Goal: Task Accomplishment & Management: Manage account settings

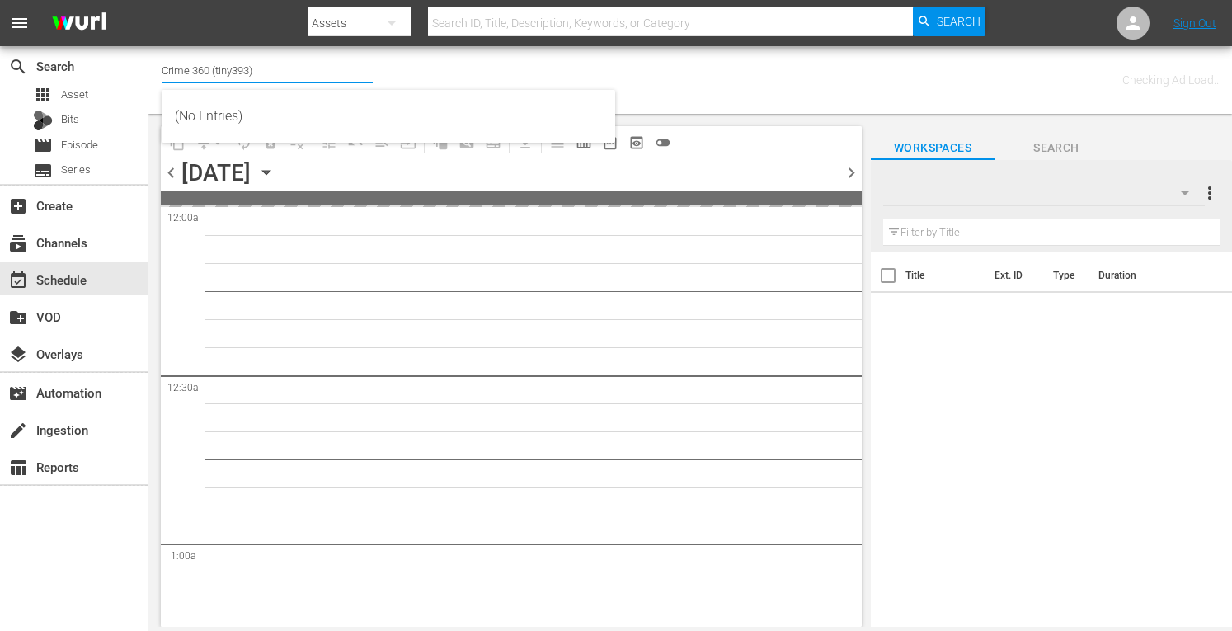
click at [219, 70] on input "Crime 360 (tiny393)" at bounding box center [267, 70] width 211 height 40
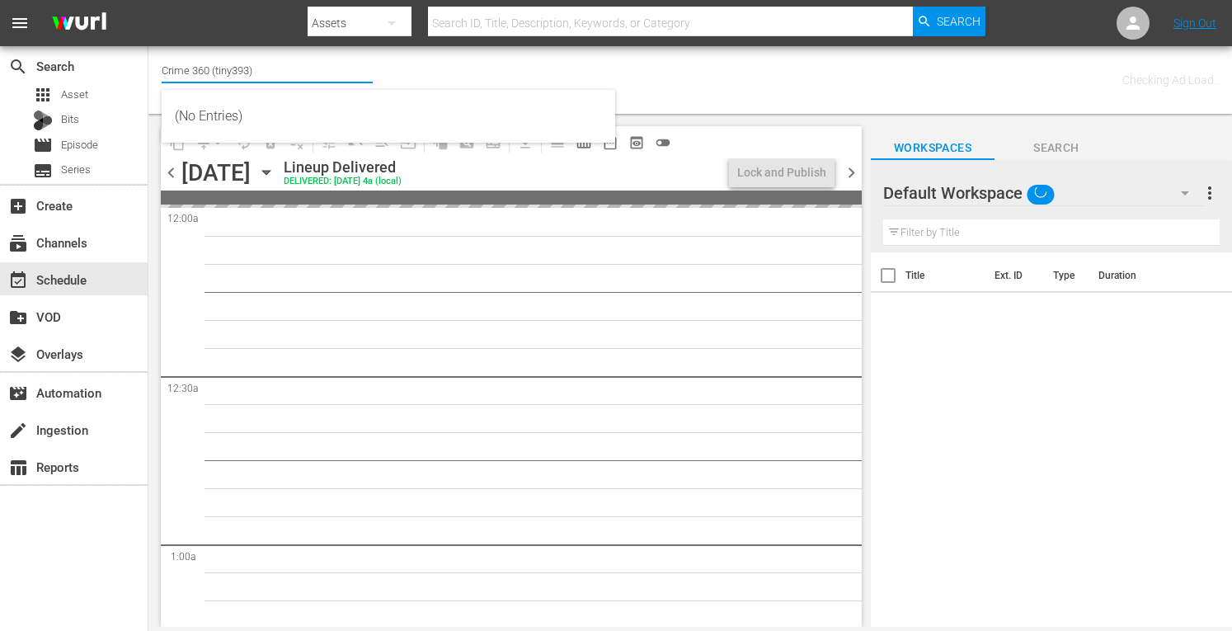
click at [219, 70] on input "Crime 360 (tiny393)" at bounding box center [267, 70] width 211 height 40
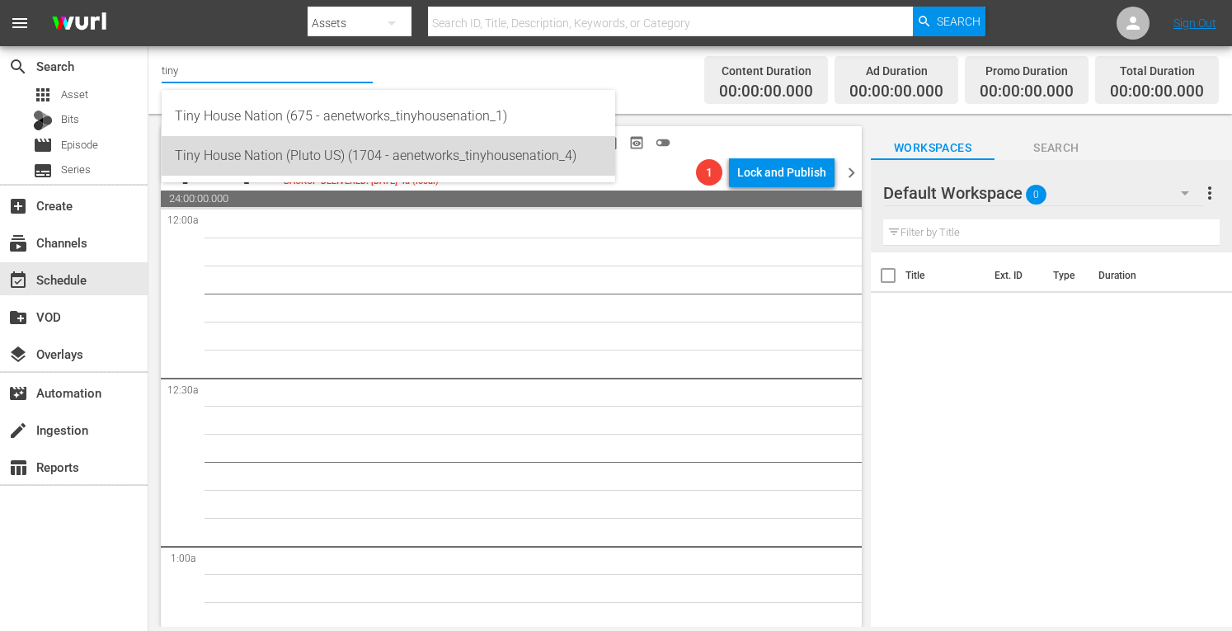
click at [239, 154] on div "Tiny House Nation (Pluto US) (1704 - aenetworks_tinyhousenation_4)" at bounding box center [388, 156] width 427 height 40
type input "Tiny House Nation (Pluto US) (1704 - aenetworks_tinyhousenation_4)"
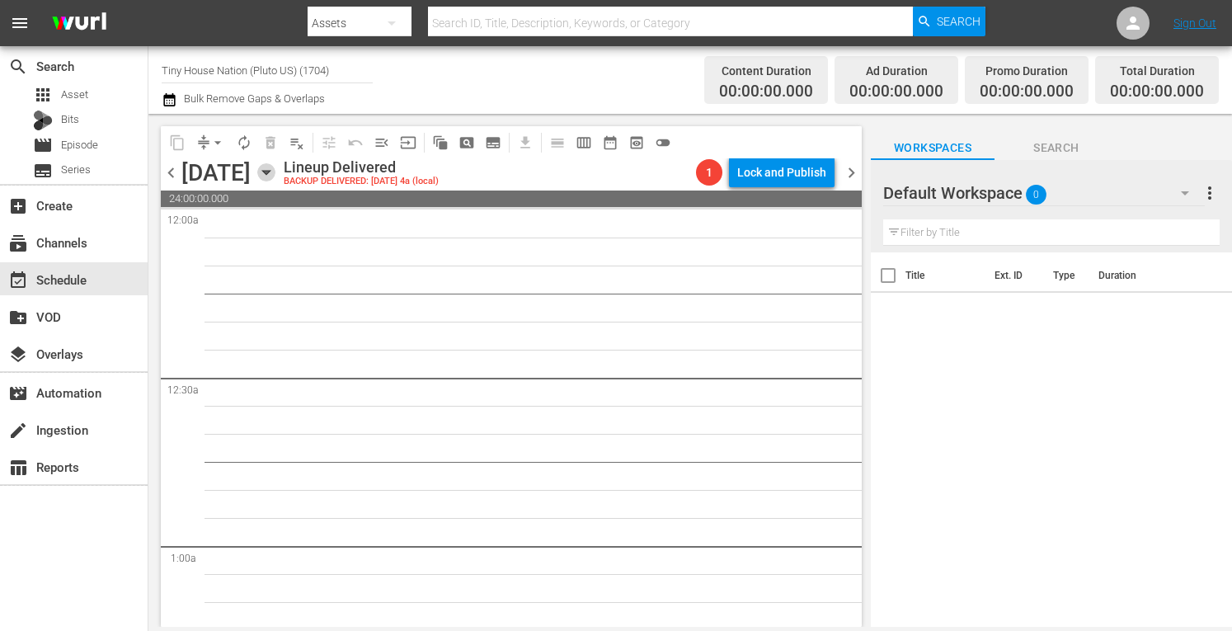
click at [276, 177] on icon "button" at bounding box center [266, 172] width 18 height 18
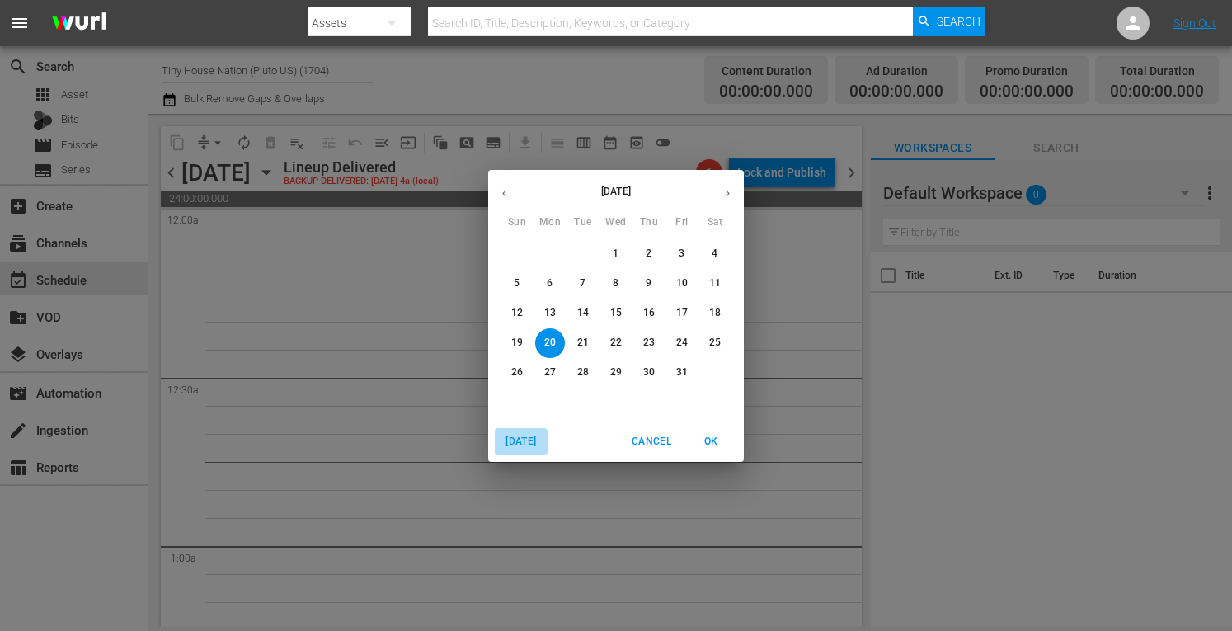
click at [523, 438] on span "[DATE]" at bounding box center [522, 441] width 40 height 17
click at [722, 197] on icon "button" at bounding box center [728, 193] width 12 height 12
click at [552, 309] on p "13" at bounding box center [550, 313] width 12 height 14
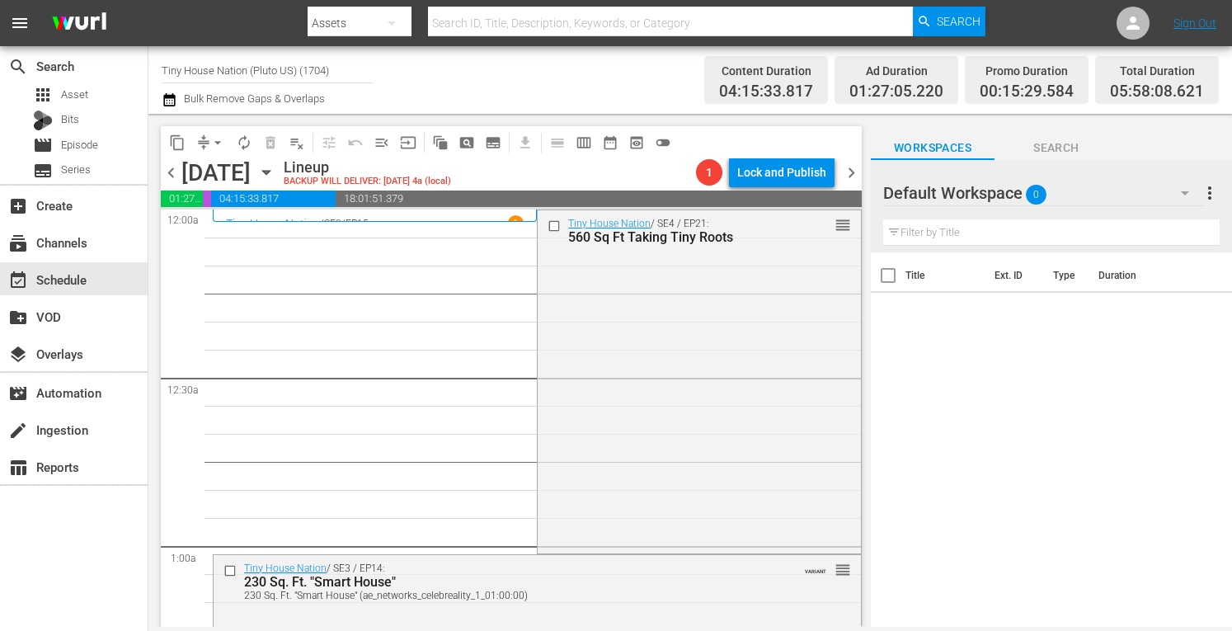
click at [1210, 191] on span "more_vert" at bounding box center [1210, 193] width 20 height 20
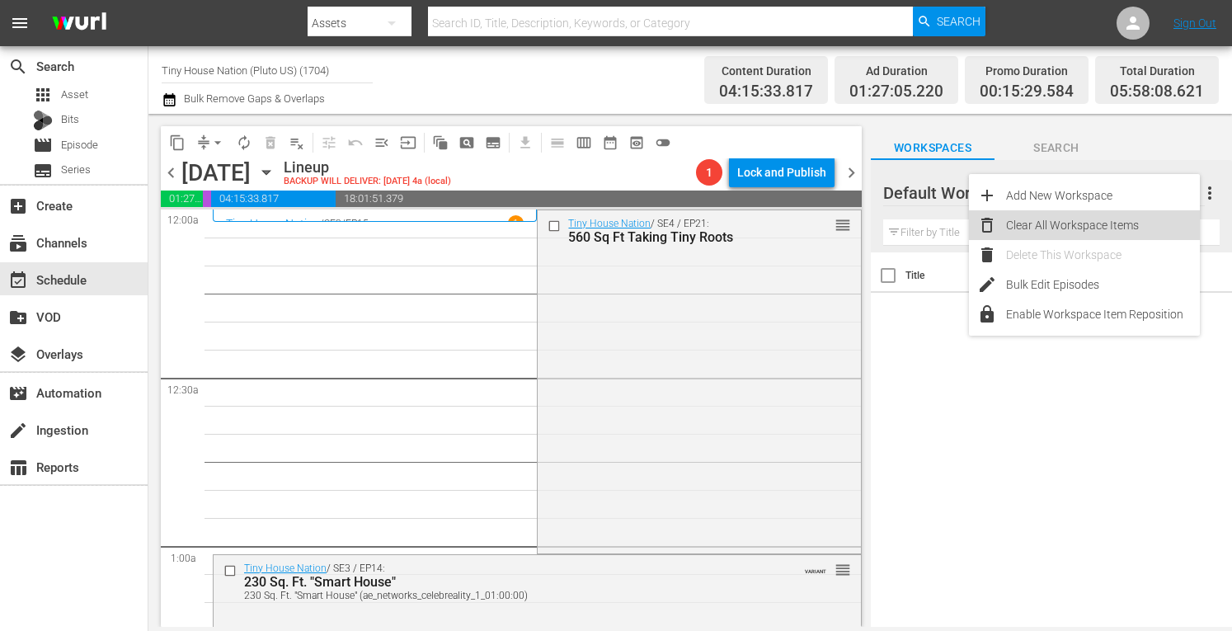
click at [1093, 233] on div "Clear All Workspace Items" at bounding box center [1103, 225] width 194 height 30
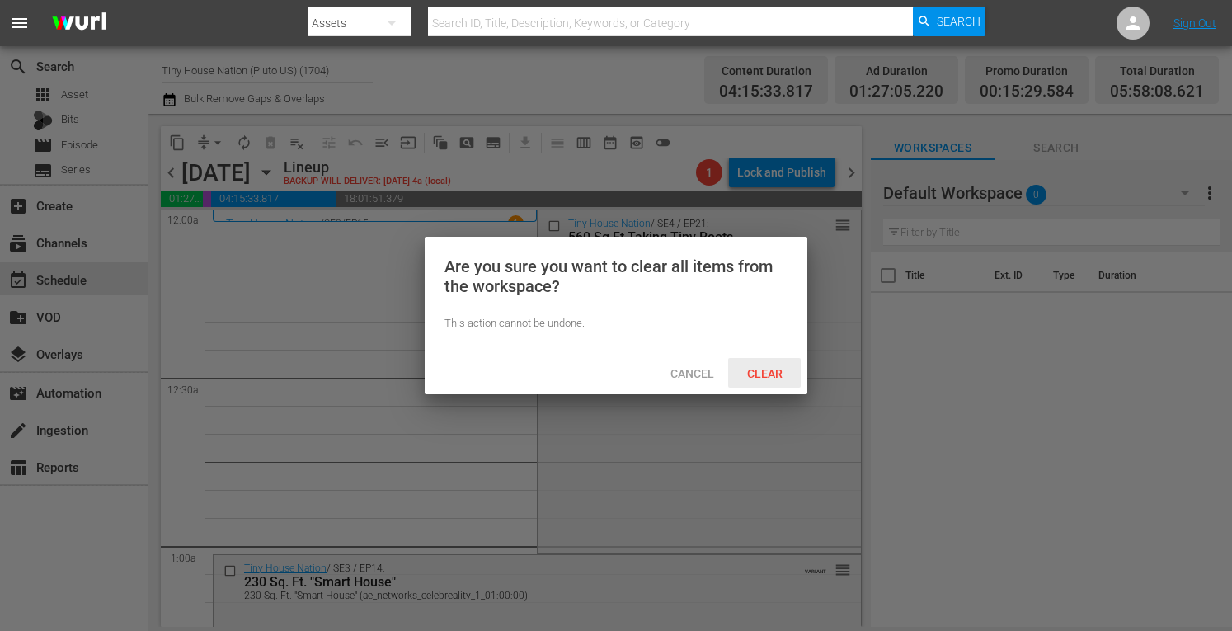
click at [766, 369] on span "Clear" at bounding box center [765, 373] width 62 height 13
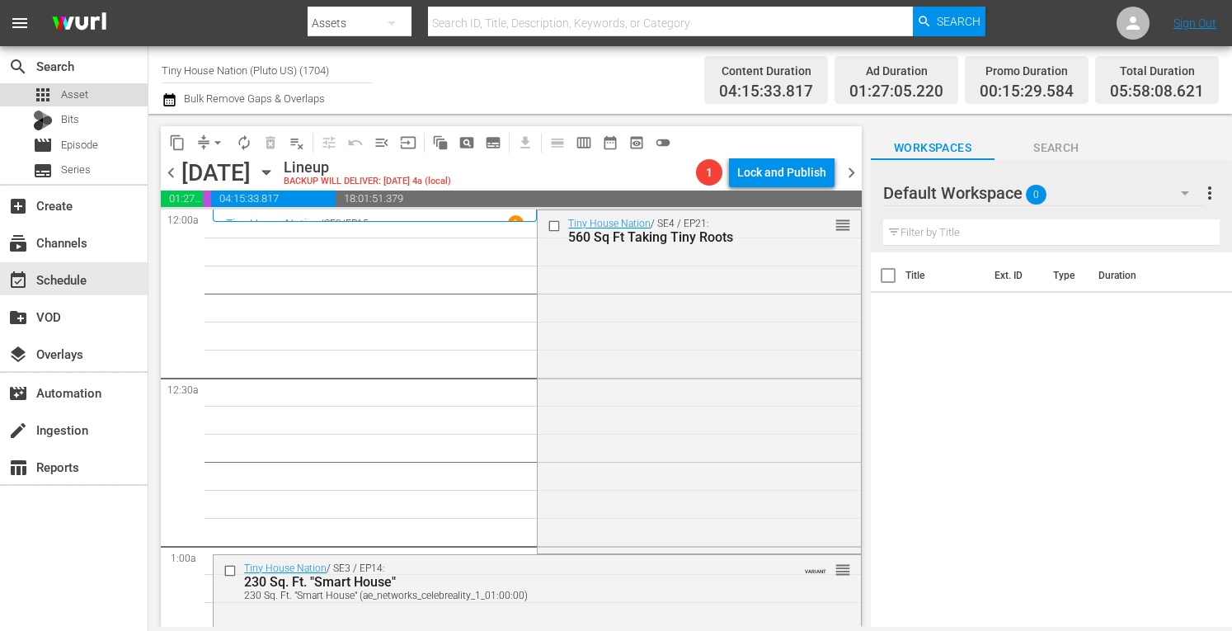
click at [72, 103] on div "apps Asset" at bounding box center [60, 94] width 55 height 23
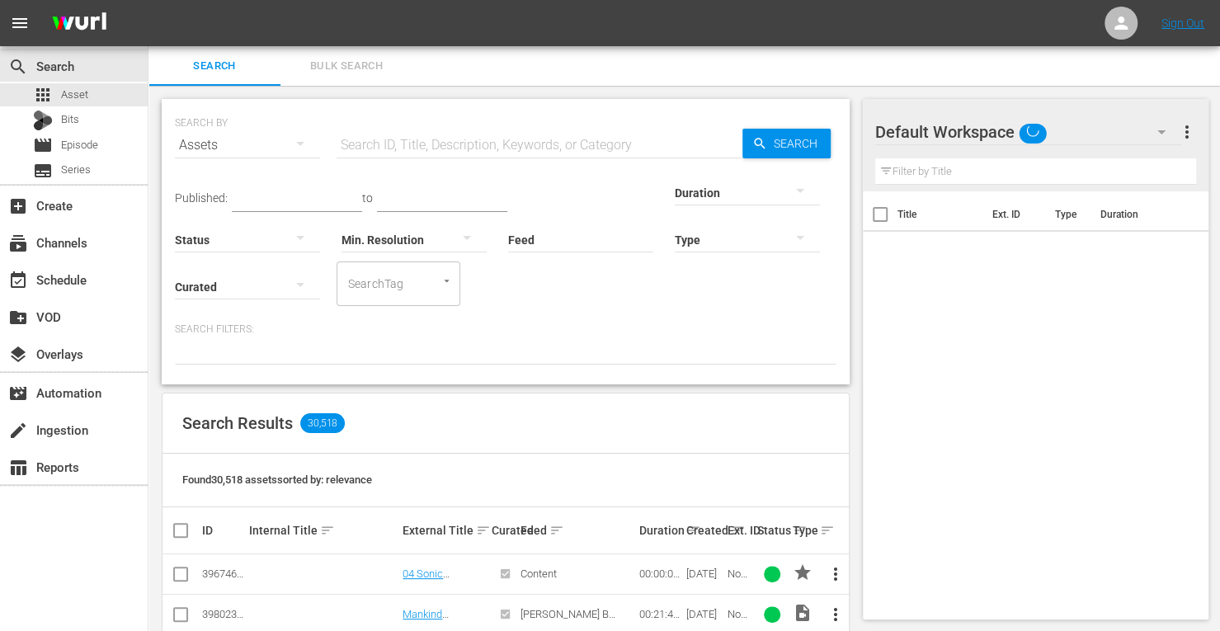
click at [419, 132] on input "text" at bounding box center [540, 145] width 406 height 40
type input "tiny house"
click at [675, 200] on div "Type" at bounding box center [747, 229] width 145 height 59
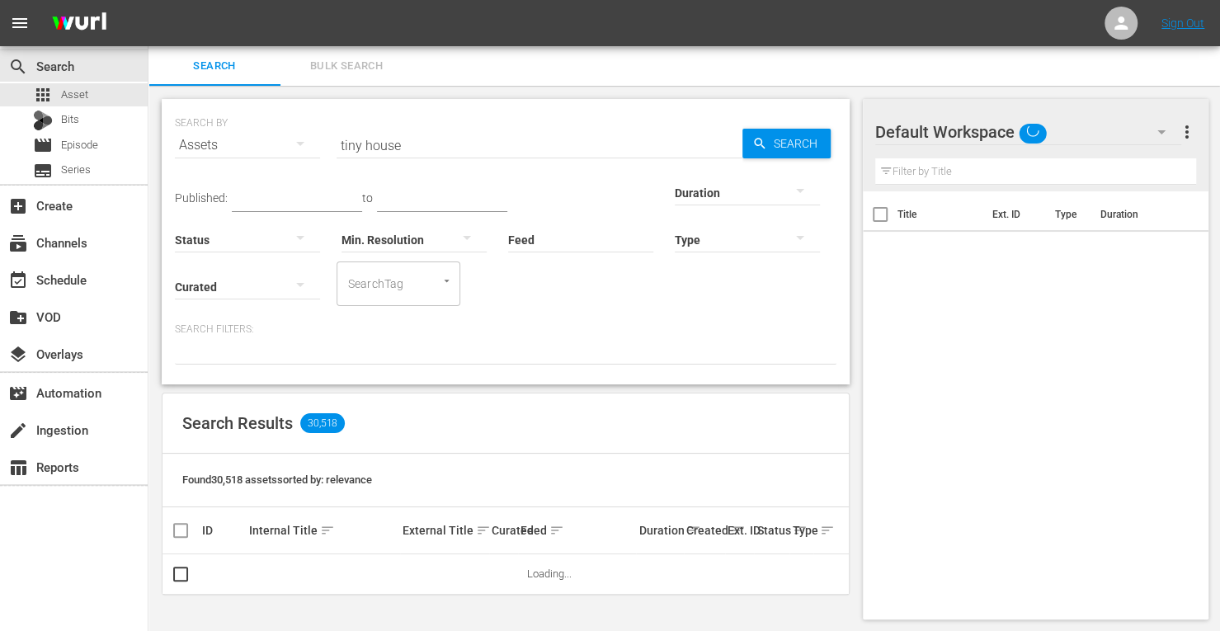
click at [675, 201] on div "Type" at bounding box center [747, 229] width 145 height 59
click at [675, 192] on div at bounding box center [747, 192] width 145 height 46
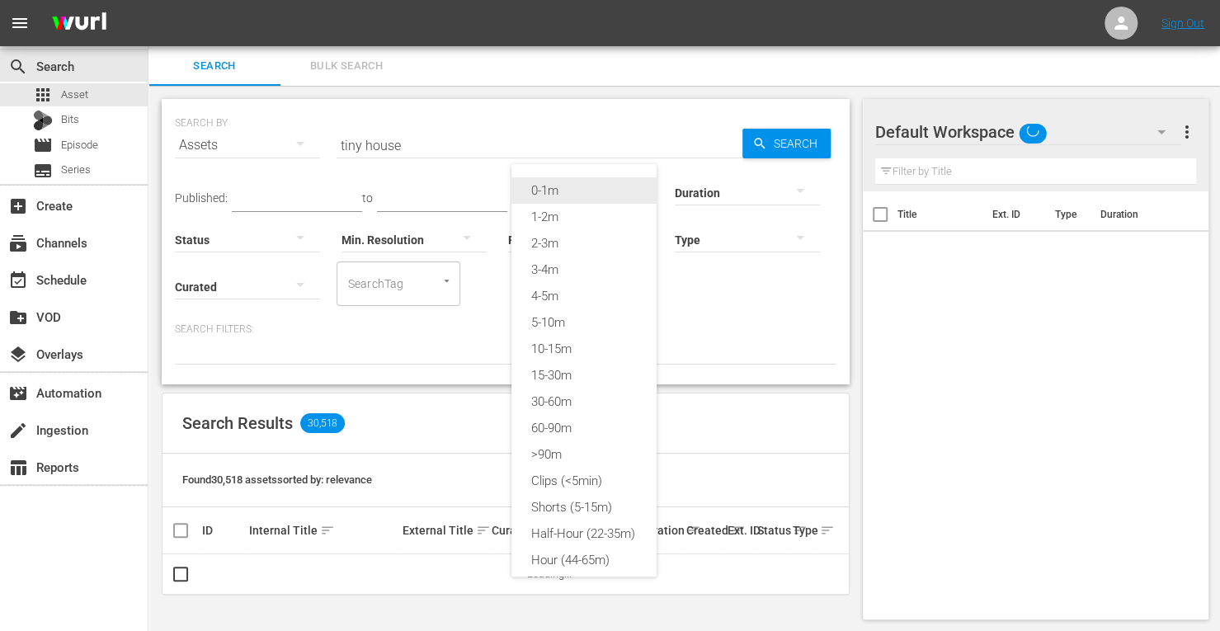
click at [601, 195] on div "0-1m" at bounding box center [583, 190] width 145 height 26
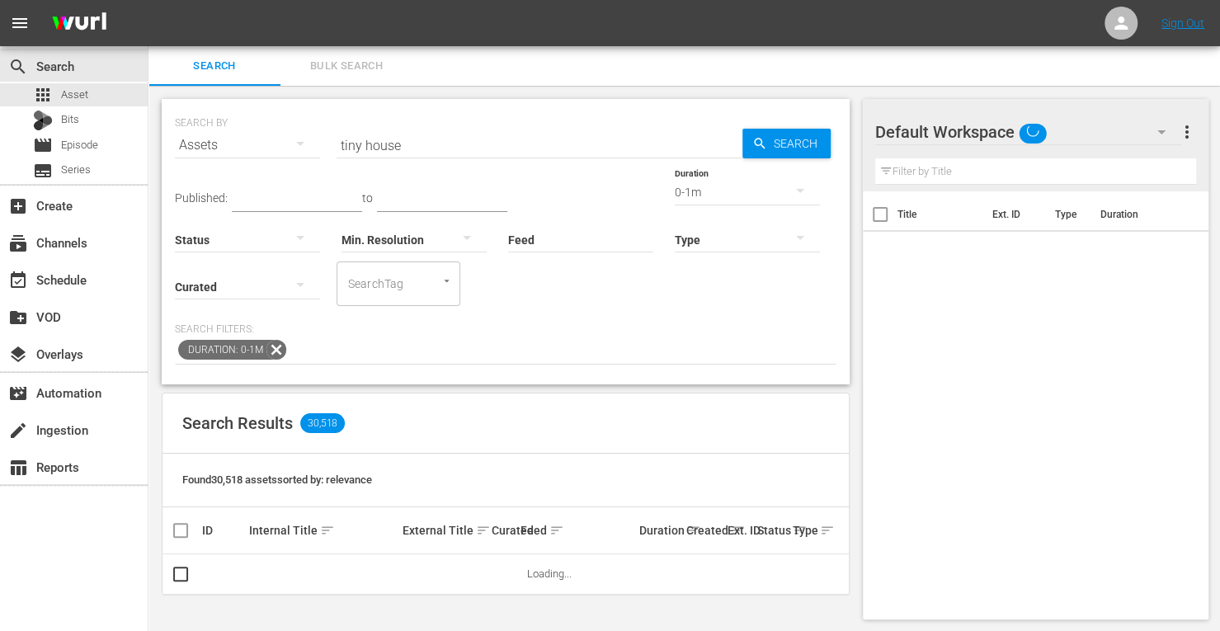
click at [784, 140] on span "Search" at bounding box center [799, 144] width 64 height 30
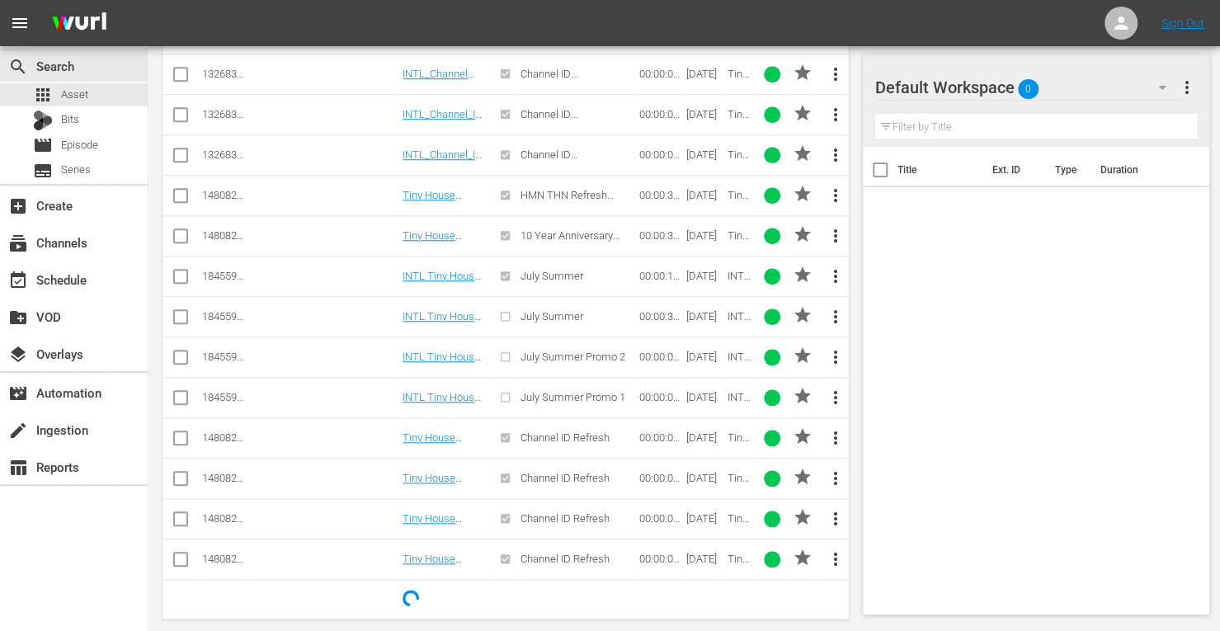
scroll to position [792, 0]
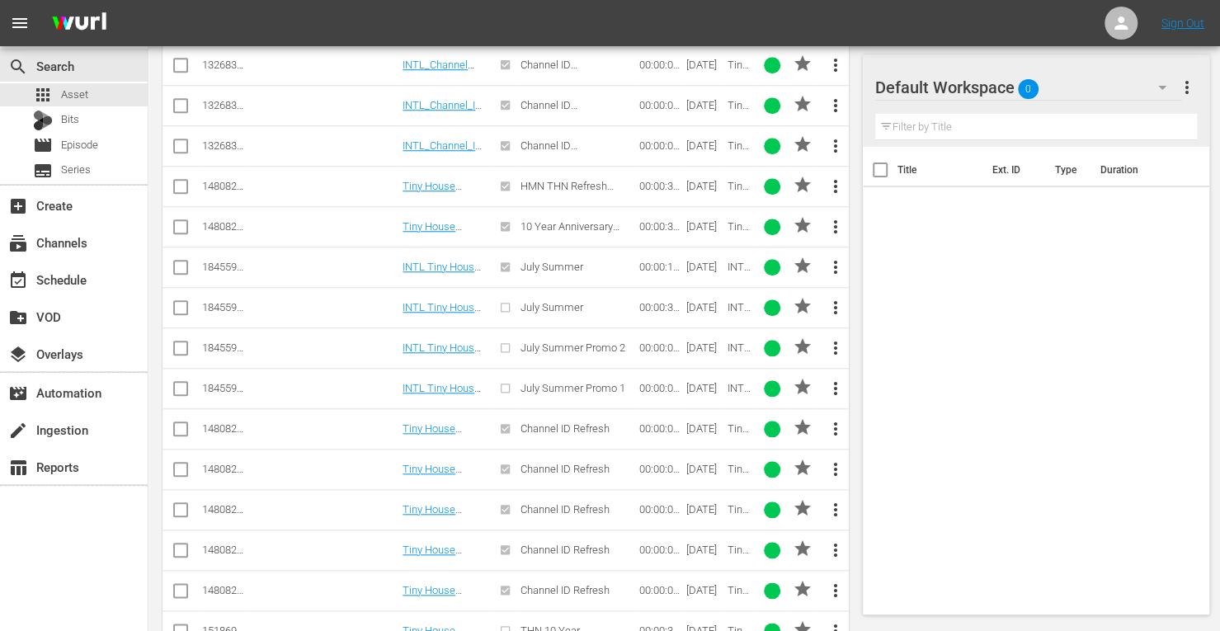
click at [181, 426] on input "checkbox" at bounding box center [181, 432] width 20 height 20
checkbox input "true"
click at [179, 463] on input "checkbox" at bounding box center [181, 473] width 20 height 20
checkbox input "true"
click at [177, 503] on input "checkbox" at bounding box center [181, 513] width 20 height 20
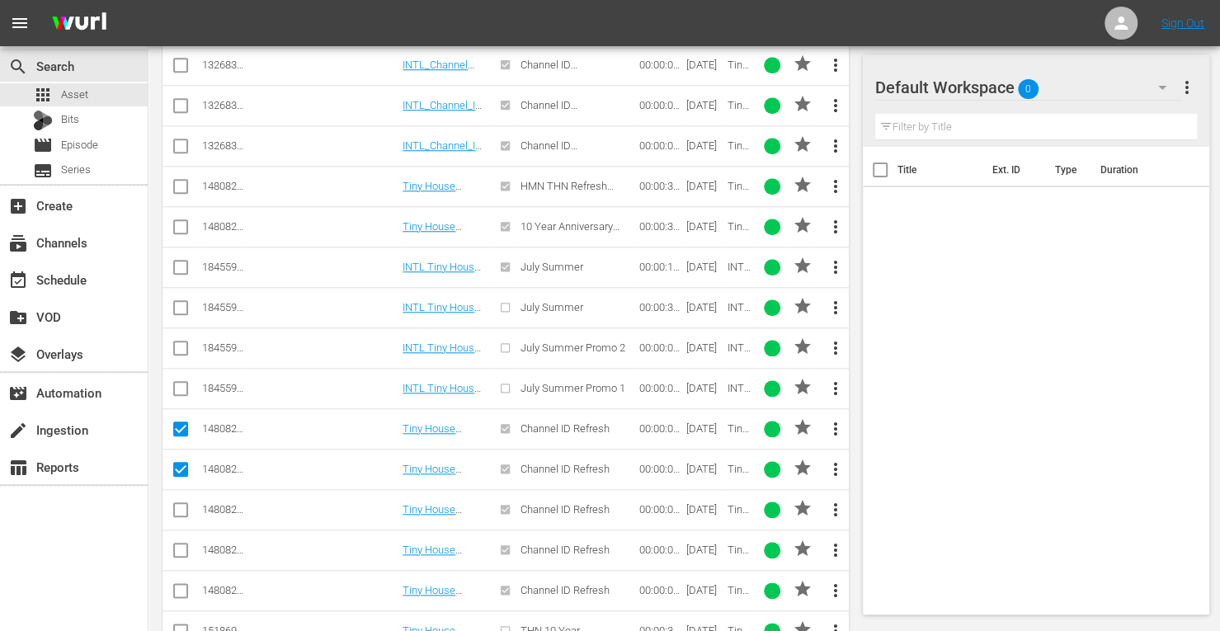
checkbox input "true"
click at [175, 544] on input "checkbox" at bounding box center [181, 554] width 20 height 20
checkbox input "true"
click at [175, 584] on input "checkbox" at bounding box center [181, 594] width 20 height 20
checkbox input "true"
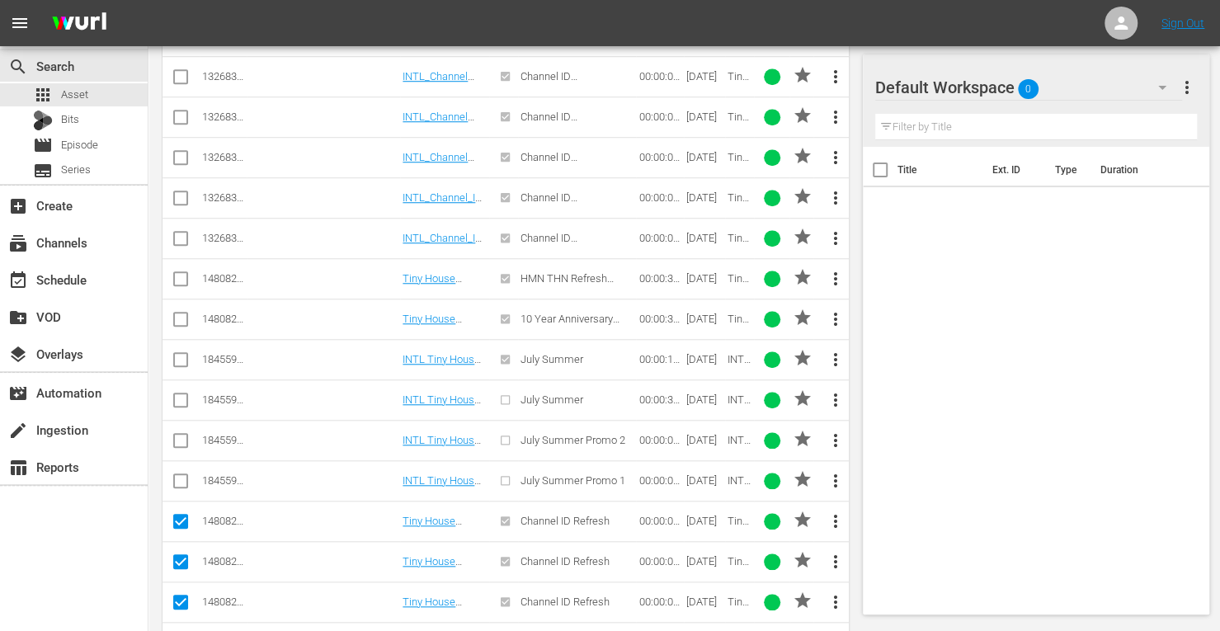
scroll to position [698, 0]
click at [181, 274] on input "checkbox" at bounding box center [181, 284] width 20 height 20
checkbox input "true"
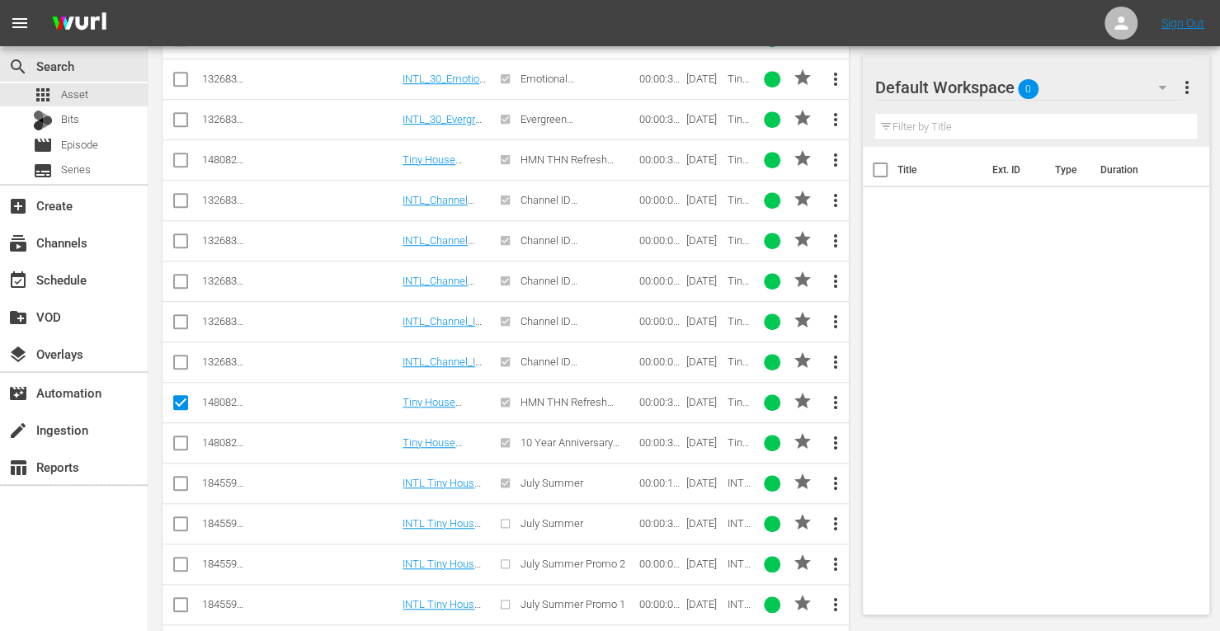
scroll to position [574, 0]
click at [183, 158] on input "checkbox" at bounding box center [181, 165] width 20 height 20
checkbox input "true"
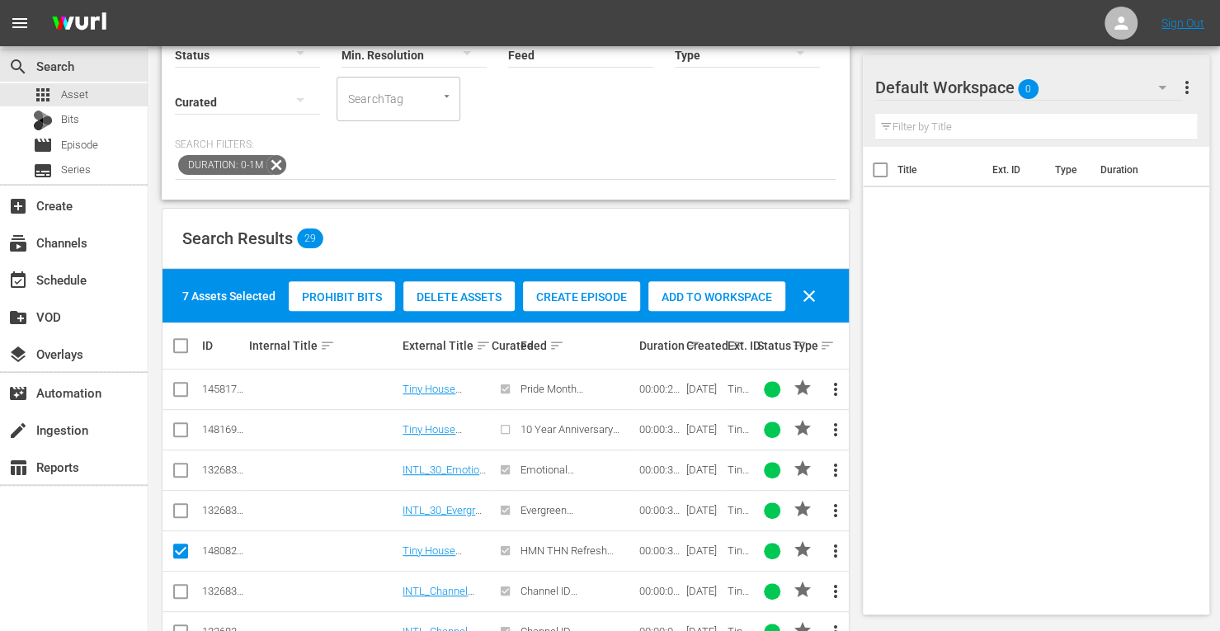
scroll to position [181, 0]
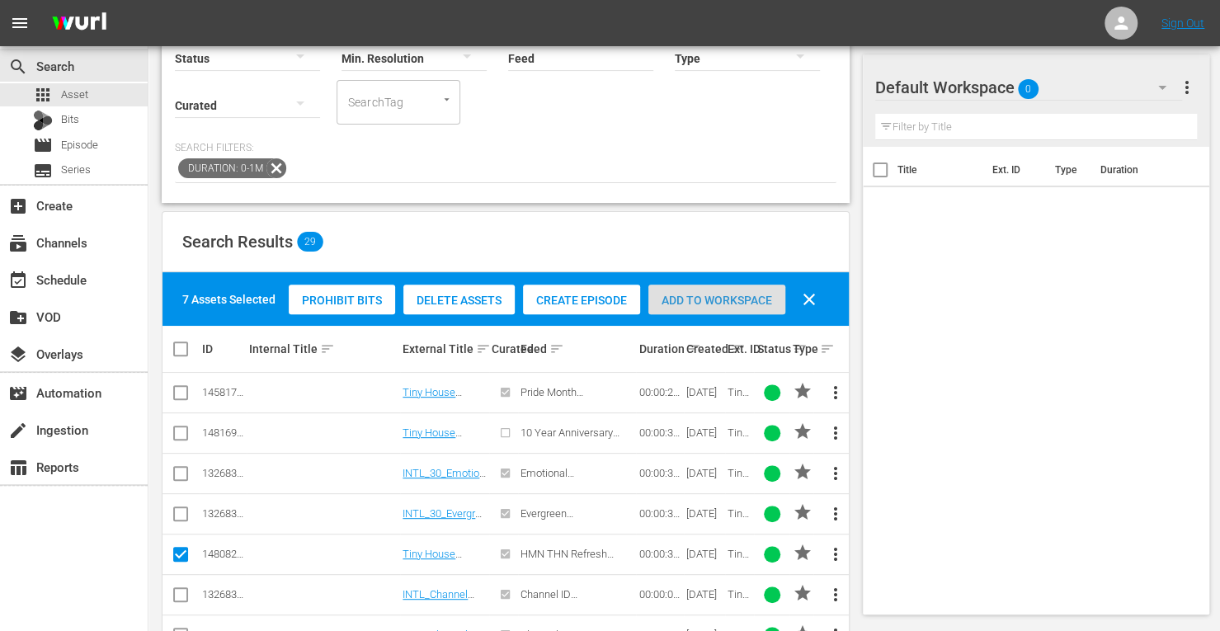
click at [719, 294] on span "Add to Workspace" at bounding box center [716, 300] width 137 height 13
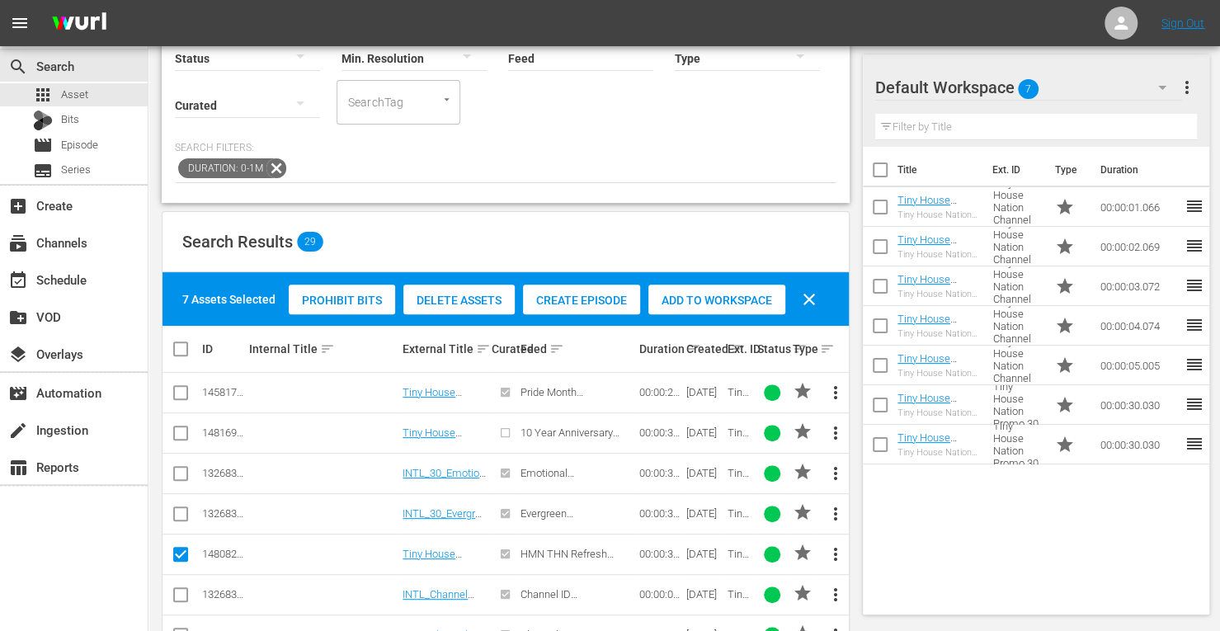
scroll to position [0, 0]
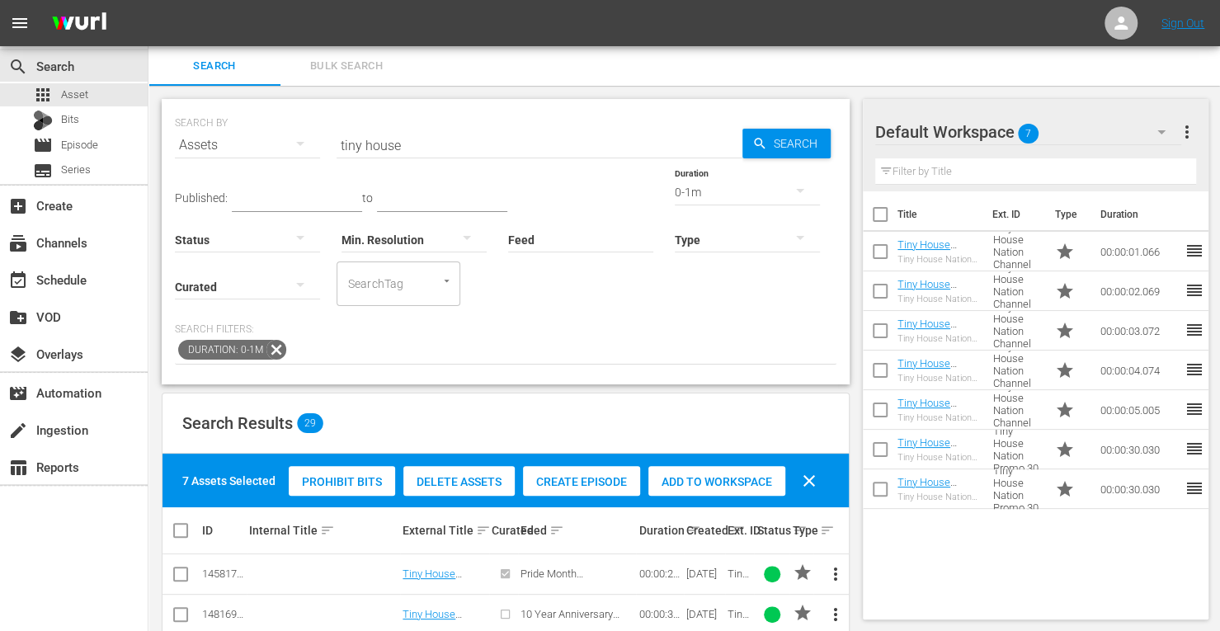
click at [675, 188] on div "0-1m" at bounding box center [747, 192] width 145 height 46
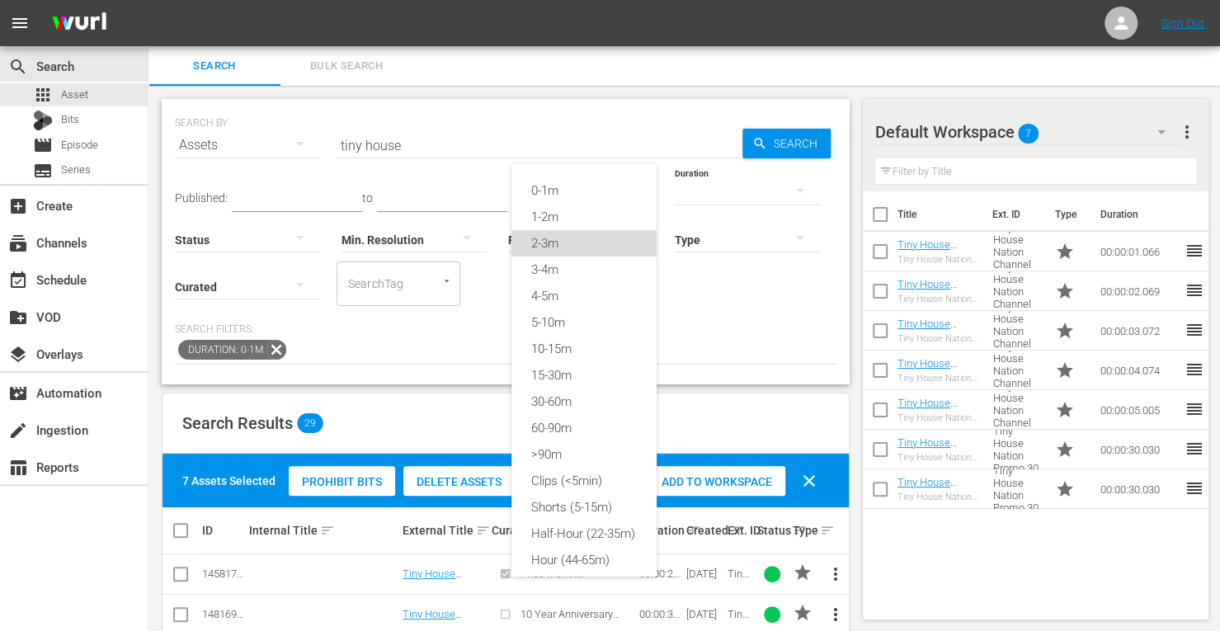
click at [541, 244] on div "2-3m" at bounding box center [583, 243] width 145 height 26
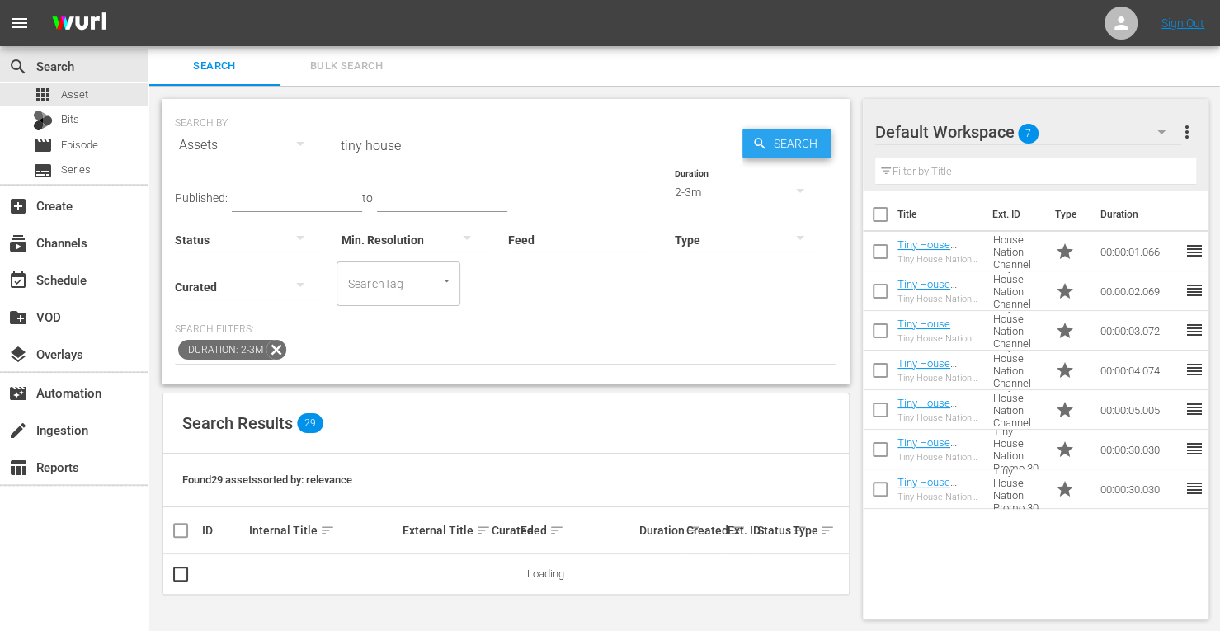
click at [803, 143] on span "Search" at bounding box center [799, 144] width 64 height 30
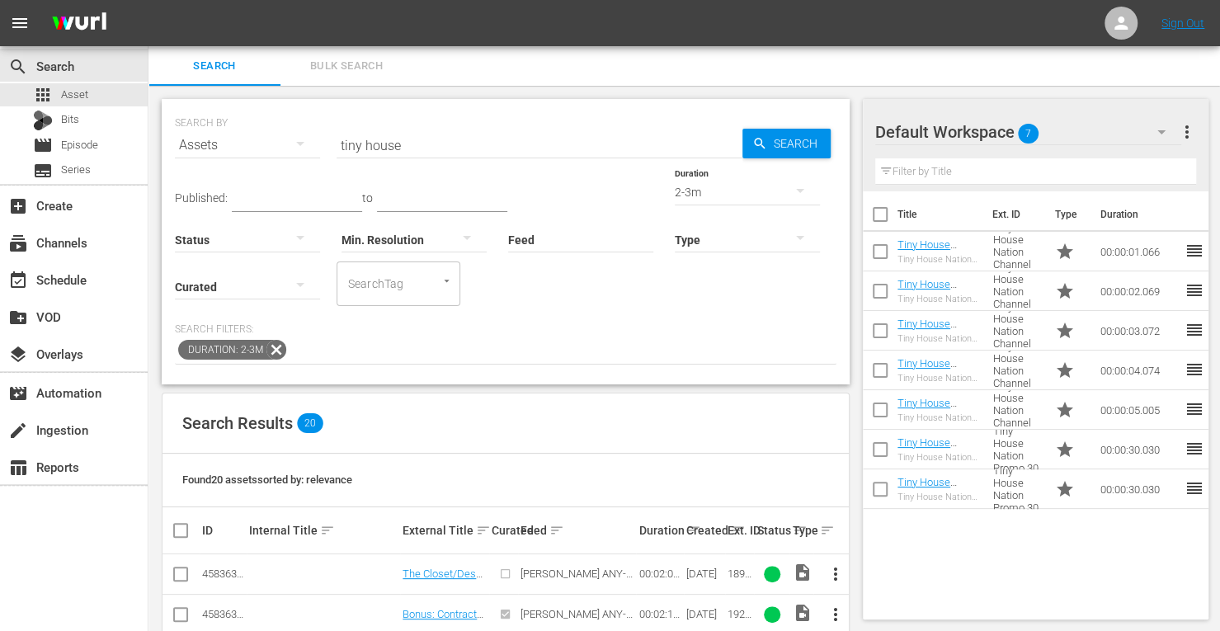
click at [675, 180] on div "2-3m" at bounding box center [747, 192] width 145 height 46
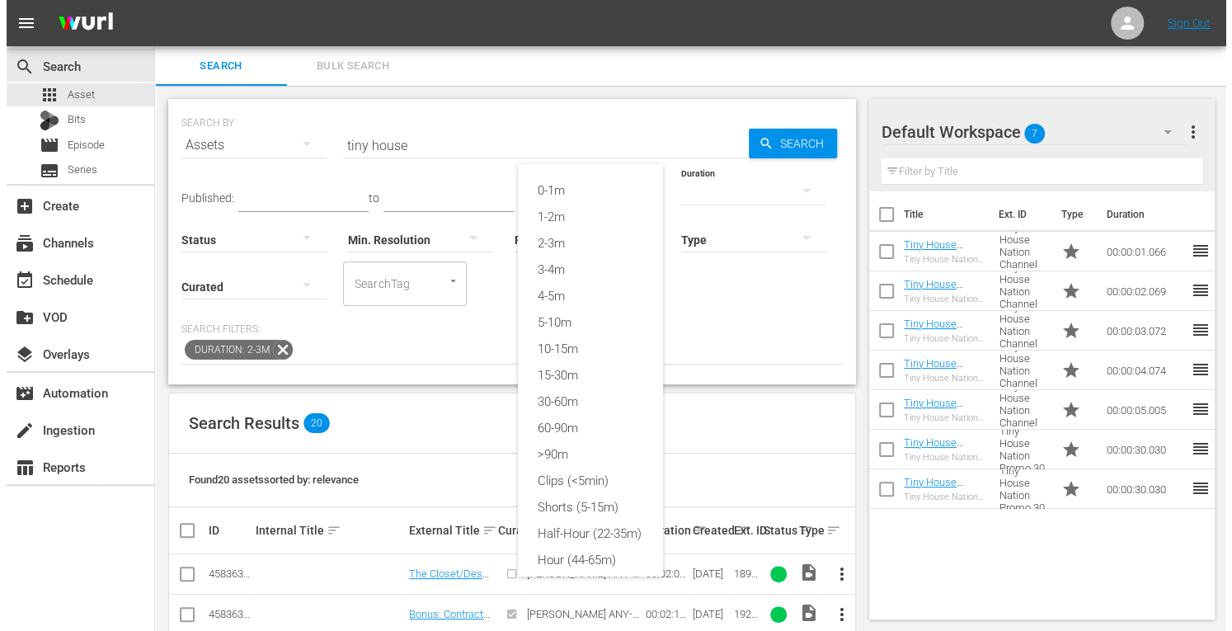
scroll to position [22, 0]
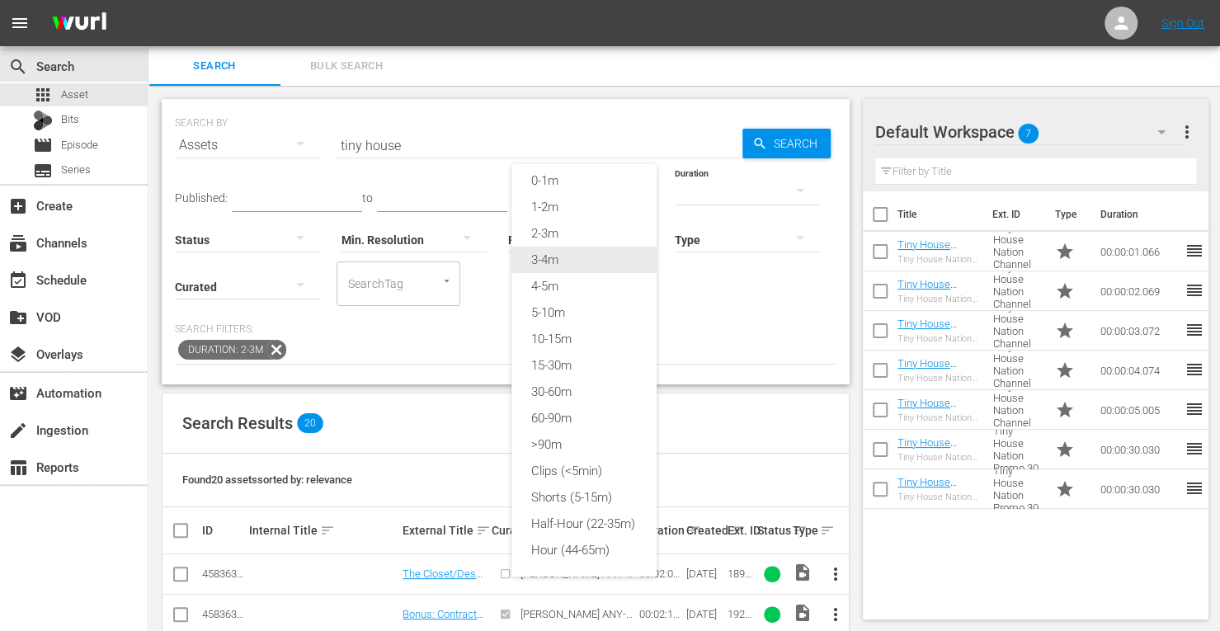
click at [530, 247] on div "3-4m" at bounding box center [583, 260] width 145 height 26
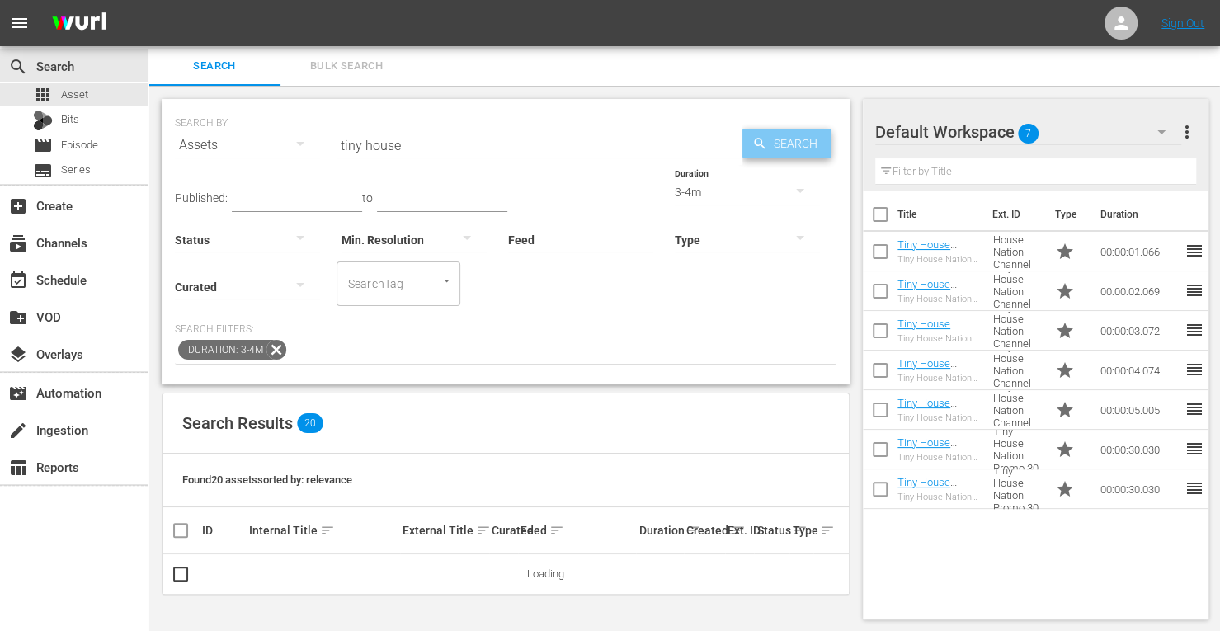
click at [790, 144] on span "Search" at bounding box center [799, 144] width 64 height 30
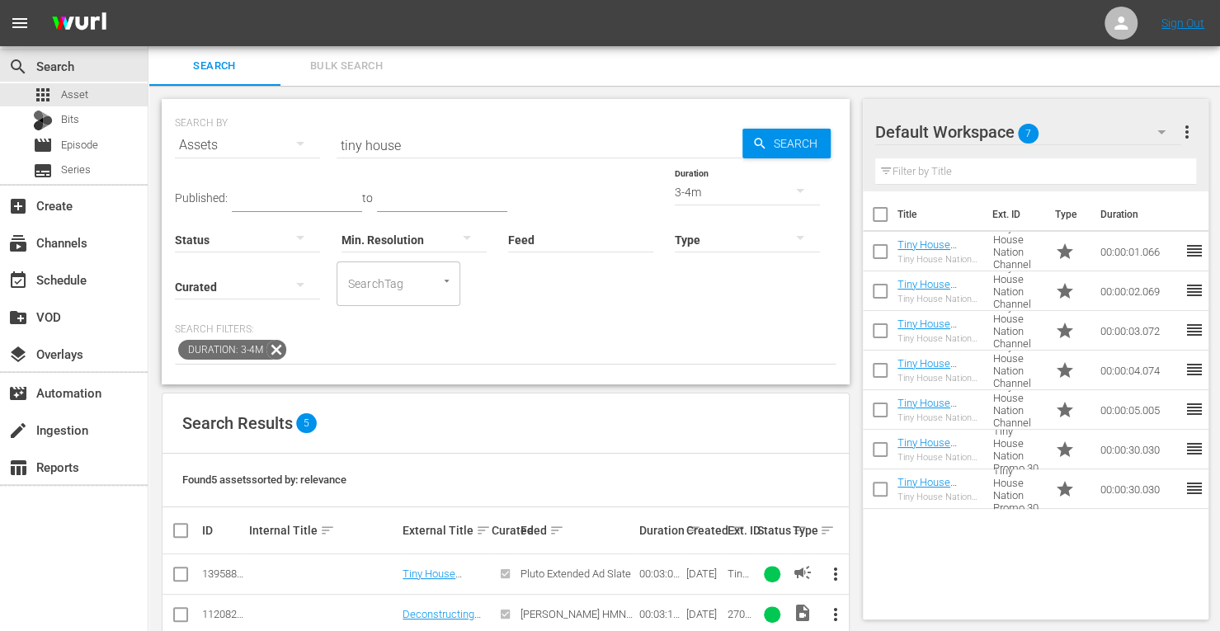
click at [185, 572] on input "checkbox" at bounding box center [181, 578] width 20 height 20
checkbox input "true"
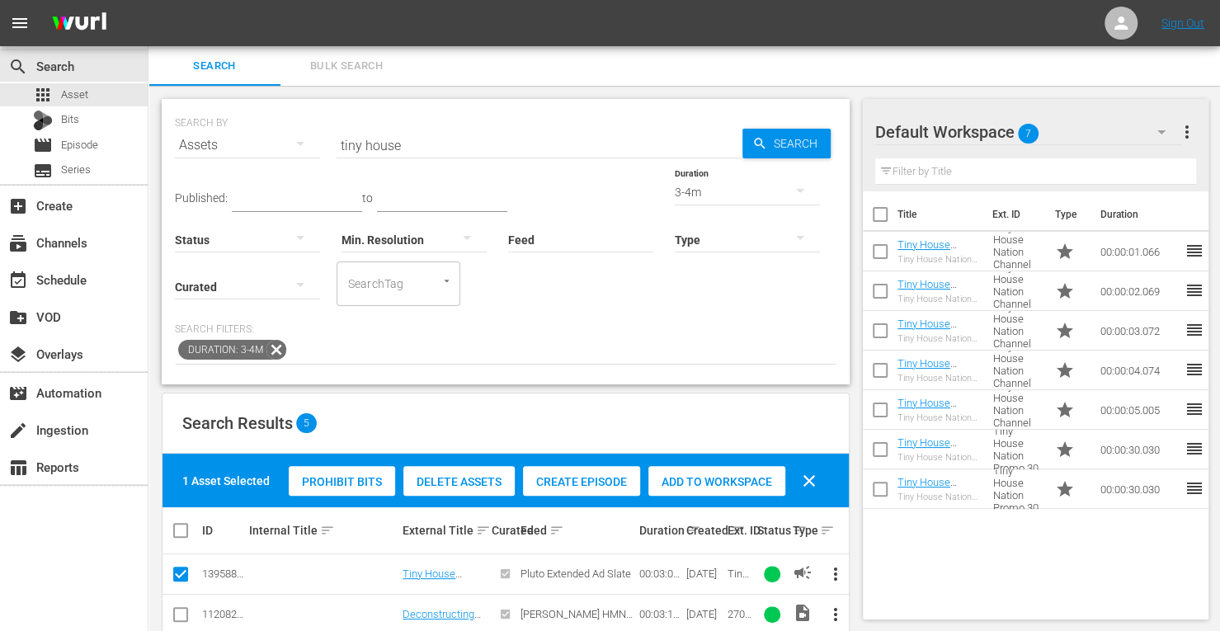
click at [690, 477] on span "Add to Workspace" at bounding box center [716, 481] width 137 height 13
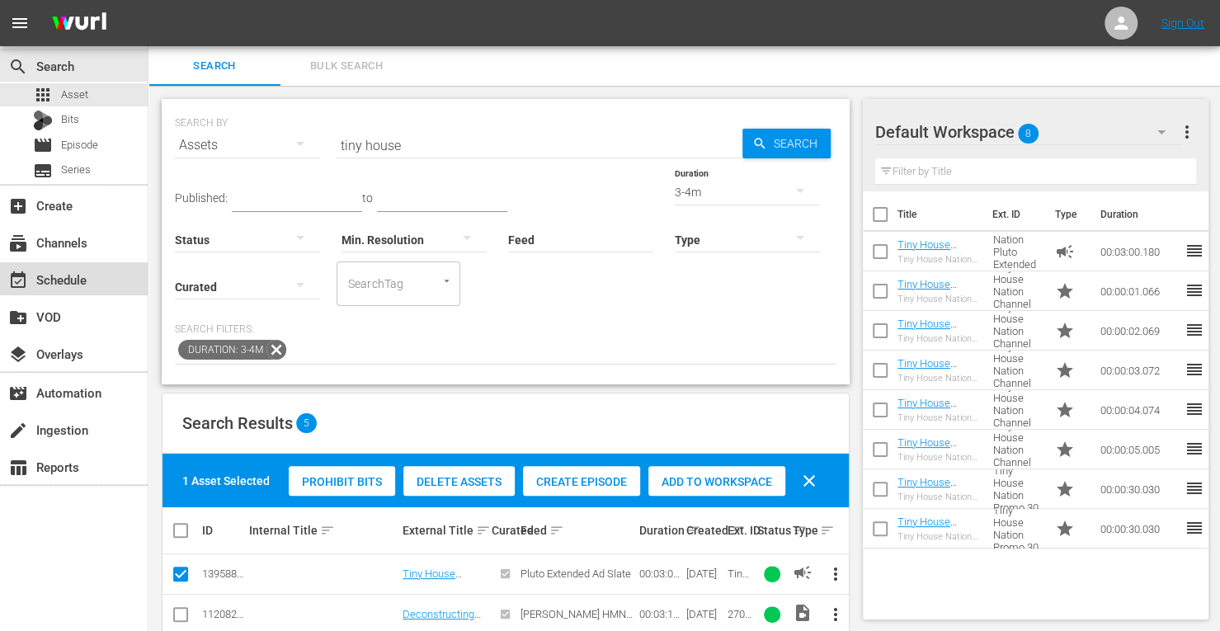
click at [80, 277] on div "event_available Schedule" at bounding box center [46, 277] width 92 height 15
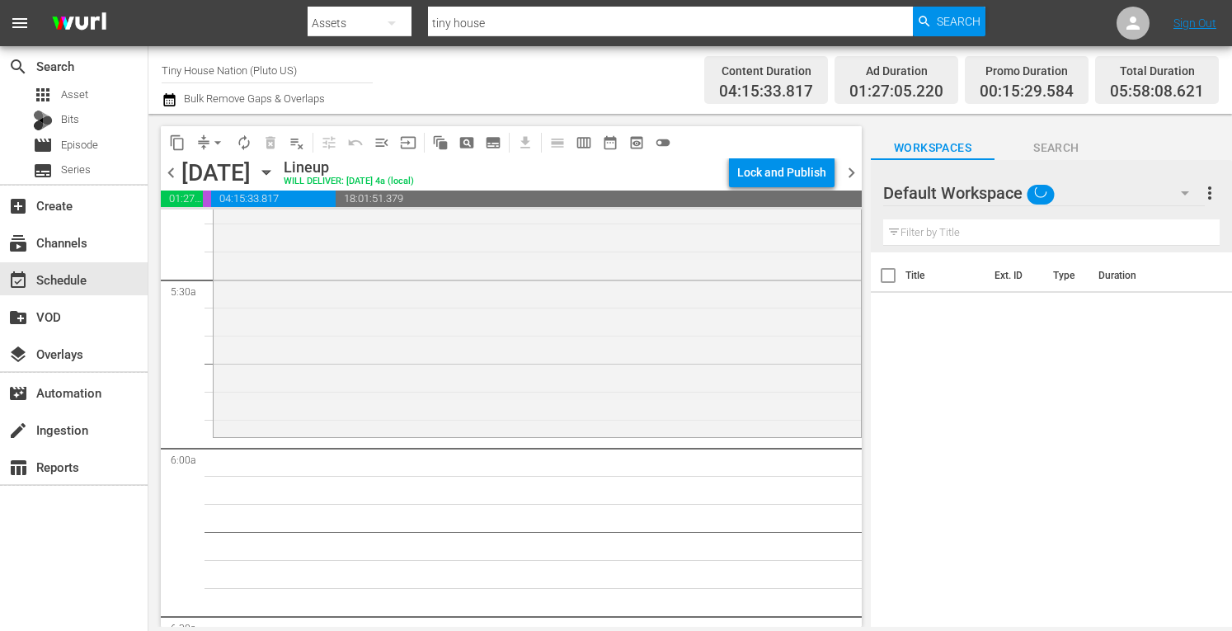
scroll to position [1778, 0]
click at [371, 375] on div "Tiny House Nation / SE4 / EP18: 520 Sq Ft Tiny Maoil Hale 520 Sq Ft Tiny Maoil …" at bounding box center [538, 269] width 648 height 332
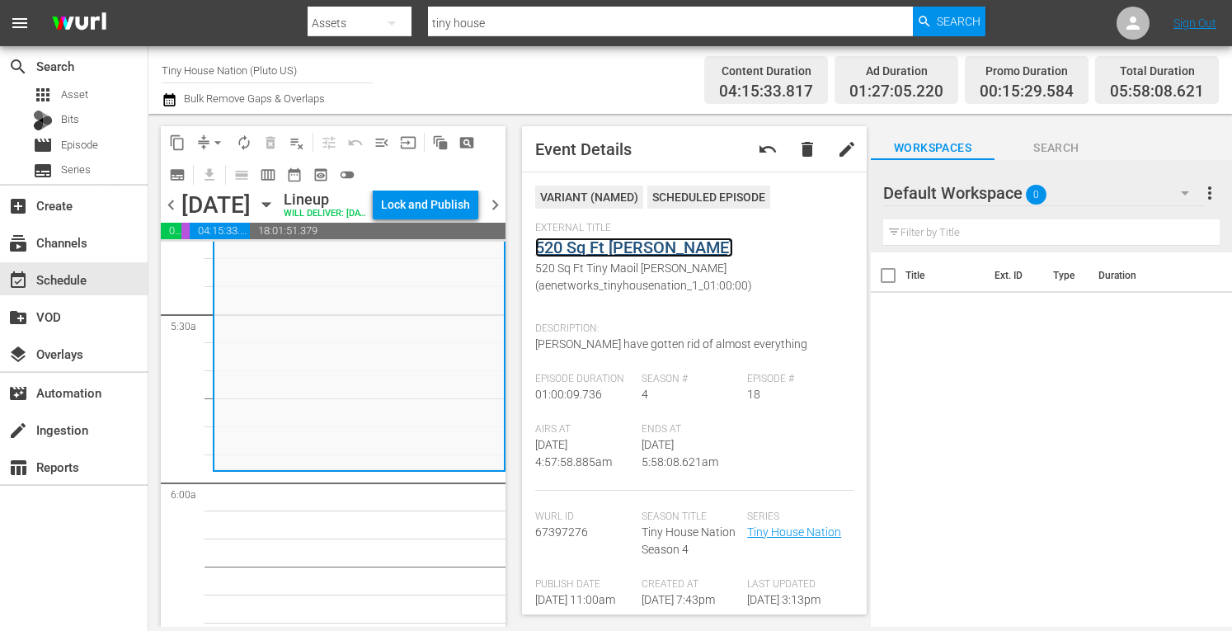
click at [617, 245] on link "520 Sq Ft Tiny Maoil Hale" at bounding box center [634, 248] width 198 height 20
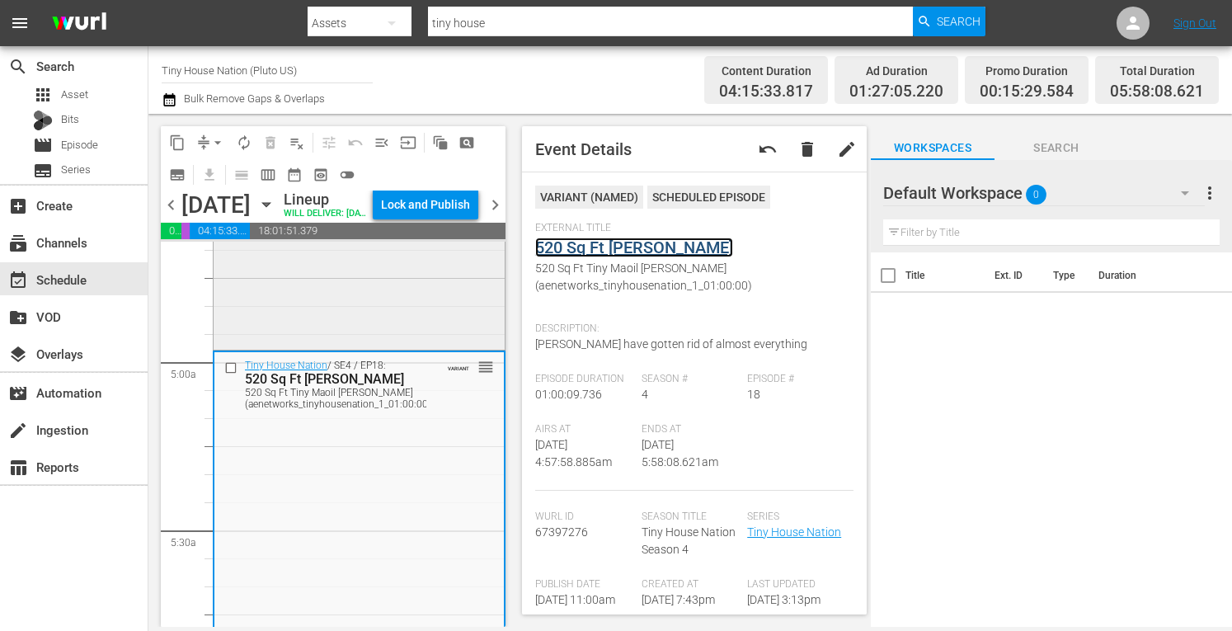
scroll to position [1554, 0]
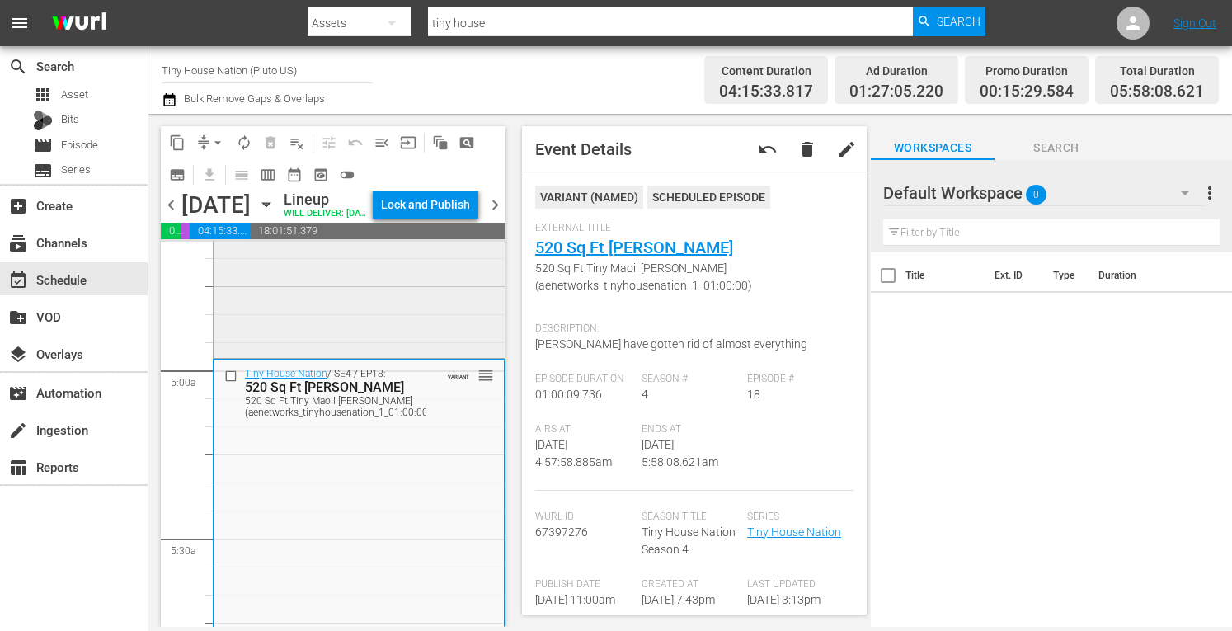
click at [298, 326] on div "Tiny House Nation / SE4 / EP5: 280 Sq Ft Bohemian Tree House reorder" at bounding box center [359, 187] width 291 height 336
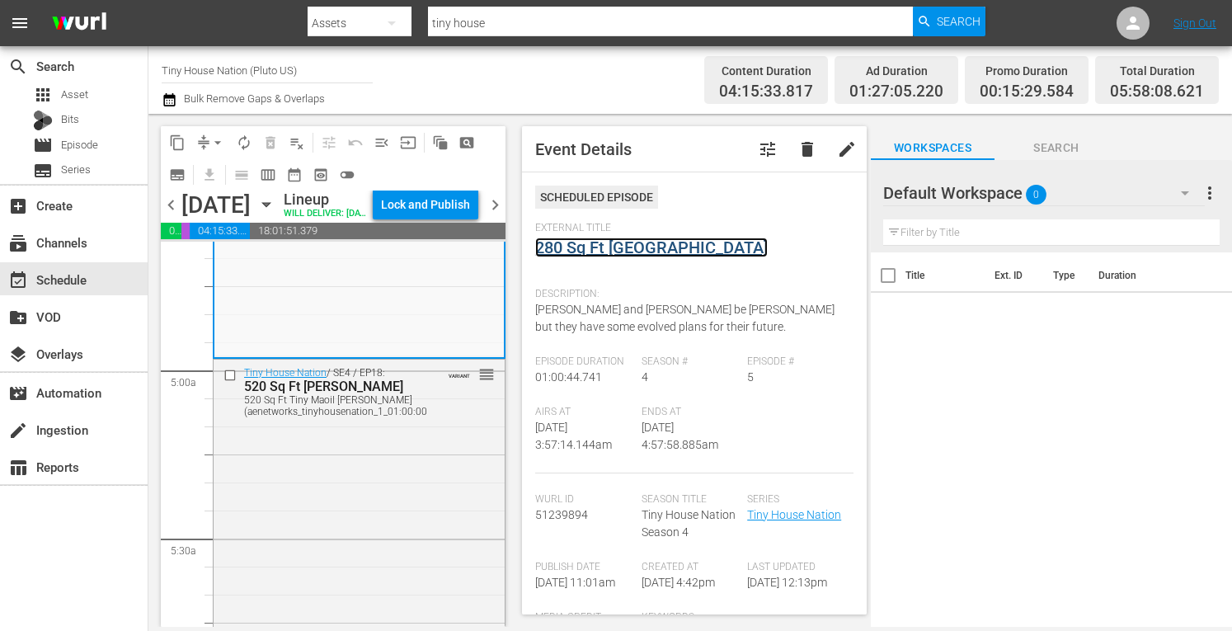
click at [629, 252] on link "280 Sq Ft Bohemian Tree House" at bounding box center [651, 248] width 233 height 20
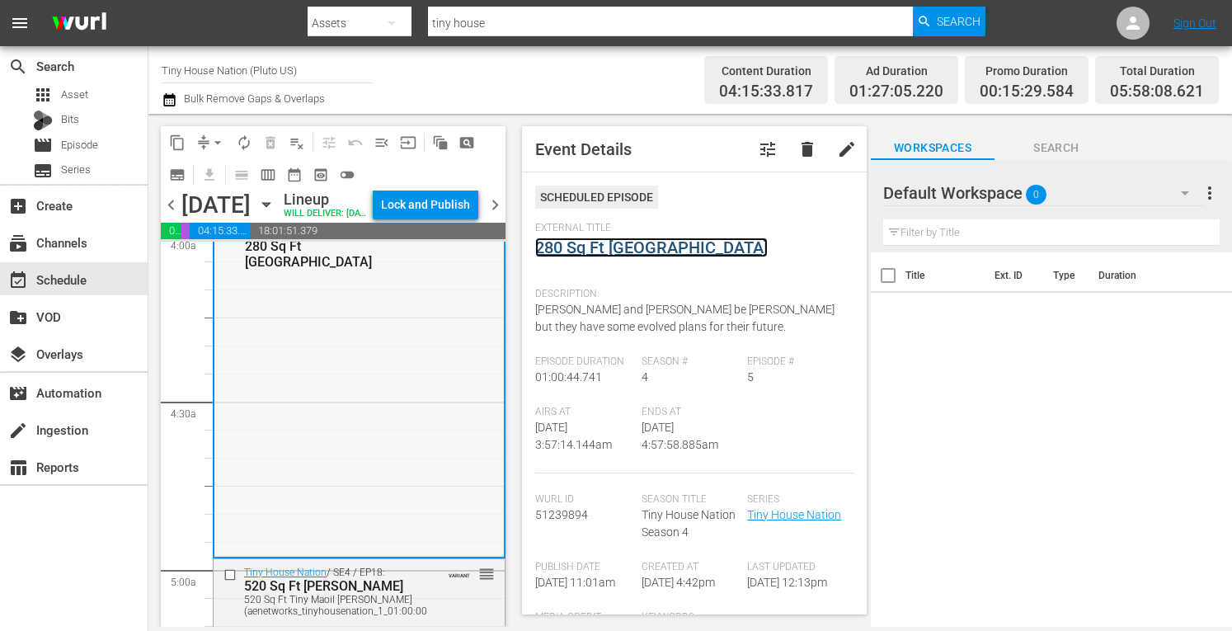
scroll to position [1353, 0]
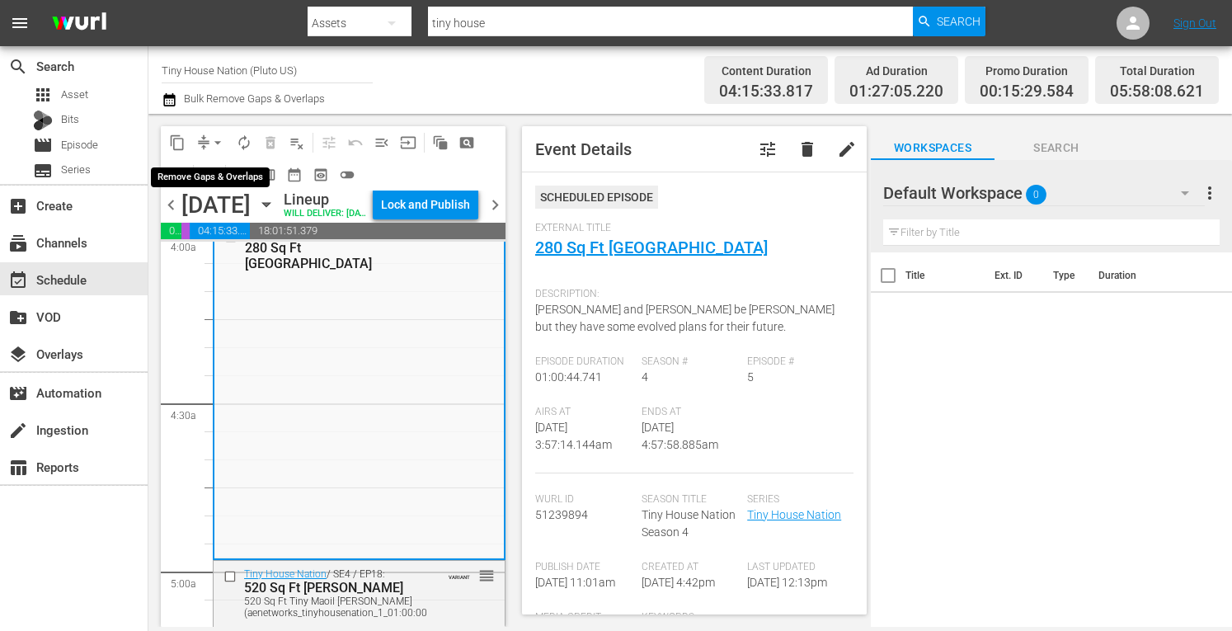
click at [222, 141] on span "arrow_drop_down" at bounding box center [218, 142] width 16 height 16
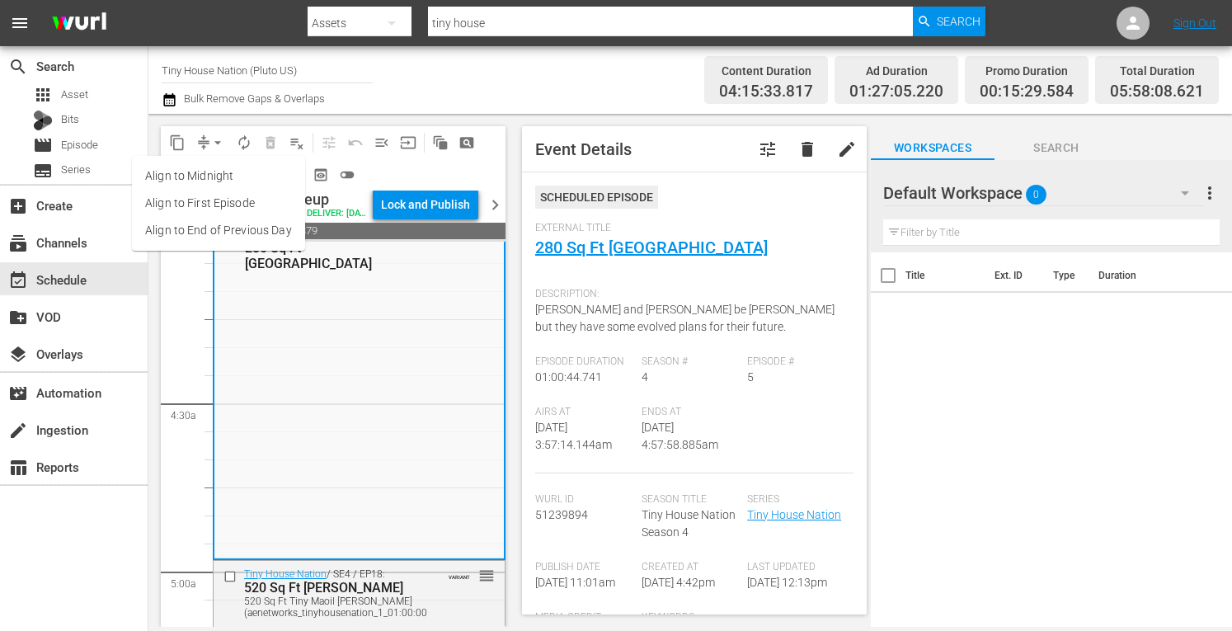
click at [177, 181] on li "Align to Midnight" at bounding box center [218, 176] width 173 height 27
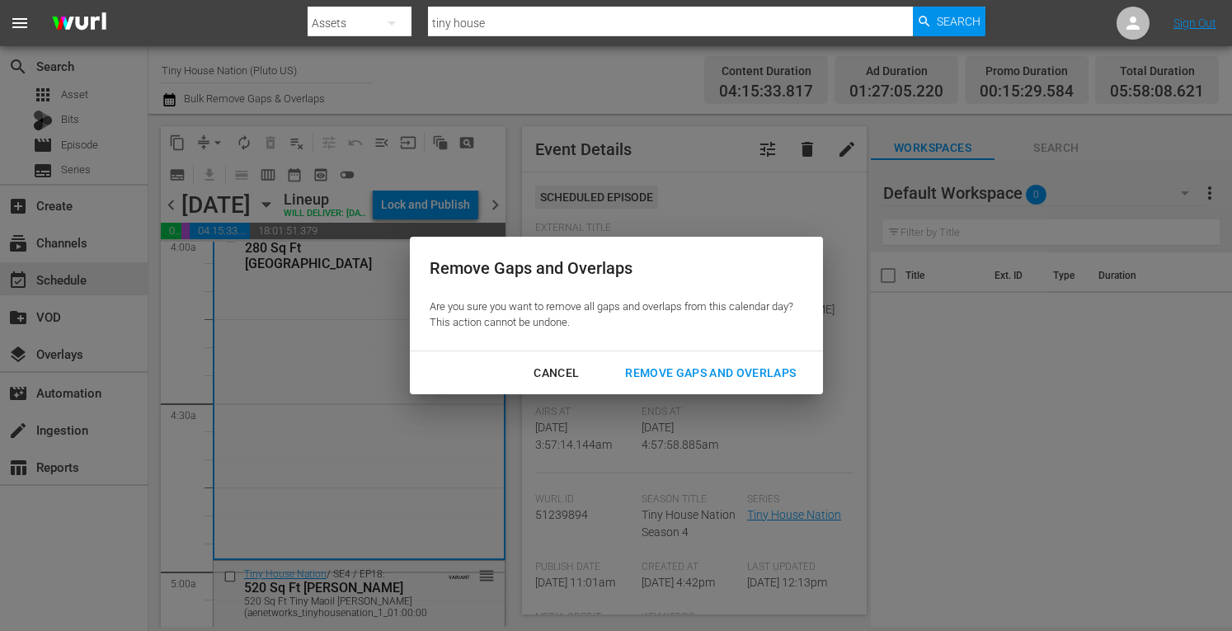
click at [708, 368] on div "Remove Gaps and Overlaps" at bounding box center [710, 373] width 197 height 21
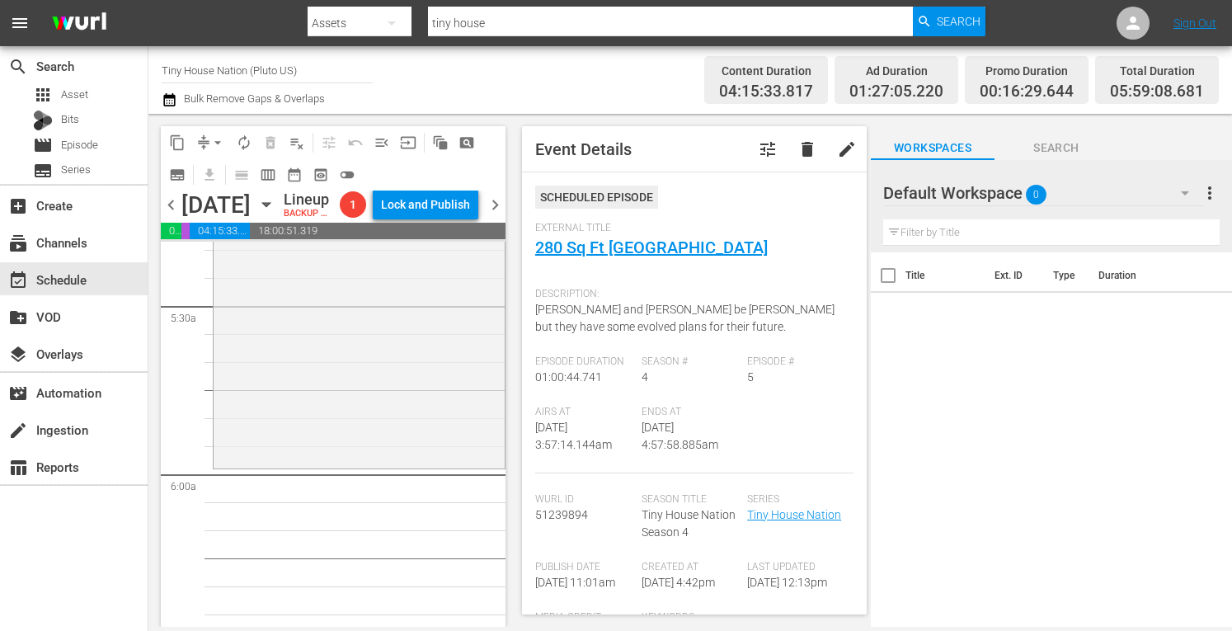
scroll to position [1811, 0]
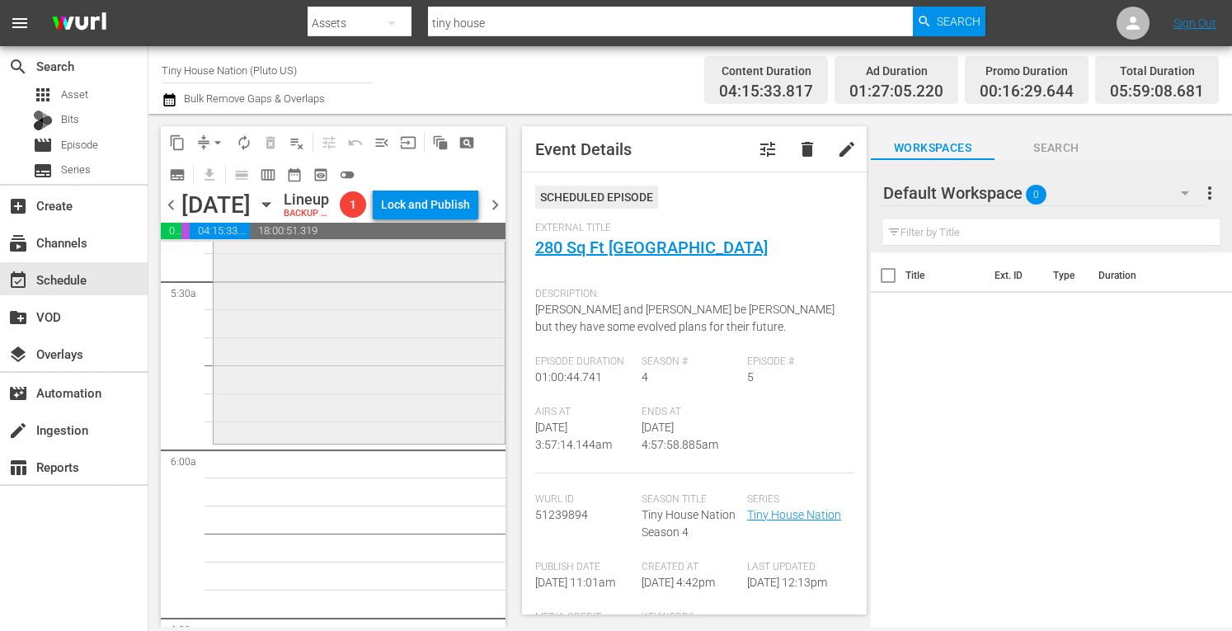
click at [256, 407] on div "Tiny House Nation / SE4 / EP18: 520 Sq Ft Tiny Maoil Hale 520 Sq Ft Tiny Maoil …" at bounding box center [359, 271] width 291 height 338
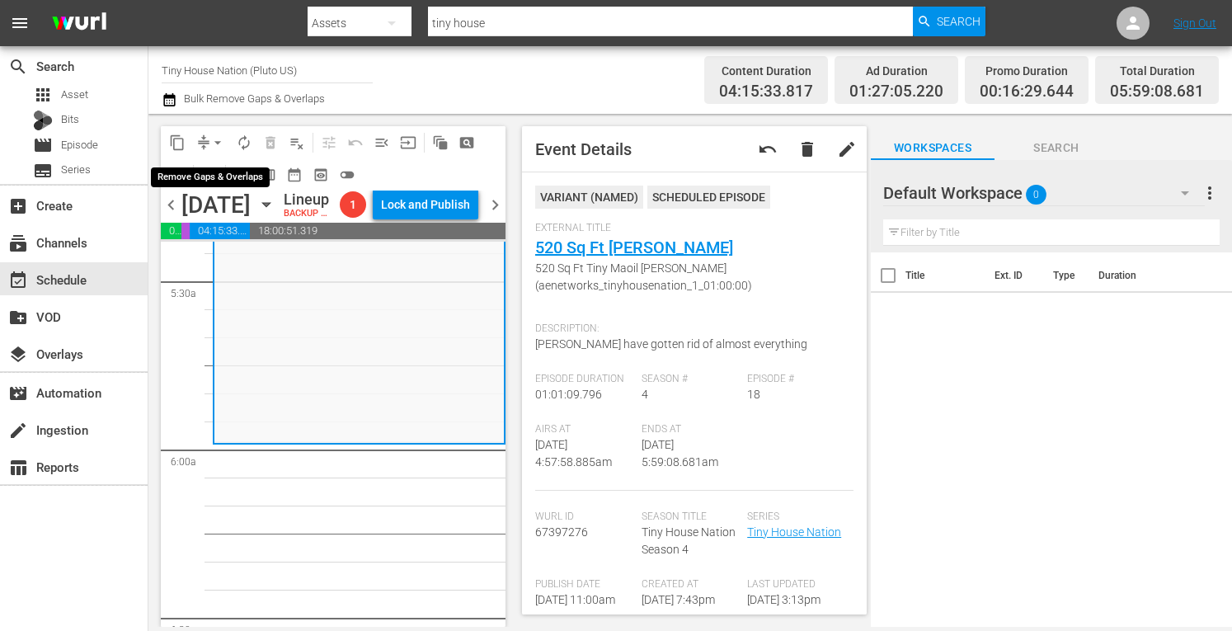
click at [210, 136] on span "arrow_drop_down" at bounding box center [218, 142] width 16 height 16
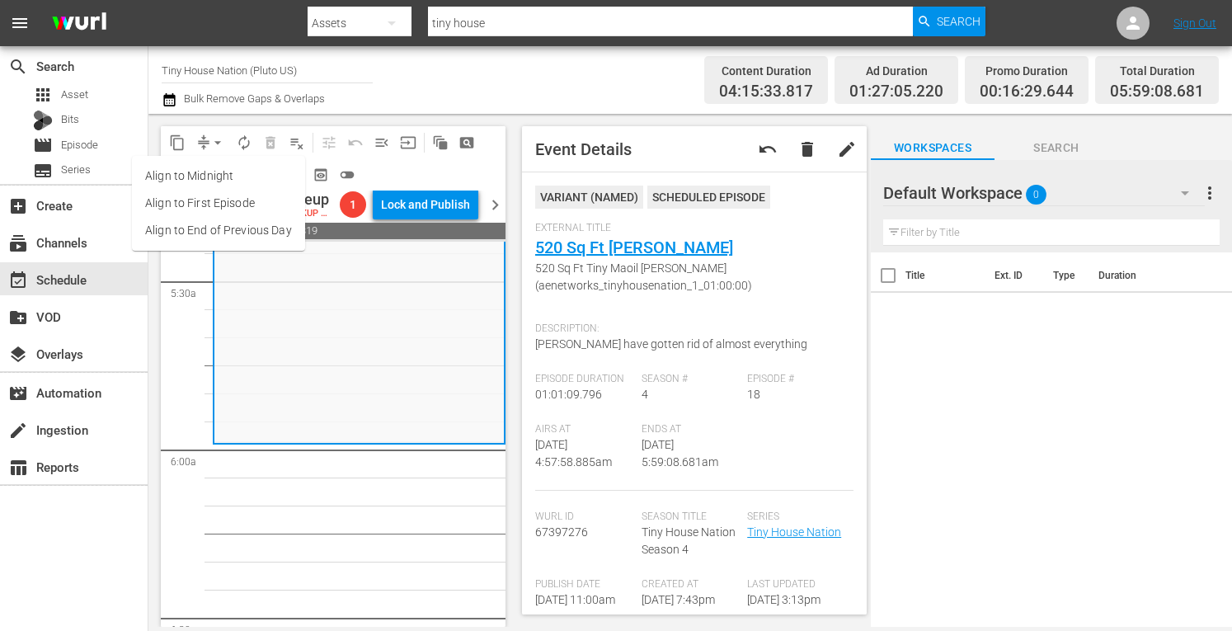
click at [191, 173] on li "Align to Midnight" at bounding box center [218, 176] width 173 height 27
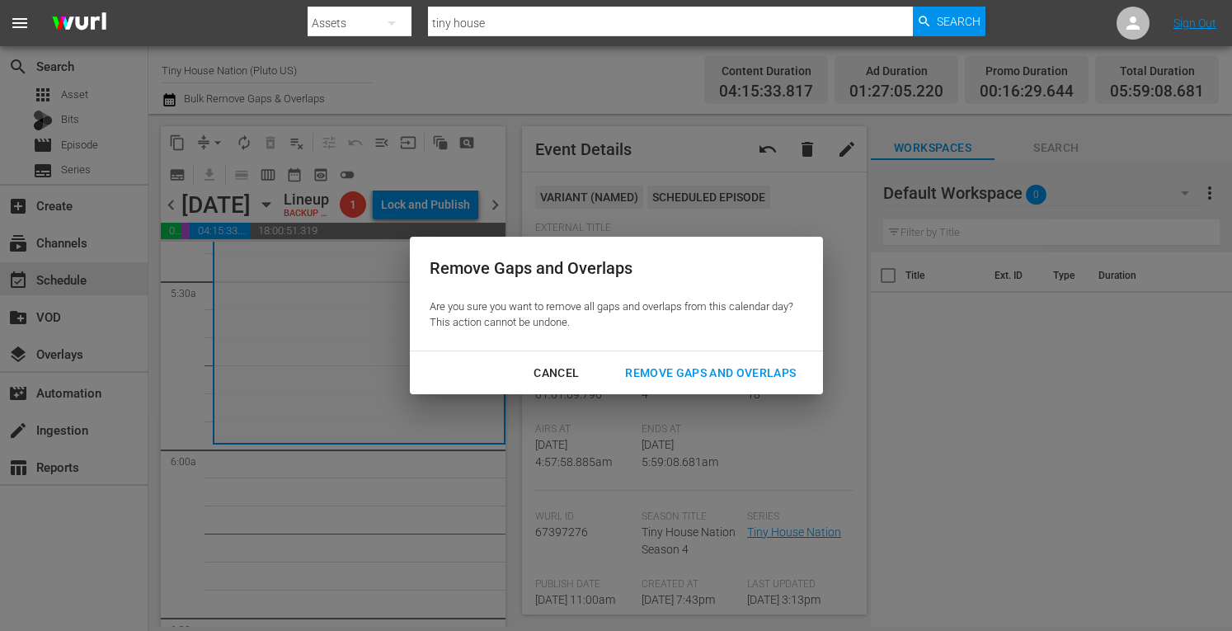
click at [704, 369] on div "Remove Gaps and Overlaps" at bounding box center [710, 373] width 197 height 21
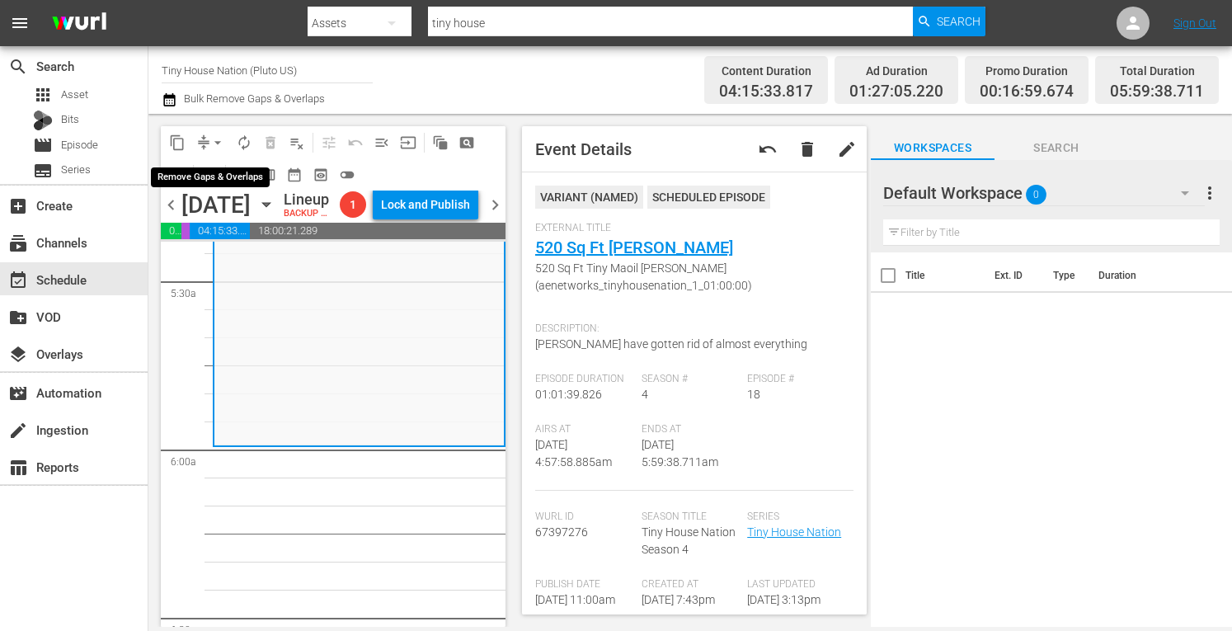
click at [218, 142] on span "arrow_drop_down" at bounding box center [218, 142] width 16 height 16
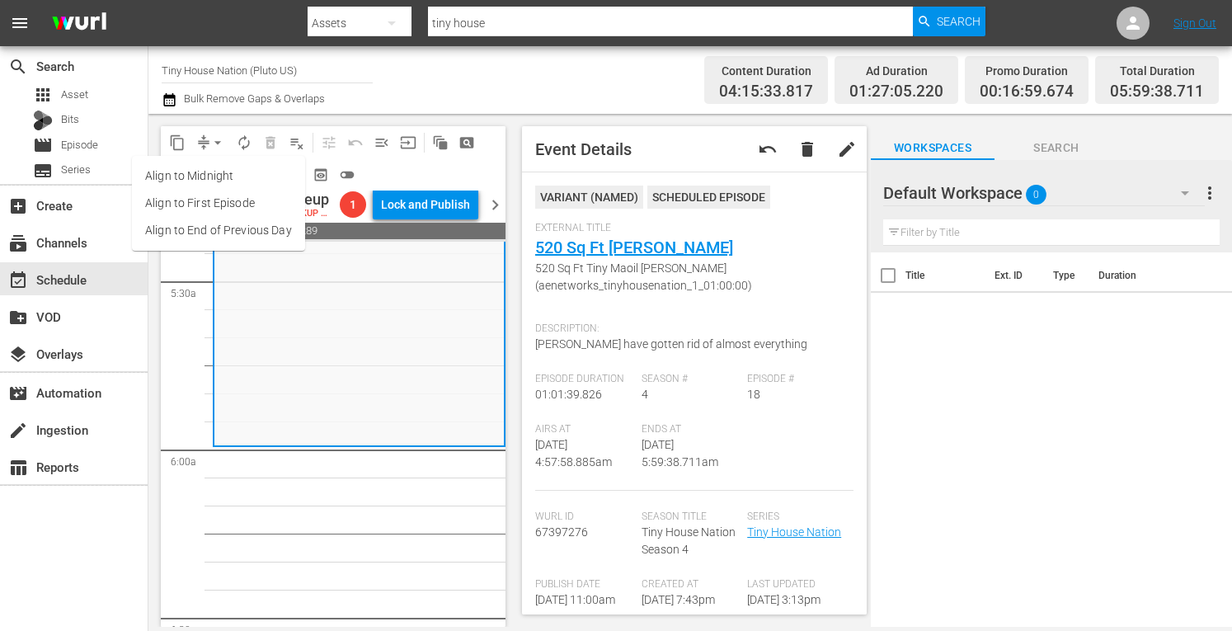
click at [206, 177] on li "Align to Midnight" at bounding box center [218, 176] width 173 height 27
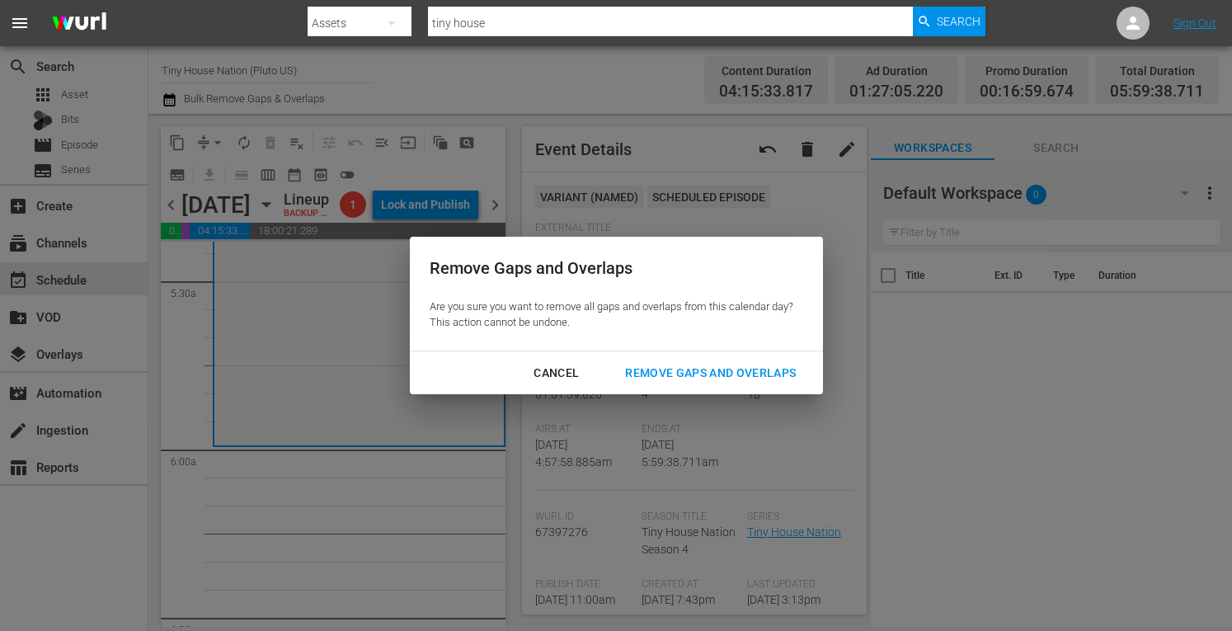
click at [671, 370] on div "Remove Gaps and Overlaps" at bounding box center [710, 373] width 197 height 21
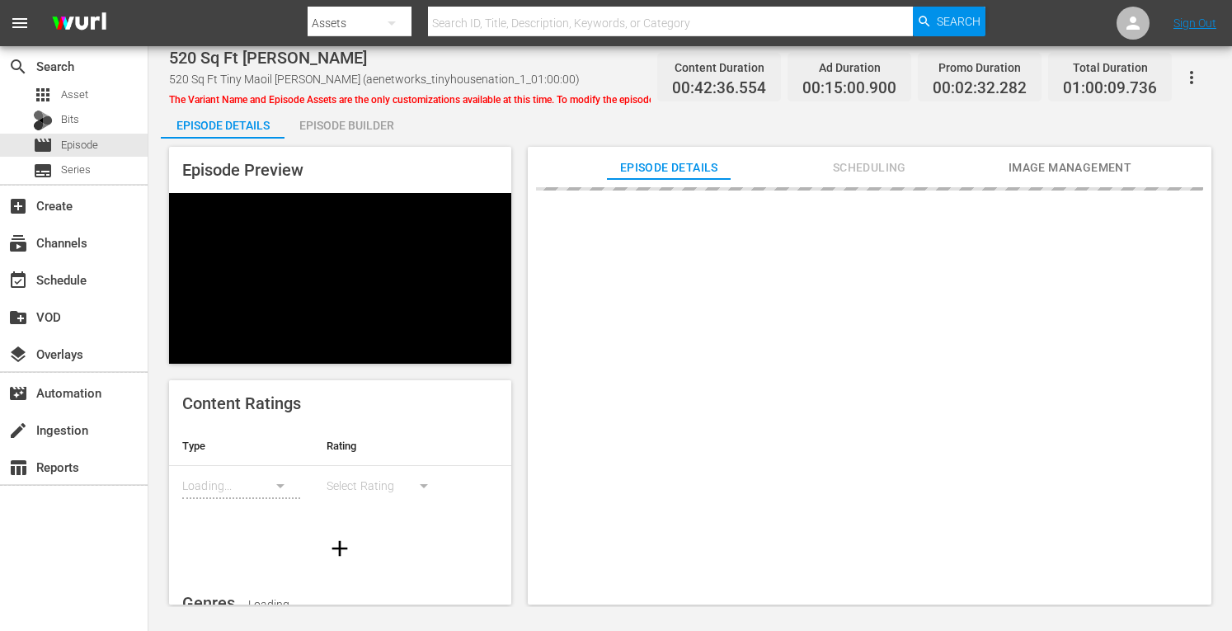
click at [350, 123] on div "Episode Builder" at bounding box center [347, 126] width 124 height 40
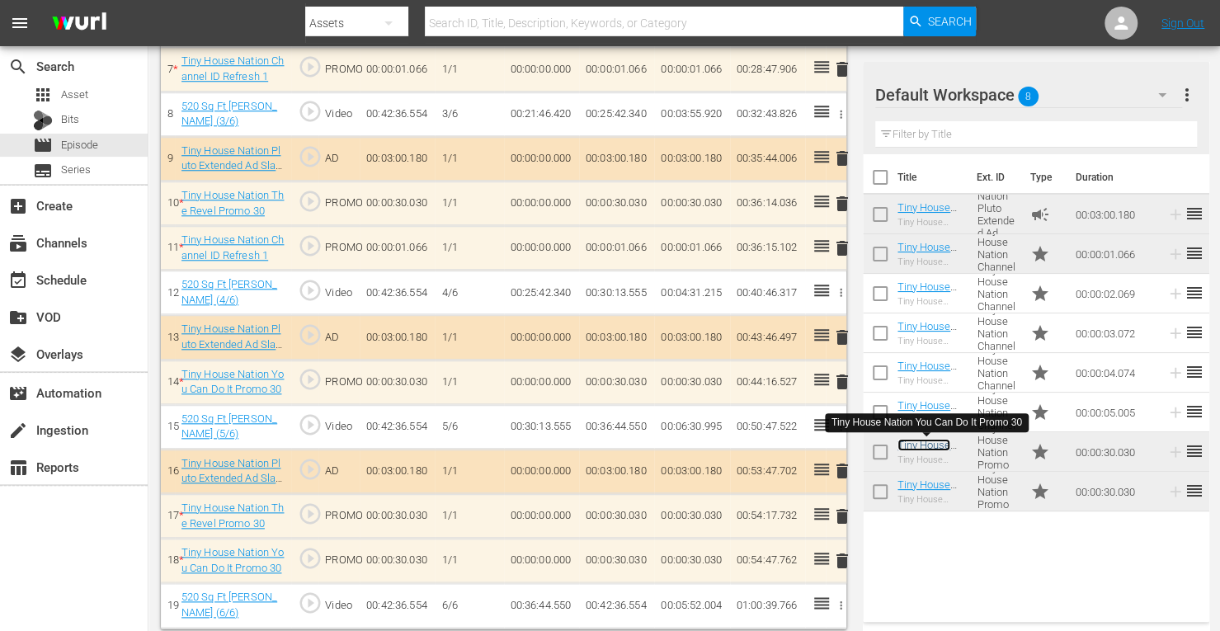
scroll to position [815, 0]
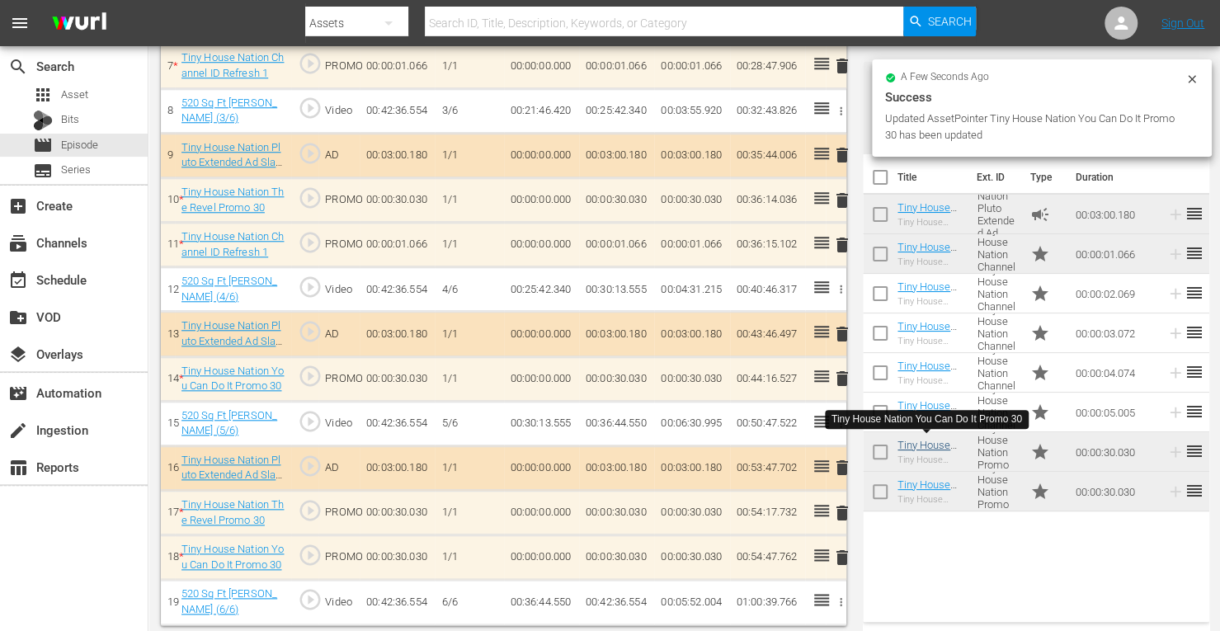
click at [569, 223] on td "00:00:00.000" at bounding box center [541, 245] width 75 height 45
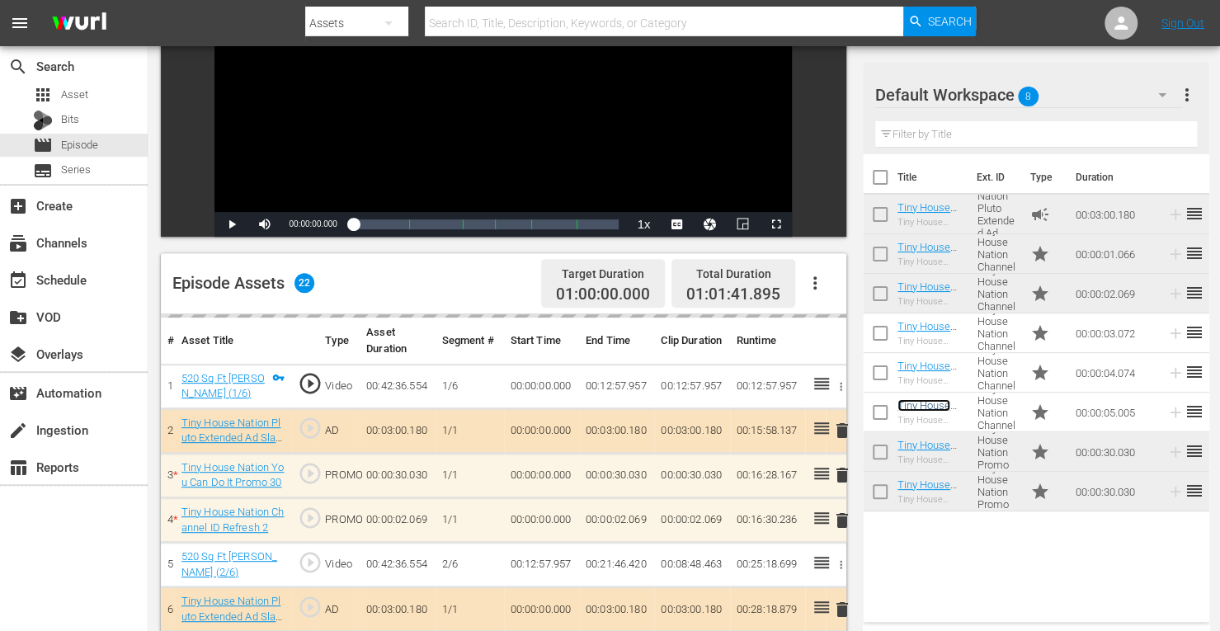
scroll to position [0, 0]
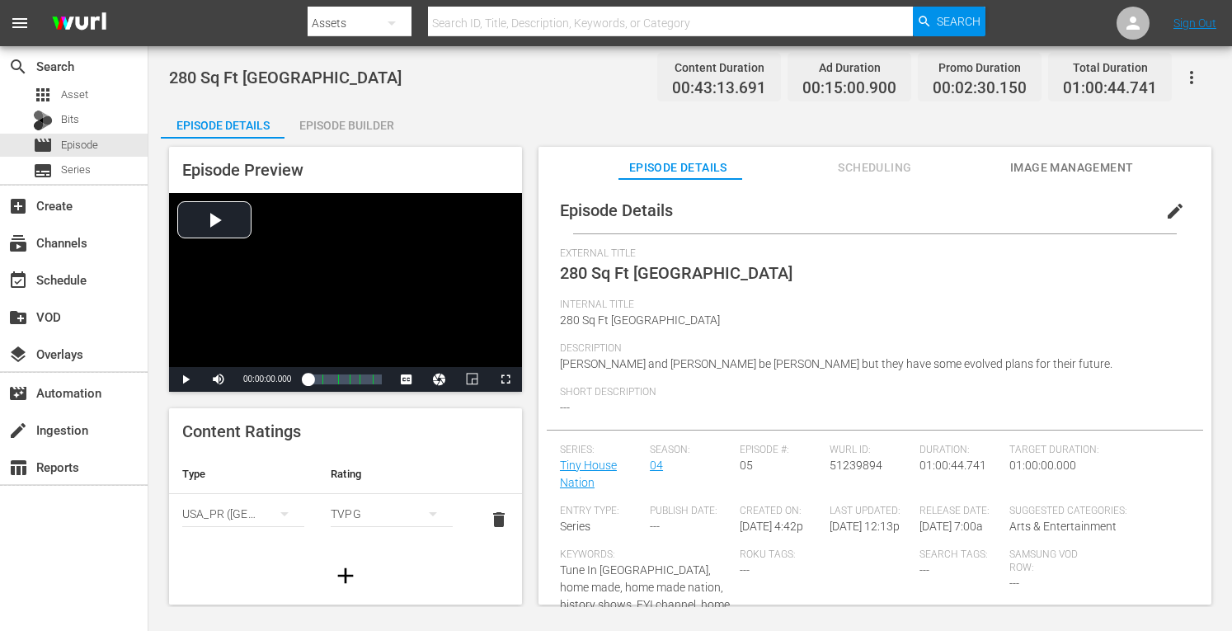
click at [361, 122] on div "Episode Builder" at bounding box center [347, 126] width 124 height 40
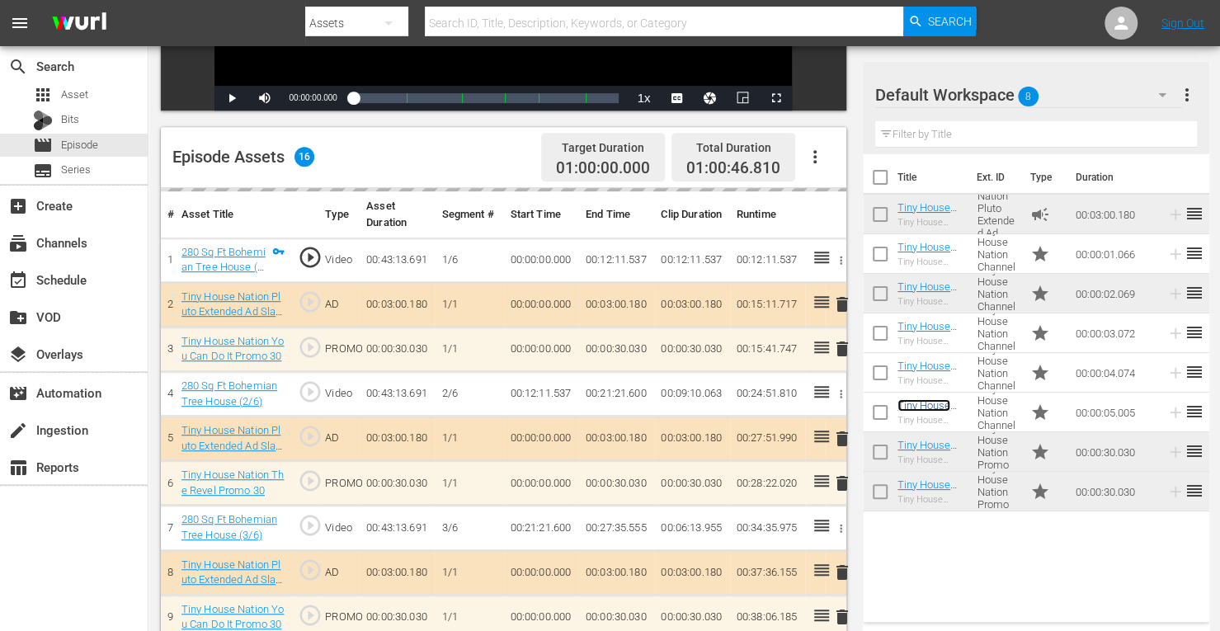
scroll to position [353, 0]
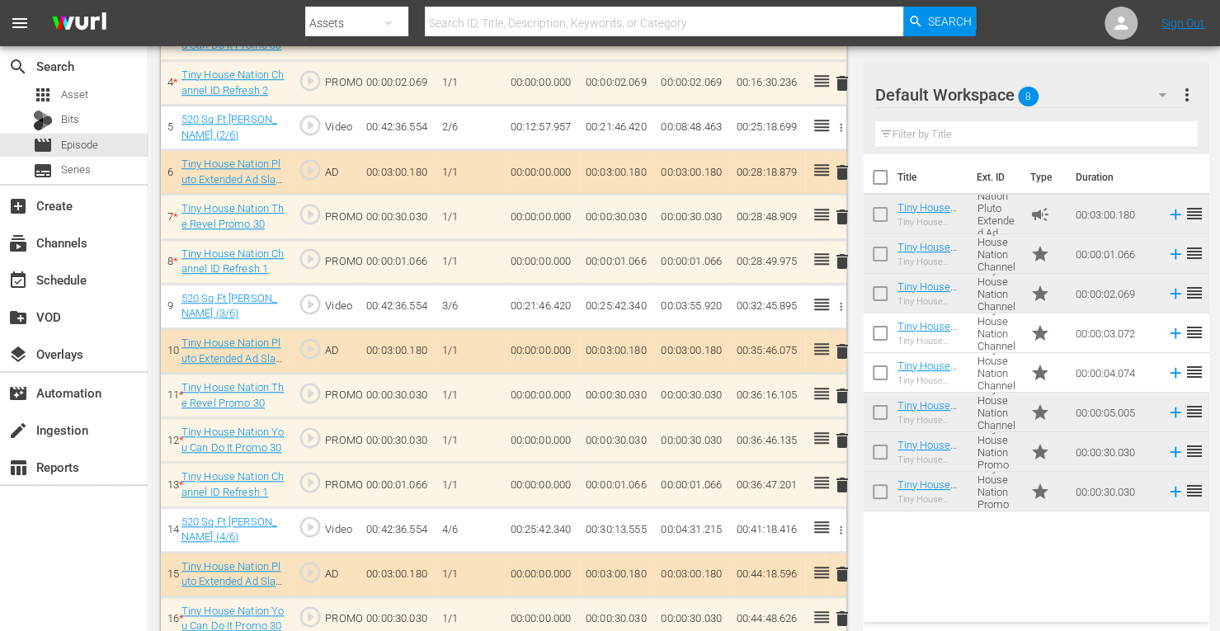
scroll to position [654, 0]
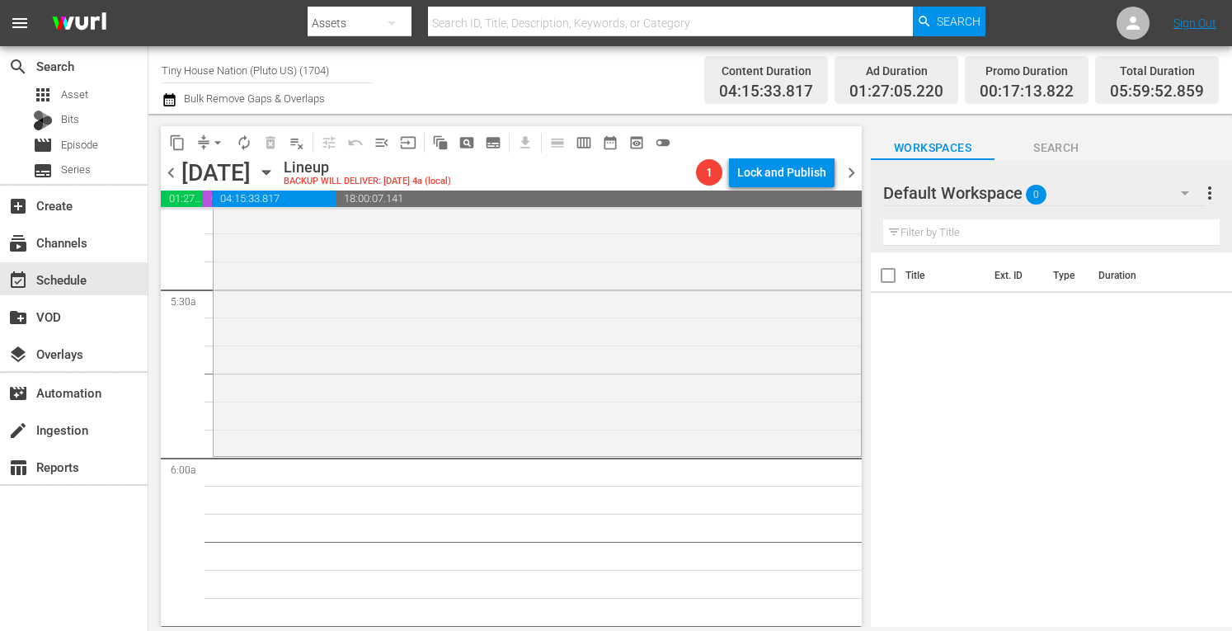
scroll to position [1794, 0]
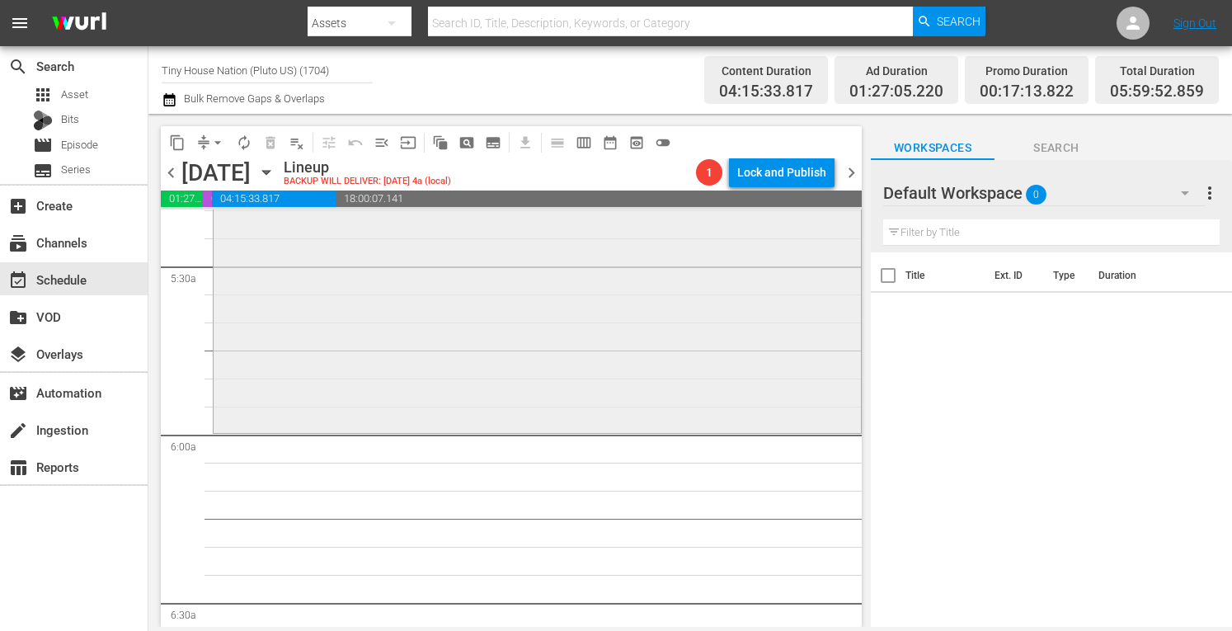
click at [427, 370] on div "Tiny House Nation / SE4 / EP18: 520 Sq Ft Tiny Maoil Hale 520 Sq Ft Tiny Maoil …" at bounding box center [538, 258] width 648 height 342
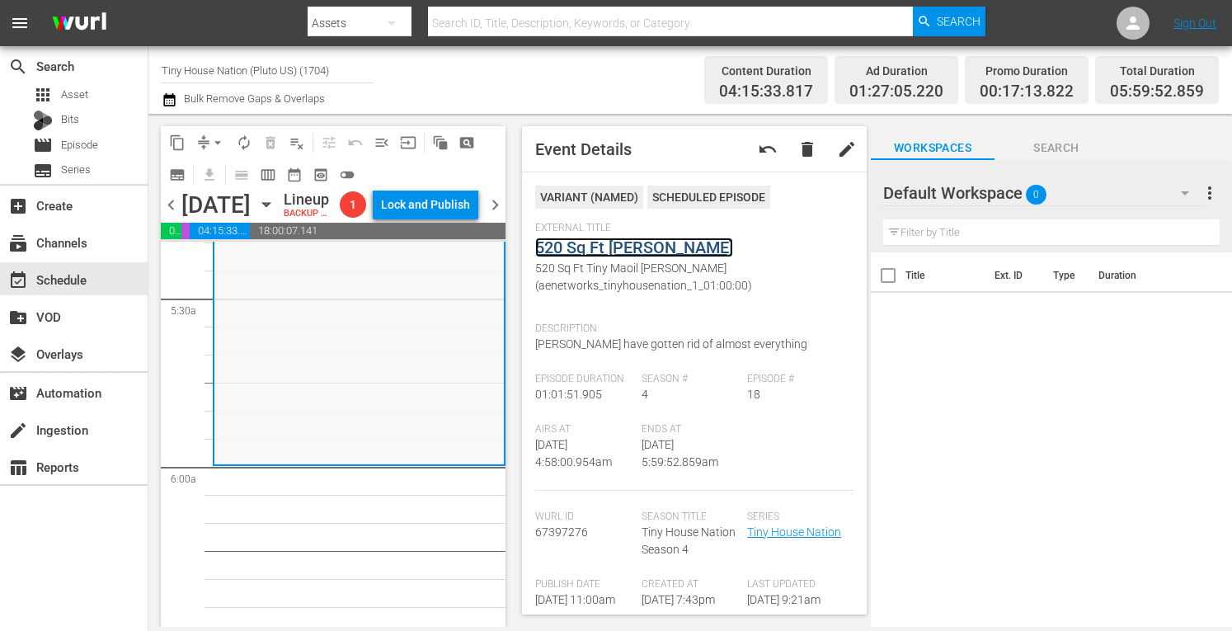
click at [643, 243] on link "520 Sq Ft [PERSON_NAME]" at bounding box center [634, 248] width 198 height 20
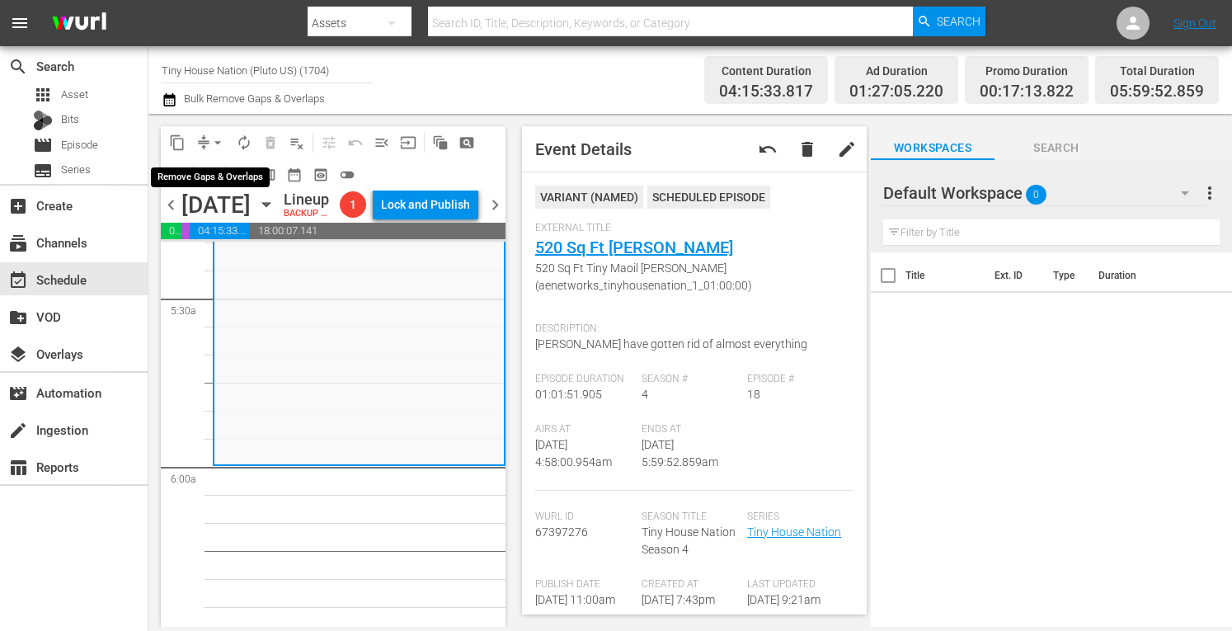
click at [210, 141] on span "arrow_drop_down" at bounding box center [218, 142] width 16 height 16
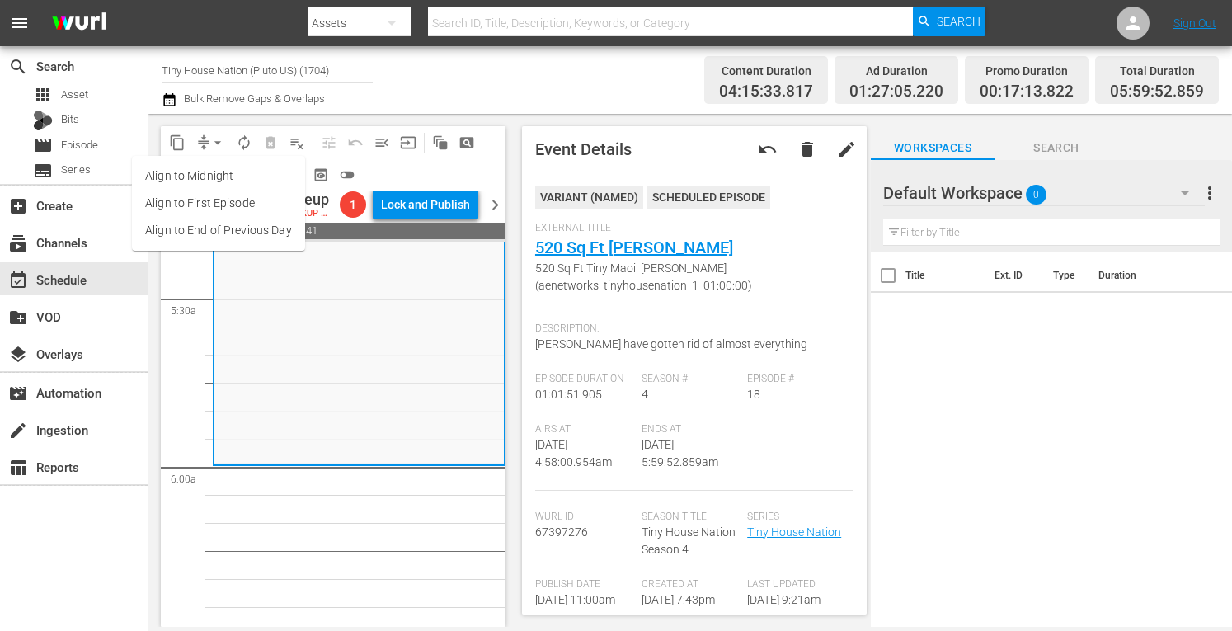
click at [183, 187] on li "Align to Midnight" at bounding box center [218, 176] width 173 height 27
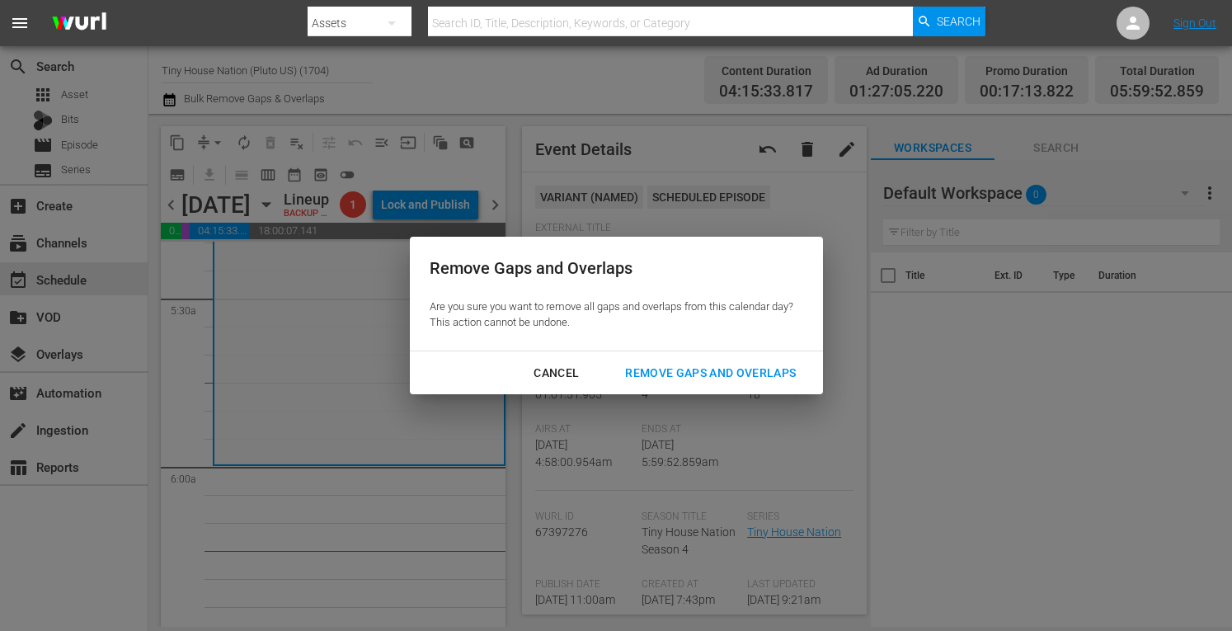
click at [699, 375] on div "Remove Gaps and Overlaps" at bounding box center [710, 373] width 197 height 21
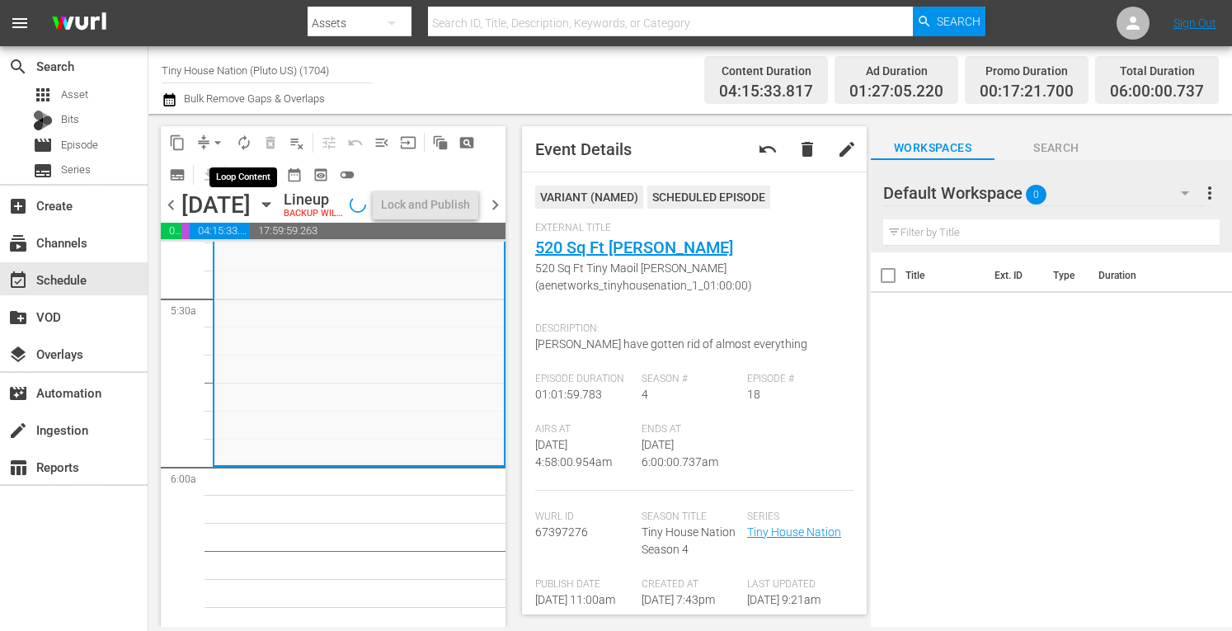
click at [247, 139] on span "autorenew_outlined" at bounding box center [244, 142] width 16 height 16
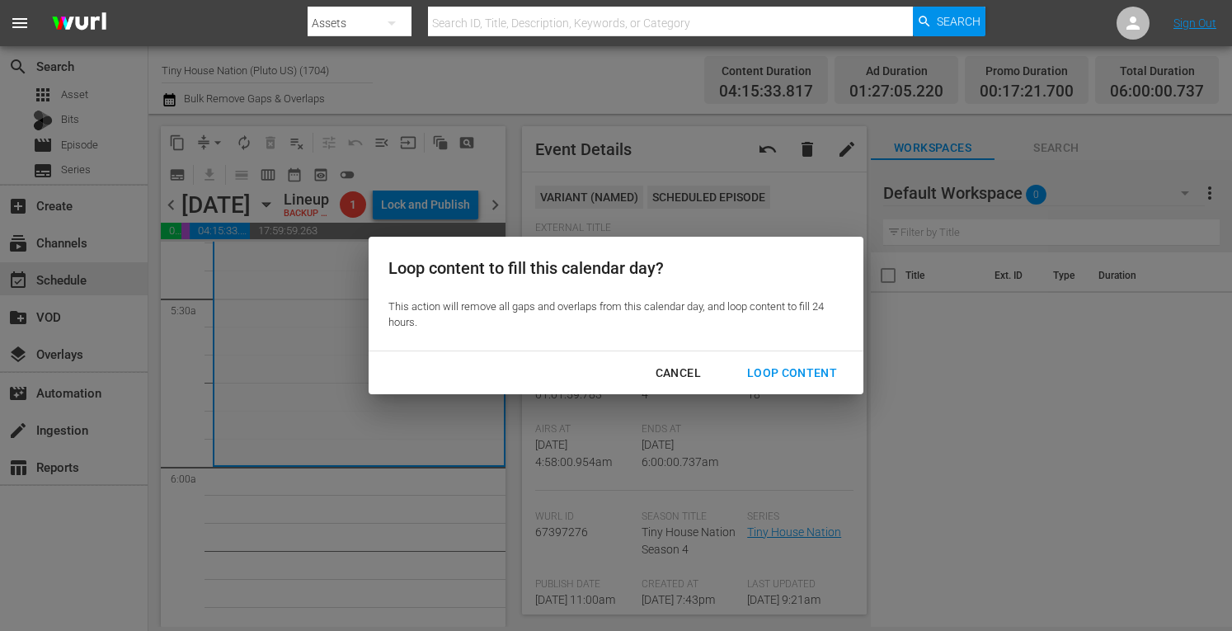
click at [805, 375] on div "Loop Content" at bounding box center [792, 373] width 116 height 21
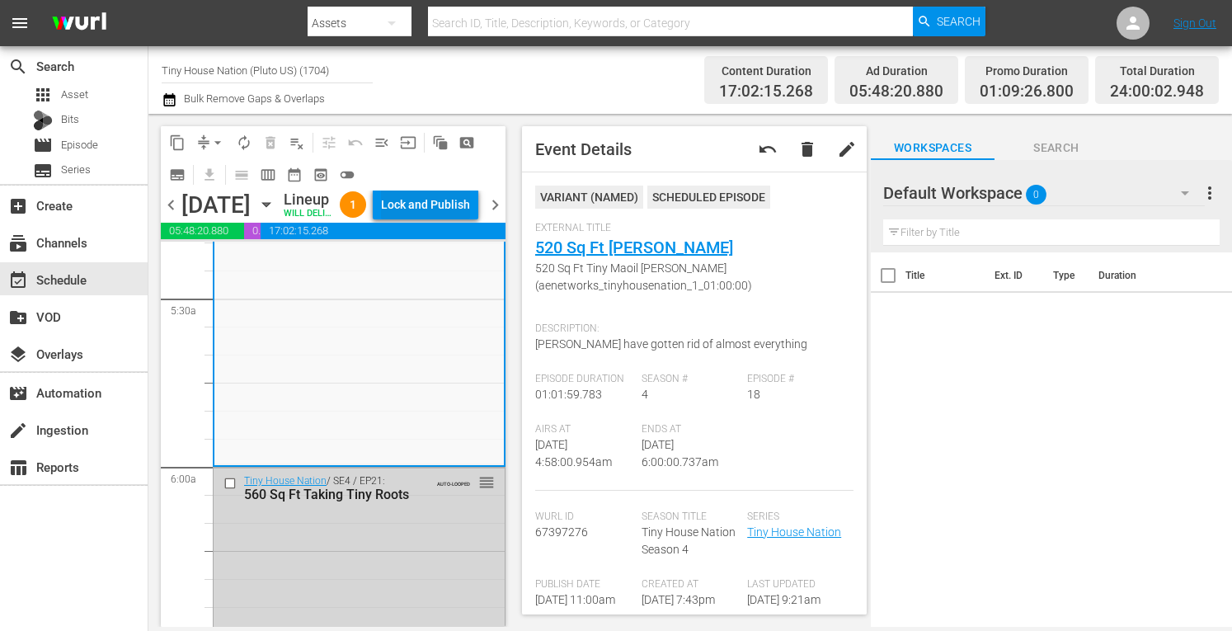
click at [439, 205] on div "Lock and Publish" at bounding box center [425, 205] width 89 height 30
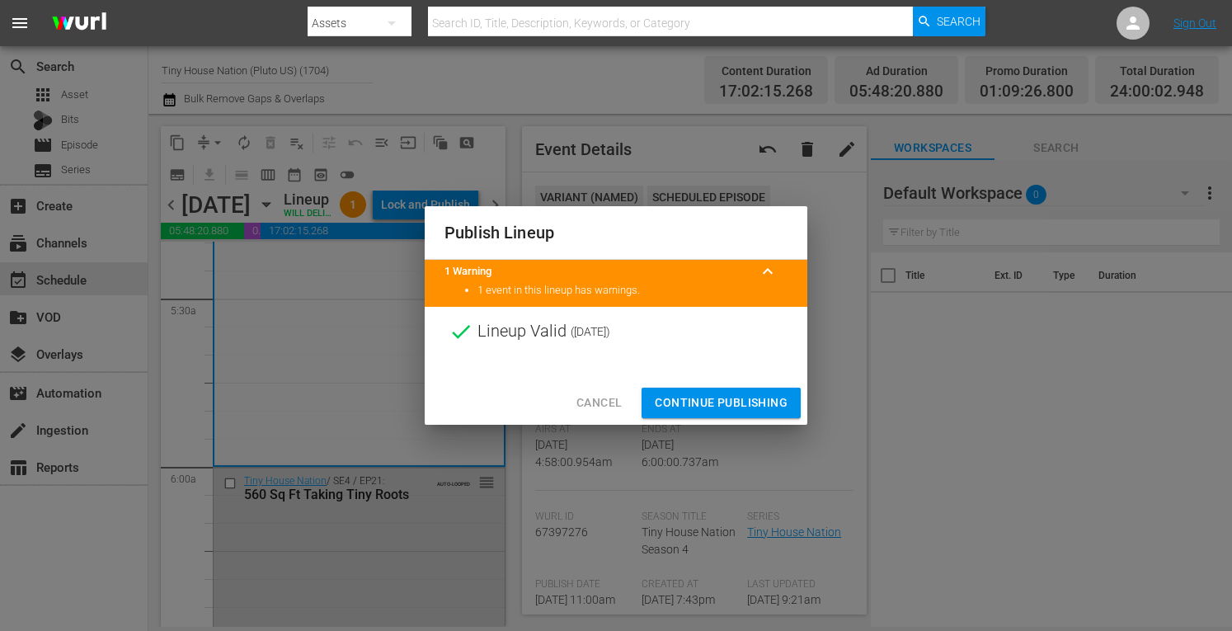
click at [724, 398] on span "Continue Publishing" at bounding box center [721, 403] width 133 height 21
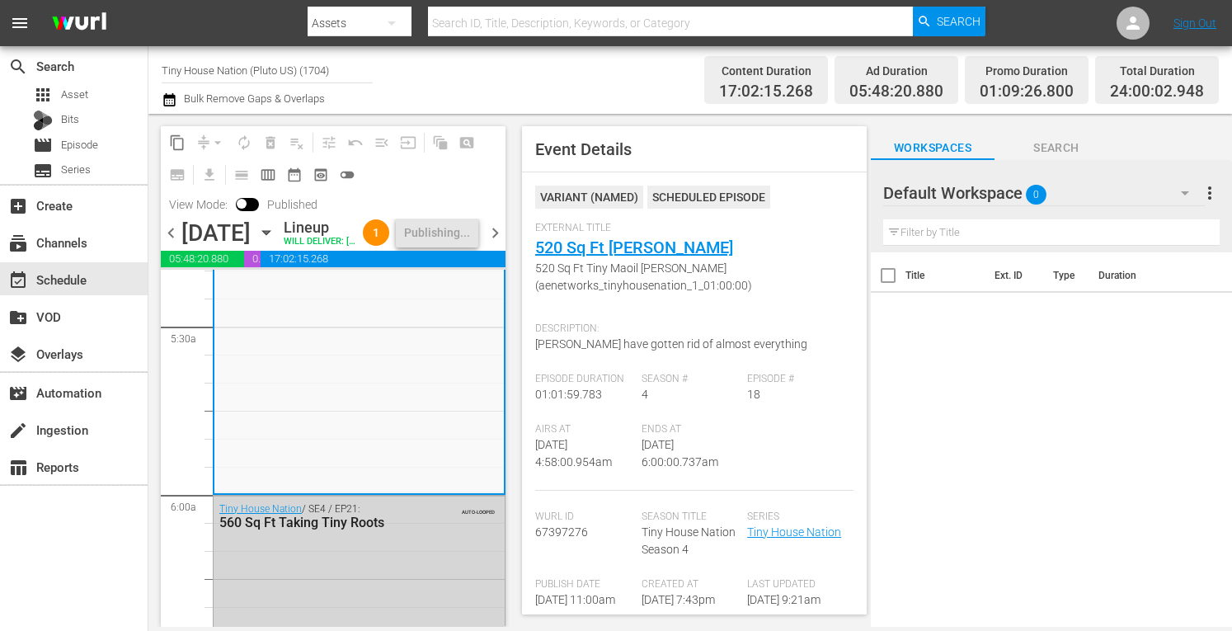
click at [496, 243] on span "chevron_right" at bounding box center [495, 233] width 21 height 21
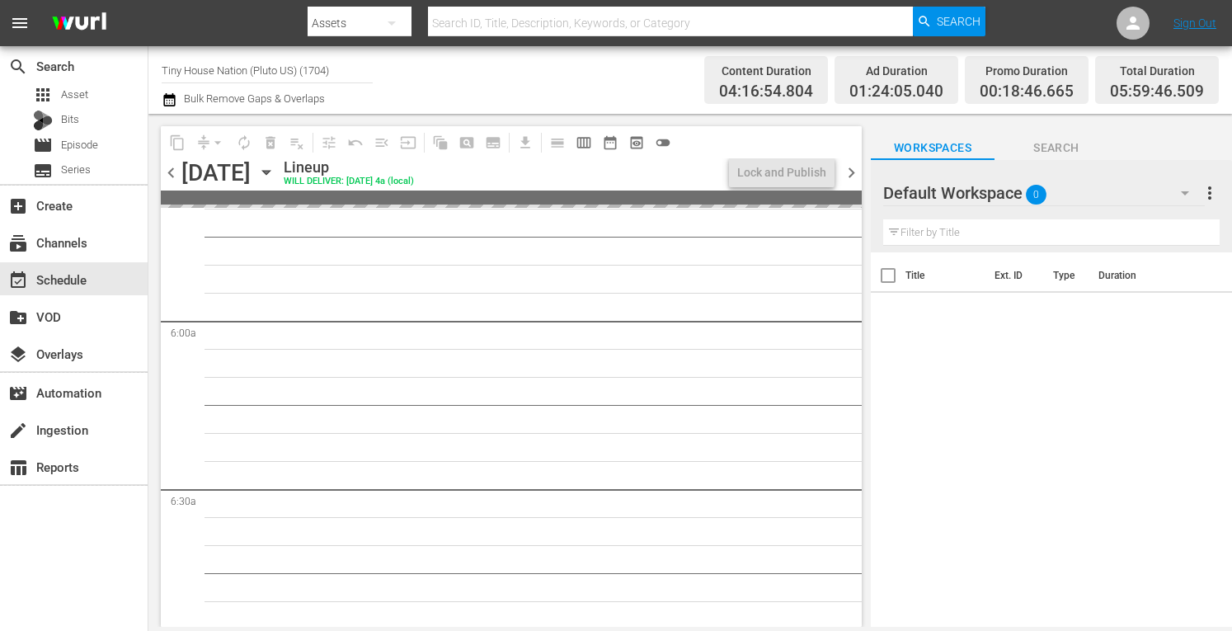
scroll to position [1822, 0]
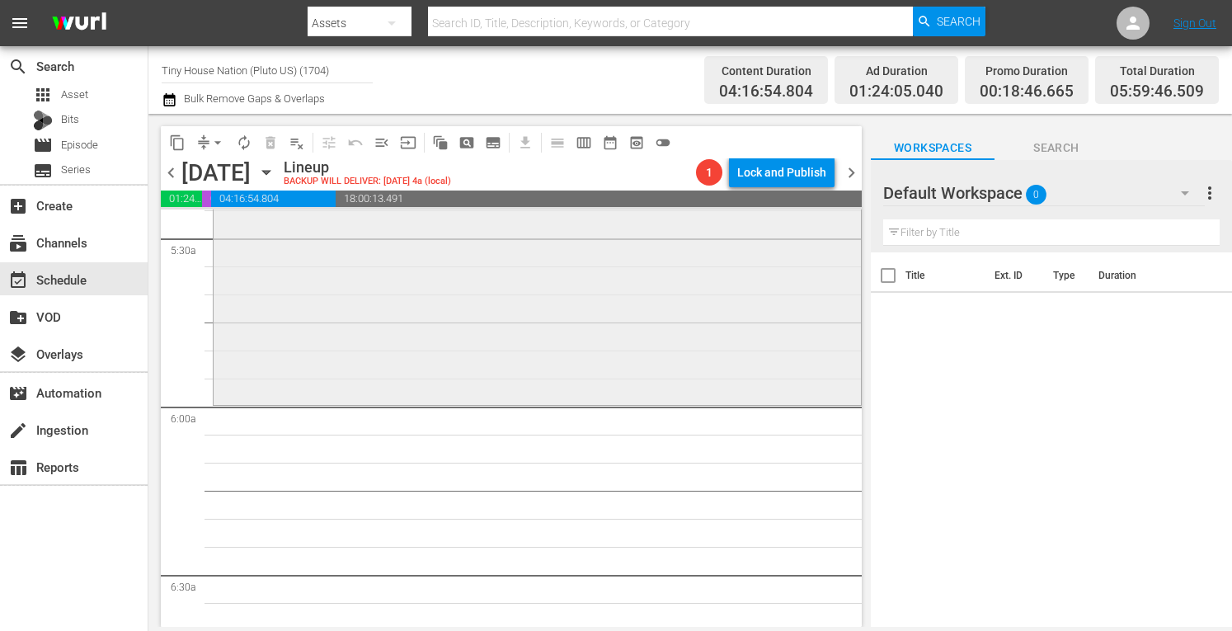
click at [391, 327] on div "Tiny House Nation / SE5 / EP2: Going Tiny To Make Things Right Going Tiny To Ma…" at bounding box center [538, 240] width 648 height 324
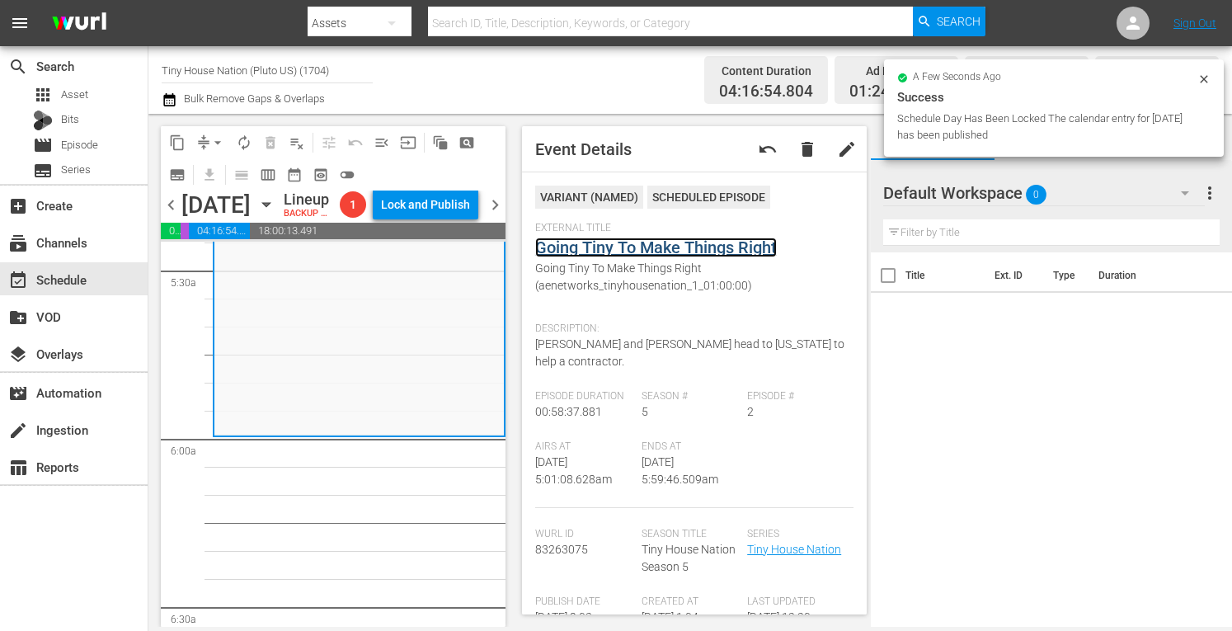
click at [663, 247] on link "Going Tiny To Make Things Right" at bounding box center [656, 248] width 242 height 20
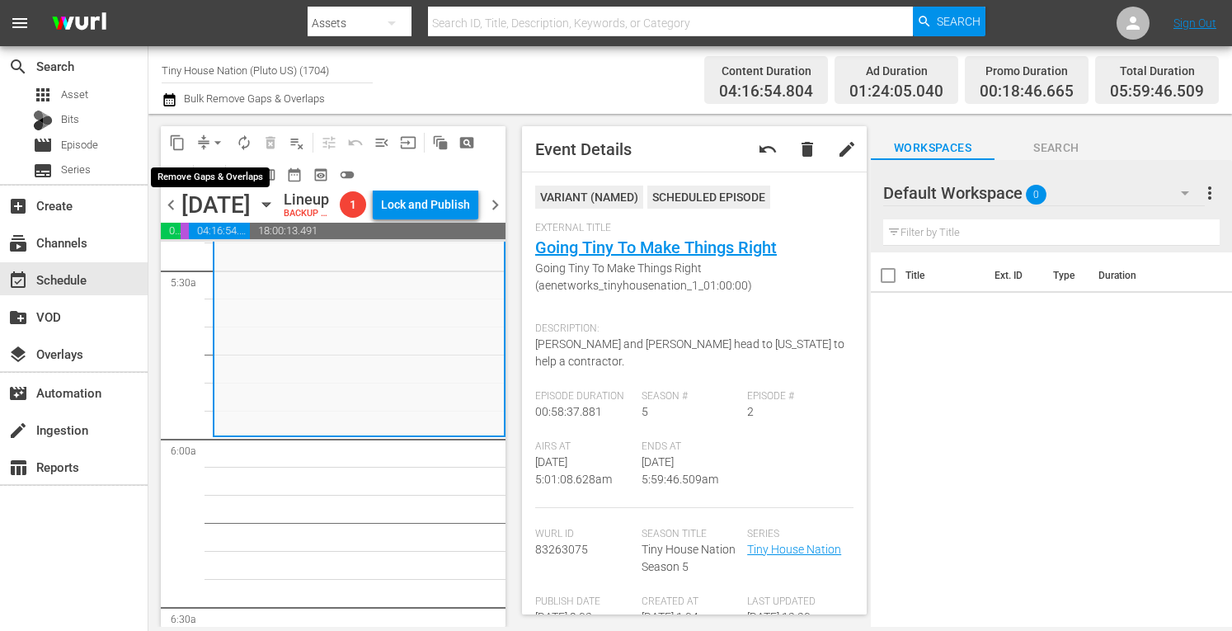
click at [219, 138] on span "arrow_drop_down" at bounding box center [218, 142] width 16 height 16
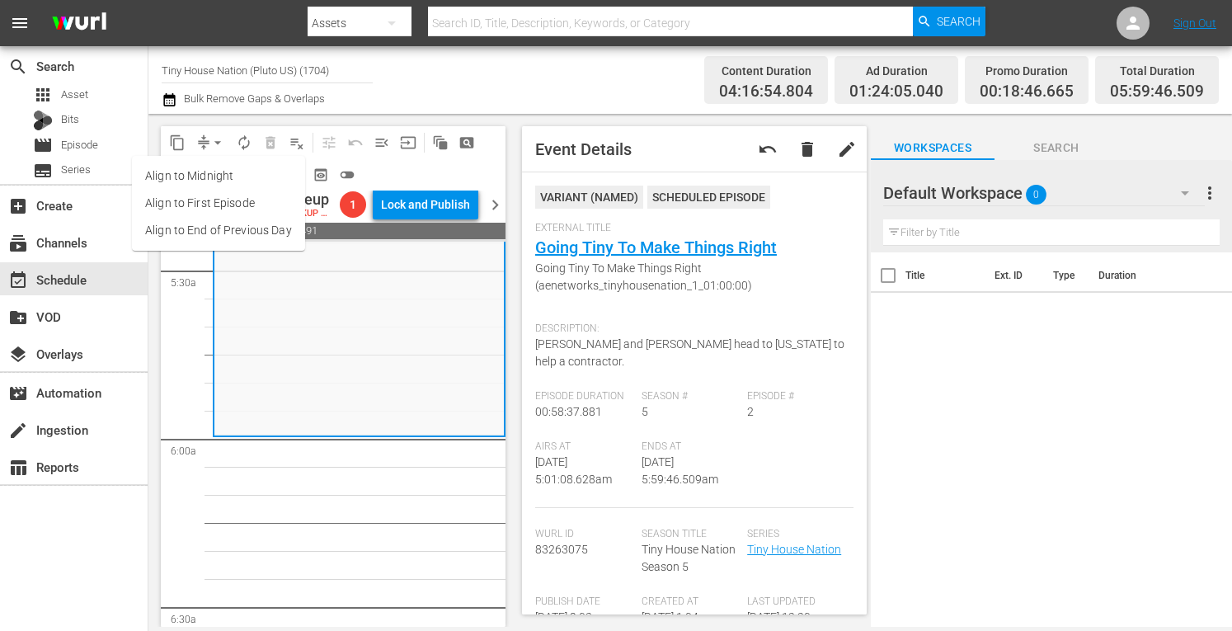
click at [200, 169] on li "Align to Midnight" at bounding box center [218, 176] width 173 height 27
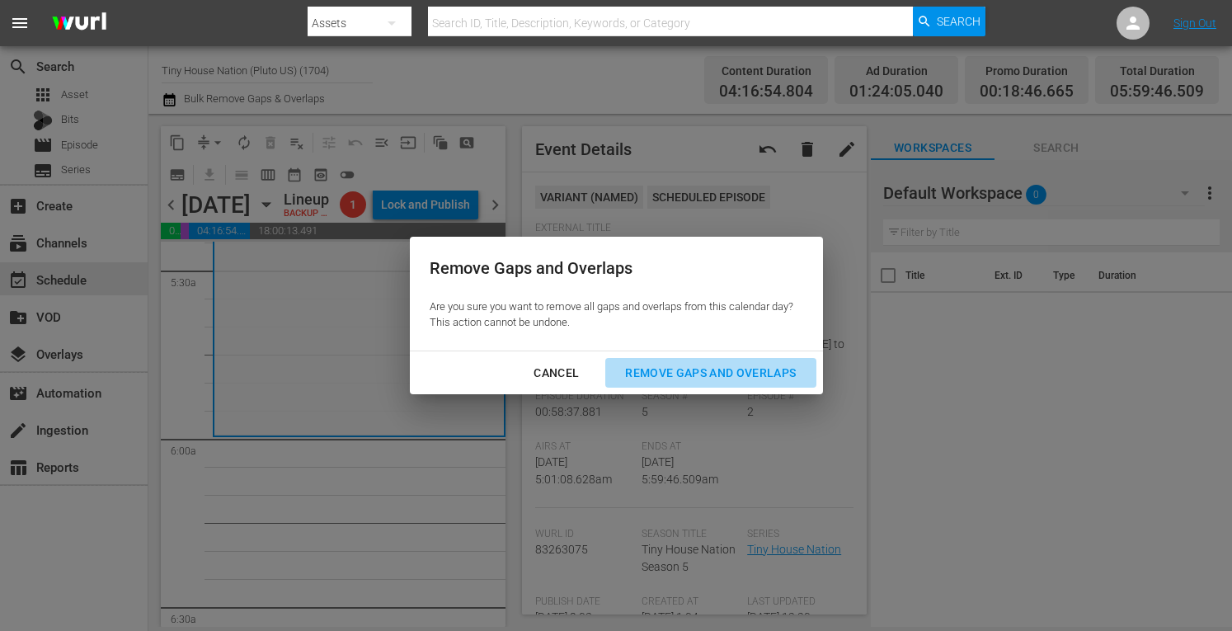
click at [676, 367] on div "Remove Gaps and Overlaps" at bounding box center [710, 373] width 197 height 21
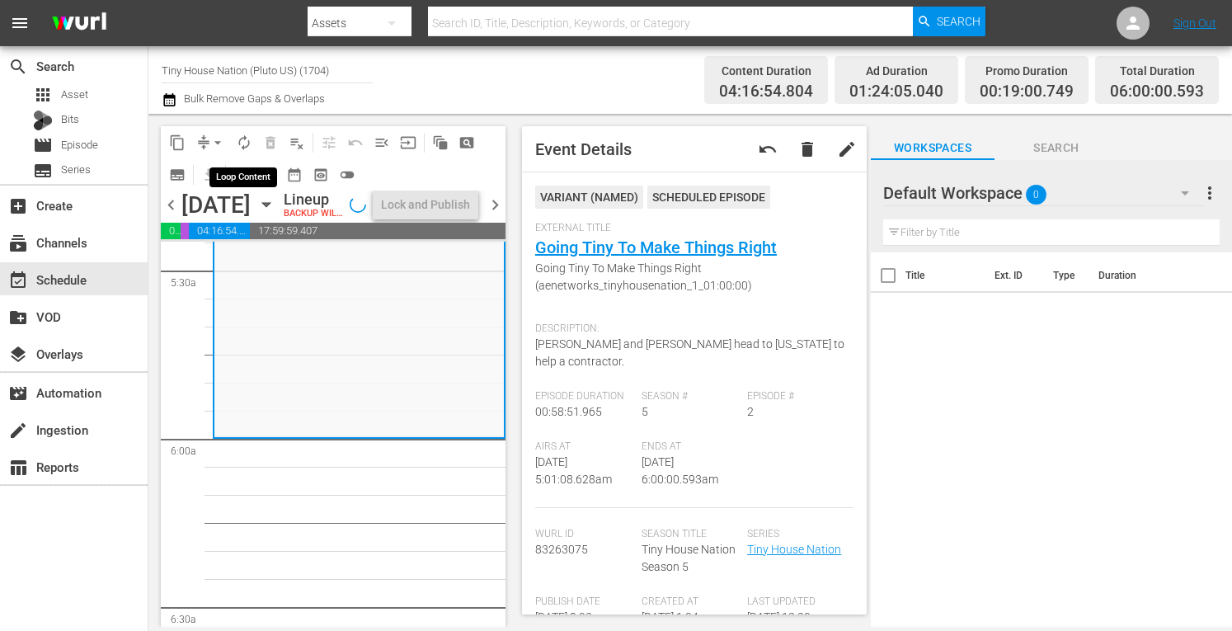
click at [240, 136] on span "autorenew_outlined" at bounding box center [244, 142] width 16 height 16
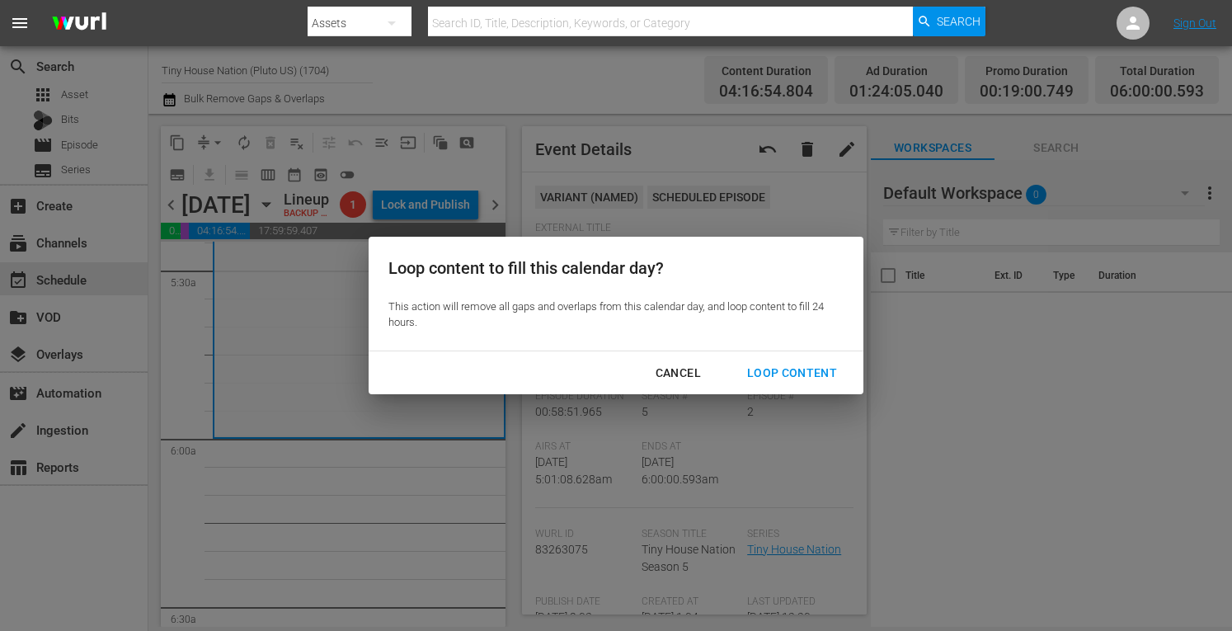
click at [769, 374] on div "Loop Content" at bounding box center [792, 373] width 116 height 21
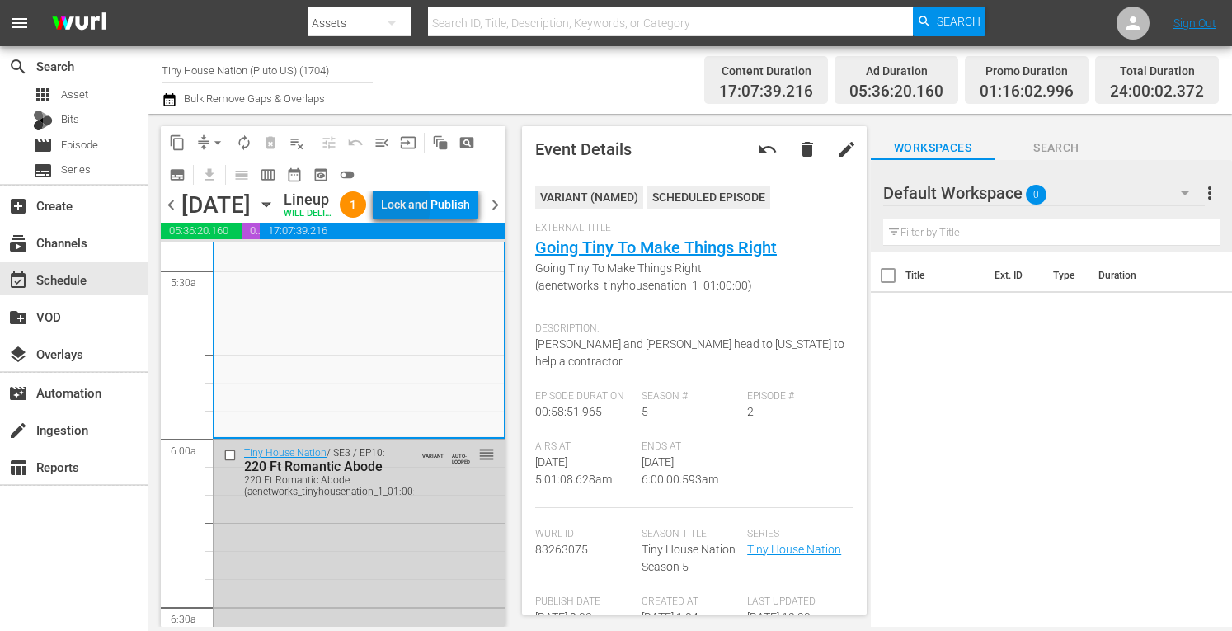
click at [418, 208] on div "Lock and Publish" at bounding box center [425, 205] width 89 height 30
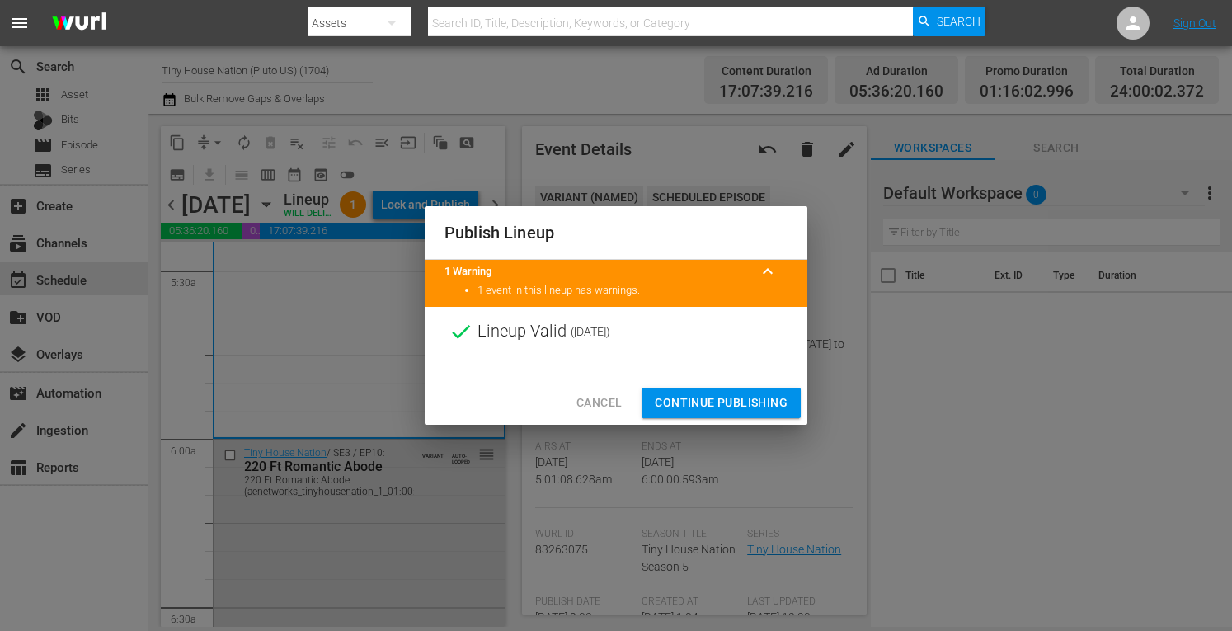
click at [692, 410] on span "Continue Publishing" at bounding box center [721, 403] width 133 height 21
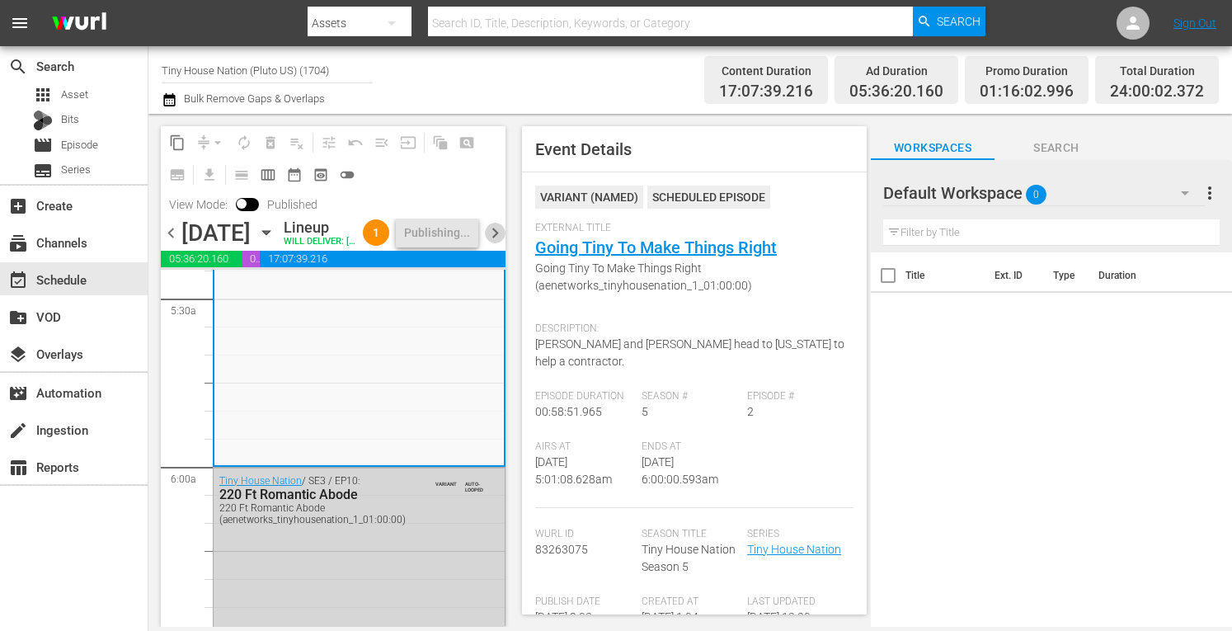
click at [491, 243] on span "chevron_right" at bounding box center [495, 233] width 21 height 21
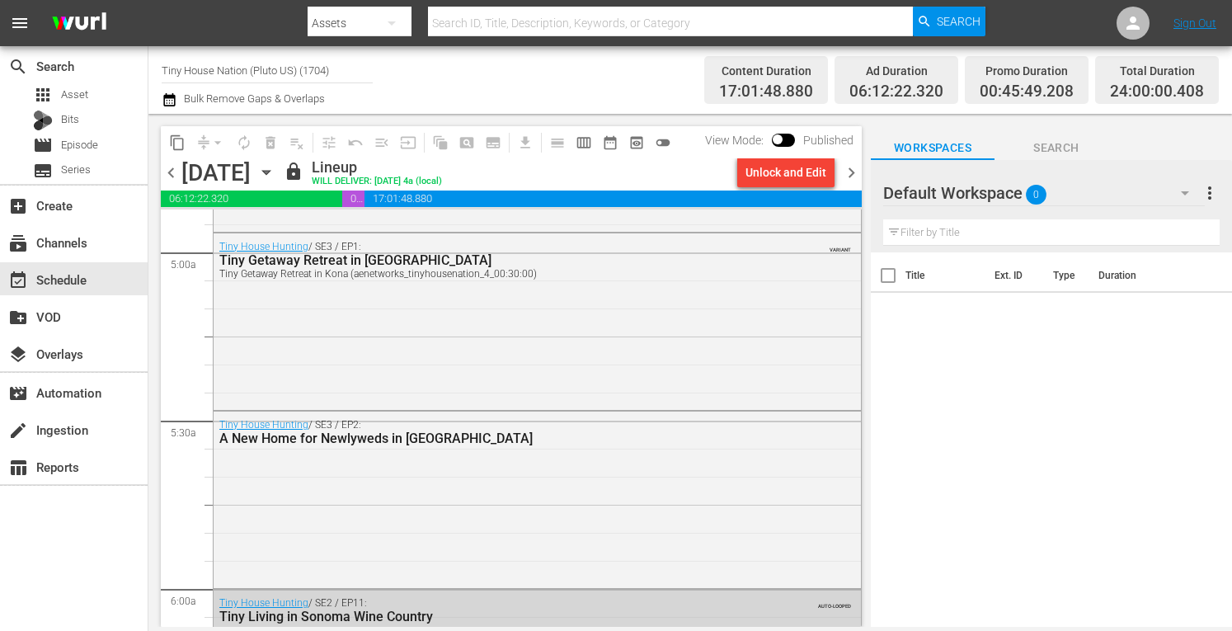
scroll to position [1645, 0]
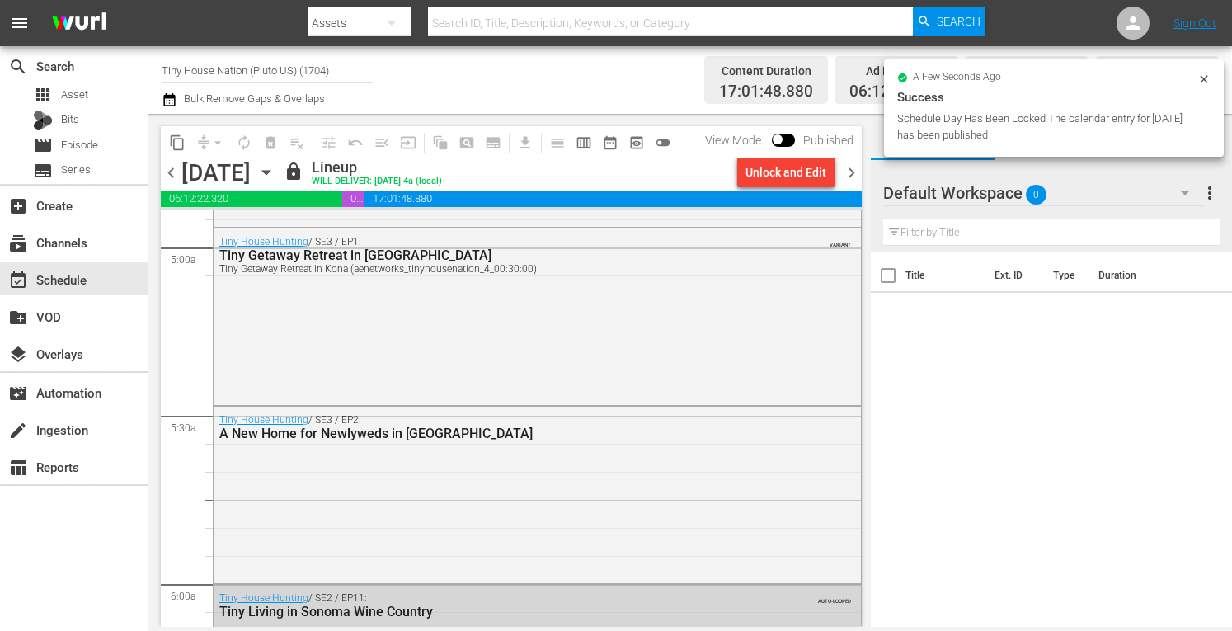
click at [850, 167] on span "chevron_right" at bounding box center [851, 173] width 21 height 21
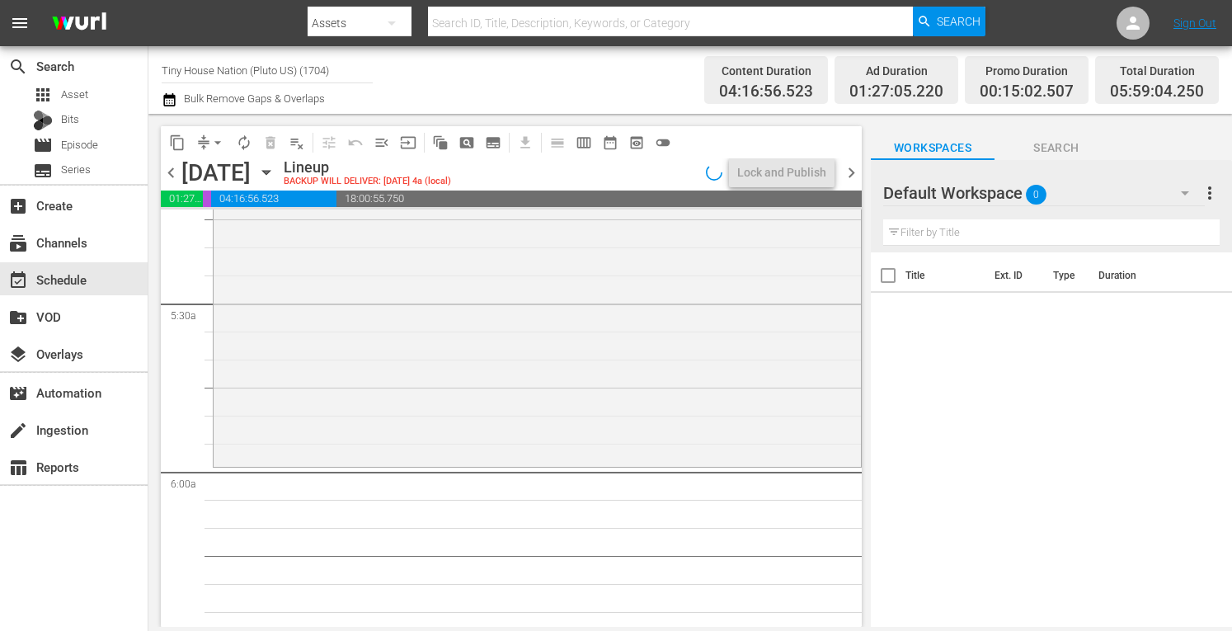
scroll to position [1617, 0]
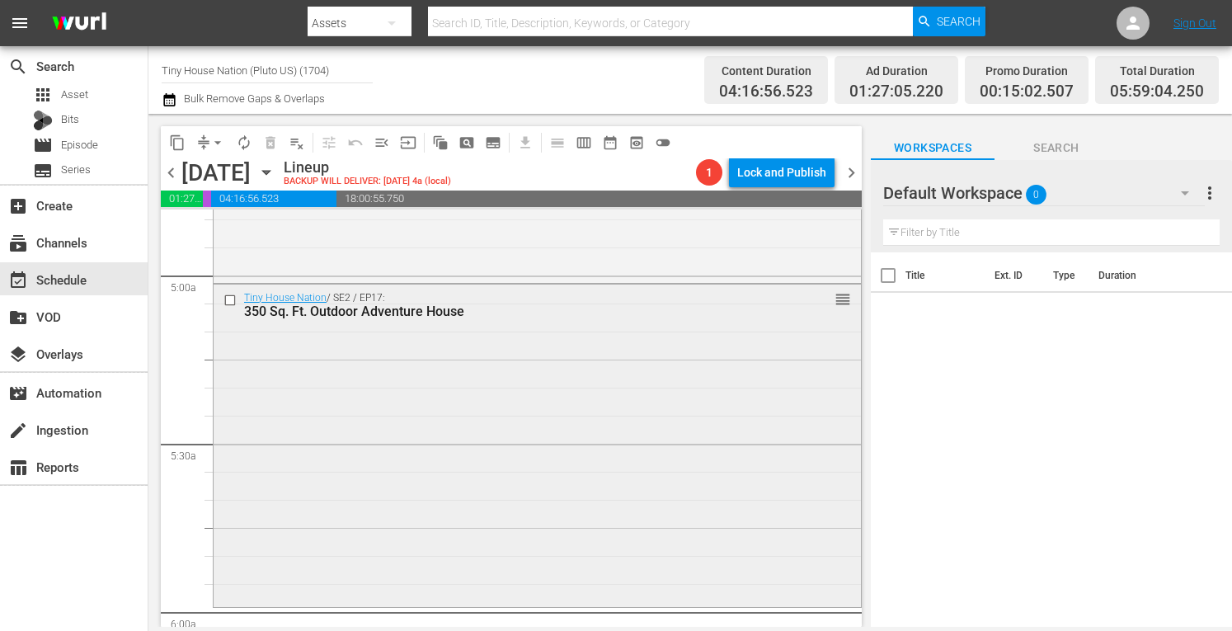
click at [431, 445] on div "Tiny House Nation / SE2 / EP17: 350 Sq. Ft. Outdoor Adventure House reorder" at bounding box center [538, 444] width 648 height 318
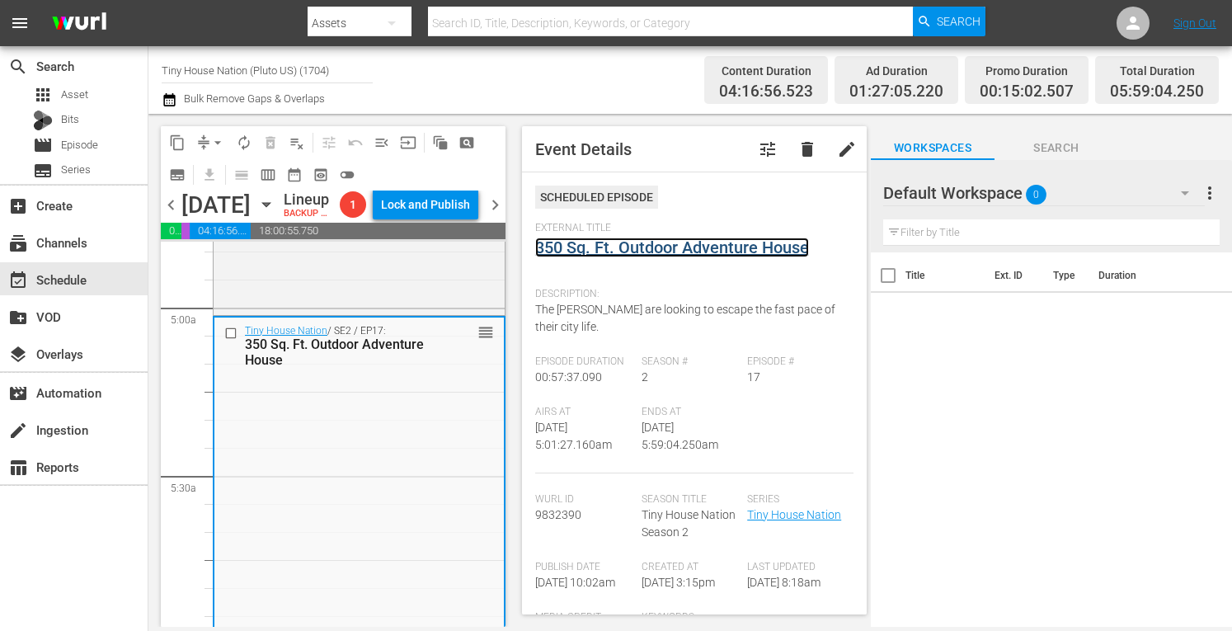
click at [643, 245] on link "350 Sq. Ft. Outdoor Adventure House" at bounding box center [672, 248] width 274 height 20
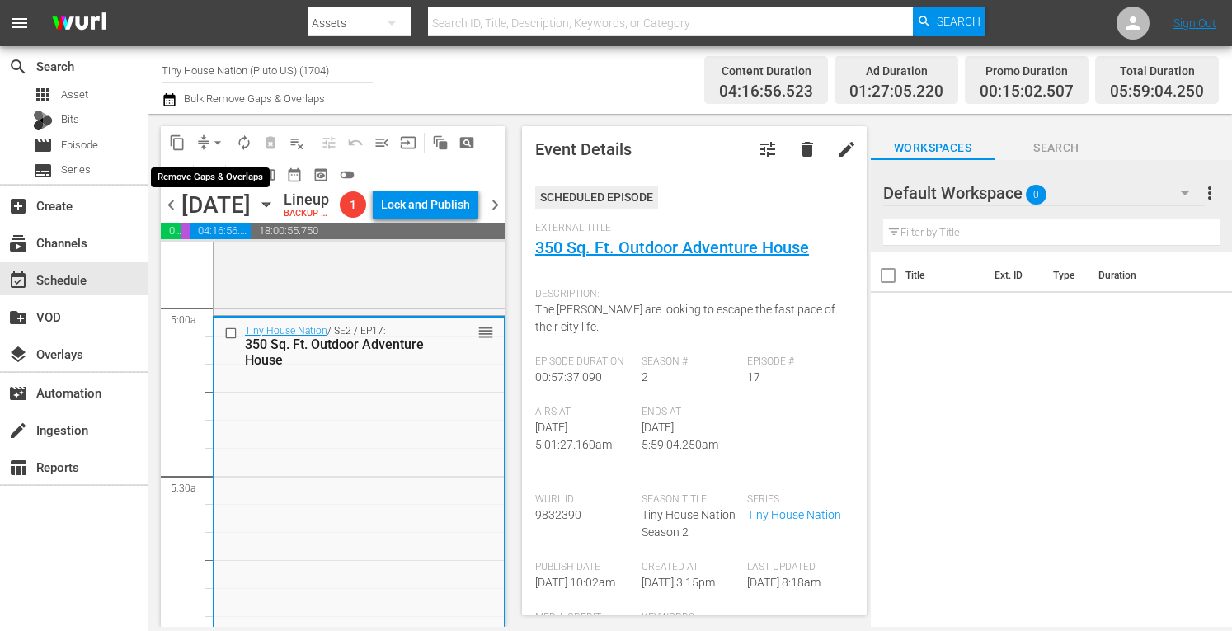
click at [214, 144] on span "arrow_drop_down" at bounding box center [218, 142] width 16 height 16
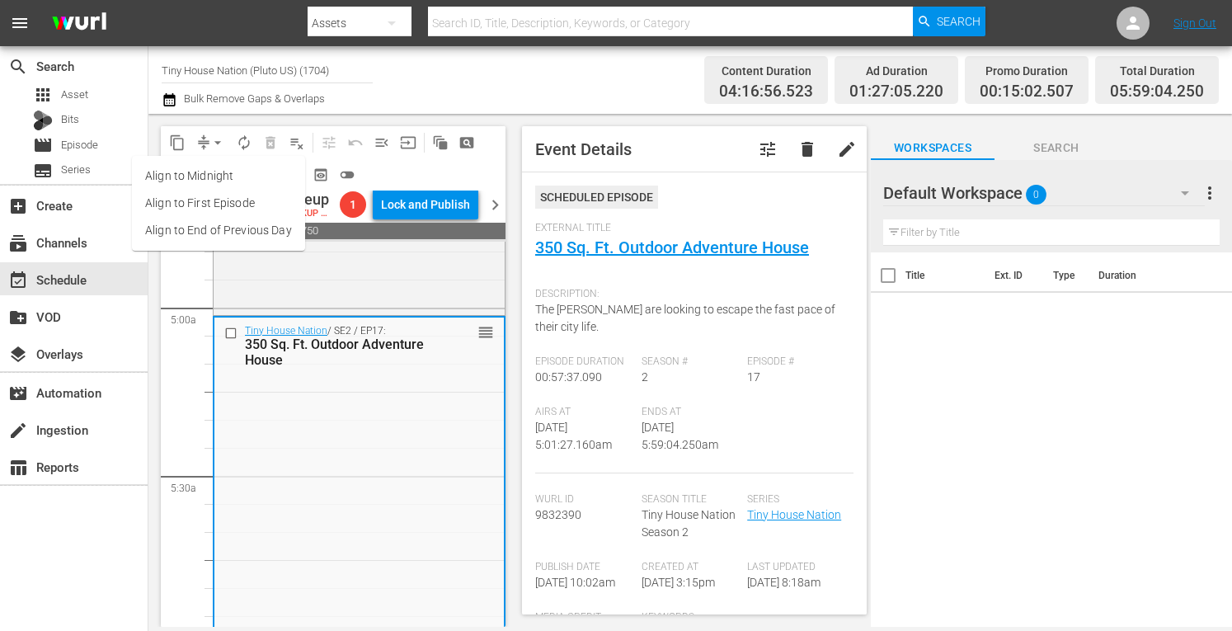
click at [181, 186] on li "Align to Midnight" at bounding box center [218, 176] width 173 height 27
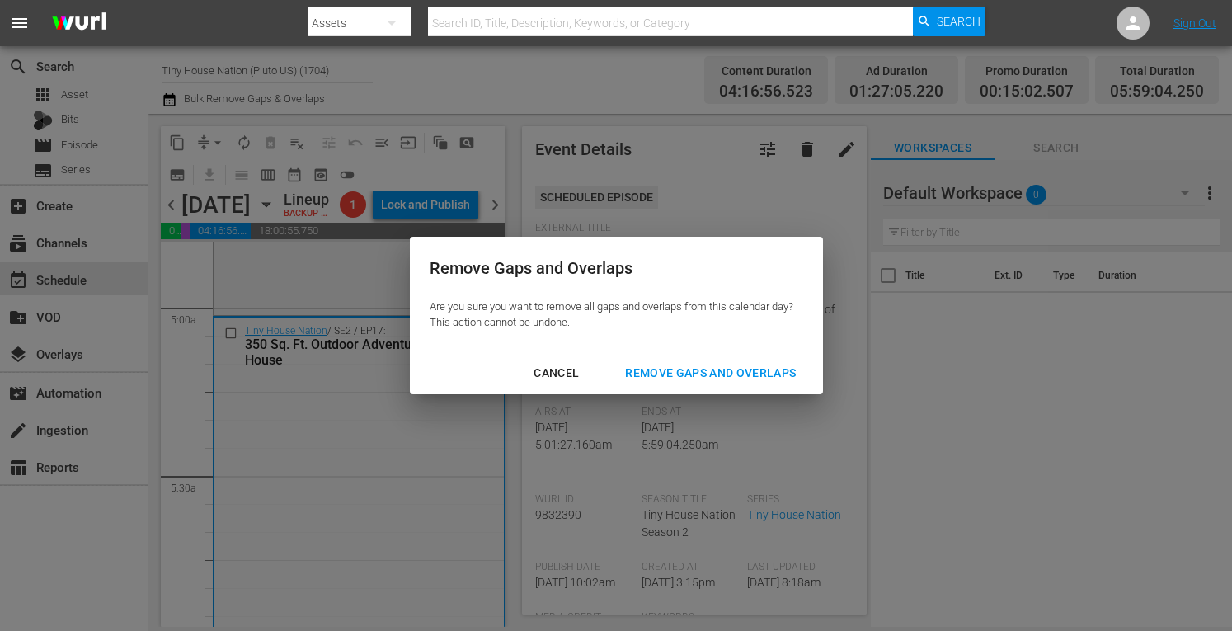
click at [690, 374] on div "Remove Gaps and Overlaps" at bounding box center [710, 373] width 197 height 21
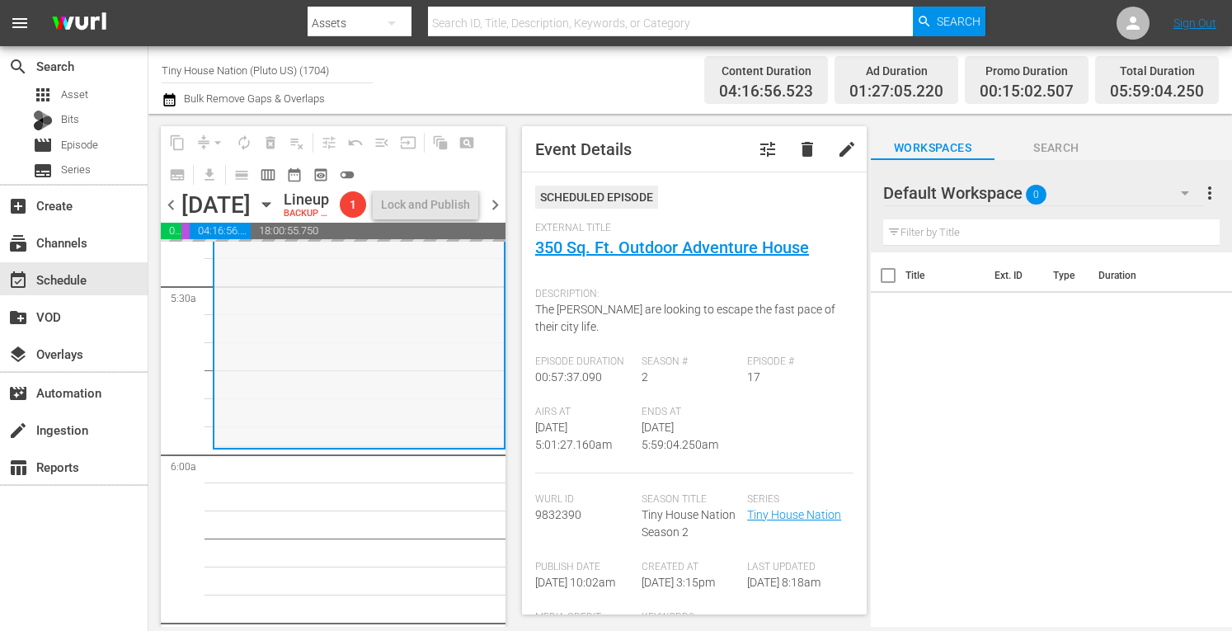
scroll to position [1810, 0]
click at [243, 140] on span "autorenew_outlined" at bounding box center [244, 142] width 16 height 16
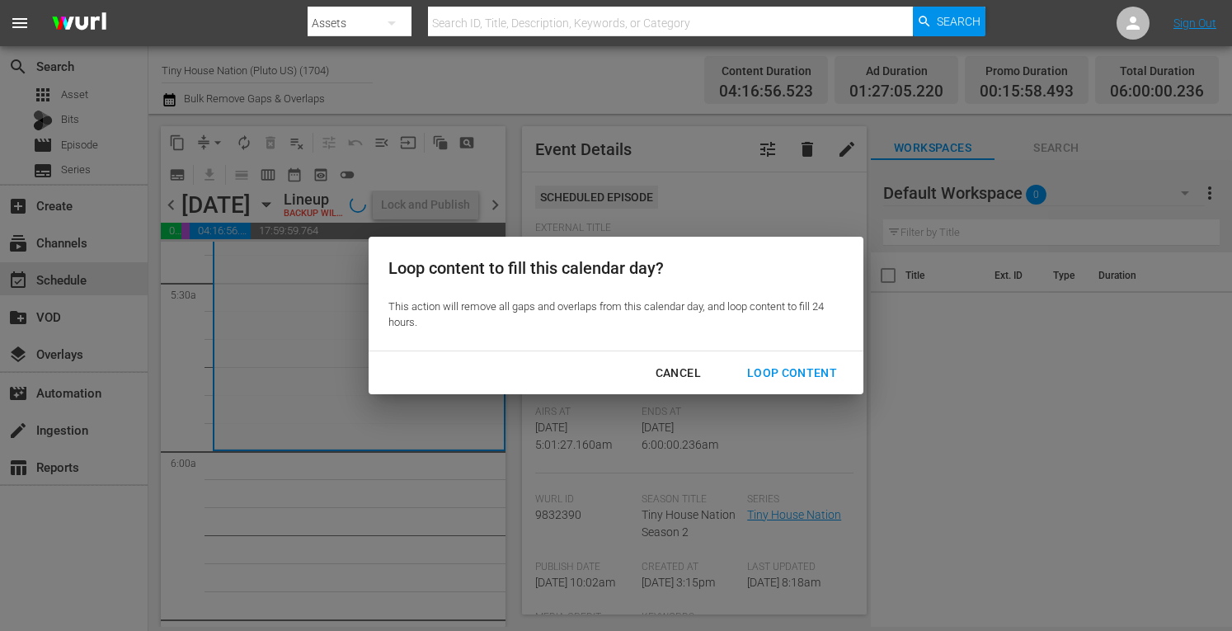
click at [808, 366] on div "Loop Content" at bounding box center [792, 373] width 116 height 21
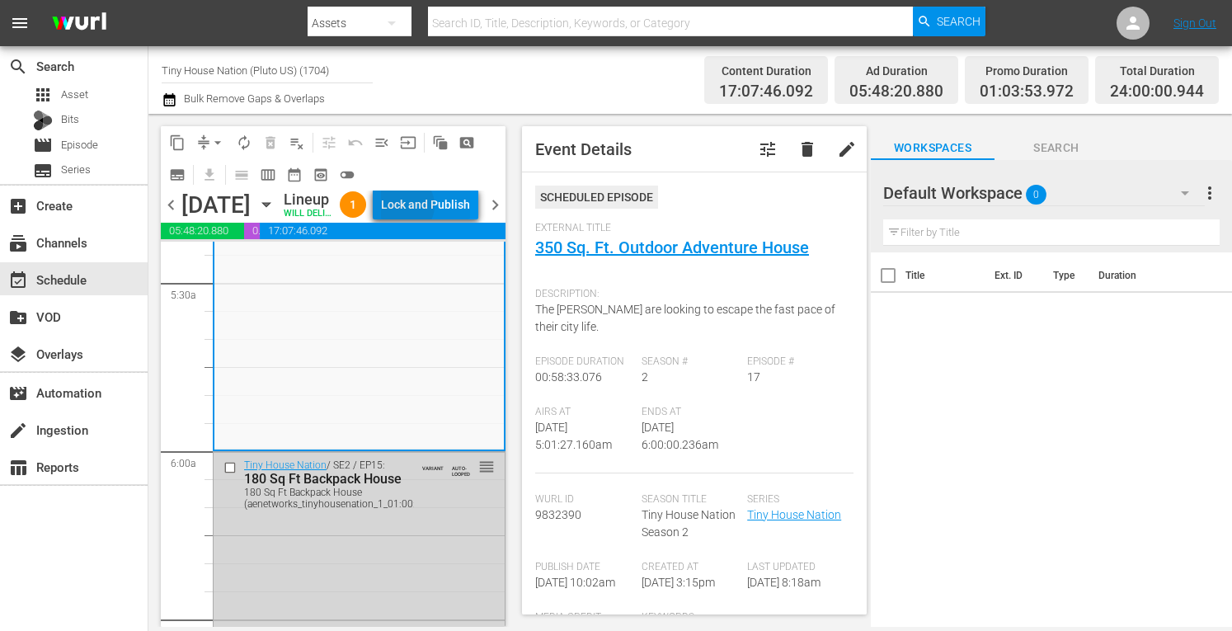
click at [443, 209] on div "Lock and Publish" at bounding box center [425, 205] width 89 height 30
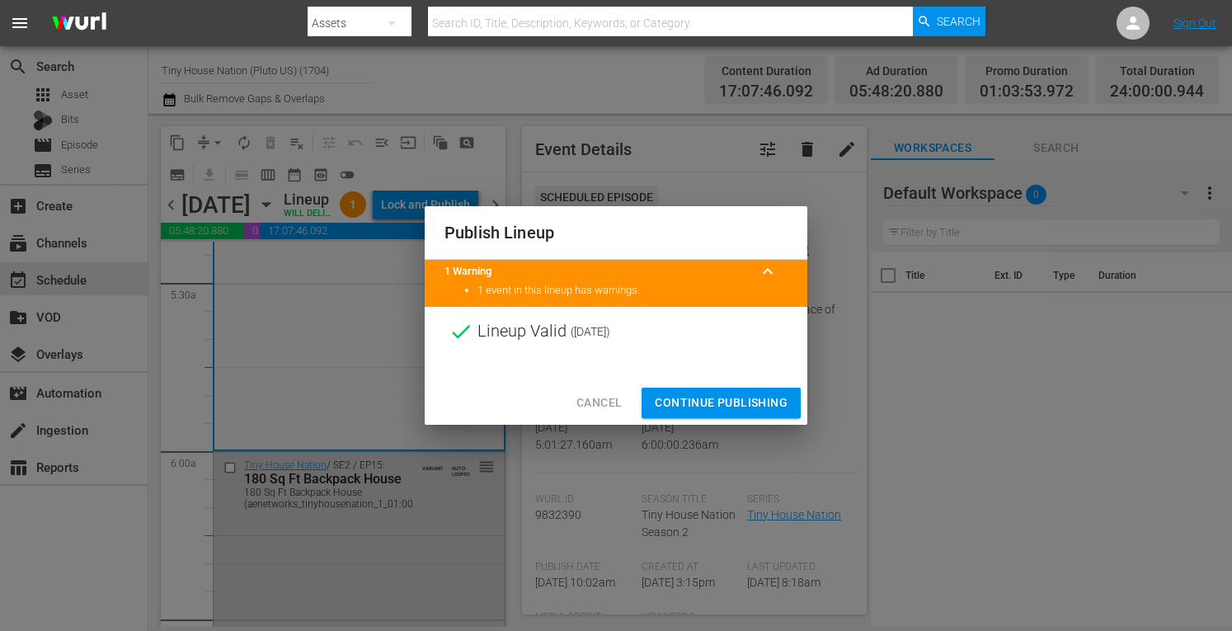
click at [690, 404] on span "Continue Publishing" at bounding box center [721, 403] width 133 height 21
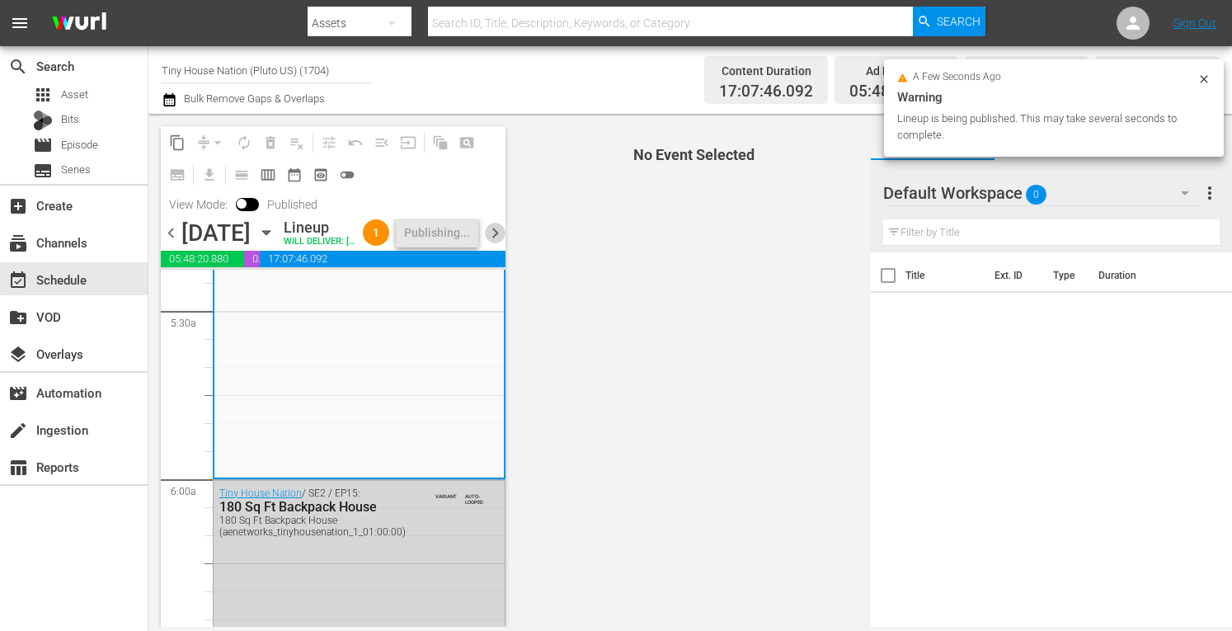
click at [487, 242] on span "chevron_right" at bounding box center [495, 233] width 21 height 21
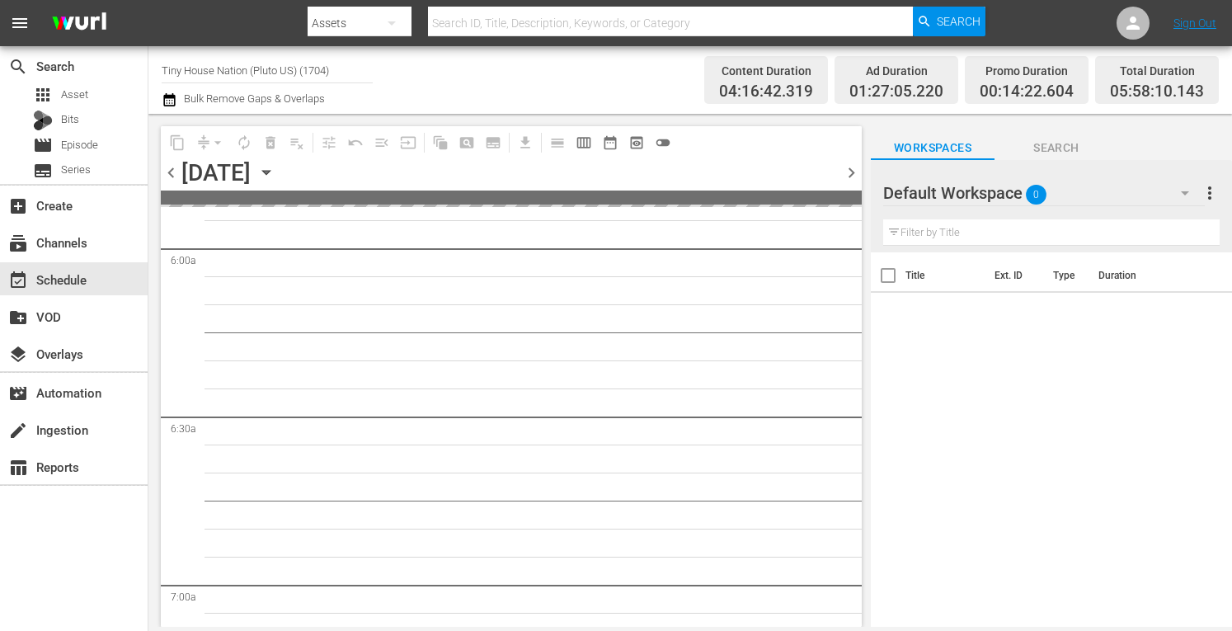
scroll to position [1894, 0]
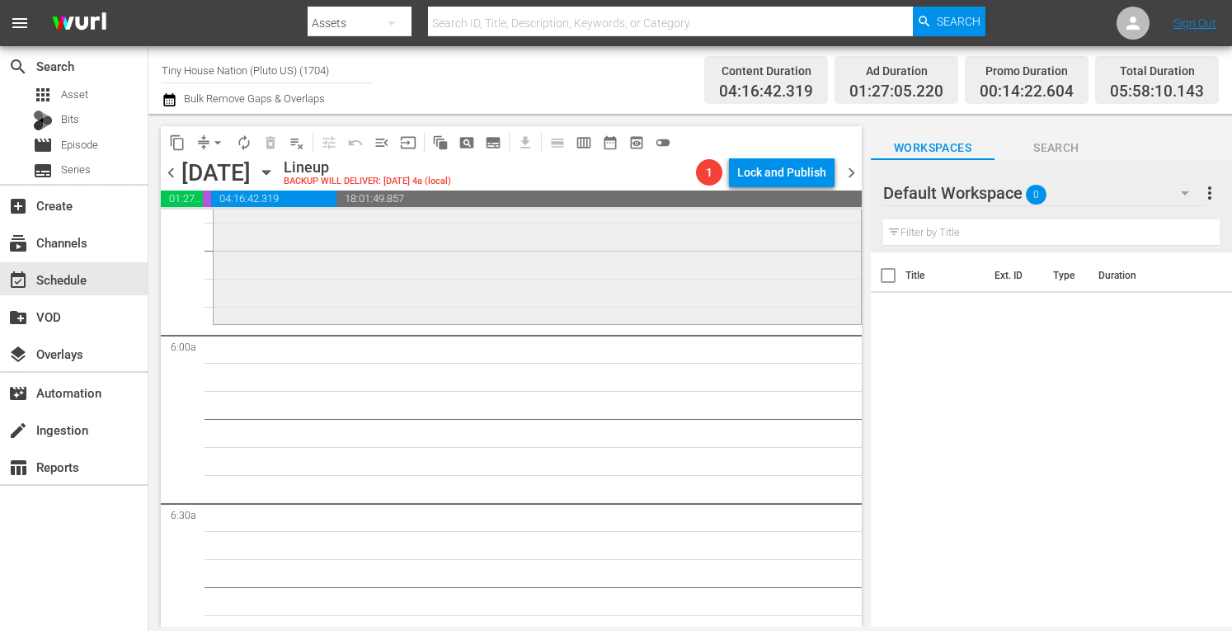
click at [358, 248] on div "Tiny House Nation / SE2 / EP10: 400 Sq. Ft. Wine Tasting House reorder" at bounding box center [538, 158] width 648 height 326
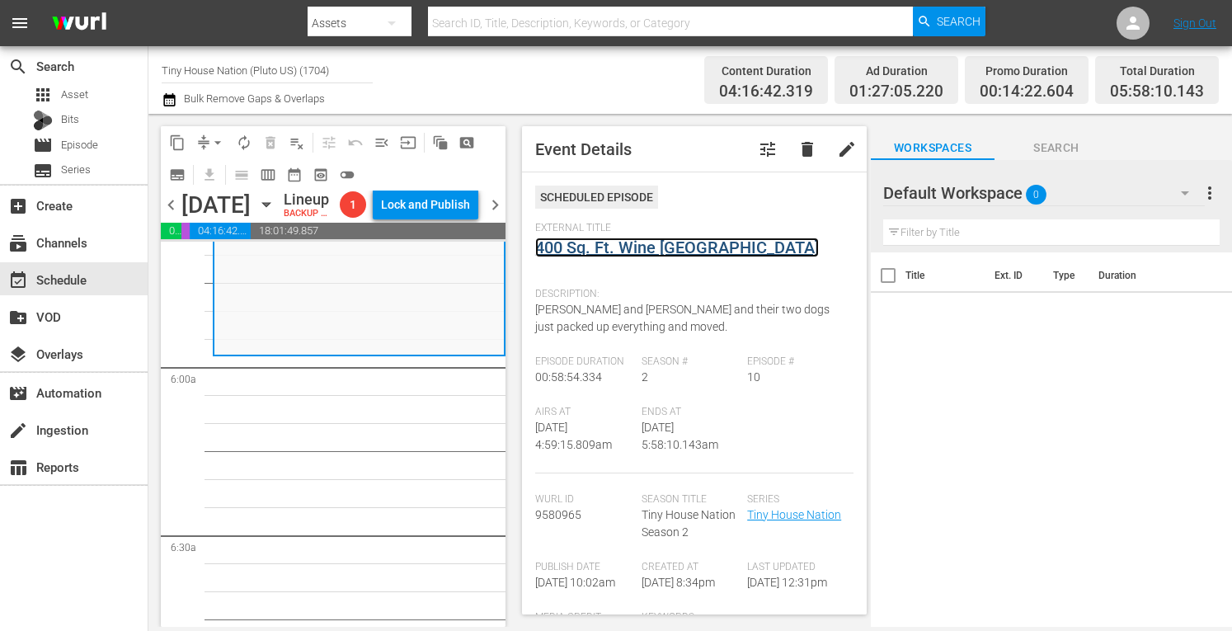
click at [610, 249] on link "400 Sq. Ft. Wine Tasting House" at bounding box center [677, 248] width 284 height 20
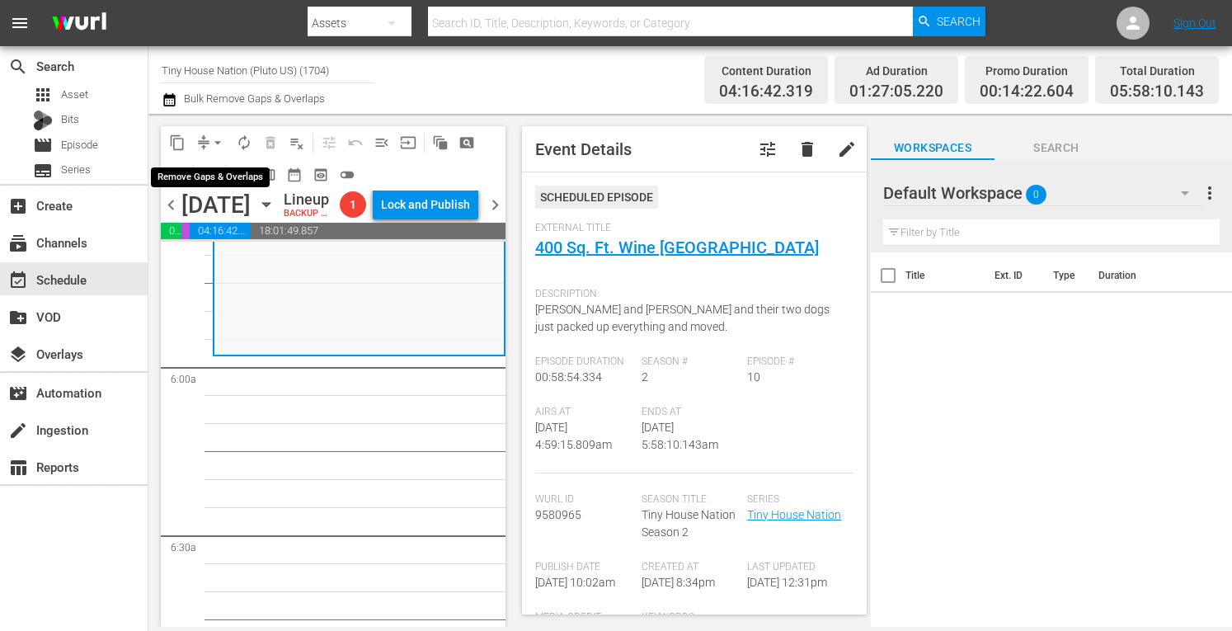
click at [214, 144] on span "arrow_drop_down" at bounding box center [218, 142] width 16 height 16
click at [190, 174] on li "Align to Midnight" at bounding box center [218, 176] width 136 height 27
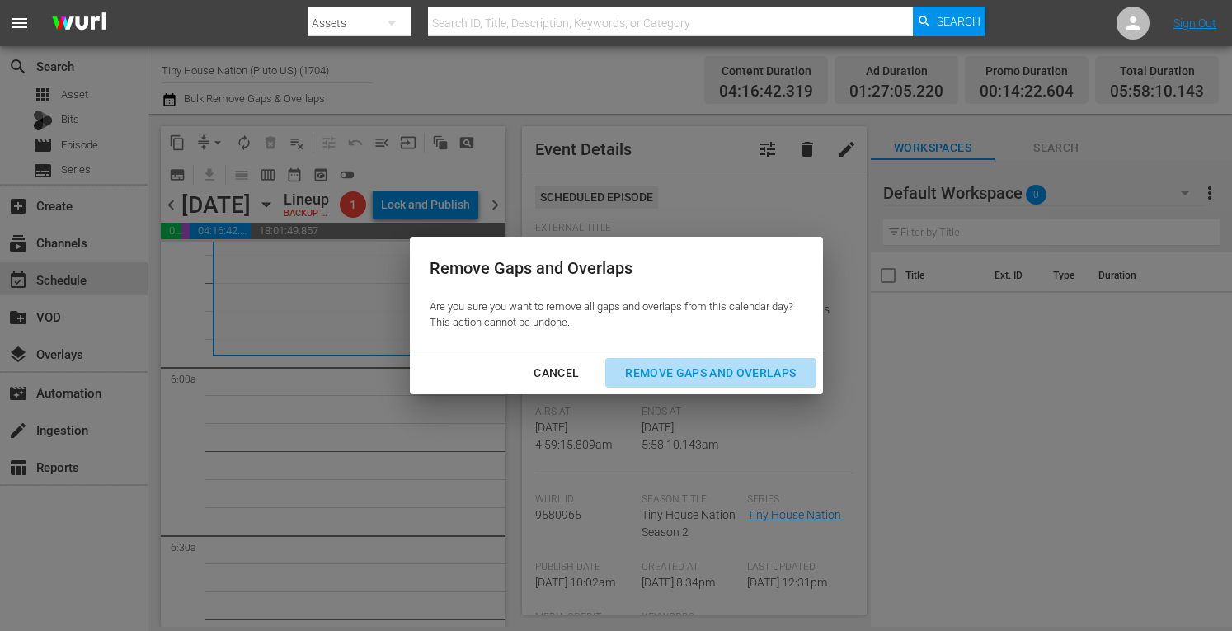
click at [686, 374] on div "Remove Gaps and Overlaps" at bounding box center [710, 373] width 197 height 21
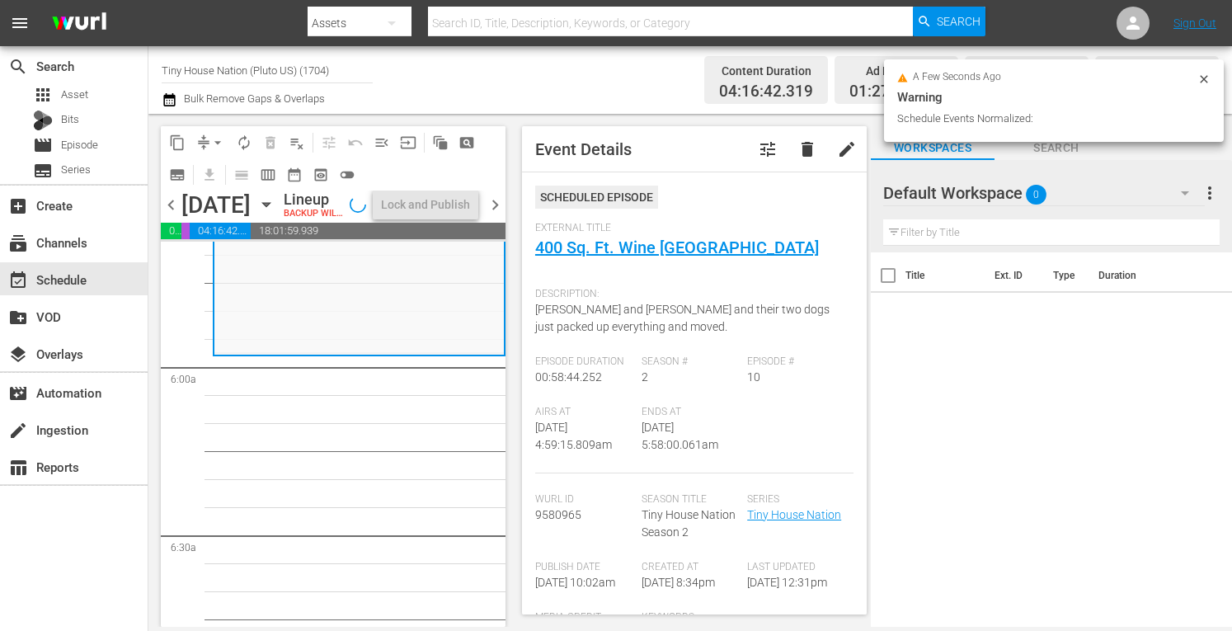
scroll to position [1866, 0]
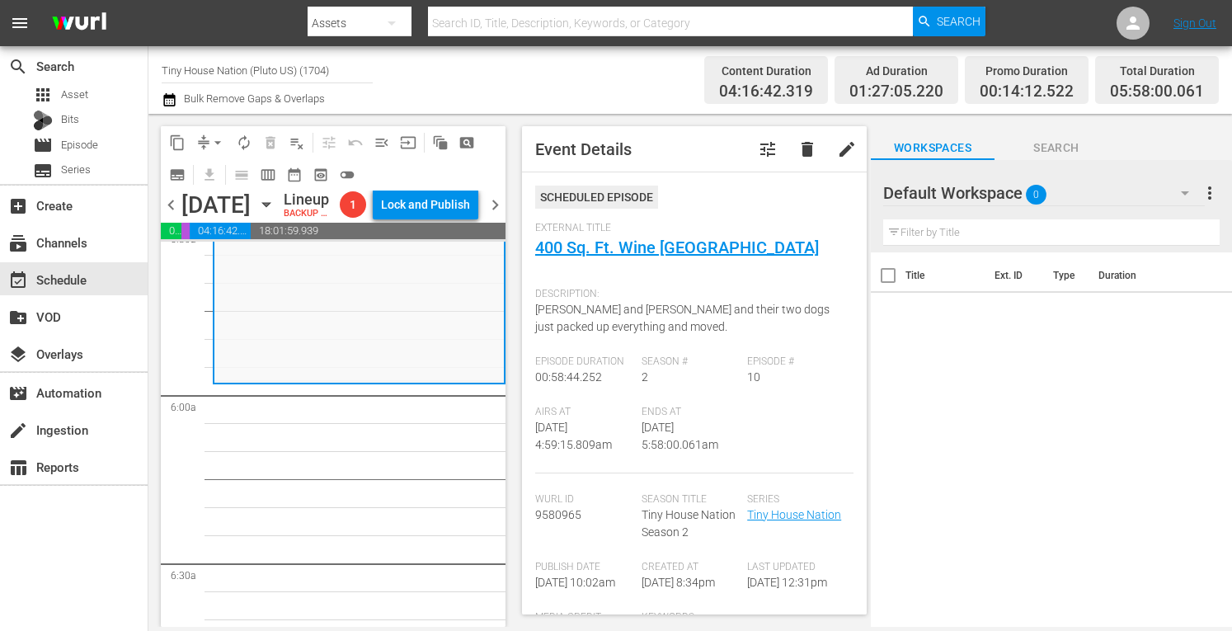
click at [219, 141] on span "arrow_drop_down" at bounding box center [218, 142] width 16 height 16
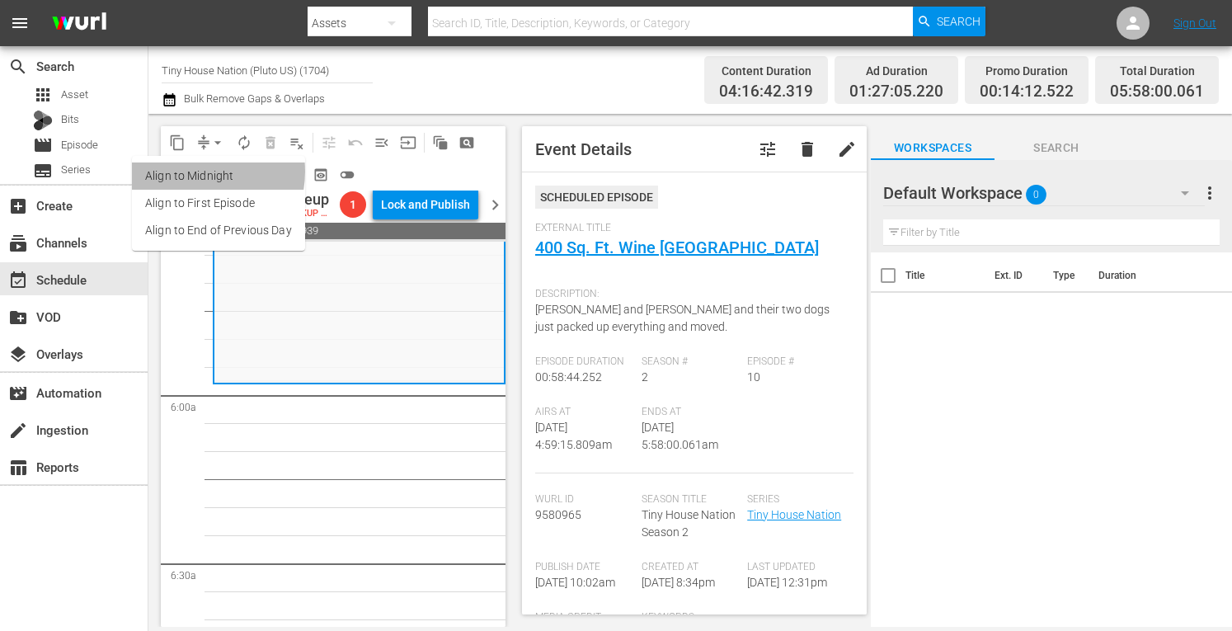
click at [193, 172] on li "Align to Midnight" at bounding box center [218, 176] width 173 height 27
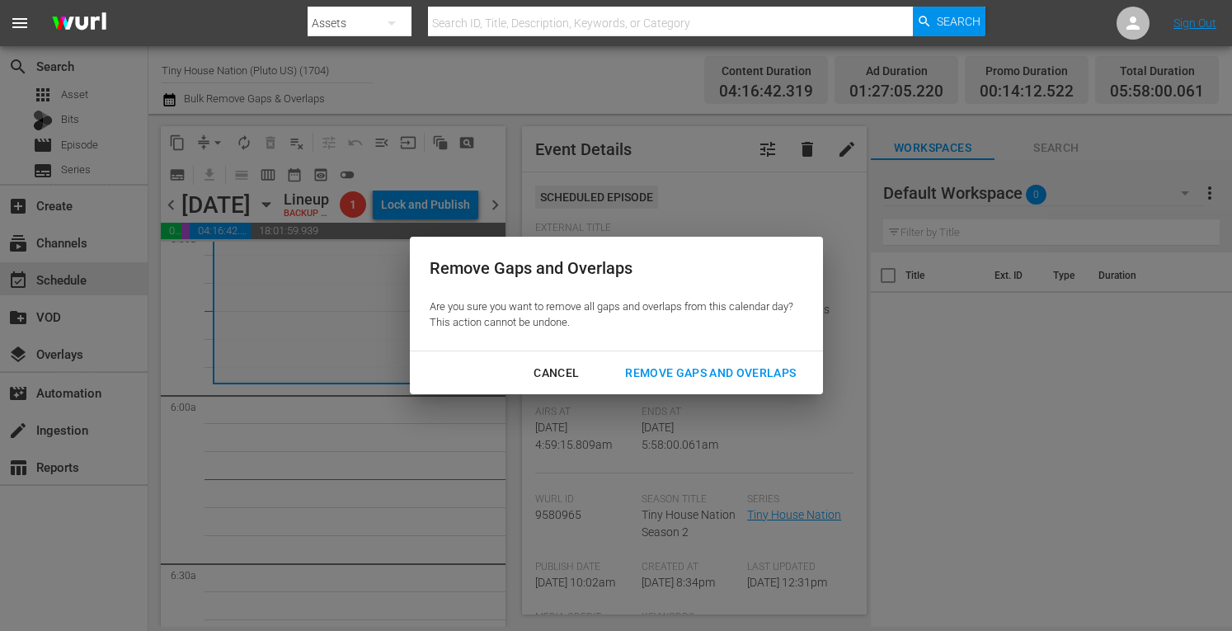
click at [703, 374] on div "Remove Gaps and Overlaps" at bounding box center [710, 373] width 197 height 21
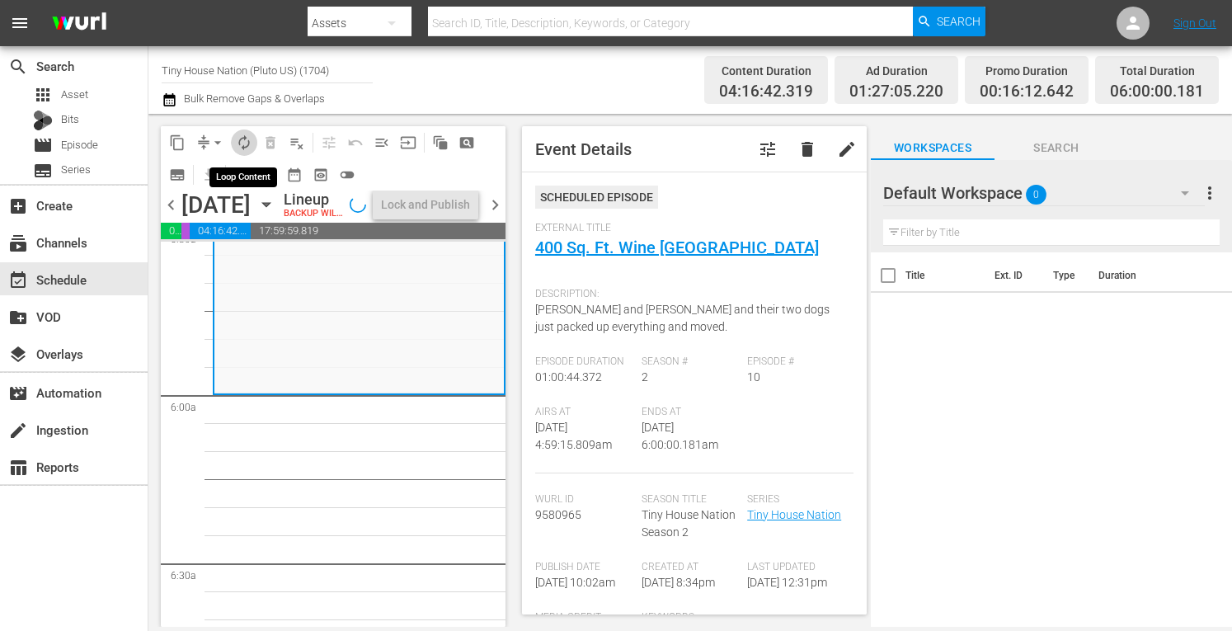
click at [247, 142] on span "autorenew_outlined" at bounding box center [244, 142] width 16 height 16
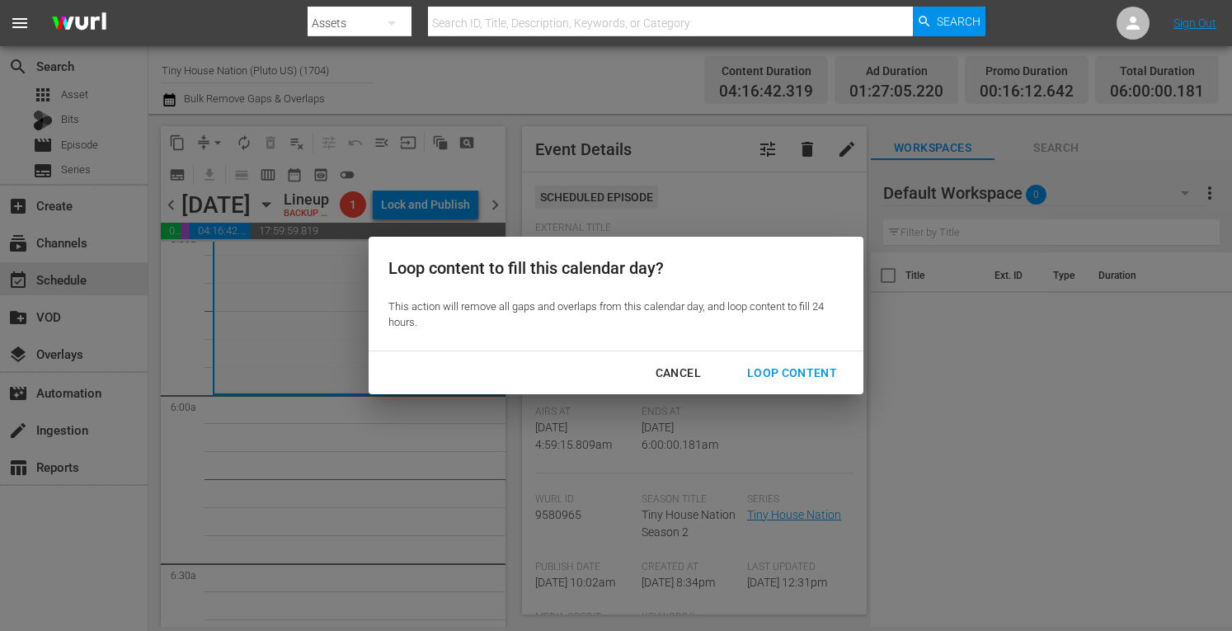
click at [800, 370] on div "Loop Content" at bounding box center [792, 373] width 116 height 21
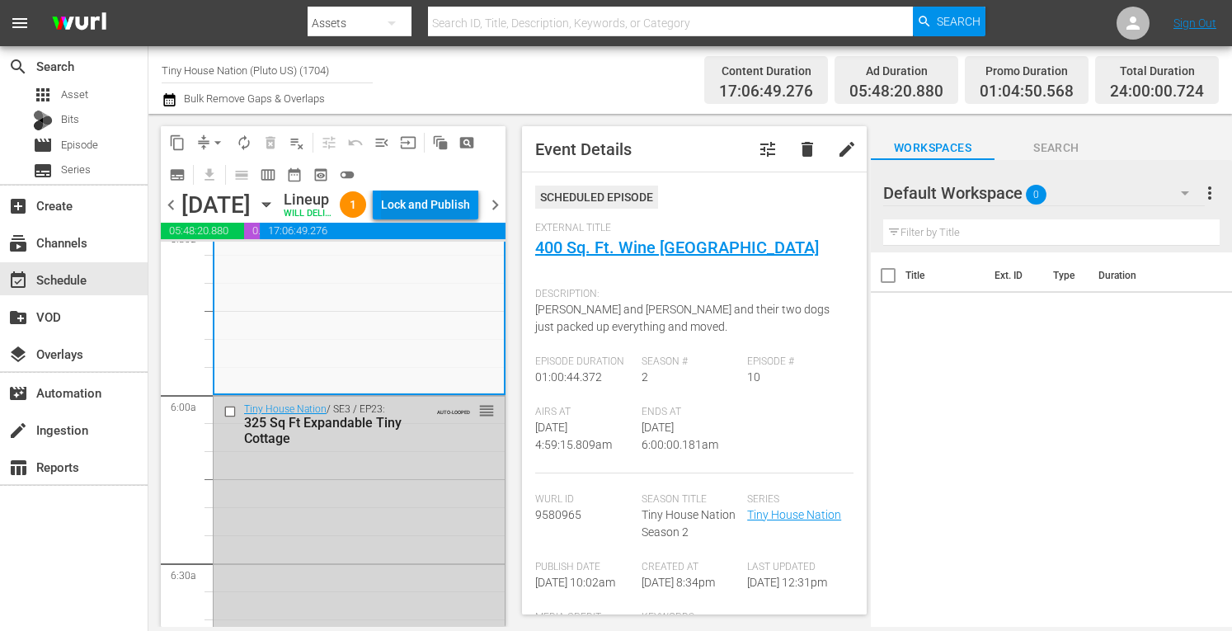
click at [426, 207] on div "Lock and Publish" at bounding box center [425, 205] width 89 height 30
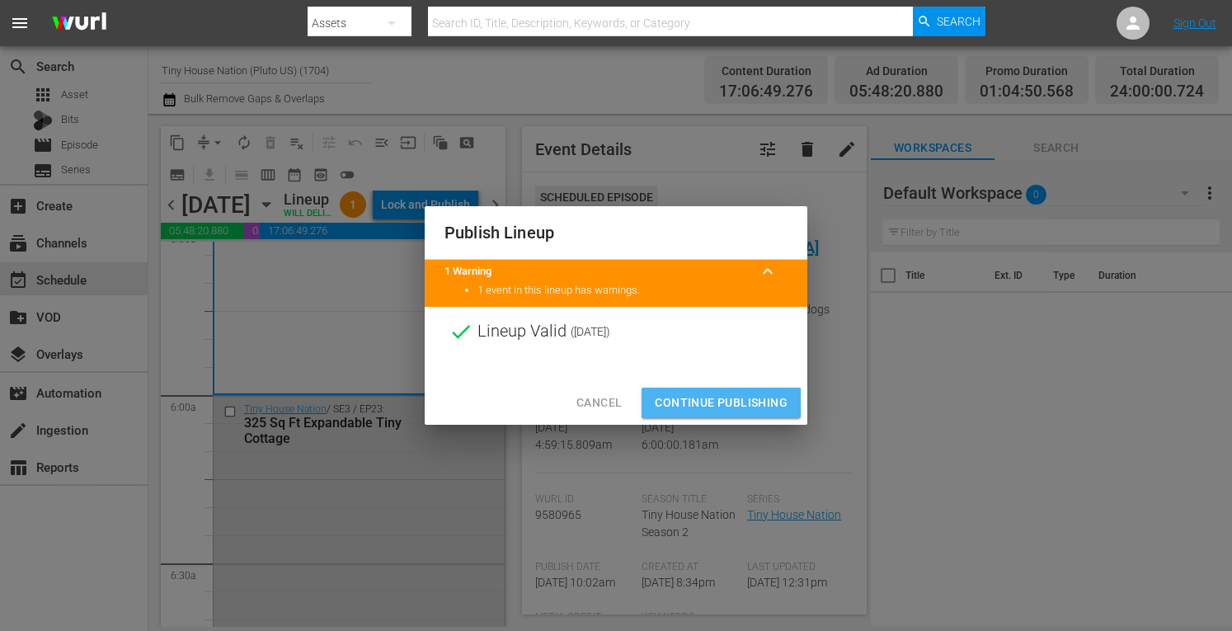
click at [741, 398] on span "Continue Publishing" at bounding box center [721, 403] width 133 height 21
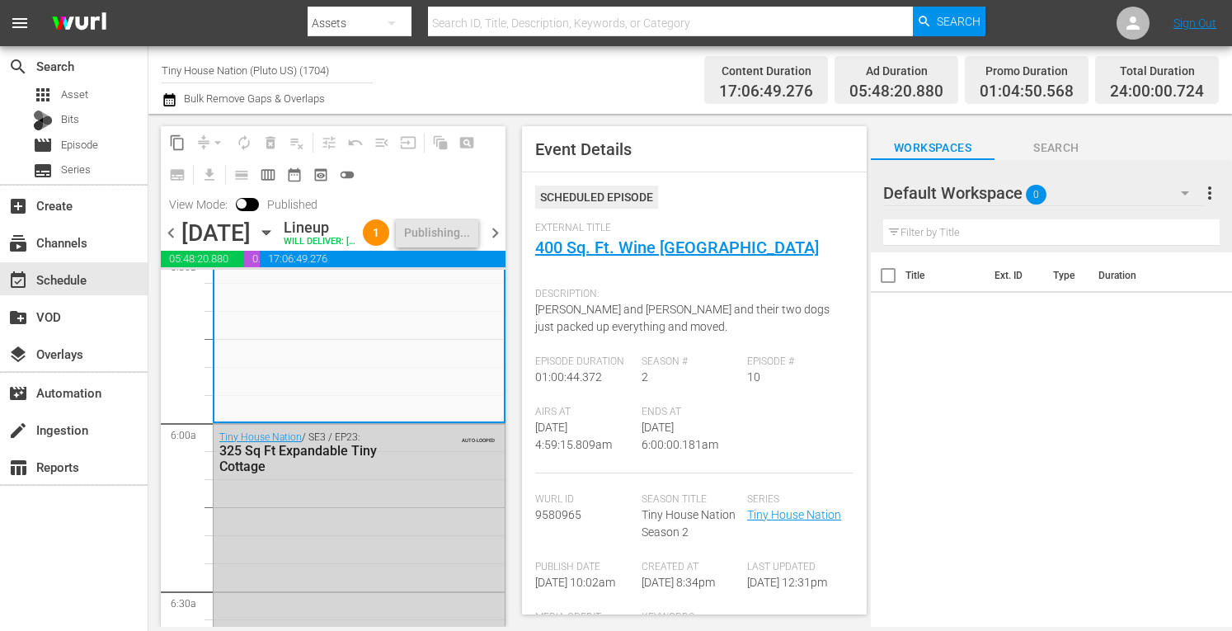
click at [498, 243] on span "chevron_right" at bounding box center [495, 233] width 21 height 21
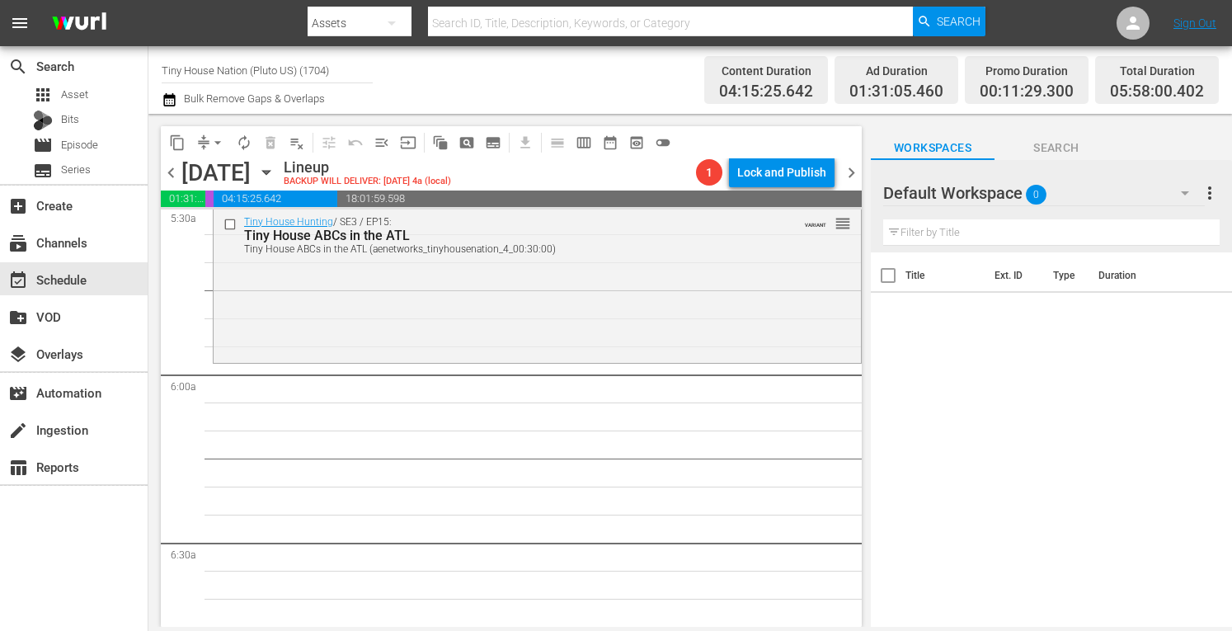
scroll to position [1874, 0]
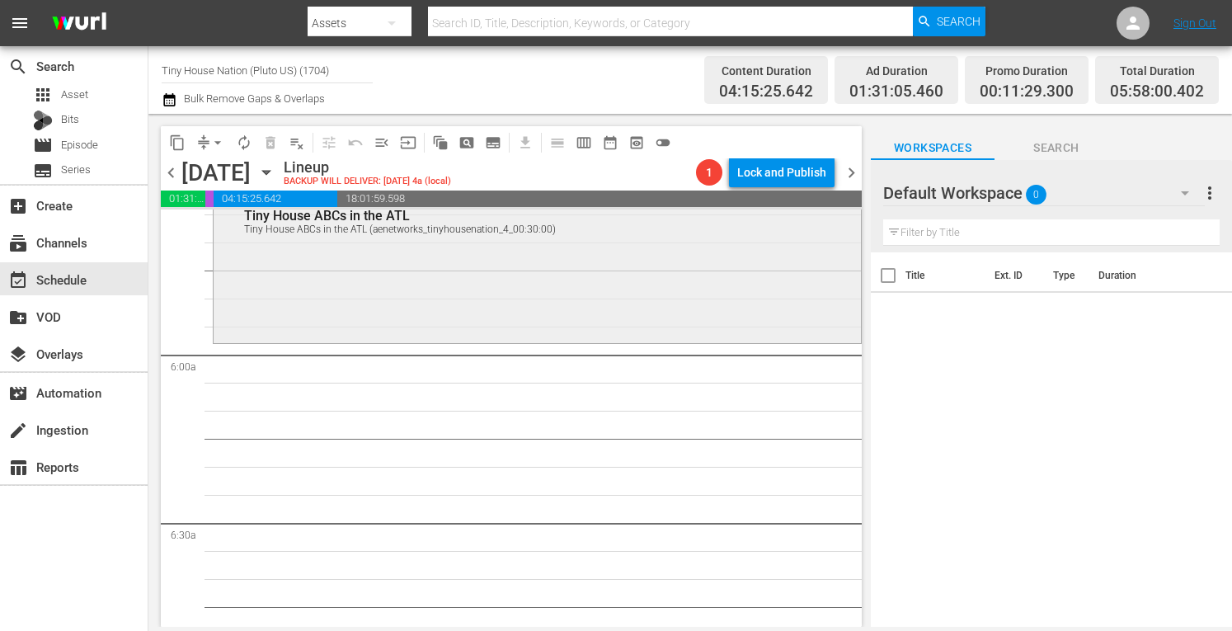
click at [307, 294] on div "Tiny House Hunting / SE3 / EP15: Tiny House ABCs in the ATL Tiny House ABCs in …" at bounding box center [538, 264] width 648 height 151
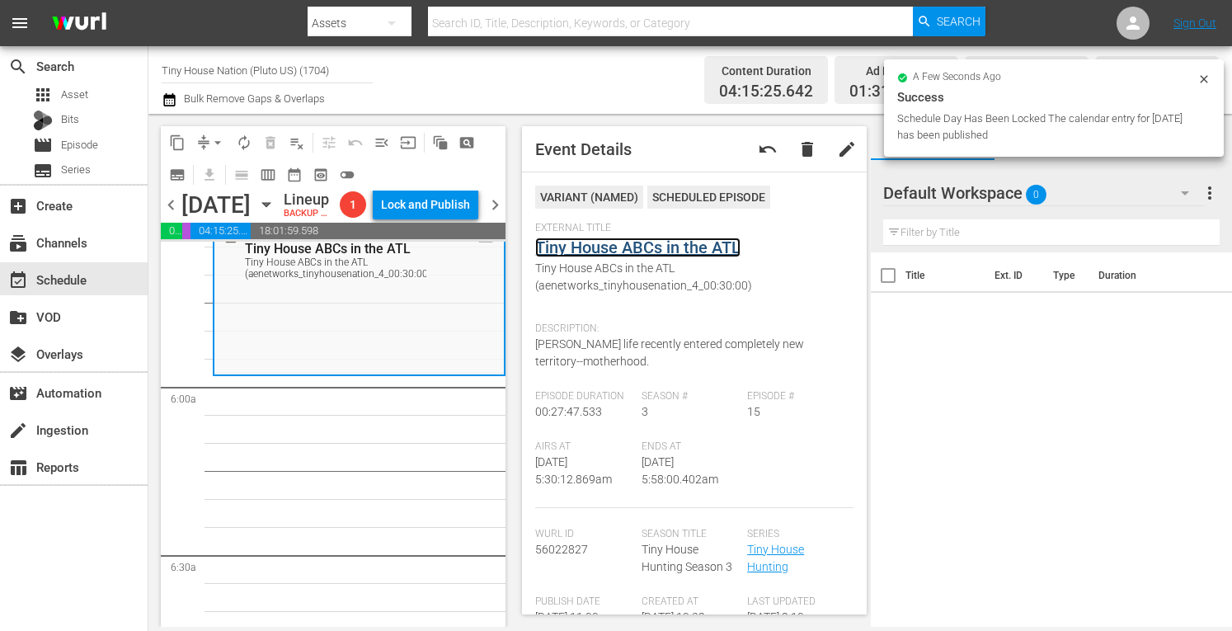
click at [631, 248] on link "Tiny House ABCs in the ATL" at bounding box center [637, 248] width 205 height 20
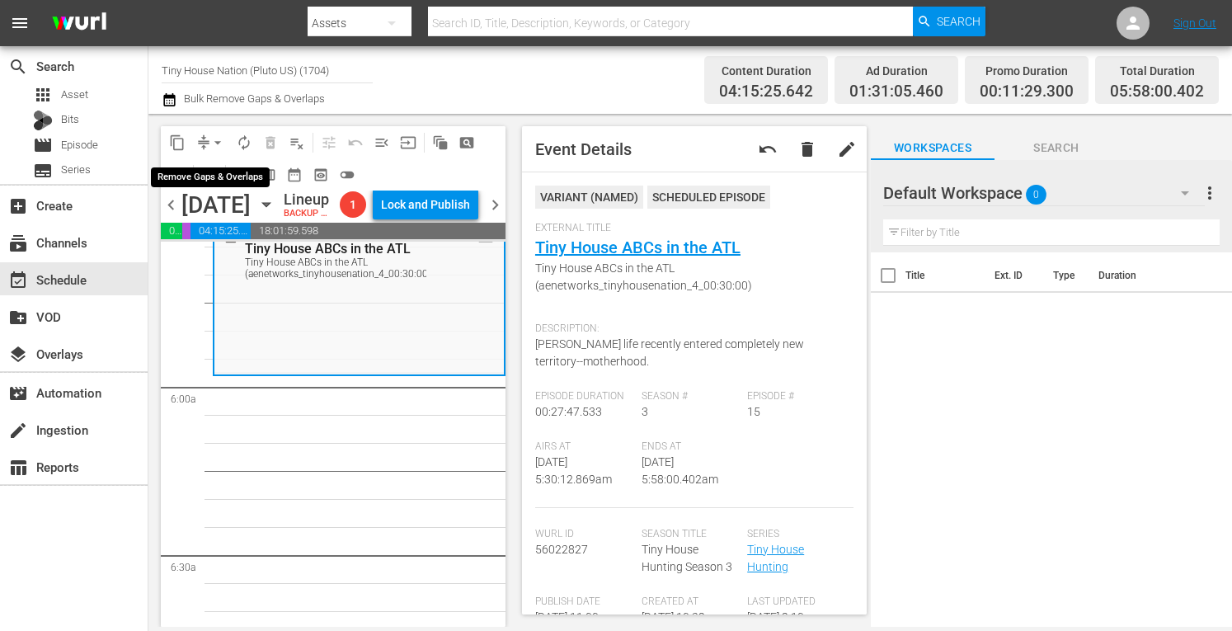
click at [218, 134] on span "arrow_drop_down" at bounding box center [218, 142] width 16 height 16
click at [190, 169] on li "Align to Midnight" at bounding box center [218, 176] width 136 height 27
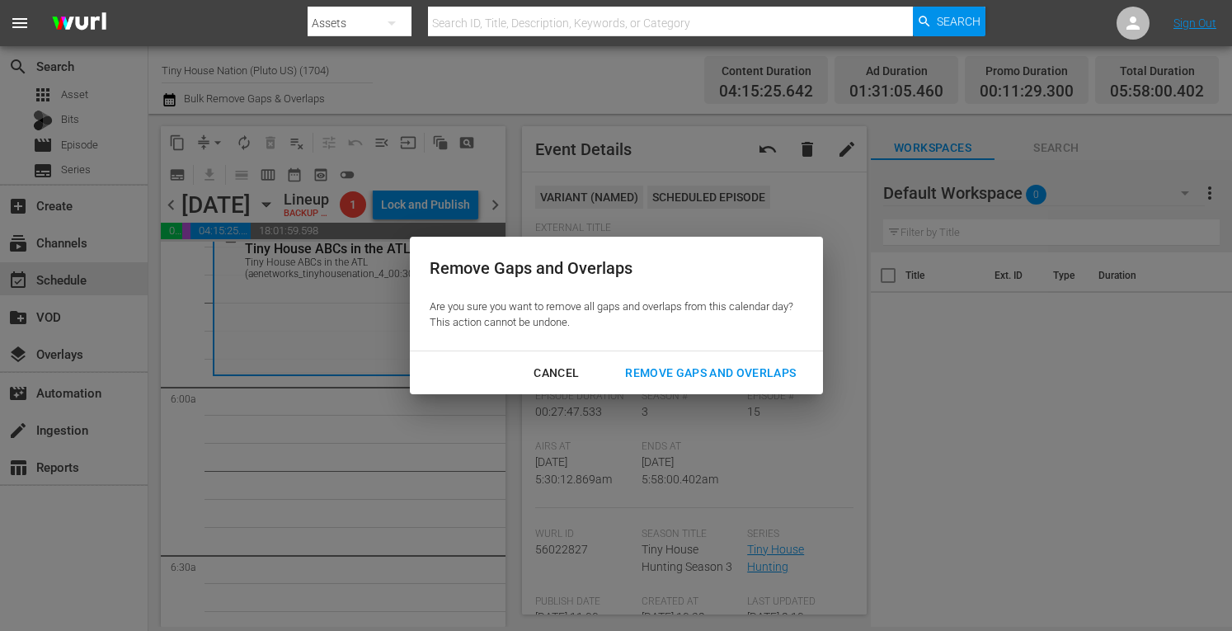
click at [657, 367] on div "Remove Gaps and Overlaps" at bounding box center [710, 373] width 197 height 21
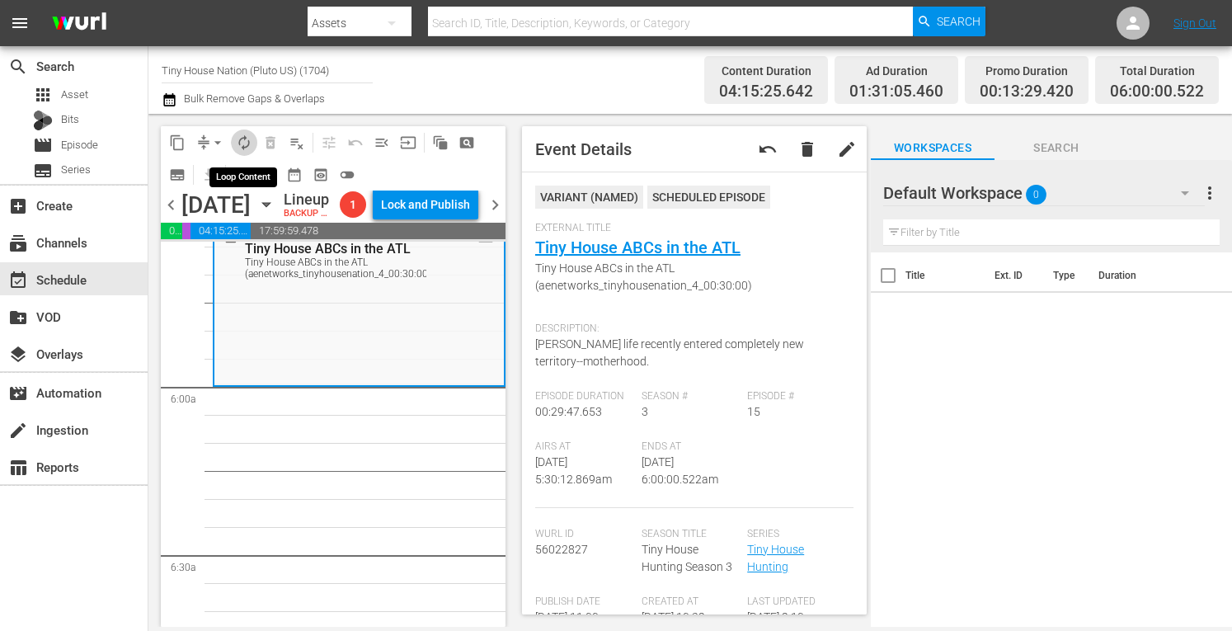
click at [240, 139] on span "autorenew_outlined" at bounding box center [244, 142] width 16 height 16
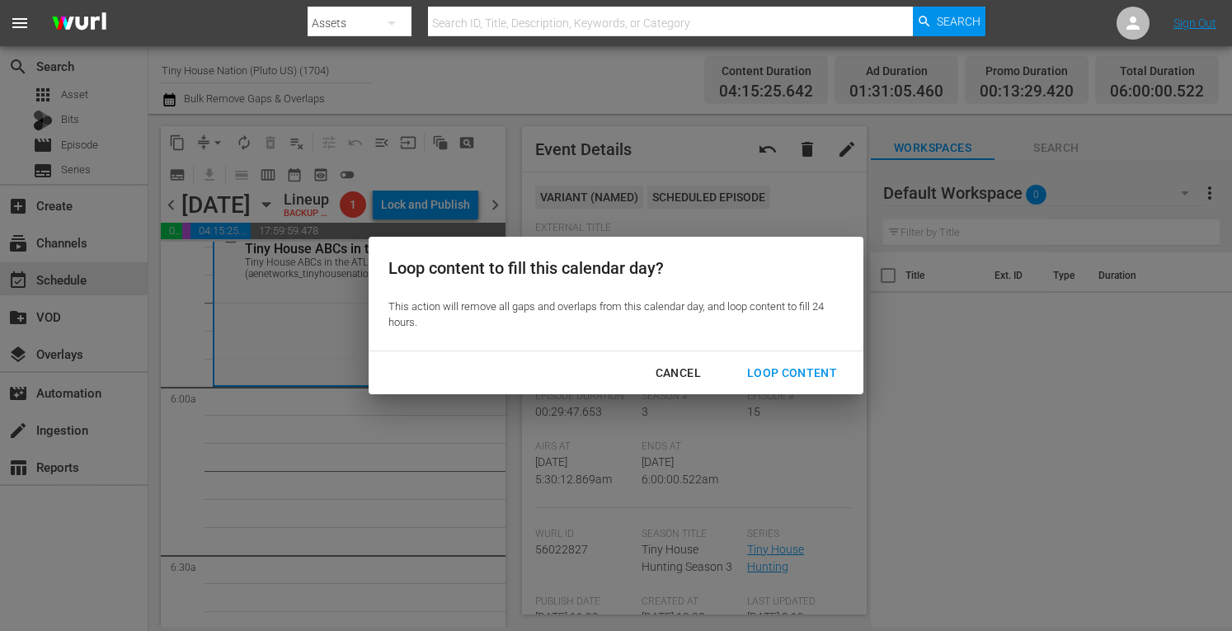
click at [805, 380] on div "Loop Content" at bounding box center [792, 373] width 116 height 21
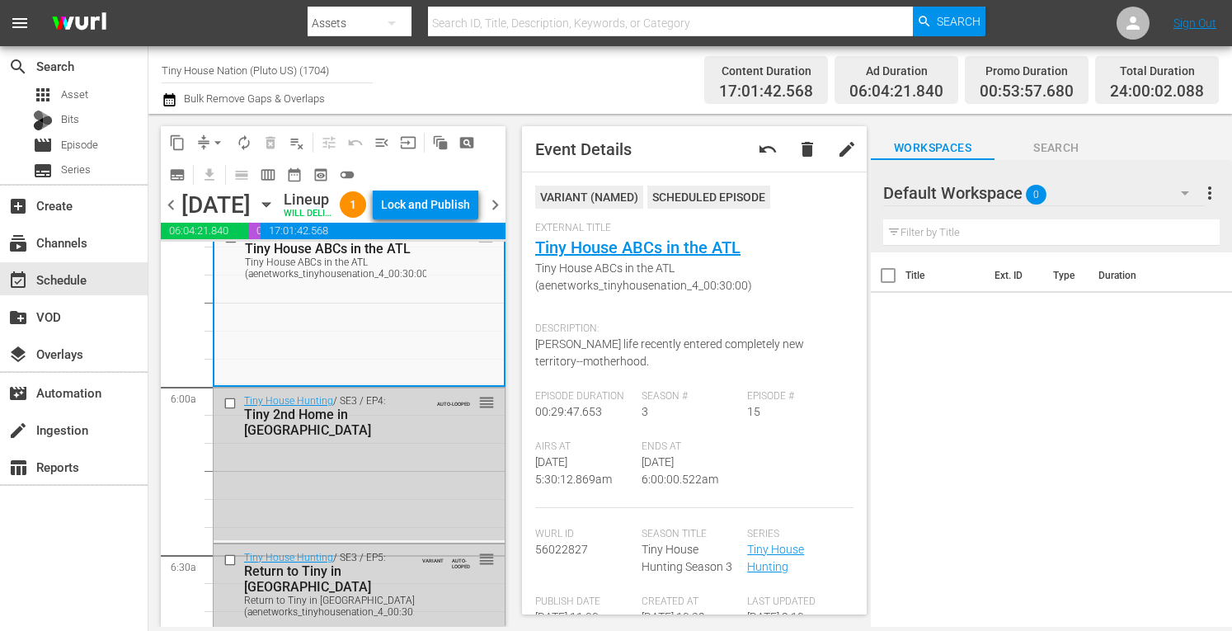
click at [447, 208] on div "Lock and Publish" at bounding box center [425, 205] width 89 height 30
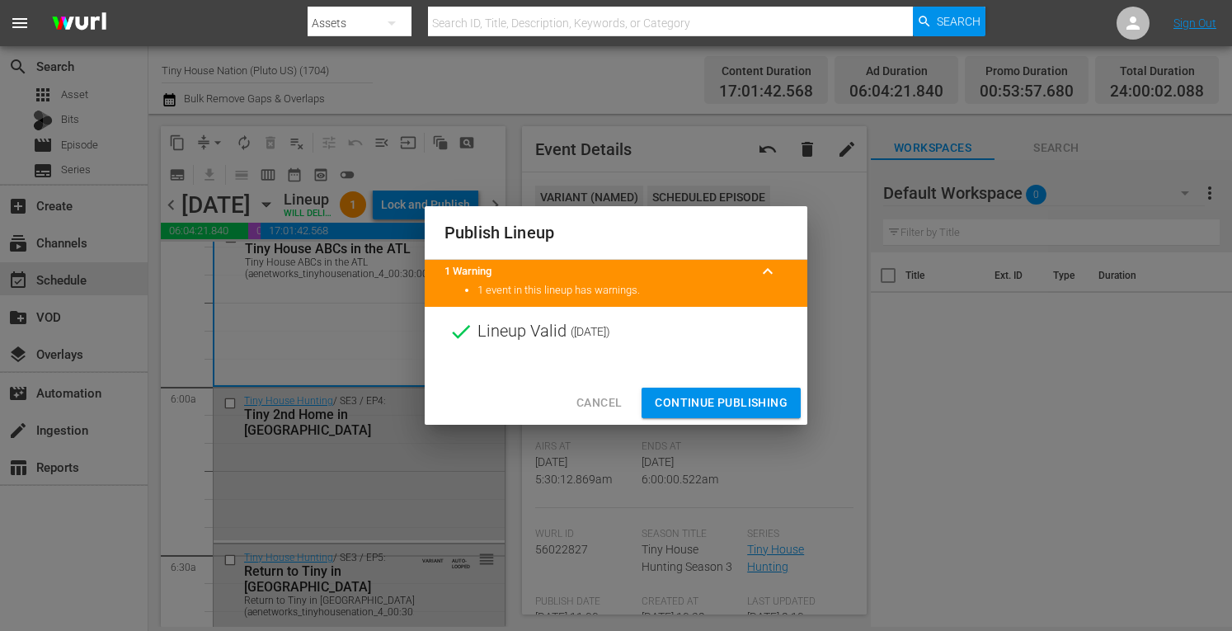
click at [723, 398] on span "Continue Publishing" at bounding box center [721, 403] width 133 height 21
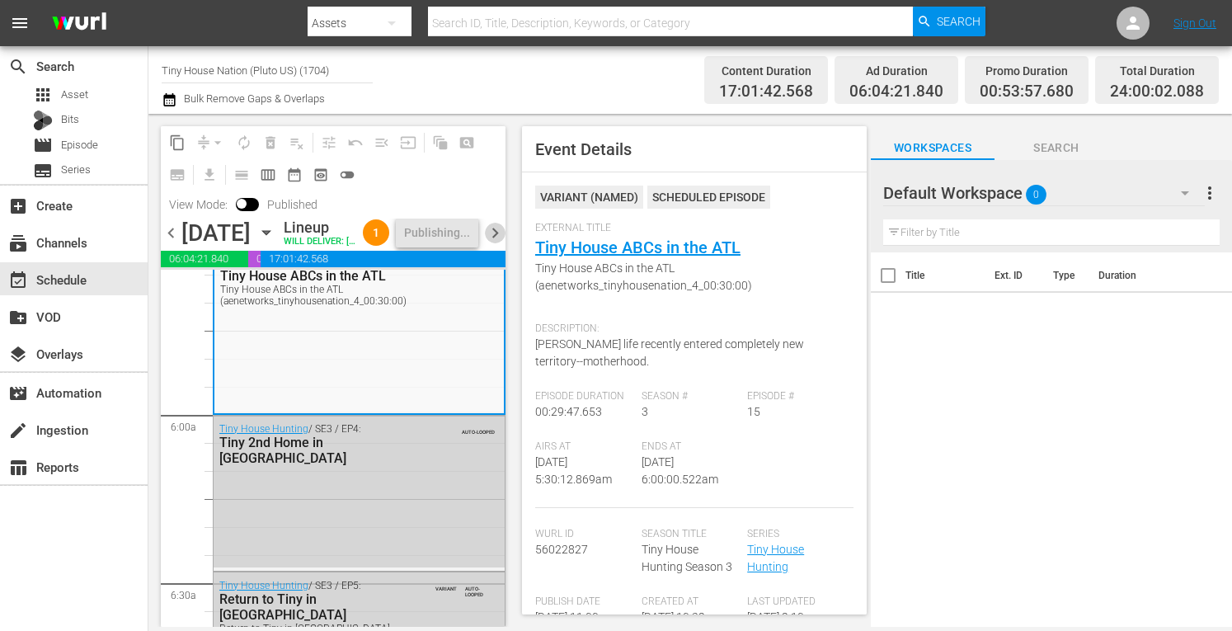
click at [497, 243] on span "chevron_right" at bounding box center [495, 233] width 21 height 21
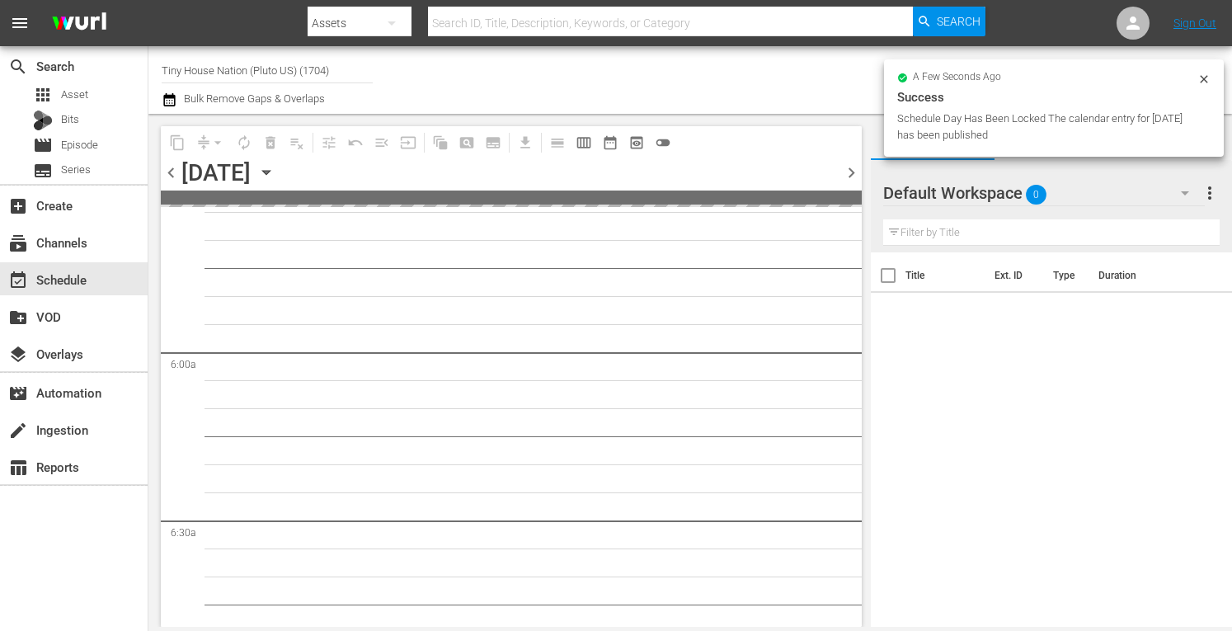
scroll to position [1762, 0]
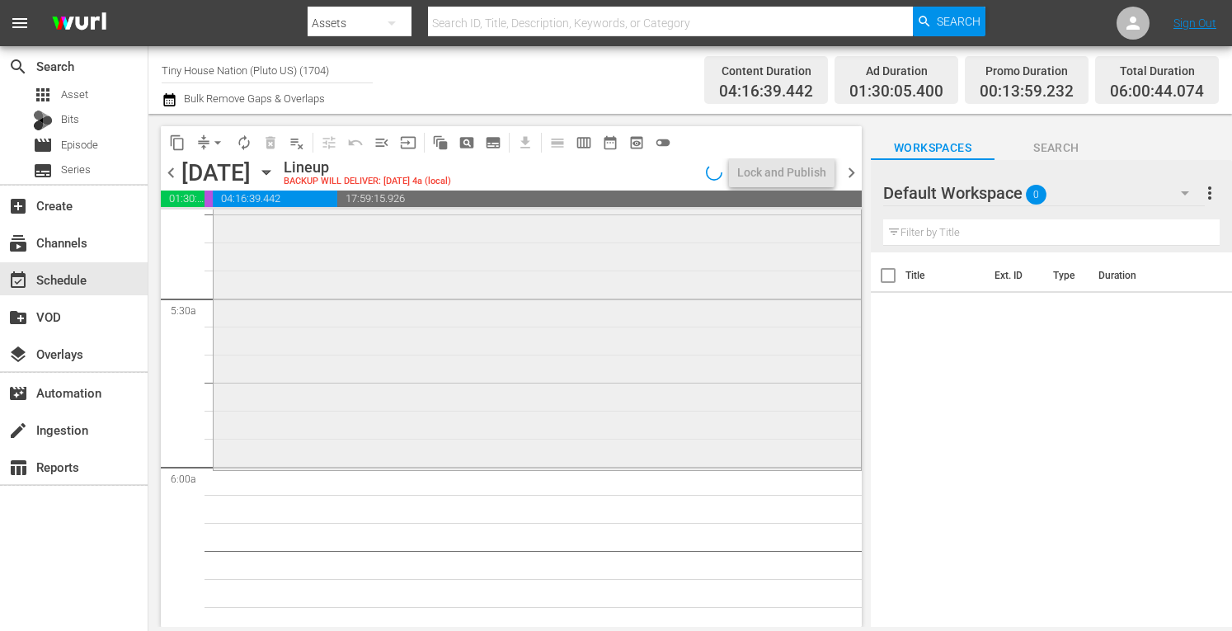
click at [412, 383] on div "Tiny House Nation / SE2 / EP14: 180 Sq. Ft. Tiny Lighthouse reorder" at bounding box center [538, 305] width 648 height 325
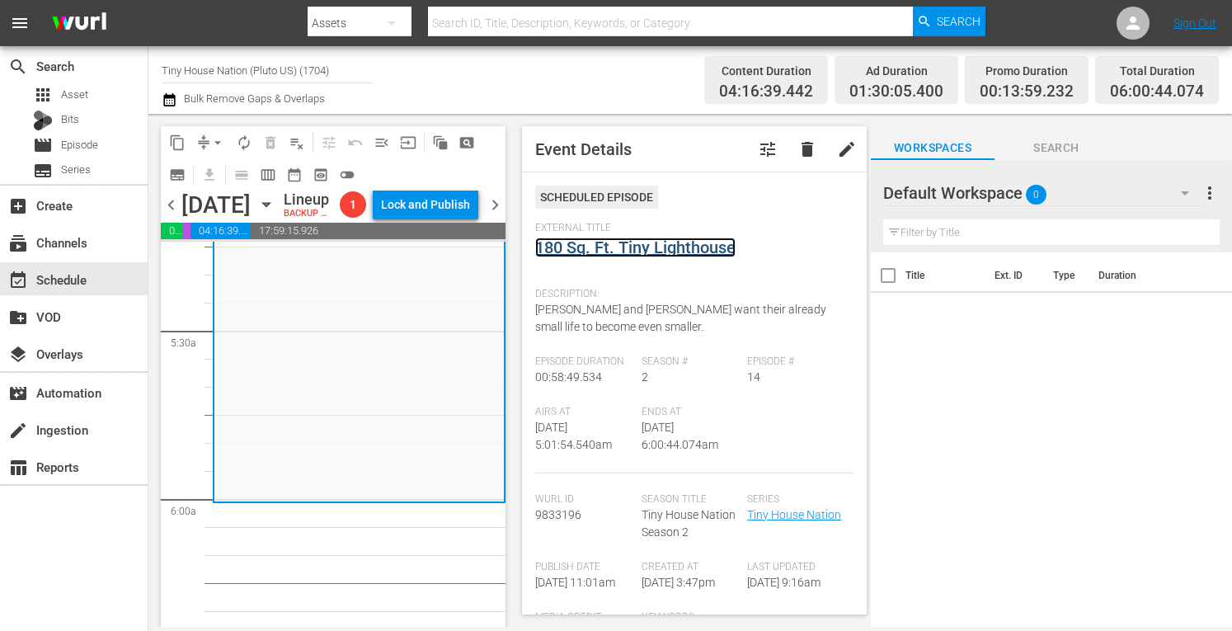
click at [610, 242] on link "180 Sq. Ft. Tiny Lighthouse" at bounding box center [635, 248] width 200 height 20
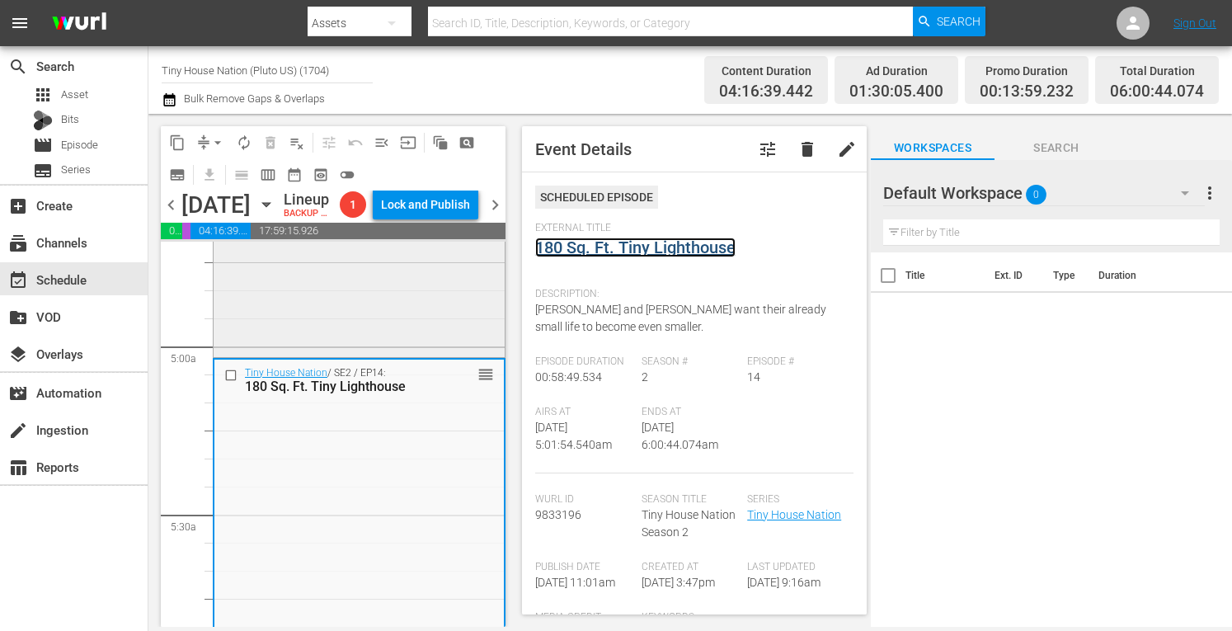
scroll to position [1574, 0]
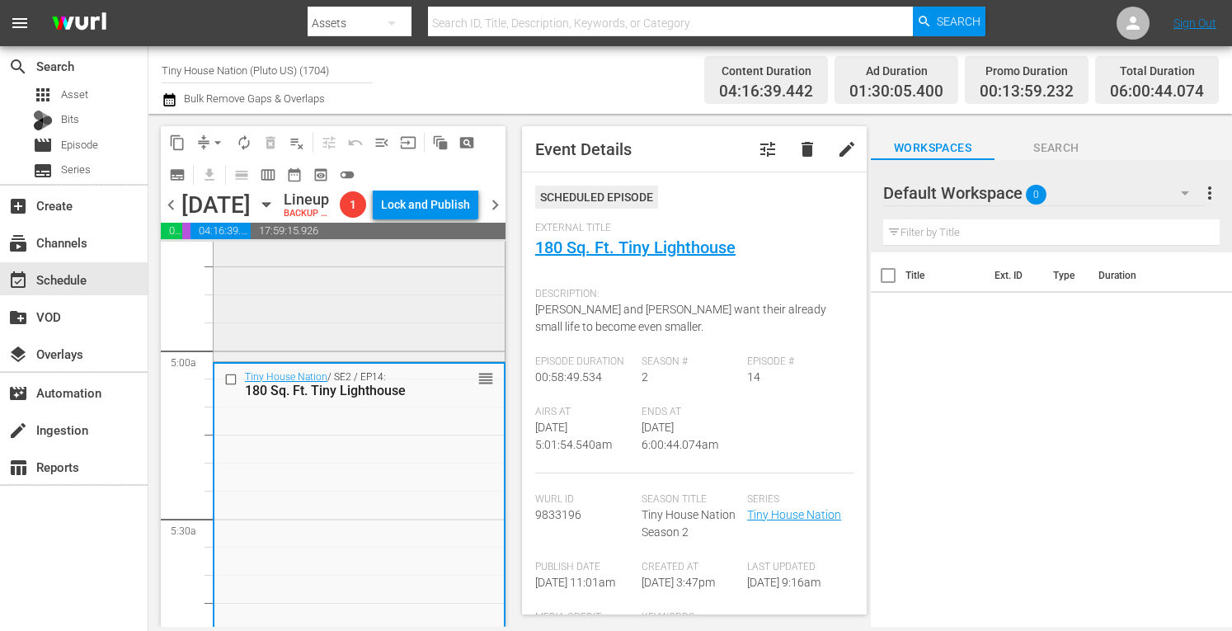
click at [328, 313] on div "Tiny House Nation / SE1 / EP1: 172 Sq Ft Dream Castle 172 Sq Ft Dream Castle (a…" at bounding box center [359, 184] width 291 height 347
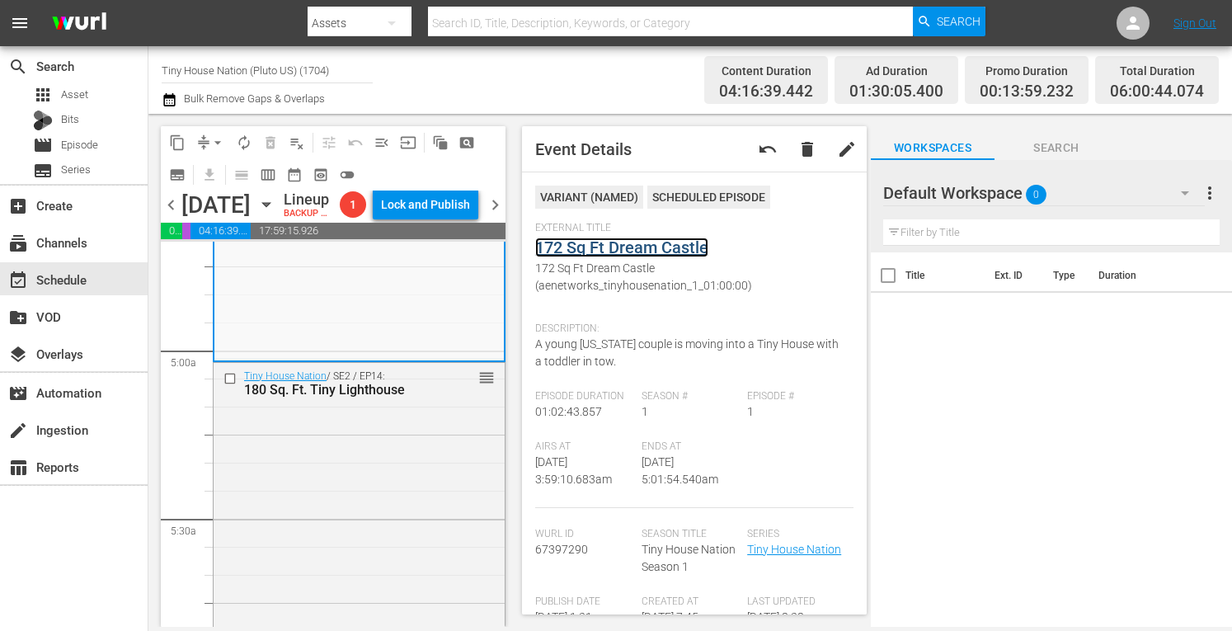
click at [625, 248] on link "172 Sq Ft Dream Castle" at bounding box center [621, 248] width 173 height 20
click at [347, 511] on div "Tiny House Nation / SE2 / EP14: 180 Sq. Ft. Tiny Lighthouse reorder" at bounding box center [359, 525] width 291 height 325
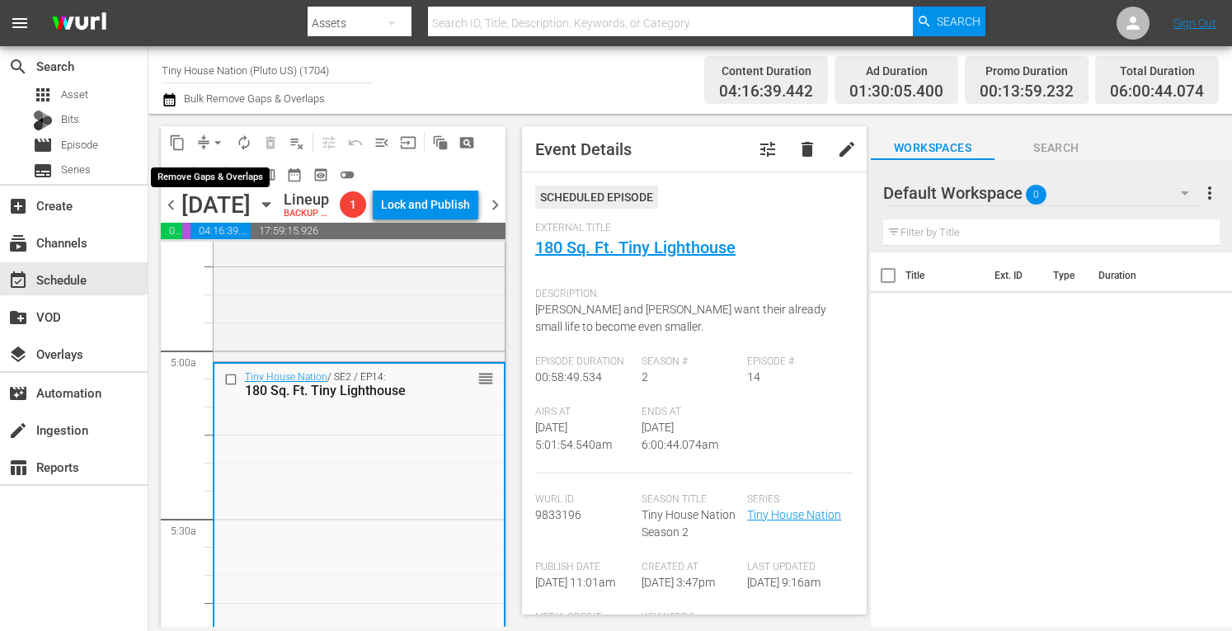
click at [216, 144] on span "arrow_drop_down" at bounding box center [218, 142] width 16 height 16
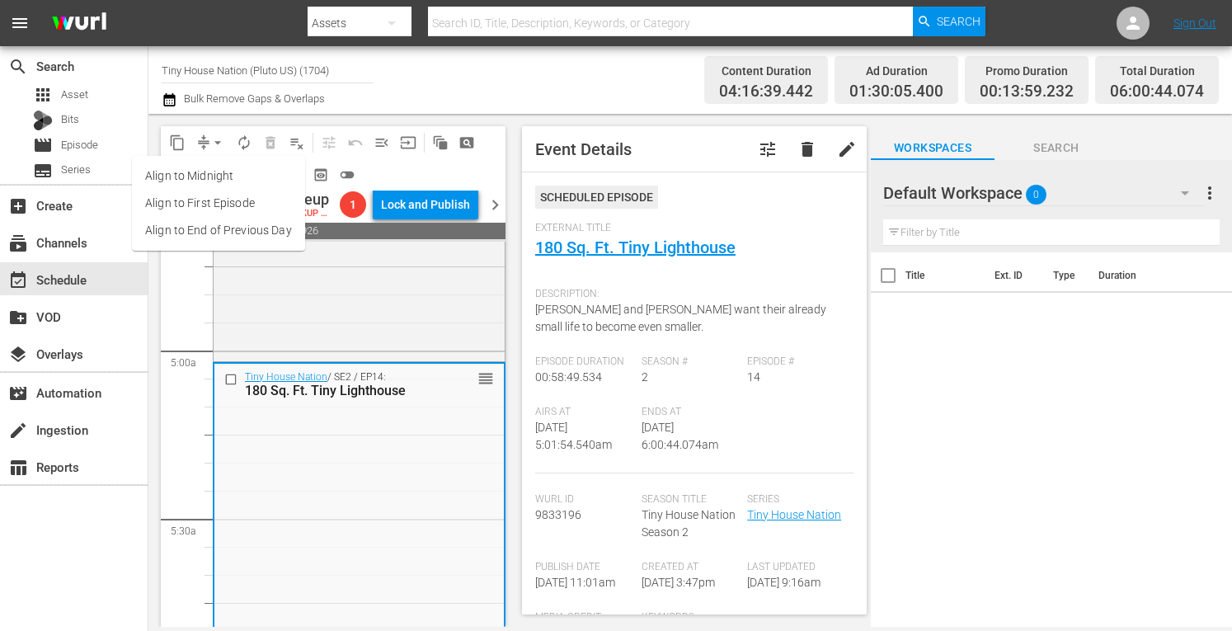
click at [186, 177] on li "Align to Midnight" at bounding box center [218, 176] width 173 height 27
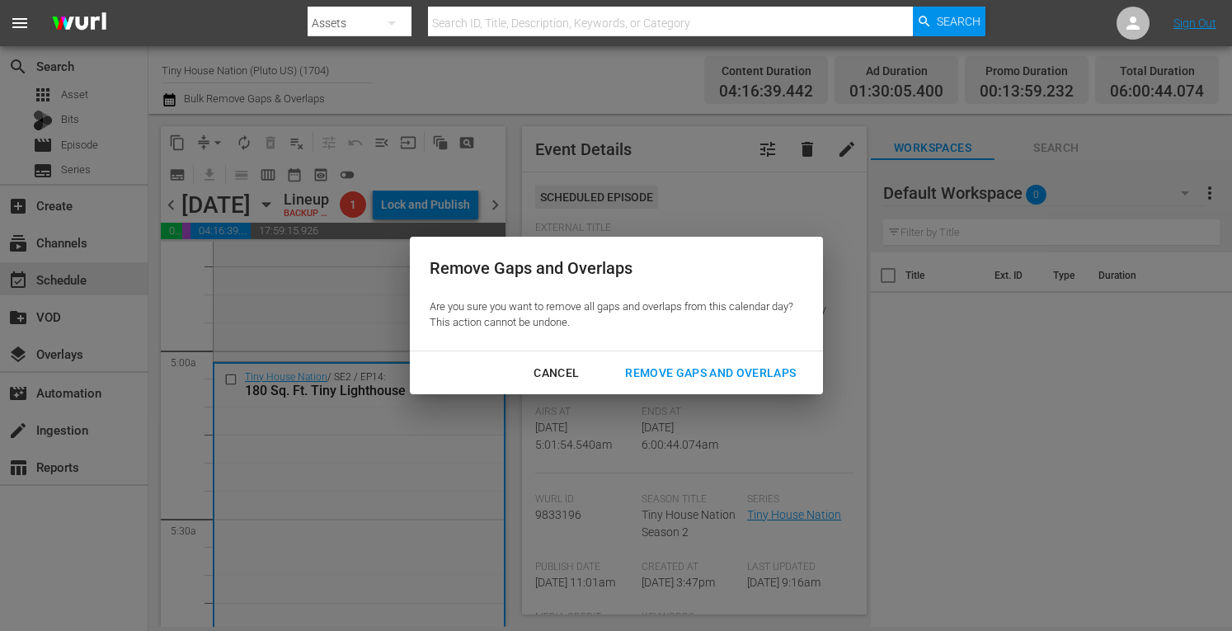
click at [674, 370] on div "Remove Gaps and Overlaps" at bounding box center [710, 373] width 197 height 21
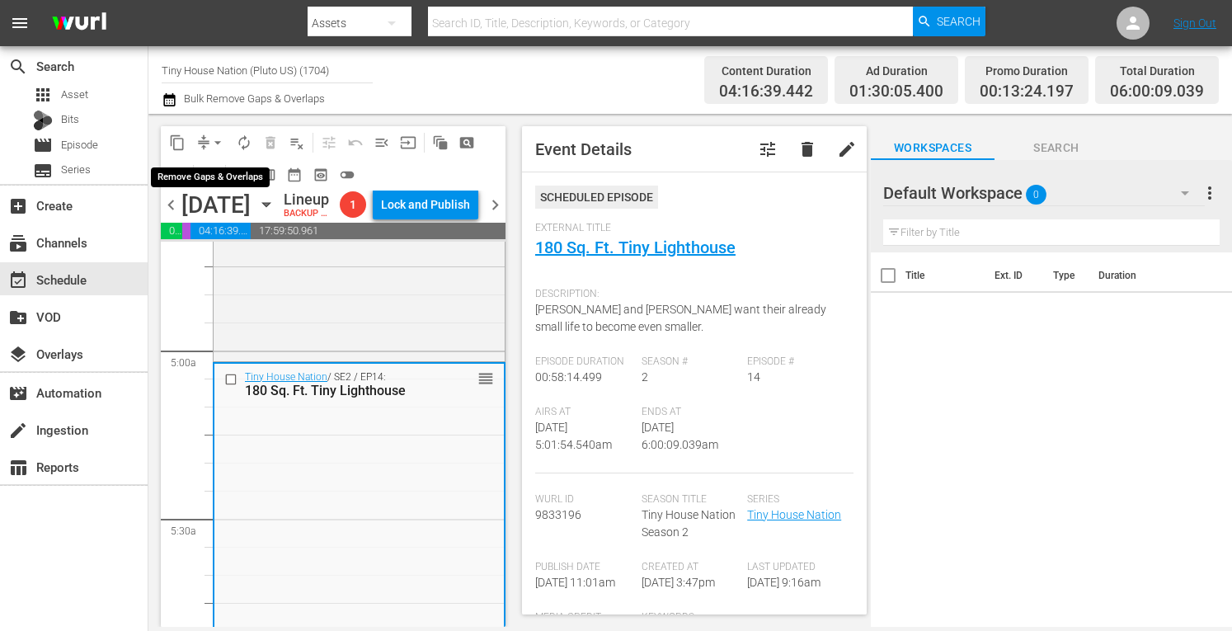
click at [216, 139] on span "arrow_drop_down" at bounding box center [218, 142] width 16 height 16
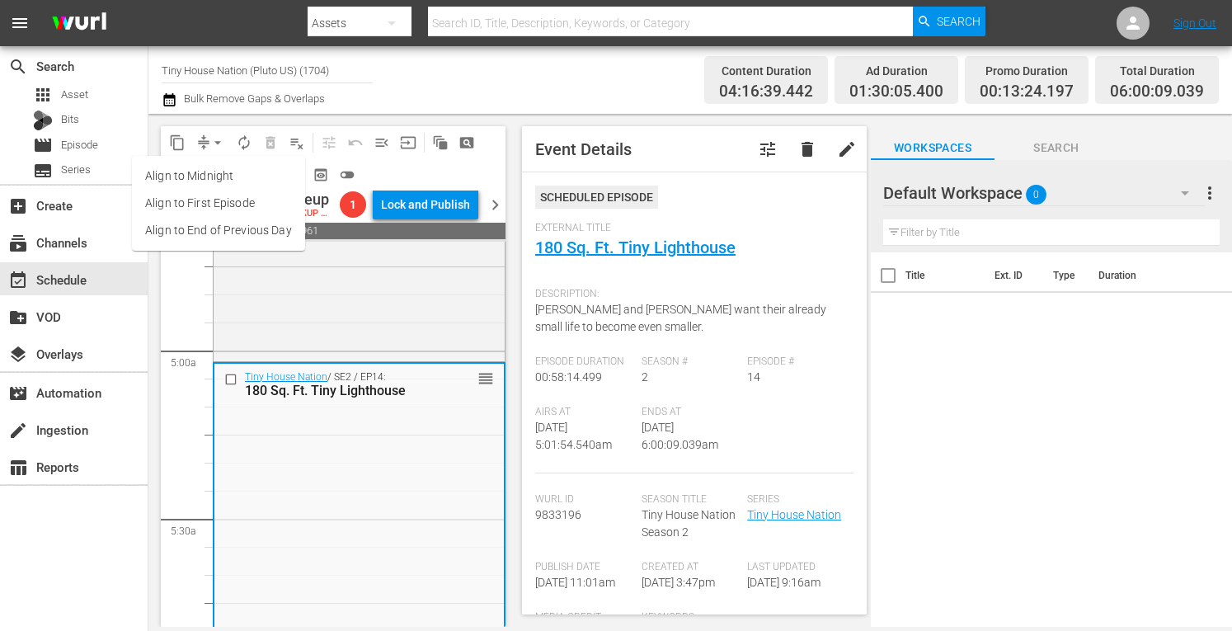
click at [209, 167] on li "Align to Midnight" at bounding box center [218, 176] width 173 height 27
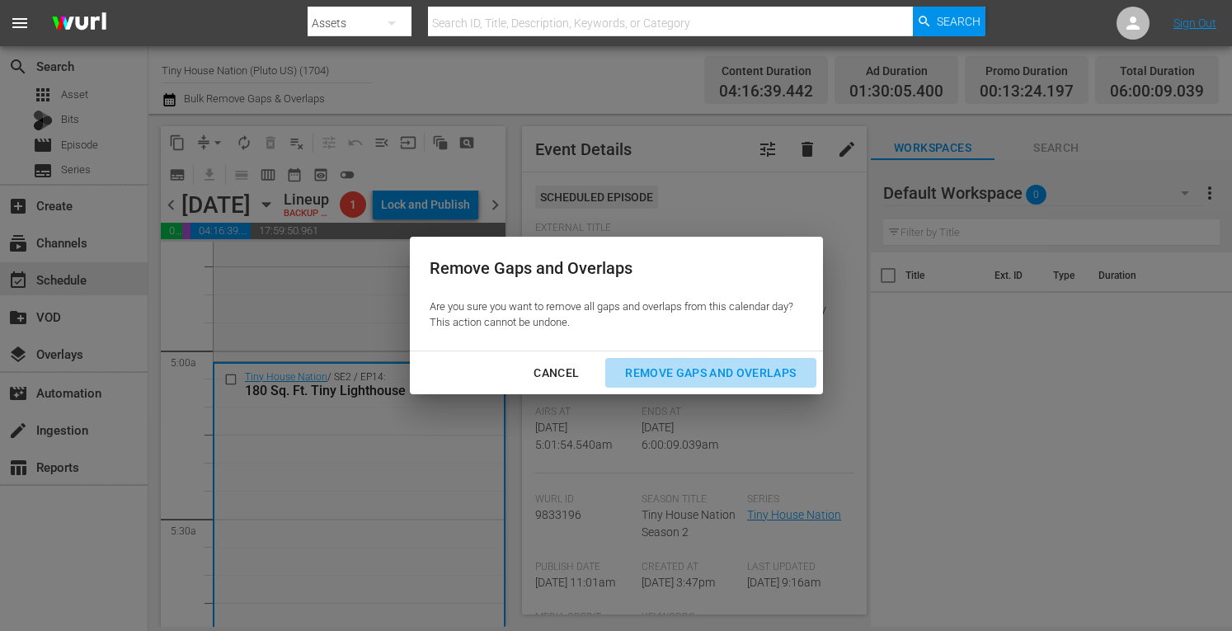
click at [653, 359] on button "Remove Gaps and Overlaps" at bounding box center [710, 373] width 210 height 31
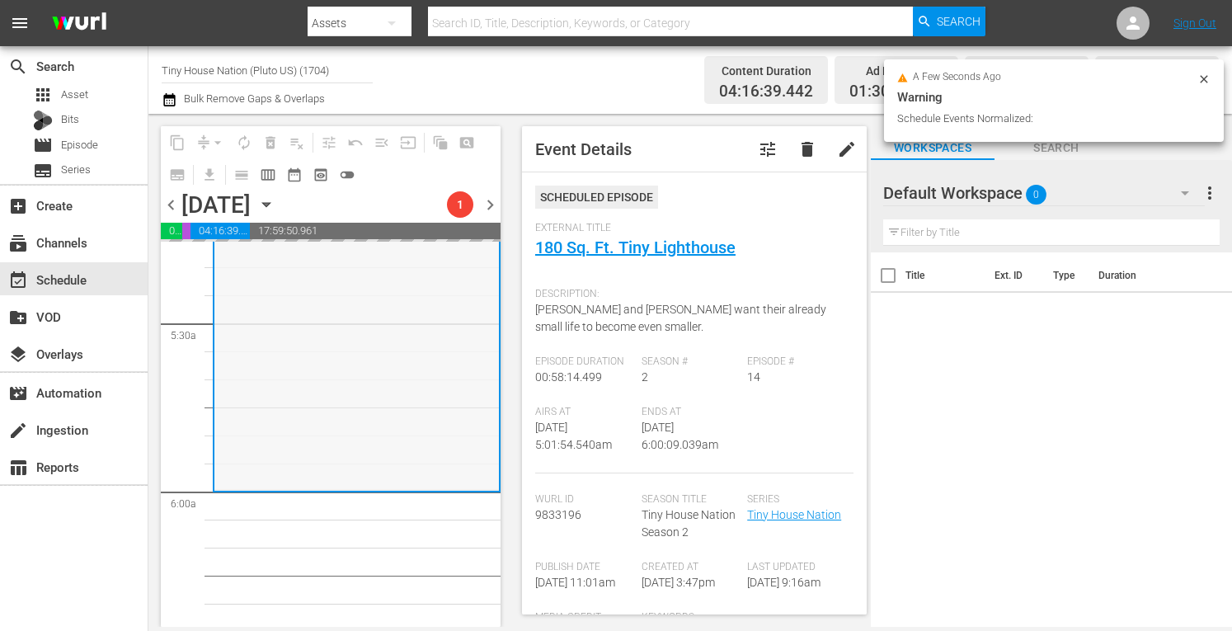
scroll to position [1771, 0]
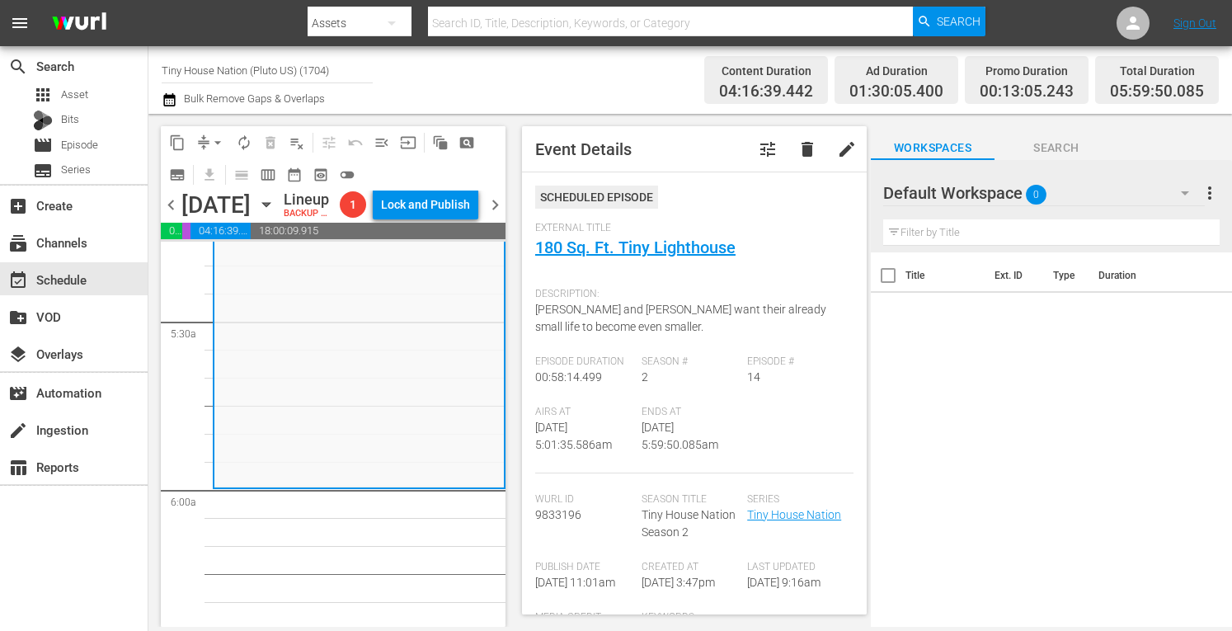
click at [210, 145] on span "arrow_drop_down" at bounding box center [218, 142] width 16 height 16
click at [191, 168] on li "Align to Midnight" at bounding box center [218, 176] width 173 height 27
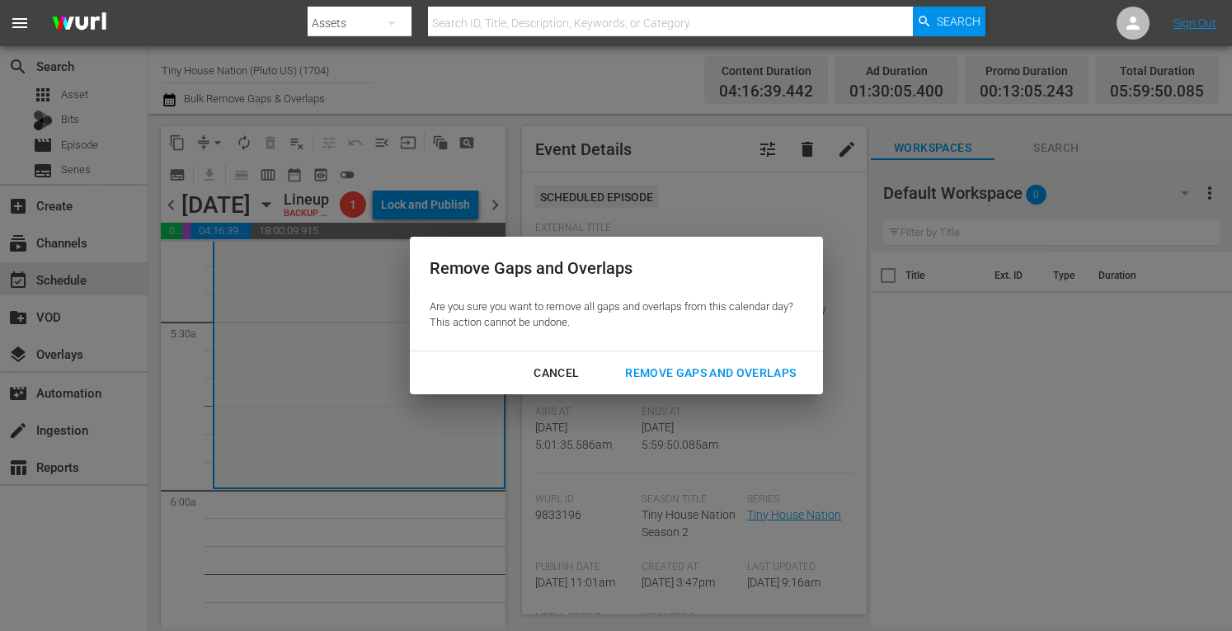
click at [720, 374] on div "Remove Gaps and Overlaps" at bounding box center [710, 373] width 197 height 21
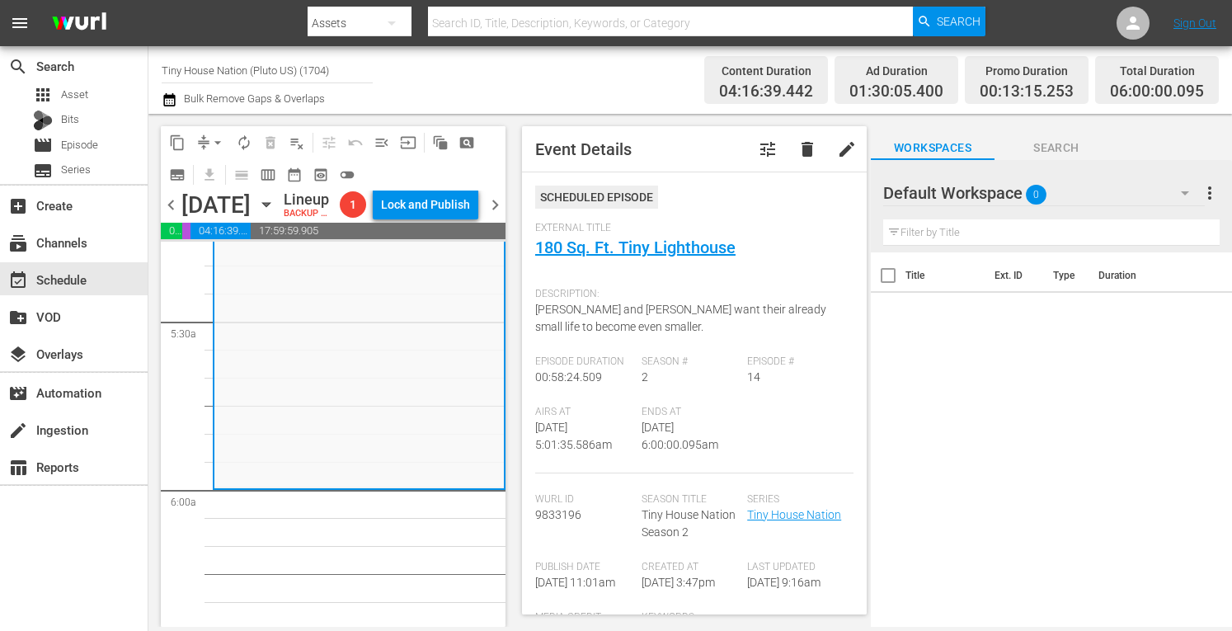
click at [244, 141] on span "autorenew_outlined" at bounding box center [244, 142] width 16 height 16
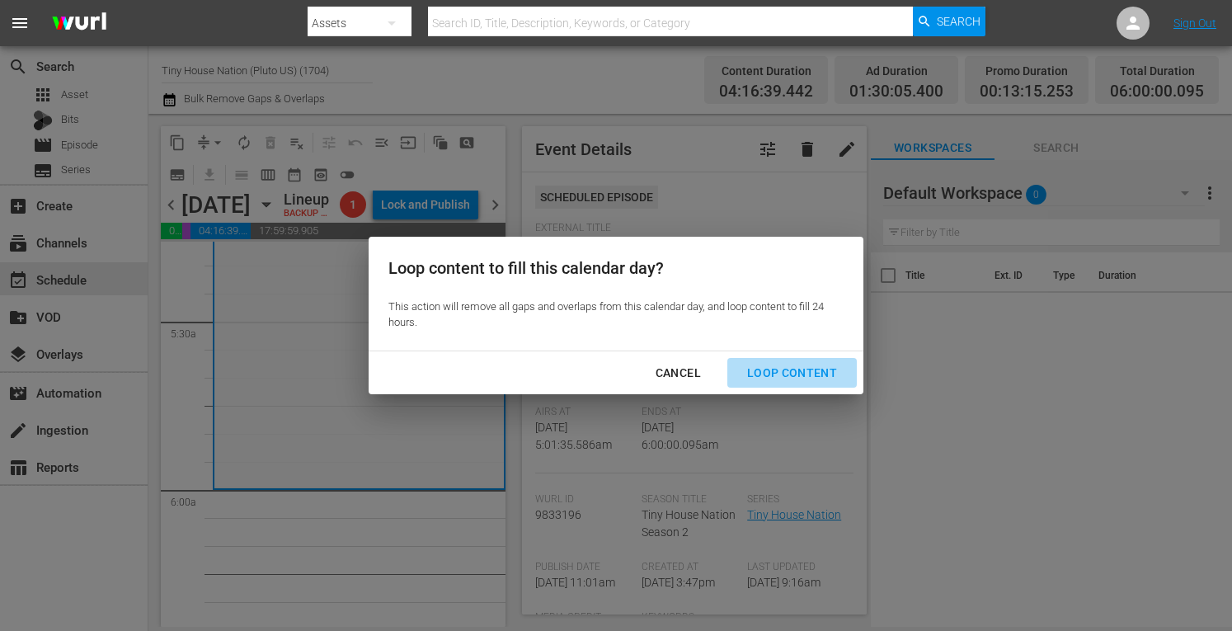
click at [813, 372] on div "Loop Content" at bounding box center [792, 373] width 116 height 21
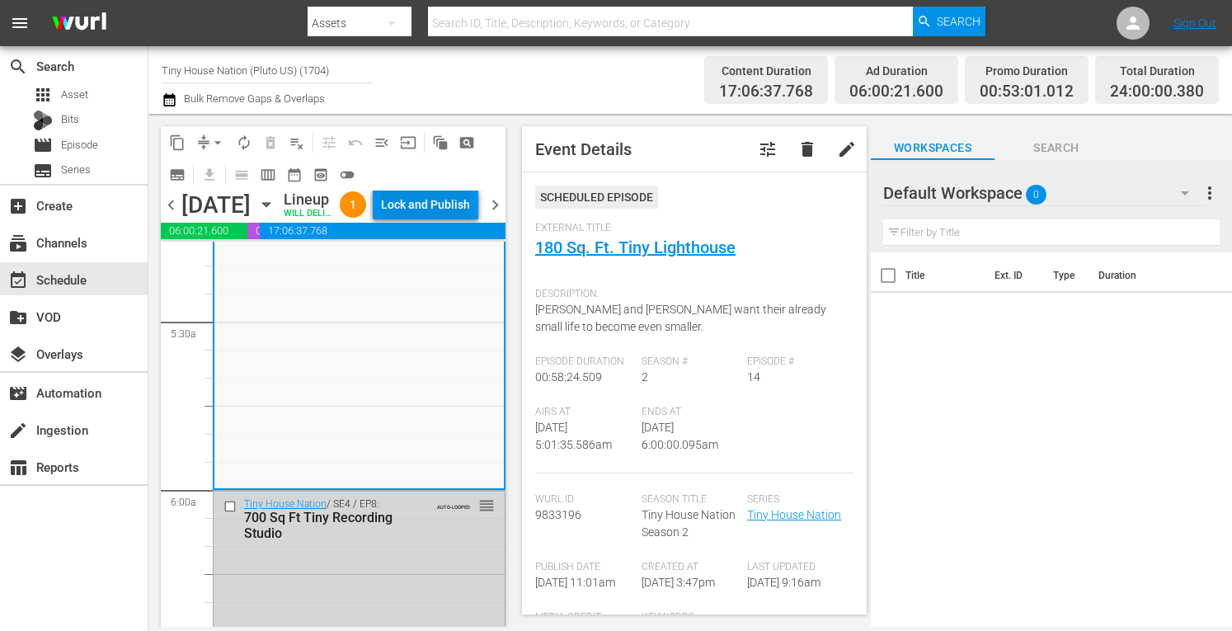
click at [426, 207] on div "Lock and Publish" at bounding box center [425, 205] width 89 height 30
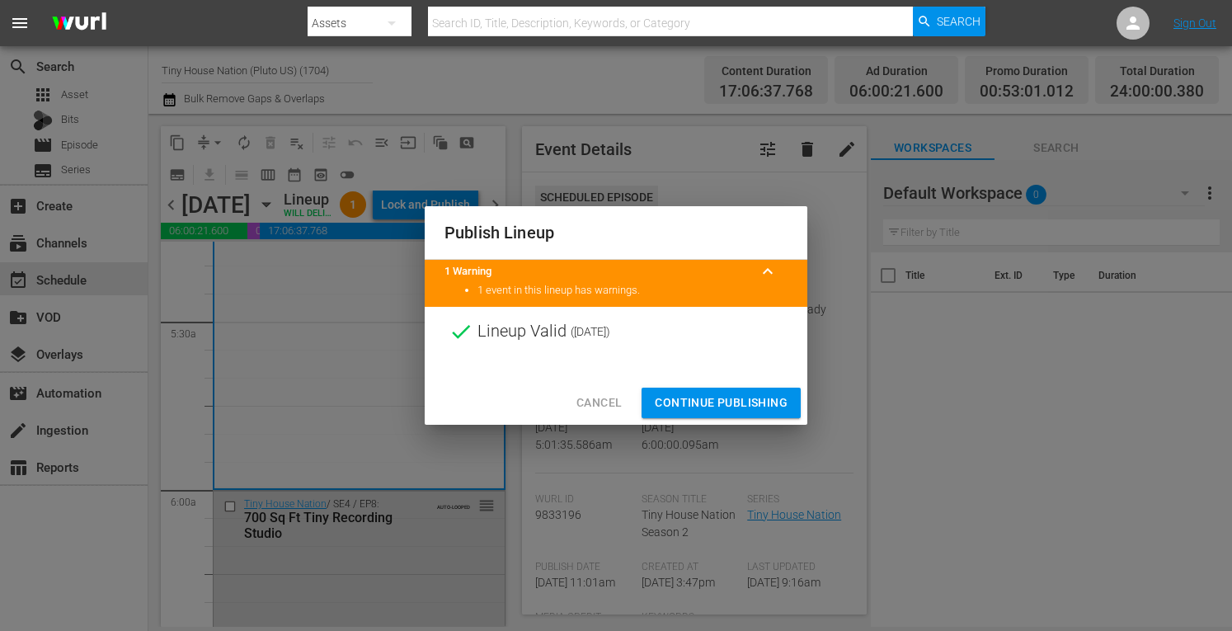
click at [736, 424] on div "Cancel Continue Publishing" at bounding box center [616, 403] width 383 height 44
click at [737, 404] on span "Continue Publishing" at bounding box center [721, 403] width 133 height 21
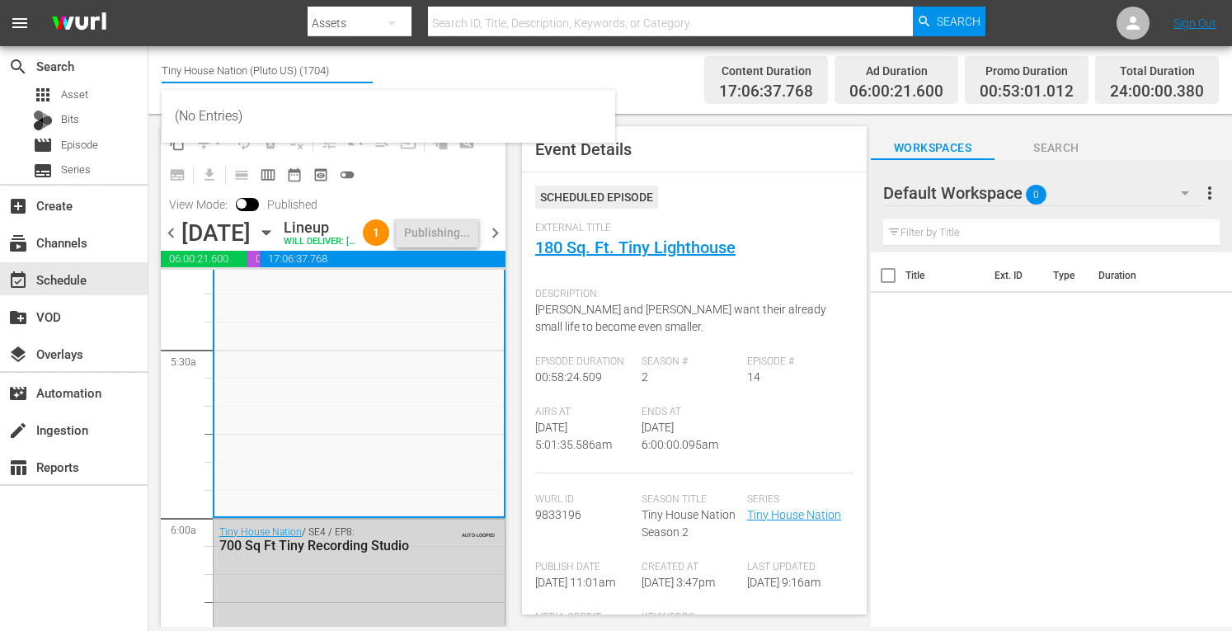
click at [199, 64] on input "Tiny House Nation (Pluto US) (1704)" at bounding box center [267, 70] width 211 height 40
click at [199, 64] on input "Tiny crimNation (Pluto US) (1704)" at bounding box center [267, 70] width 211 height 40
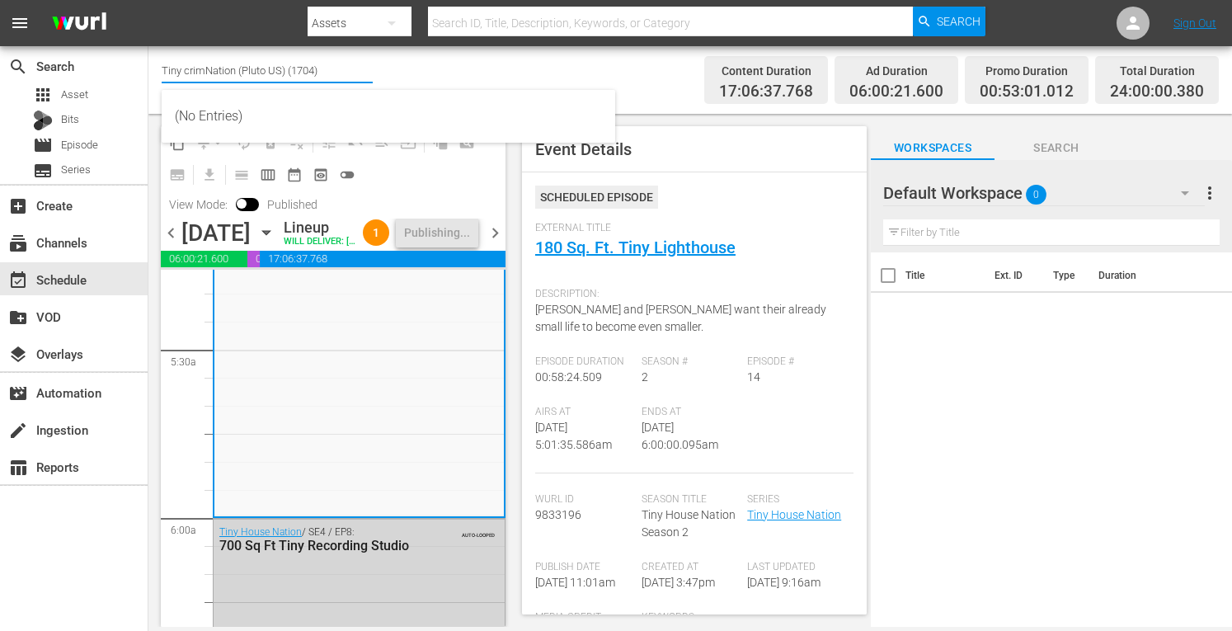
click at [199, 64] on input "Tiny crimNation (Pluto US) (1704)" at bounding box center [267, 70] width 211 height 40
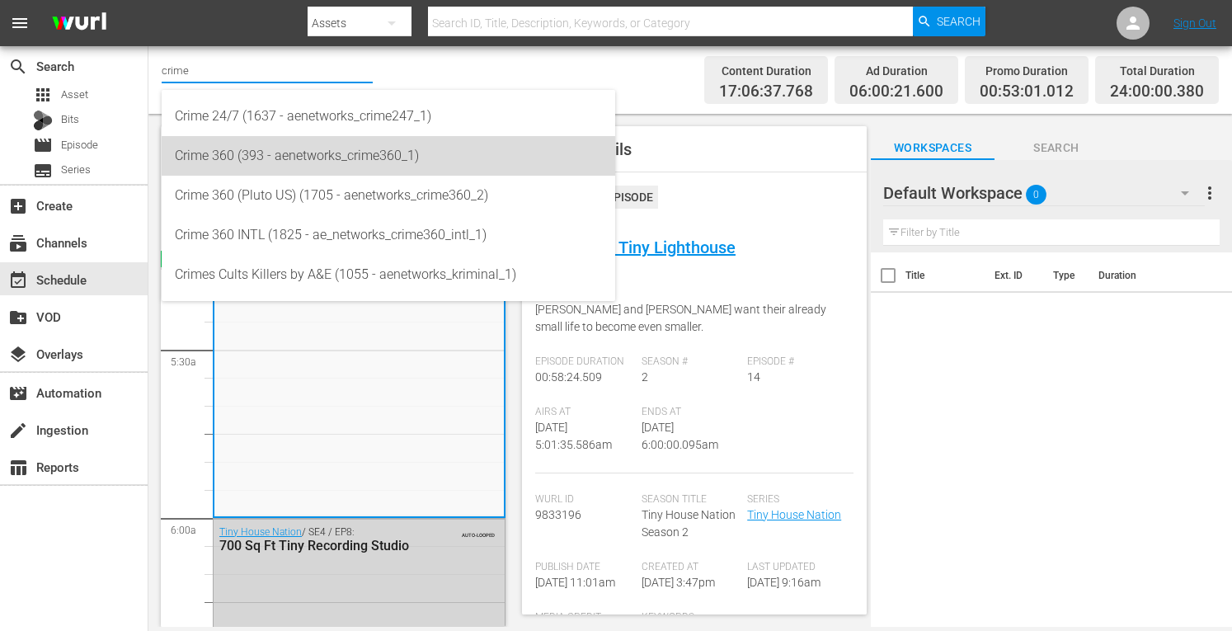
click at [243, 153] on div "Crime 360 (393 - aenetworks_crime360_1)" at bounding box center [388, 156] width 427 height 40
type input "Crime 360 (393 - aenetworks_crime360_1)"
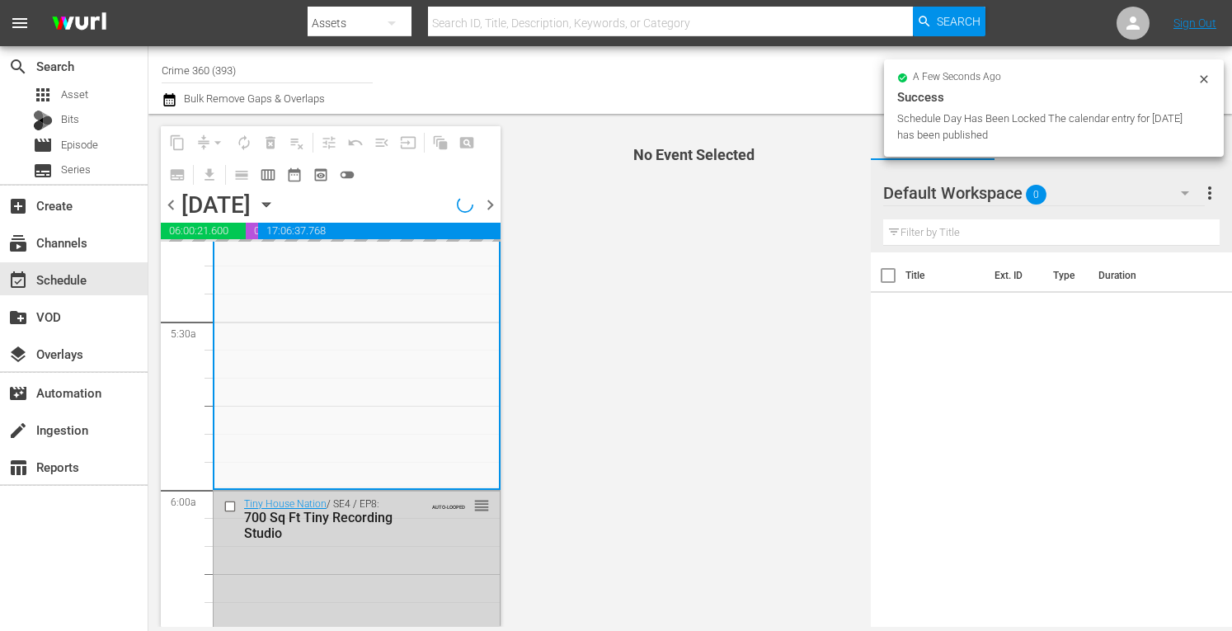
click at [1214, 192] on span "more_vert" at bounding box center [1210, 193] width 20 height 20
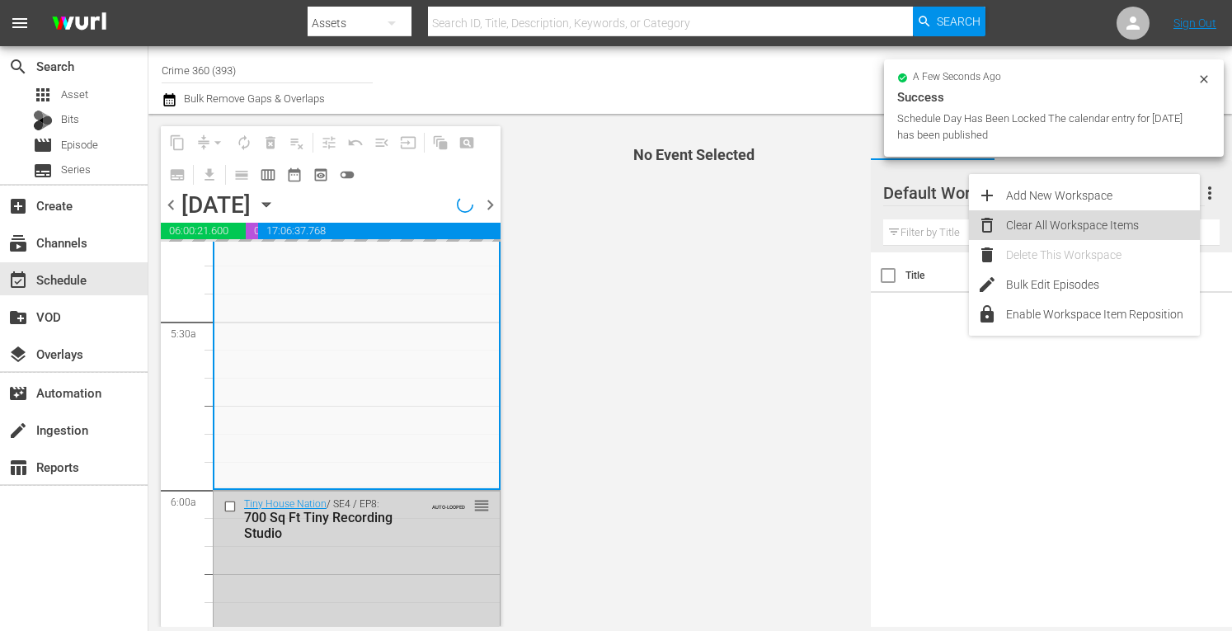
click at [1053, 225] on div "Clear All Workspace Items" at bounding box center [1103, 225] width 194 height 30
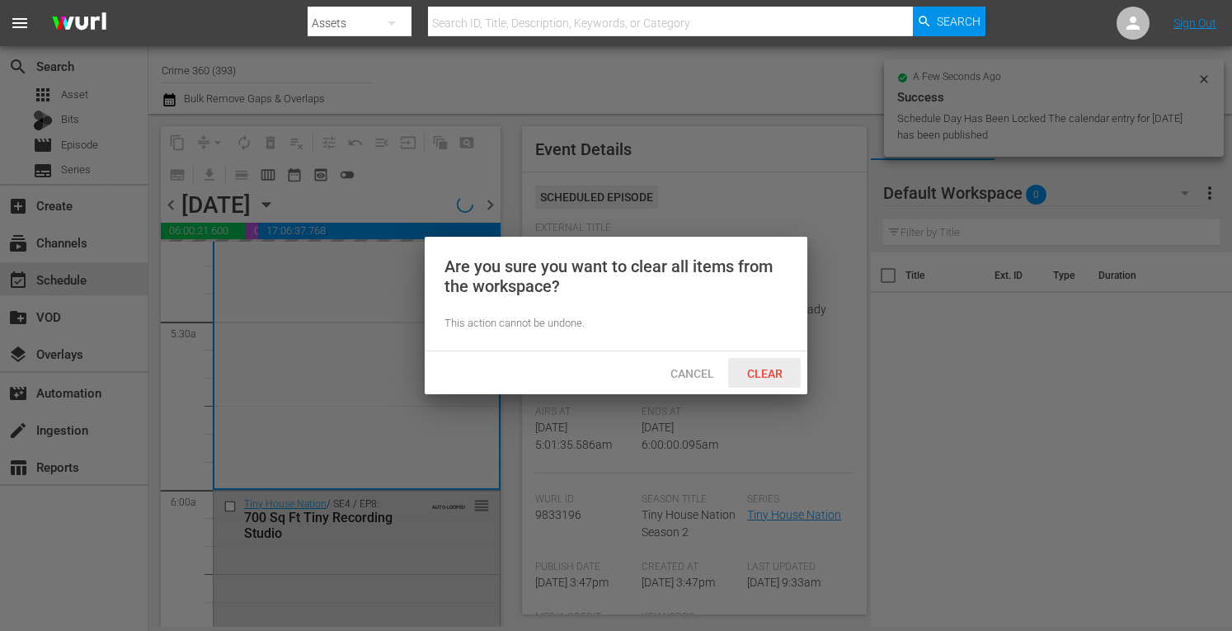
click at [762, 370] on span "Clear" at bounding box center [765, 373] width 62 height 13
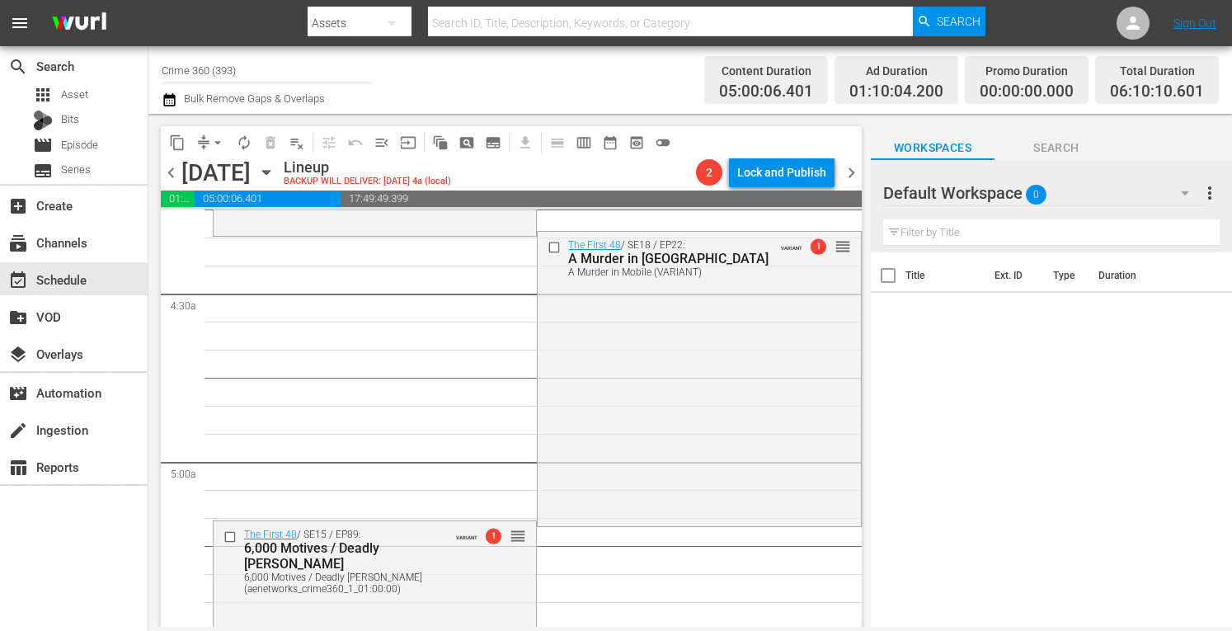
scroll to position [1411, 0]
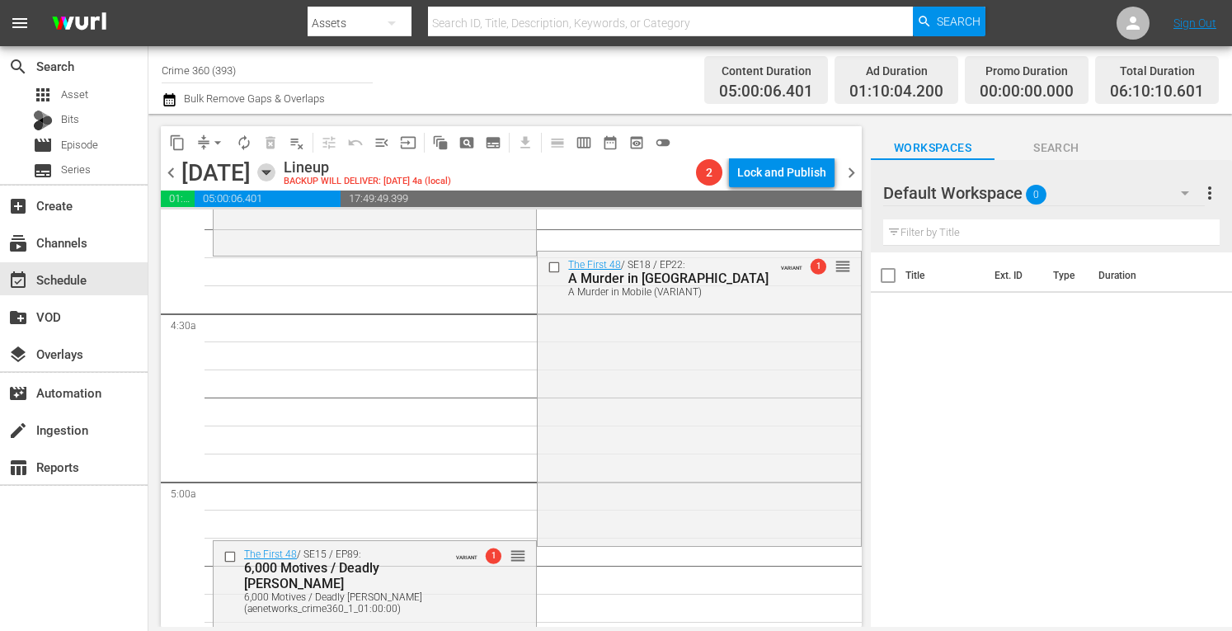
click at [276, 169] on icon "button" at bounding box center [266, 172] width 18 height 18
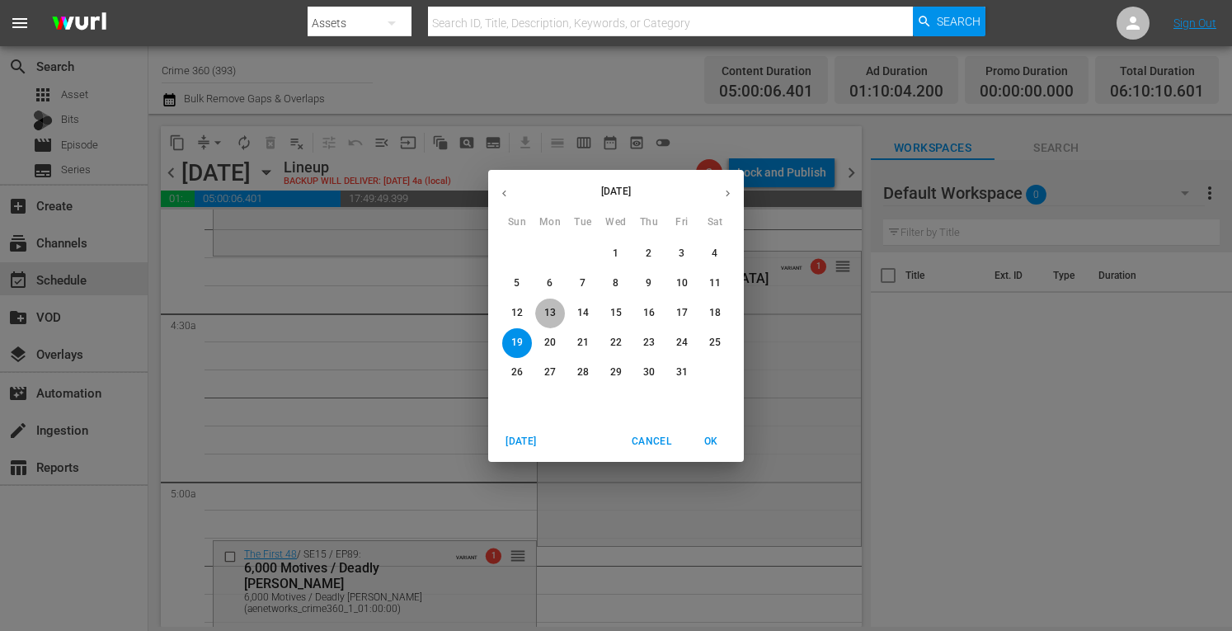
click at [553, 306] on p "13" at bounding box center [550, 313] width 12 height 14
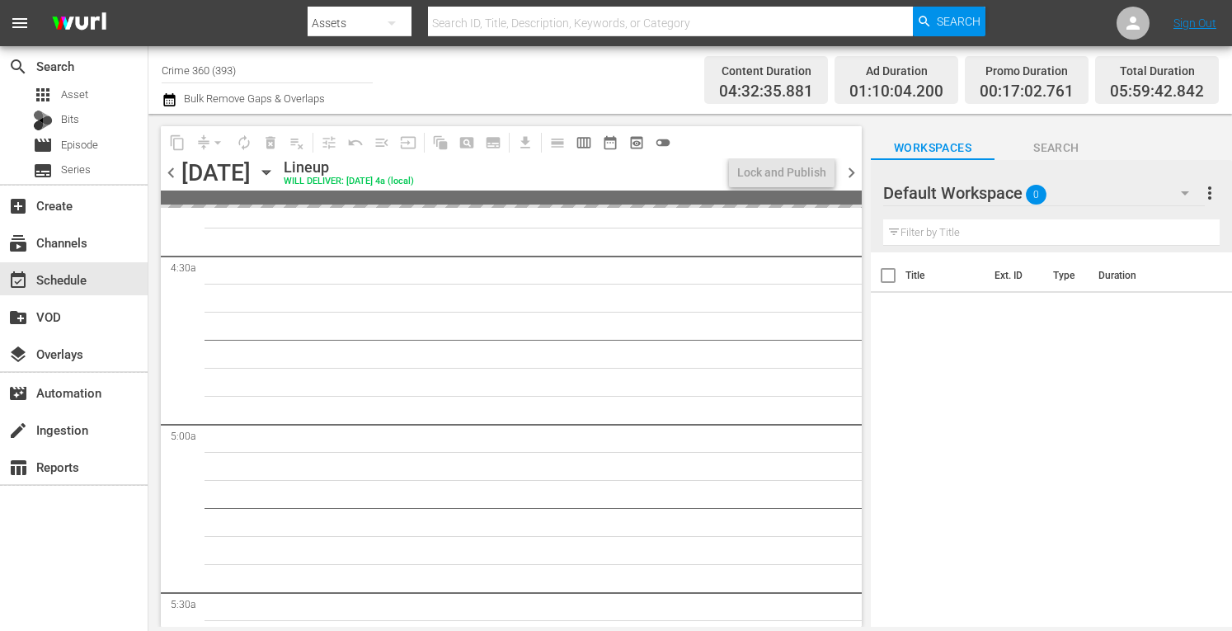
scroll to position [1326, 0]
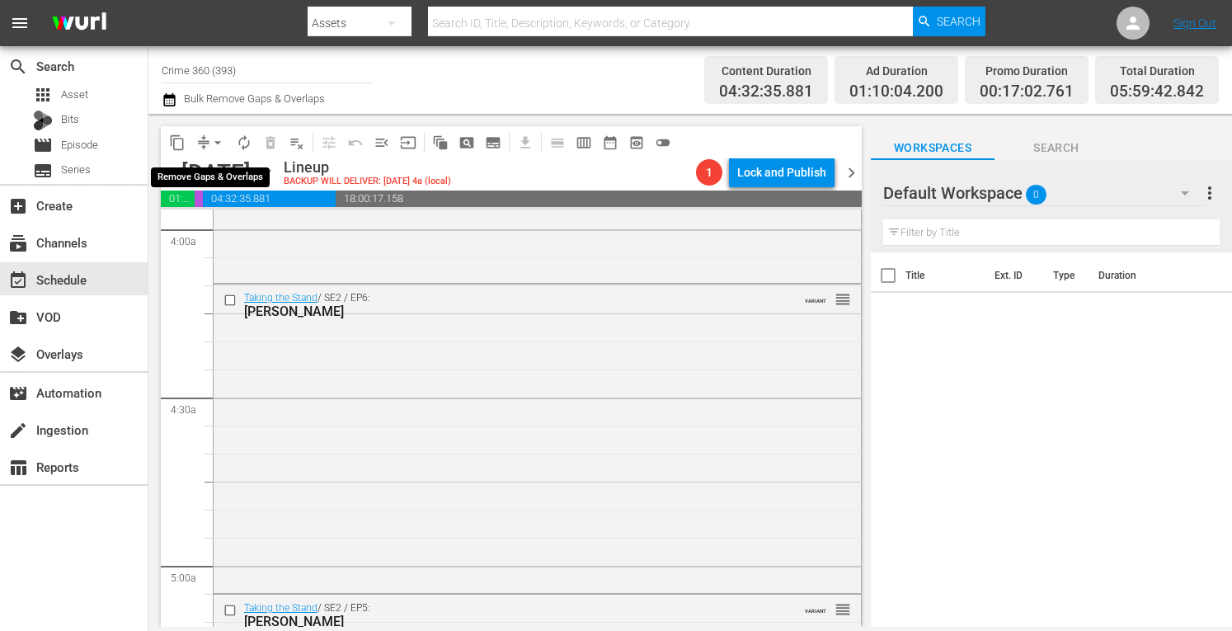
click at [216, 138] on span "arrow_drop_down" at bounding box center [218, 142] width 16 height 16
click at [198, 174] on li "Align to Midnight" at bounding box center [218, 176] width 173 height 27
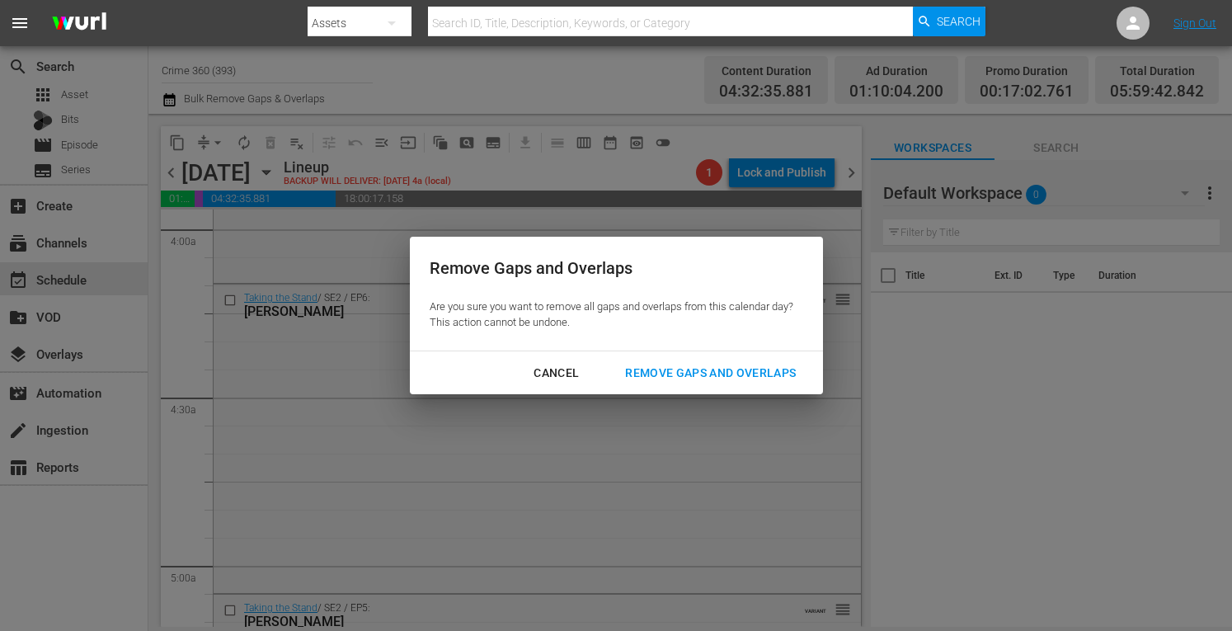
click at [678, 364] on div "Remove Gaps and Overlaps" at bounding box center [710, 373] width 197 height 21
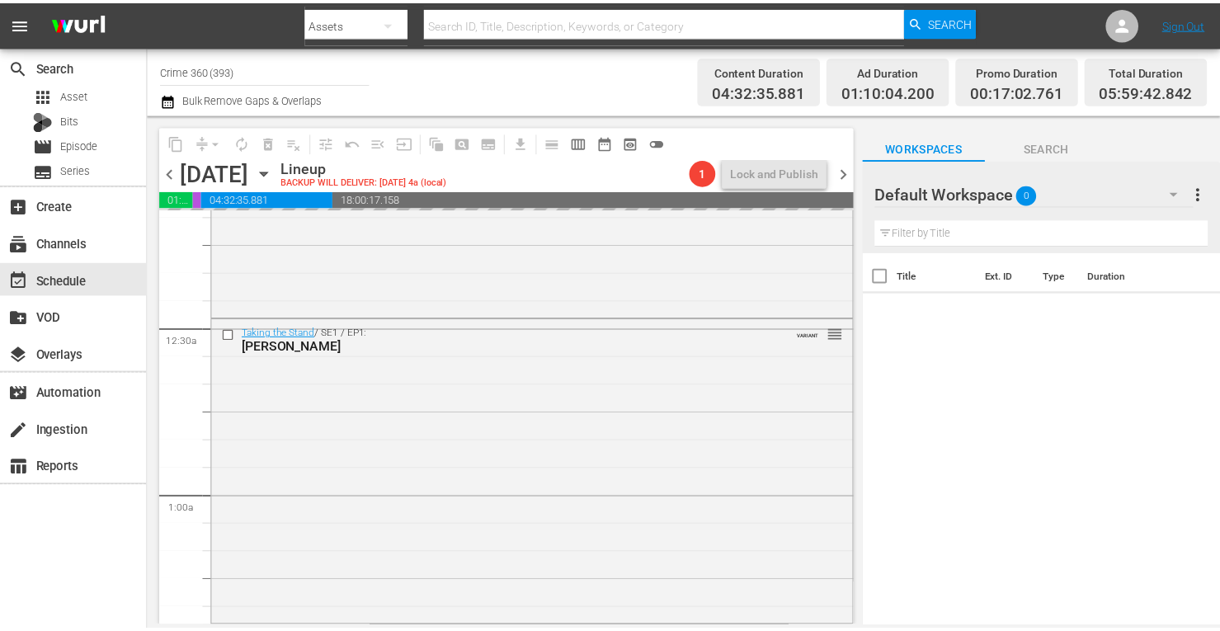
scroll to position [0, 0]
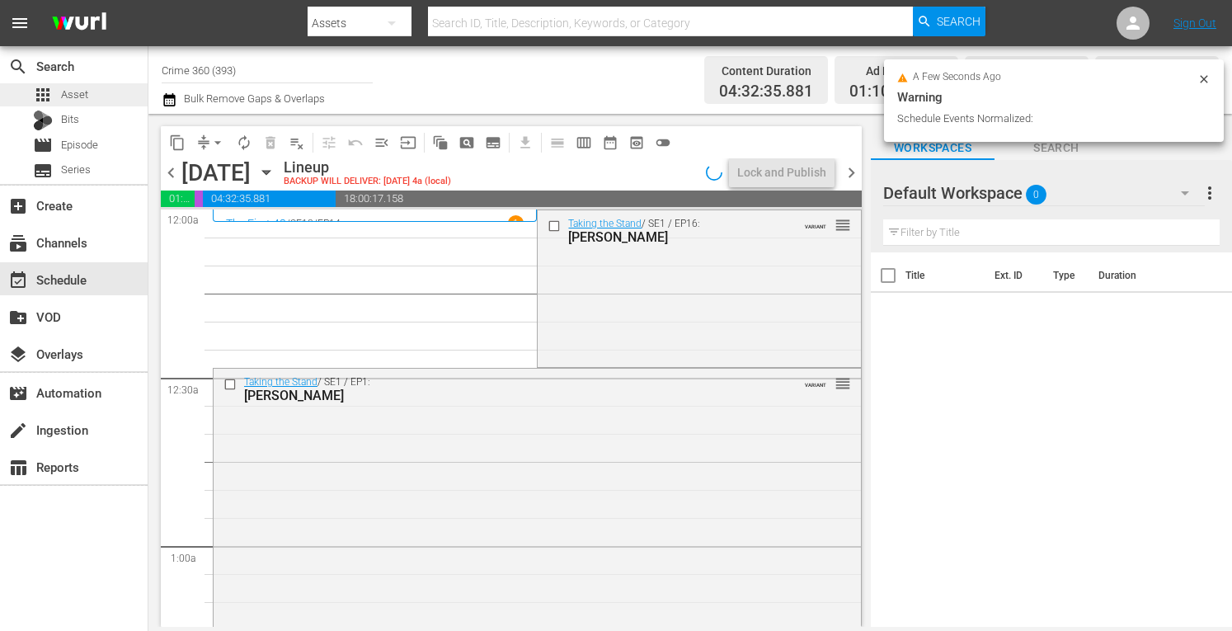
click at [71, 97] on span "Asset" at bounding box center [74, 95] width 27 height 16
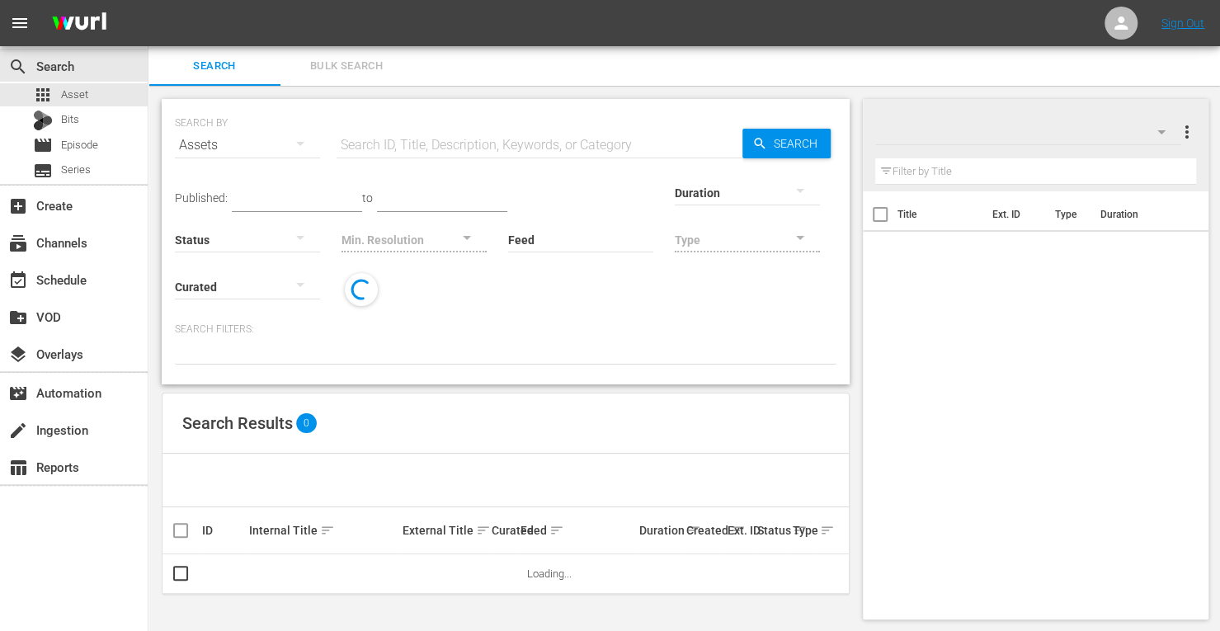
click at [391, 144] on input "text" at bounding box center [540, 145] width 406 height 40
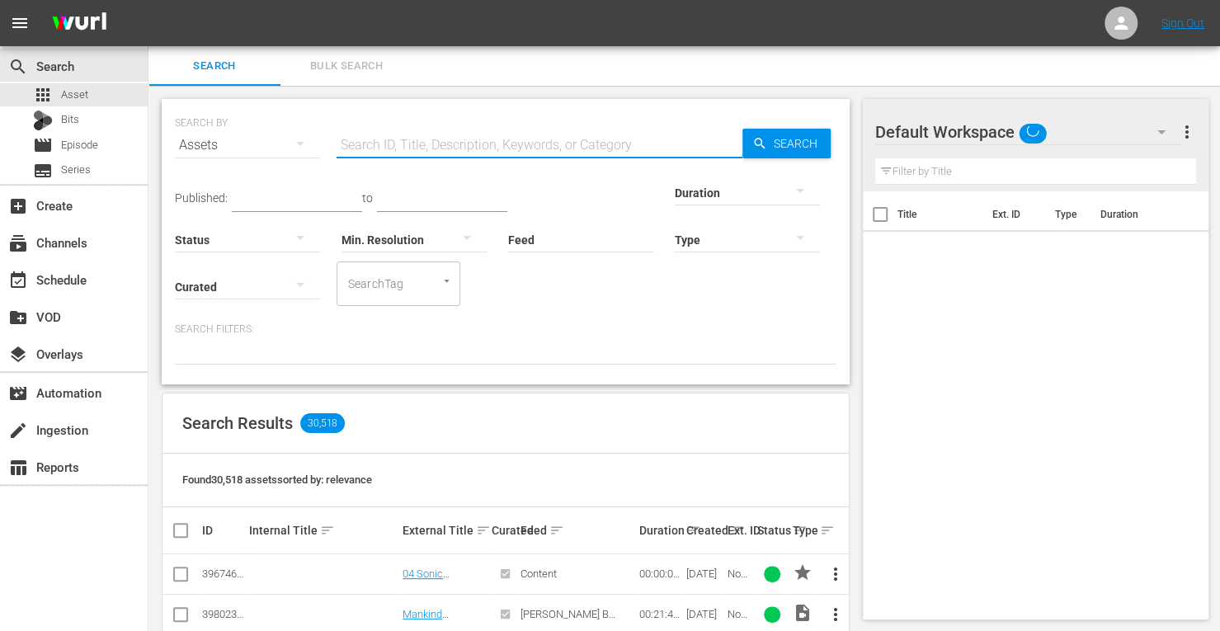
type input "crime 360"
click at [675, 195] on div at bounding box center [747, 192] width 145 height 46
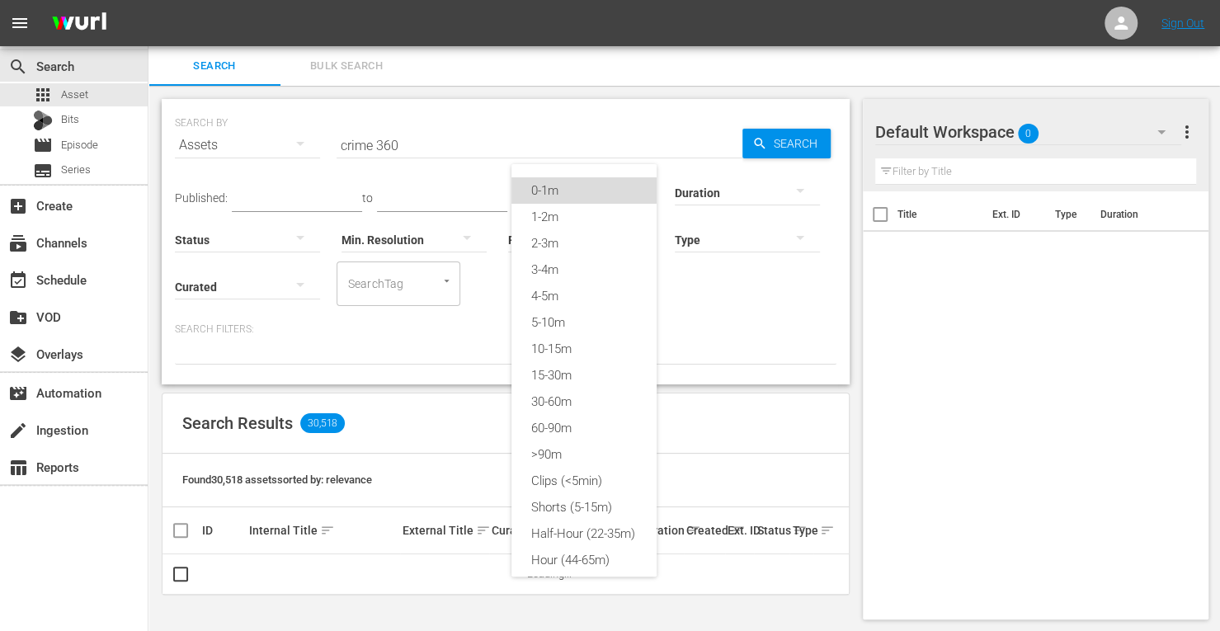
click at [576, 186] on div "0-1m" at bounding box center [583, 190] width 145 height 26
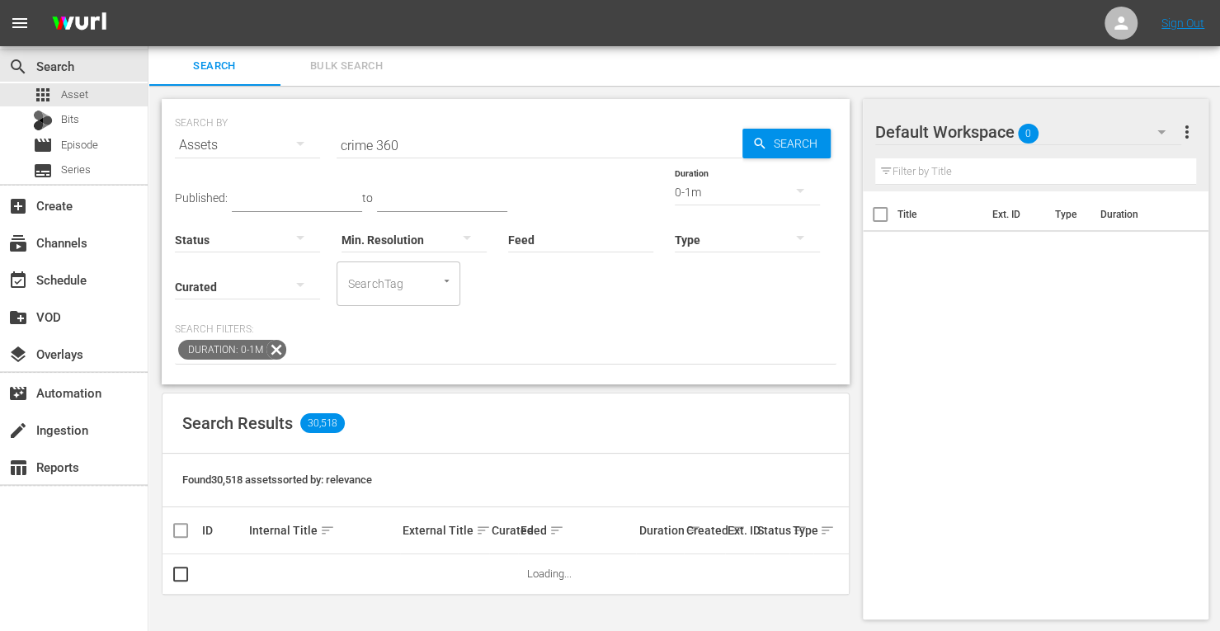
click at [794, 135] on span "Search" at bounding box center [799, 144] width 64 height 30
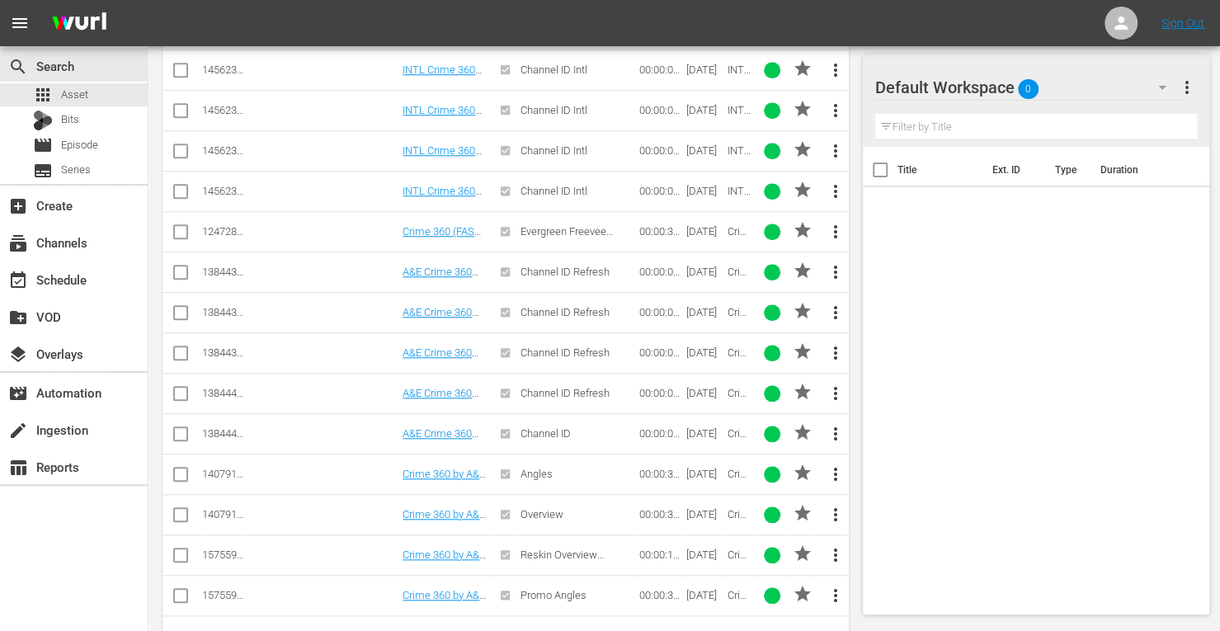
scroll to position [747, 0]
click at [172, 266] on input "checkbox" at bounding box center [181, 275] width 20 height 20
checkbox input "true"
click at [175, 305] on input "checkbox" at bounding box center [181, 315] width 20 height 20
checkbox input "true"
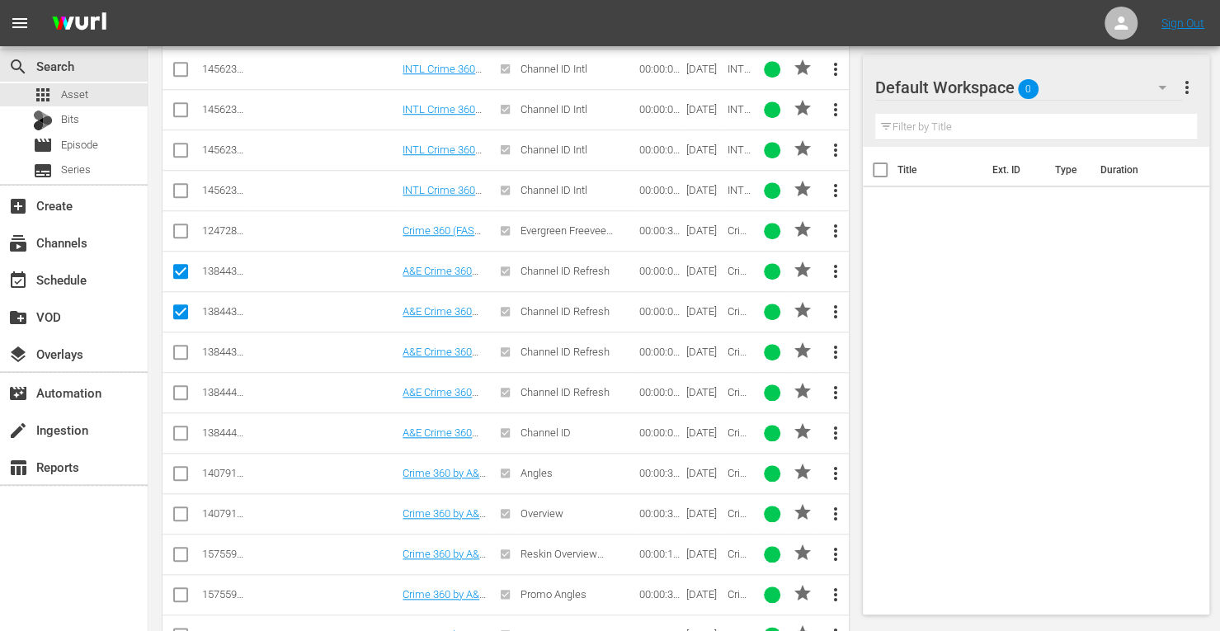
click at [177, 346] on input "checkbox" at bounding box center [181, 356] width 20 height 20
checkbox input "true"
click at [178, 386] on input "checkbox" at bounding box center [181, 396] width 20 height 20
checkbox input "true"
click at [176, 426] on input "checkbox" at bounding box center [181, 436] width 20 height 20
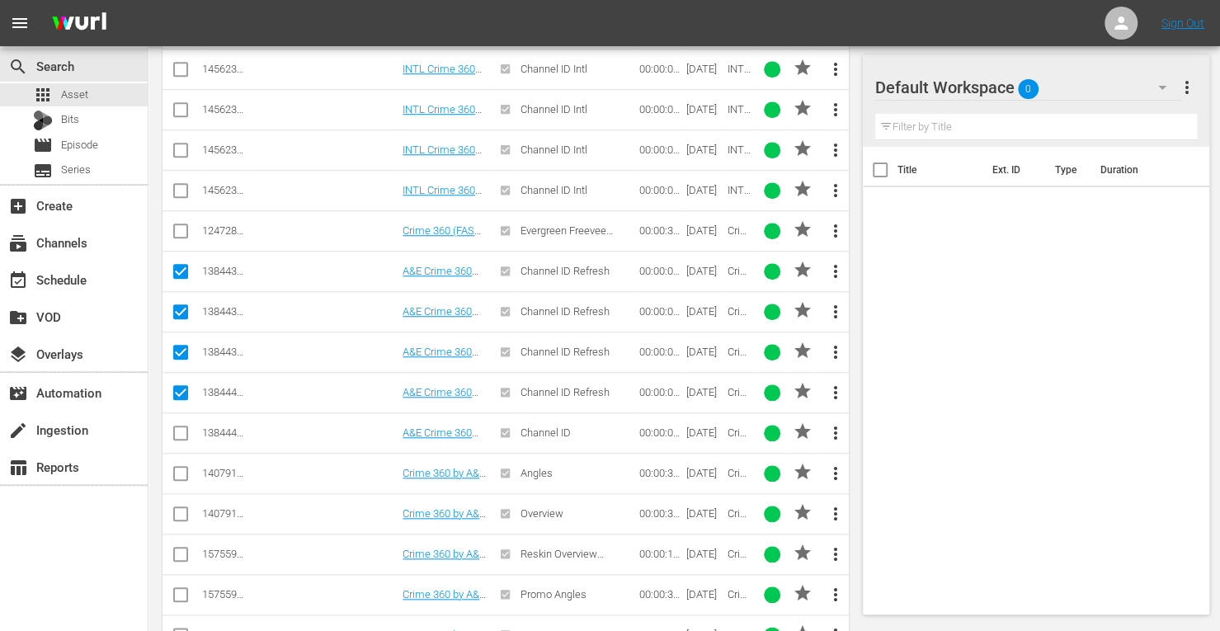
checkbox input "true"
click at [177, 469] on input "checkbox" at bounding box center [181, 477] width 20 height 20
checkbox input "true"
click at [189, 511] on input "checkbox" at bounding box center [181, 517] width 20 height 20
checkbox input "true"
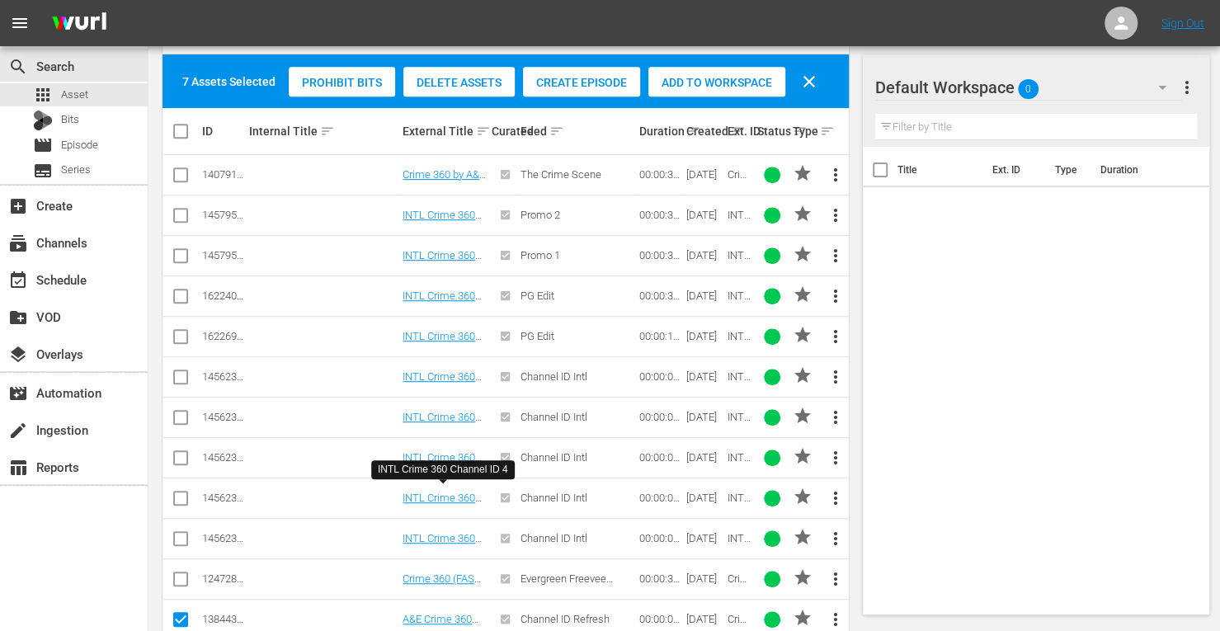
scroll to position [398, 0]
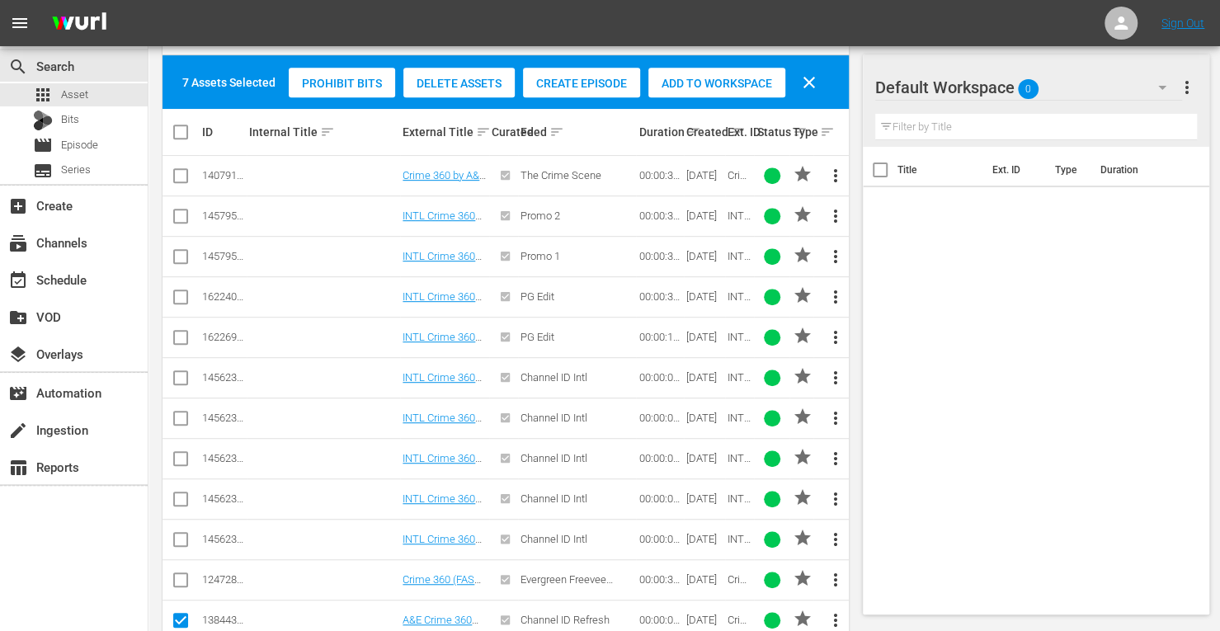
click at [706, 82] on span "Add to Workspace" at bounding box center [716, 83] width 137 height 13
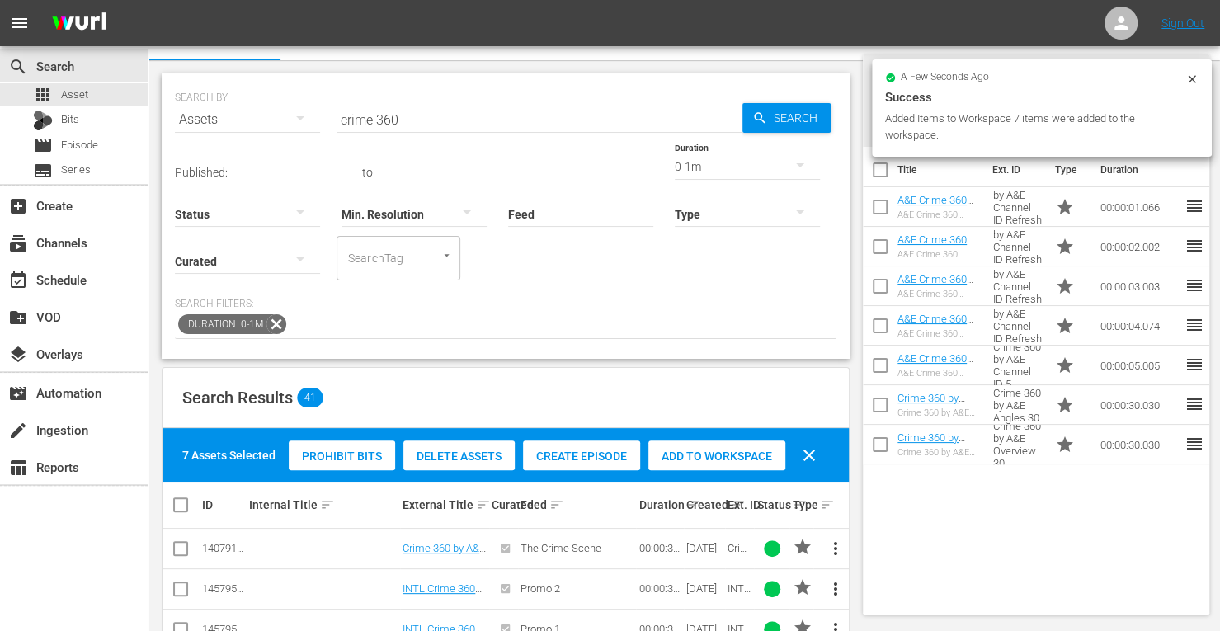
scroll to position [0, 0]
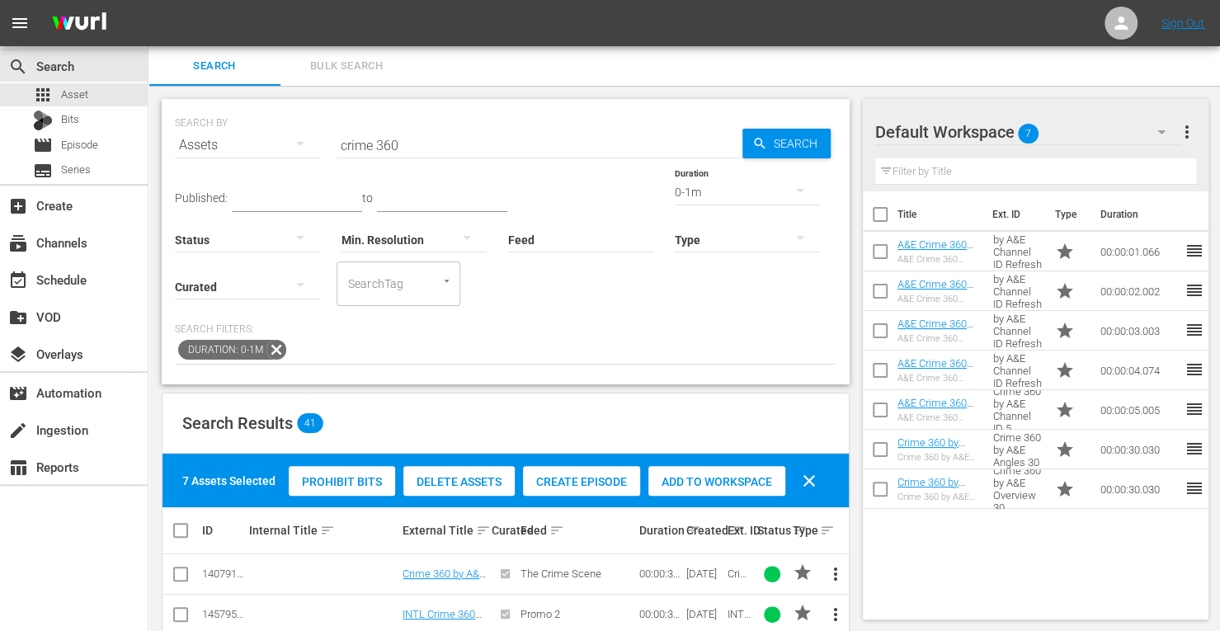
click at [675, 179] on div "0-1m" at bounding box center [747, 192] width 145 height 46
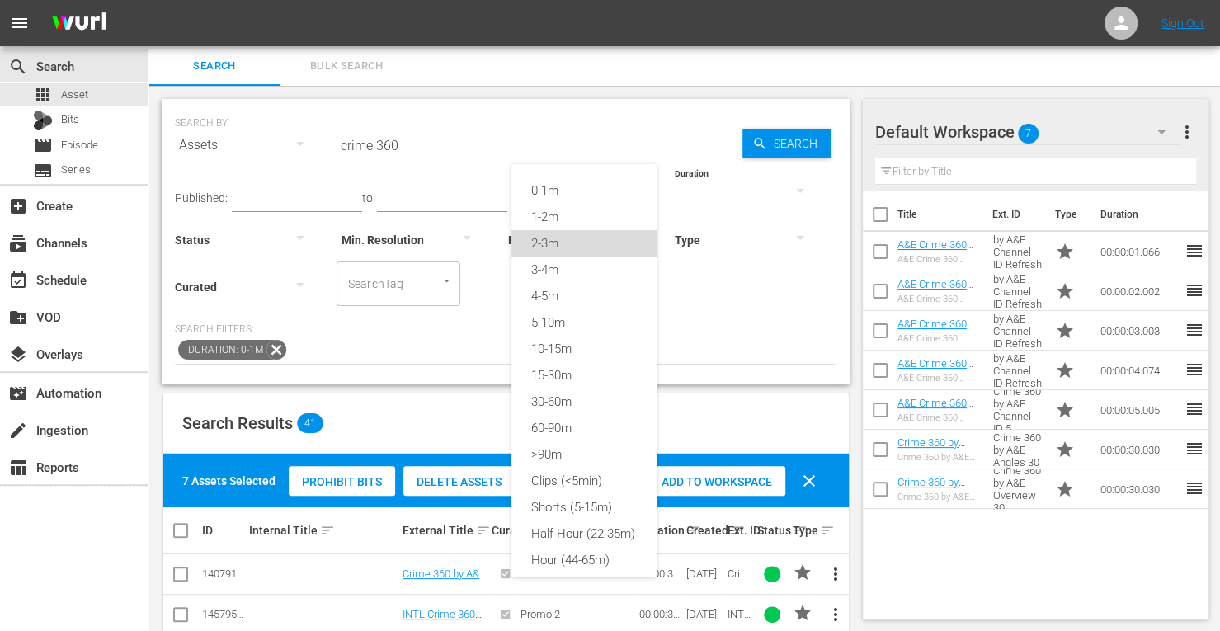
click at [543, 247] on div "2-3m" at bounding box center [583, 243] width 145 height 26
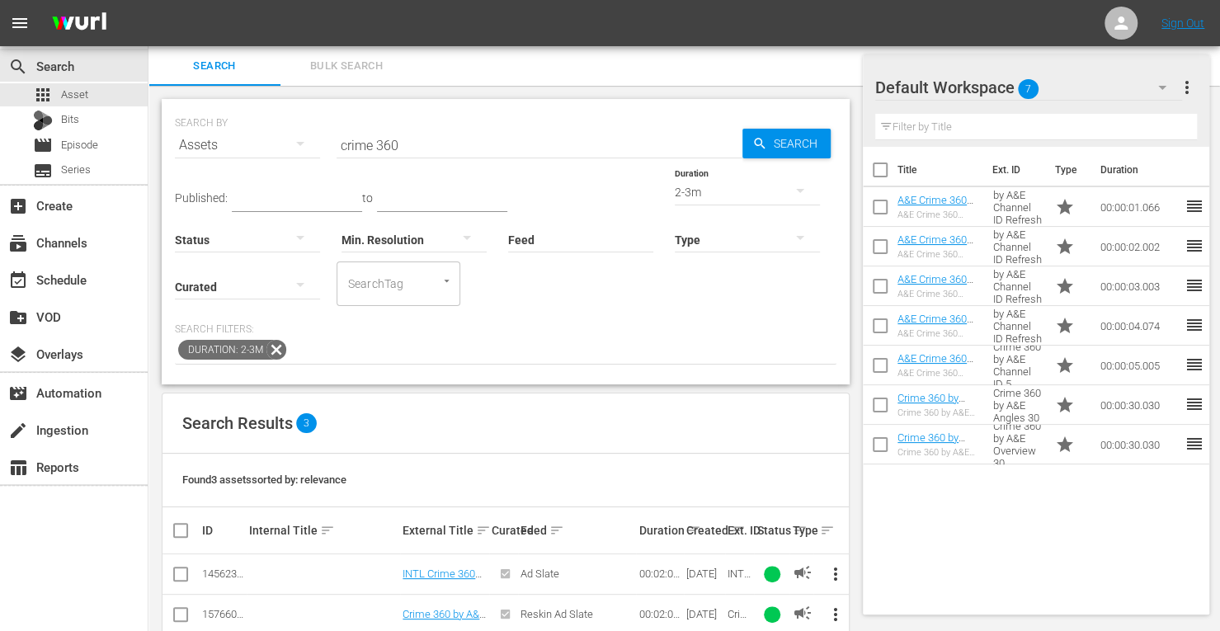
scroll to position [70, 0]
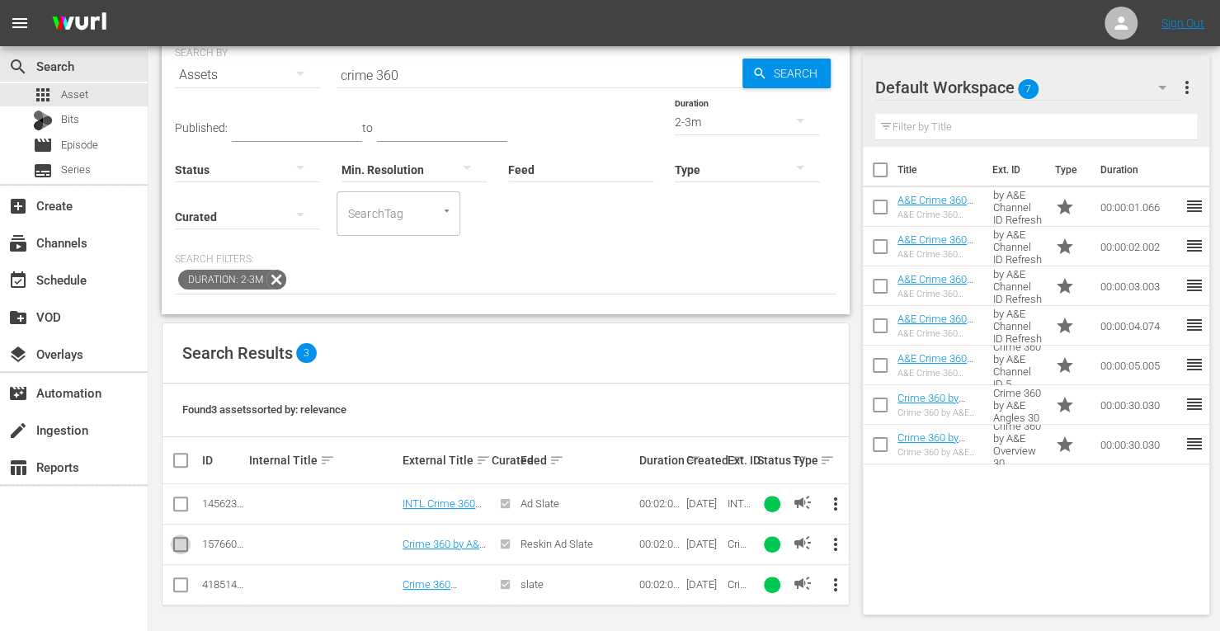
click at [177, 538] on input "checkbox" at bounding box center [181, 548] width 20 height 20
checkbox input "true"
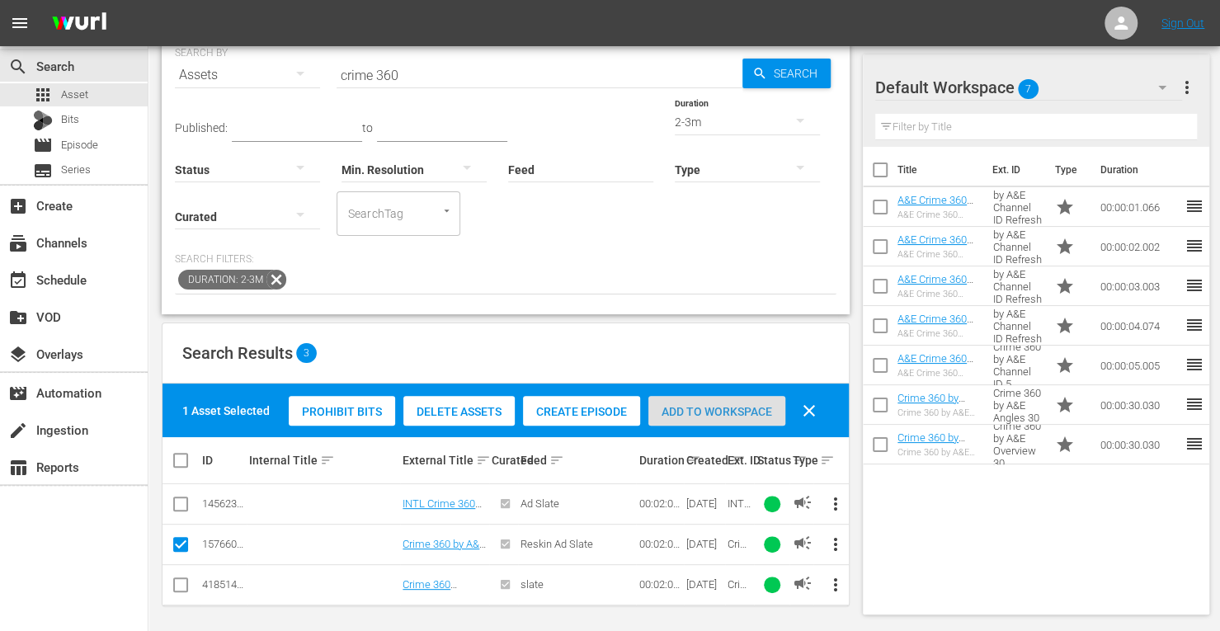
click at [701, 408] on span "Add to Workspace" at bounding box center [716, 411] width 137 height 13
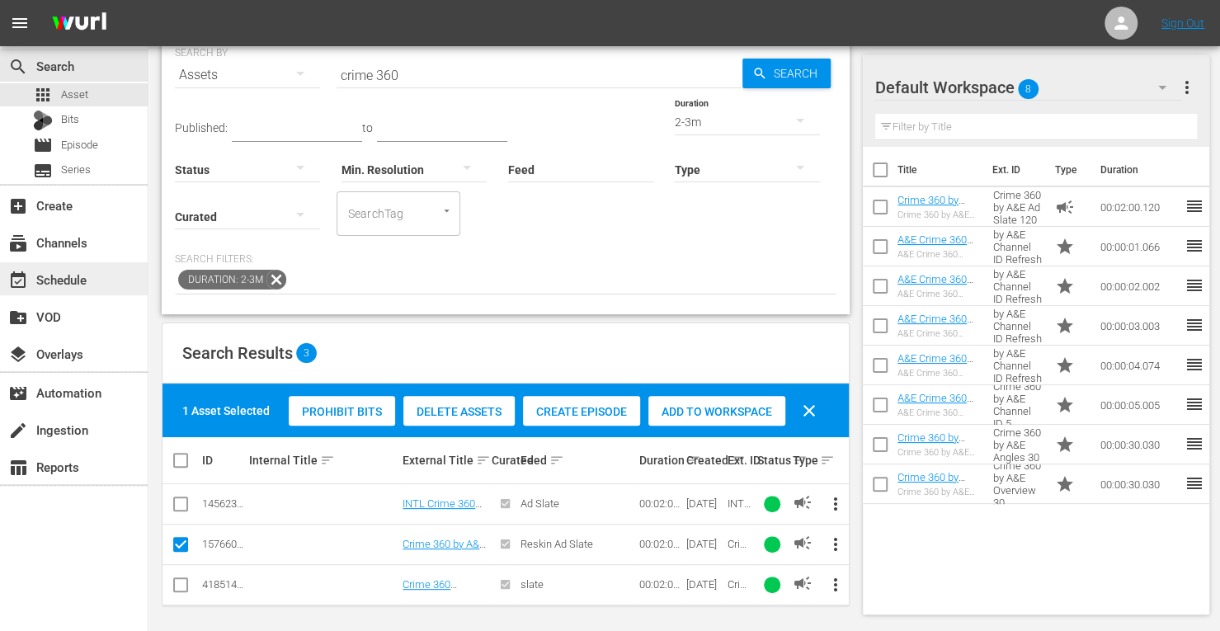
click at [76, 276] on div "event_available Schedule" at bounding box center [46, 277] width 92 height 15
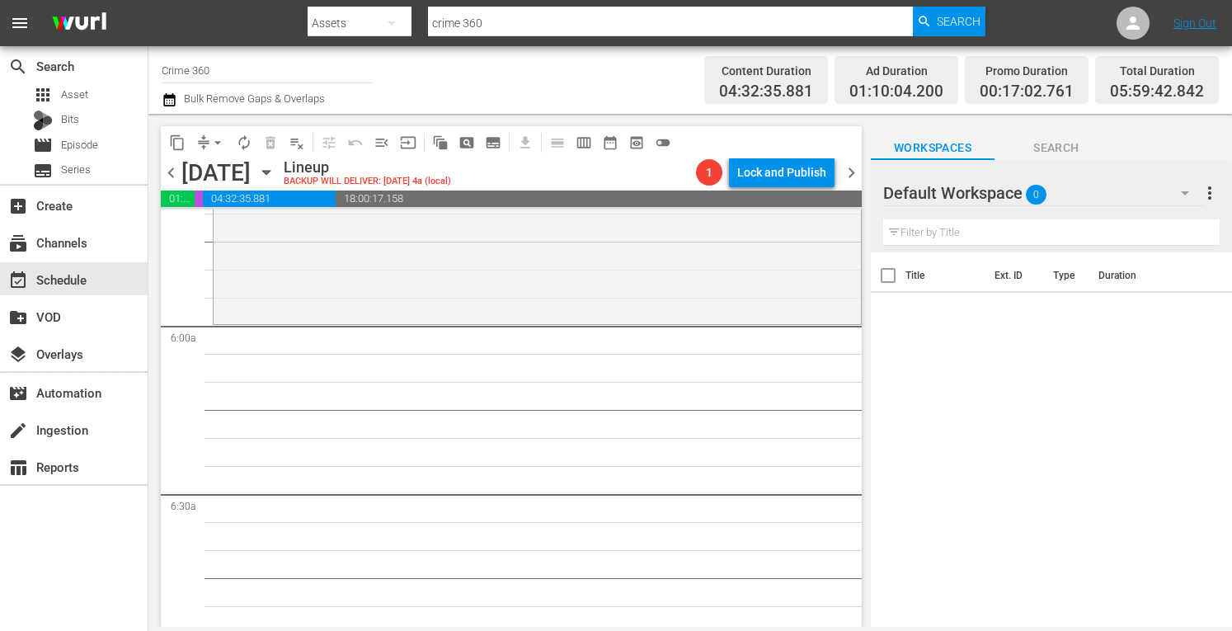
scroll to position [1905, 0]
click at [303, 277] on div "Taking the Stand / SE2 / EP5: Lynlee Renick VARIANT reorder" at bounding box center [538, 167] width 648 height 302
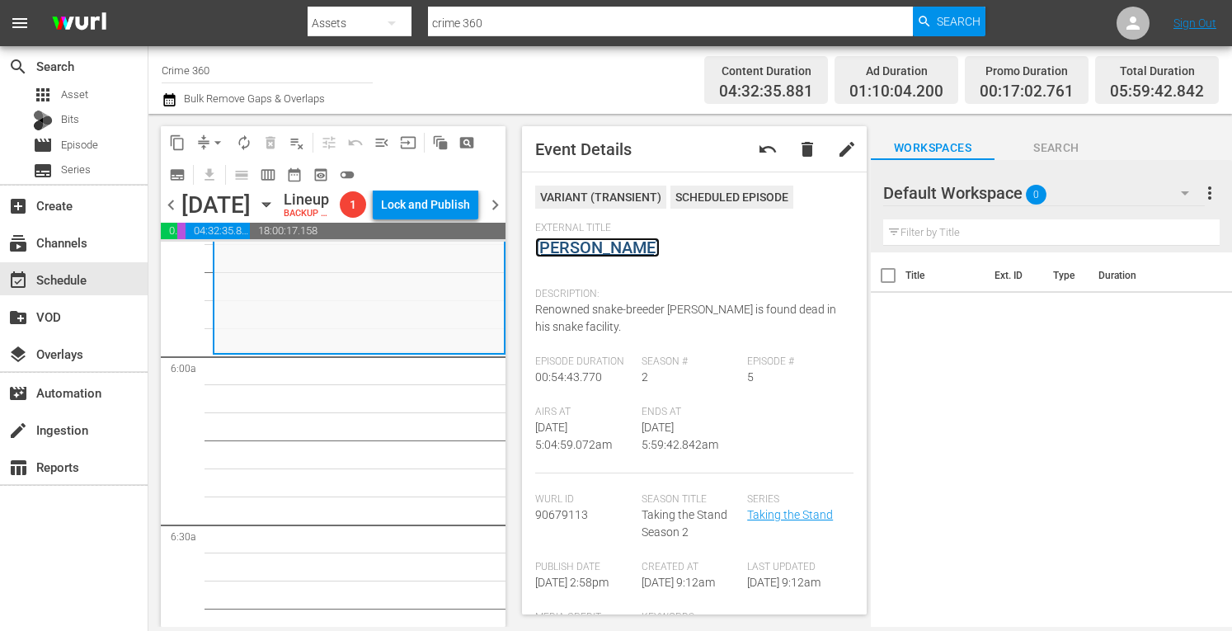
click at [582, 246] on link "Lynlee Renick" at bounding box center [597, 248] width 125 height 20
click at [213, 145] on span "arrow_drop_down" at bounding box center [218, 142] width 16 height 16
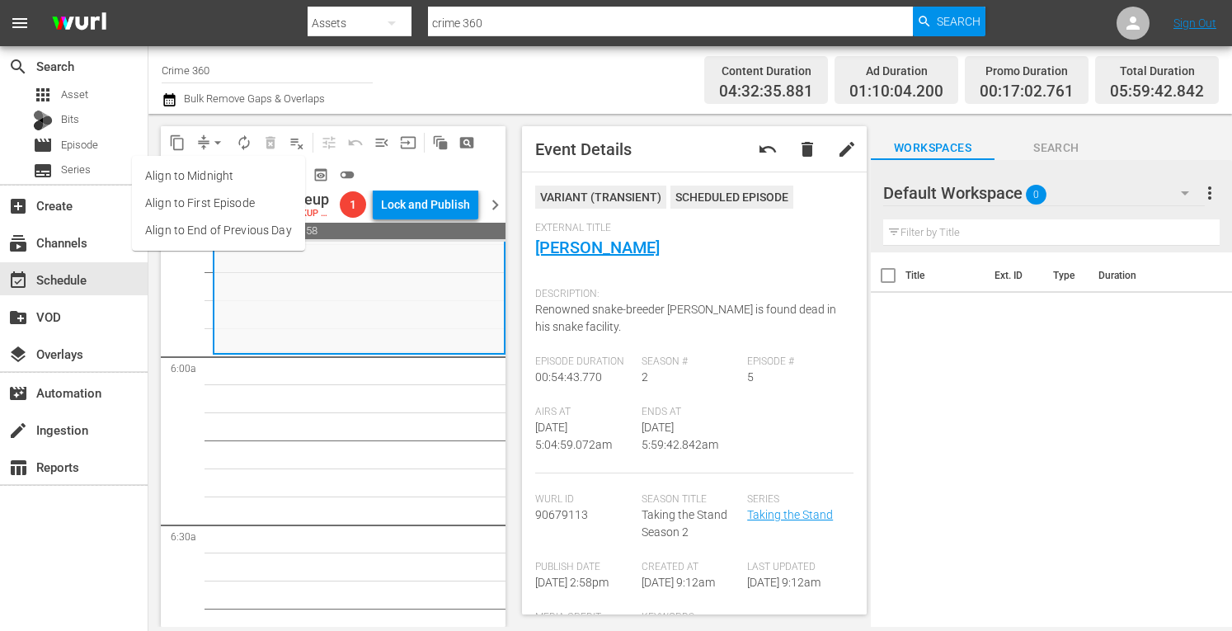
click at [191, 171] on li "Align to Midnight" at bounding box center [218, 176] width 173 height 27
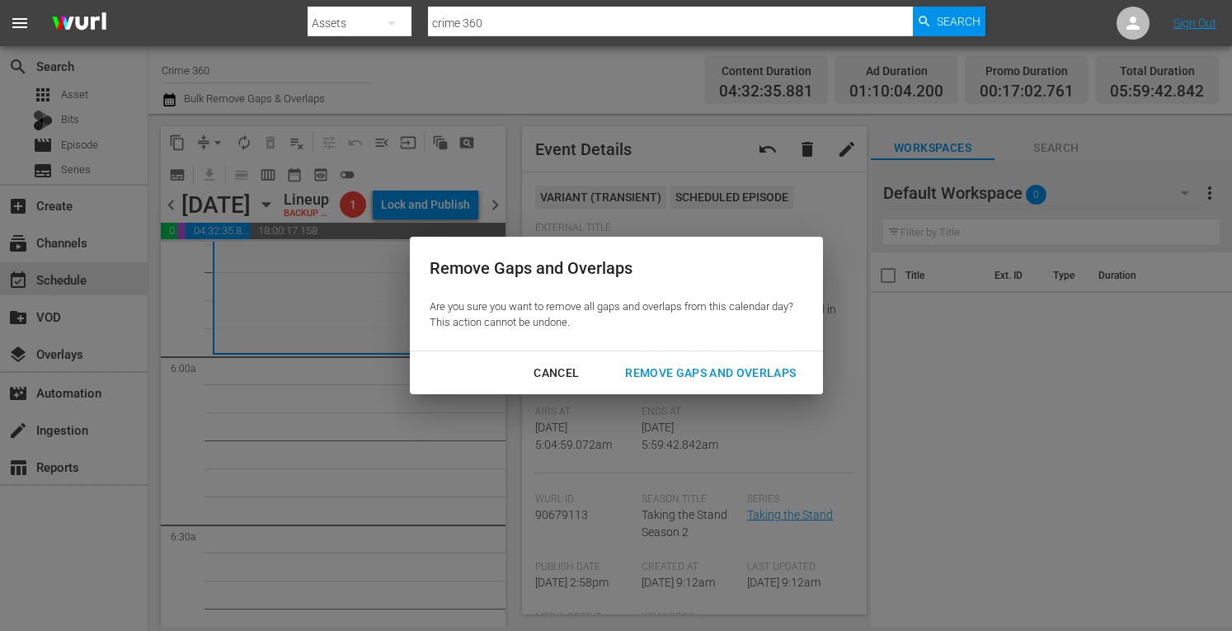
click at [691, 374] on div "Remove Gaps and Overlaps" at bounding box center [710, 373] width 197 height 21
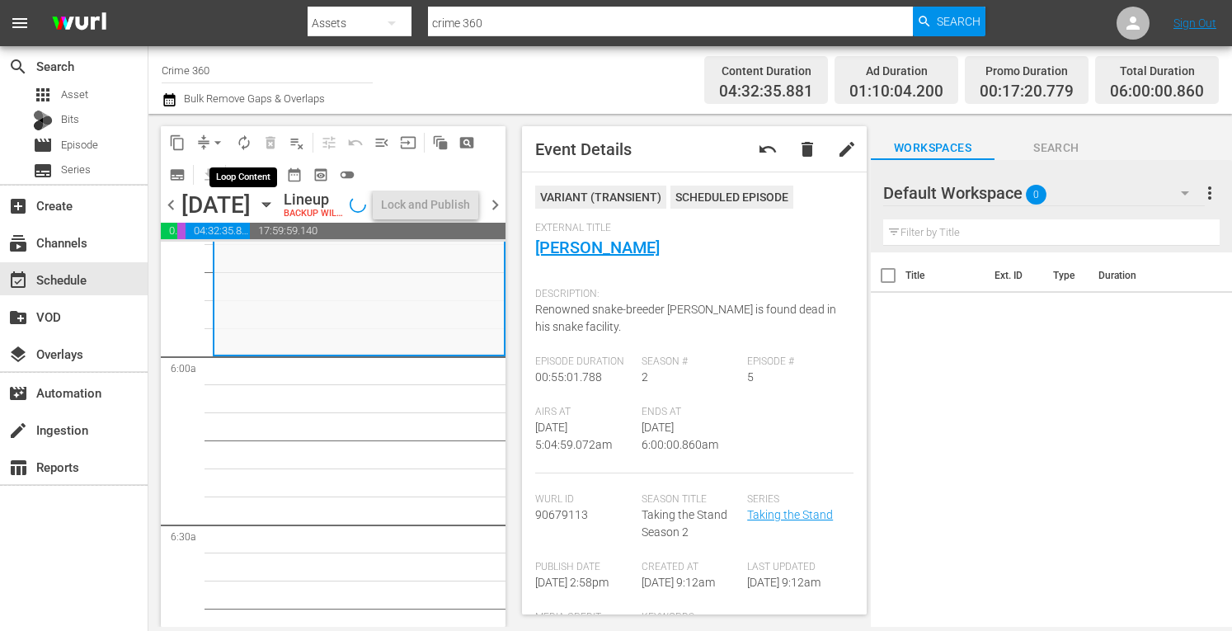
click at [239, 141] on span "autorenew_outlined" at bounding box center [244, 142] width 16 height 16
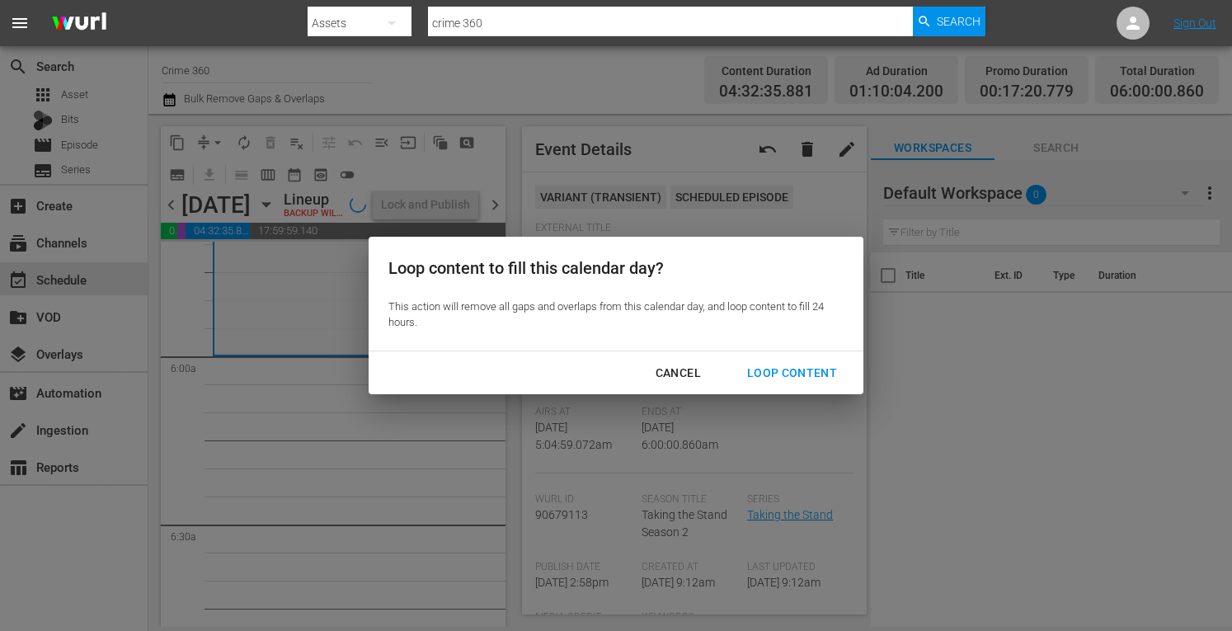
click at [790, 371] on div "Loop Content" at bounding box center [792, 373] width 116 height 21
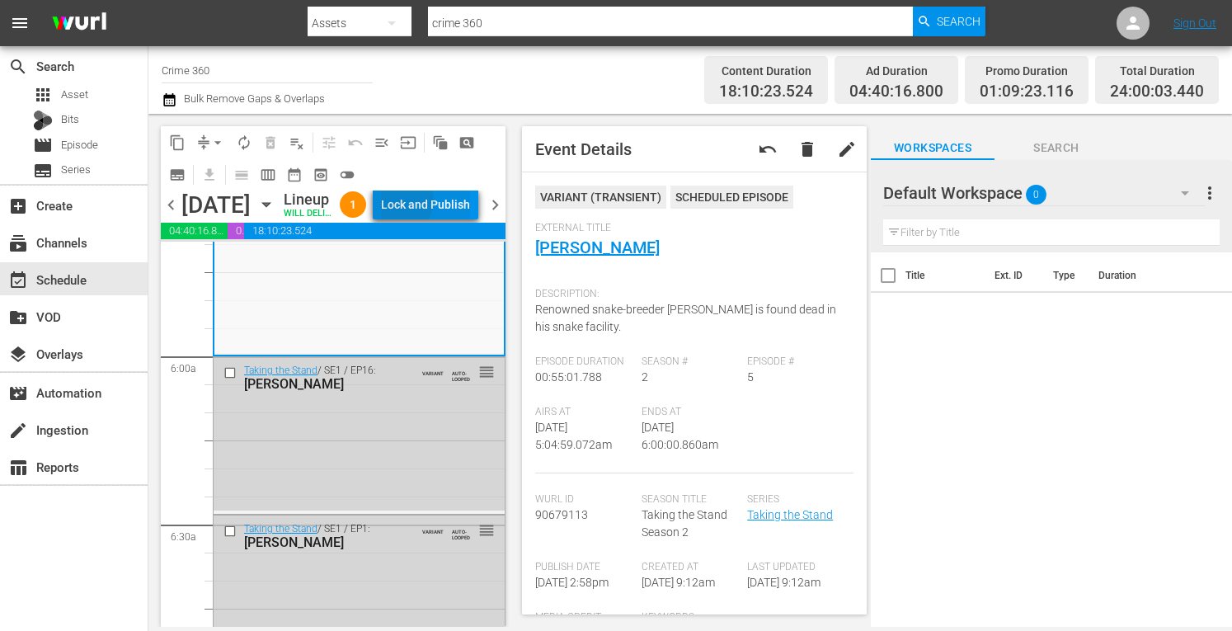
click at [439, 204] on div "Lock and Publish" at bounding box center [425, 205] width 89 height 30
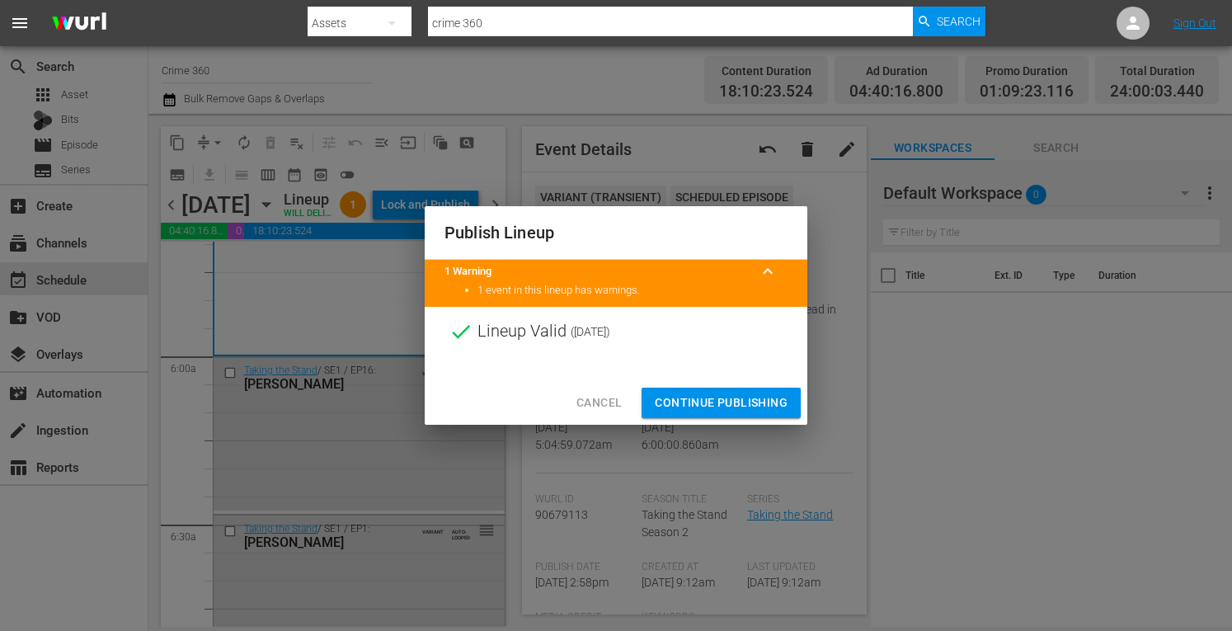
click at [708, 402] on span "Continue Publishing" at bounding box center [721, 403] width 133 height 21
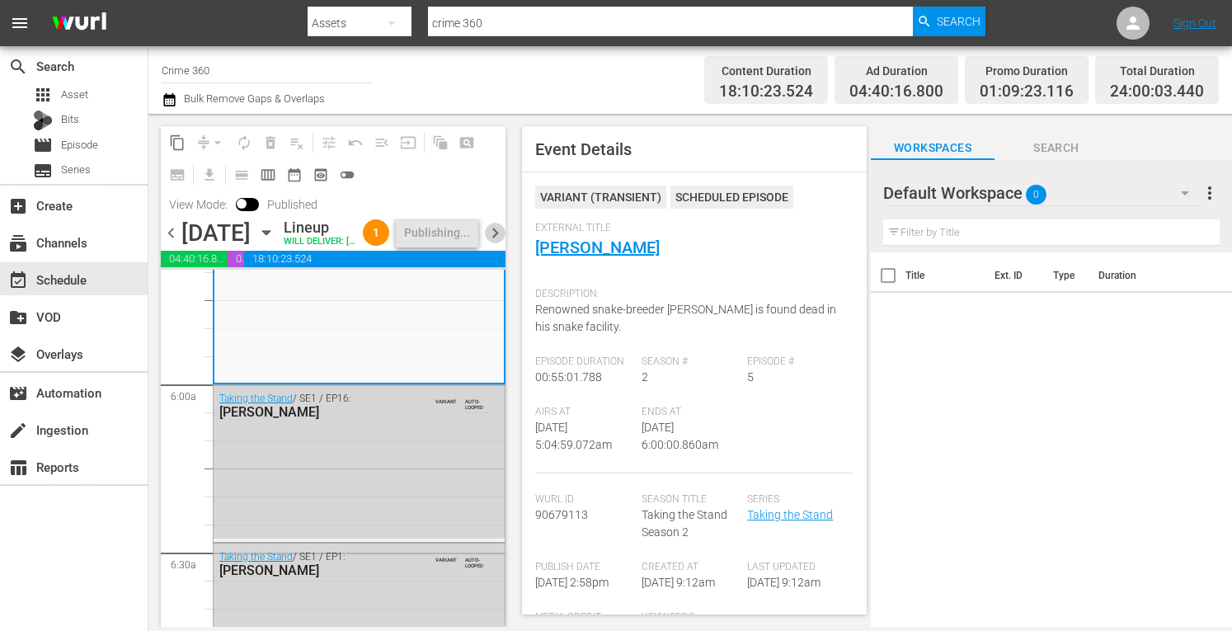
click at [490, 243] on span "chevron_right" at bounding box center [495, 233] width 21 height 21
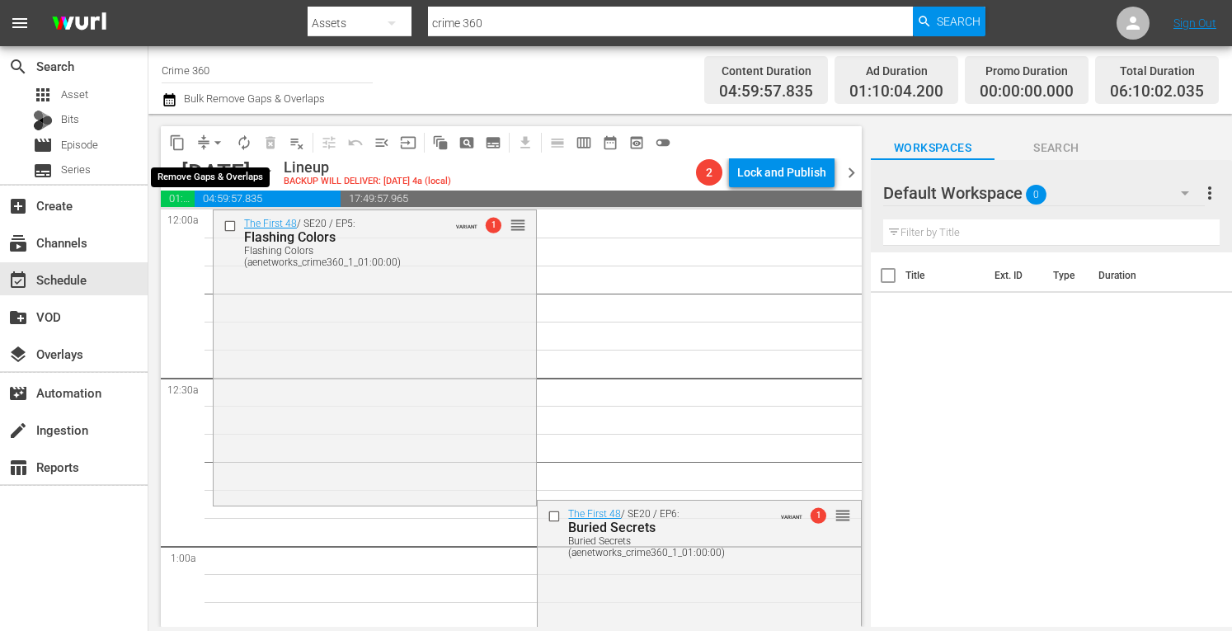
click at [216, 141] on span "arrow_drop_down" at bounding box center [218, 142] width 16 height 16
click at [191, 167] on li "Align to Midnight" at bounding box center [218, 176] width 136 height 27
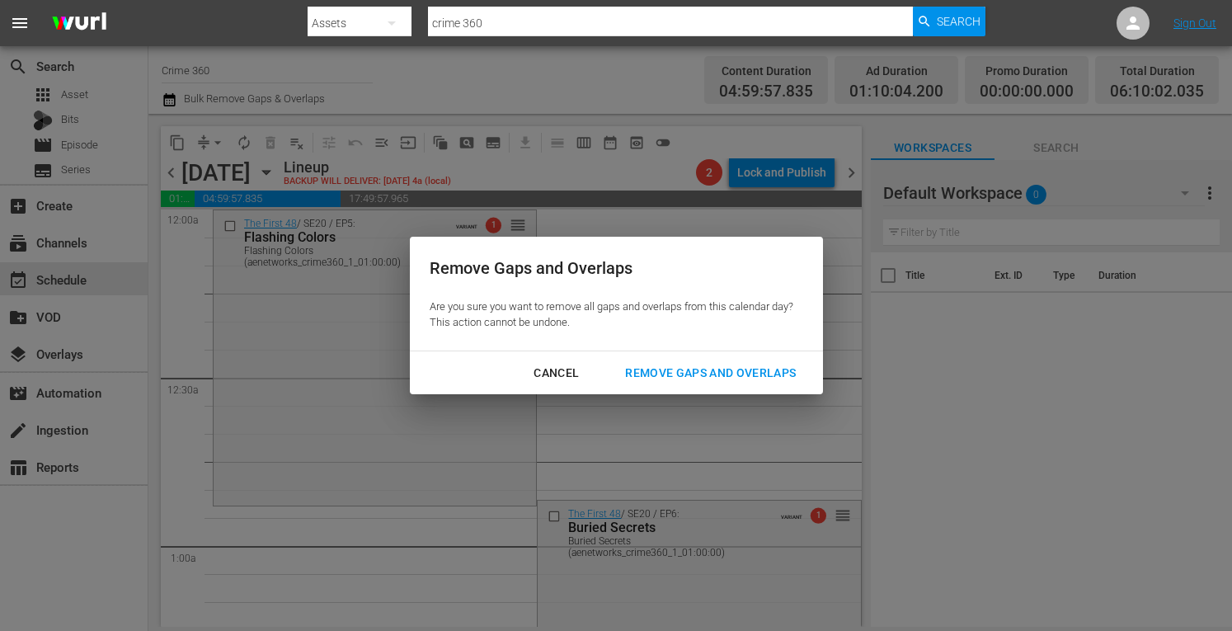
click at [689, 382] on div "Remove Gaps and Overlaps" at bounding box center [710, 373] width 197 height 21
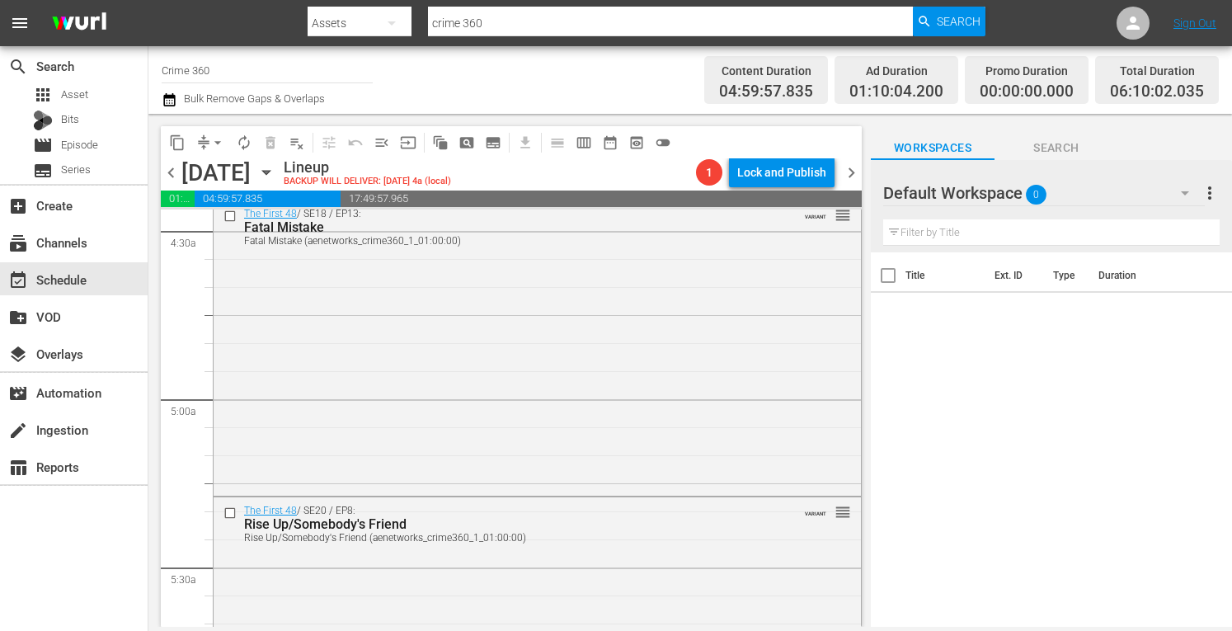
scroll to position [1749, 0]
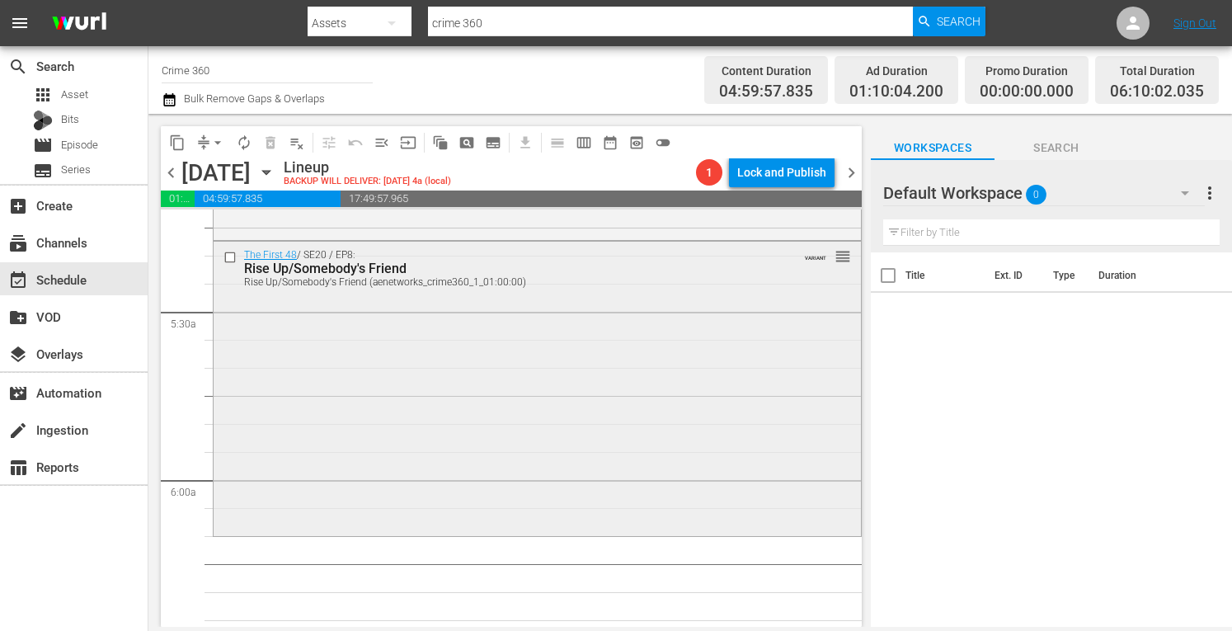
click at [477, 456] on div "The First 48 / SE20 / EP8: Rise Up/Somebody's Friend Rise Up/Somebody's Friend …" at bounding box center [538, 387] width 648 height 291
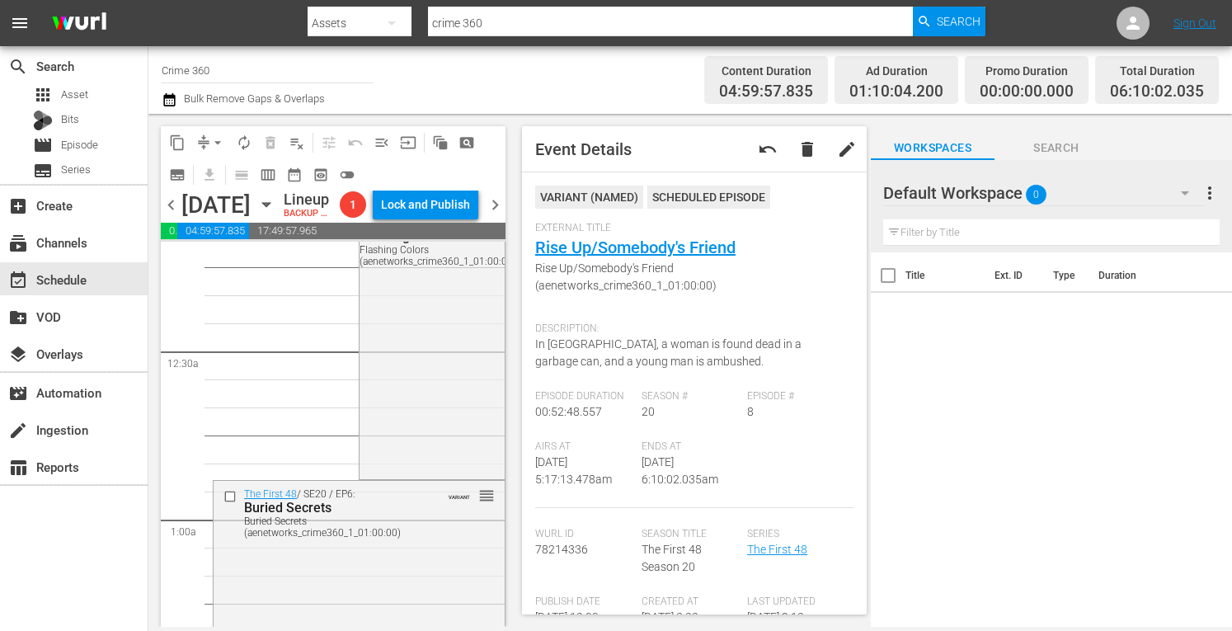
scroll to position [0, 0]
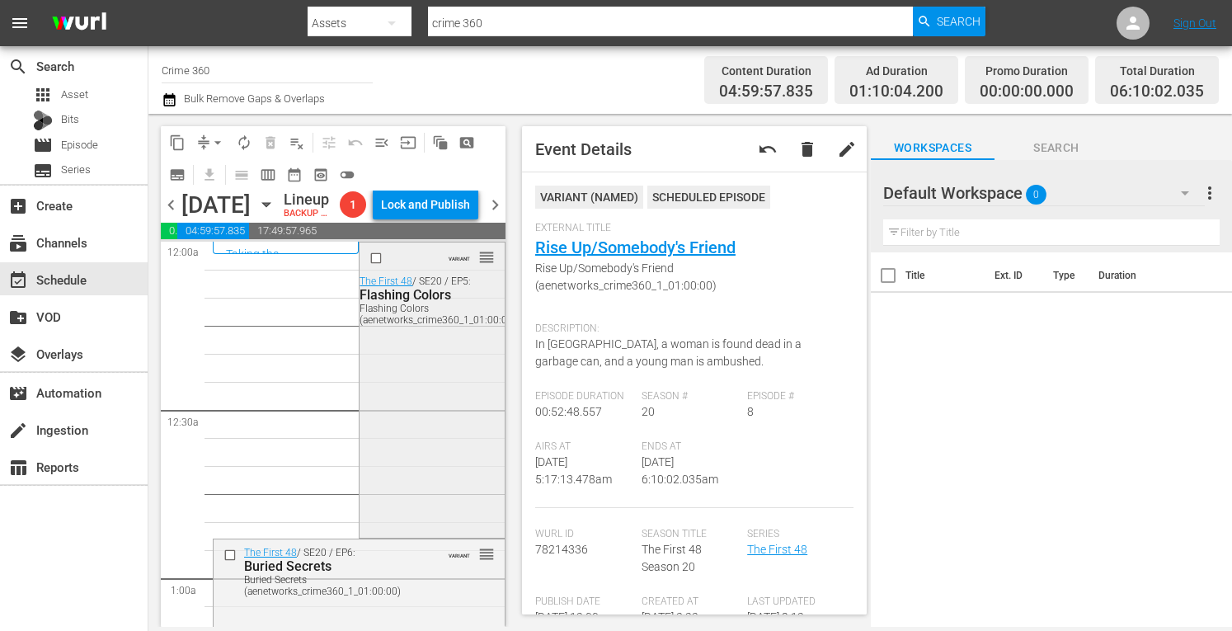
click at [426, 415] on div "VARIANT reorder The First 48 / SE20 / EP5: Flashing Colors Flashing Colors (aen…" at bounding box center [432, 389] width 144 height 292
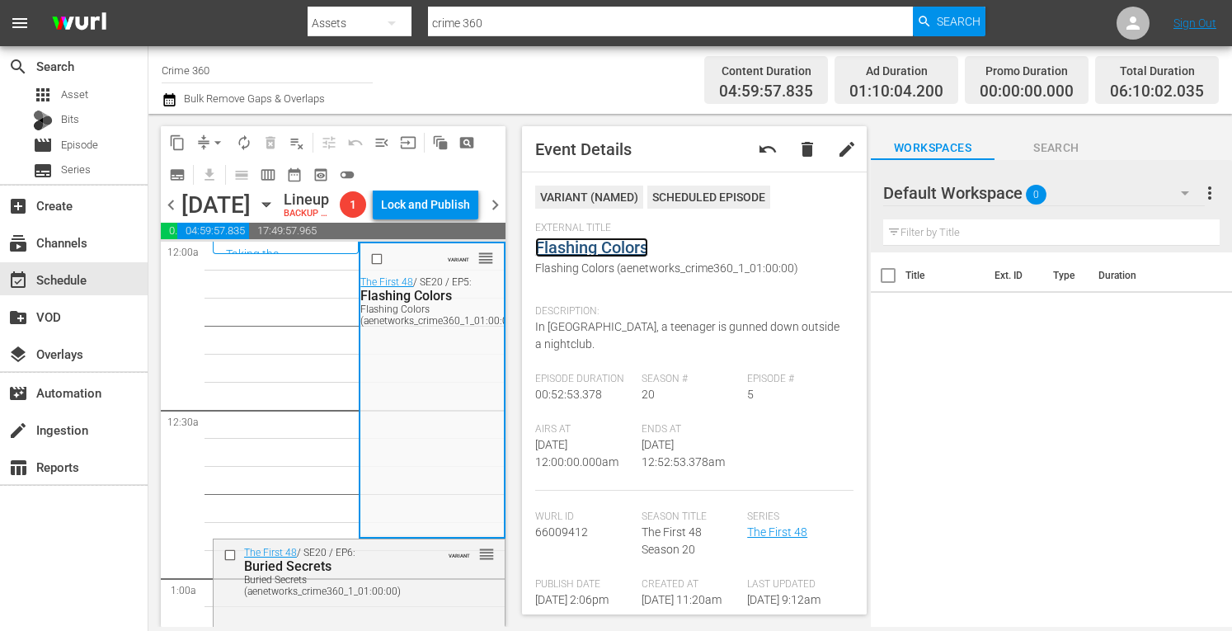
click at [613, 248] on link "Flashing Colors" at bounding box center [591, 248] width 113 height 20
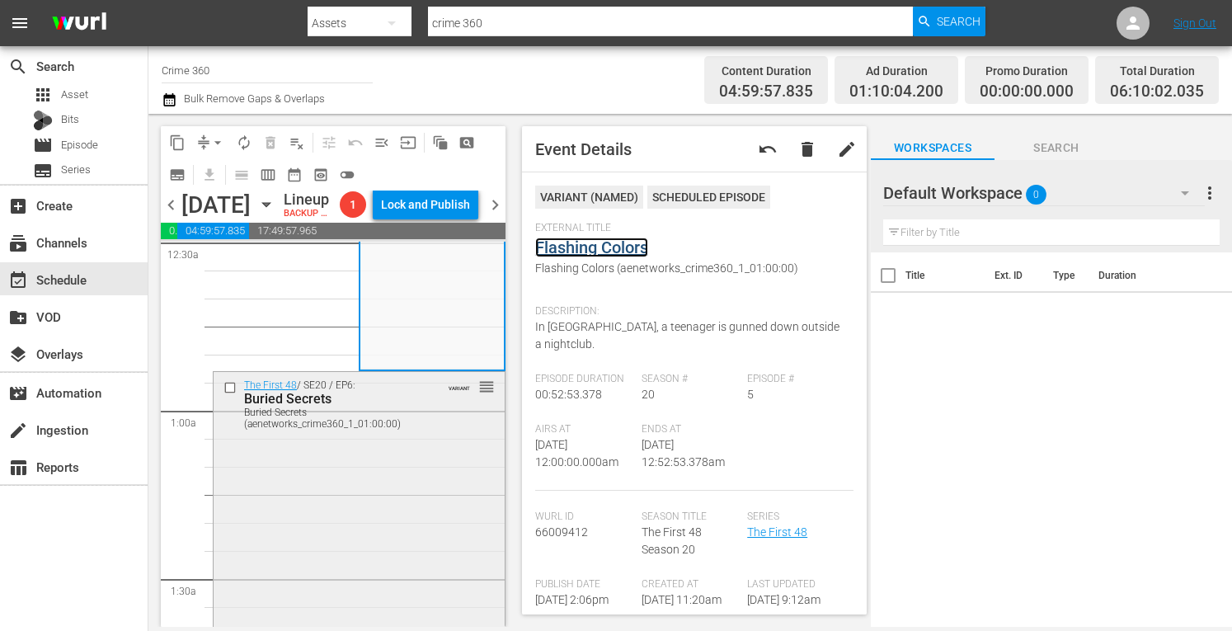
scroll to position [173, 0]
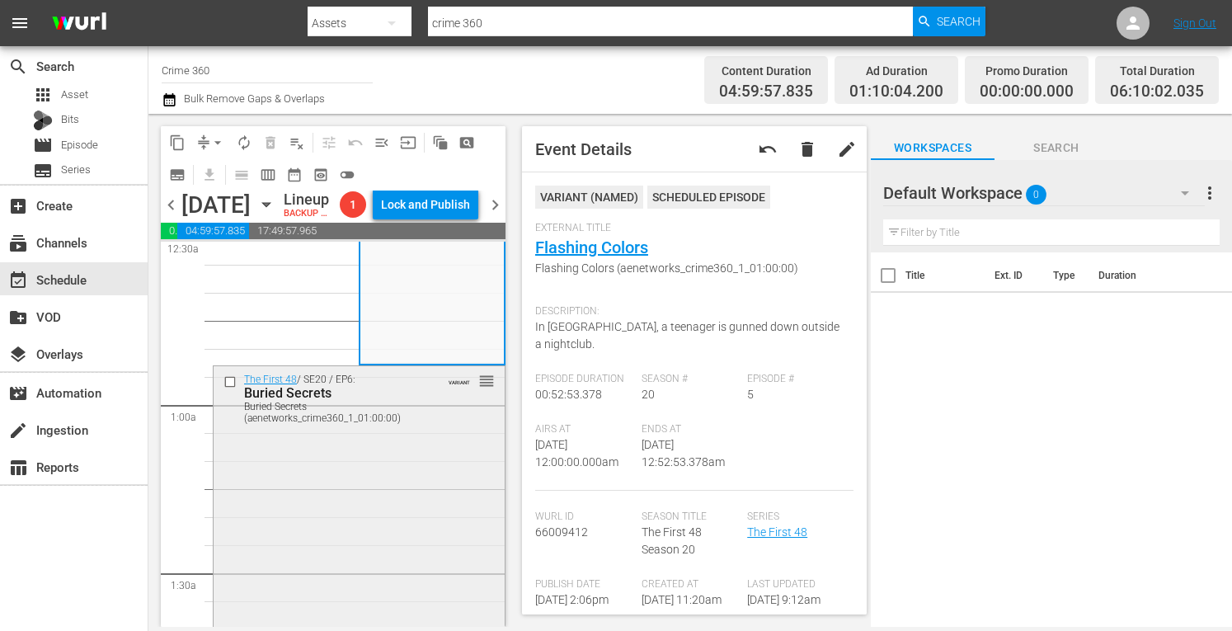
click at [381, 465] on div "The First 48 / SE20 / EP6: Buried Secrets Buried Secrets (aenetworks_crime360_1…" at bounding box center [359, 512] width 291 height 292
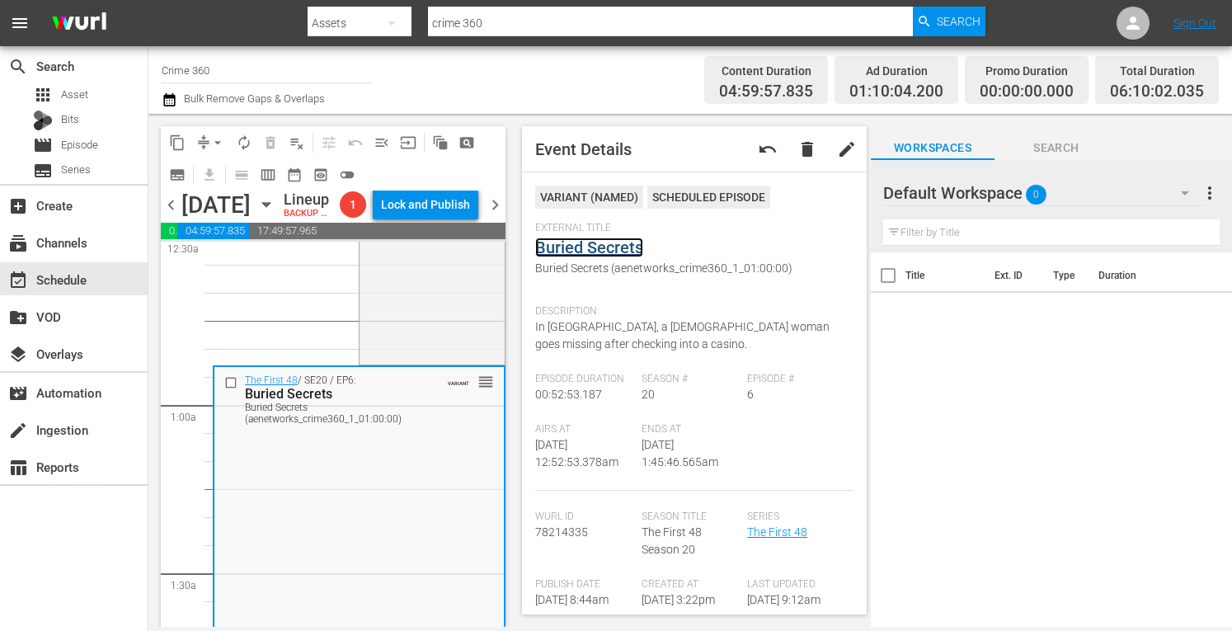
click at [606, 244] on link "Buried Secrets" at bounding box center [589, 248] width 108 height 20
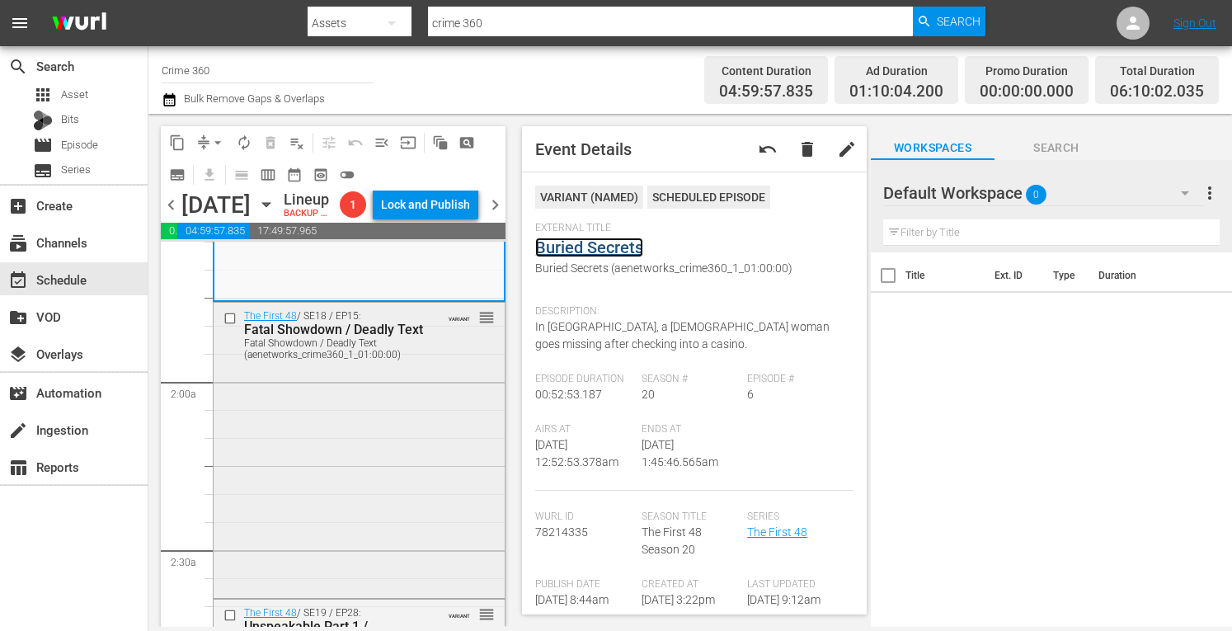
scroll to position [568, 0]
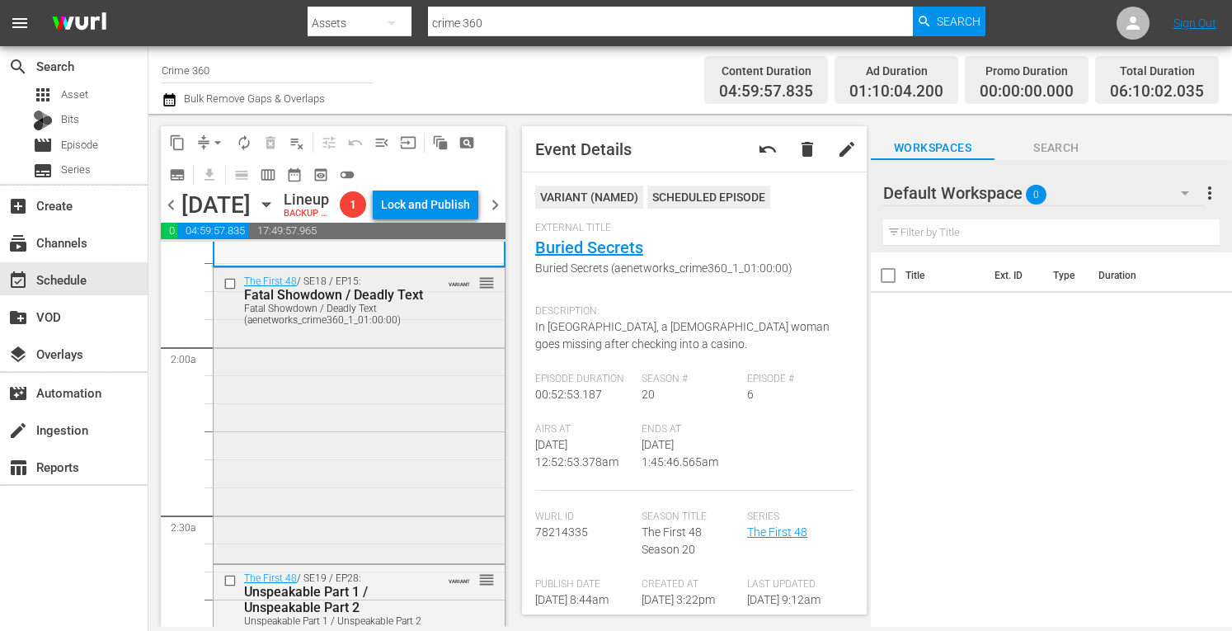
click at [360, 448] on div "The First 48 / SE18 / EP15: Fatal Showdown / Deadly Text Fatal Showdown / Deadl…" at bounding box center [359, 414] width 291 height 292
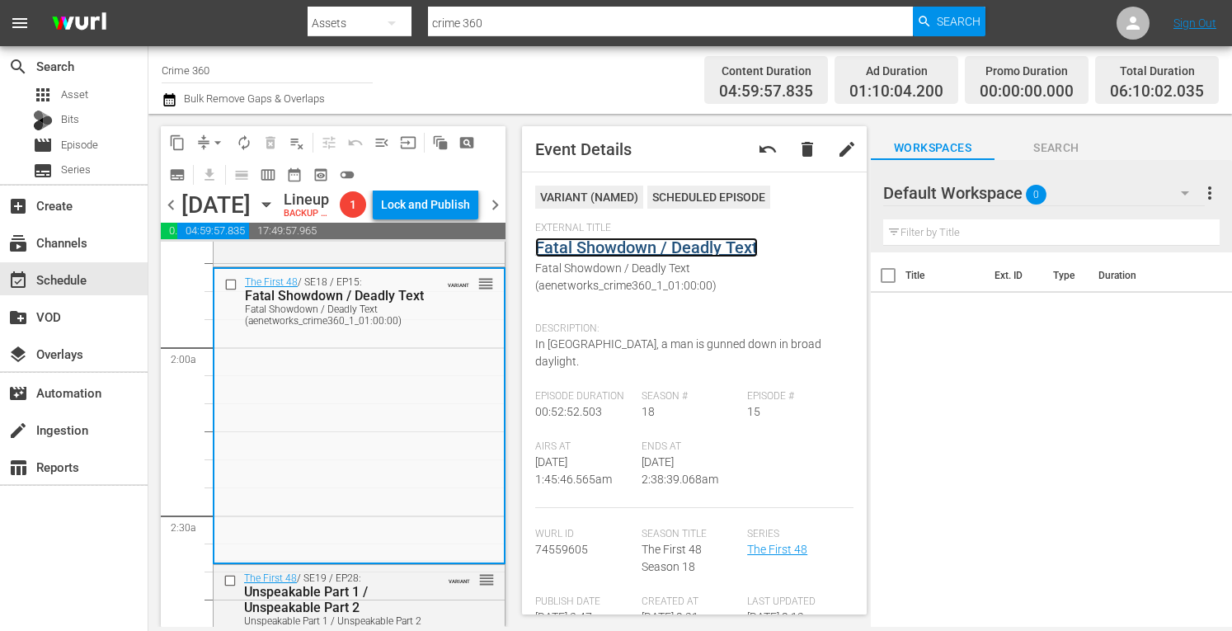
click at [643, 249] on link "Fatal Showdown / Deadly Text" at bounding box center [646, 248] width 223 height 20
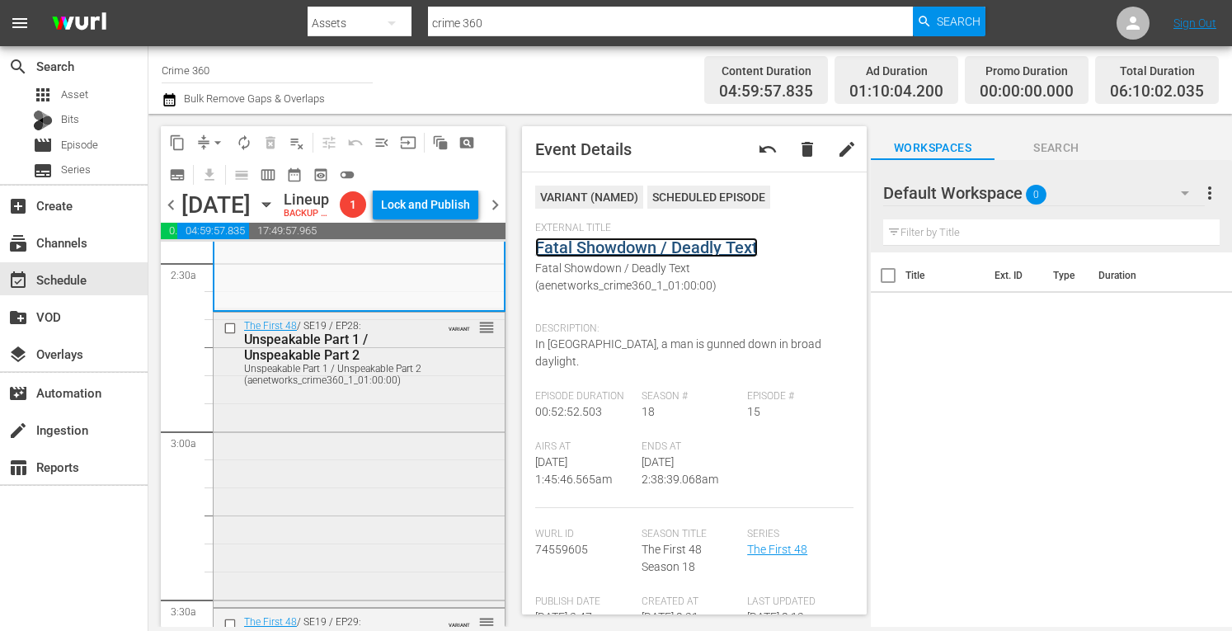
scroll to position [832, 0]
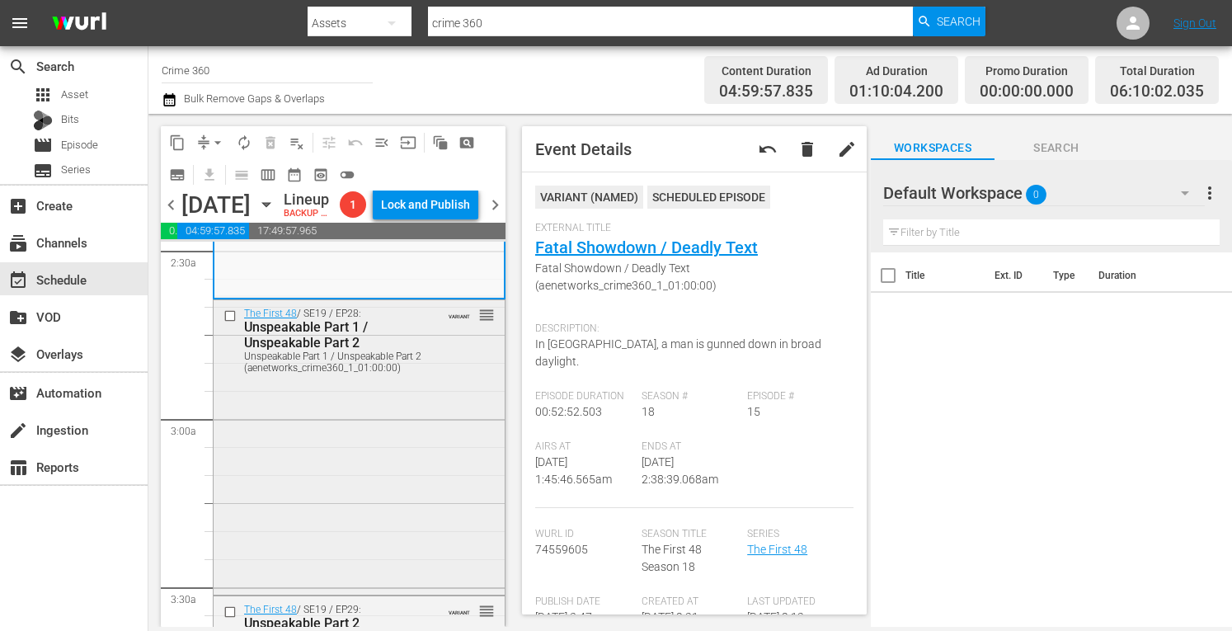
click at [322, 484] on div "The First 48 / SE19 / EP28: Unspeakable Part 1 / Unspeakable Part 2 Unspeakable…" at bounding box center [359, 445] width 291 height 291
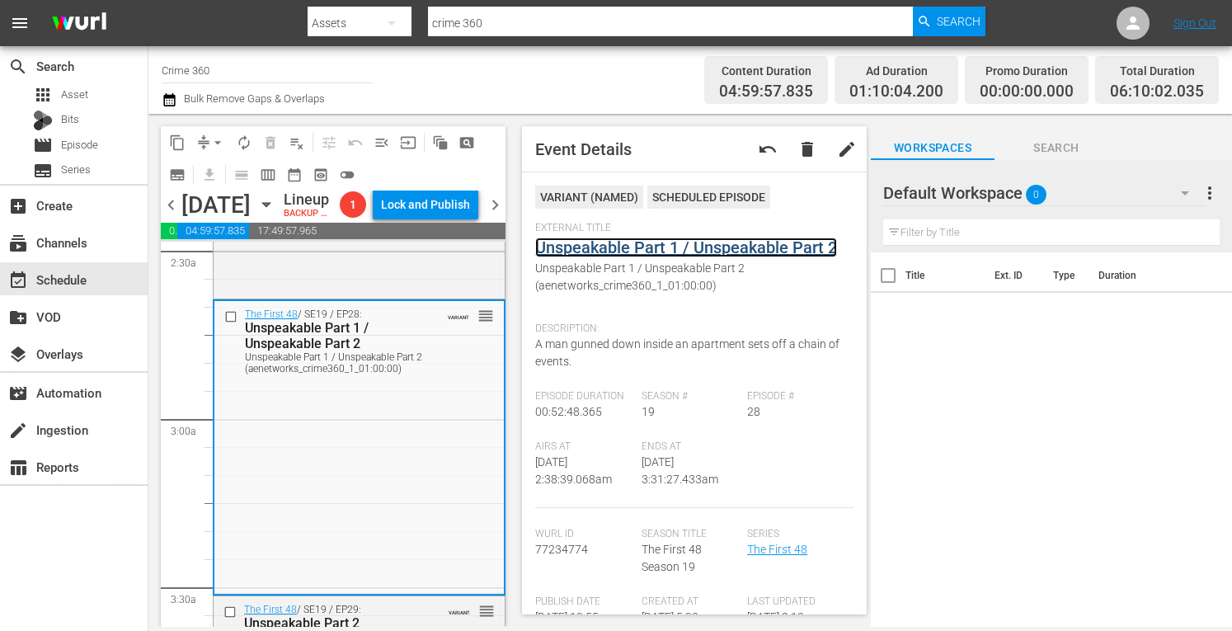
click at [648, 253] on link "Unspeakable Part 1 / Unspeakable Part 2" at bounding box center [686, 248] width 302 height 20
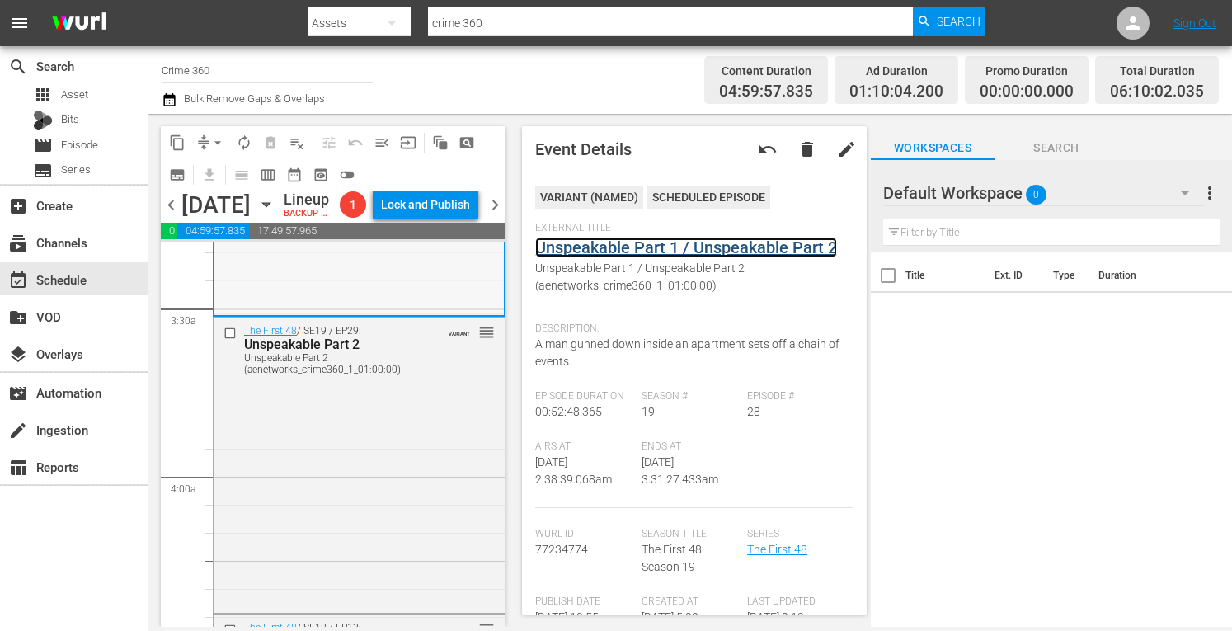
scroll to position [1180, 0]
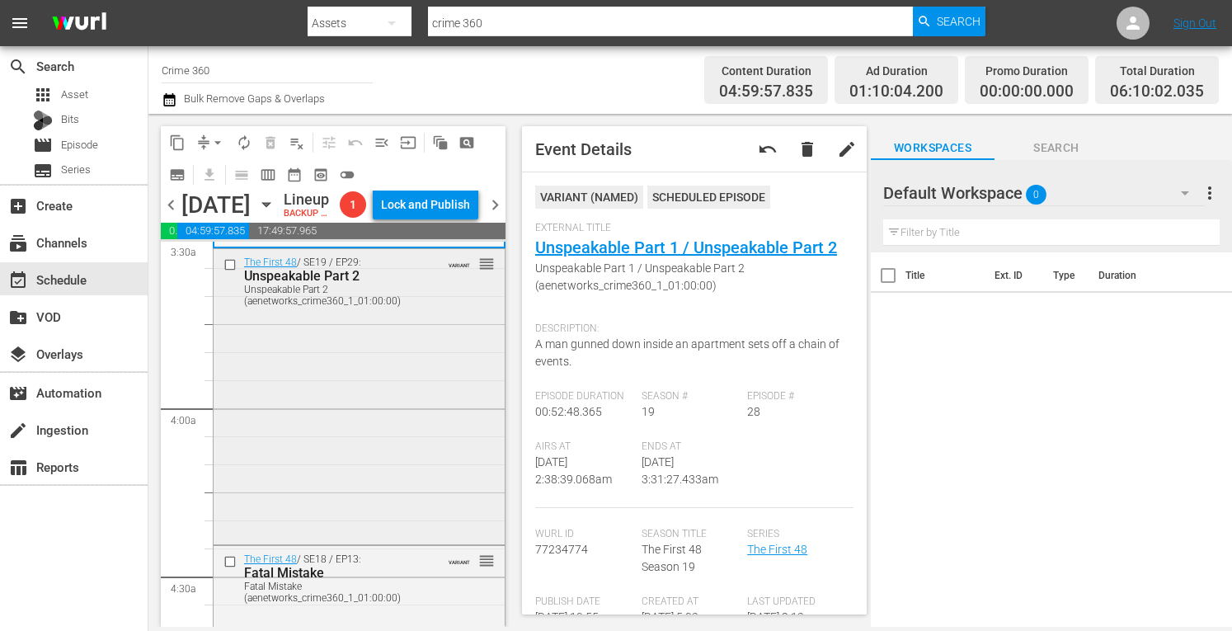
click at [332, 433] on div "The First 48 / SE19 / EP29: Unspeakable Part 2 Unspeakable Part 2 (aenetworks_c…" at bounding box center [359, 395] width 291 height 292
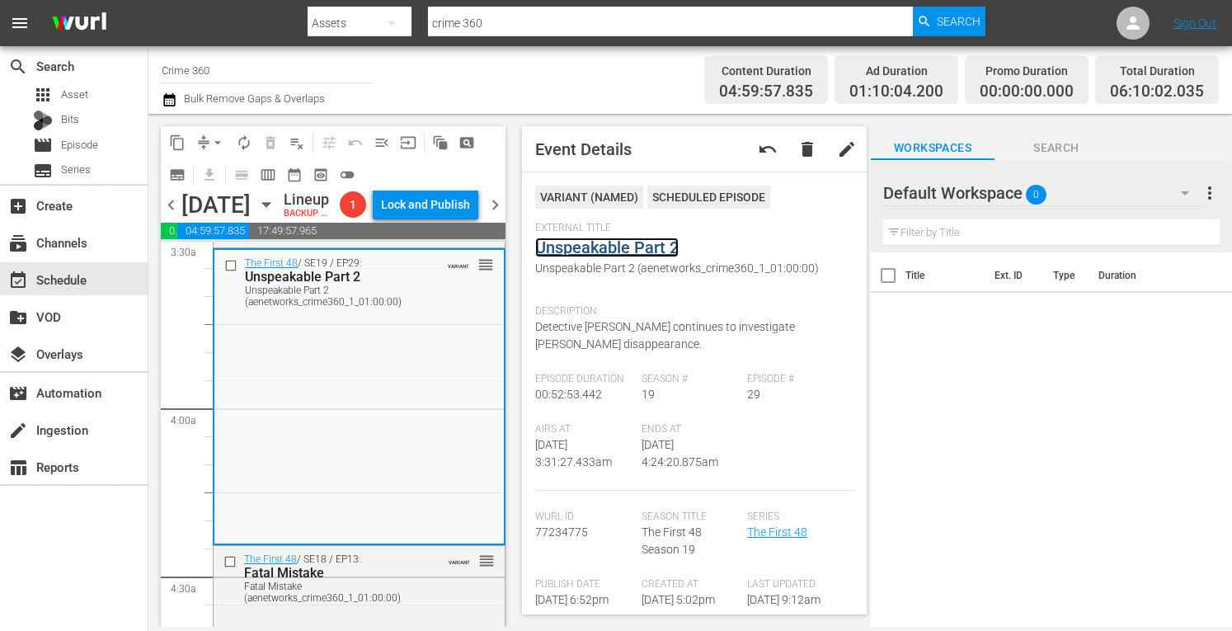
click at [608, 248] on link "Unspeakable Part 2" at bounding box center [607, 248] width 144 height 20
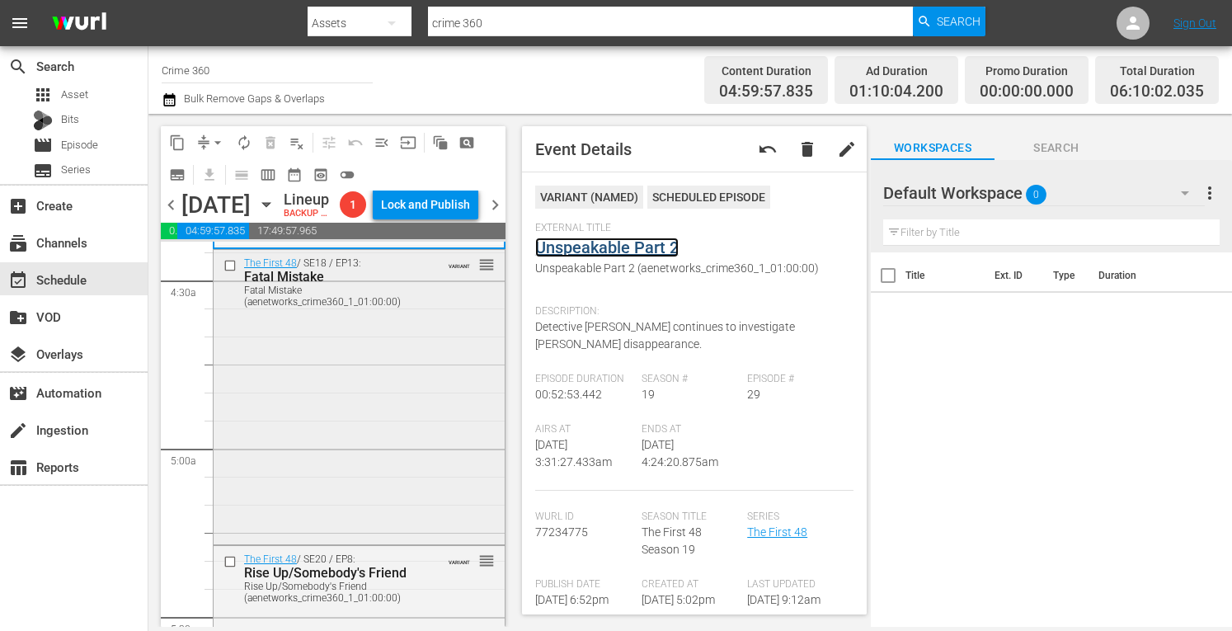
scroll to position [1511, 0]
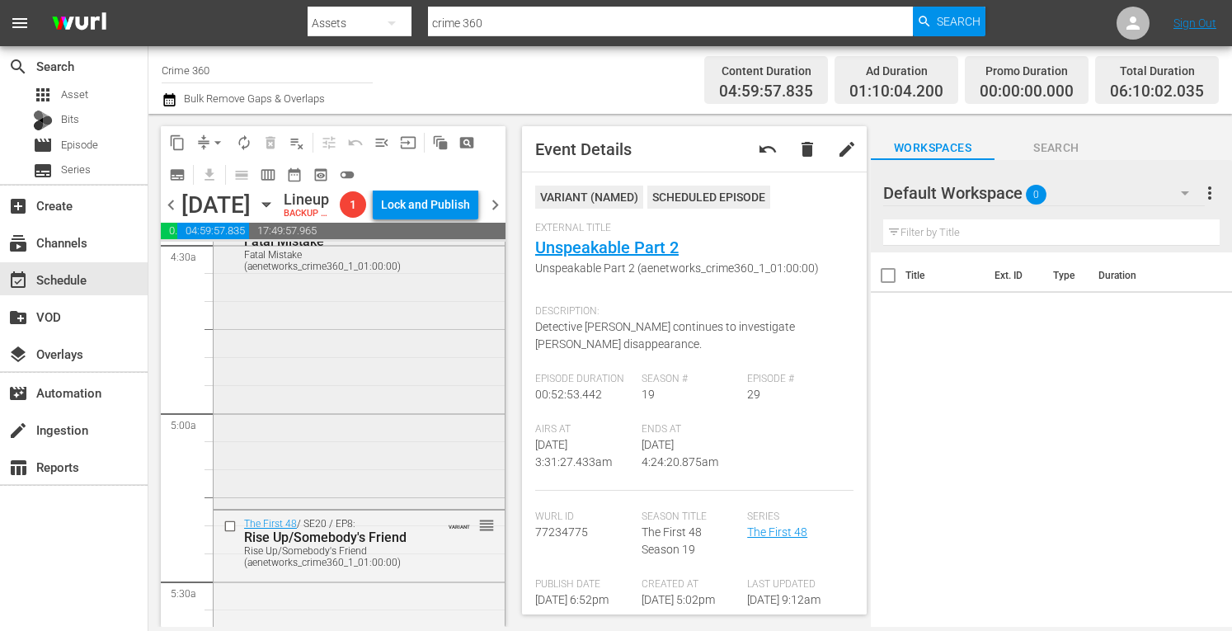
click at [368, 459] on div "The First 48 / SE18 / EP13: Fatal Mistake Fatal Mistake (aenetworks_crime360_1_…" at bounding box center [359, 360] width 291 height 292
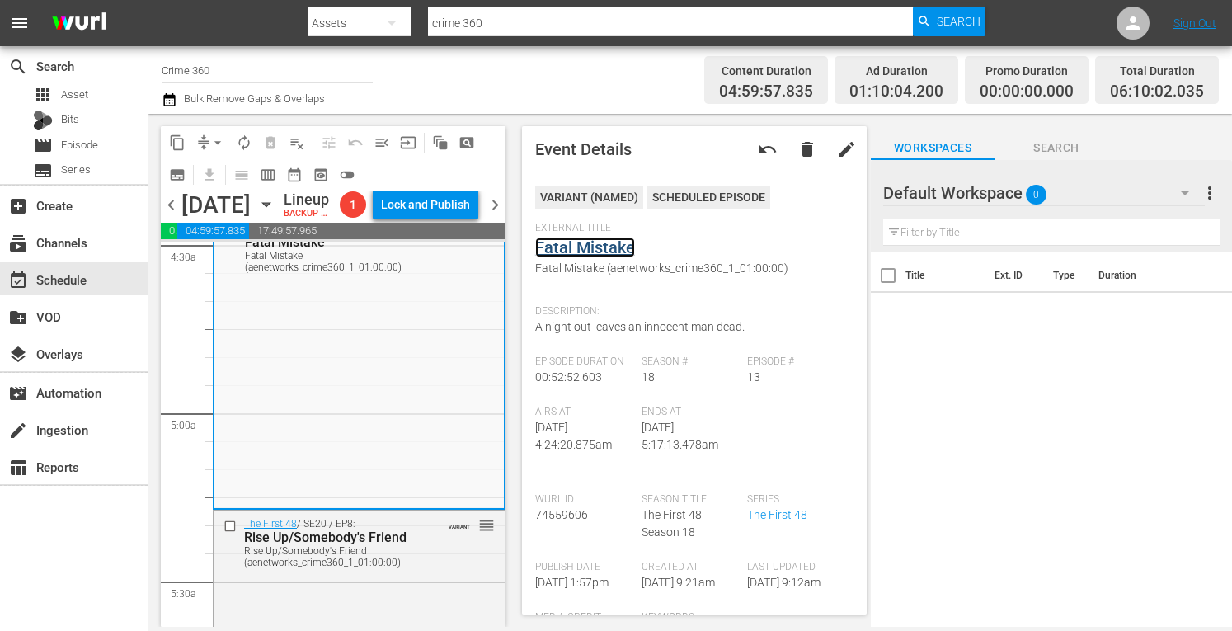
click at [596, 245] on link "Fatal Mistake" at bounding box center [585, 248] width 100 height 20
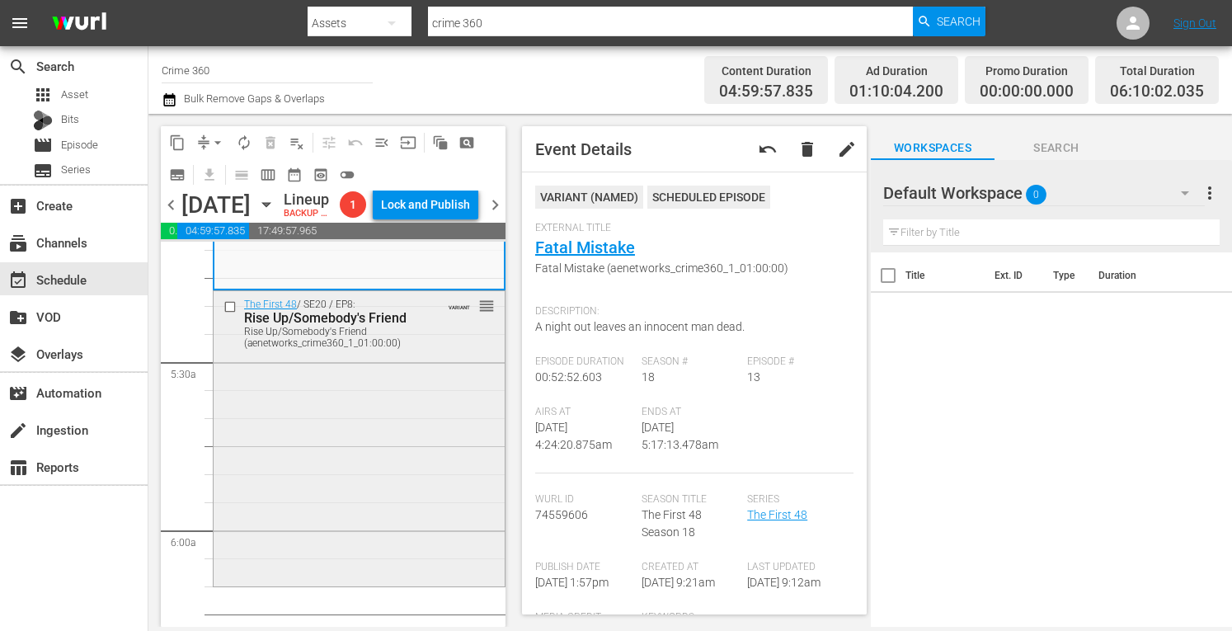
click at [373, 504] on div "The First 48 / SE20 / EP8: Rise Up/Somebody's Friend Rise Up/Somebody's Friend …" at bounding box center [359, 436] width 291 height 291
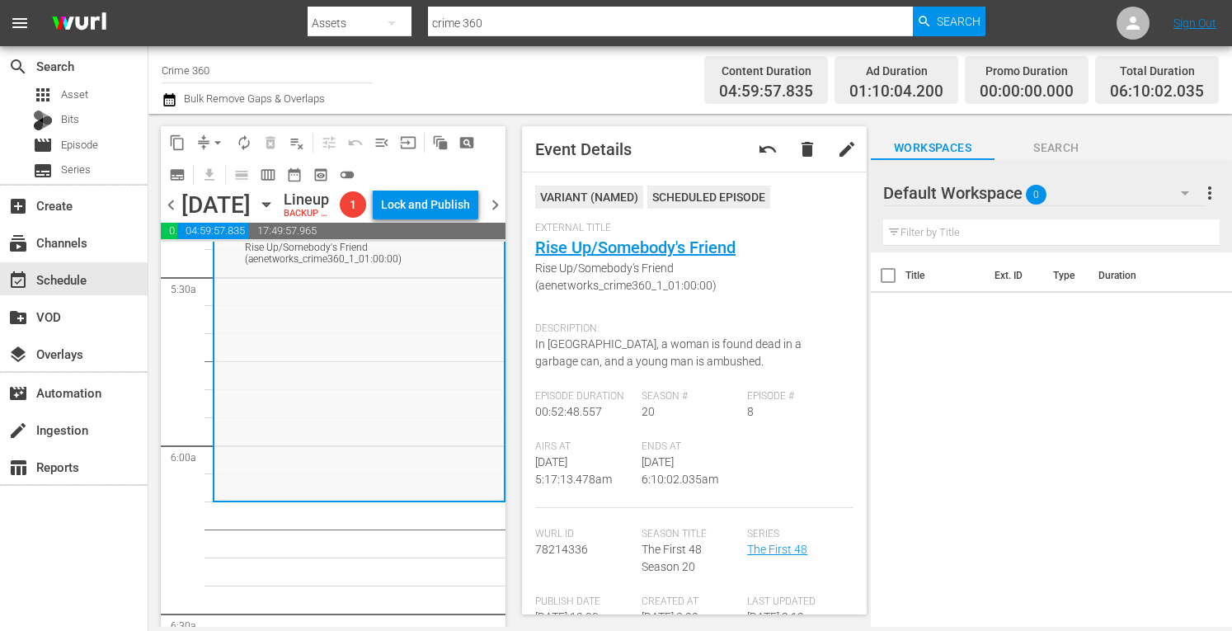
scroll to position [1816, 0]
click at [625, 236] on div "External Title Rise Up/Somebody's Friend Rise Up/Somebody's Friend (aenetworks_…" at bounding box center [694, 268] width 318 height 92
click at [612, 247] on link "Rise Up/Somebody's Friend" at bounding box center [635, 248] width 200 height 20
click at [221, 146] on span "arrow_drop_down" at bounding box center [218, 142] width 16 height 16
click at [194, 170] on li "Align to Midnight" at bounding box center [218, 176] width 173 height 27
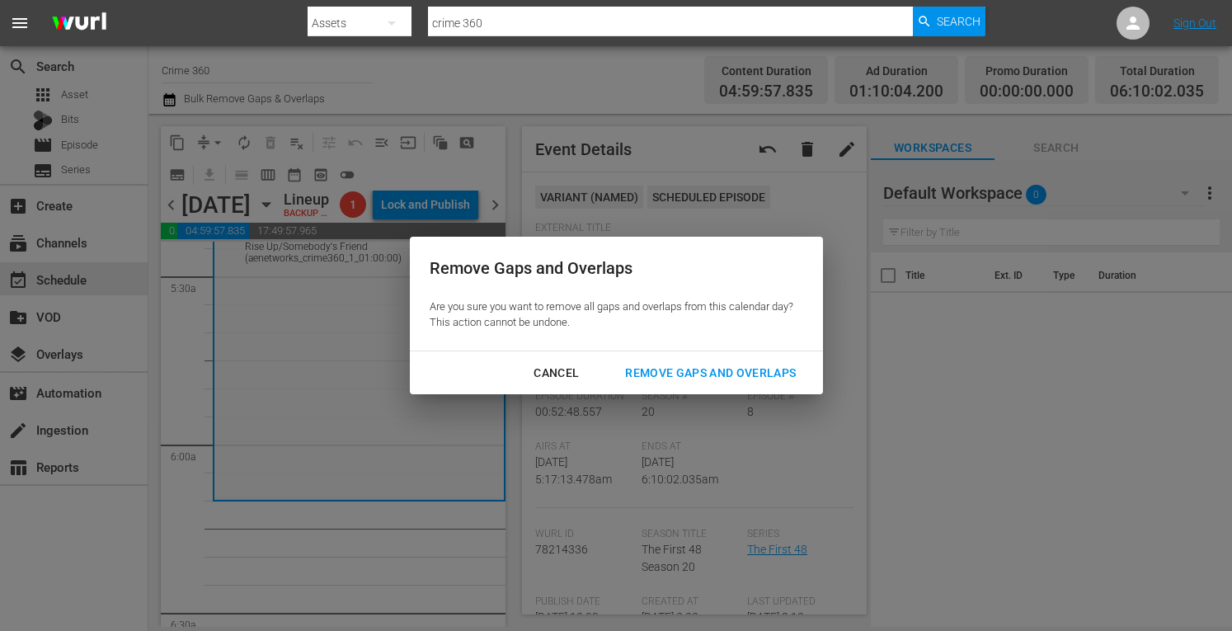
click at [650, 373] on div "Remove Gaps and Overlaps" at bounding box center [710, 373] width 197 height 21
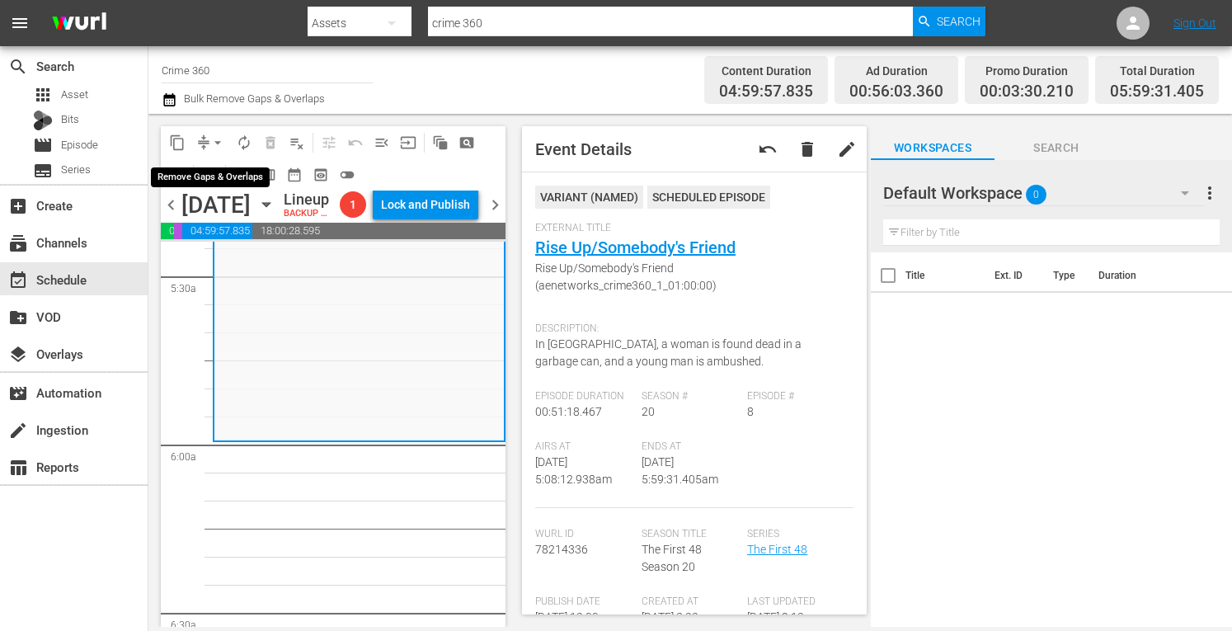
click at [219, 144] on span "arrow_drop_down" at bounding box center [218, 142] width 16 height 16
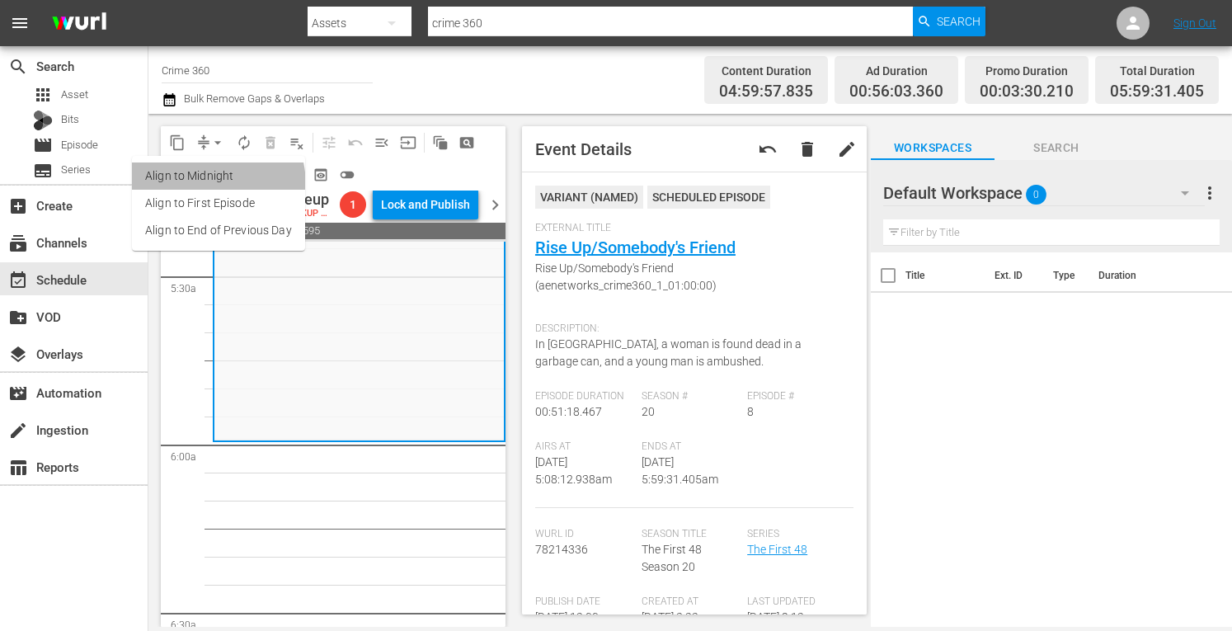
click at [195, 186] on li "Align to Midnight" at bounding box center [218, 176] width 173 height 27
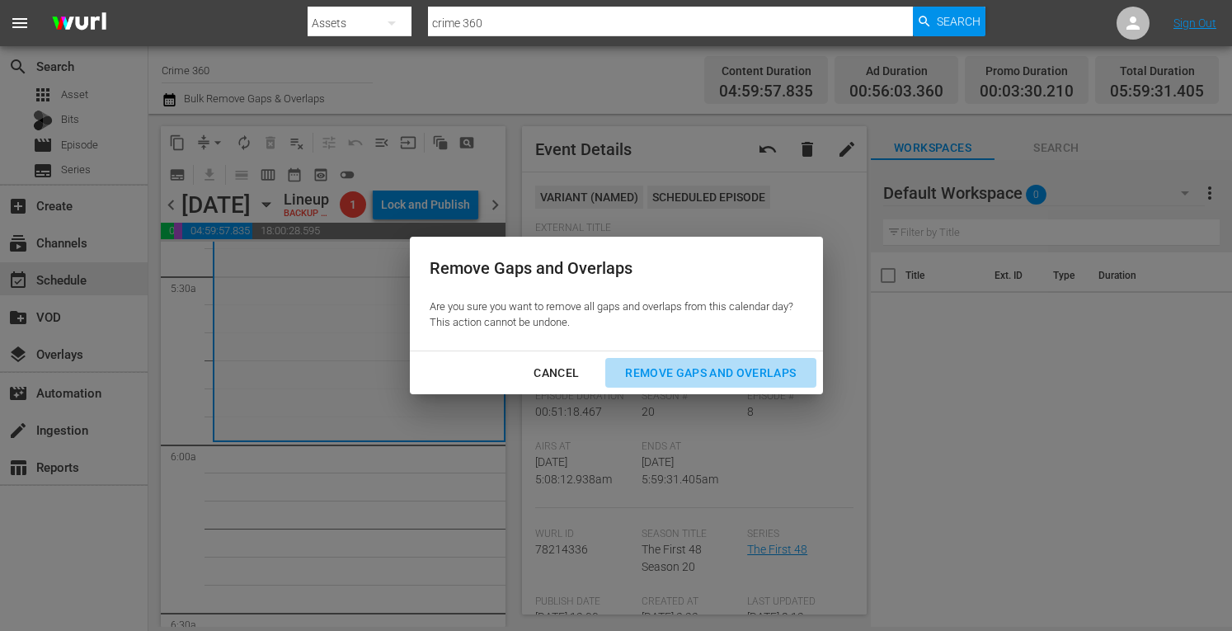
click at [682, 365] on div "Remove Gaps and Overlaps" at bounding box center [710, 373] width 197 height 21
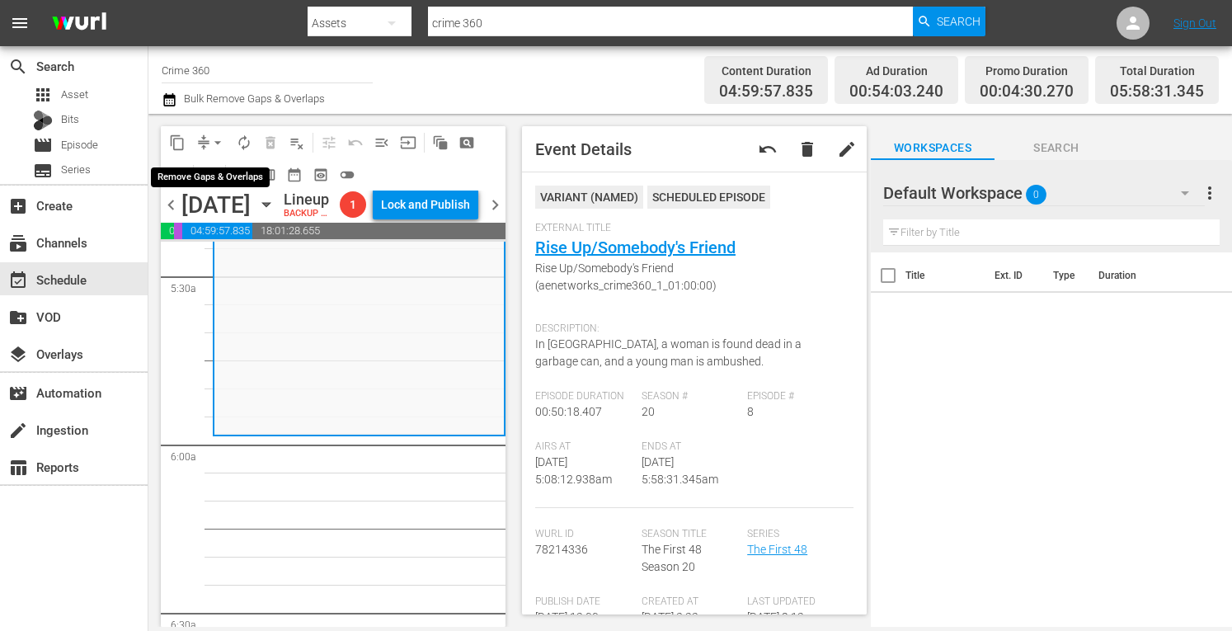
click at [222, 140] on span "arrow_drop_down" at bounding box center [218, 142] width 16 height 16
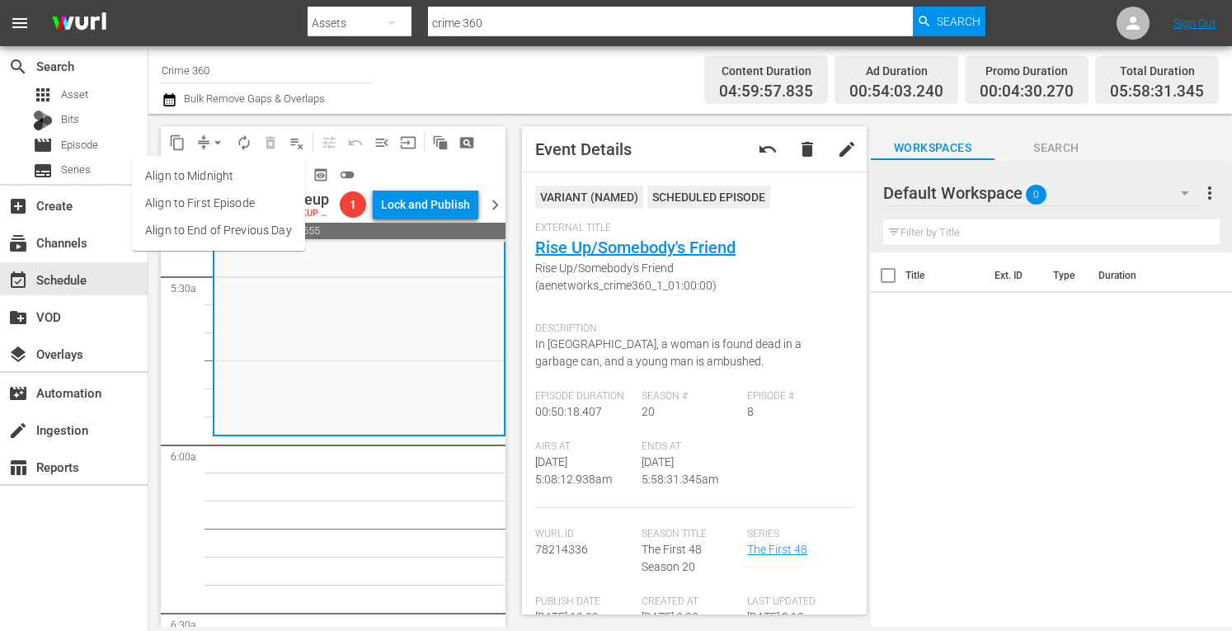
click at [196, 164] on li "Align to Midnight" at bounding box center [218, 176] width 173 height 27
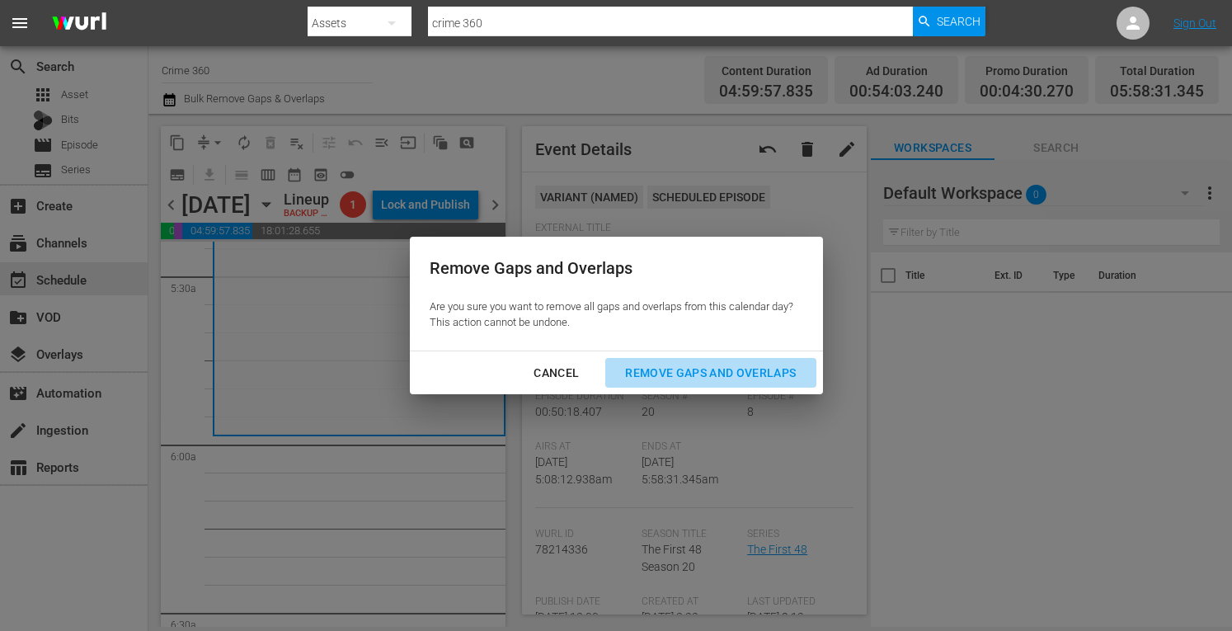
click at [667, 365] on div "Remove Gaps and Overlaps" at bounding box center [710, 373] width 197 height 21
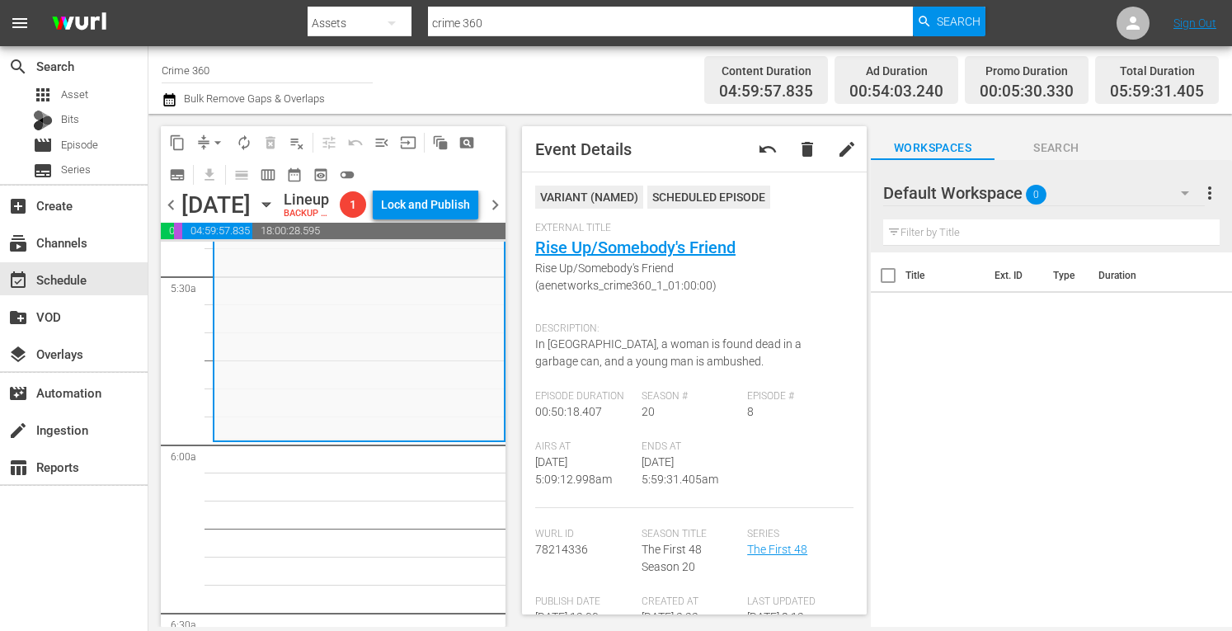
click at [215, 141] on span "arrow_drop_down" at bounding box center [218, 142] width 16 height 16
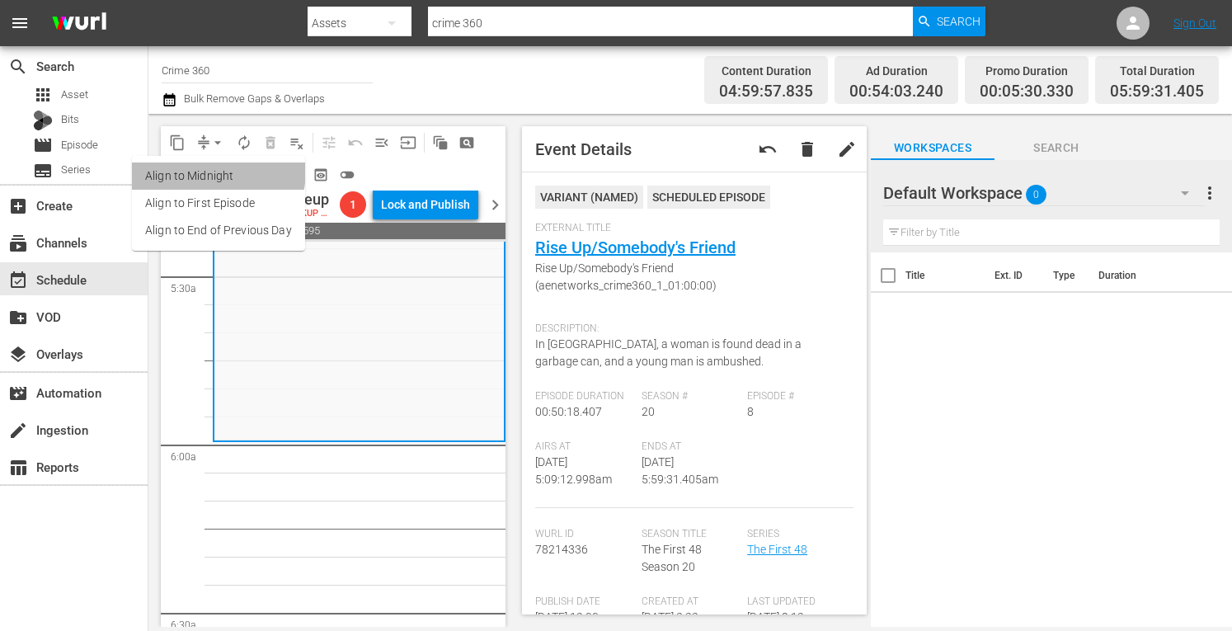
click at [195, 169] on li "Align to Midnight" at bounding box center [218, 176] width 173 height 27
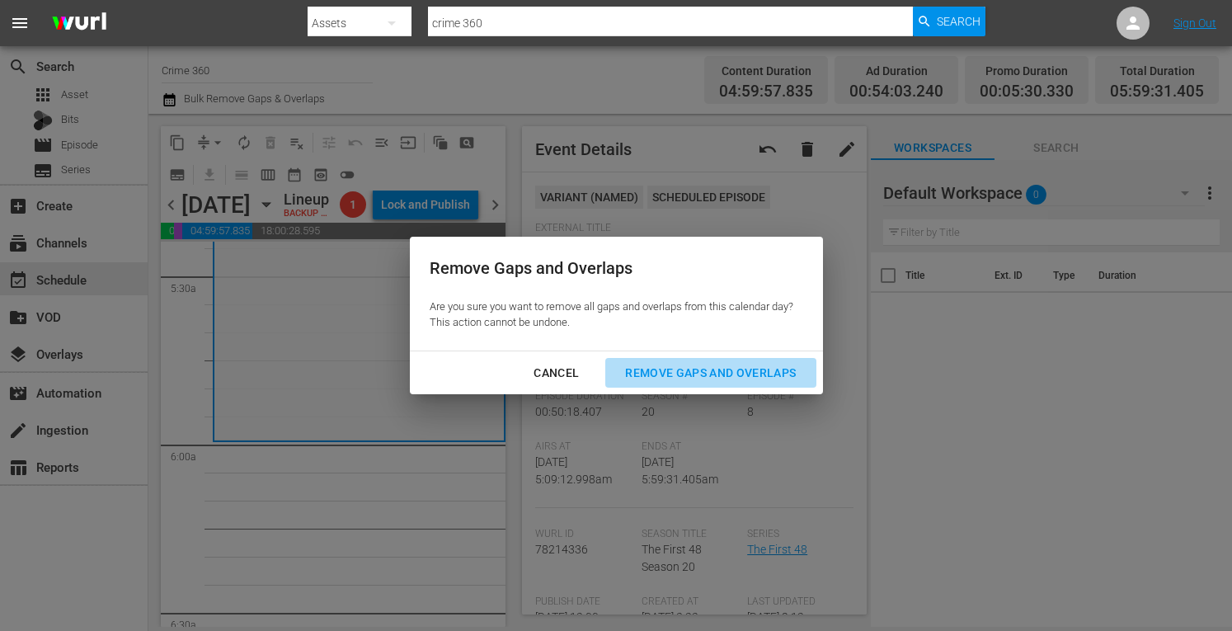
click at [675, 370] on div "Remove Gaps and Overlaps" at bounding box center [710, 373] width 197 height 21
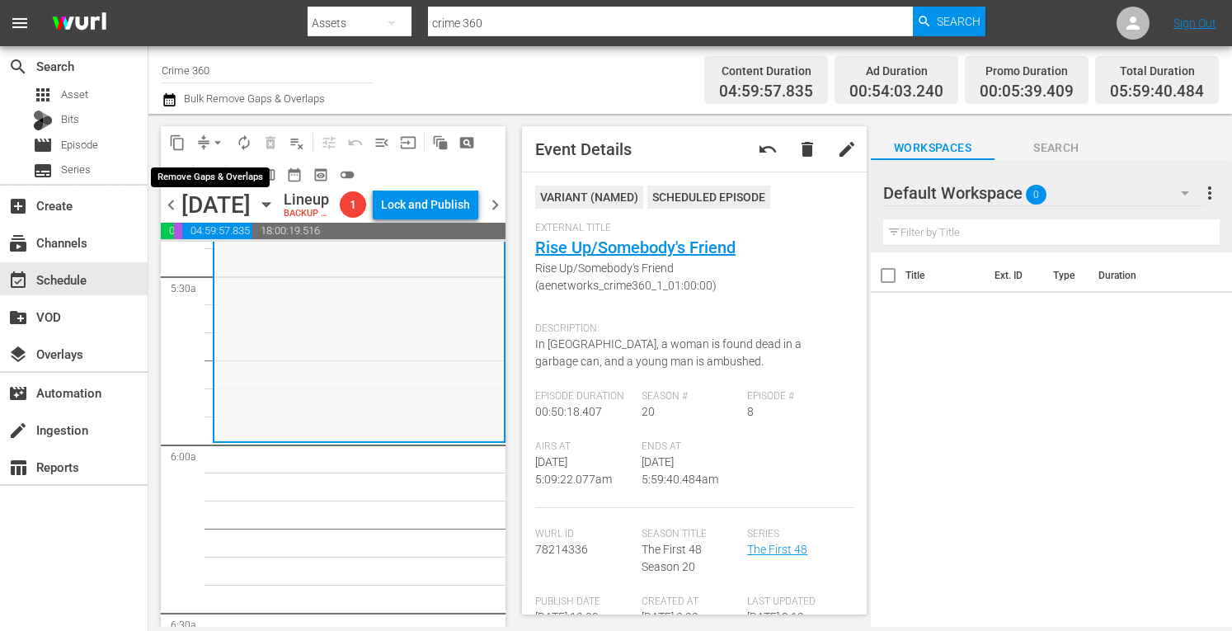
click at [213, 139] on span "arrow_drop_down" at bounding box center [218, 142] width 16 height 16
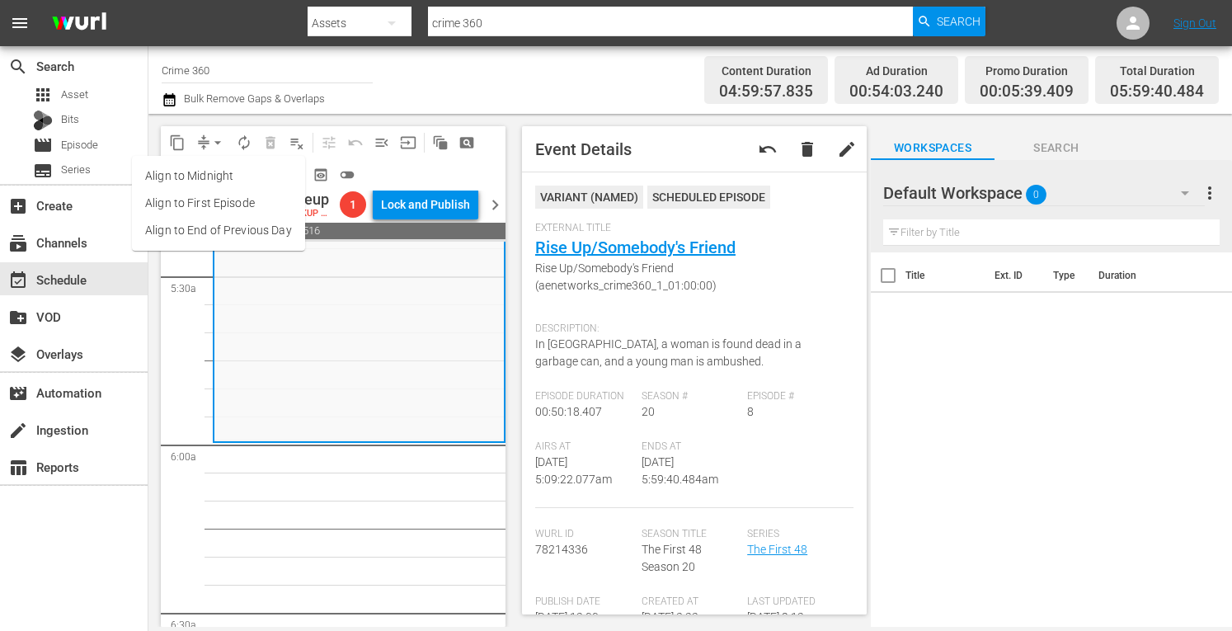
click at [173, 170] on li "Align to Midnight" at bounding box center [218, 176] width 173 height 27
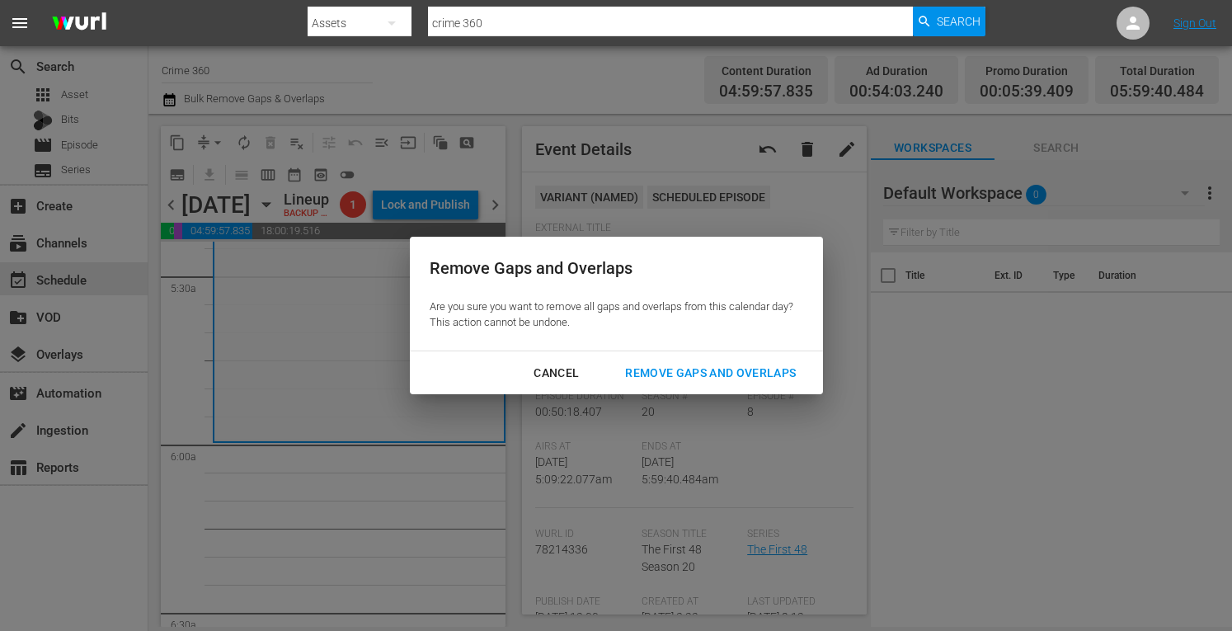
click at [714, 376] on div "Remove Gaps and Overlaps" at bounding box center [710, 373] width 197 height 21
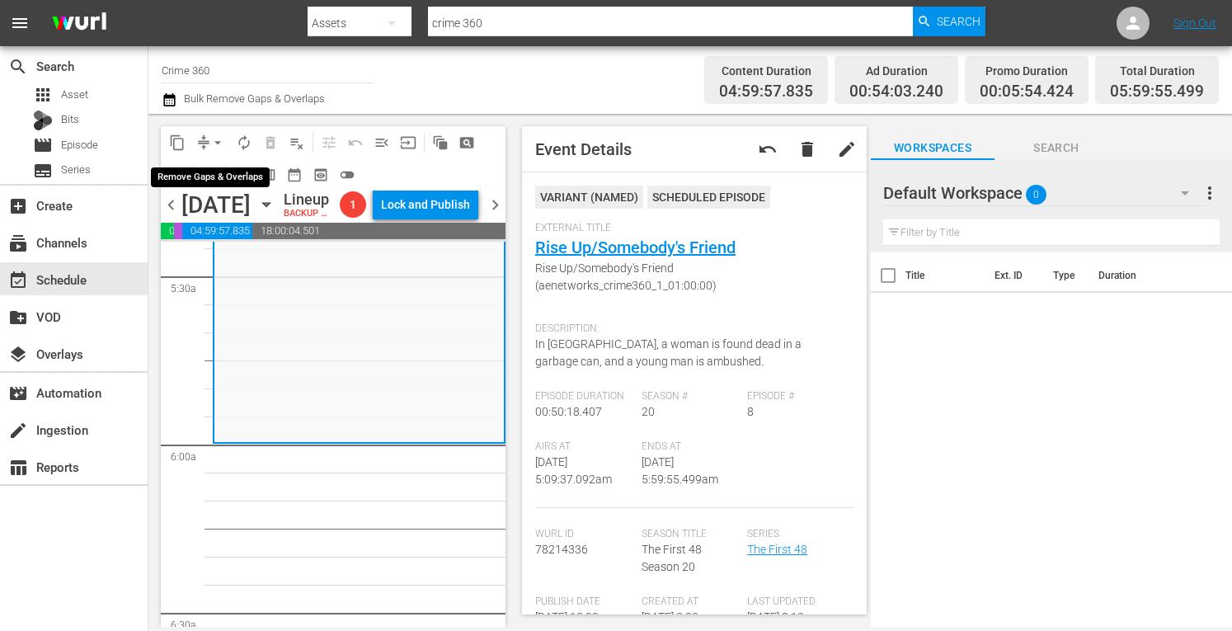
click at [214, 141] on span "arrow_drop_down" at bounding box center [218, 142] width 16 height 16
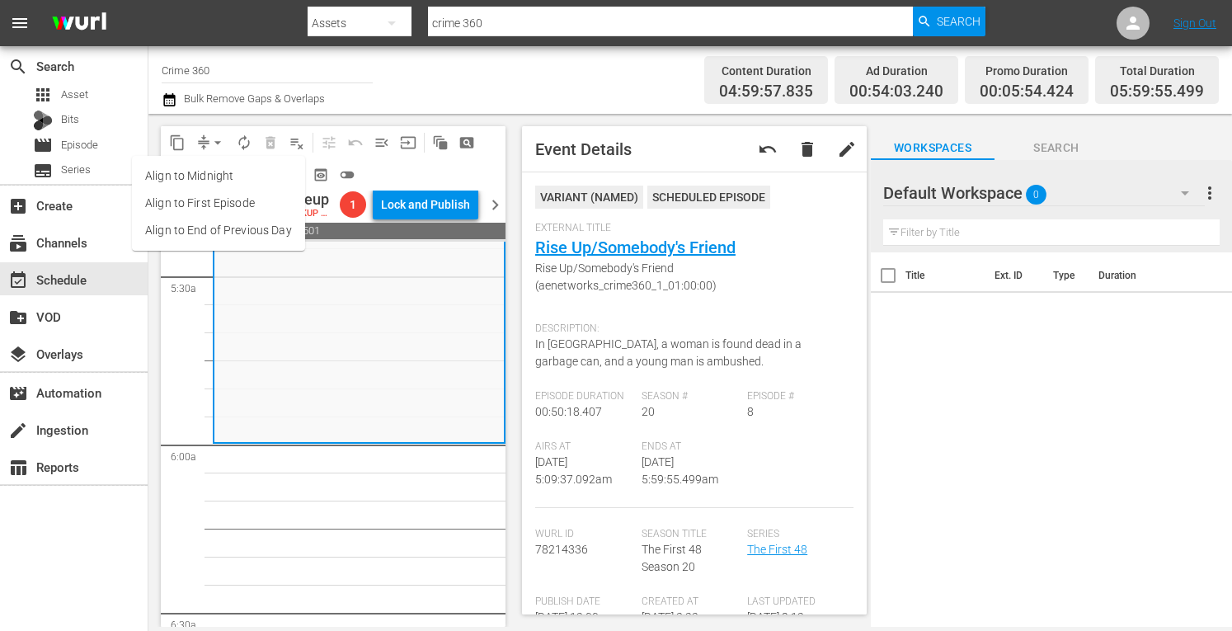
click at [193, 169] on li "Align to Midnight" at bounding box center [218, 176] width 173 height 27
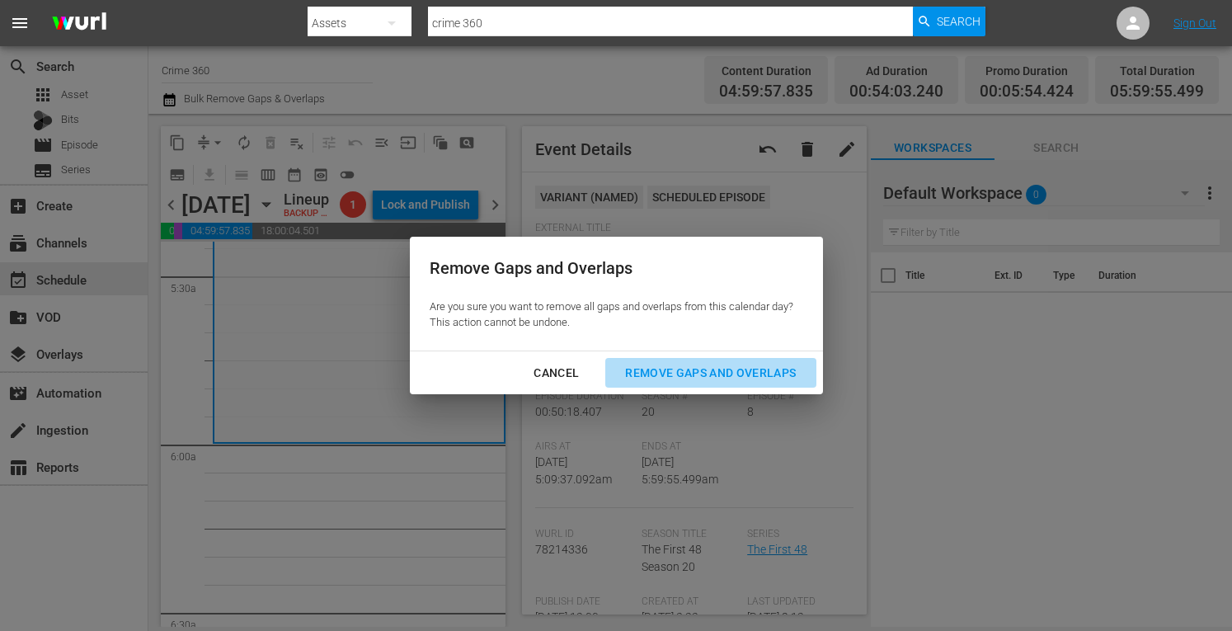
click at [695, 363] on div "Remove Gaps and Overlaps" at bounding box center [710, 373] width 197 height 21
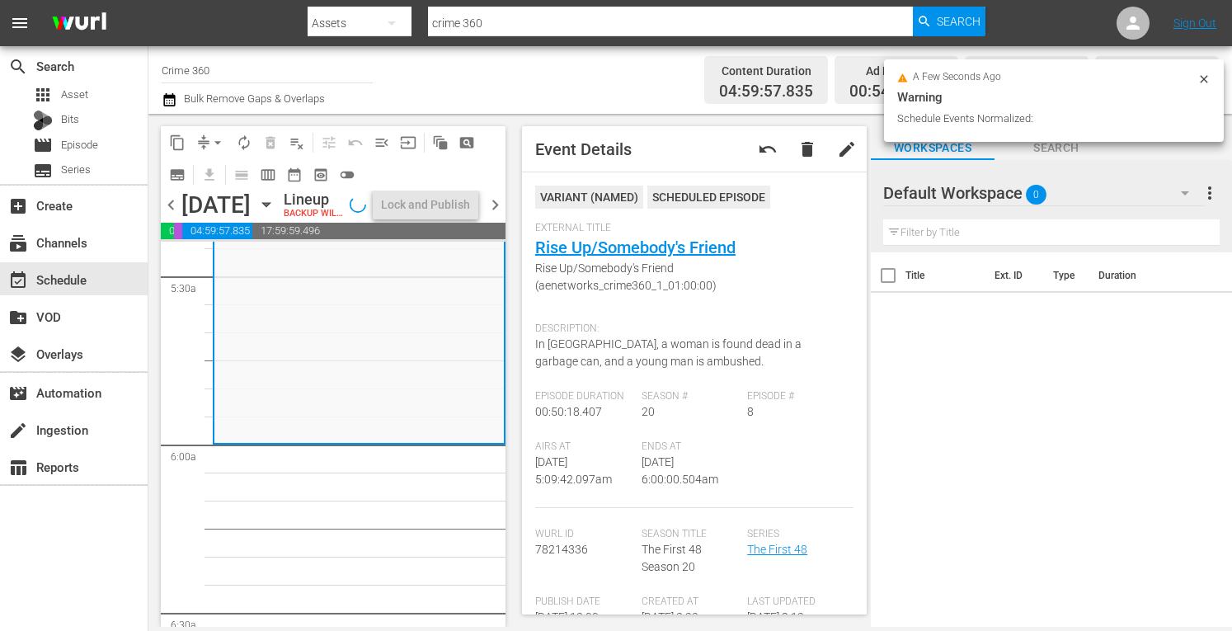
scroll to position [1844, 0]
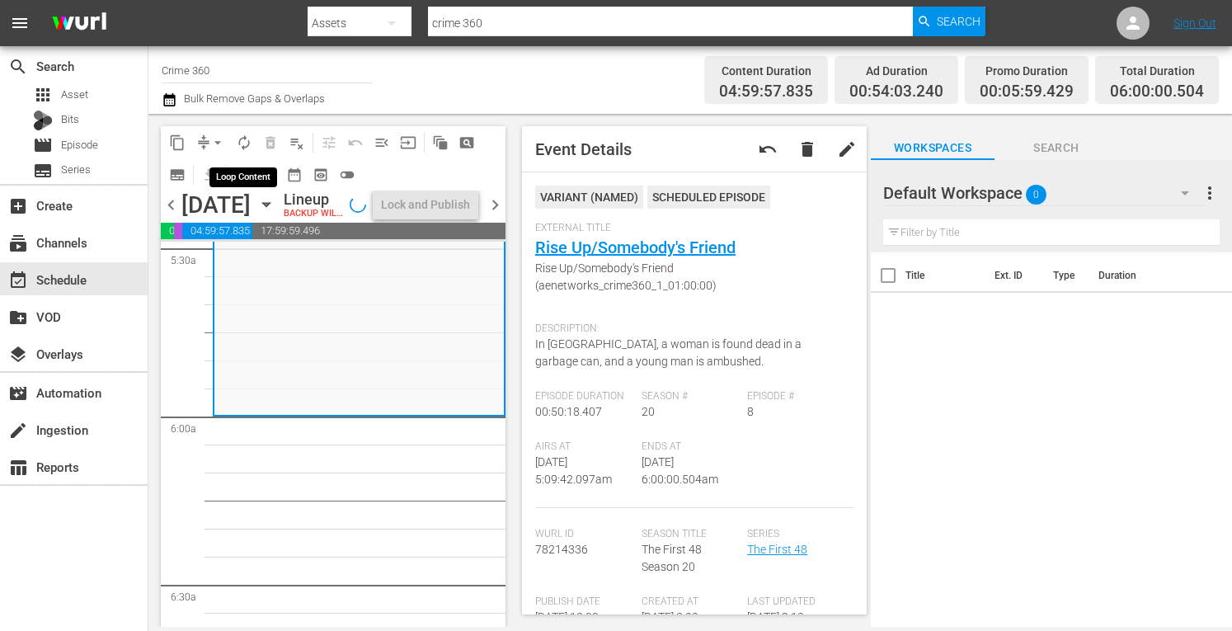
click at [242, 145] on span "autorenew_outlined" at bounding box center [244, 142] width 16 height 16
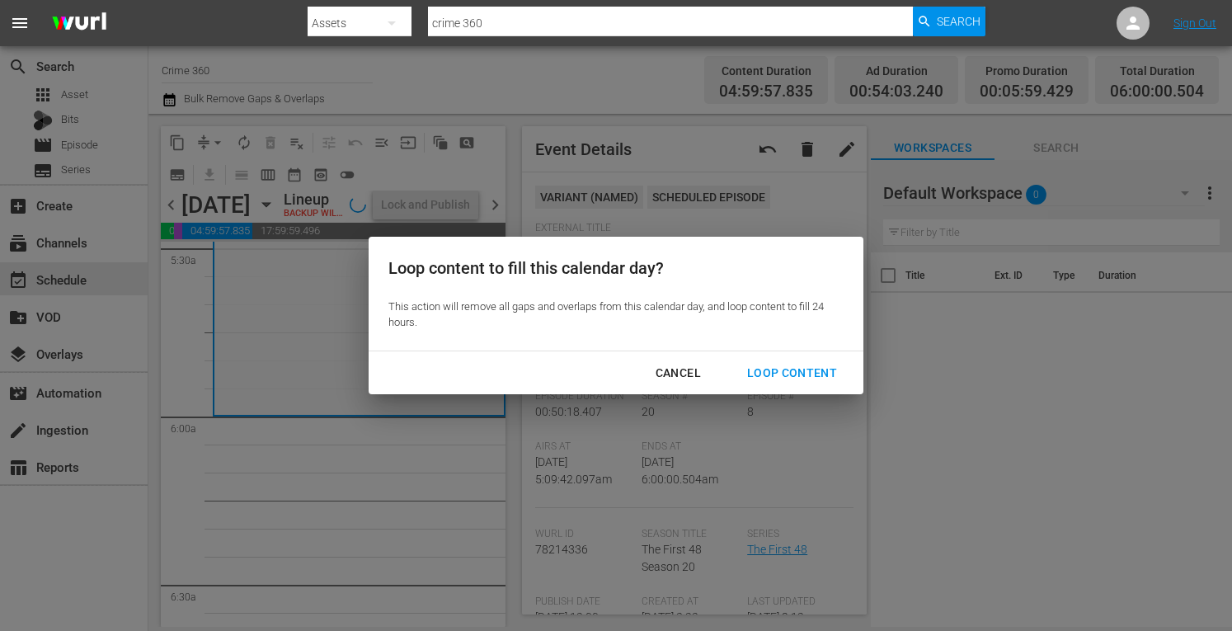
click at [676, 365] on div "Cancel" at bounding box center [679, 373] width 72 height 21
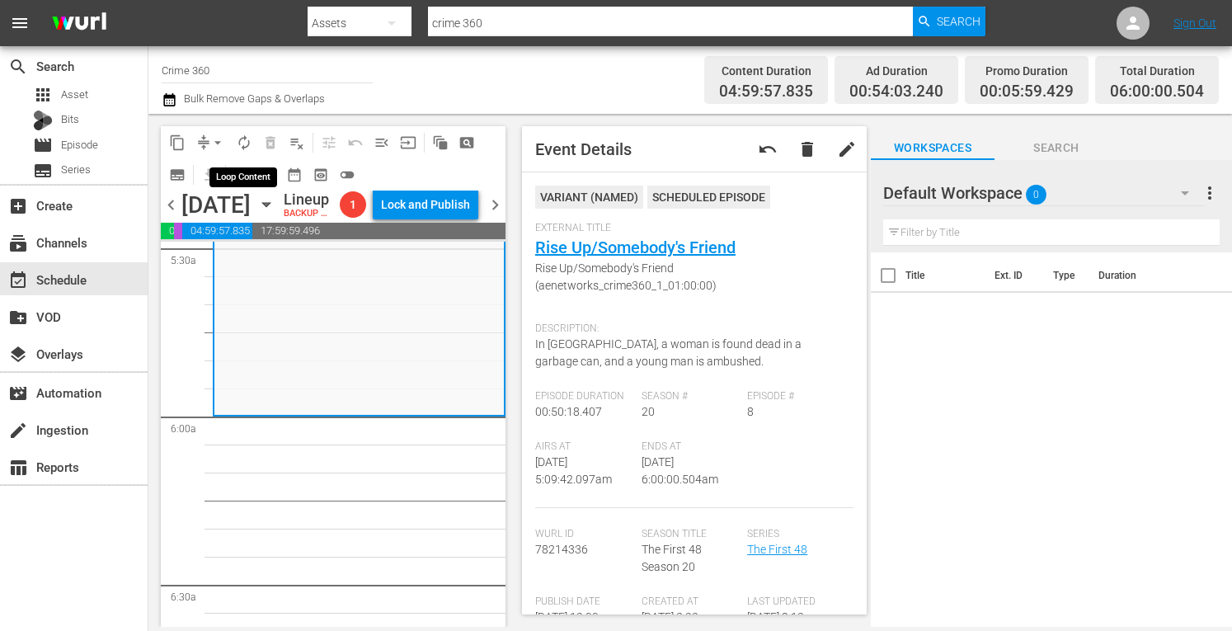
click at [247, 142] on span "autorenew_outlined" at bounding box center [244, 142] width 16 height 16
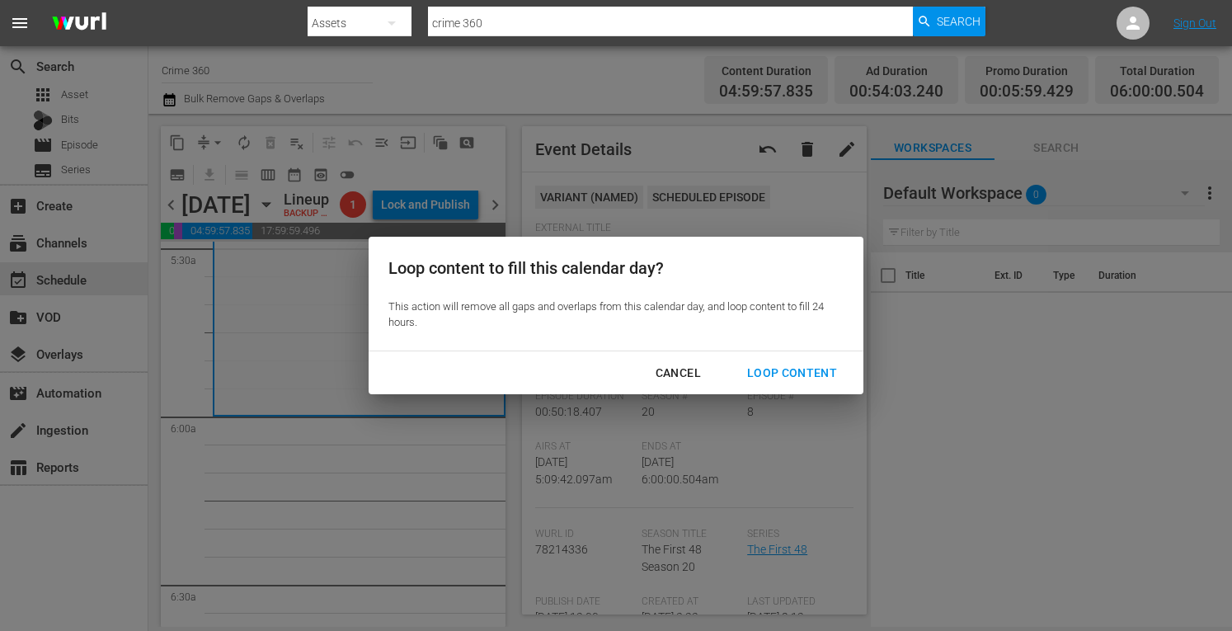
click at [774, 370] on div "Loop Content" at bounding box center [792, 373] width 116 height 21
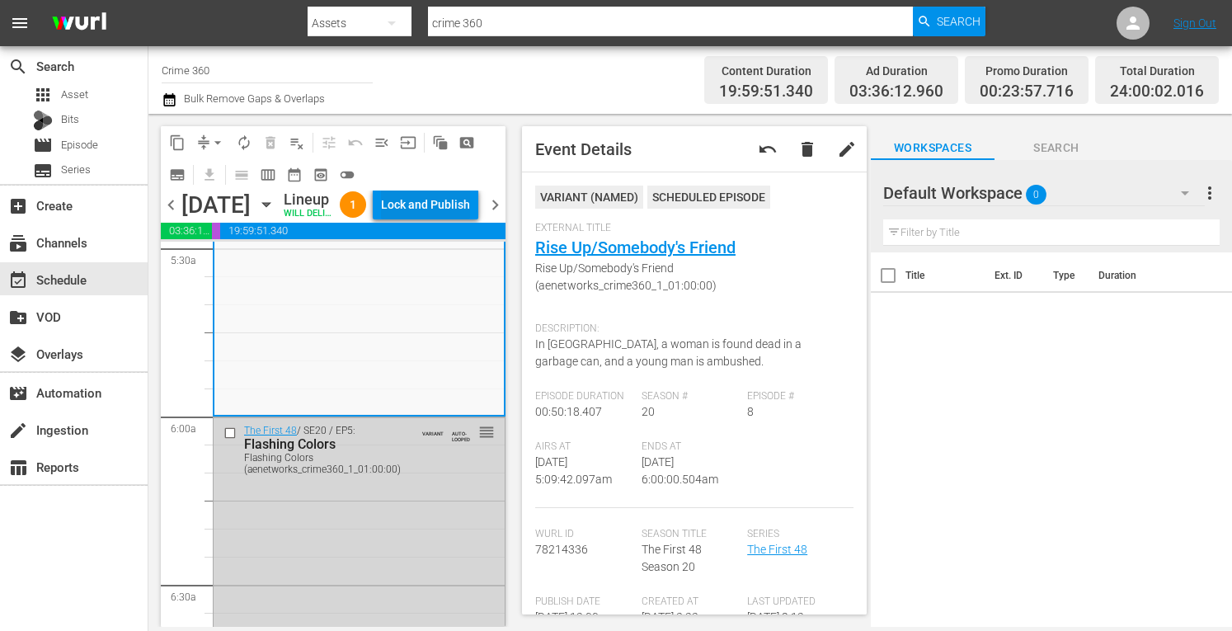
click at [440, 203] on div "Lock and Publish" at bounding box center [425, 205] width 89 height 30
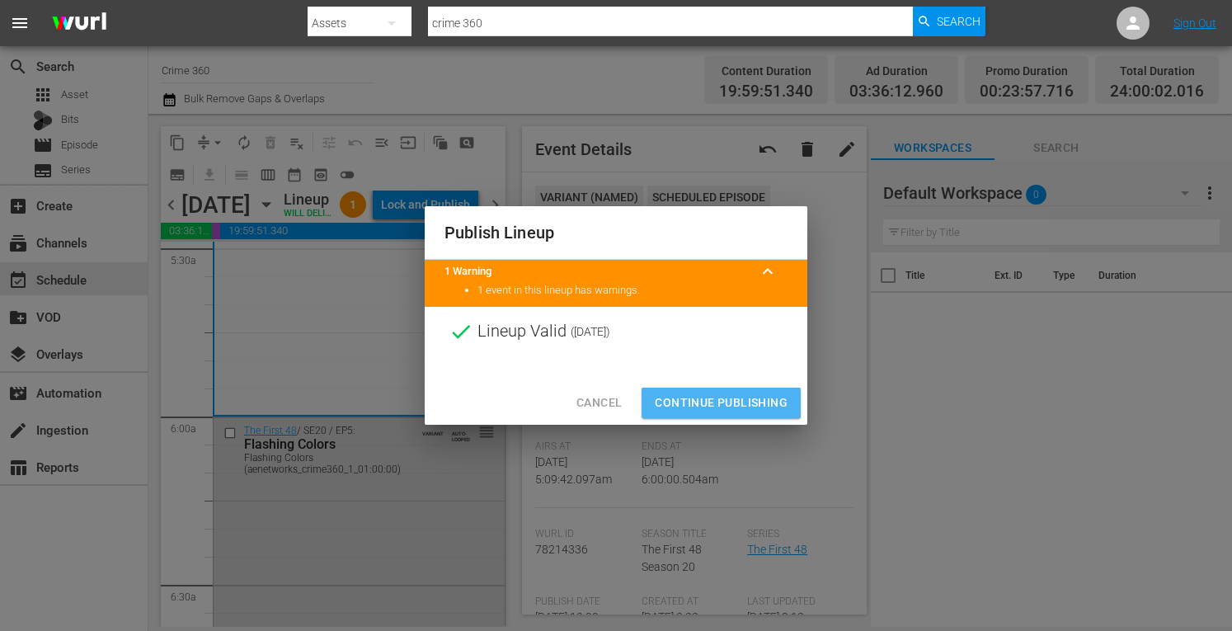
click at [699, 397] on span "Continue Publishing" at bounding box center [721, 403] width 133 height 21
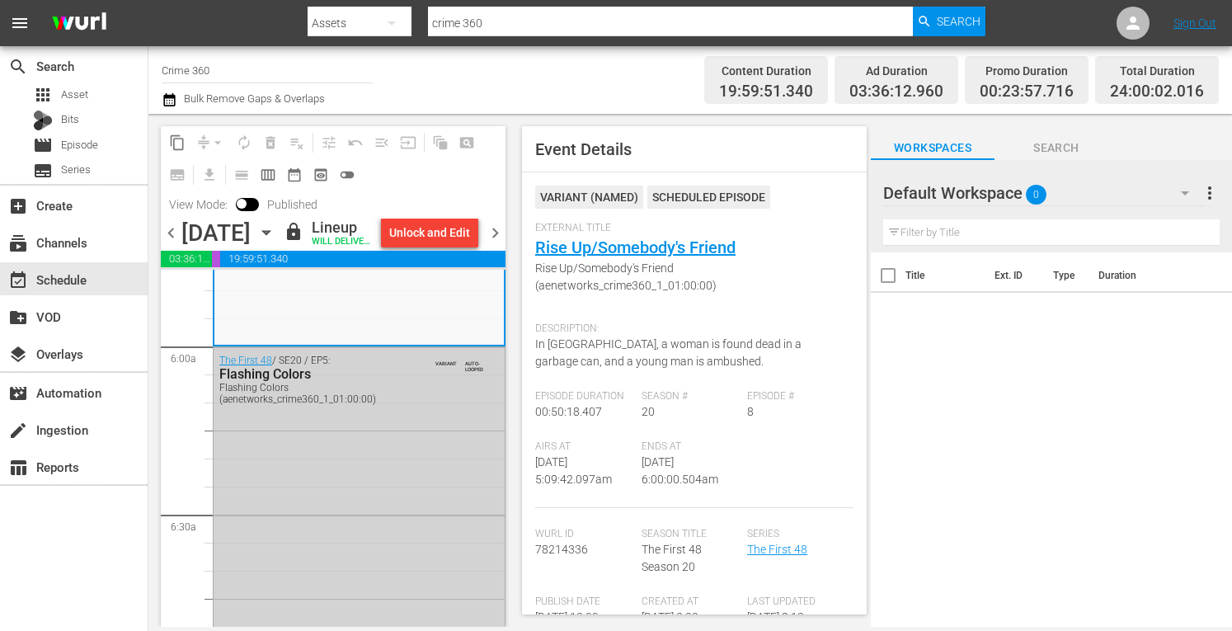
scroll to position [1943, 0]
click at [493, 243] on span "chevron_right" at bounding box center [495, 233] width 21 height 21
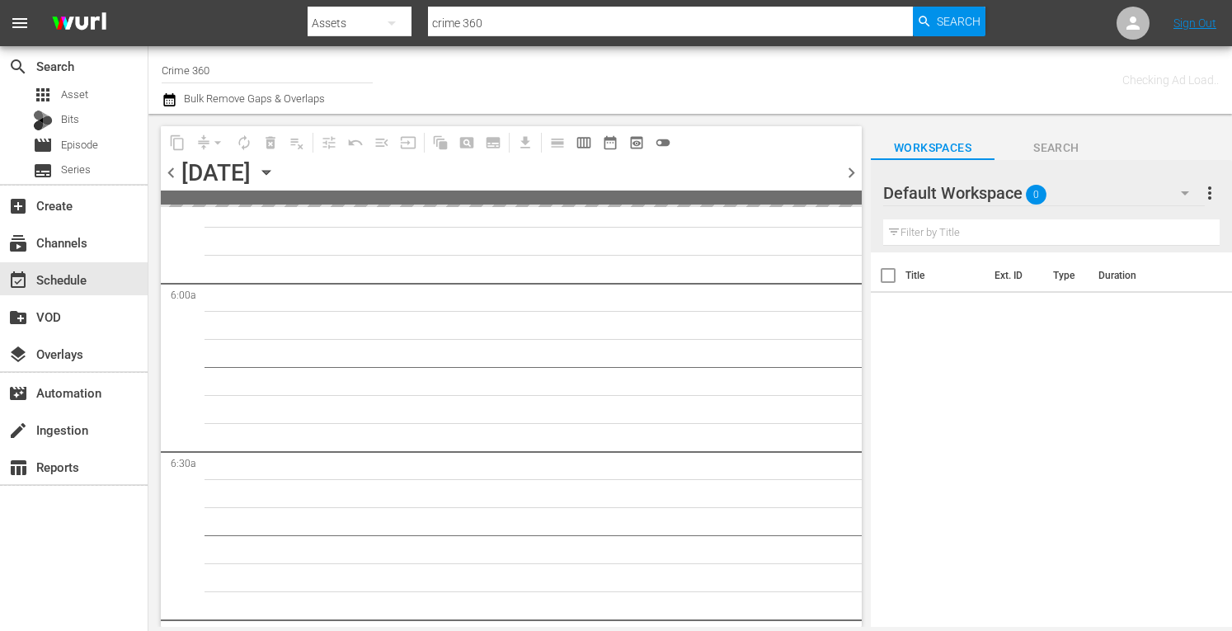
scroll to position [2056, 0]
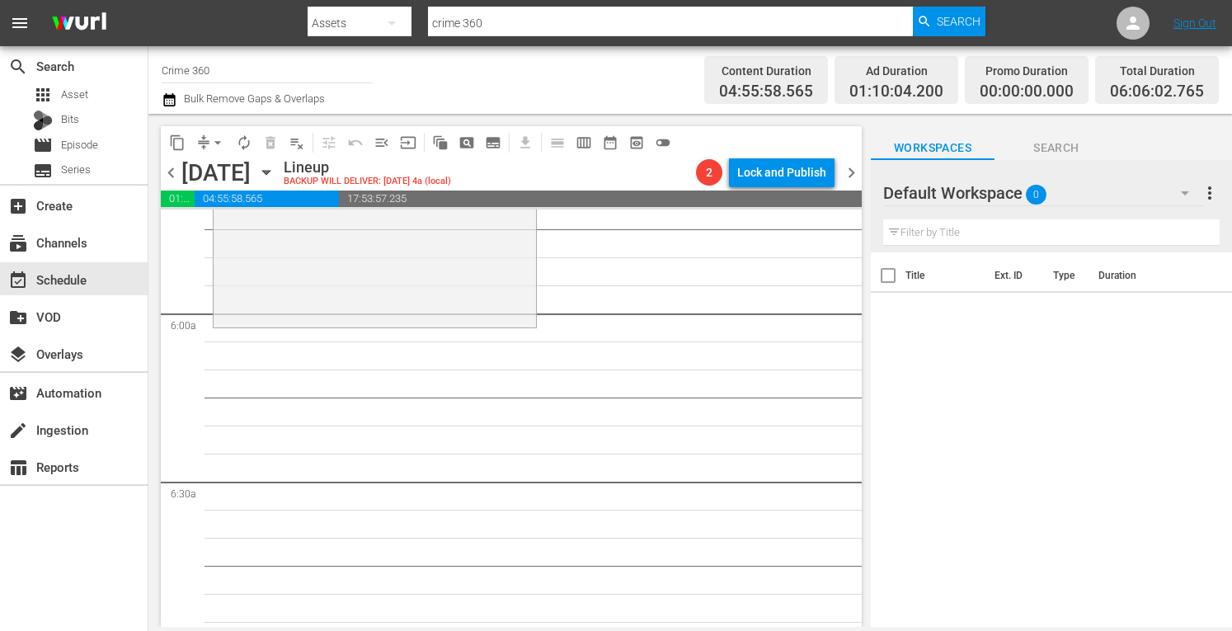
click at [170, 171] on span "chevron_left" at bounding box center [171, 173] width 21 height 21
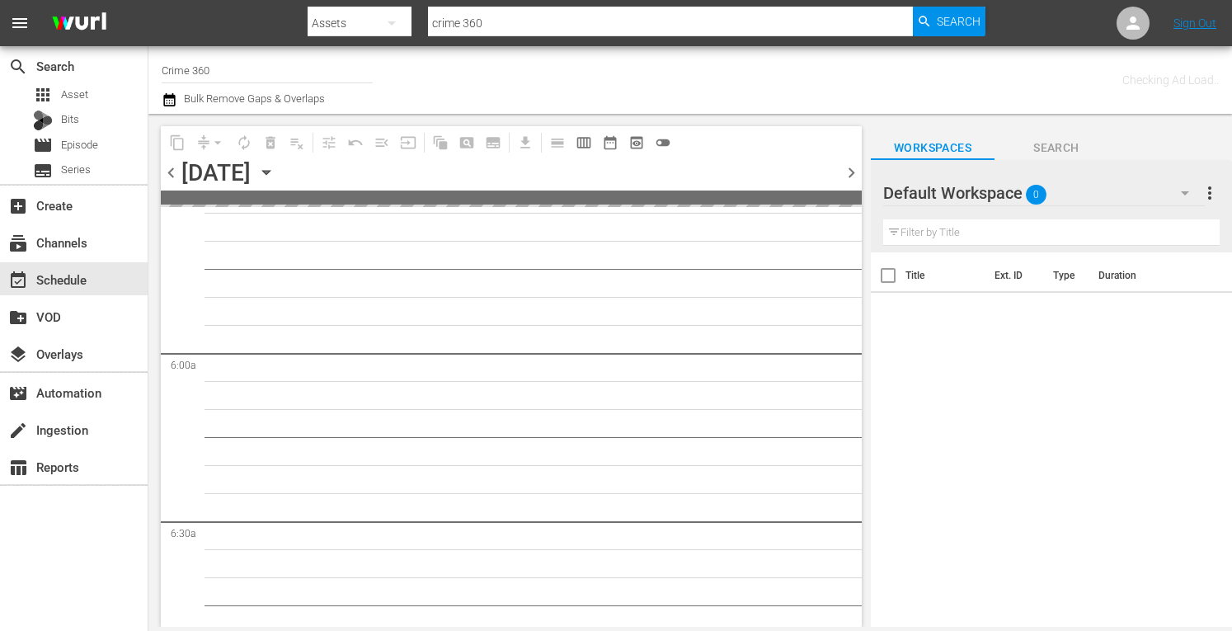
scroll to position [1871, 0]
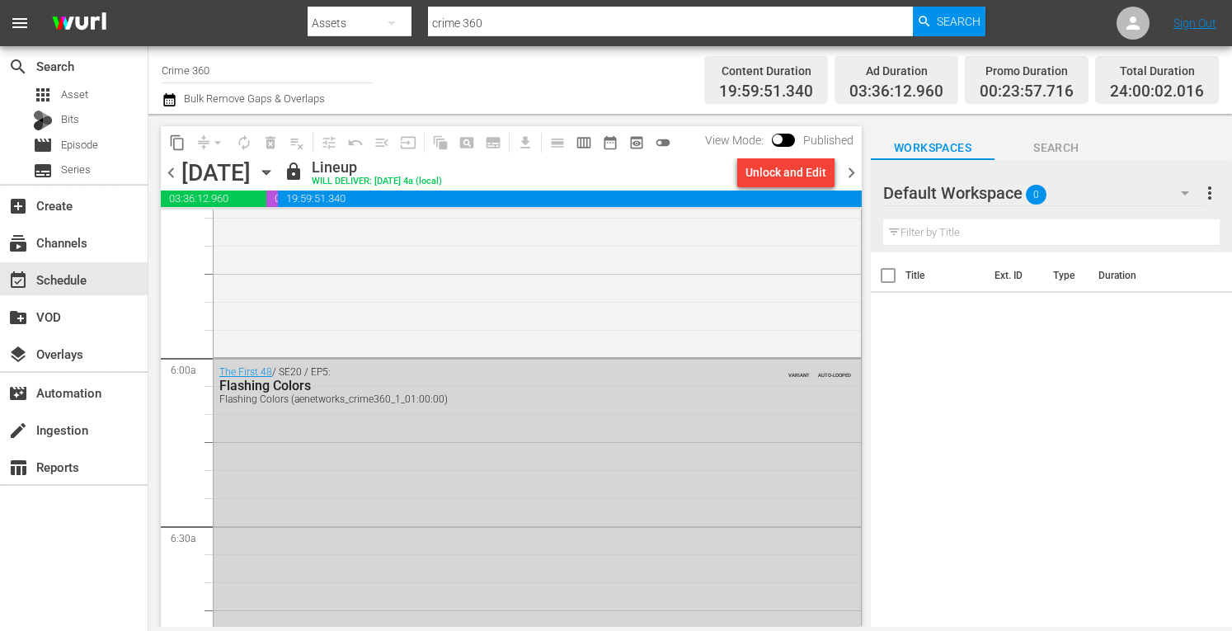
click at [855, 167] on span "chevron_right" at bounding box center [851, 173] width 21 height 21
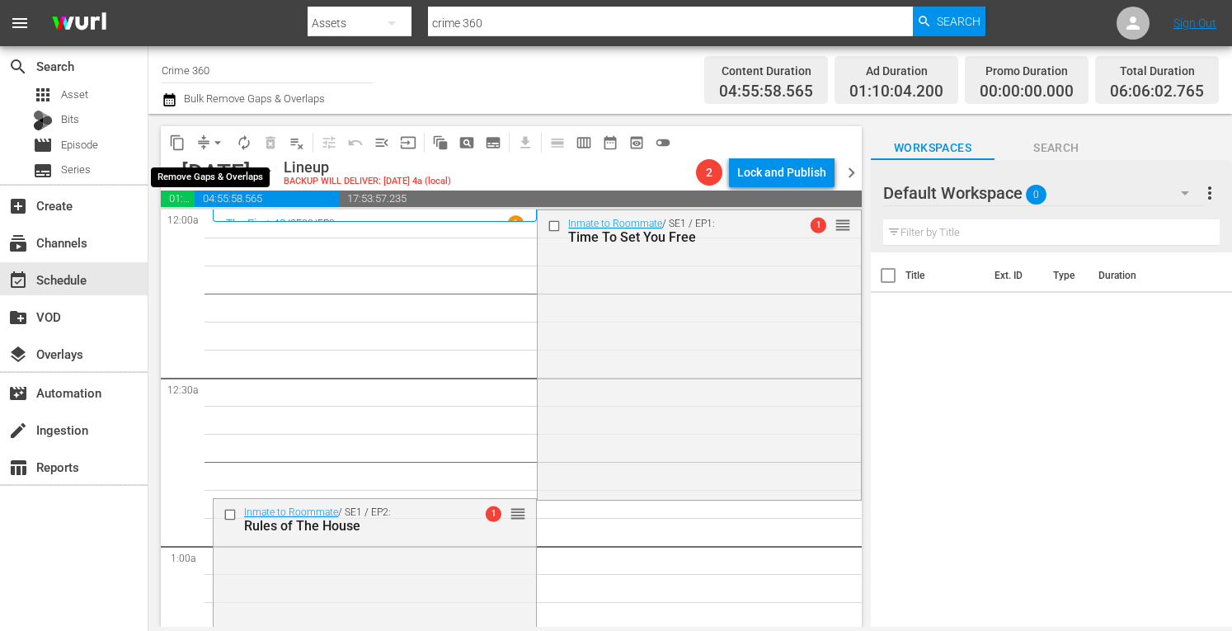
click at [216, 141] on span "arrow_drop_down" at bounding box center [218, 142] width 16 height 16
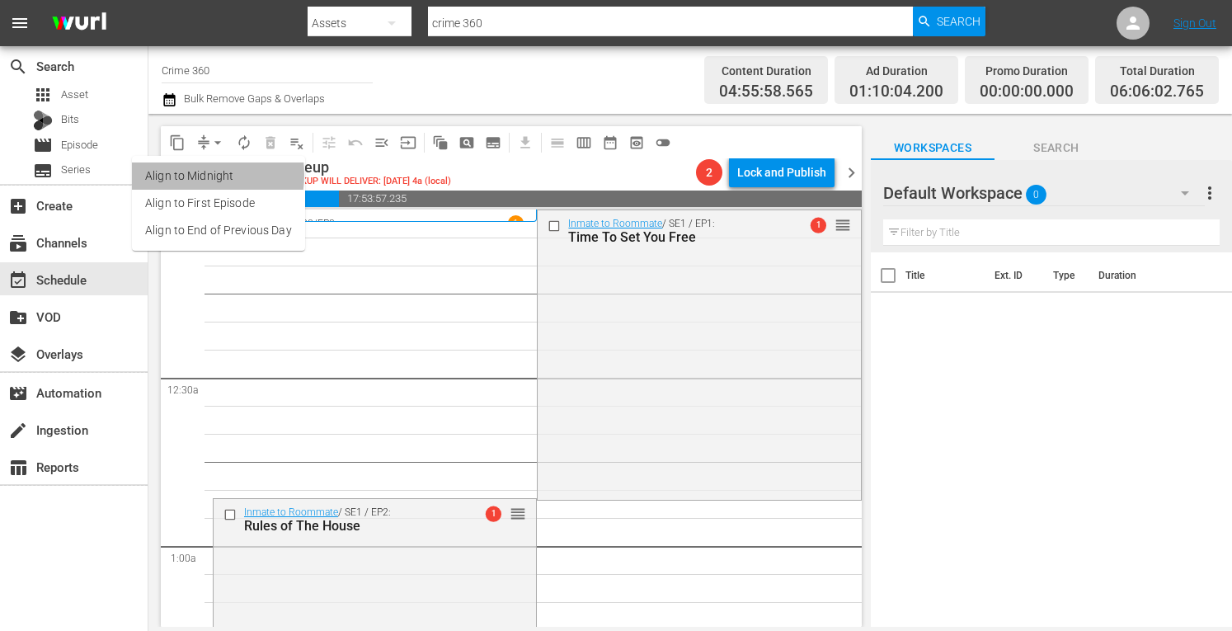
click at [185, 175] on li "Align to Midnight" at bounding box center [218, 176] width 173 height 27
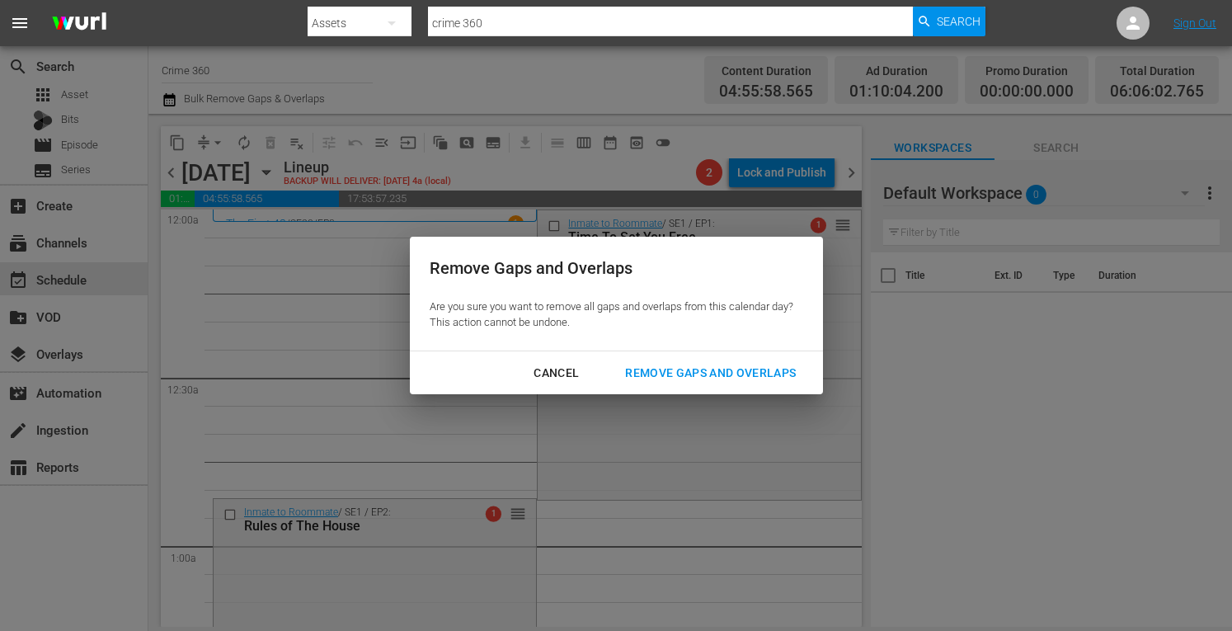
click at [717, 365] on div "Remove Gaps and Overlaps" at bounding box center [710, 373] width 197 height 21
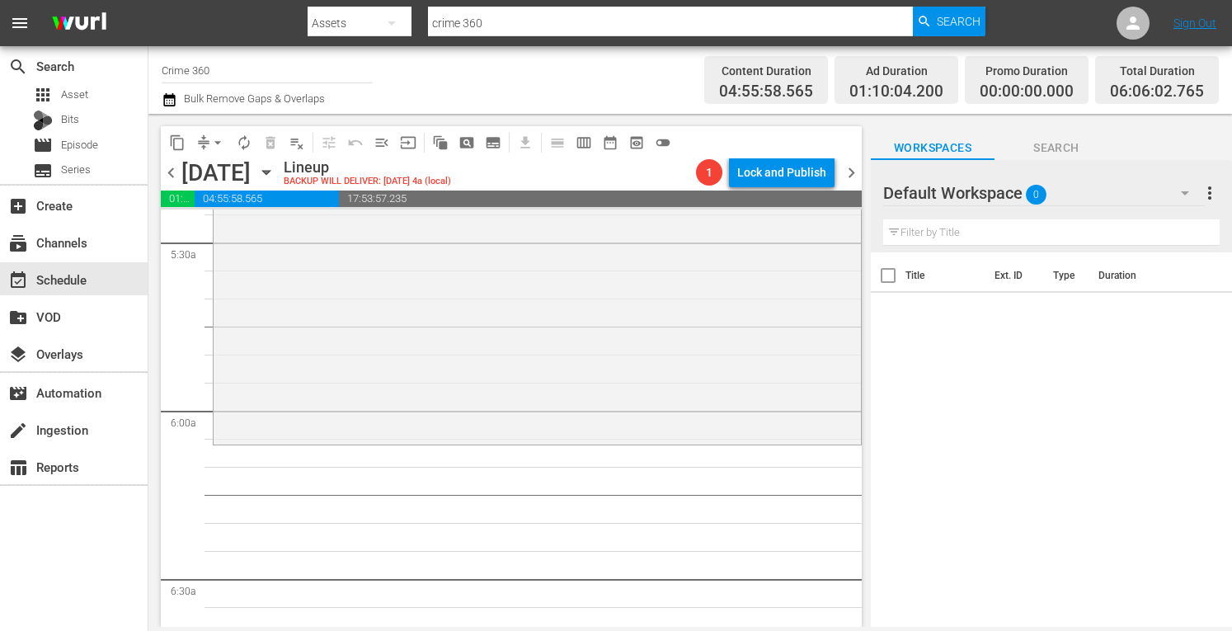
scroll to position [1819, 0]
click at [317, 288] on div "Women on Death Row / SE1 / EP2: Emilia Carr Emilia Carr (aenetworks_crime360_1_…" at bounding box center [538, 294] width 648 height 292
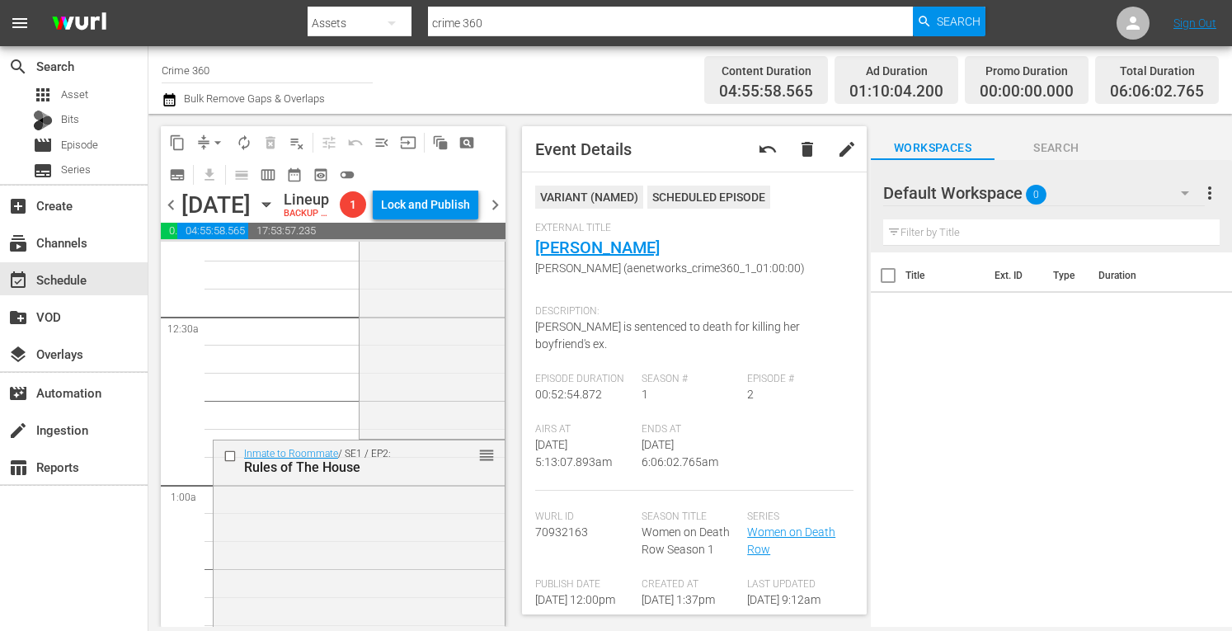
scroll to position [0, 0]
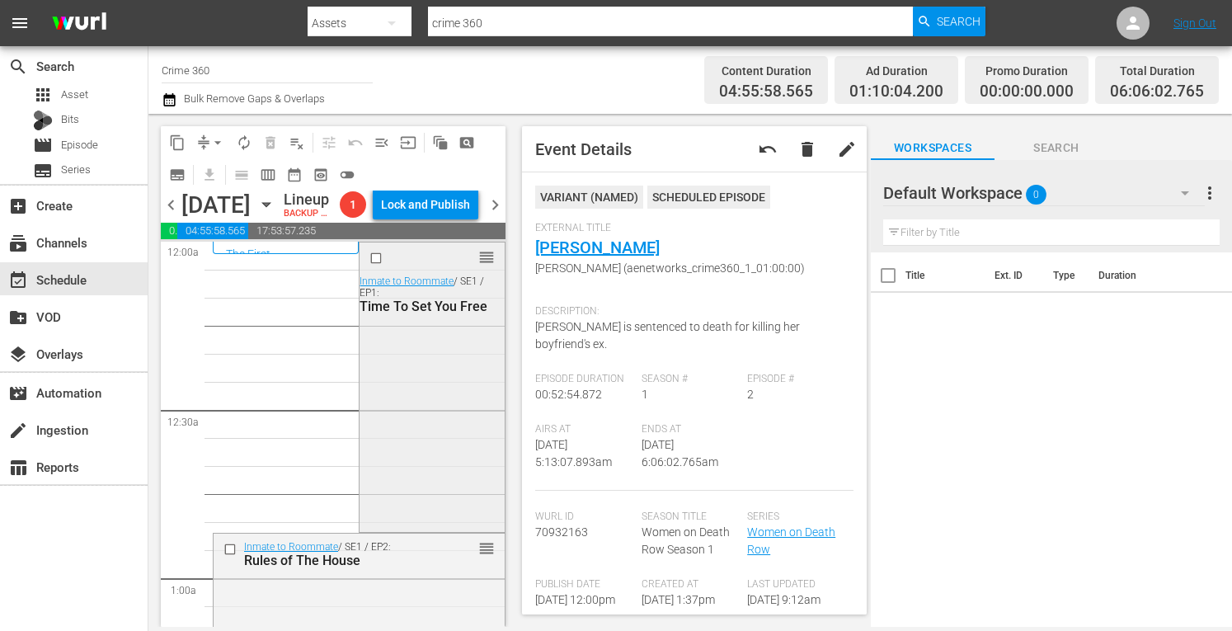
click at [389, 403] on div "reorder Inmate to Roommate / SE1 / EP1: Time To Set You Free" at bounding box center [432, 385] width 144 height 285
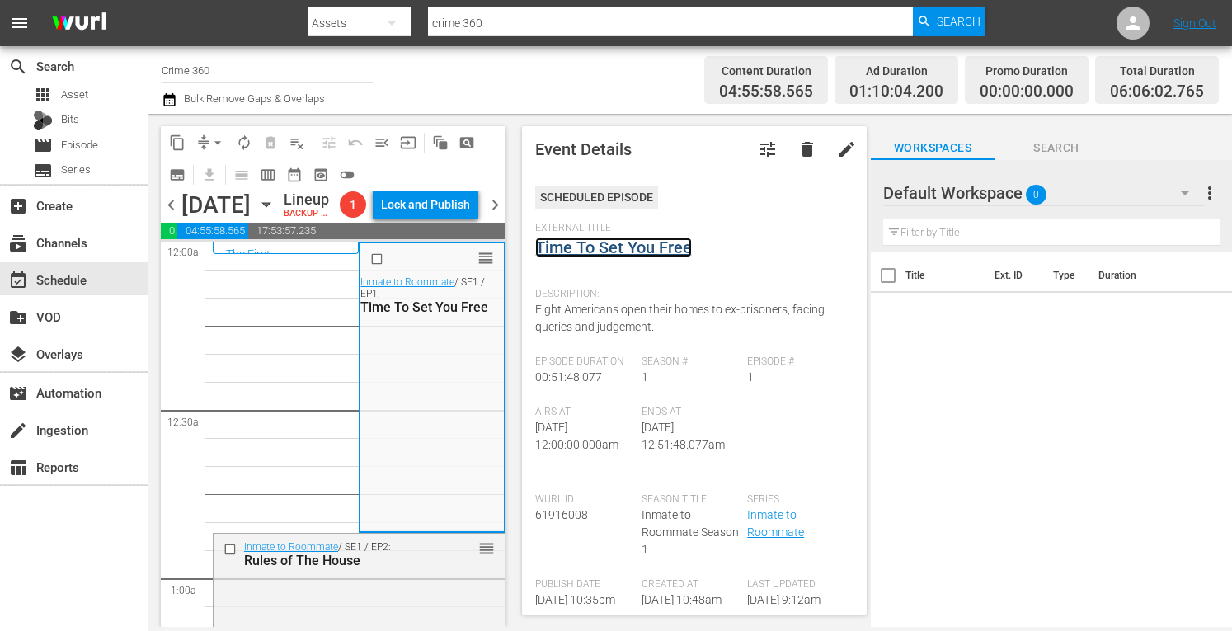
click at [593, 247] on link "Time To Set You Free" at bounding box center [613, 248] width 157 height 20
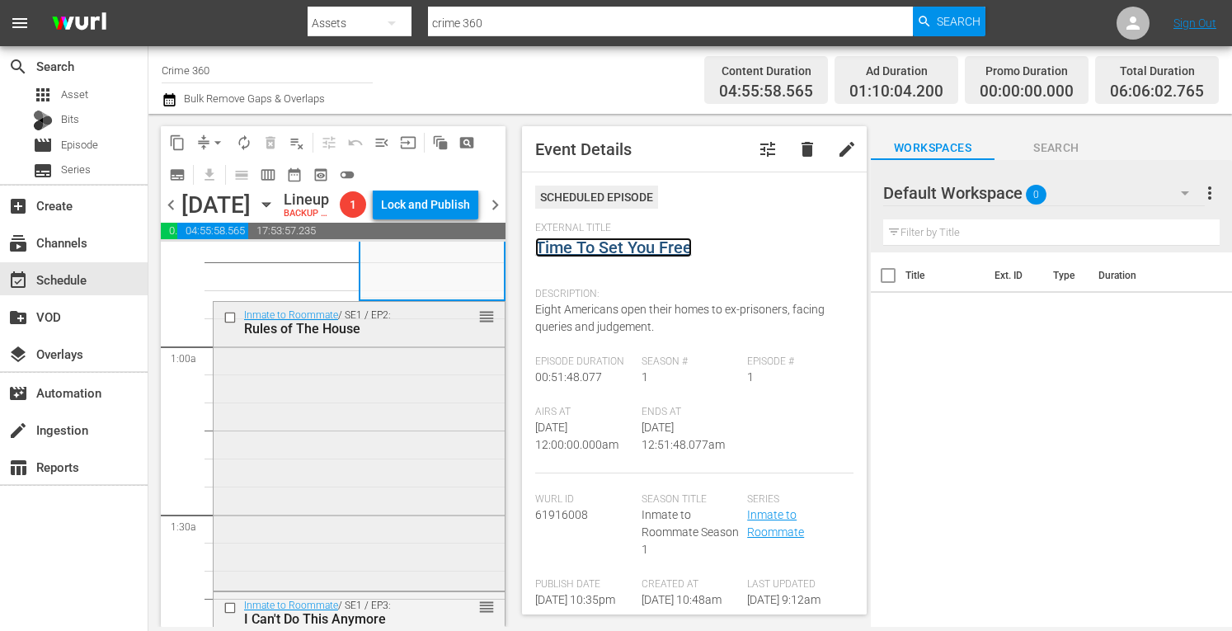
scroll to position [239, 0]
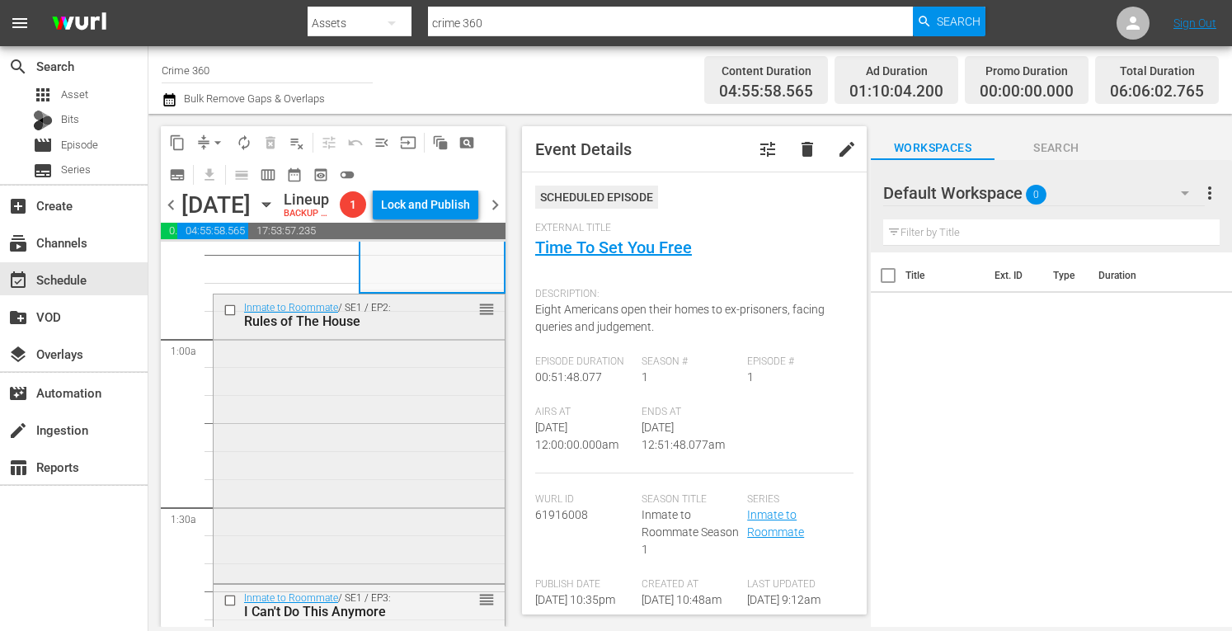
click at [348, 441] on div "Inmate to Roommate / SE1 / EP2: Rules of The House reorder" at bounding box center [359, 436] width 291 height 285
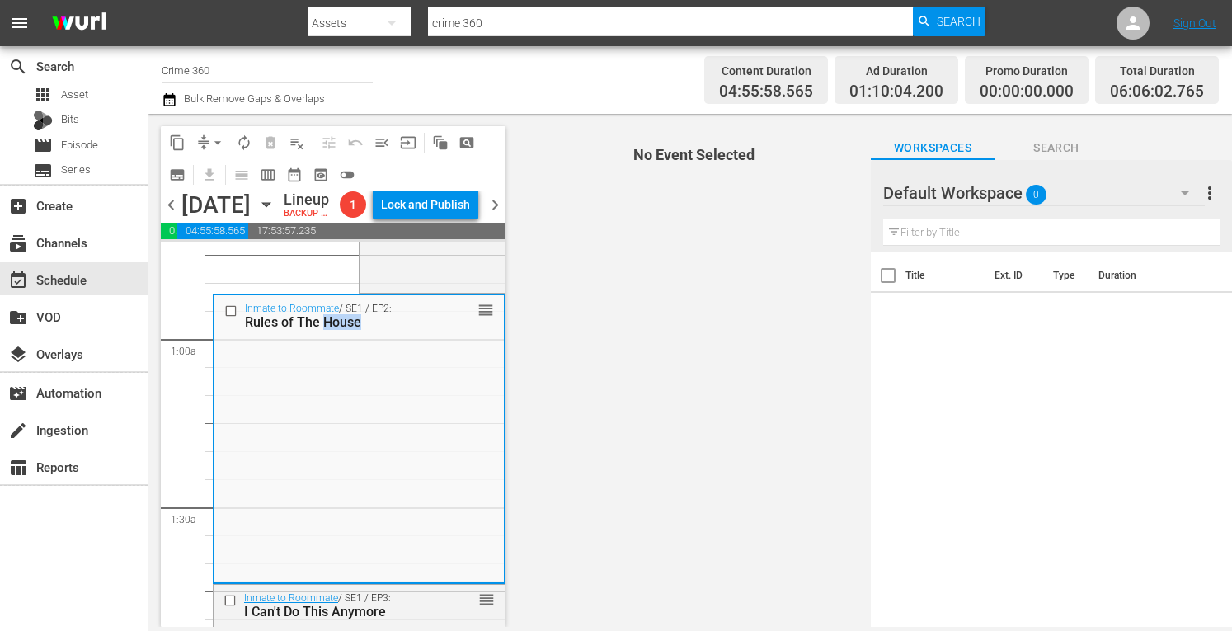
click at [348, 441] on div "Inmate to Roommate / SE1 / EP2: Rules of The House reorder" at bounding box center [359, 437] width 290 height 285
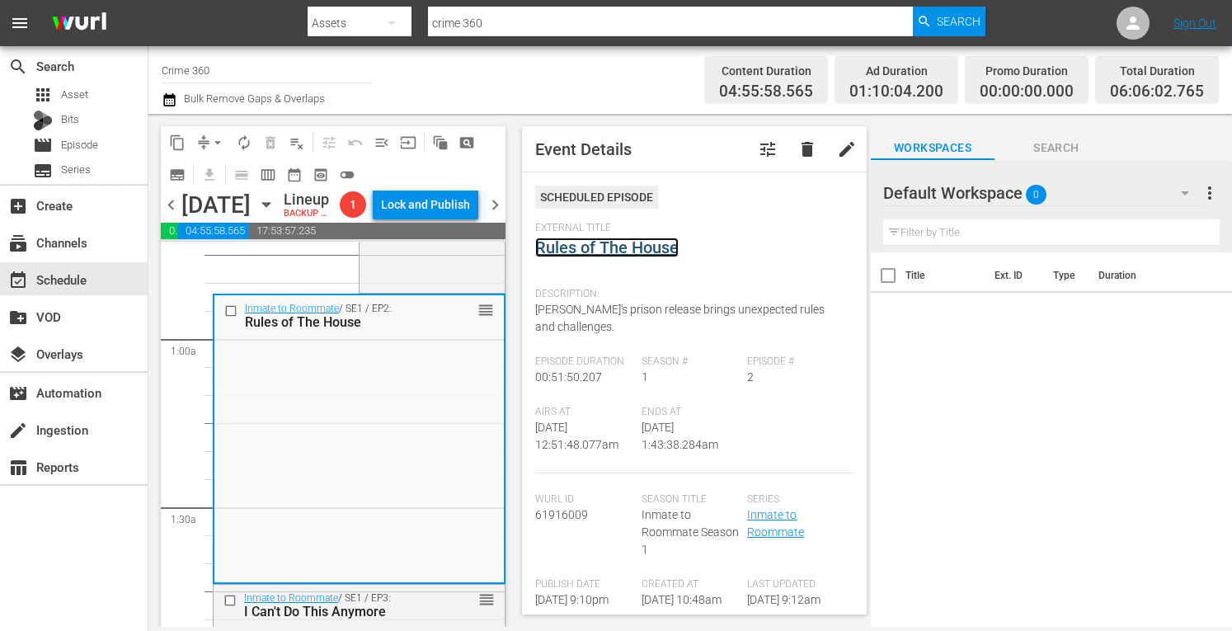
click at [615, 247] on link "Rules of The House" at bounding box center [607, 248] width 144 height 20
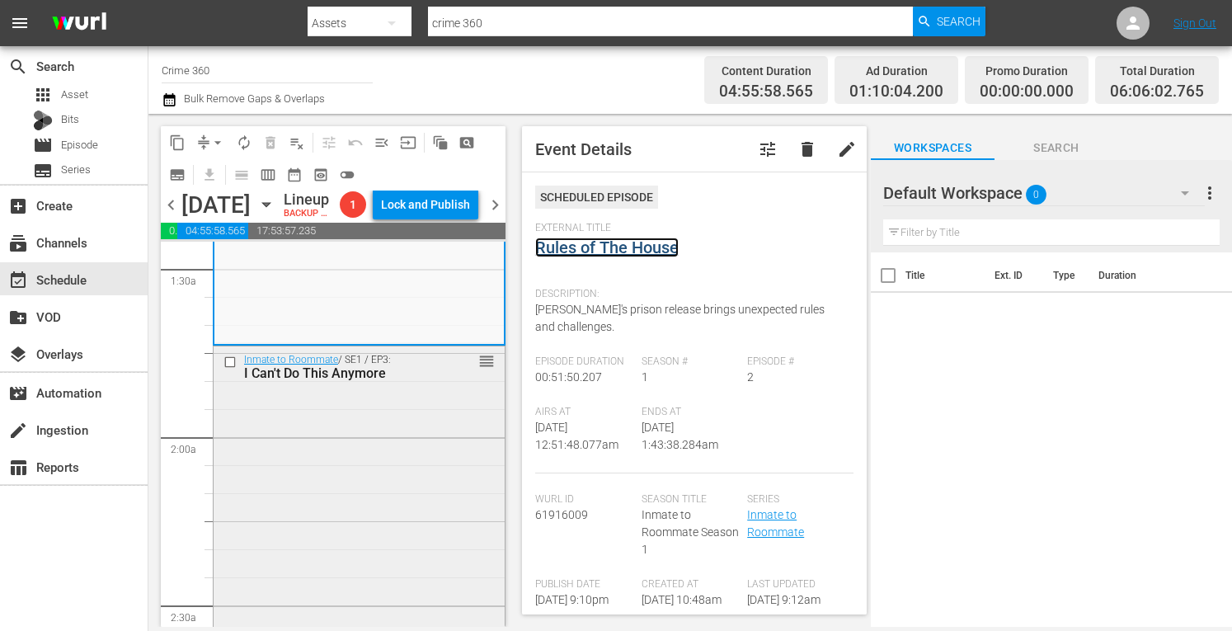
scroll to position [488, 0]
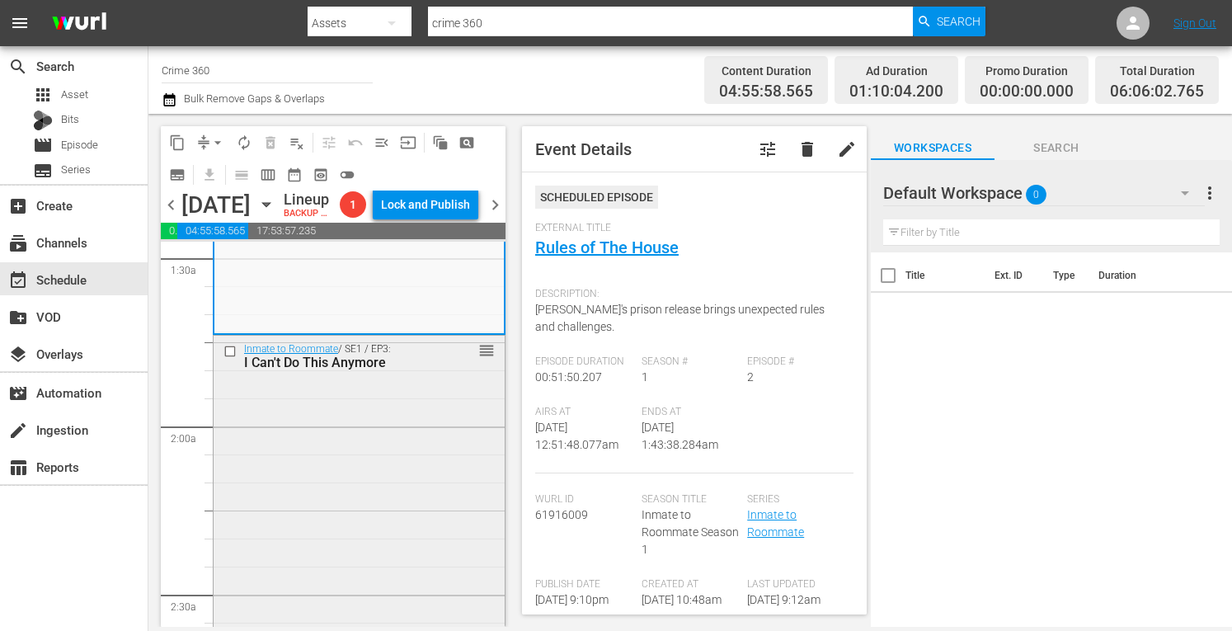
click at [351, 513] on div "Inmate to Roommate / SE1 / EP3: I Can't Do This Anymore reorder" at bounding box center [359, 480] width 291 height 289
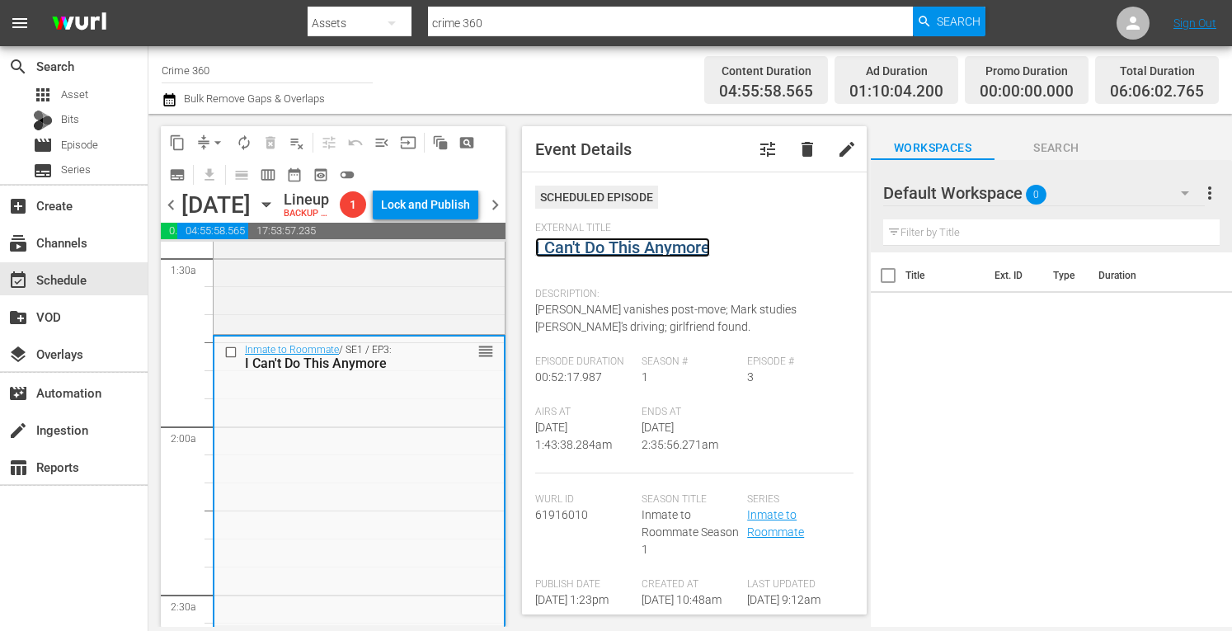
click at [584, 245] on link "I Can't Do This Anymore" at bounding box center [622, 248] width 175 height 20
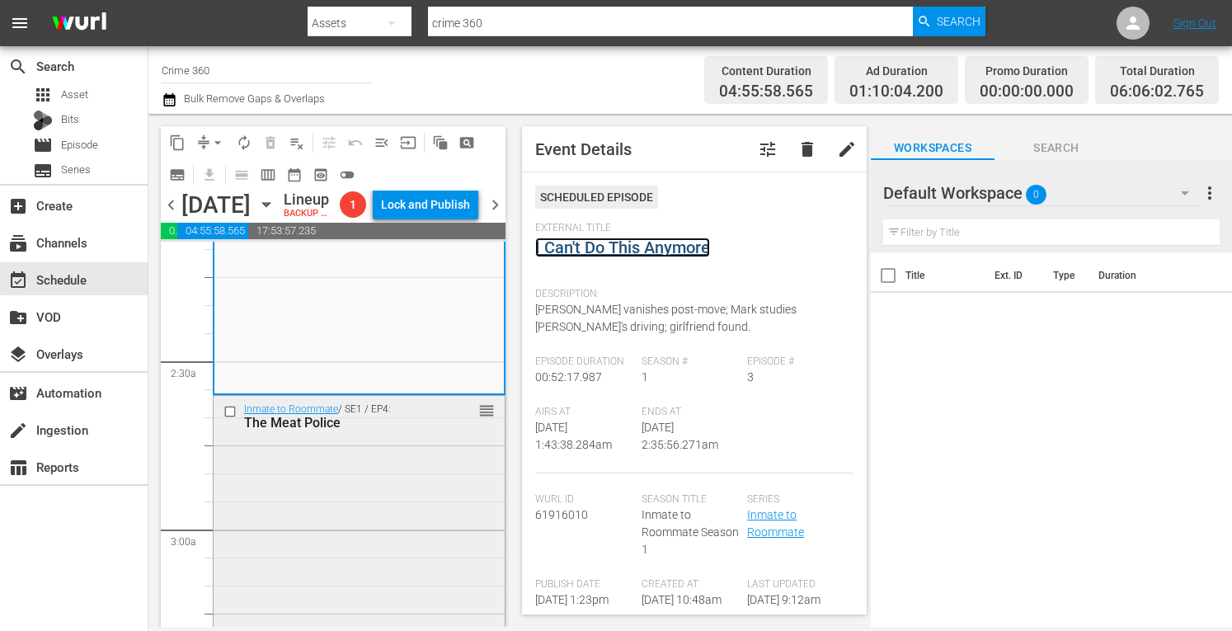
scroll to position [726, 0]
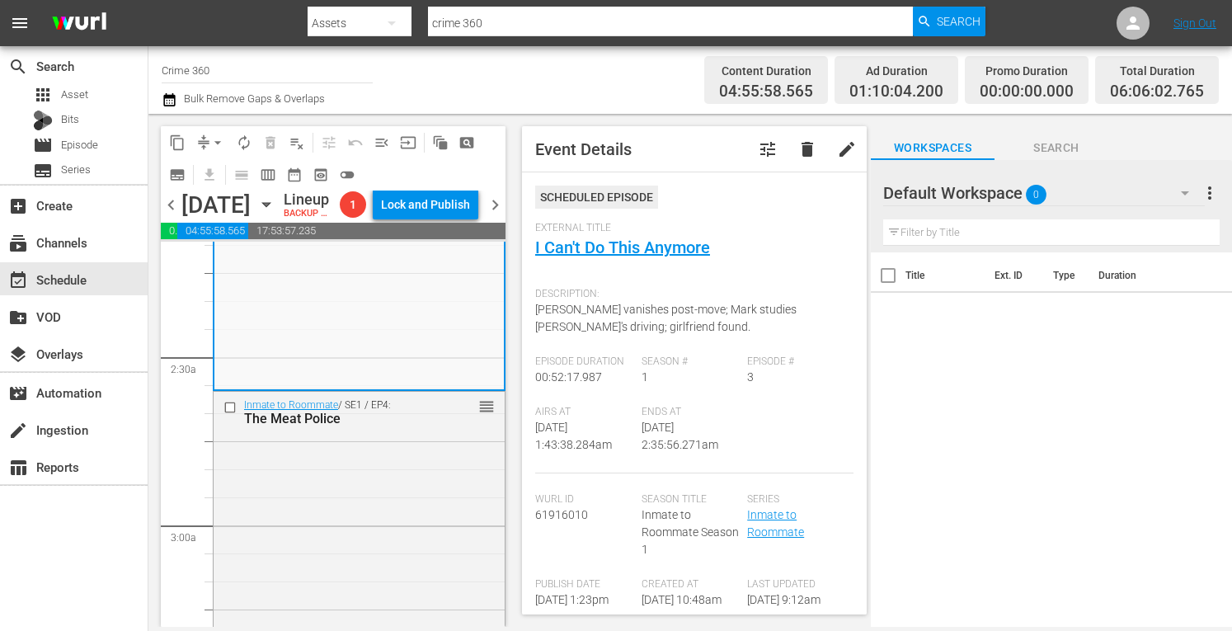
click at [389, 540] on div "Inmate to Roommate / SE1 / EP4: The Meat Police reorder" at bounding box center [359, 532] width 291 height 281
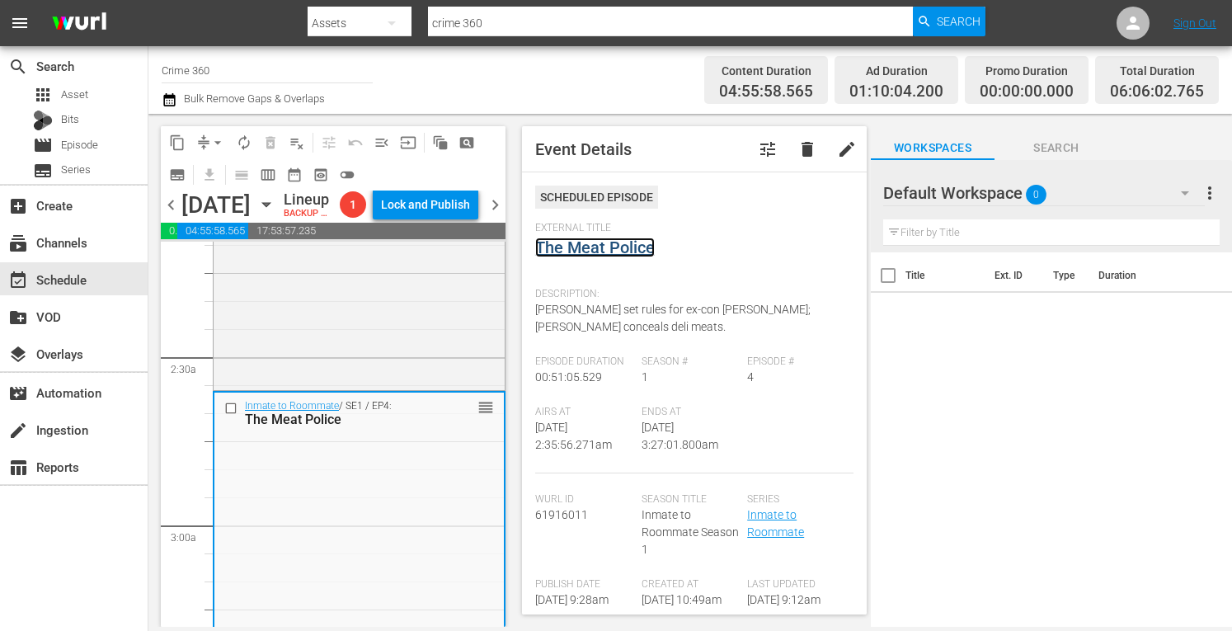
click at [599, 248] on link "The Meat Police" at bounding box center [595, 248] width 120 height 20
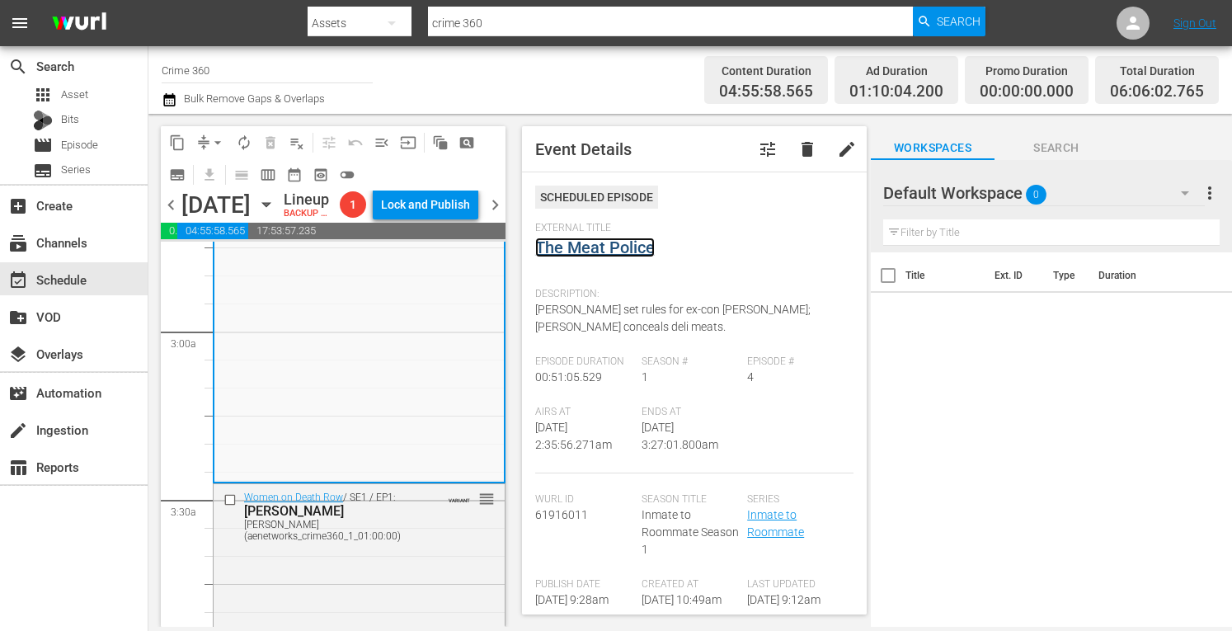
scroll to position [926, 0]
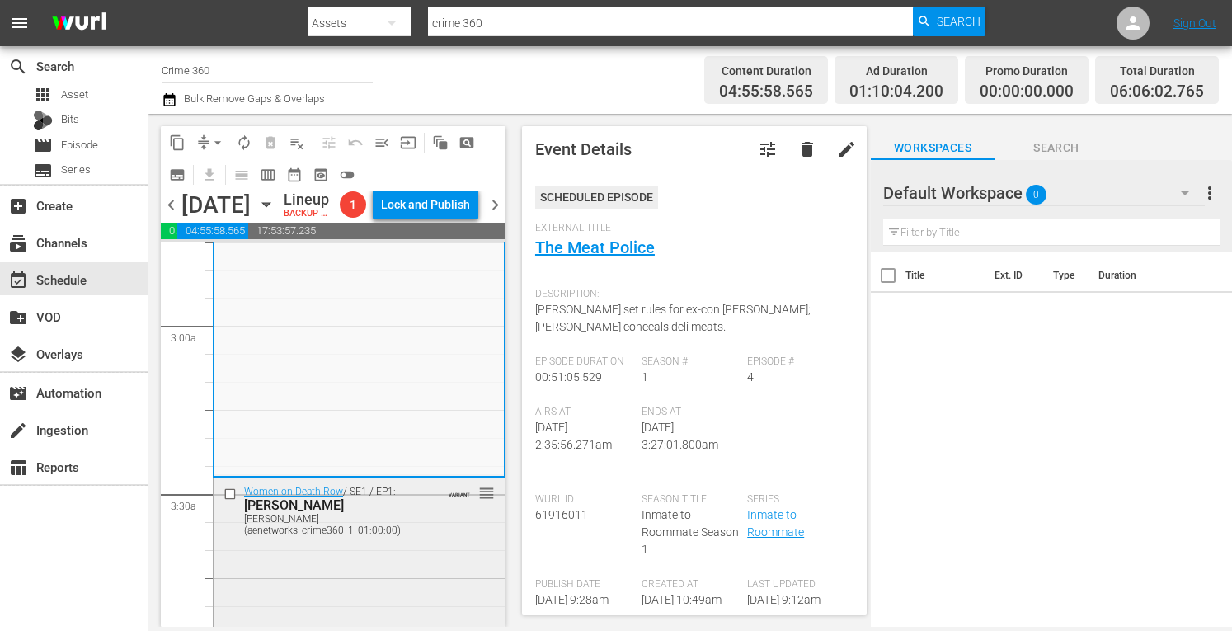
click at [358, 588] on div "Women on Death Row / SE1 / EP1: Shawna Forde Shawna Forde (aenetworks_crime360_…" at bounding box center [359, 624] width 291 height 293
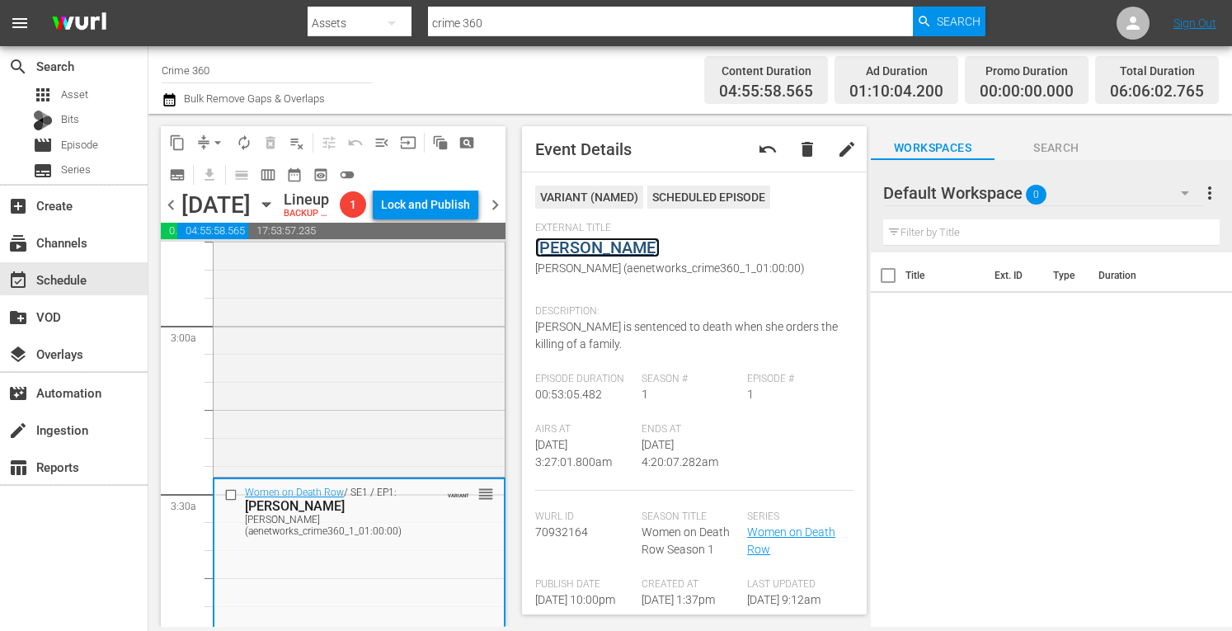
click at [588, 243] on link "Shawna Forde" at bounding box center [597, 248] width 125 height 20
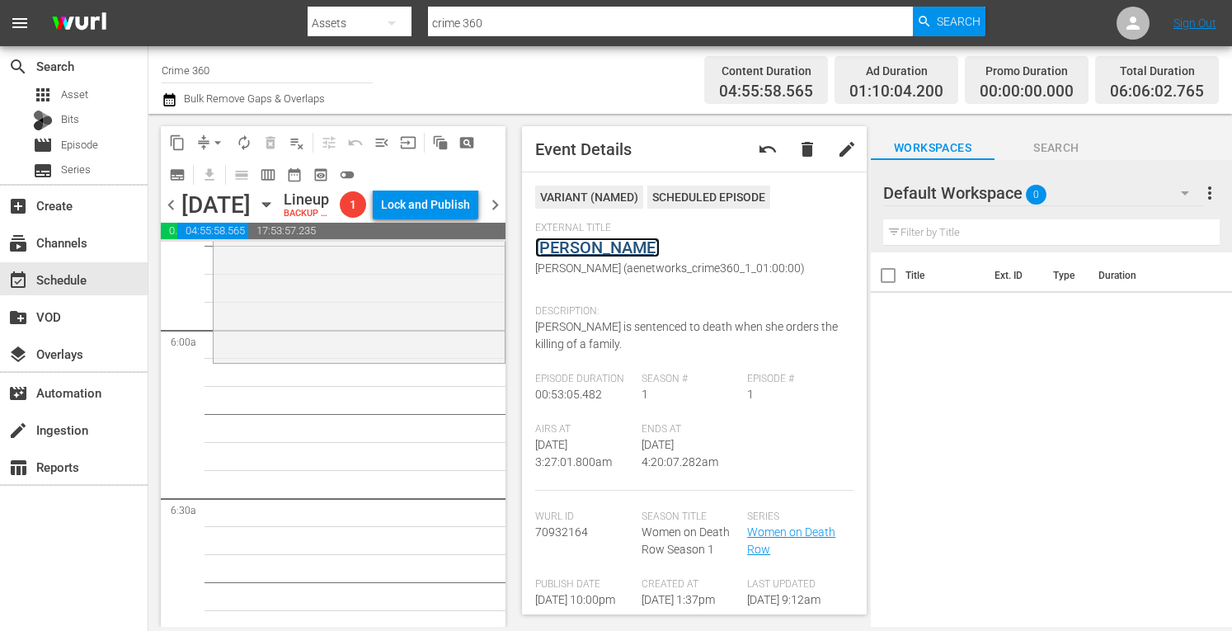
scroll to position [1928, 0]
click at [292, 338] on div "Women on Death Row / SE1 / EP2: Emilia Carr Emilia Carr (aenetworks_crime360_1_…" at bounding box center [359, 217] width 291 height 292
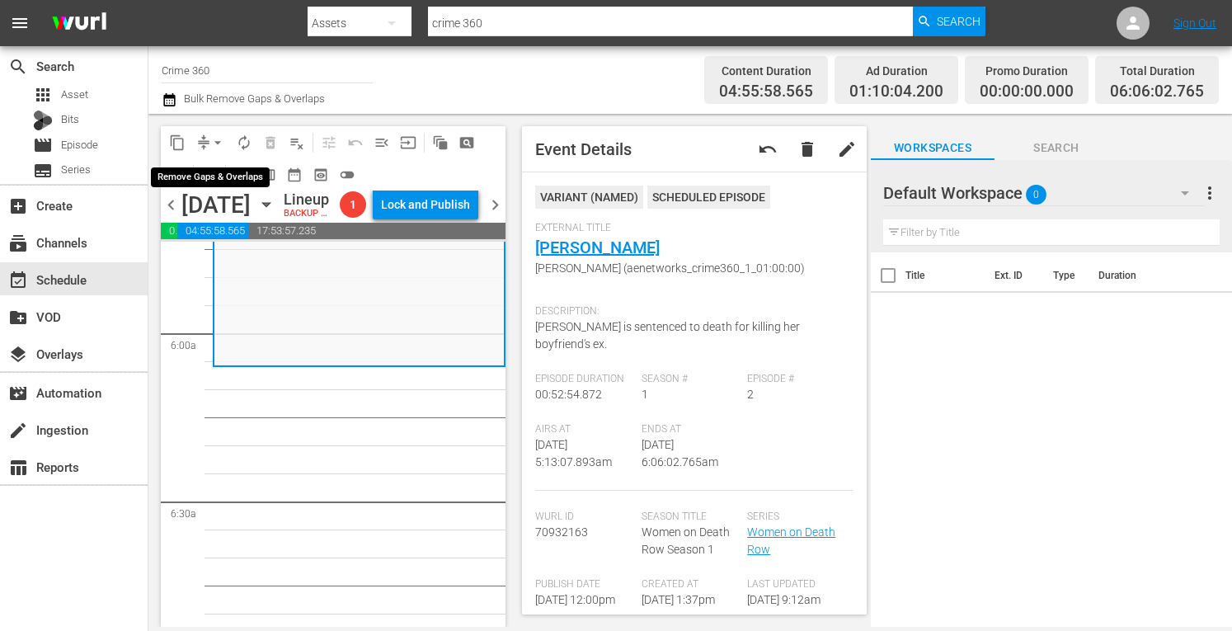
click at [210, 144] on span "arrow_drop_down" at bounding box center [218, 142] width 16 height 16
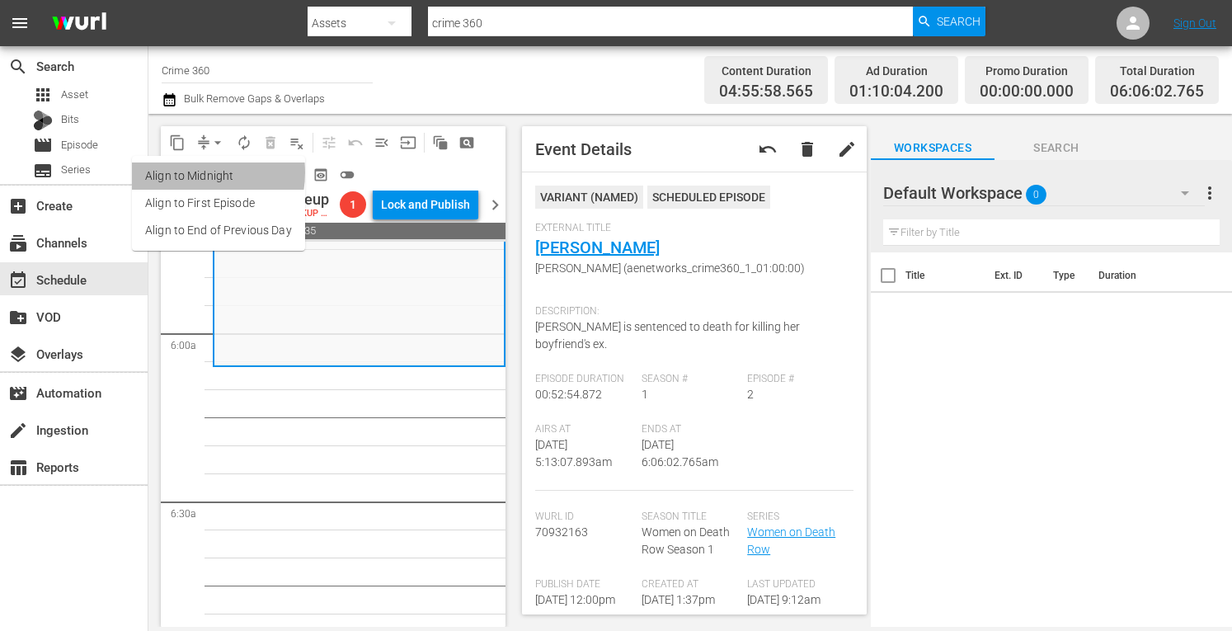
click at [189, 172] on li "Align to Midnight" at bounding box center [218, 176] width 173 height 27
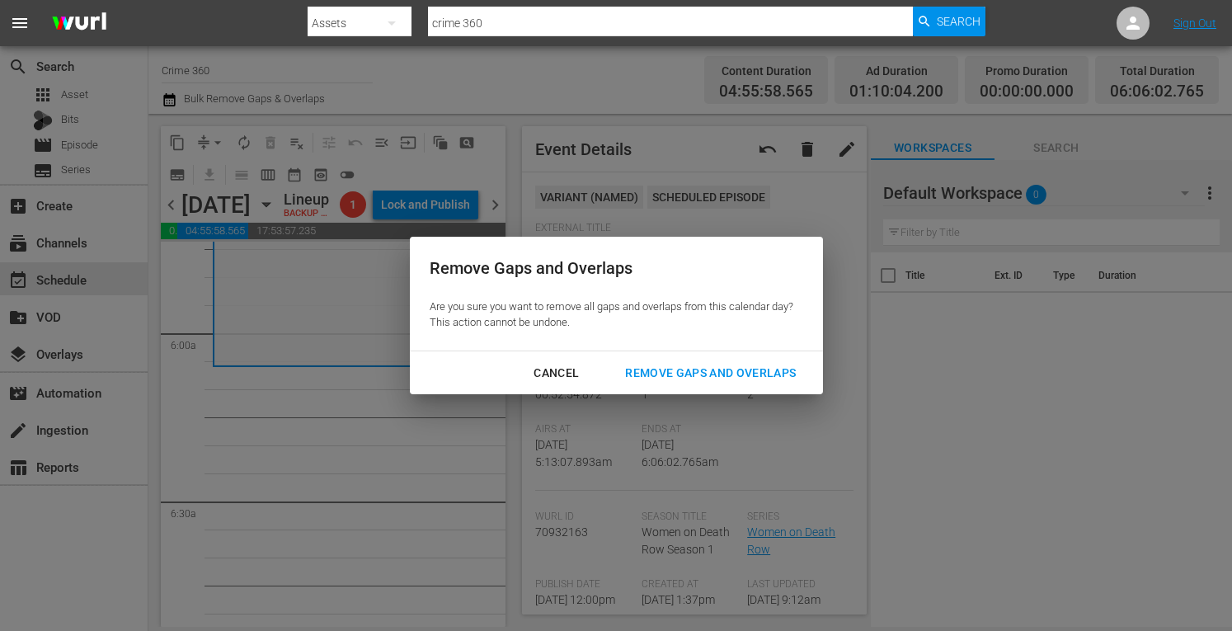
click at [704, 373] on div "Remove Gaps and Overlaps" at bounding box center [710, 373] width 197 height 21
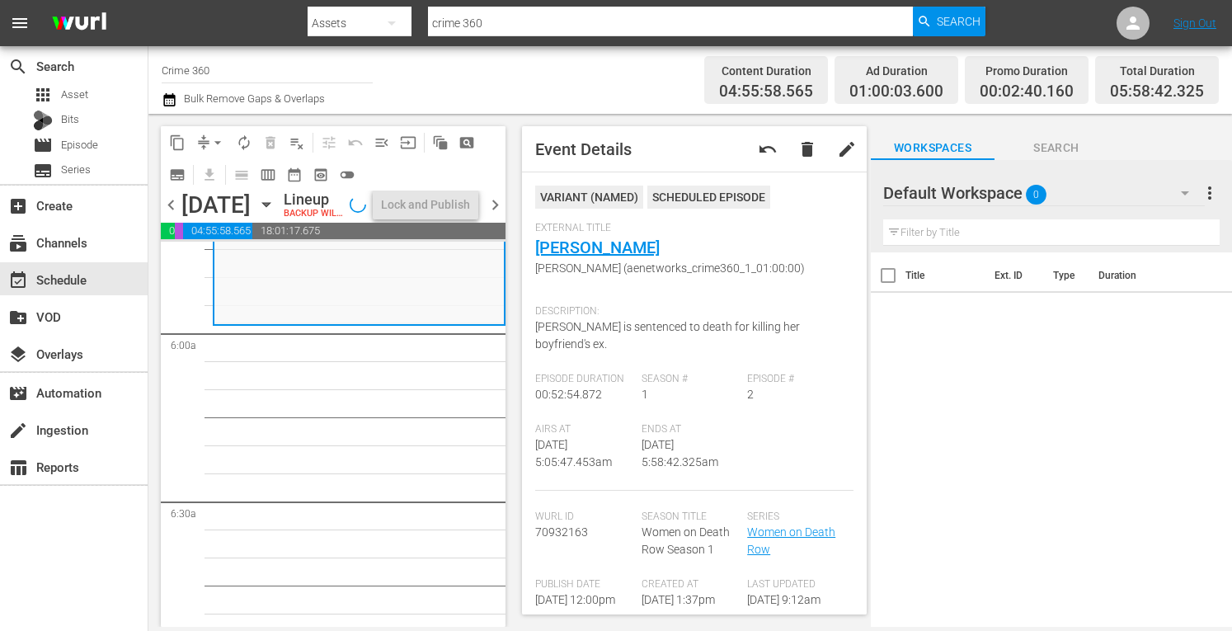
scroll to position [1956, 0]
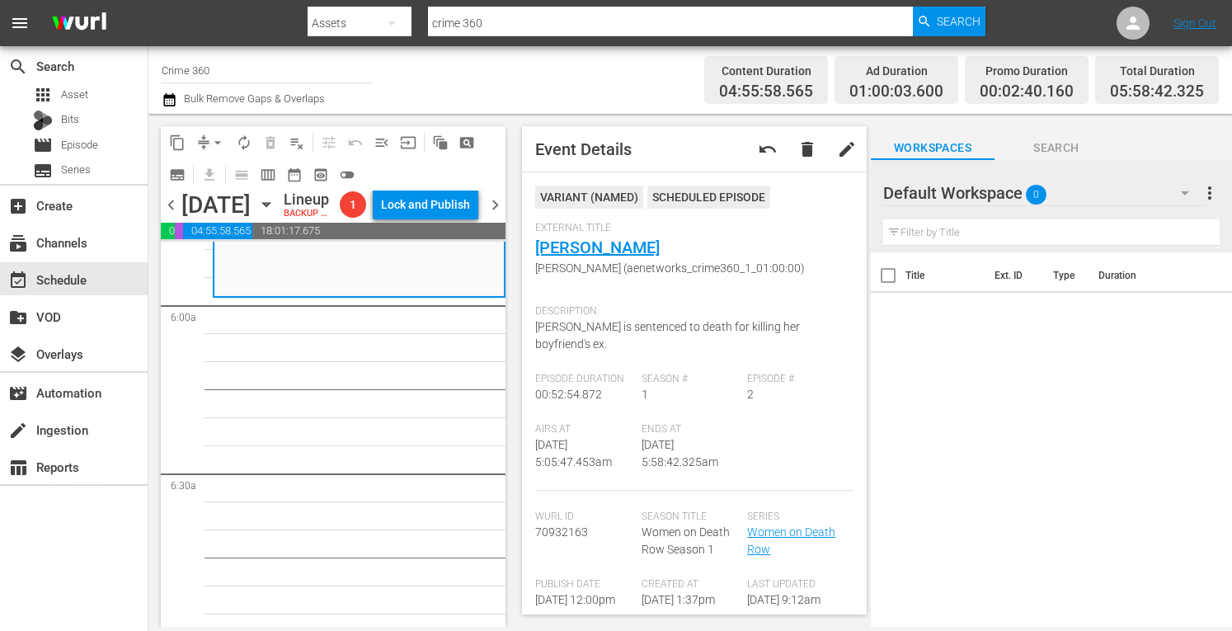
click at [224, 141] on span "arrow_drop_down" at bounding box center [218, 142] width 16 height 16
click at [180, 177] on li "Align to Midnight" at bounding box center [218, 176] width 173 height 27
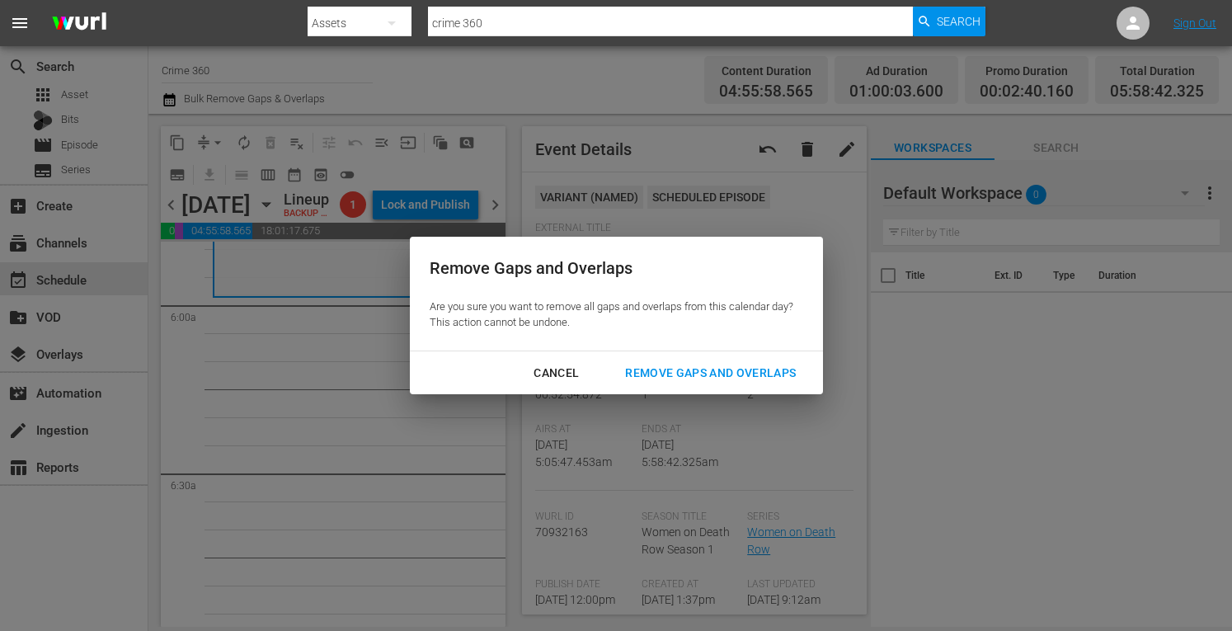
click at [662, 376] on div "Remove Gaps and Overlaps" at bounding box center [710, 373] width 197 height 21
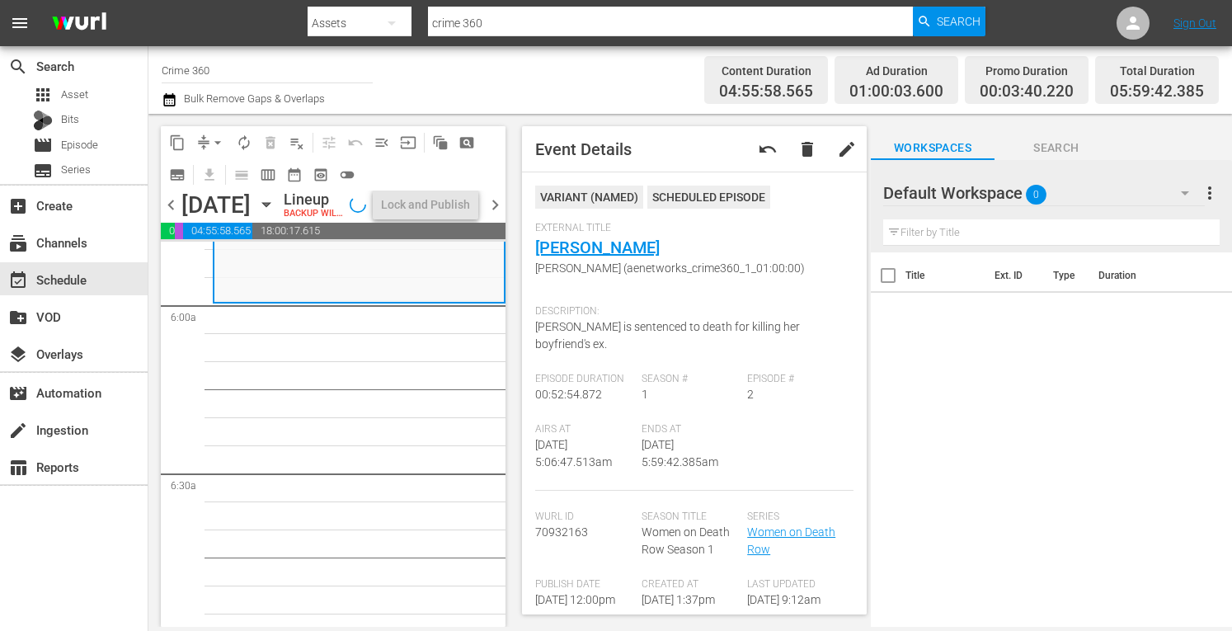
scroll to position [1872, 0]
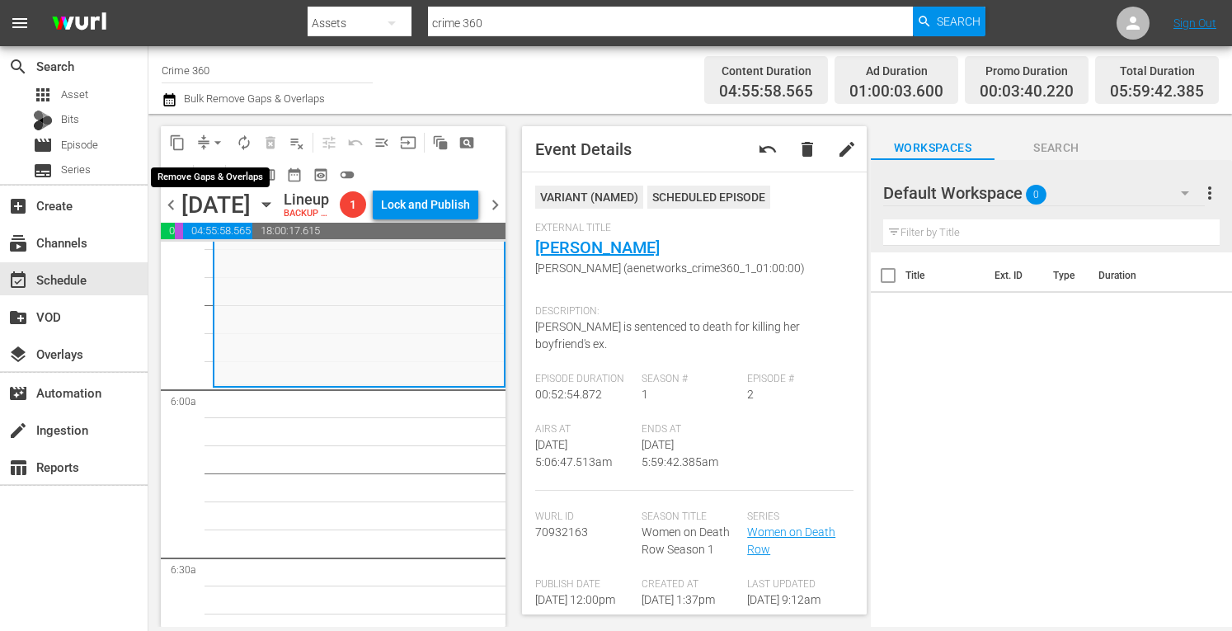
click at [218, 141] on span "arrow_drop_down" at bounding box center [218, 142] width 16 height 16
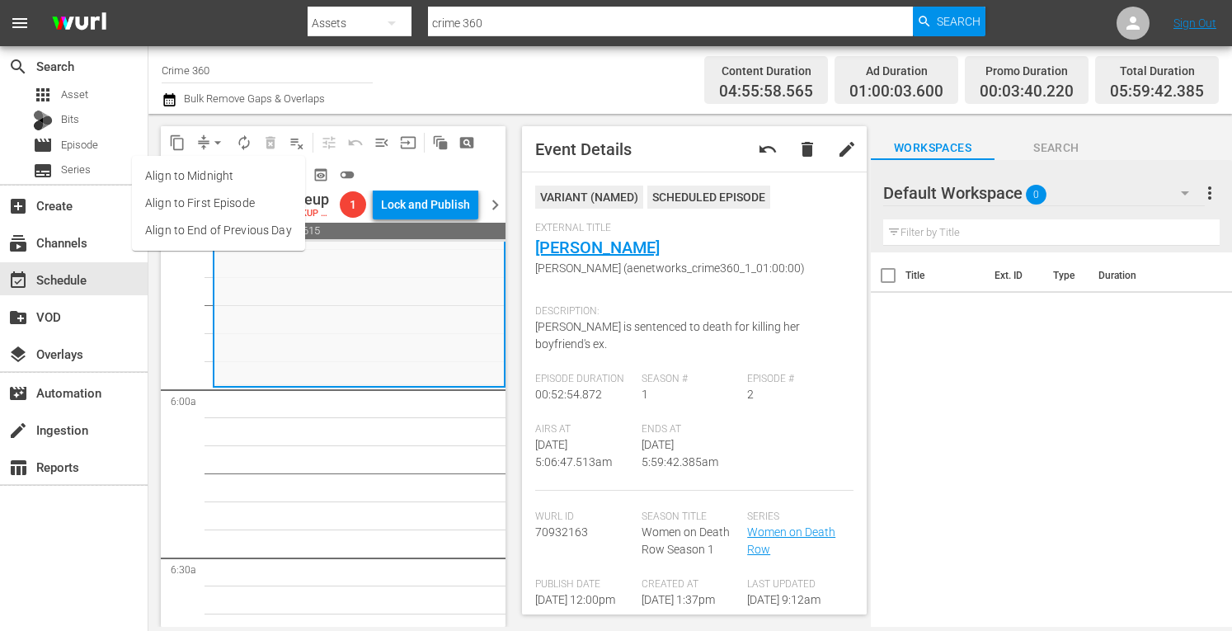
click at [181, 186] on li "Align to Midnight" at bounding box center [218, 176] width 173 height 27
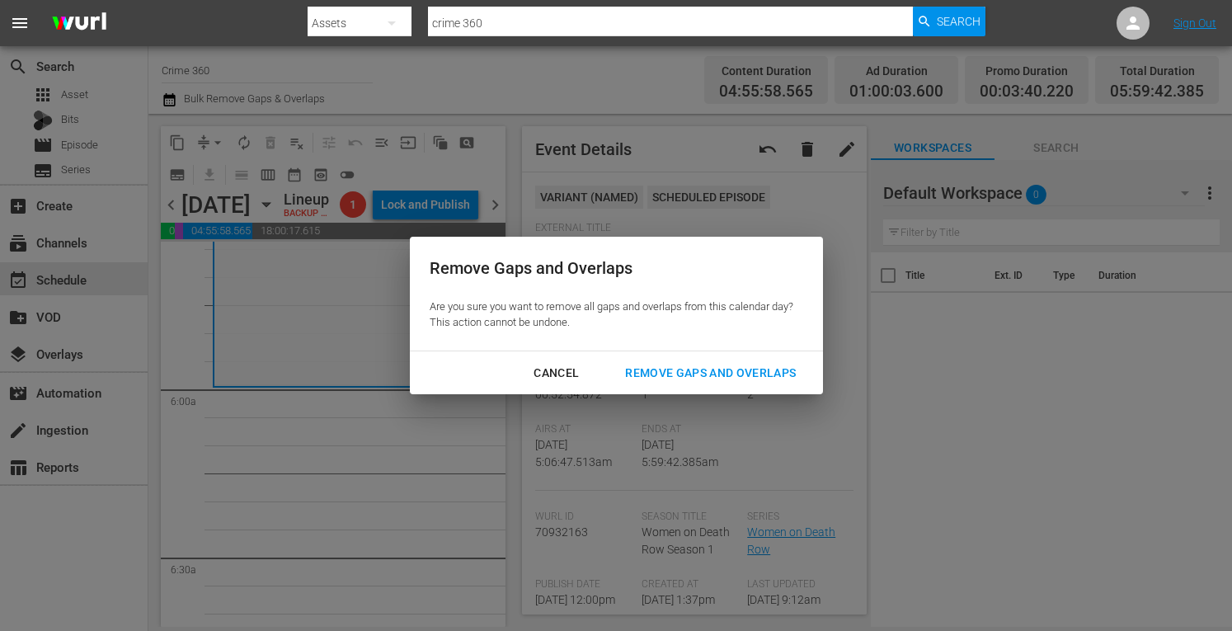
click at [703, 363] on div "Remove Gaps and Overlaps" at bounding box center [710, 373] width 197 height 21
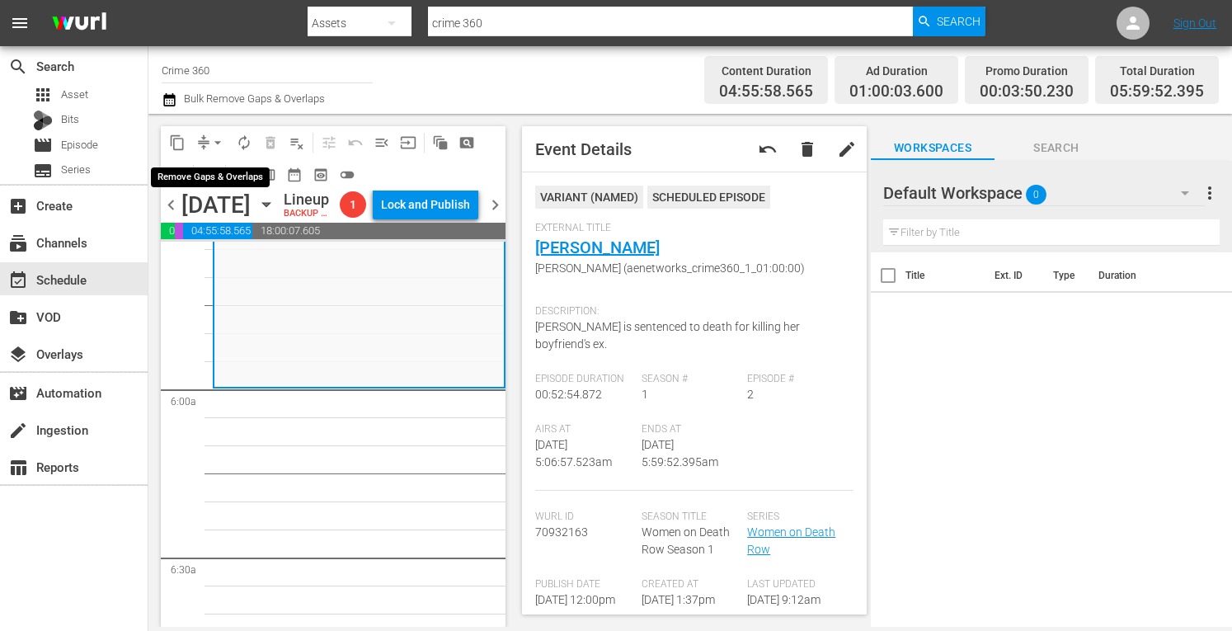
click at [212, 138] on span "arrow_drop_down" at bounding box center [218, 142] width 16 height 16
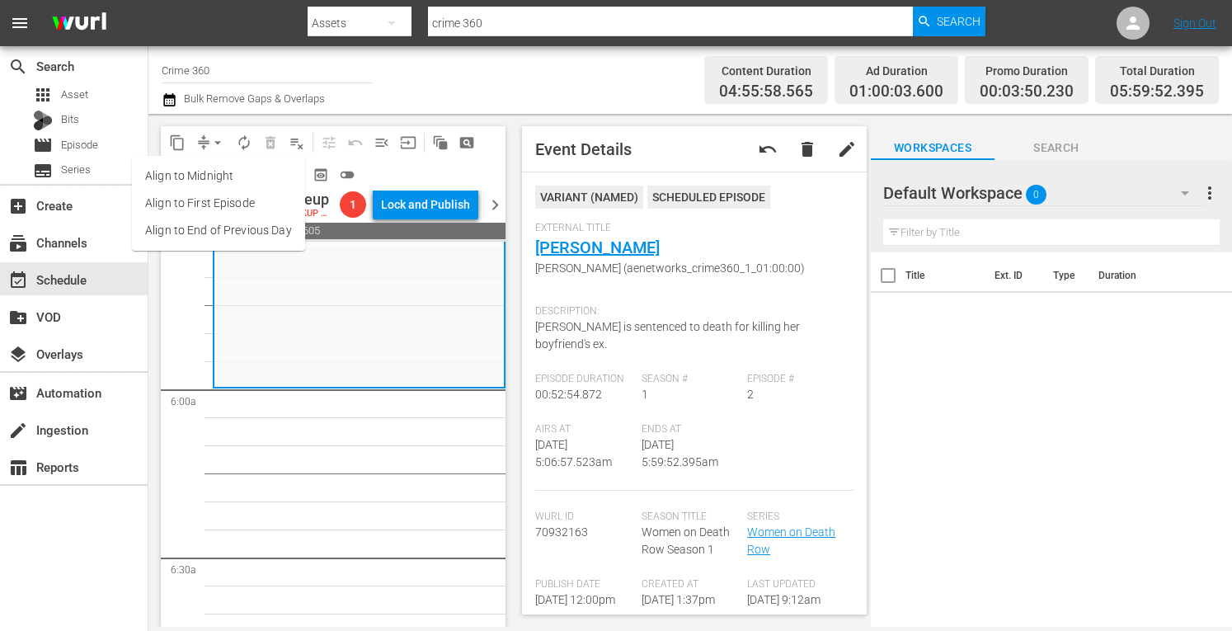
click at [167, 168] on li "Align to Midnight" at bounding box center [218, 176] width 173 height 27
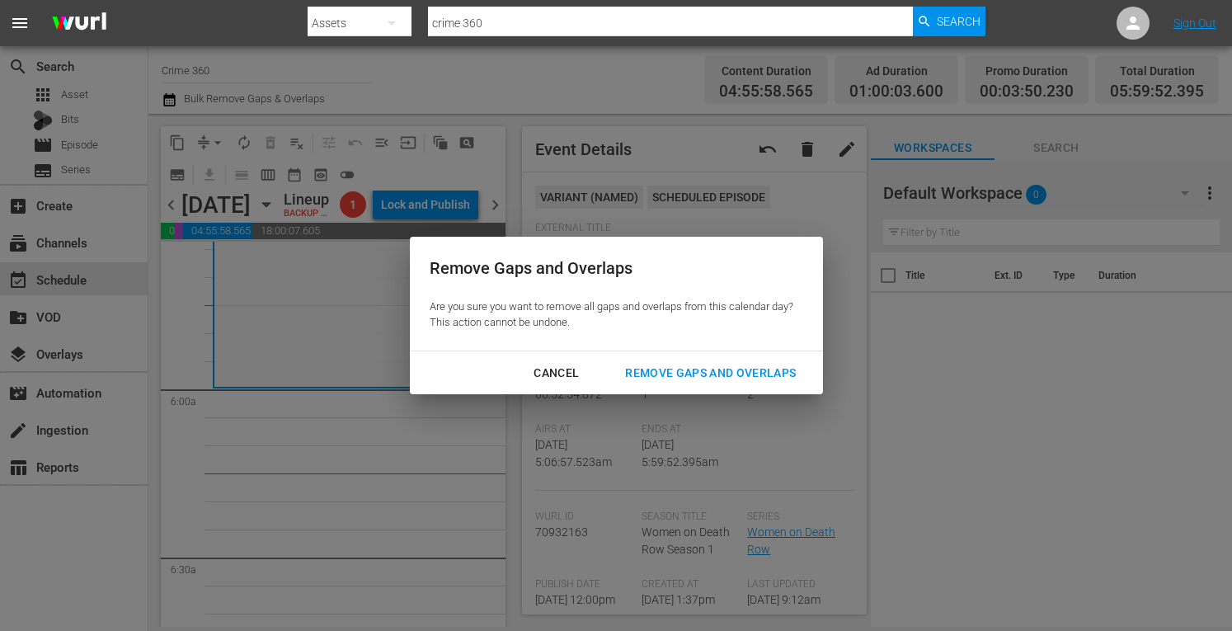
click at [668, 379] on div "Remove Gaps and Overlaps" at bounding box center [710, 373] width 197 height 21
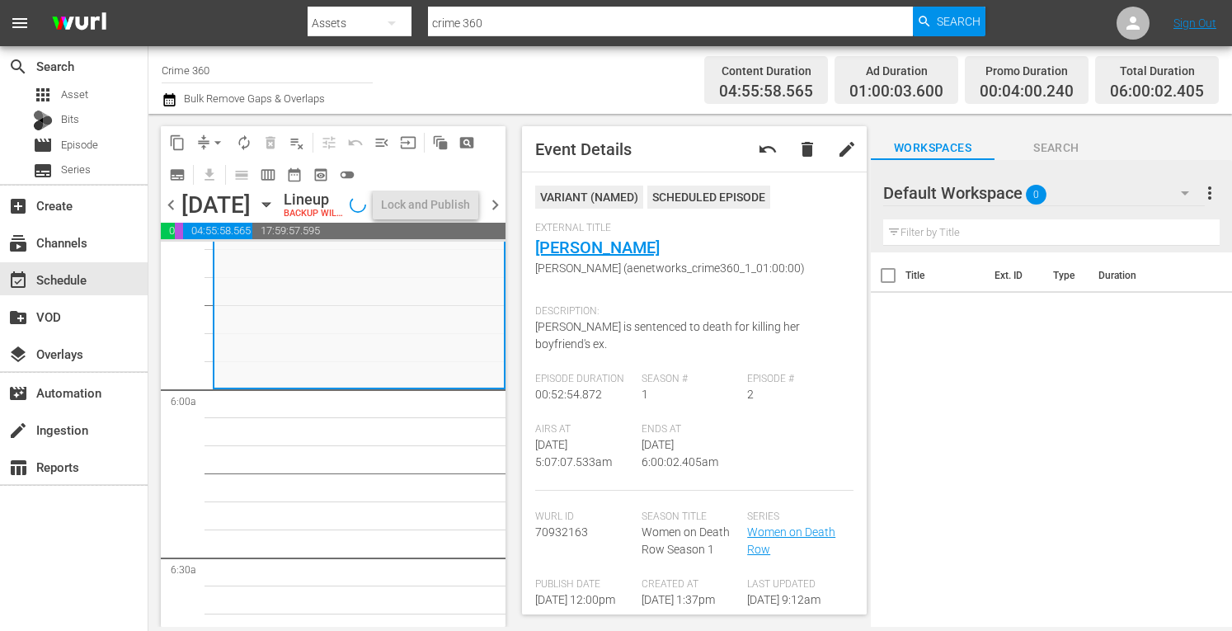
scroll to position [1900, 0]
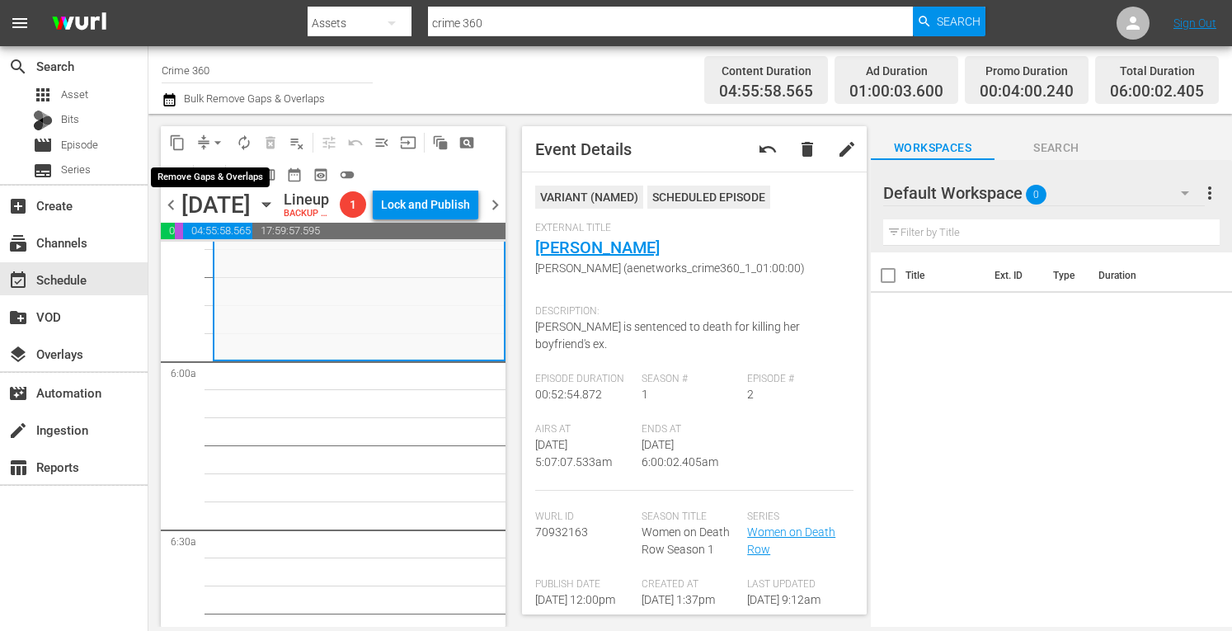
click at [218, 138] on span "arrow_drop_down" at bounding box center [218, 142] width 16 height 16
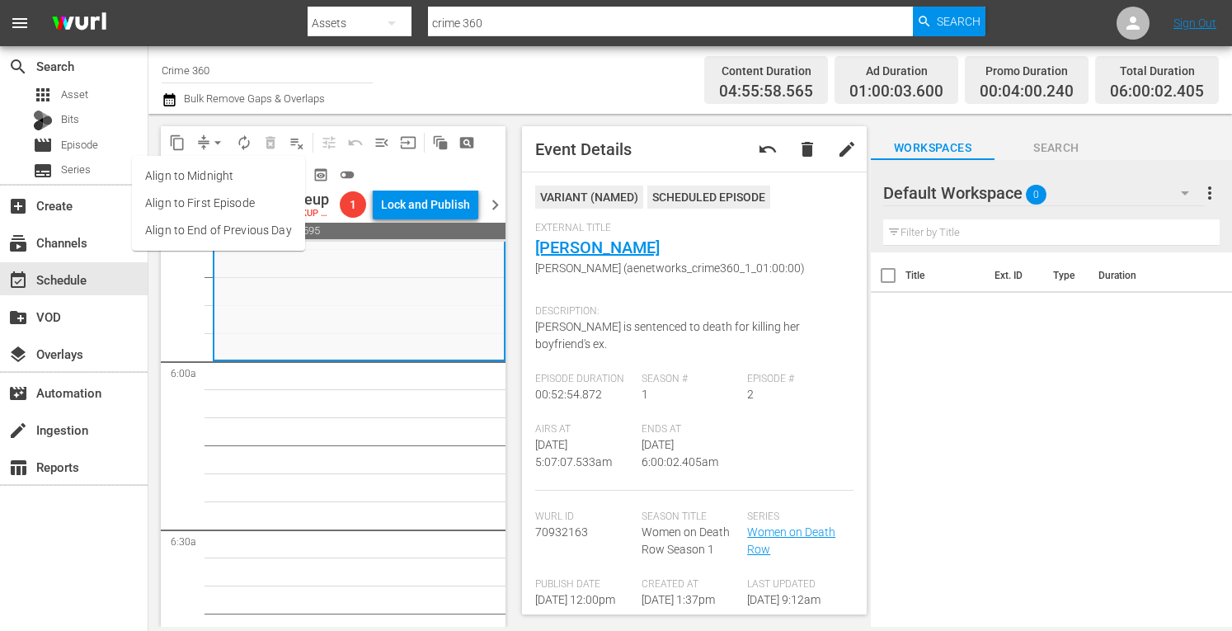
click at [182, 168] on li "Align to Midnight" at bounding box center [218, 176] width 173 height 27
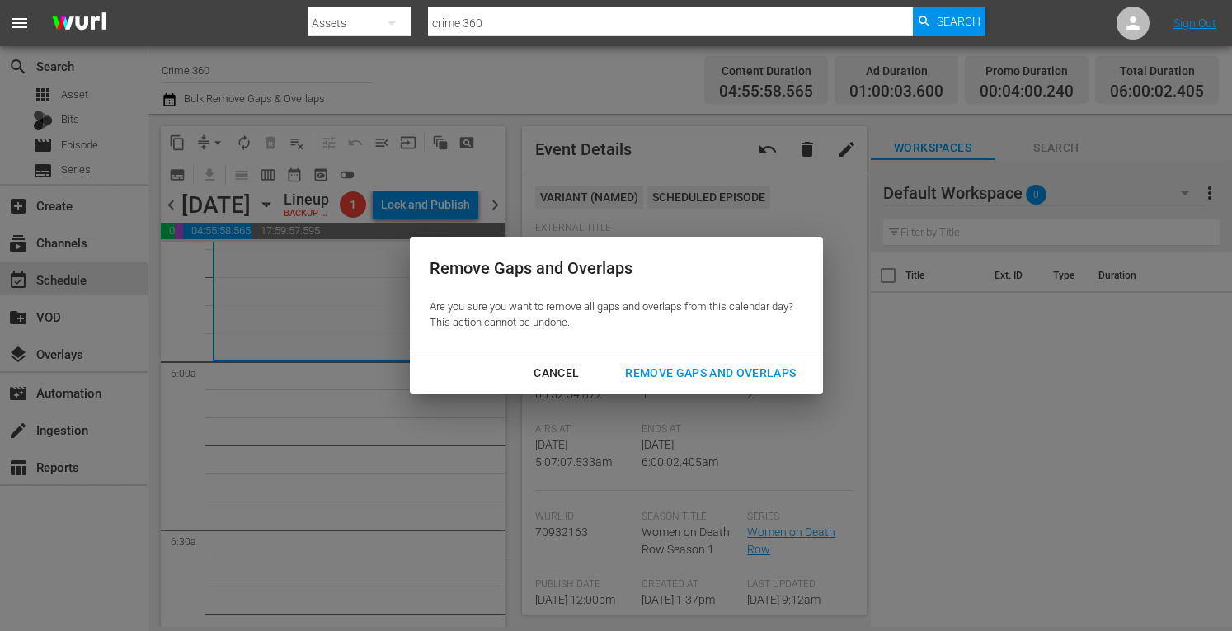
click at [723, 374] on div "Remove Gaps and Overlaps" at bounding box center [710, 373] width 197 height 21
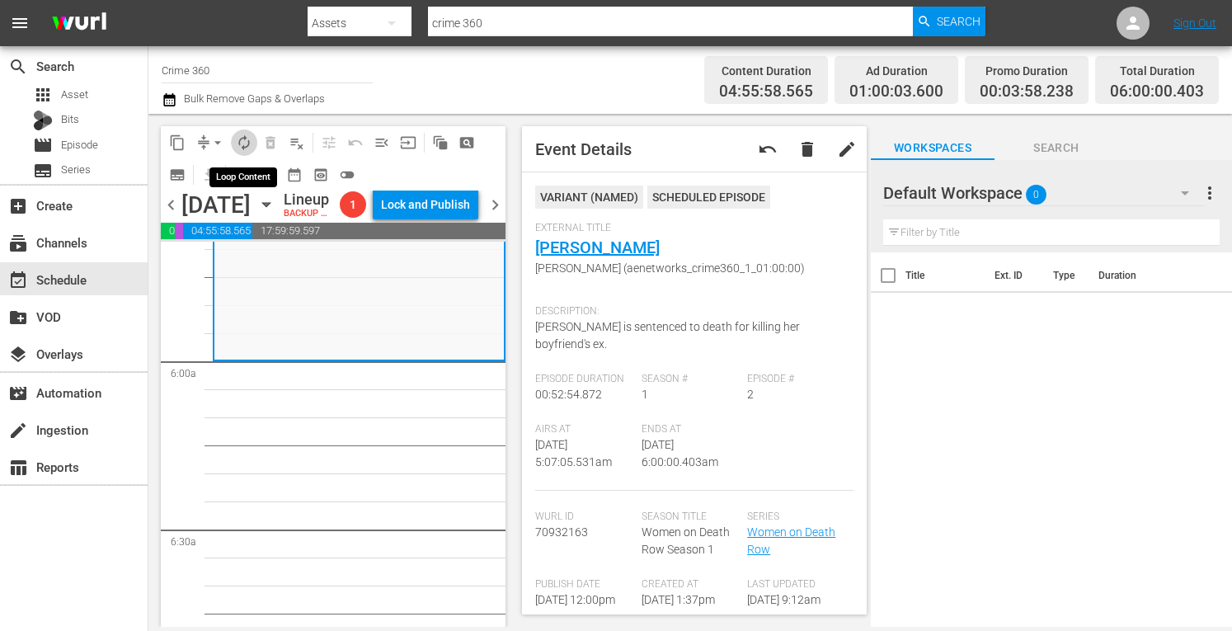
click at [239, 141] on span "autorenew_outlined" at bounding box center [244, 142] width 16 height 16
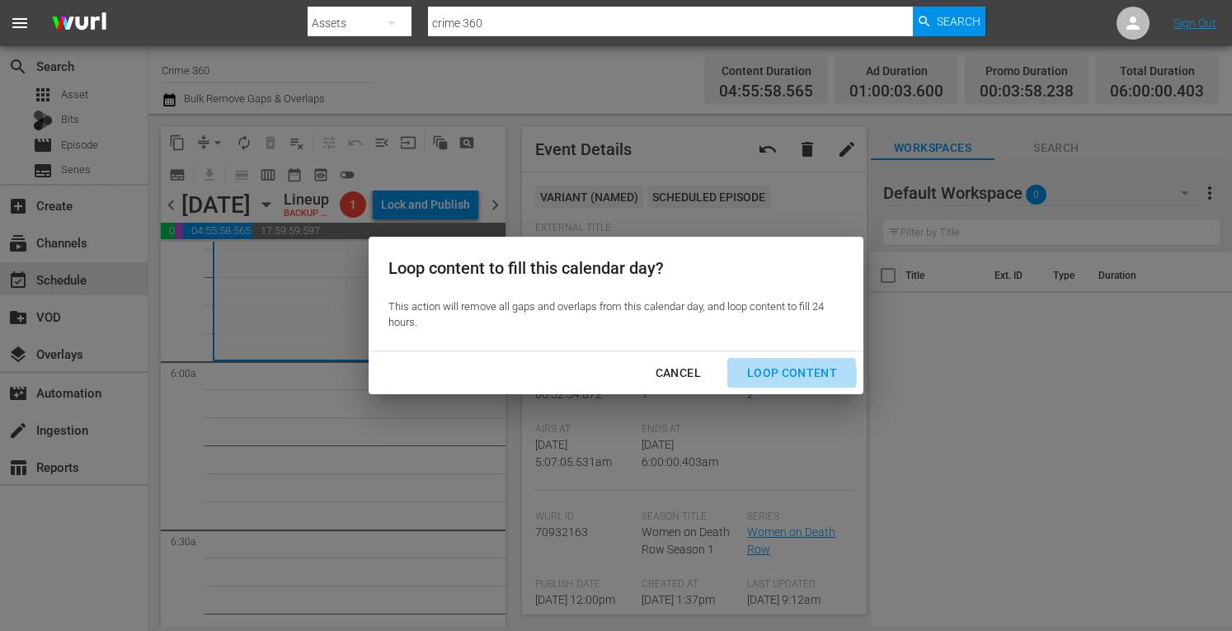
click at [777, 375] on div "Loop Content" at bounding box center [792, 373] width 116 height 21
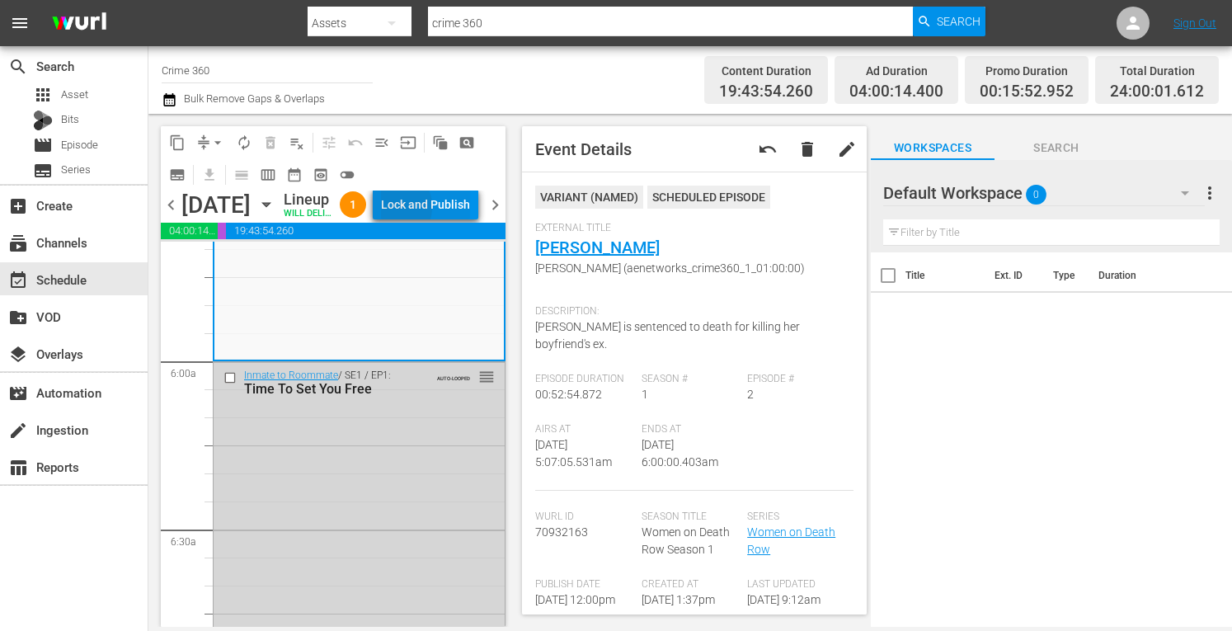
click at [426, 210] on div "Lock and Publish" at bounding box center [425, 205] width 89 height 30
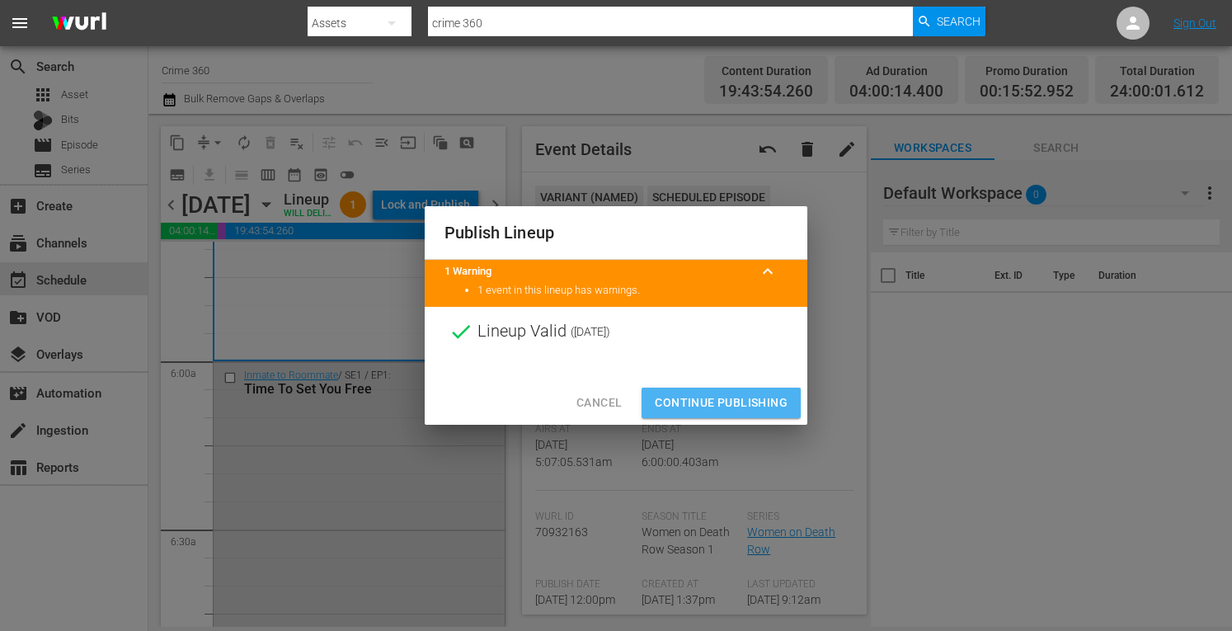
click at [719, 389] on button "Continue Publishing" at bounding box center [721, 403] width 159 height 31
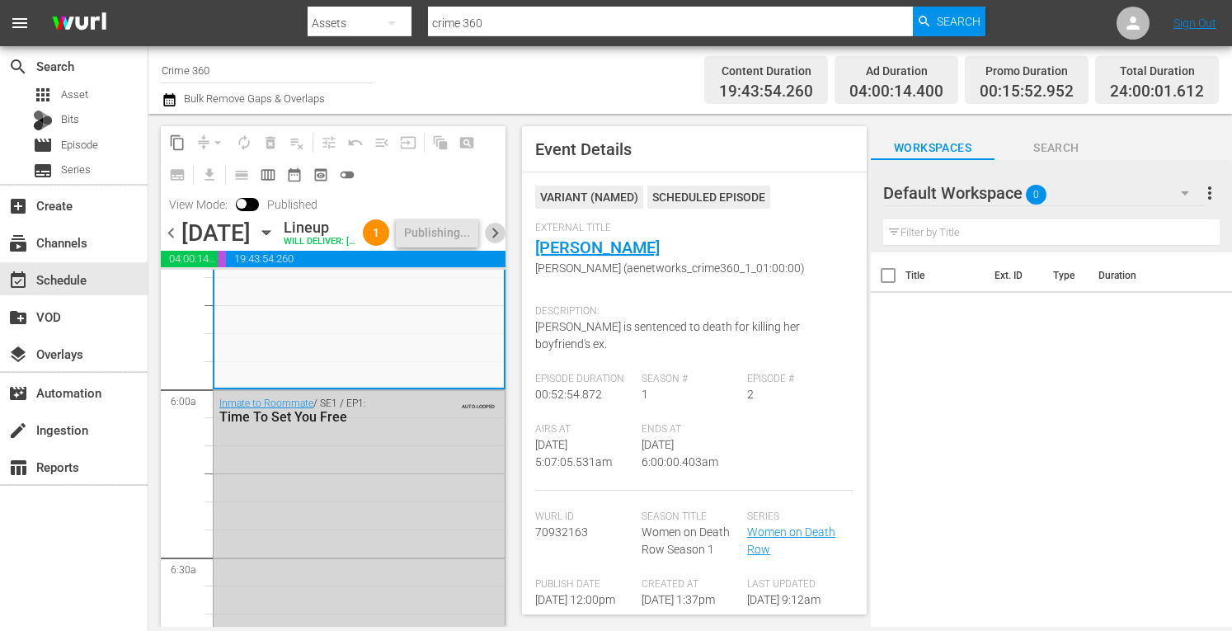
click at [500, 243] on span "chevron_right" at bounding box center [495, 233] width 21 height 21
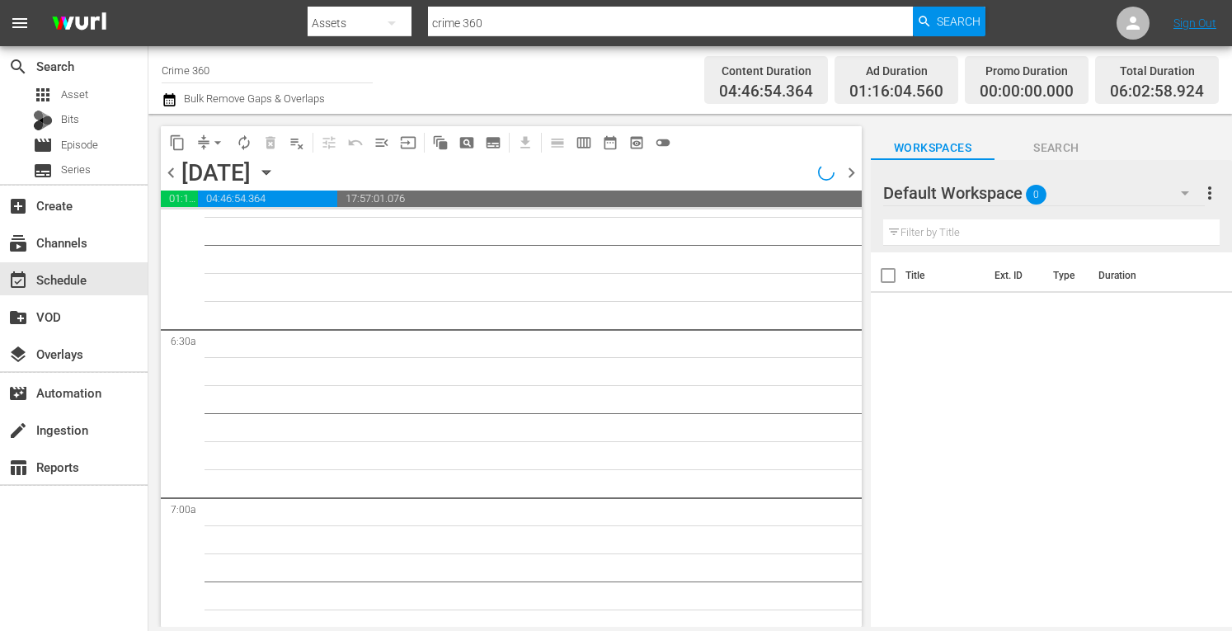
scroll to position [1816, 0]
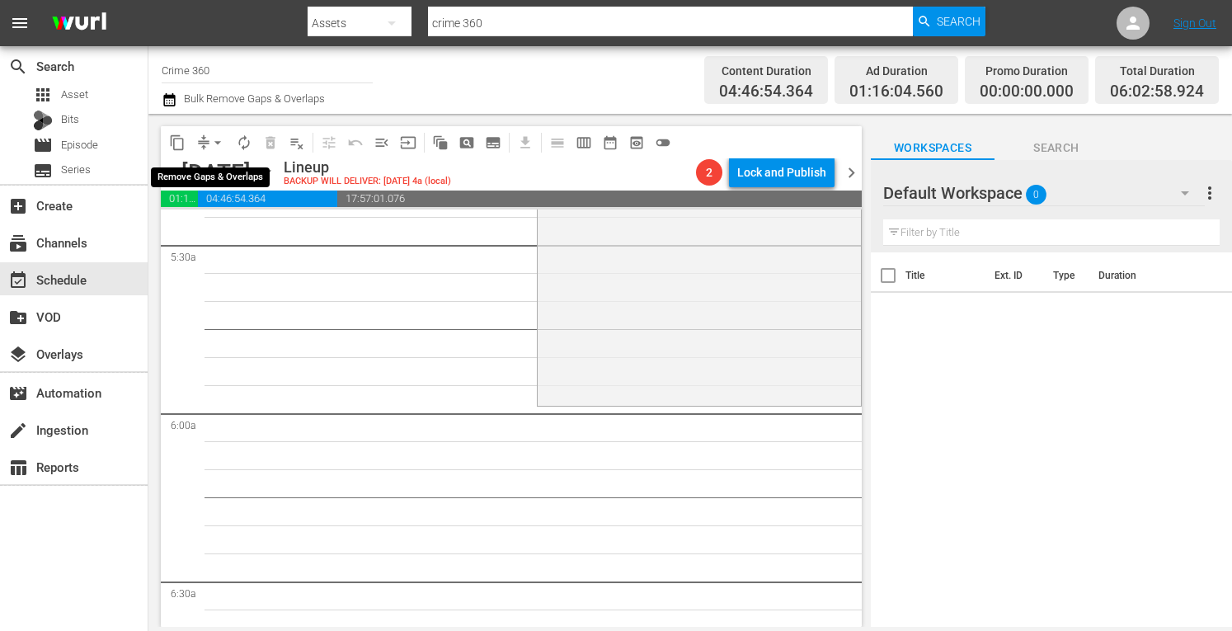
click at [223, 140] on span "arrow_drop_down" at bounding box center [218, 142] width 16 height 16
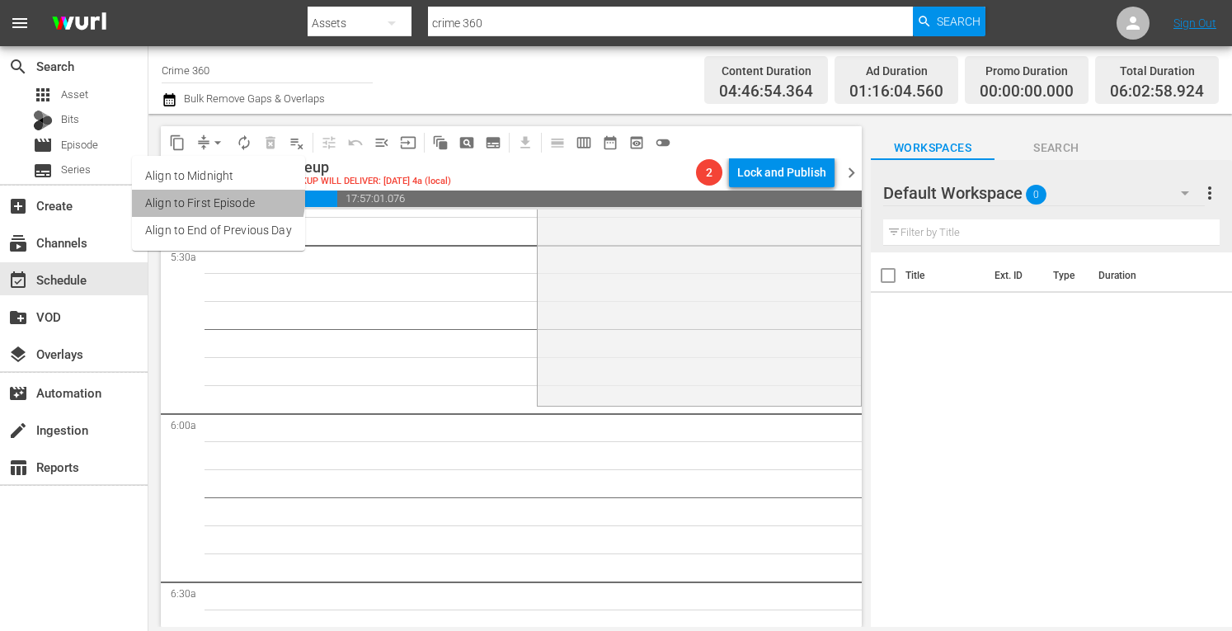
click at [172, 191] on li "Align to First Episode" at bounding box center [218, 203] width 173 height 27
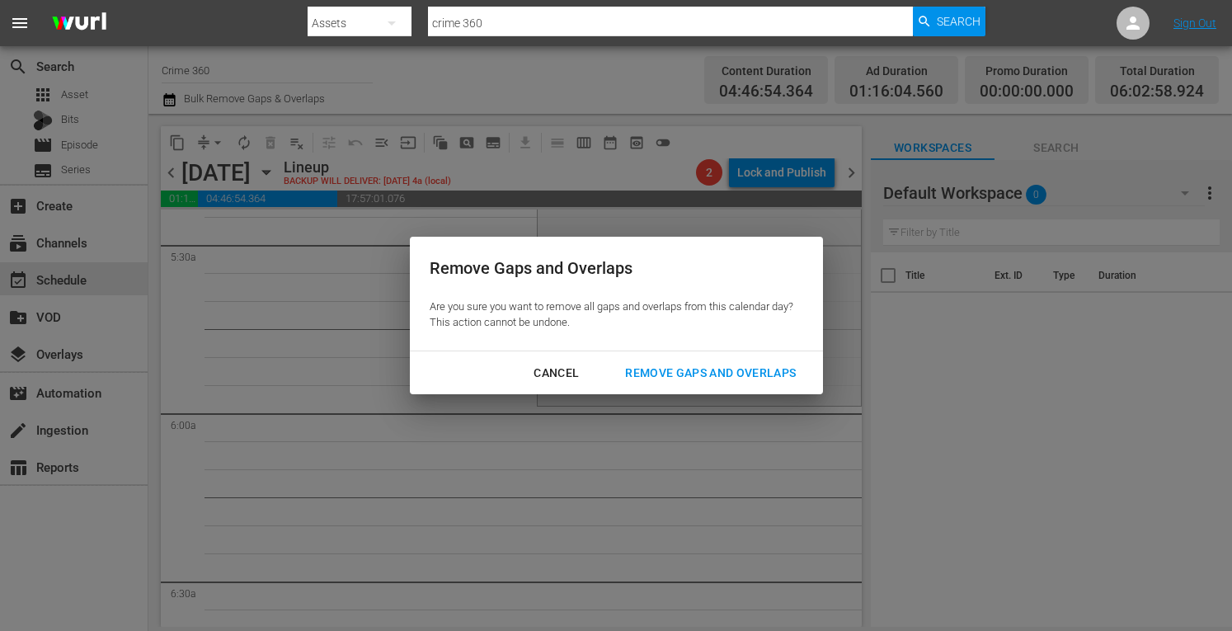
click at [561, 384] on button "Cancel" at bounding box center [556, 373] width 85 height 31
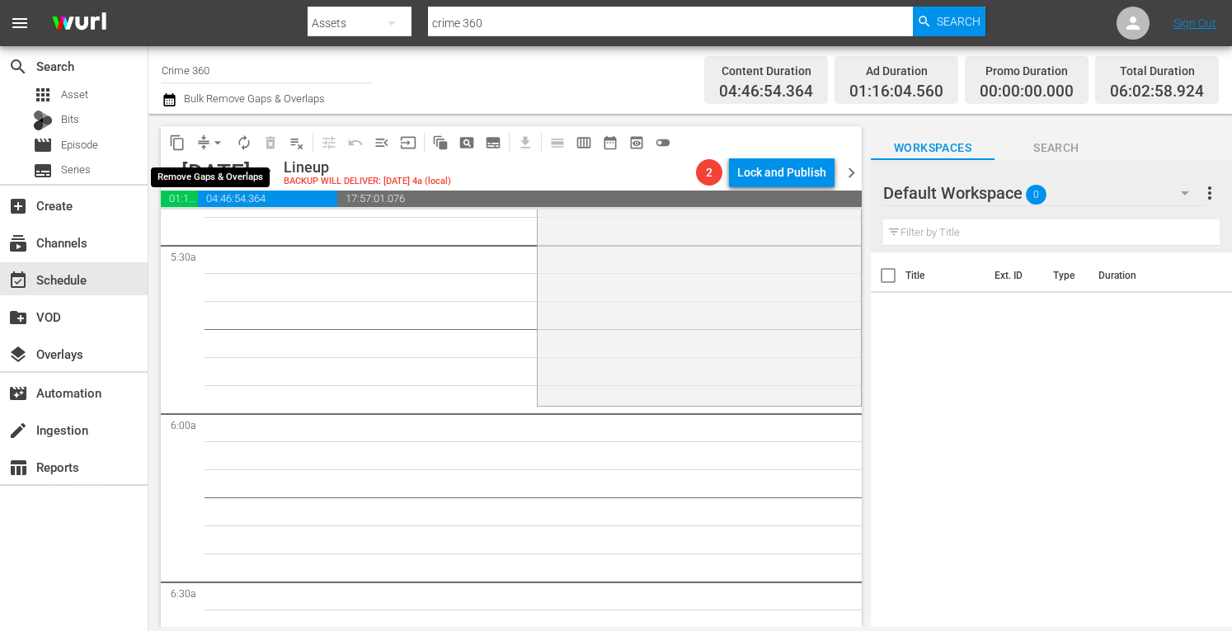
click at [216, 143] on span "arrow_drop_down" at bounding box center [218, 142] width 16 height 16
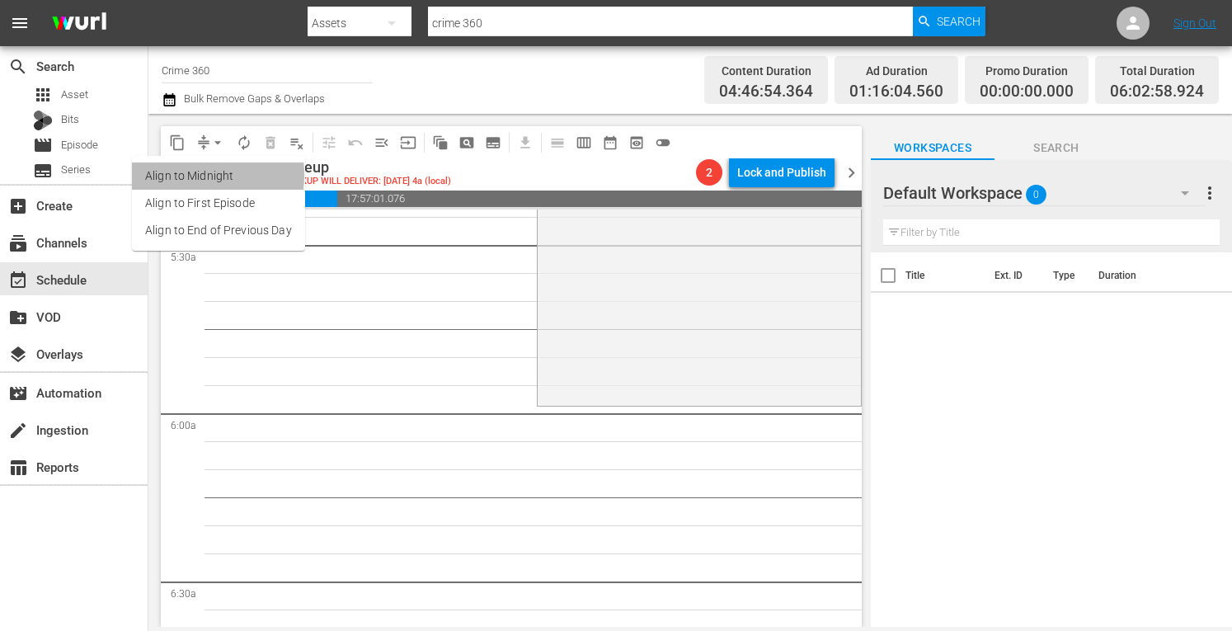
click at [181, 175] on li "Align to Midnight" at bounding box center [218, 176] width 173 height 27
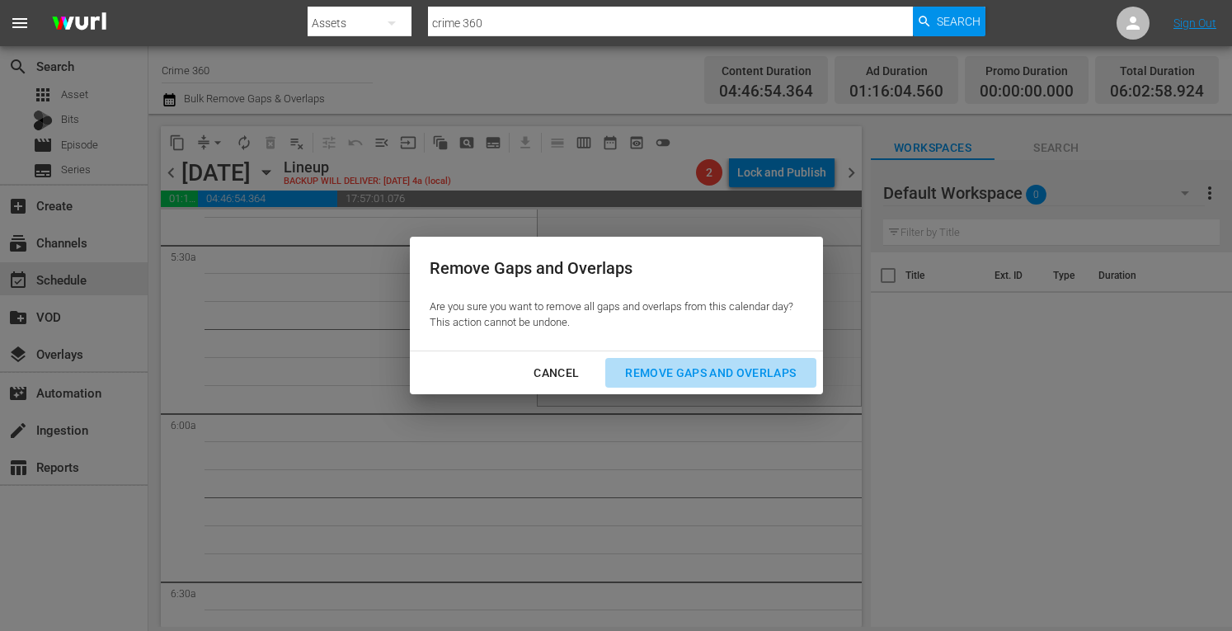
click at [716, 377] on div "Remove Gaps and Overlaps" at bounding box center [710, 373] width 197 height 21
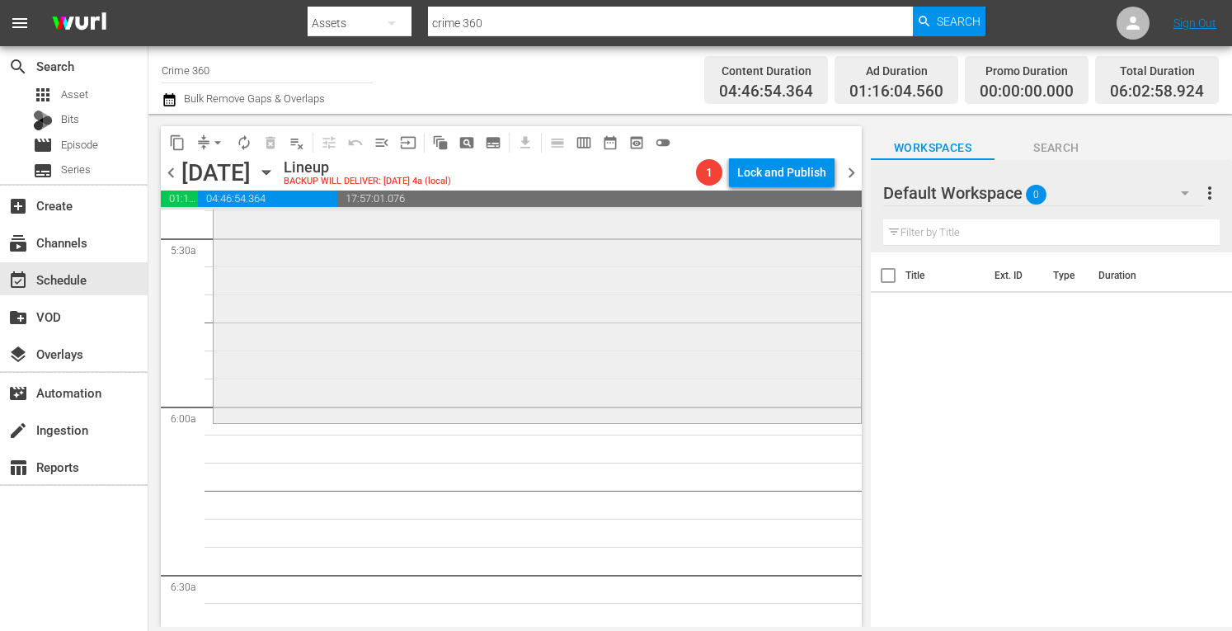
scroll to position [1824, 0]
click at [388, 332] on div "Undercover: Caught on Tape / SE1 / EP10: Money Murder and Malicious Intent Mone…" at bounding box center [538, 271] width 648 height 293
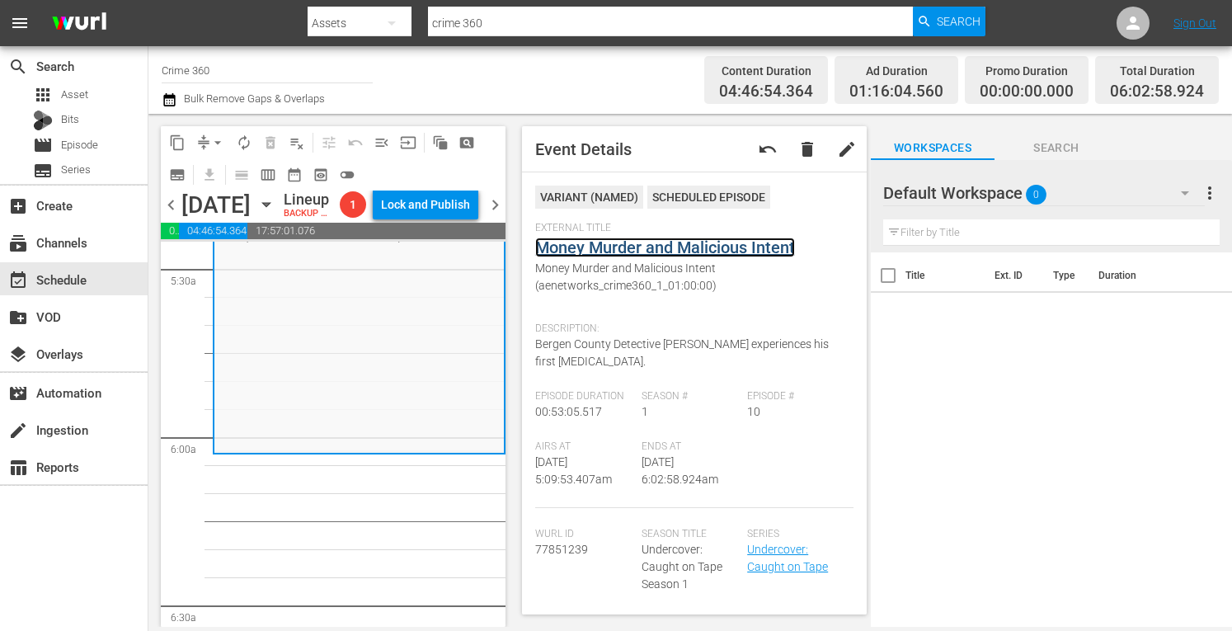
click at [618, 245] on link "Money Murder and Malicious Intent" at bounding box center [665, 248] width 260 height 20
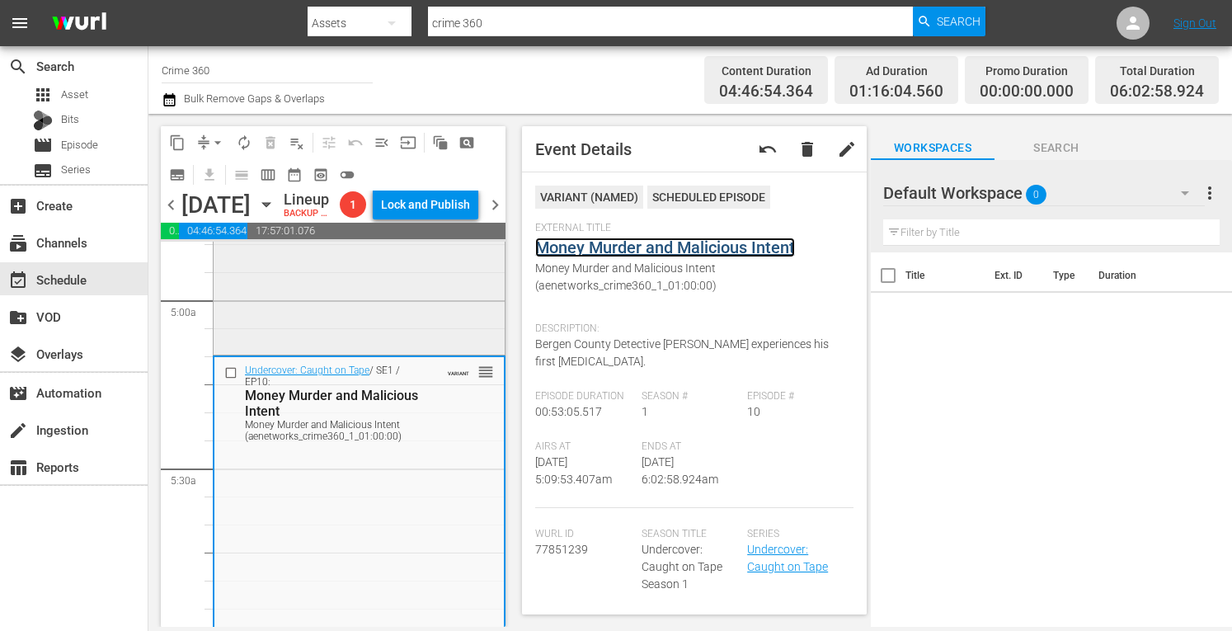
scroll to position [1622, 0]
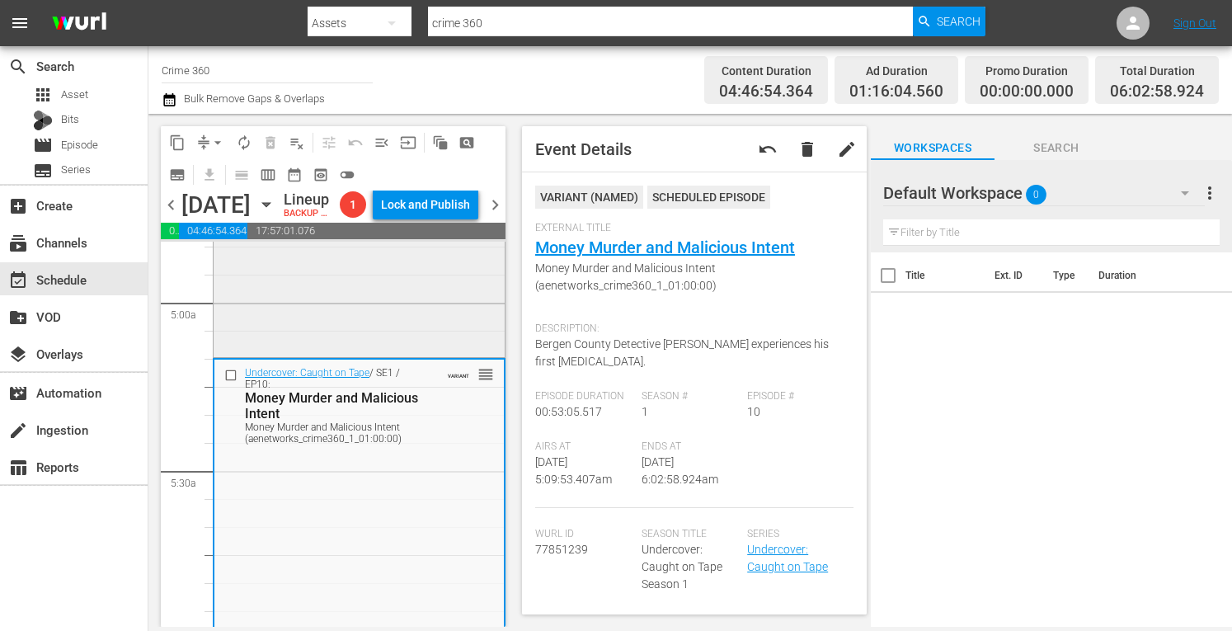
click at [365, 321] on div "Undercover: Caught on Tape / SE1 / EP9: Clear and Present Dangers Clear and Pre…" at bounding box center [359, 210] width 291 height 287
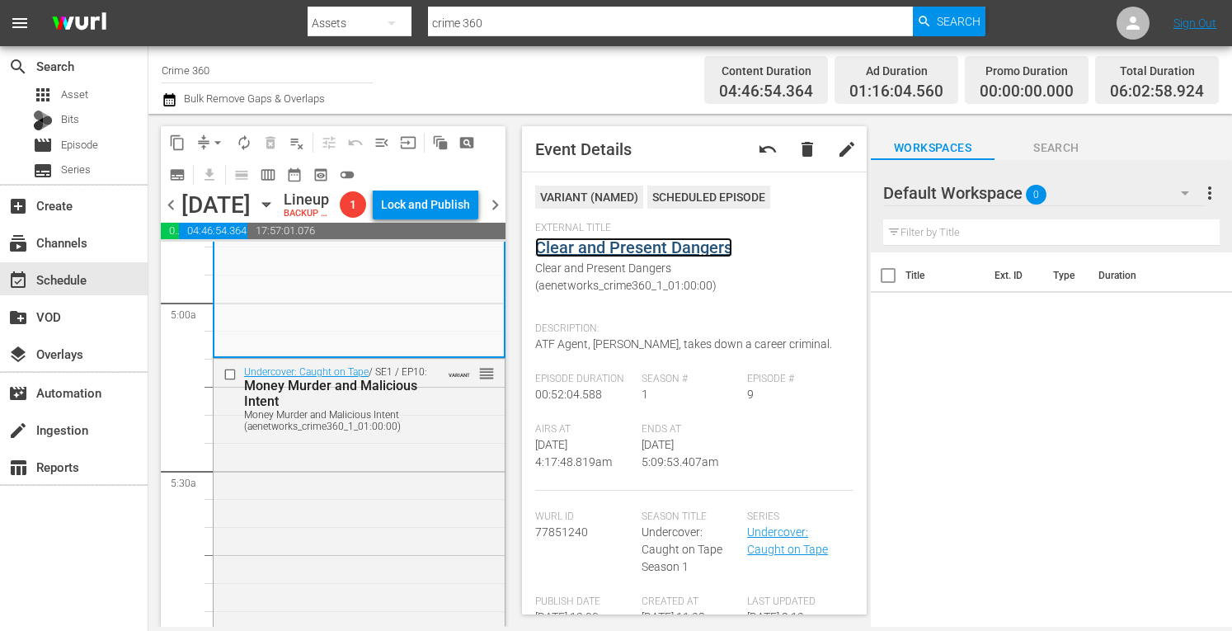
click at [653, 243] on link "Clear and Present Dangers" at bounding box center [633, 248] width 197 height 20
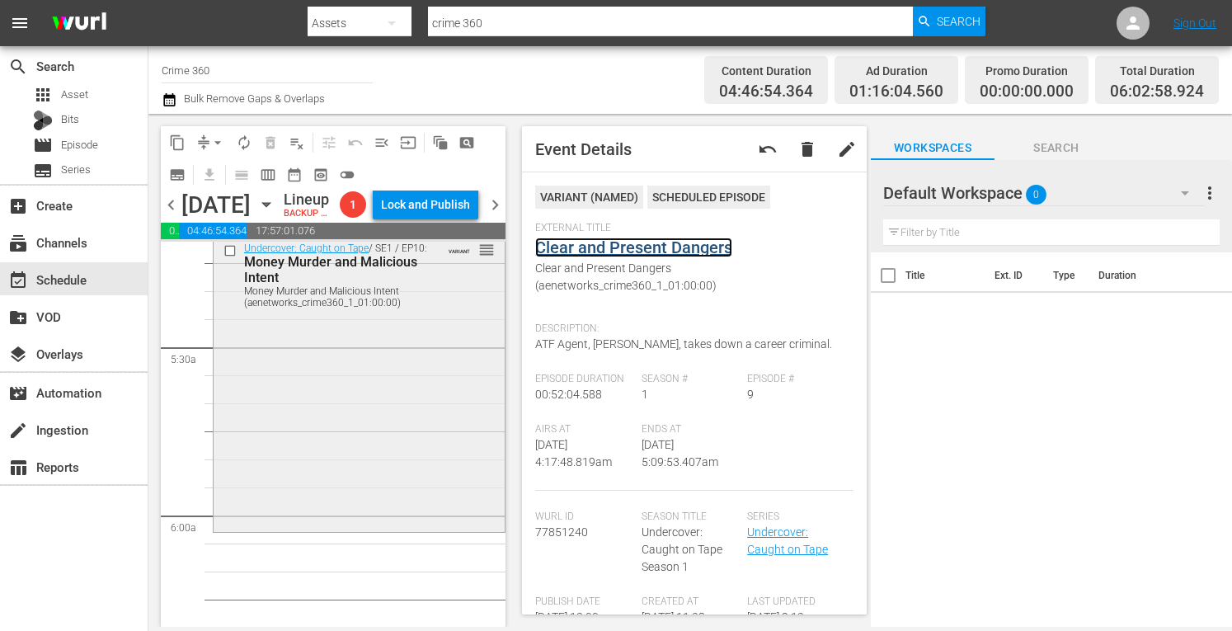
scroll to position [1746, 0]
click at [289, 418] on div "Undercover: Caught on Tape / SE1 / EP10: Money Murder and Malicious Intent Mone…" at bounding box center [359, 380] width 291 height 293
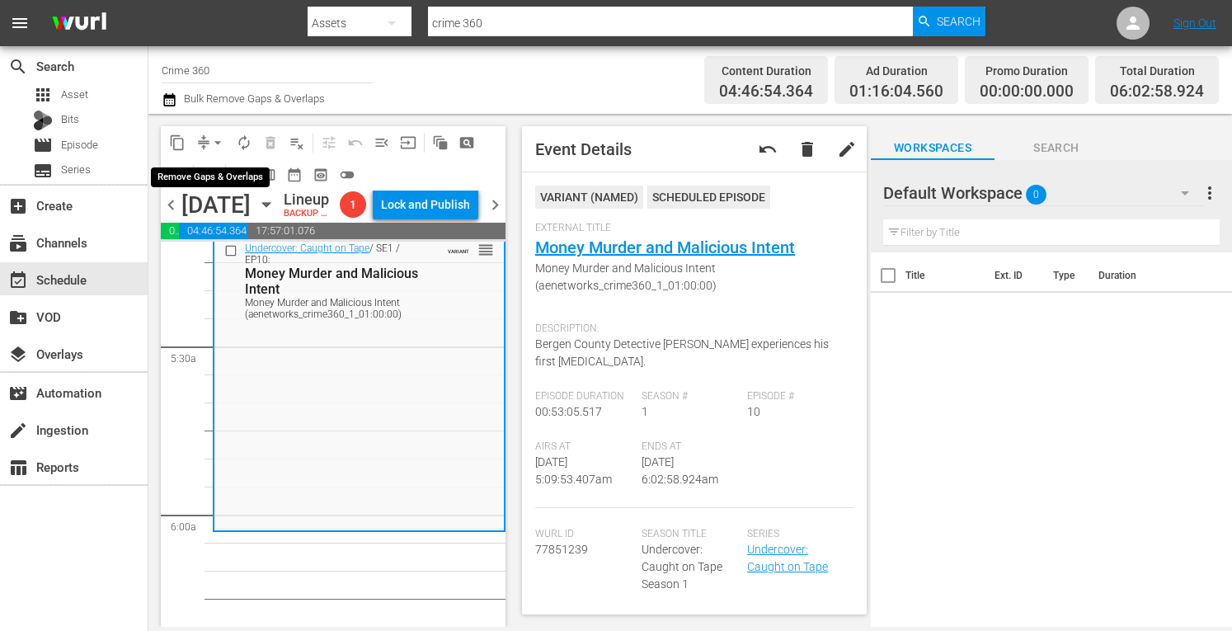
click at [216, 143] on span "arrow_drop_down" at bounding box center [218, 142] width 16 height 16
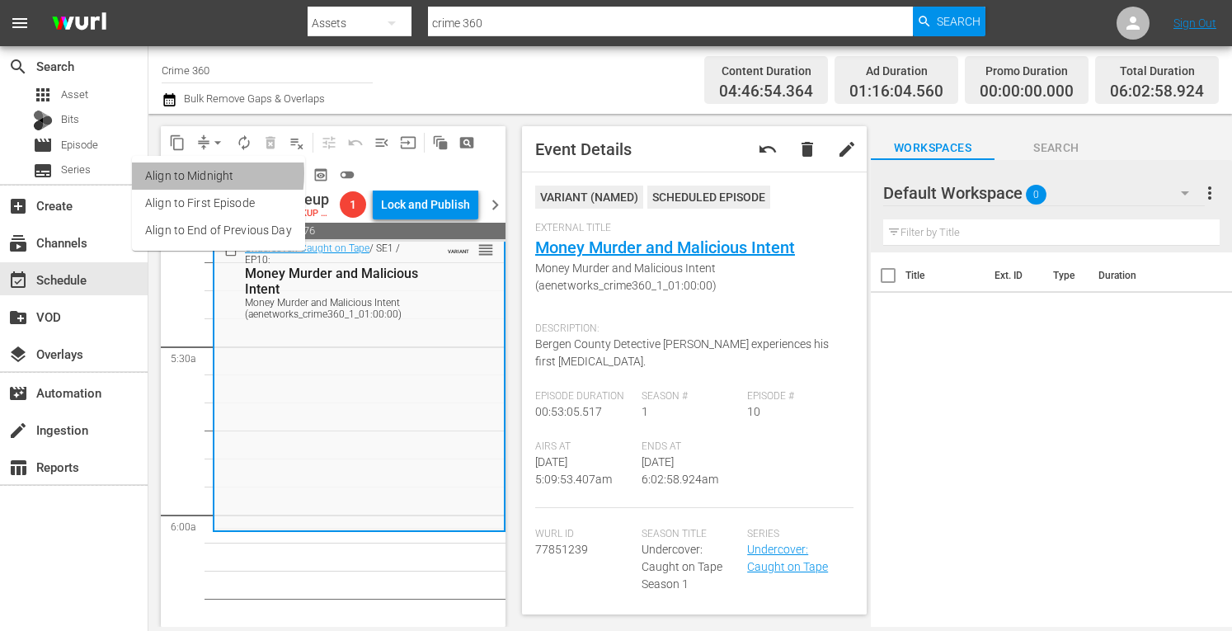
click at [177, 173] on li "Align to Midnight" at bounding box center [218, 176] width 173 height 27
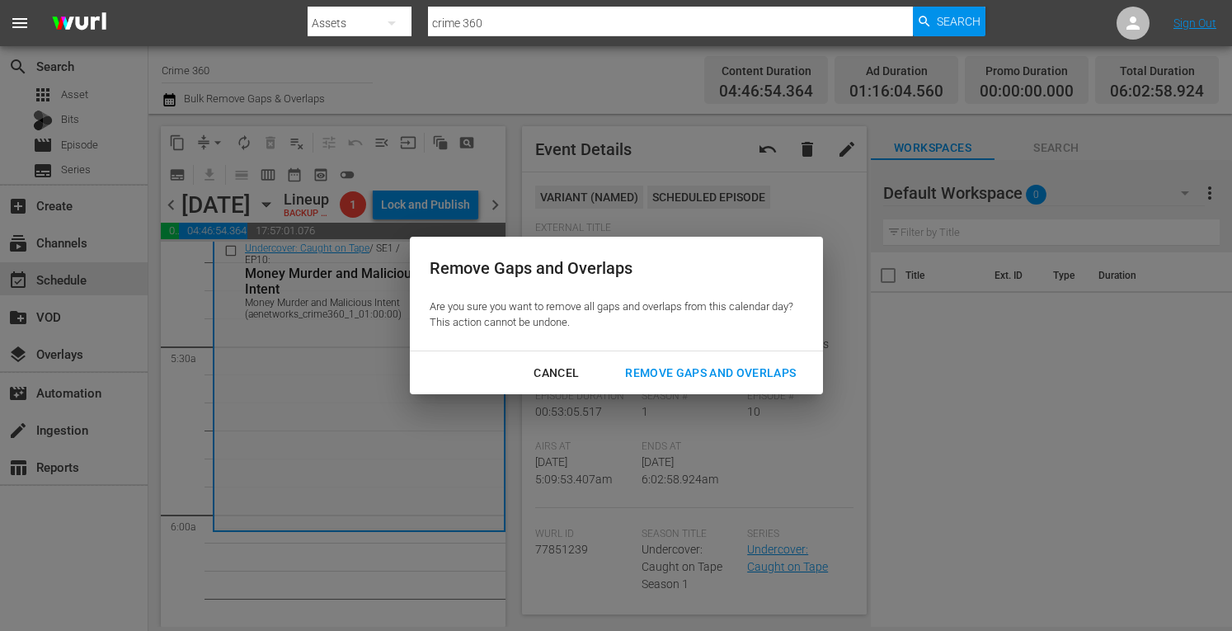
click at [681, 380] on div "Remove Gaps and Overlaps" at bounding box center [710, 373] width 197 height 21
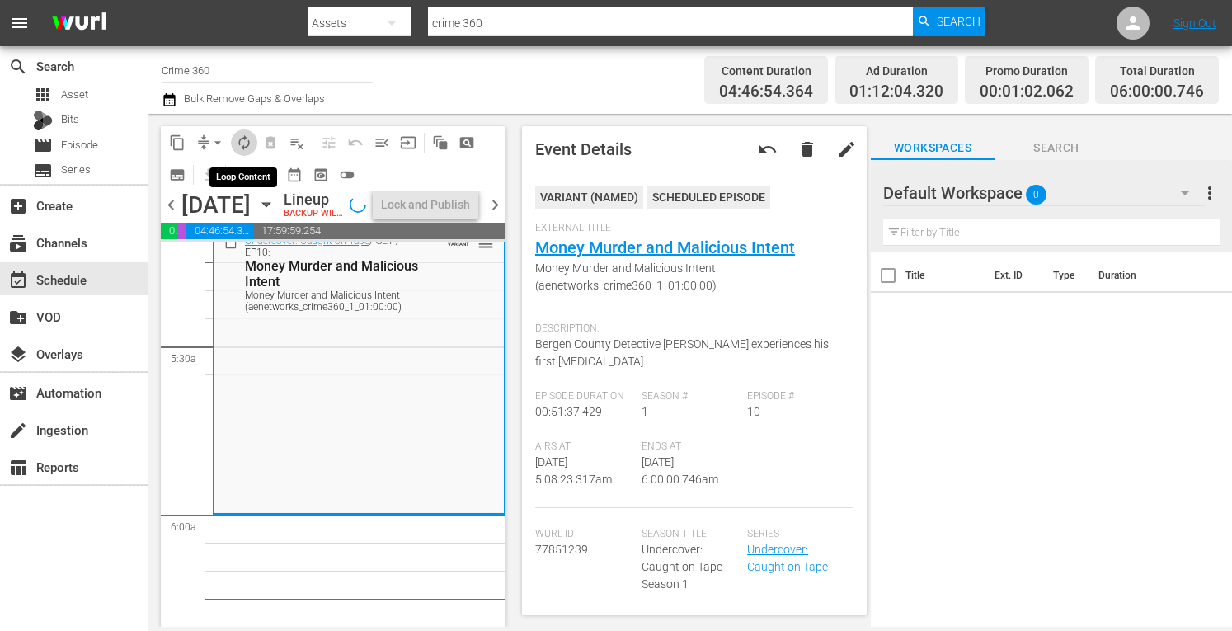
click at [244, 133] on button "autorenew_outlined" at bounding box center [244, 143] width 26 height 26
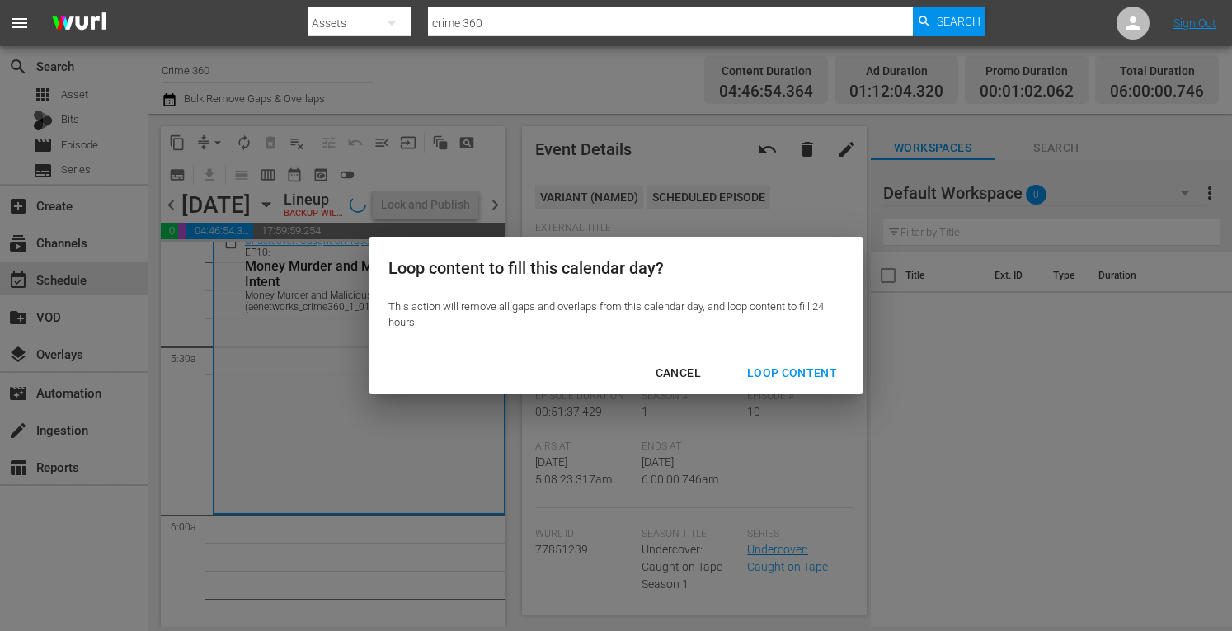
click at [808, 365] on div "Loop Content" at bounding box center [792, 373] width 116 height 21
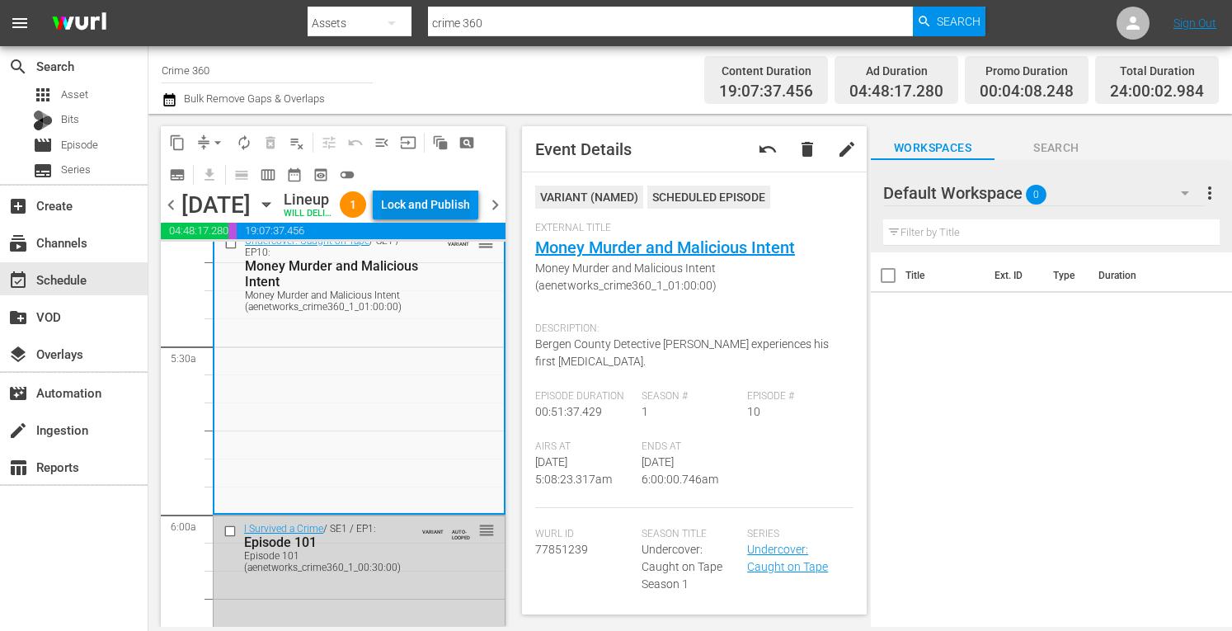
click at [427, 210] on div "Lock and Publish" at bounding box center [425, 205] width 89 height 30
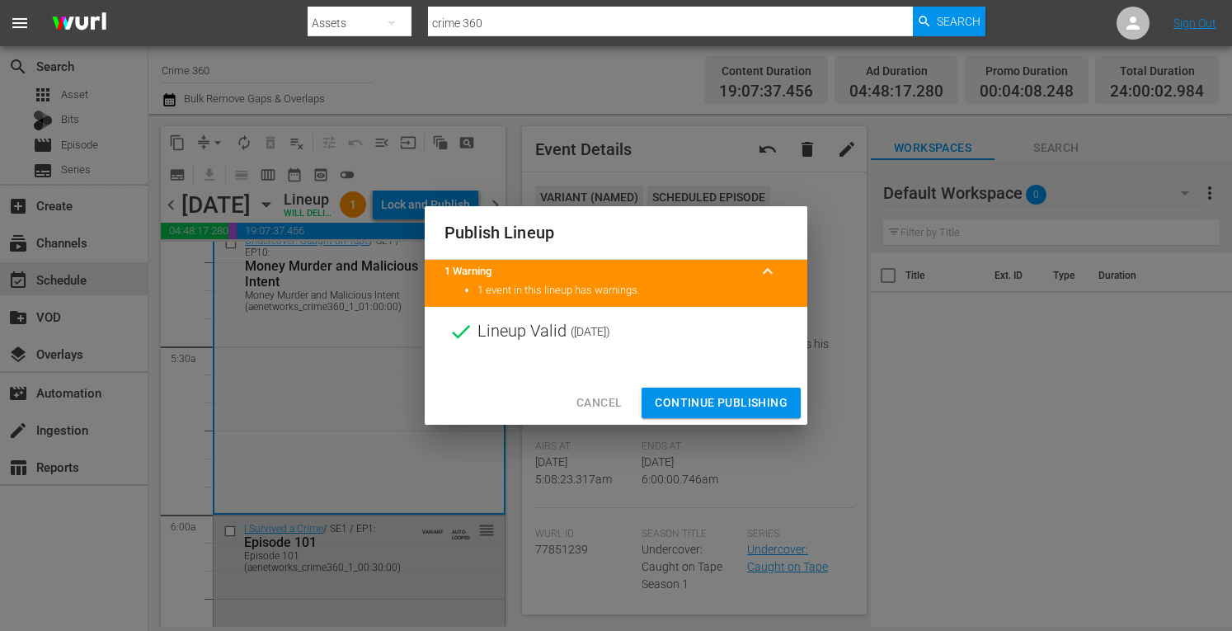
click at [738, 398] on span "Continue Publishing" at bounding box center [721, 403] width 133 height 21
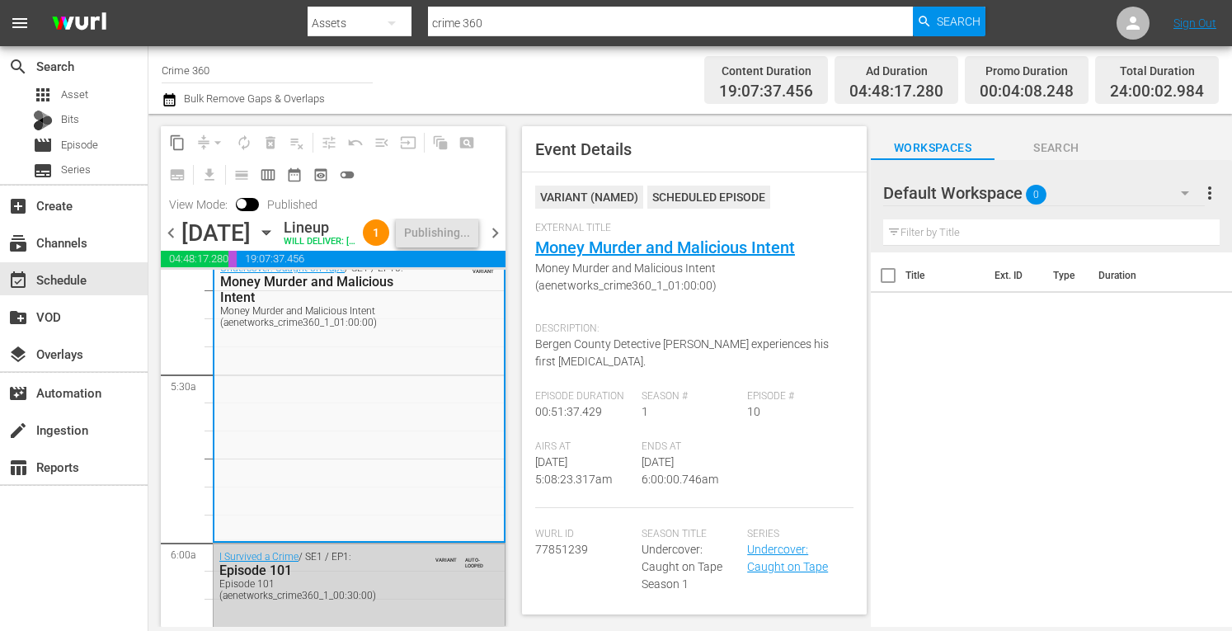
click at [498, 243] on span "chevron_right" at bounding box center [495, 233] width 21 height 21
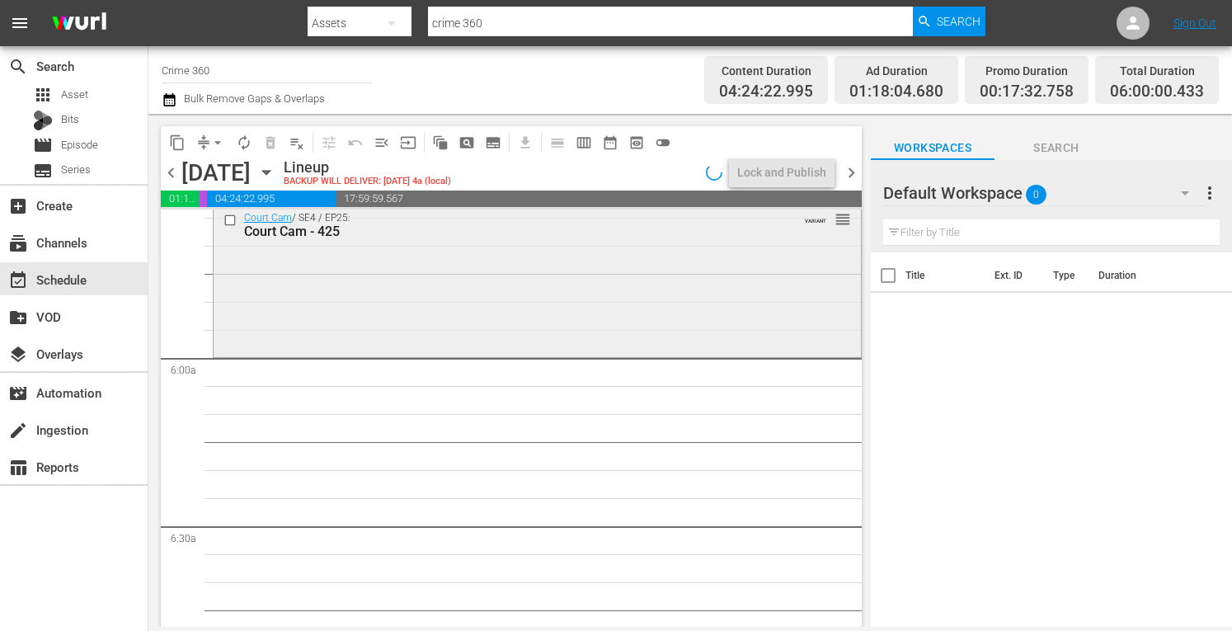
scroll to position [1872, 0]
click at [345, 305] on div "Court Cam / SE4 / EP25: Court Cam - 425 VARIANT reorder" at bounding box center [538, 278] width 648 height 149
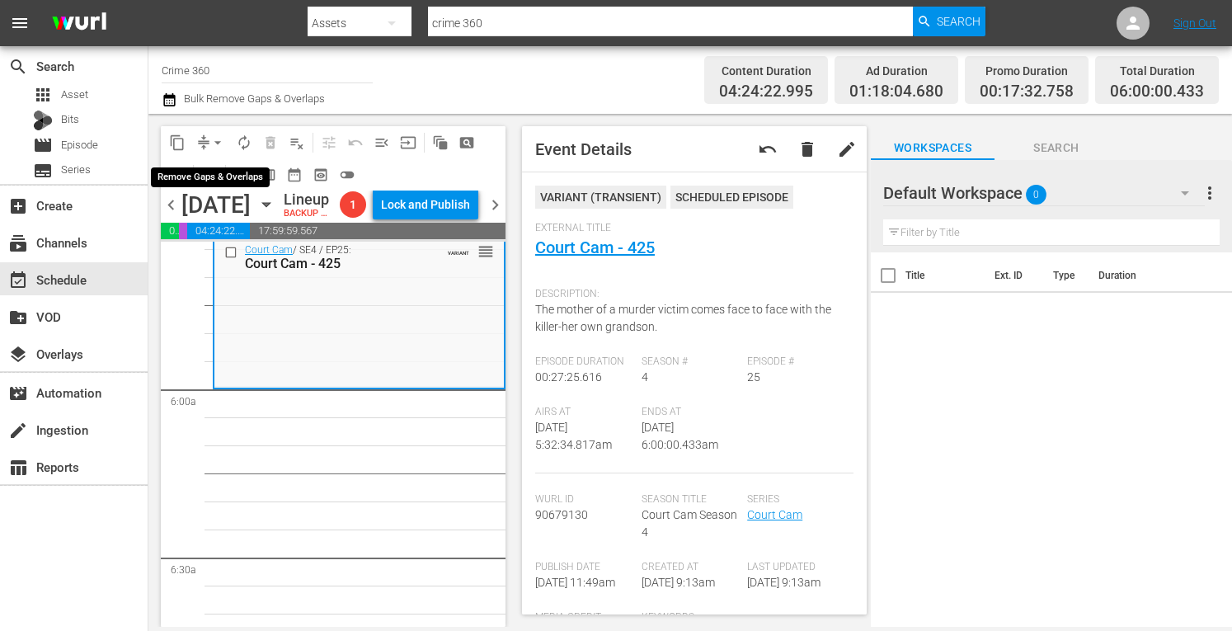
click at [216, 144] on span "arrow_drop_down" at bounding box center [218, 142] width 16 height 16
click at [193, 174] on li "Align to Midnight" at bounding box center [218, 176] width 136 height 27
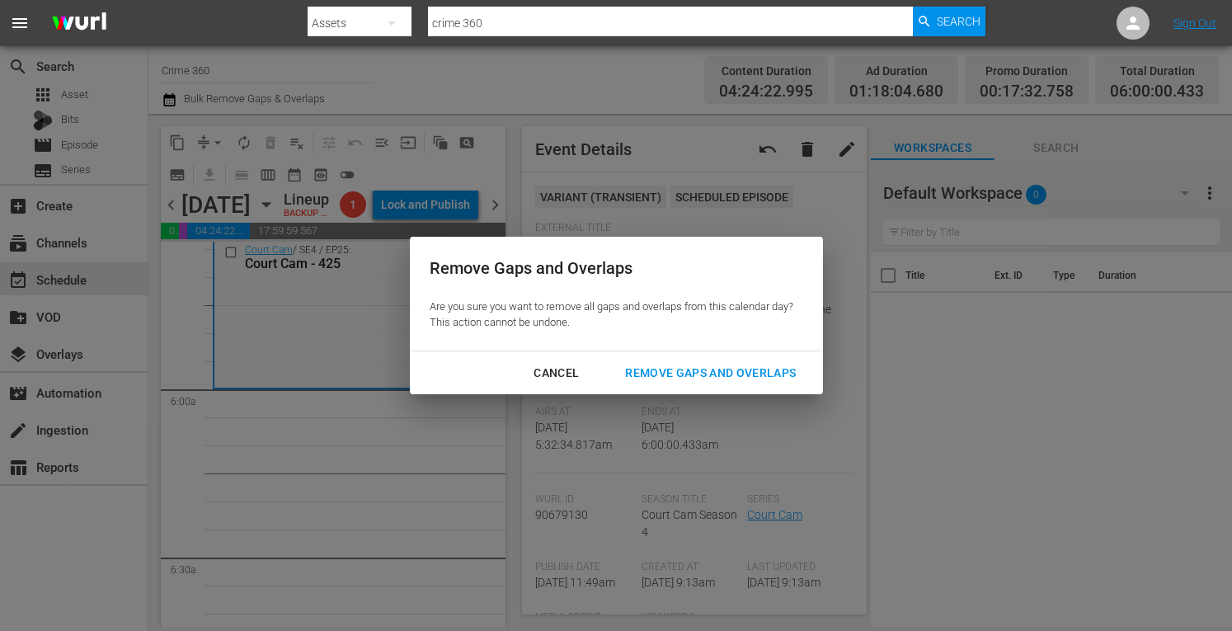
click at [726, 378] on div "Remove Gaps and Overlaps" at bounding box center [710, 373] width 197 height 21
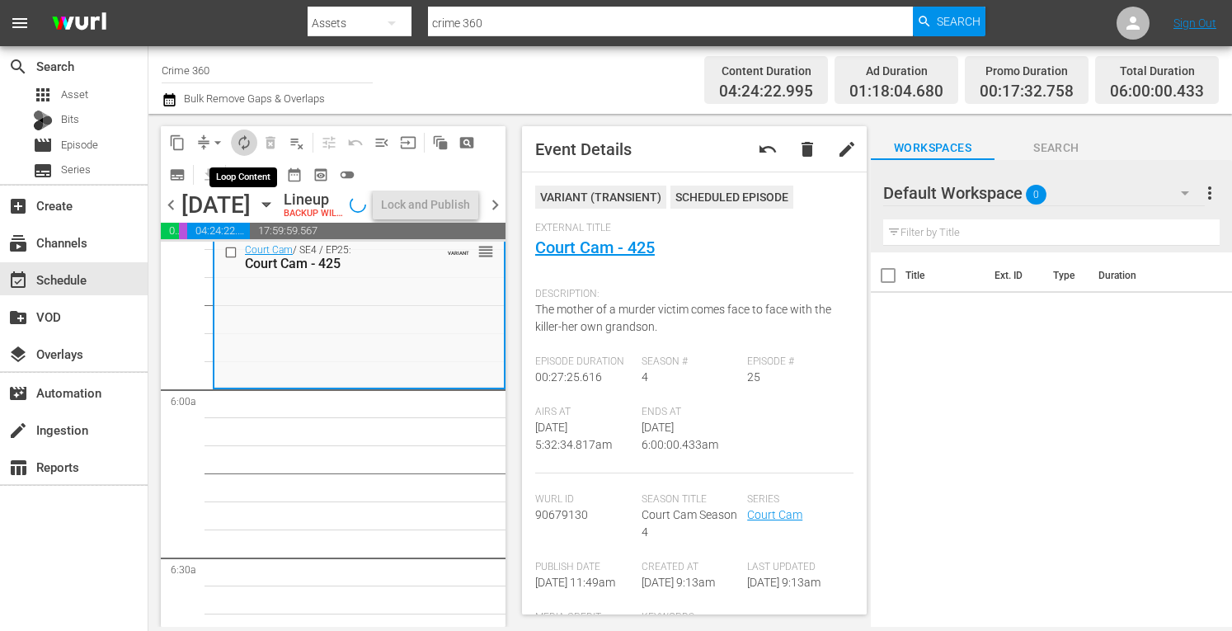
click at [246, 146] on span "autorenew_outlined" at bounding box center [244, 142] width 16 height 16
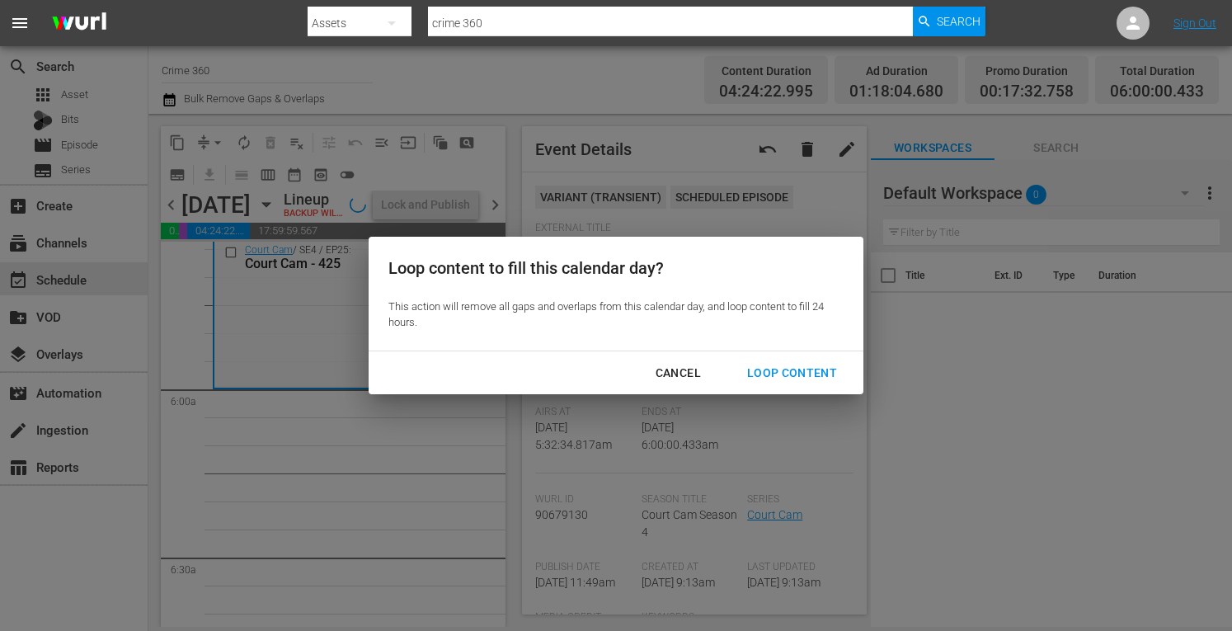
click at [794, 371] on div "Loop Content" at bounding box center [792, 373] width 116 height 21
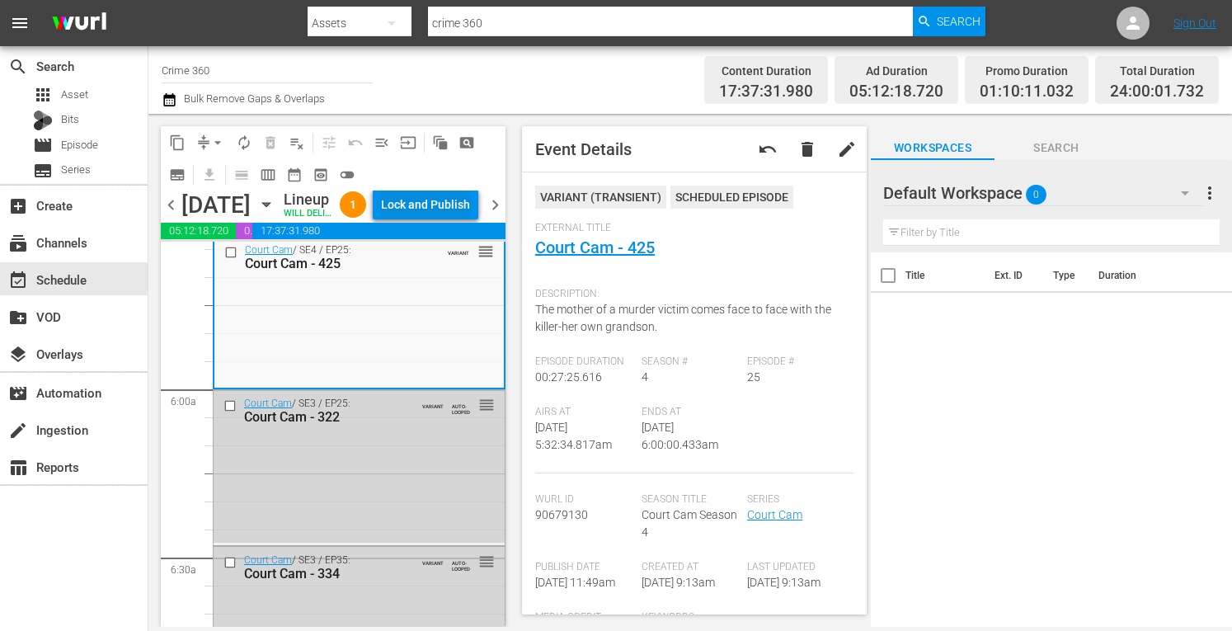
click at [445, 208] on div "Lock and Publish" at bounding box center [425, 205] width 89 height 30
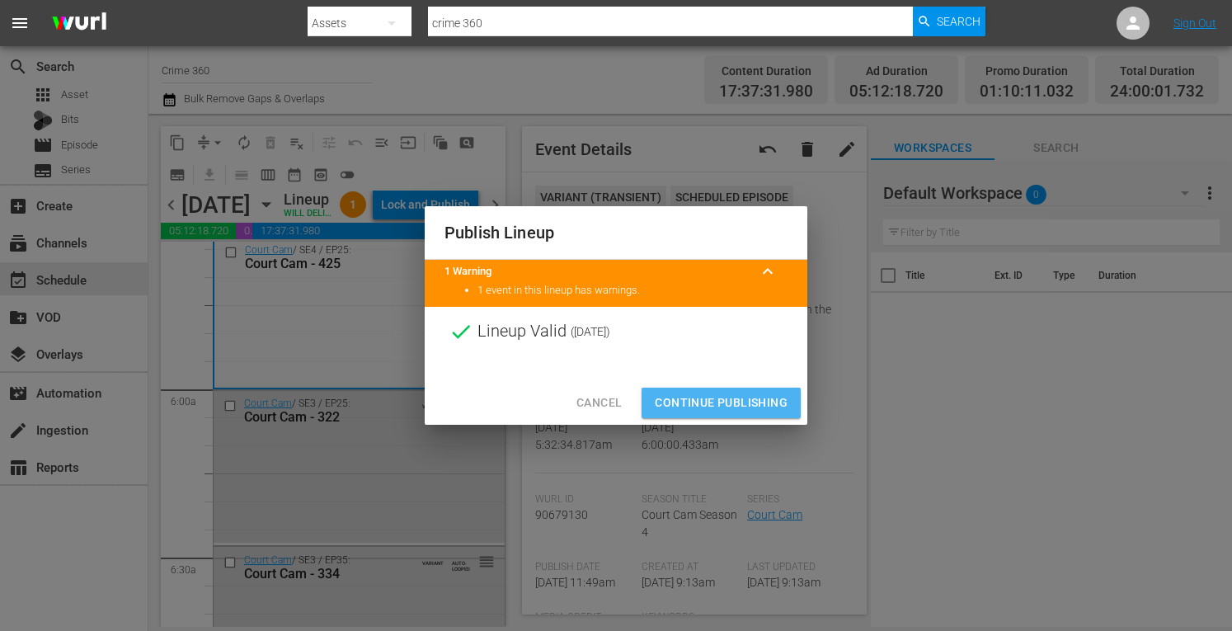
click at [678, 402] on span "Continue Publishing" at bounding box center [721, 403] width 133 height 21
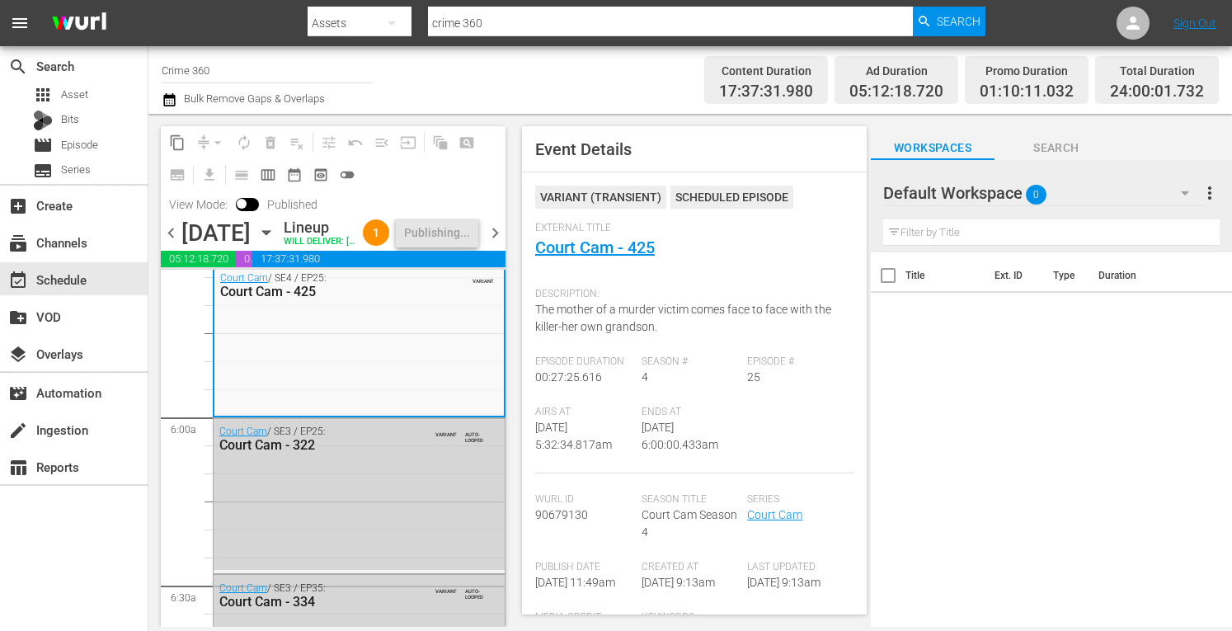
click at [492, 243] on span "chevron_right" at bounding box center [495, 233] width 21 height 21
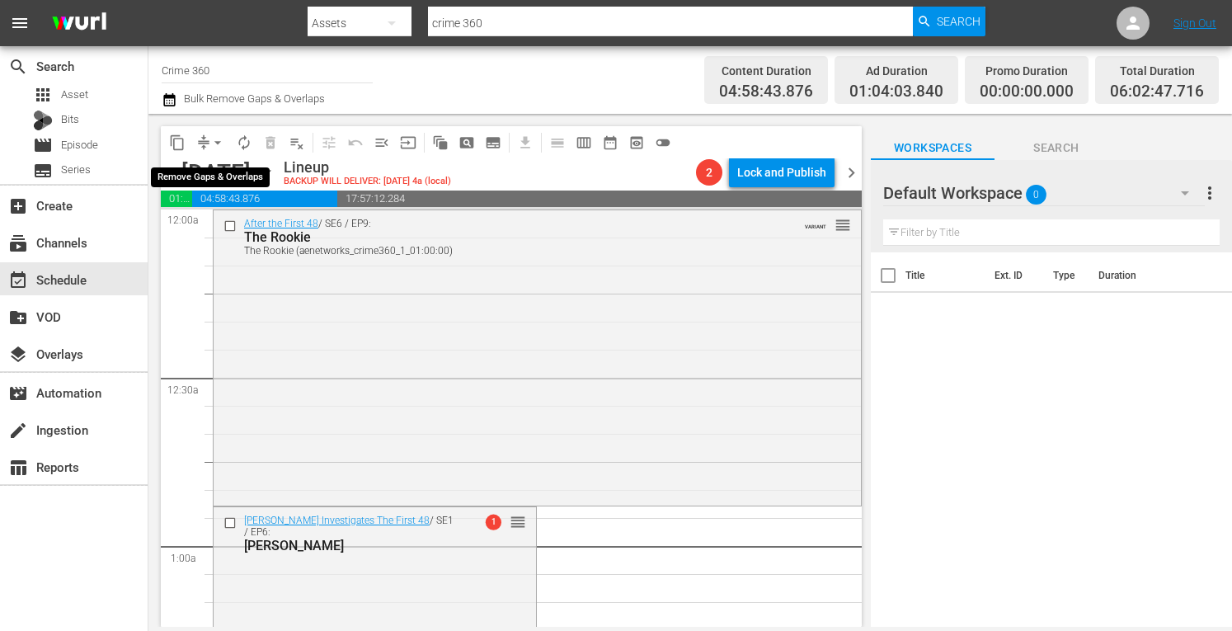
click at [219, 143] on span "arrow_drop_down" at bounding box center [218, 142] width 16 height 16
click at [200, 183] on li "Align to Midnight" at bounding box center [218, 176] width 136 height 27
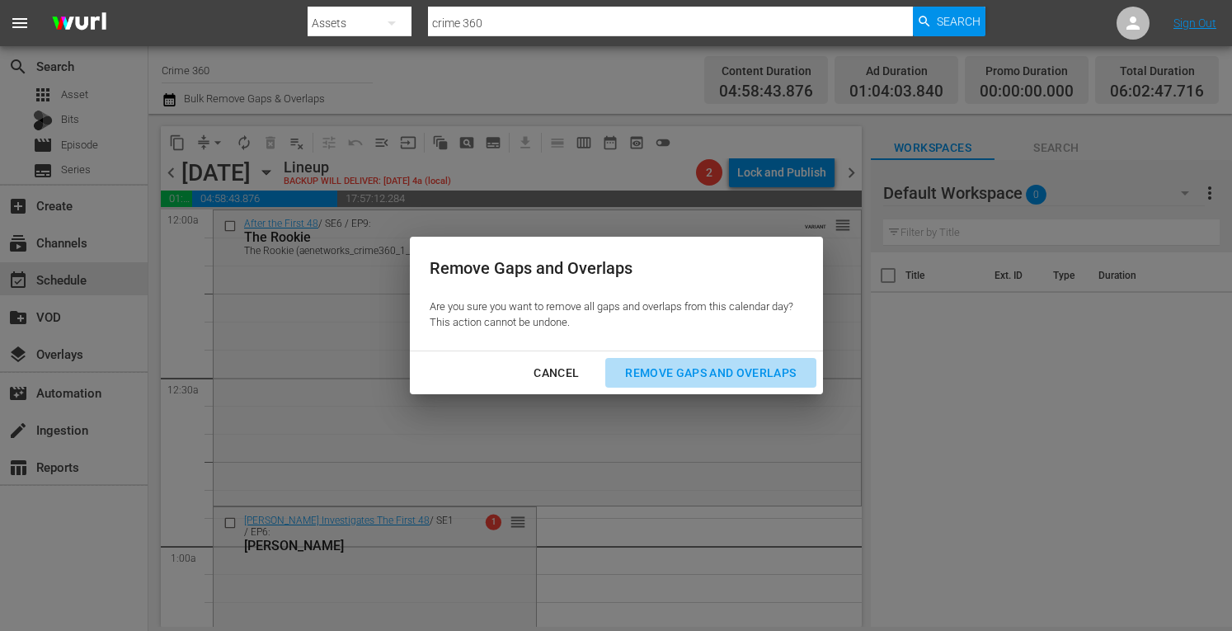
click at [671, 372] on div "Remove Gaps and Overlaps" at bounding box center [710, 373] width 197 height 21
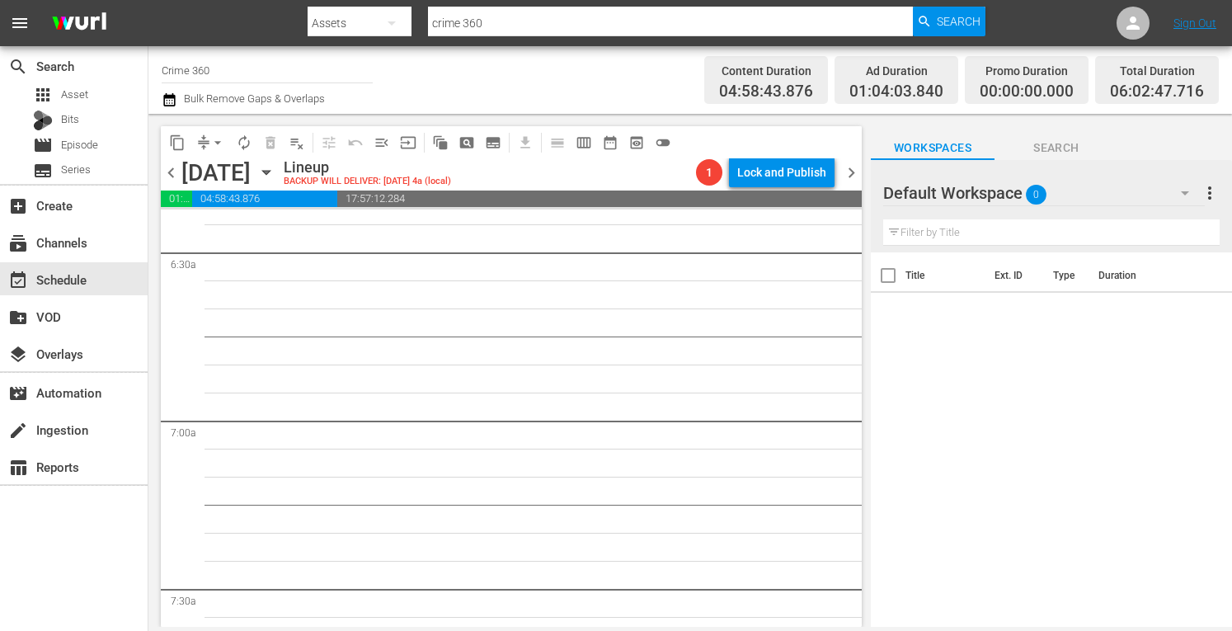
scroll to position [1926, 0]
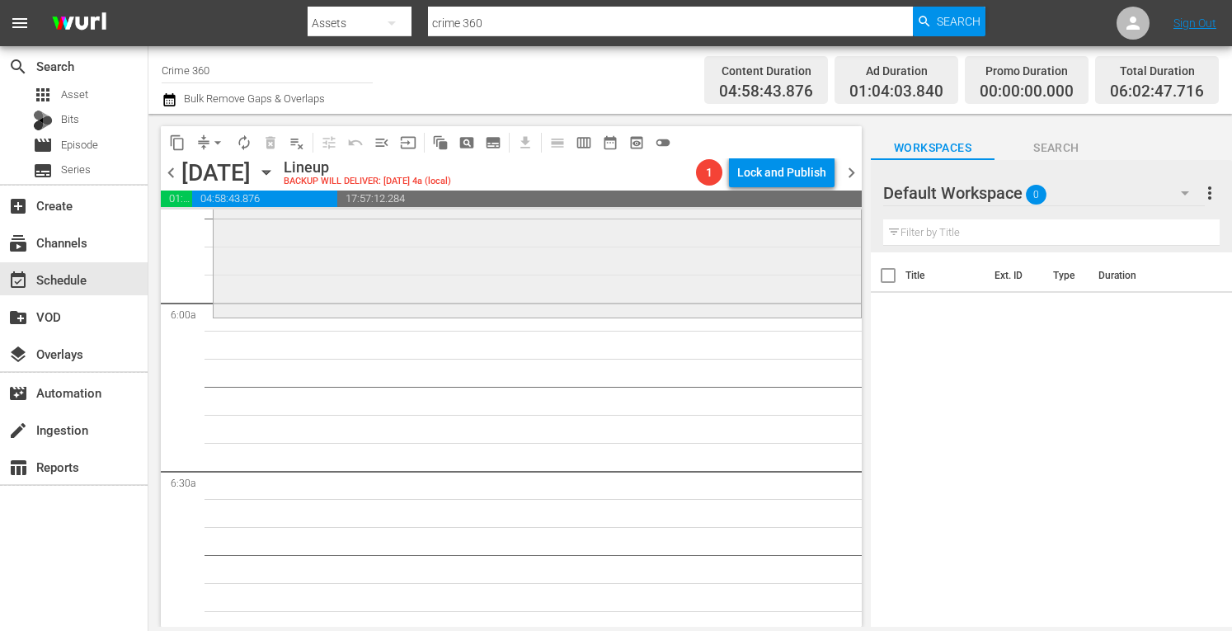
click at [493, 263] on div "Marcia Clark Investigates The First 48 / SE1 / EP5: The Spreckels Mansion Myste…" at bounding box center [538, 27] width 648 height 573
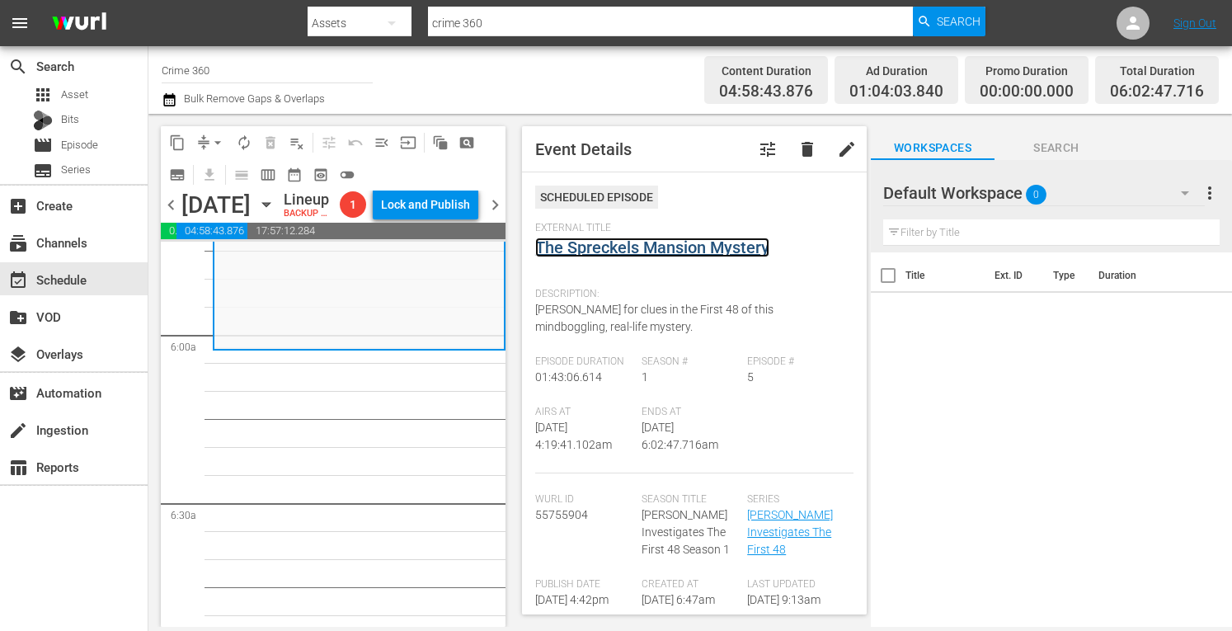
click at [640, 252] on link "The Spreckels Mansion Mystery" at bounding box center [652, 248] width 234 height 20
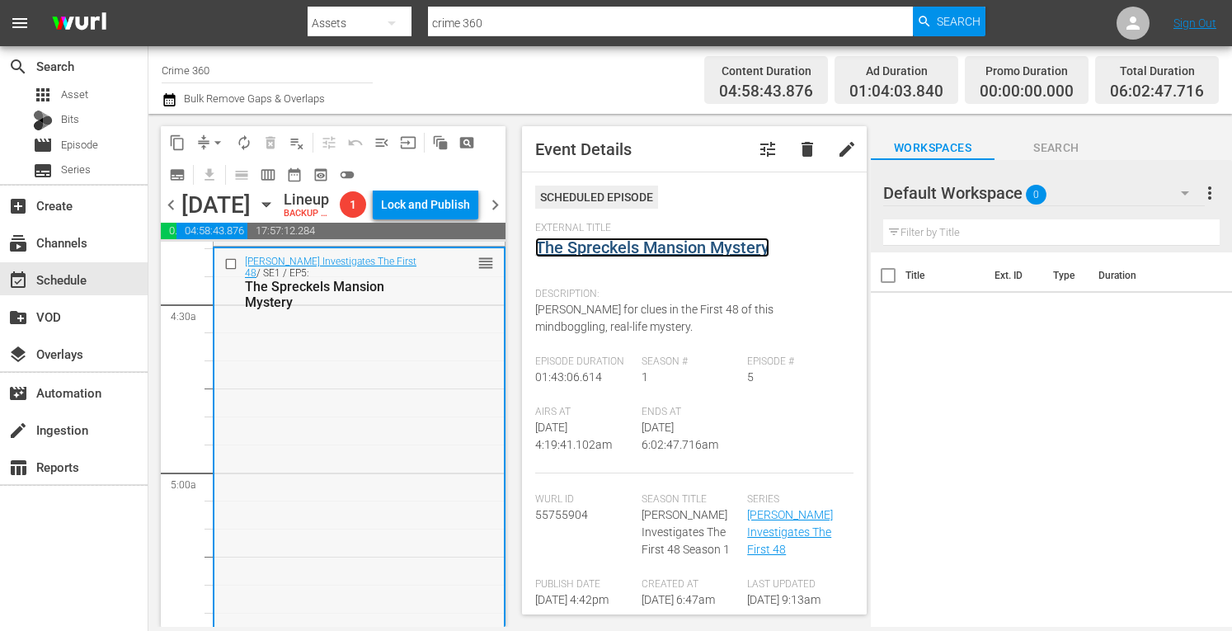
scroll to position [1451, 0]
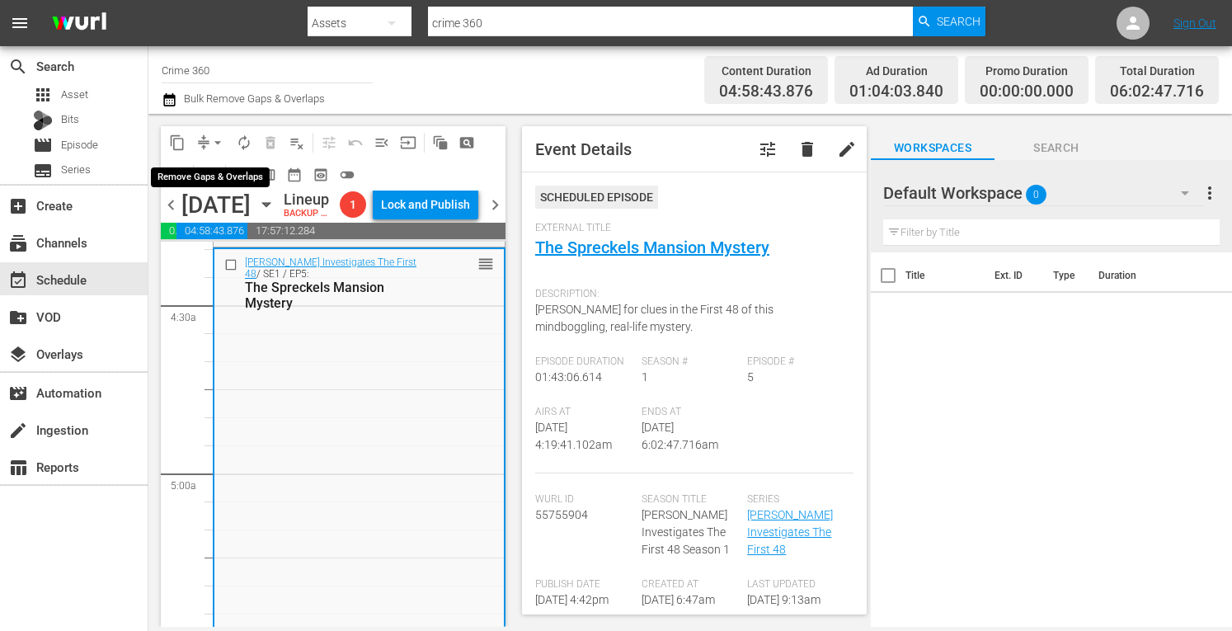
click at [213, 140] on span "arrow_drop_down" at bounding box center [218, 142] width 16 height 16
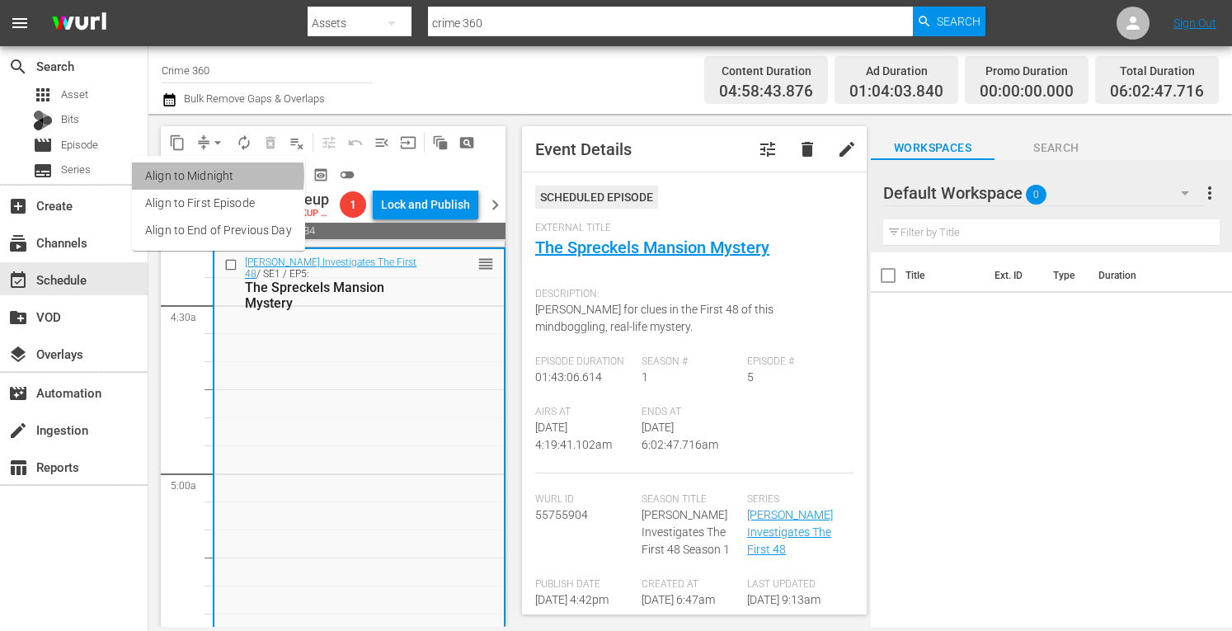
click at [206, 176] on li "Align to Midnight" at bounding box center [218, 176] width 173 height 27
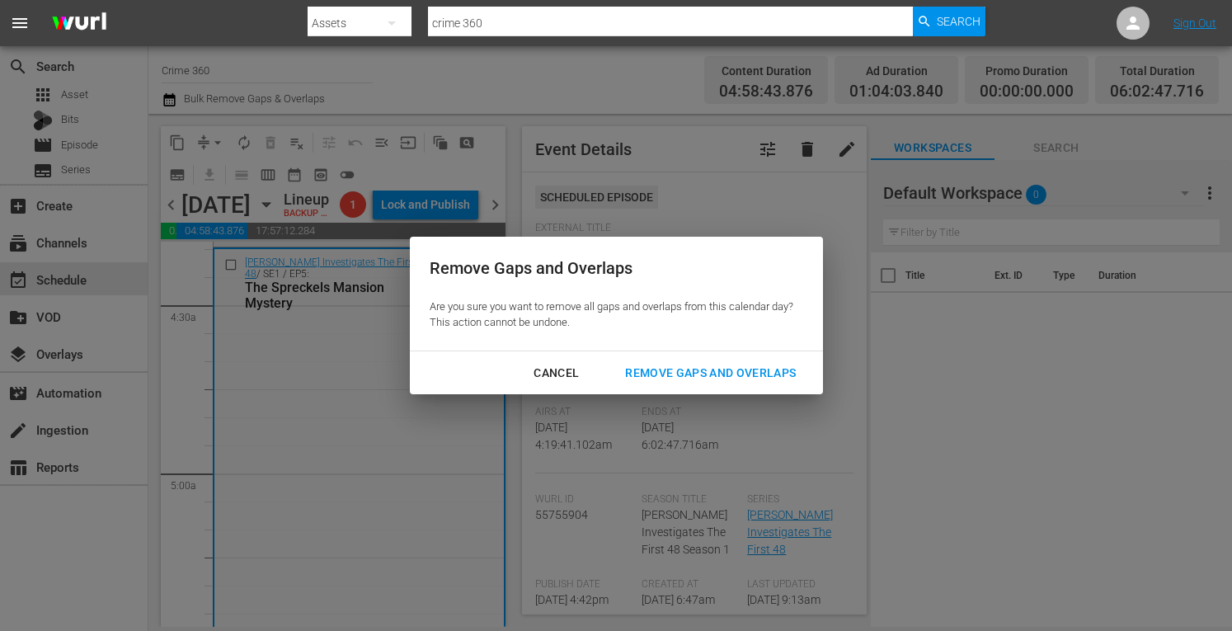
click at [642, 365] on div "Remove Gaps and Overlaps" at bounding box center [710, 373] width 197 height 21
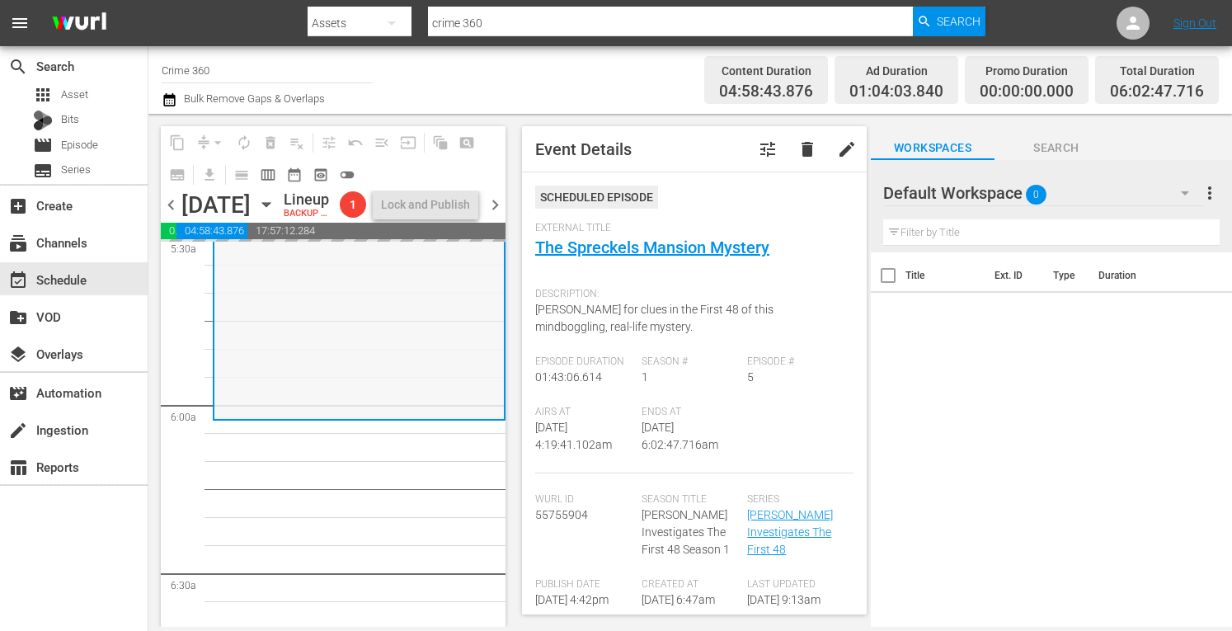
scroll to position [1854, 0]
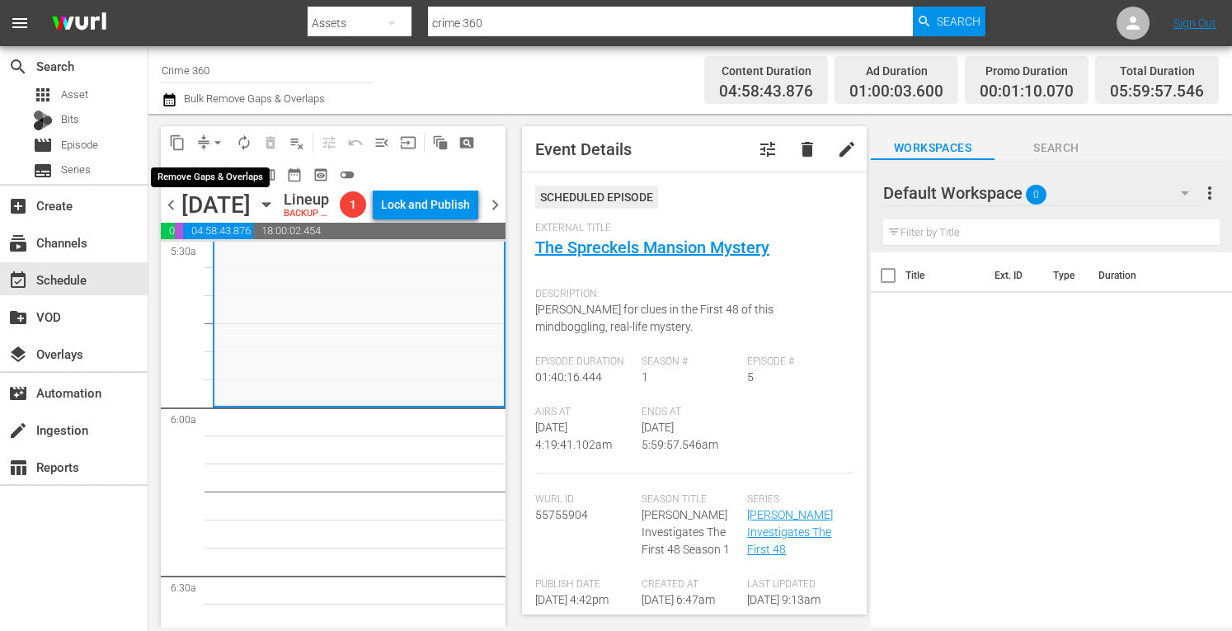
click at [213, 144] on span "arrow_drop_down" at bounding box center [218, 142] width 16 height 16
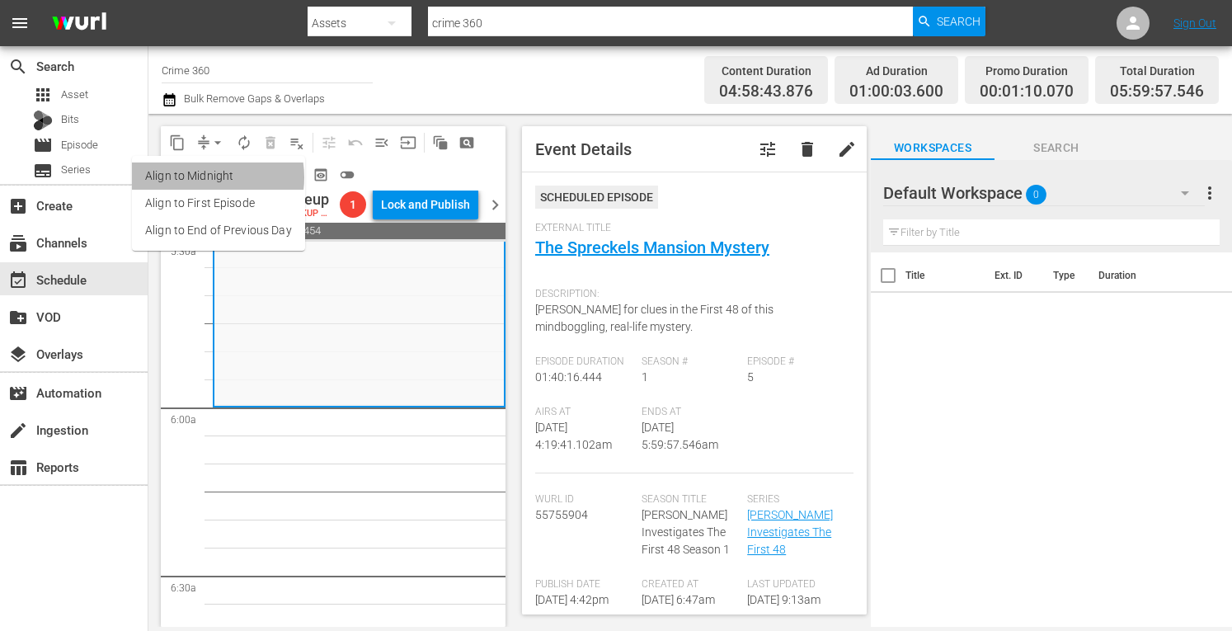
click at [200, 177] on li "Align to Midnight" at bounding box center [218, 176] width 173 height 27
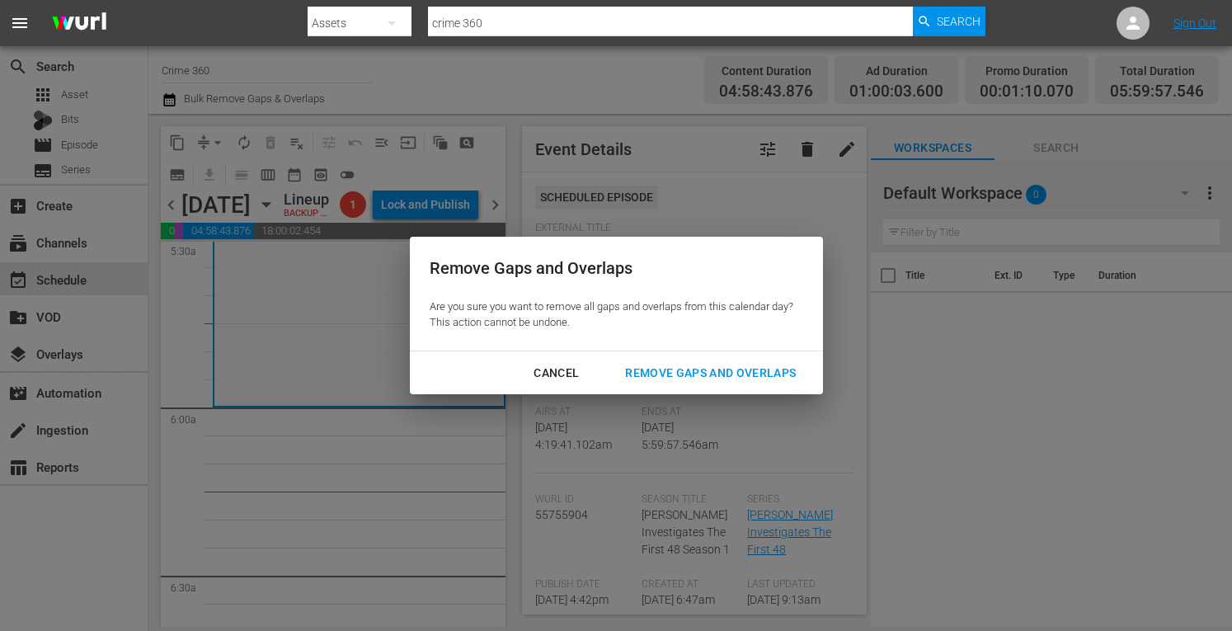
click at [675, 369] on div "Remove Gaps and Overlaps" at bounding box center [710, 373] width 197 height 21
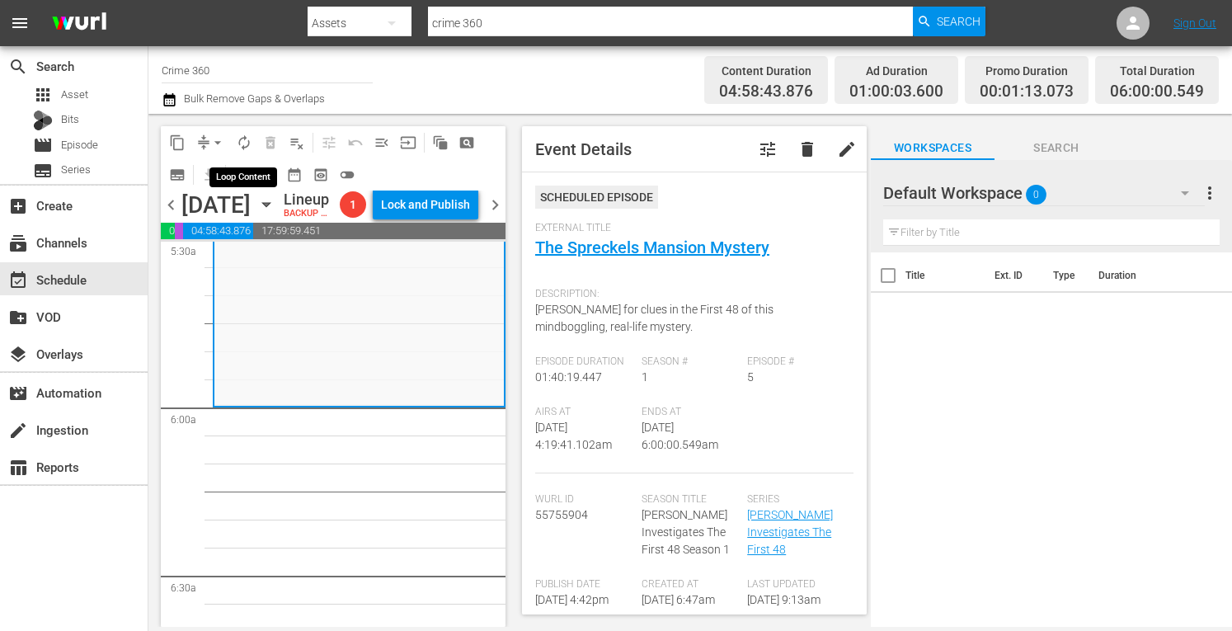
click at [241, 145] on span "autorenew_outlined" at bounding box center [244, 142] width 16 height 16
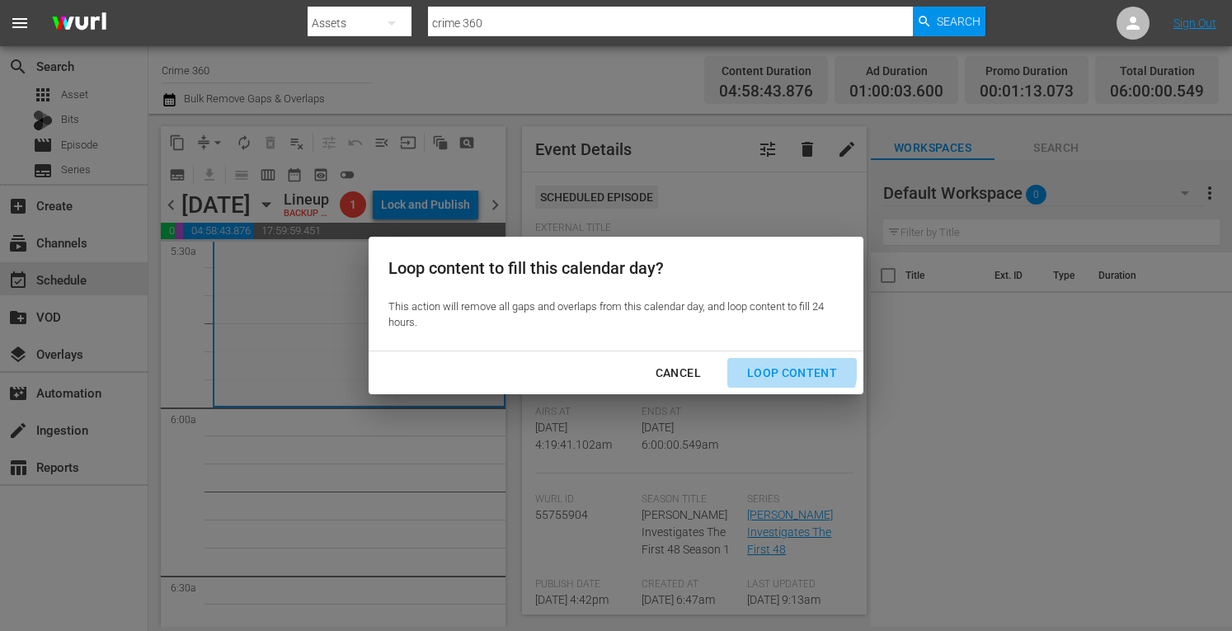
click at [781, 368] on div "Loop Content" at bounding box center [792, 373] width 116 height 21
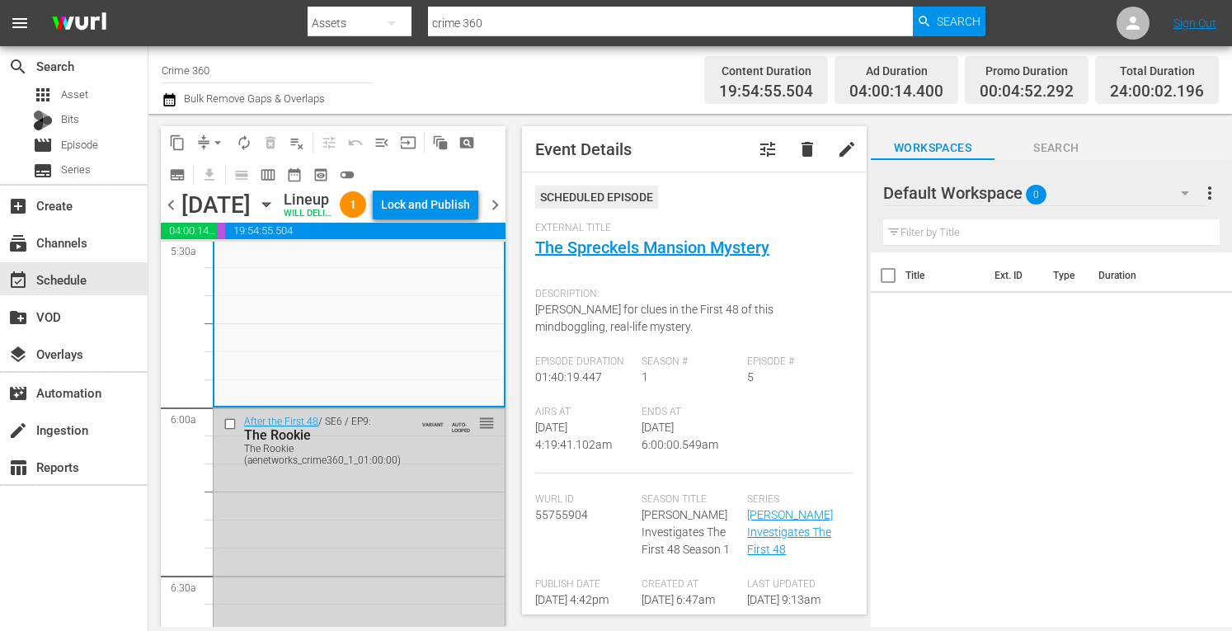
click at [440, 205] on div "Lock and Publish" at bounding box center [425, 205] width 89 height 30
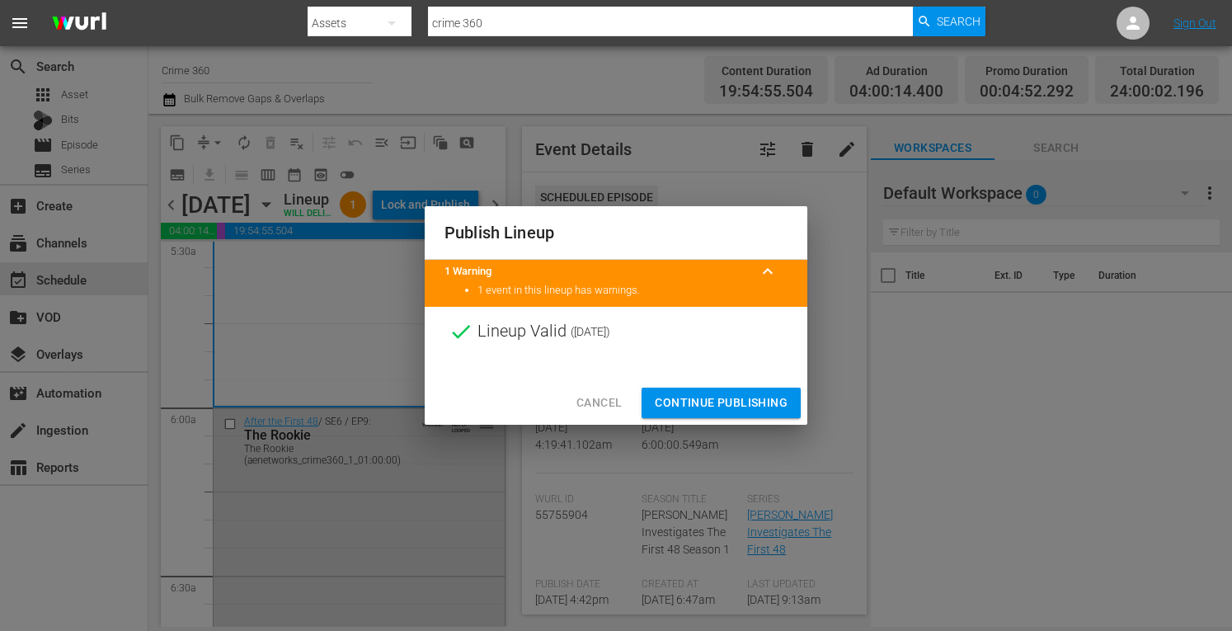
click at [681, 406] on span "Continue Publishing" at bounding box center [721, 403] width 133 height 21
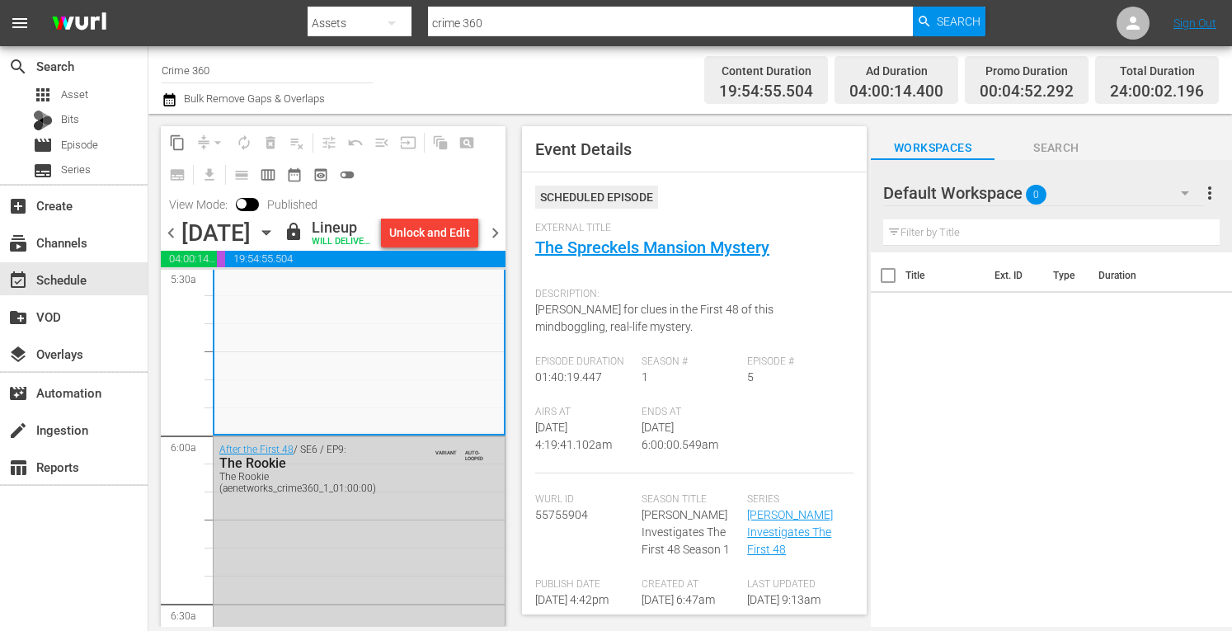
click at [502, 243] on span "chevron_right" at bounding box center [495, 233] width 21 height 21
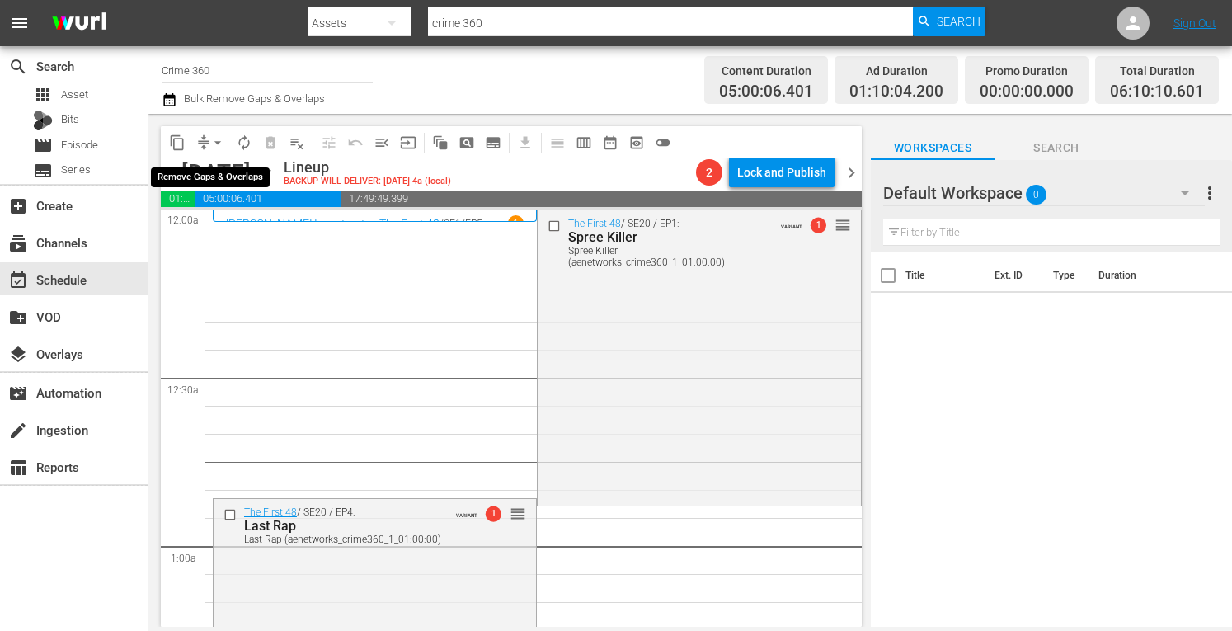
click at [216, 142] on span "arrow_drop_down" at bounding box center [218, 142] width 16 height 16
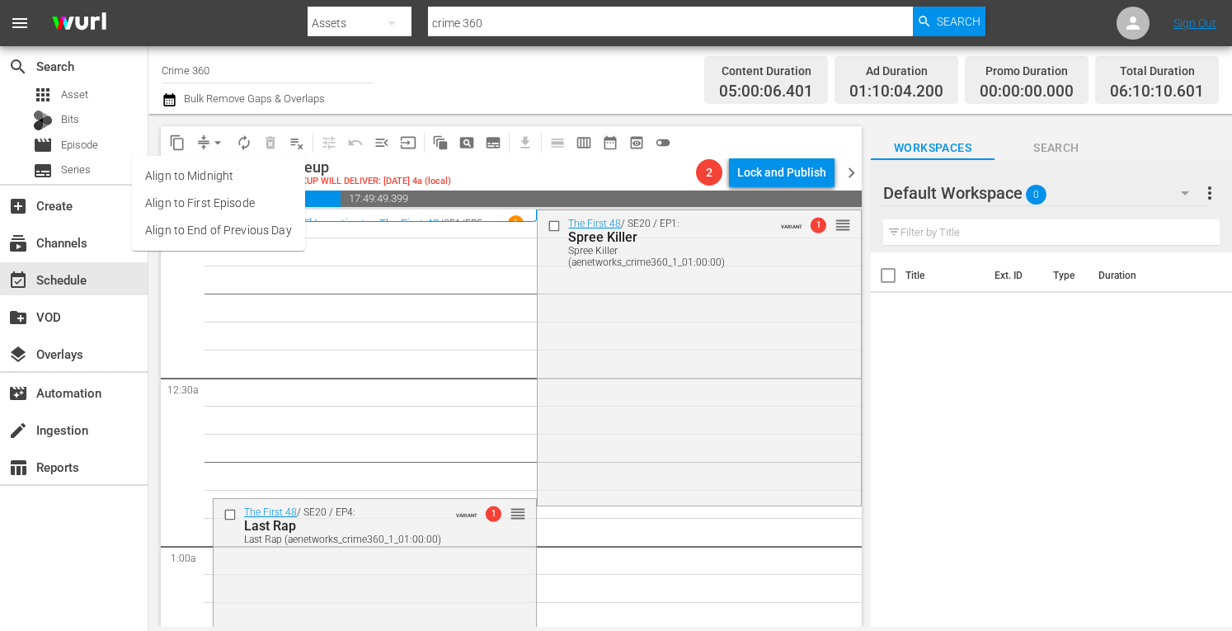
click at [186, 184] on li "Align to Midnight" at bounding box center [218, 176] width 173 height 27
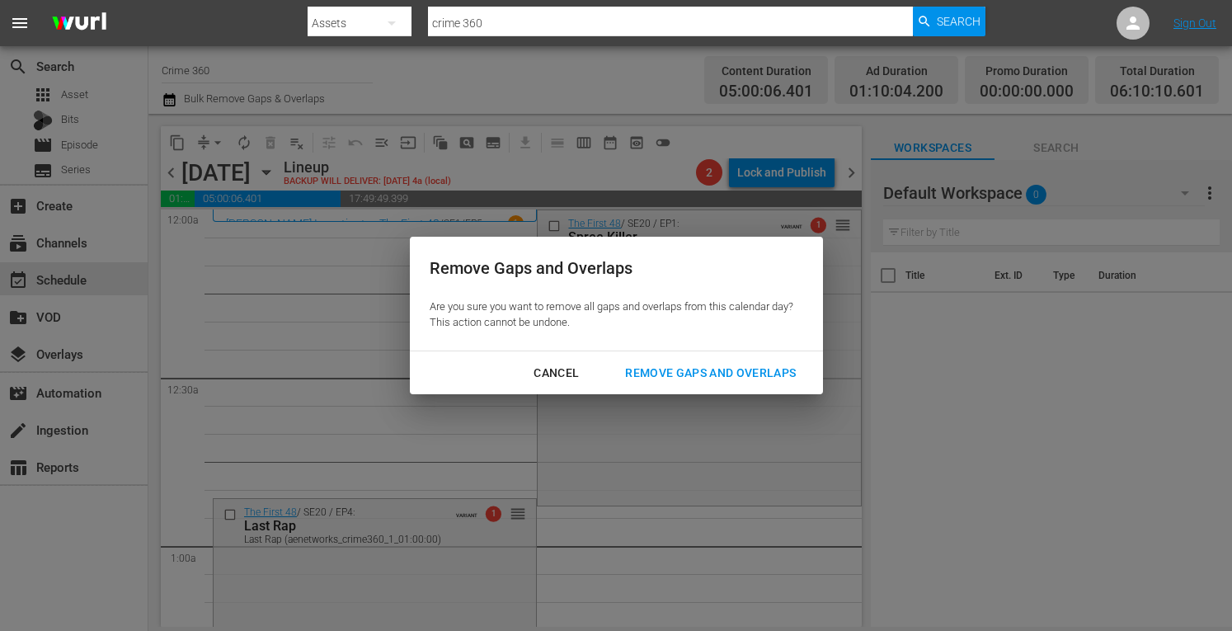
click at [707, 370] on div "Remove Gaps and Overlaps" at bounding box center [710, 373] width 197 height 21
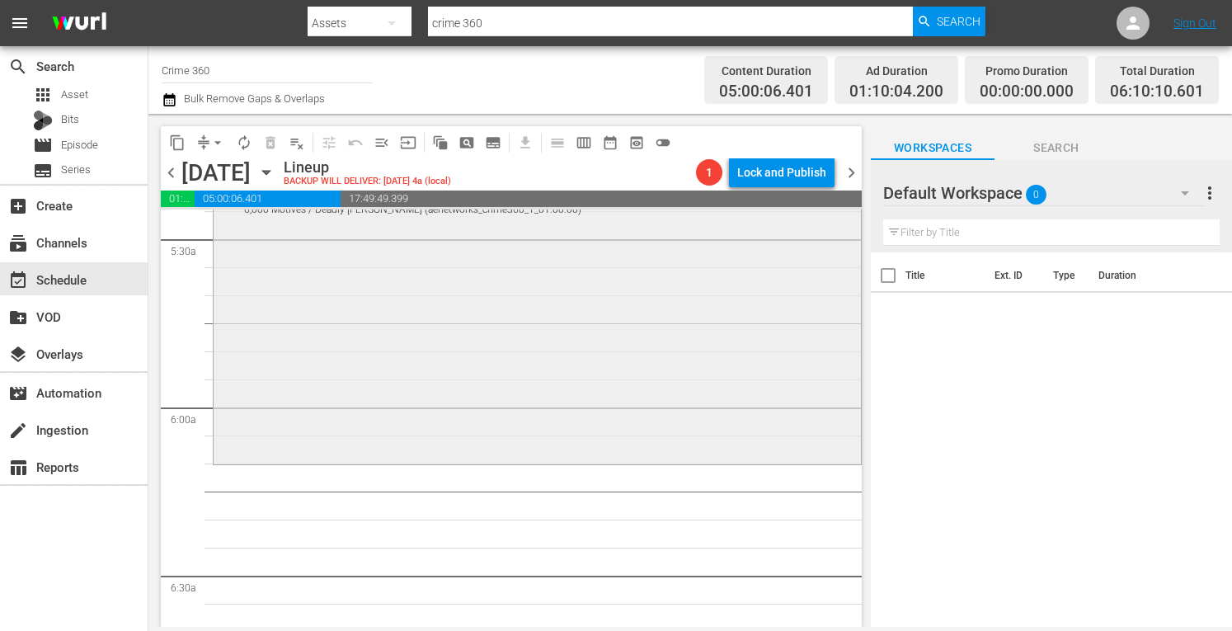
scroll to position [1819, 0]
click at [443, 290] on div "The First 48 / SE15 / EP89: 6,000 Motives / Deadly Gamble 6,000 Motives / Deadl…" at bounding box center [538, 318] width 648 height 292
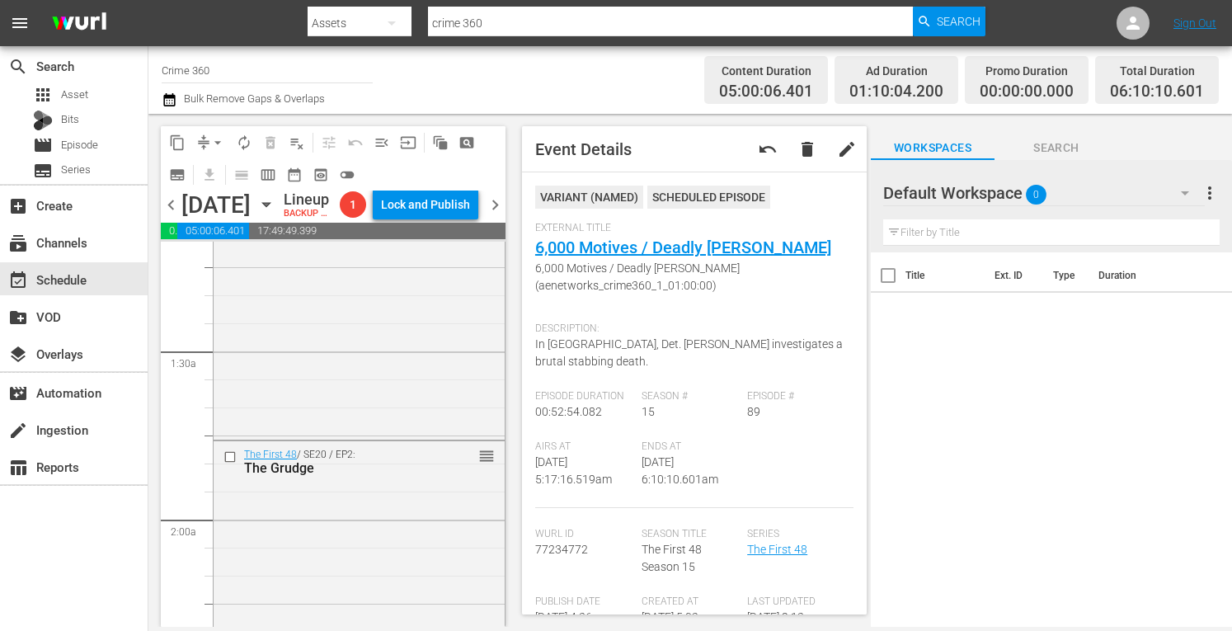
scroll to position [0, 0]
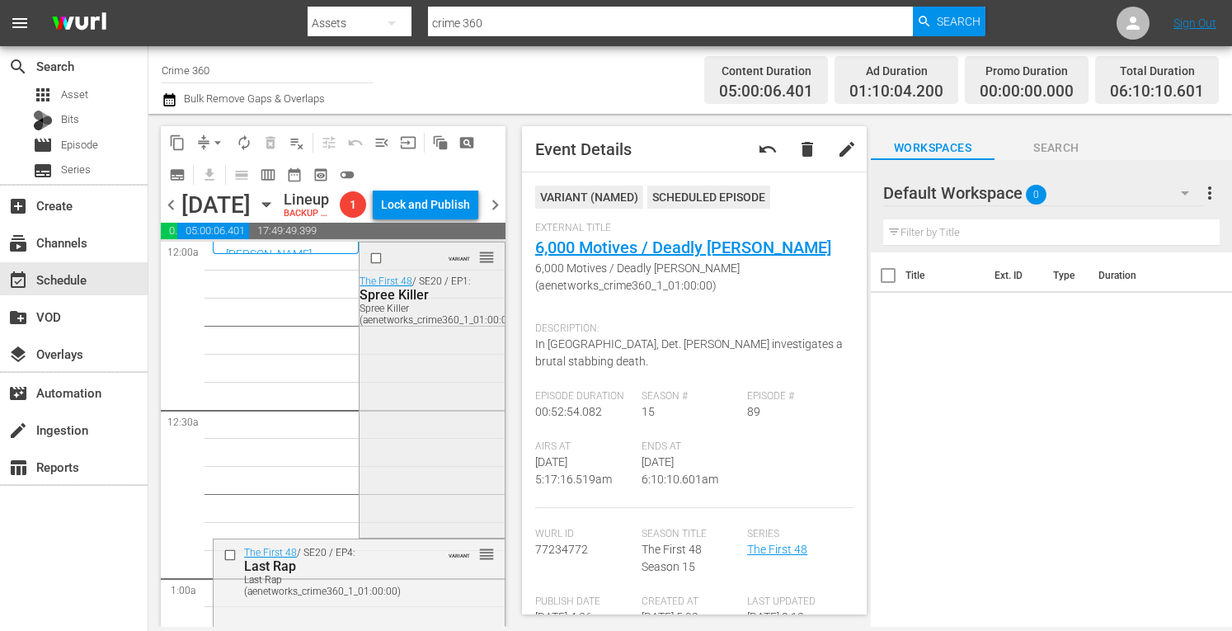
click at [450, 385] on div "VARIANT reorder The First 48 / SE20 / EP1: Spree Killer Spree Killer (aenetwork…" at bounding box center [432, 389] width 144 height 292
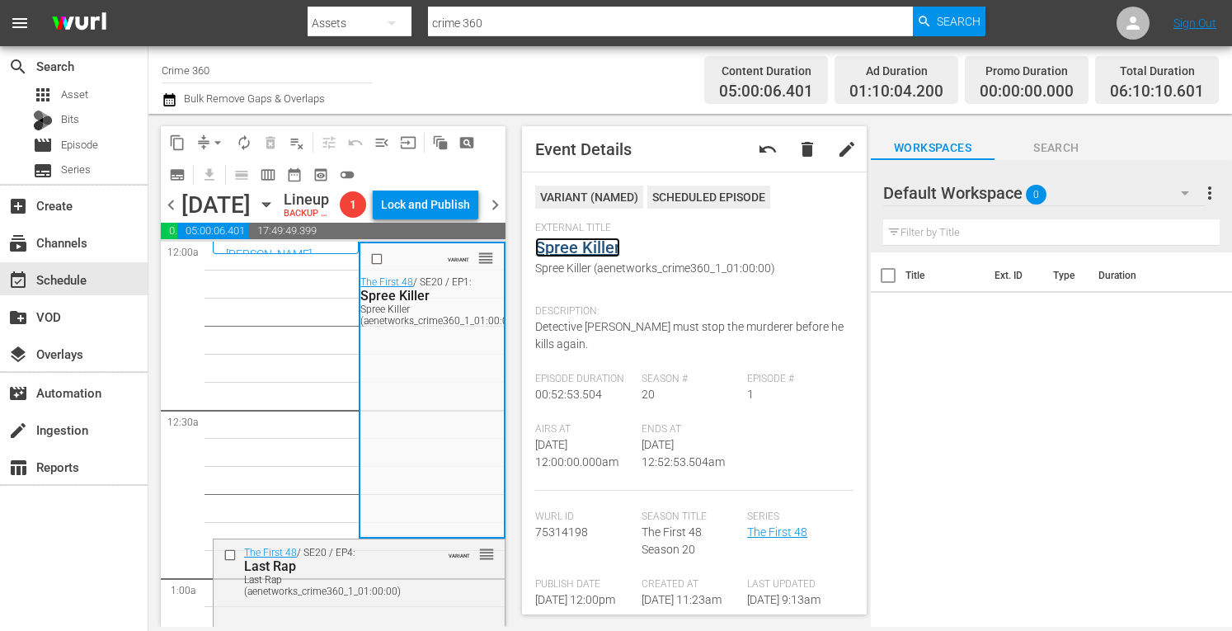
click at [588, 248] on link "Spree Killer" at bounding box center [577, 248] width 85 height 20
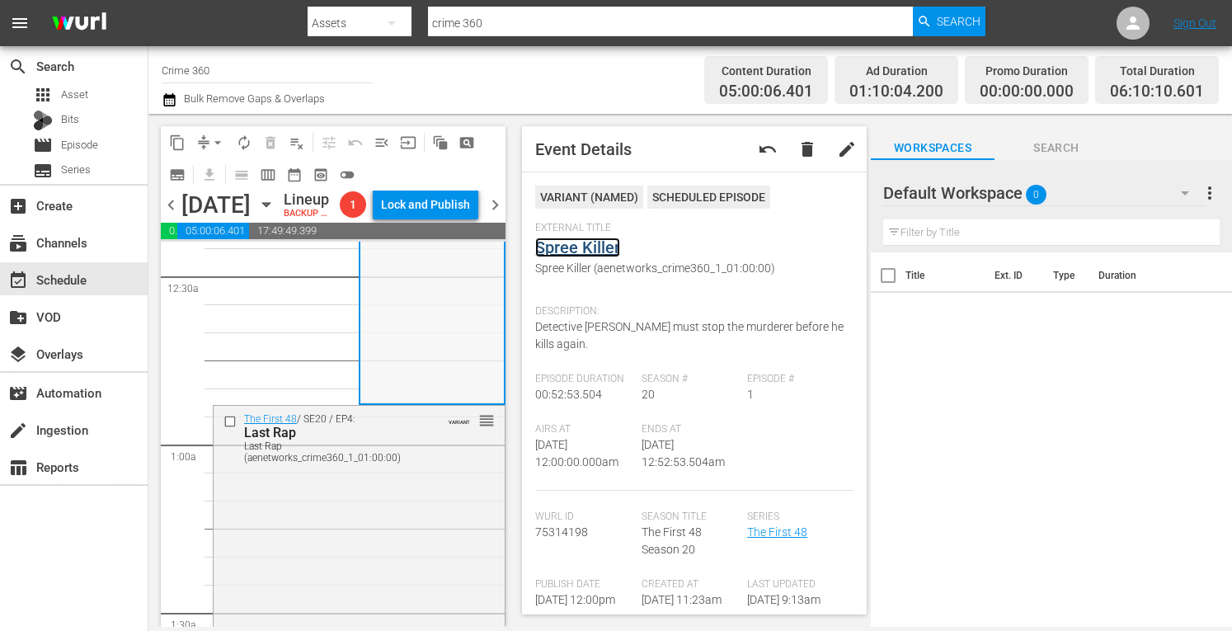
scroll to position [158, 0]
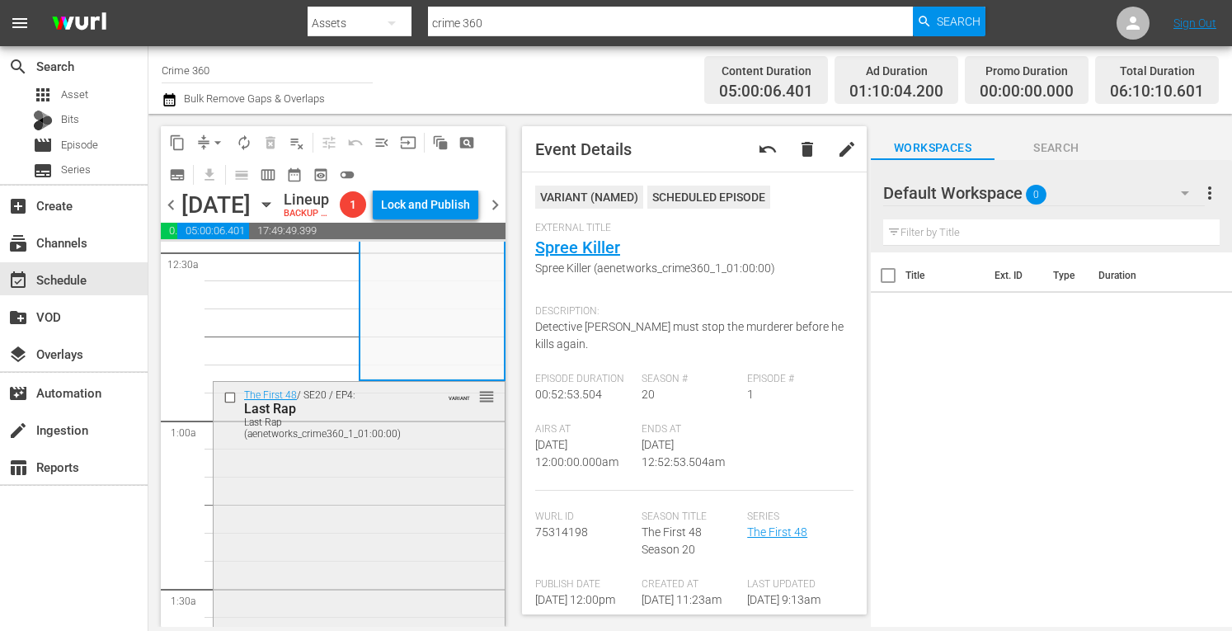
click at [368, 535] on div "The First 48 / SE20 / EP4: Last Rap Last Rap (aenetworks_crime360_1_01:00:00) V…" at bounding box center [359, 528] width 291 height 292
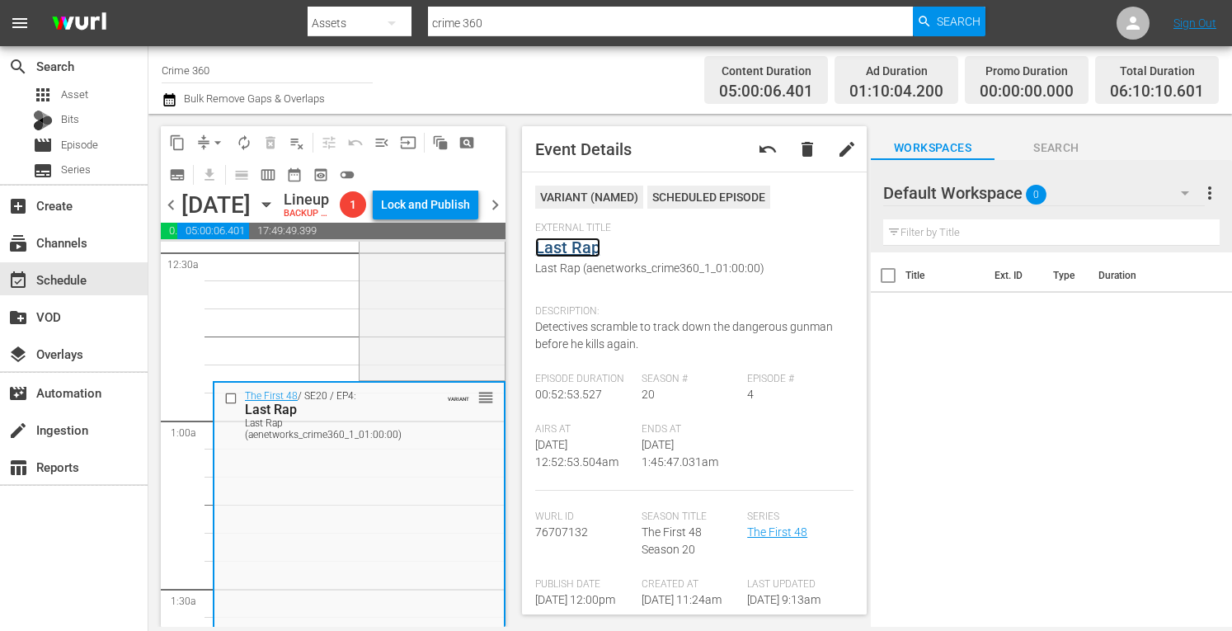
click at [581, 243] on link "Last Rap" at bounding box center [567, 248] width 65 height 20
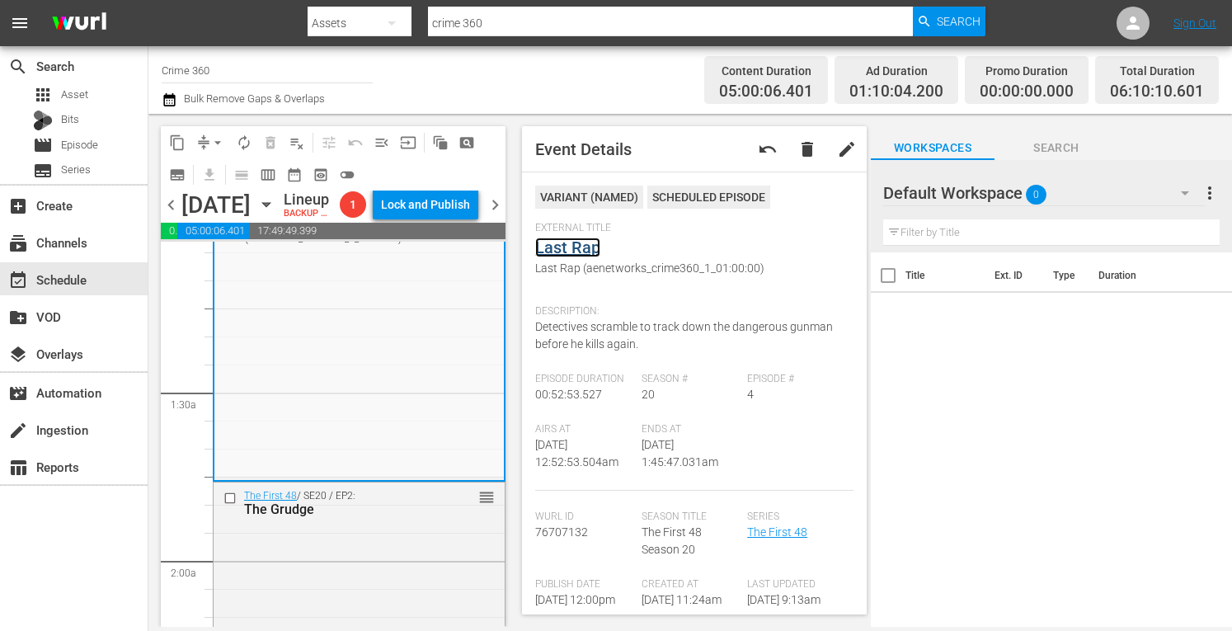
scroll to position [360, 0]
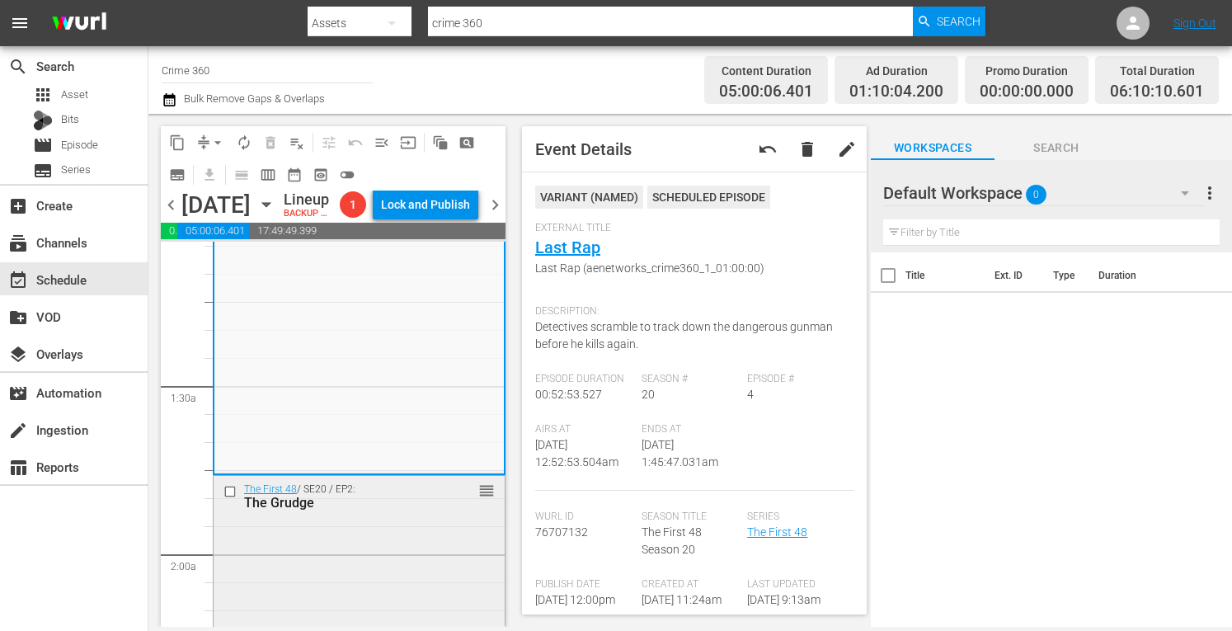
click at [379, 560] on div "The First 48 / SE20 / EP2: The Grudge reorder" at bounding box center [359, 622] width 291 height 292
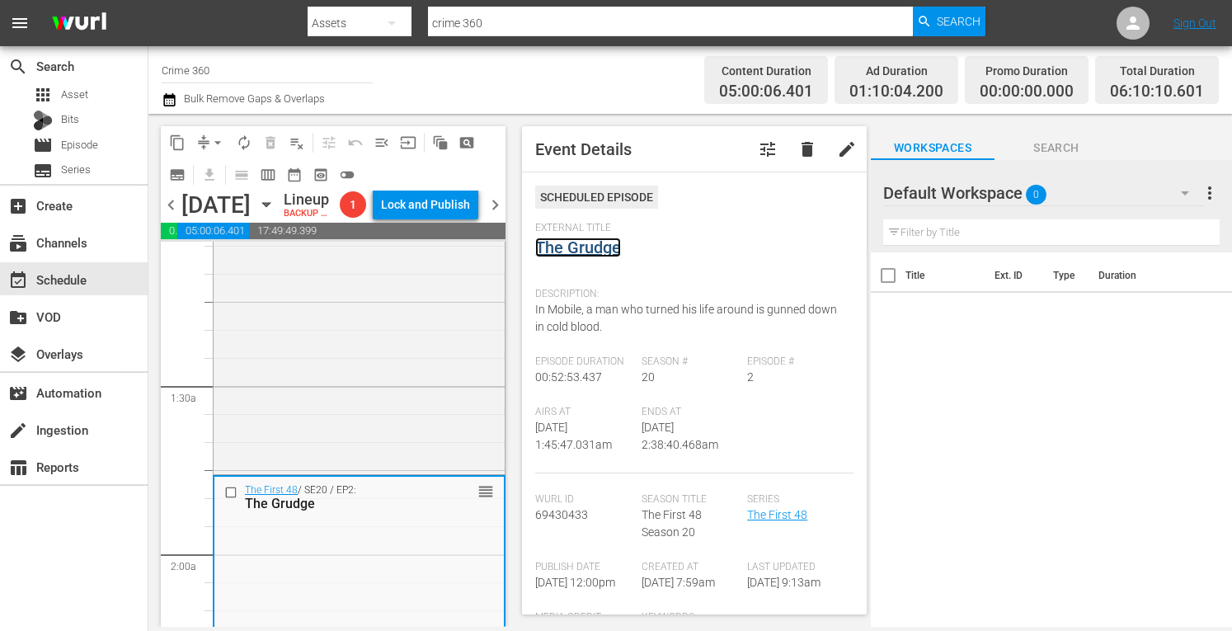
click at [595, 243] on link "The Grudge" at bounding box center [578, 248] width 86 height 20
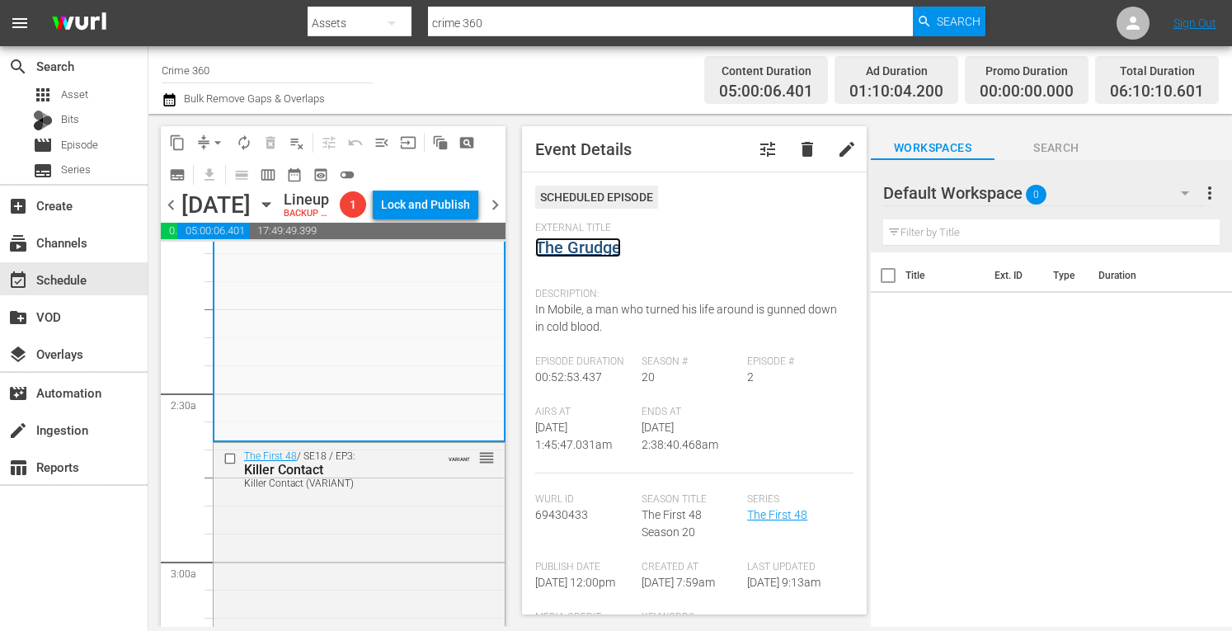
scroll to position [727, 0]
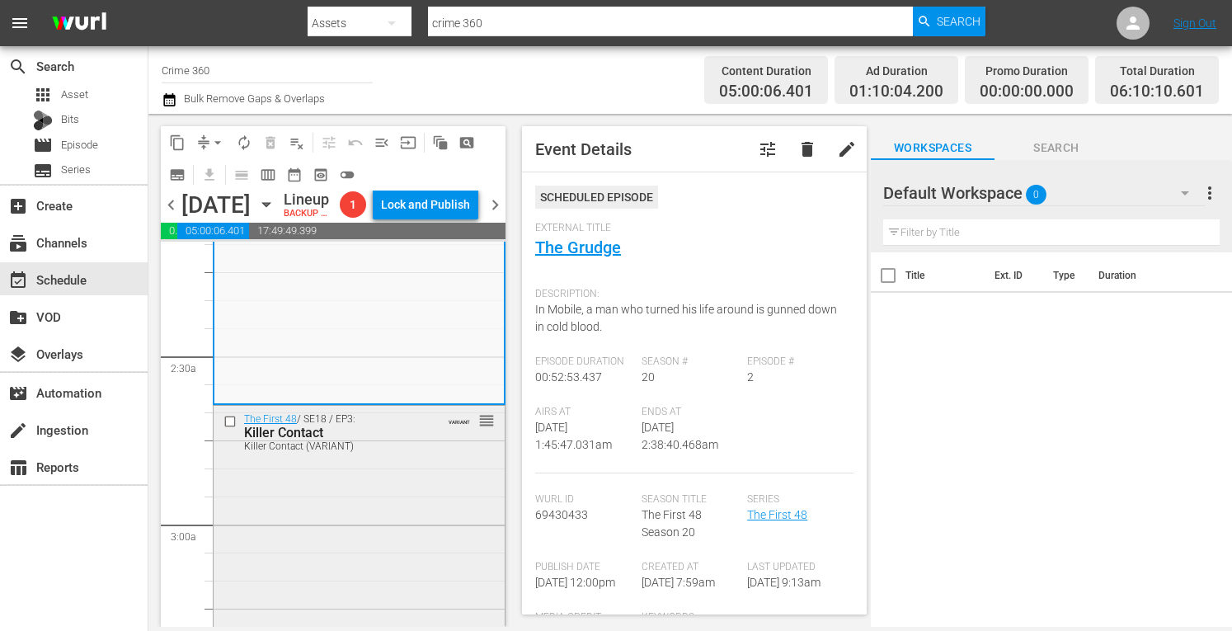
click at [350, 504] on div "The First 48 / SE18 / EP3: Killer Contact Killer Contact (VARIANT) VARIANT reor…" at bounding box center [359, 552] width 291 height 292
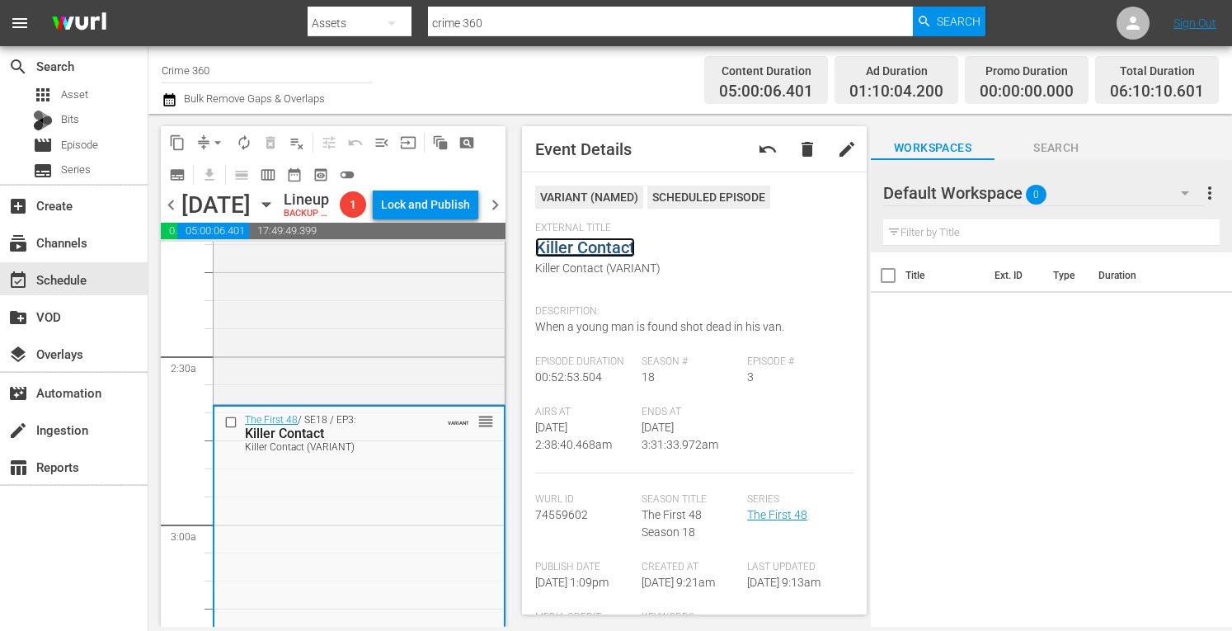
click at [586, 247] on link "Killer Contact" at bounding box center [585, 248] width 100 height 20
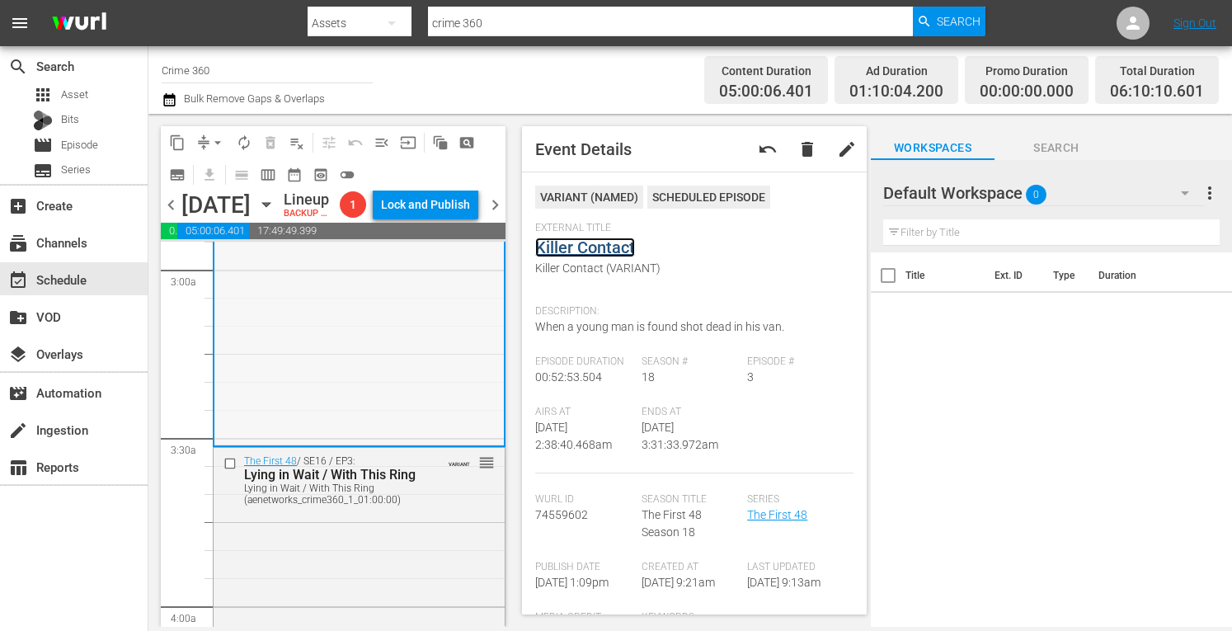
scroll to position [1012, 0]
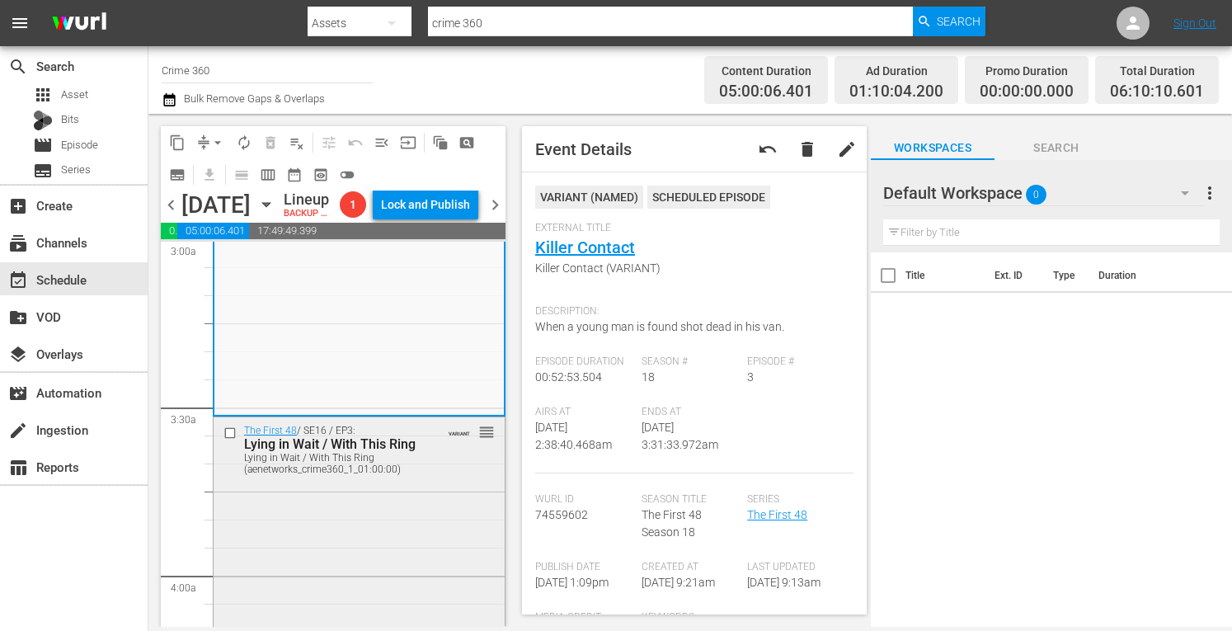
click at [331, 547] on div "The First 48 / SE16 / EP3: Lying in Wait / With This Ring Lying in Wait / With …" at bounding box center [359, 562] width 291 height 291
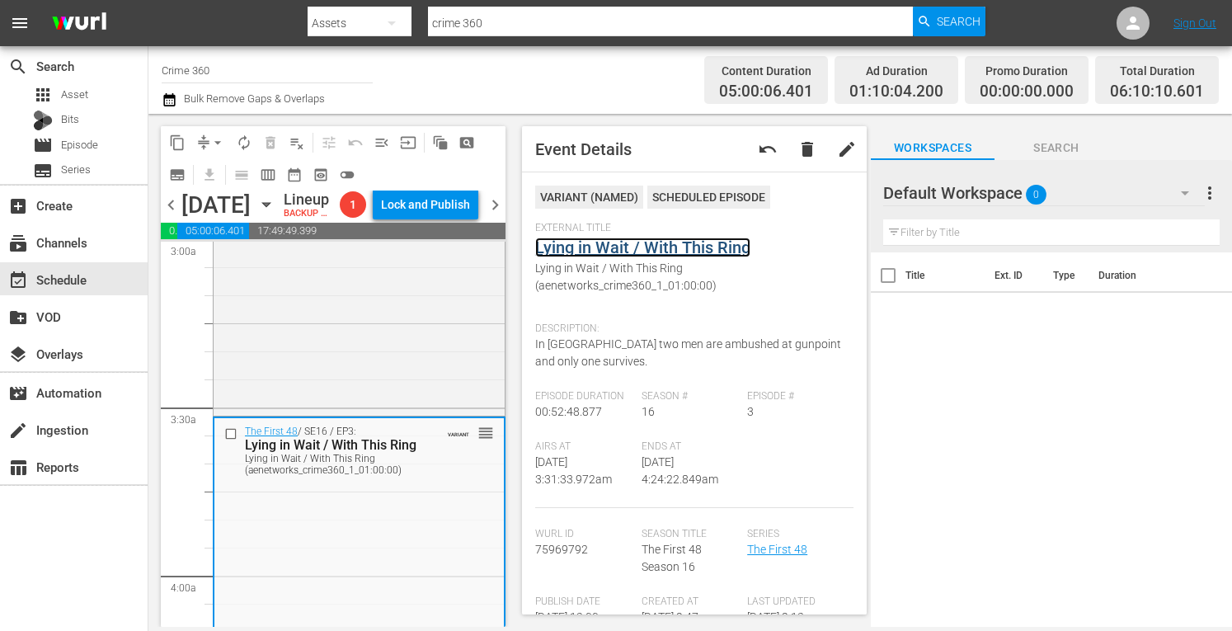
click at [612, 251] on link "Lying in Wait / With This Ring" at bounding box center [642, 248] width 215 height 20
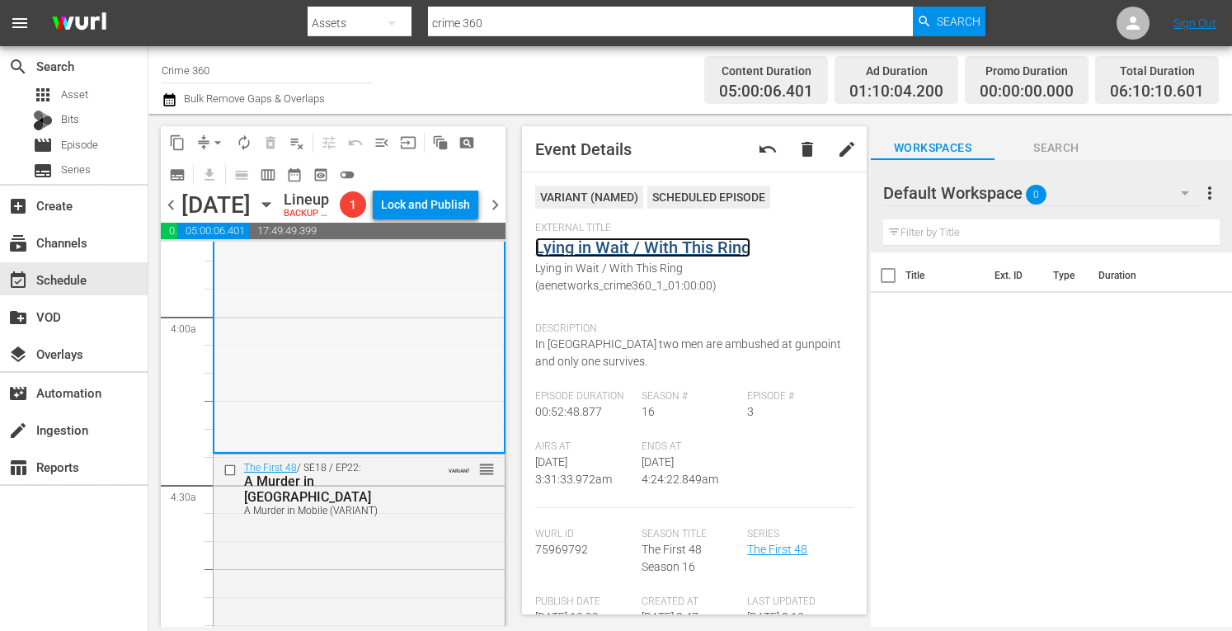
scroll to position [1284, 0]
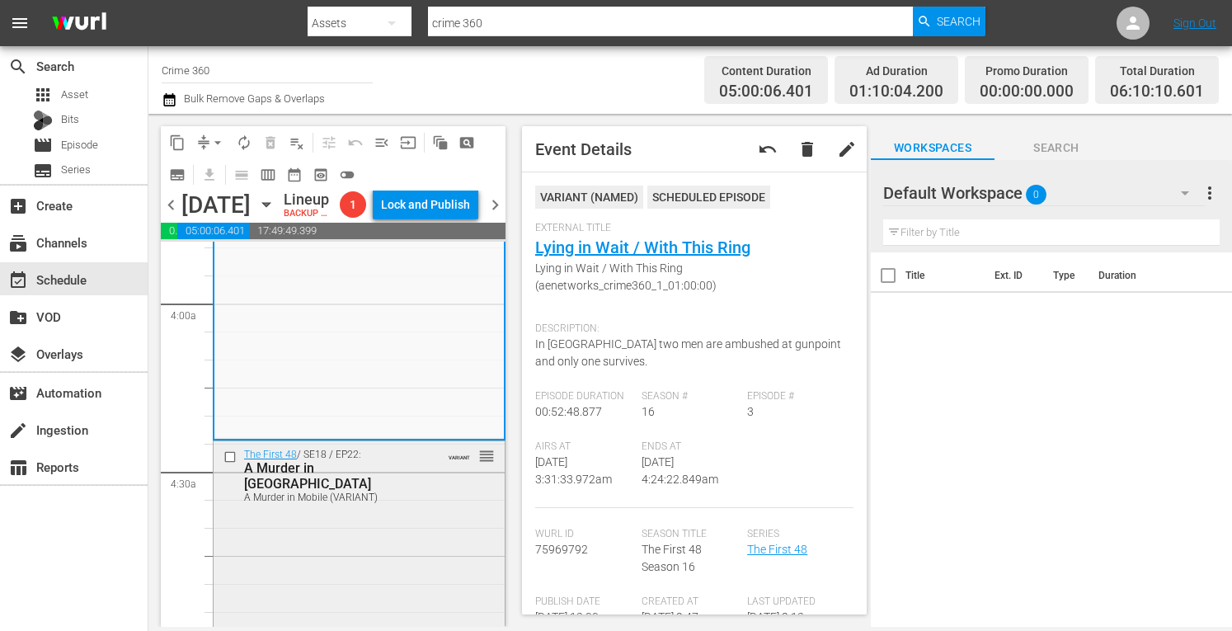
click at [374, 509] on div "The First 48 / SE18 / EP22: A Murder in Mobile A Murder in Mobile (VARIANT) VAR…" at bounding box center [359, 475] width 291 height 68
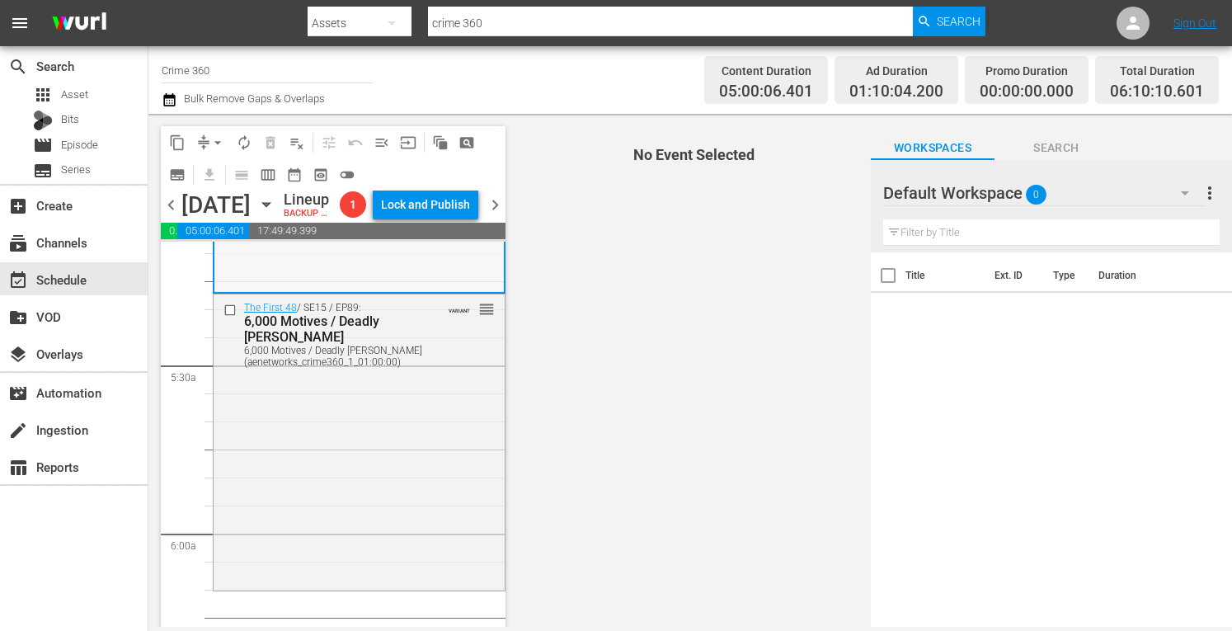
scroll to position [1726, 0]
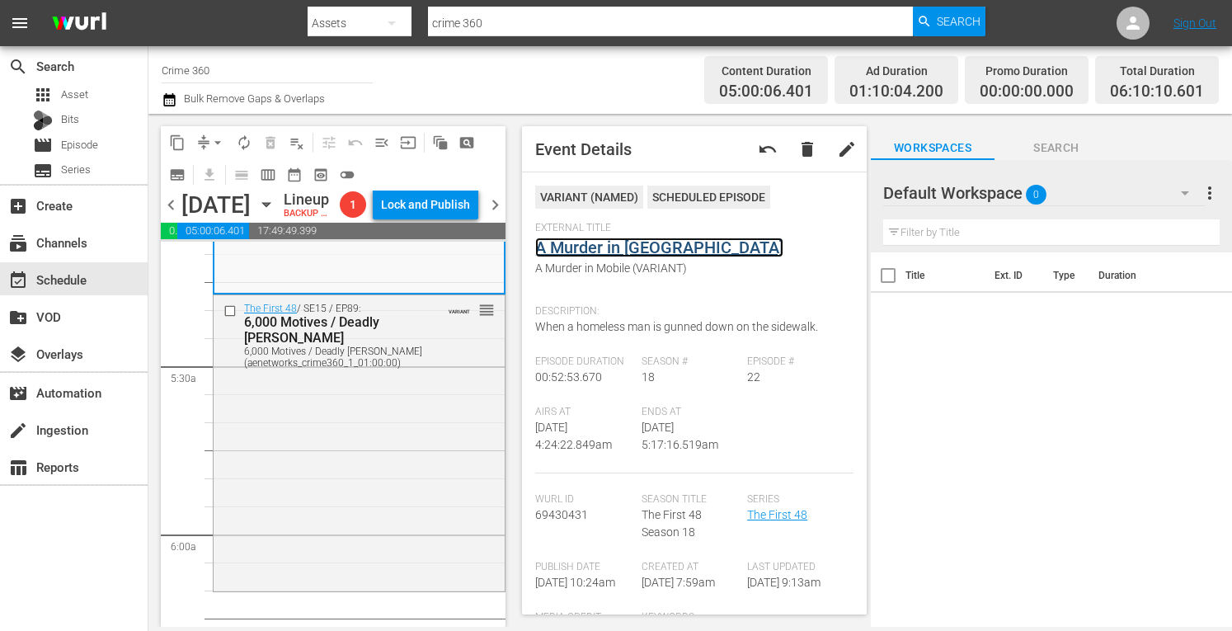
click at [603, 247] on link "A Murder in Mobile" at bounding box center [659, 248] width 248 height 20
click at [455, 485] on div "The First 48 / SE15 / EP89: 6,000 Motives / Deadly Gamble 6,000 Motives / Deadl…" at bounding box center [359, 441] width 291 height 292
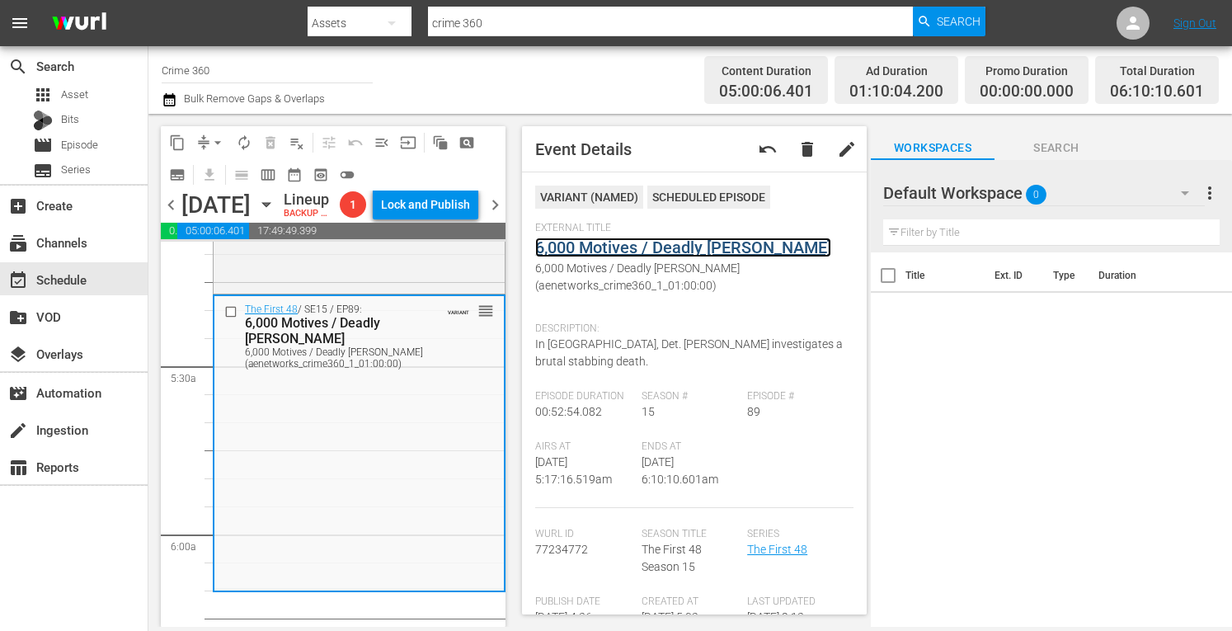
click at [665, 248] on link "6,000 Motives / Deadly [PERSON_NAME]" at bounding box center [683, 248] width 296 height 20
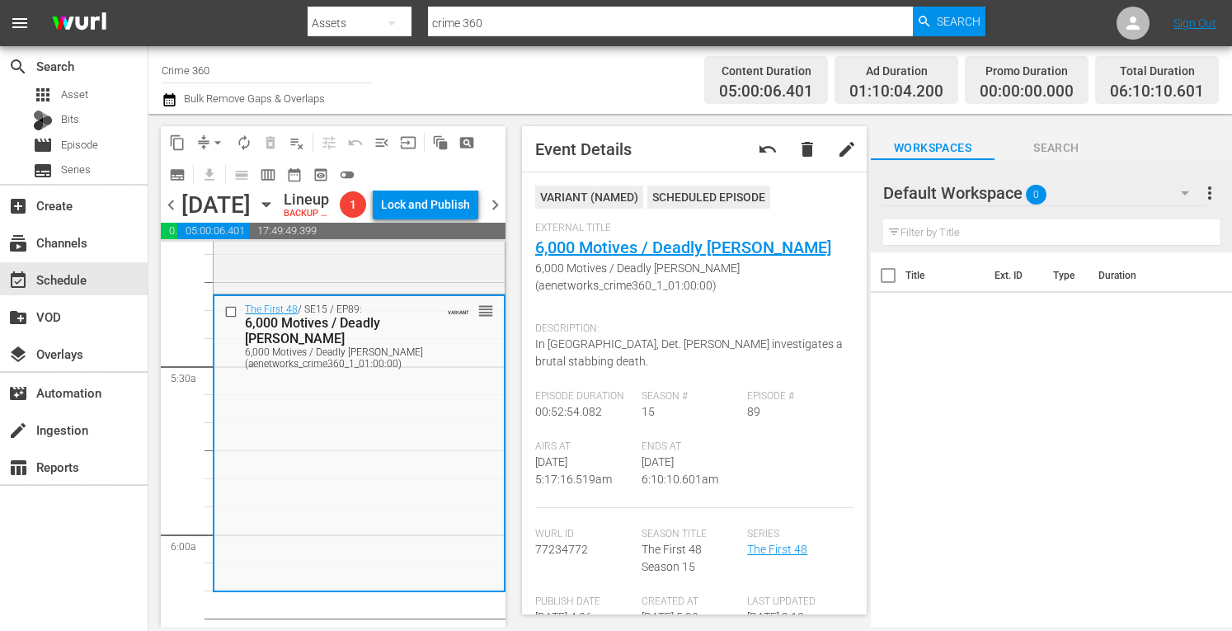
click at [214, 134] on span "arrow_drop_down" at bounding box center [218, 142] width 16 height 16
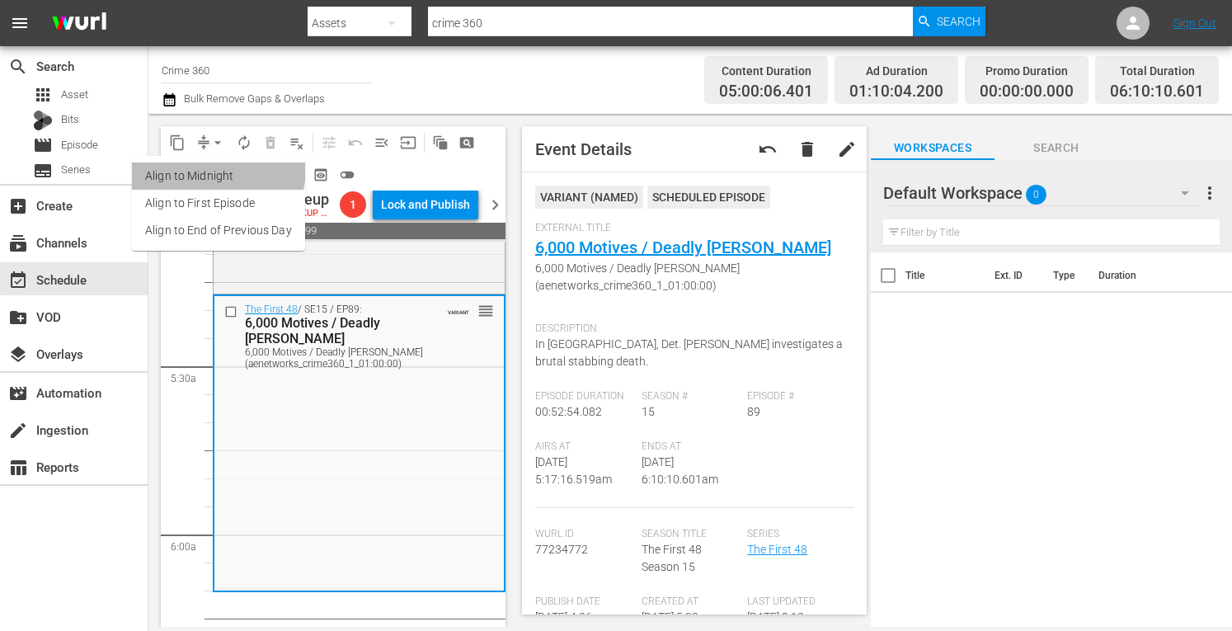
click at [216, 169] on li "Align to Midnight" at bounding box center [218, 176] width 173 height 27
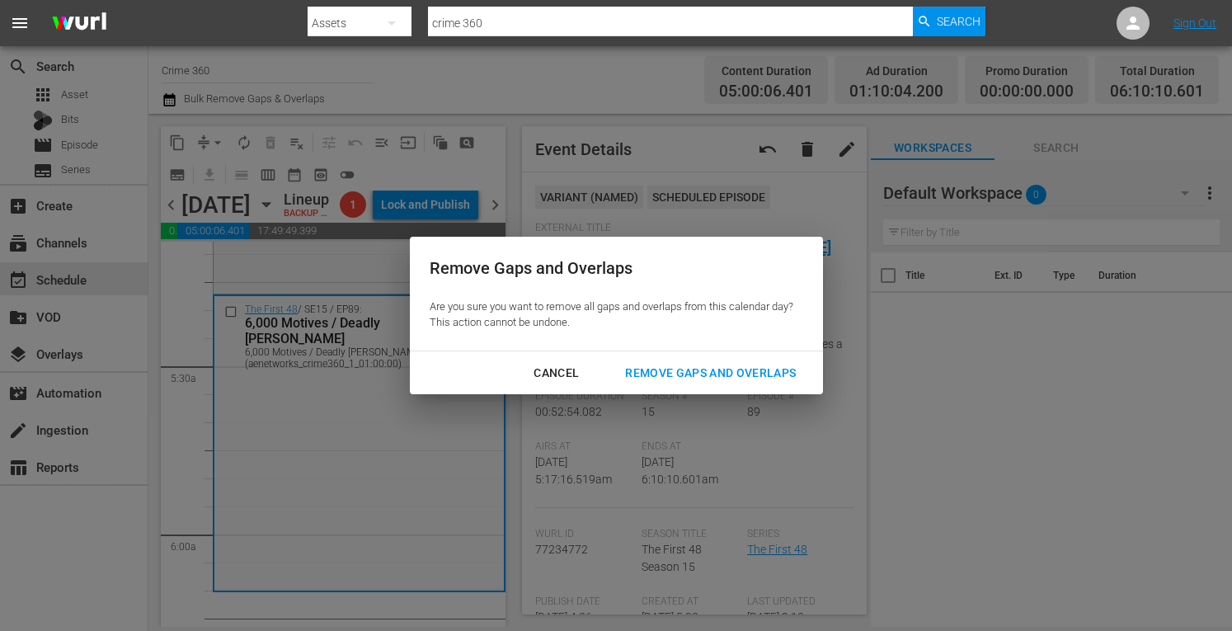
click at [690, 380] on div "Remove Gaps and Overlaps" at bounding box center [710, 373] width 197 height 21
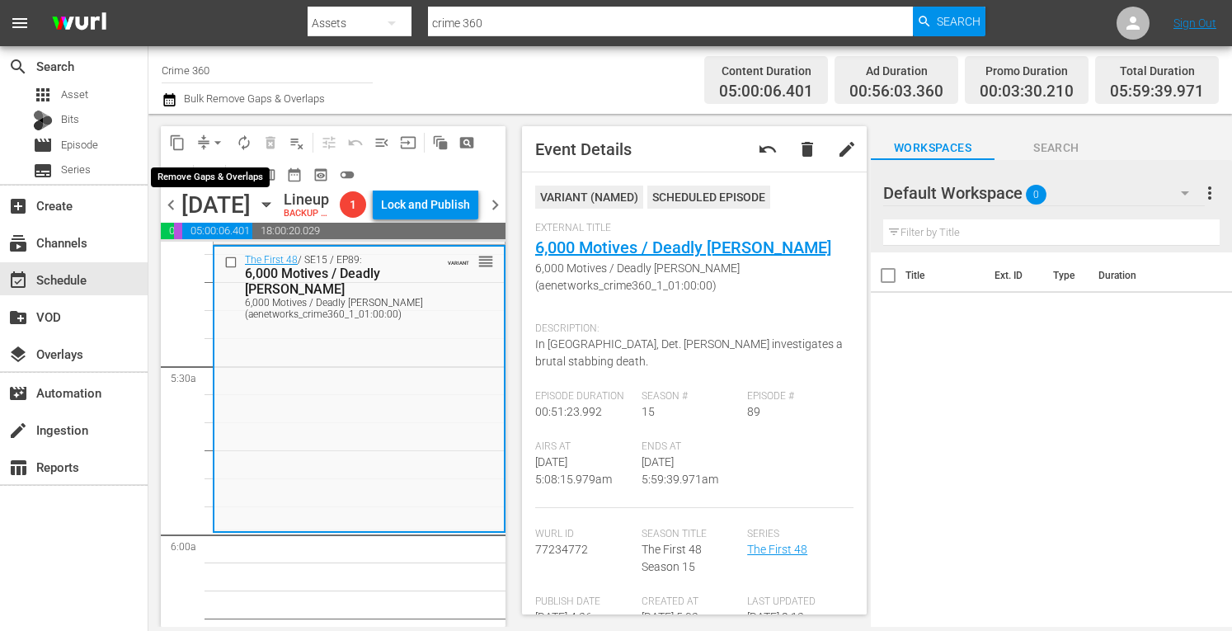
click at [217, 144] on span "arrow_drop_down" at bounding box center [218, 142] width 16 height 16
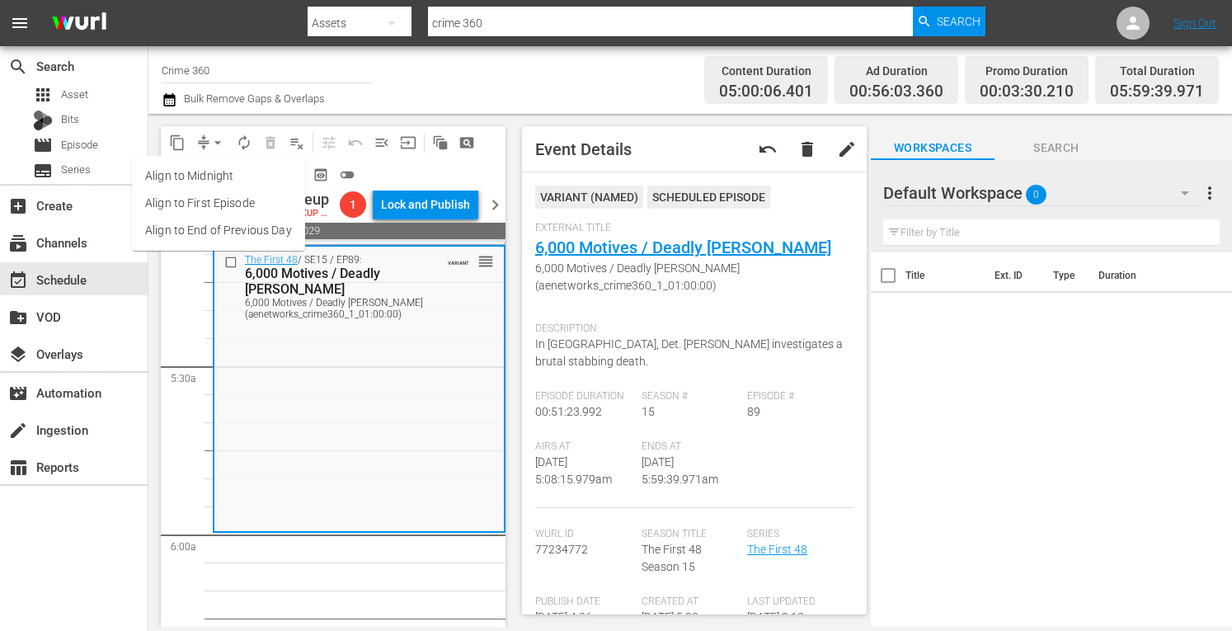
click at [186, 174] on li "Align to Midnight" at bounding box center [218, 176] width 173 height 27
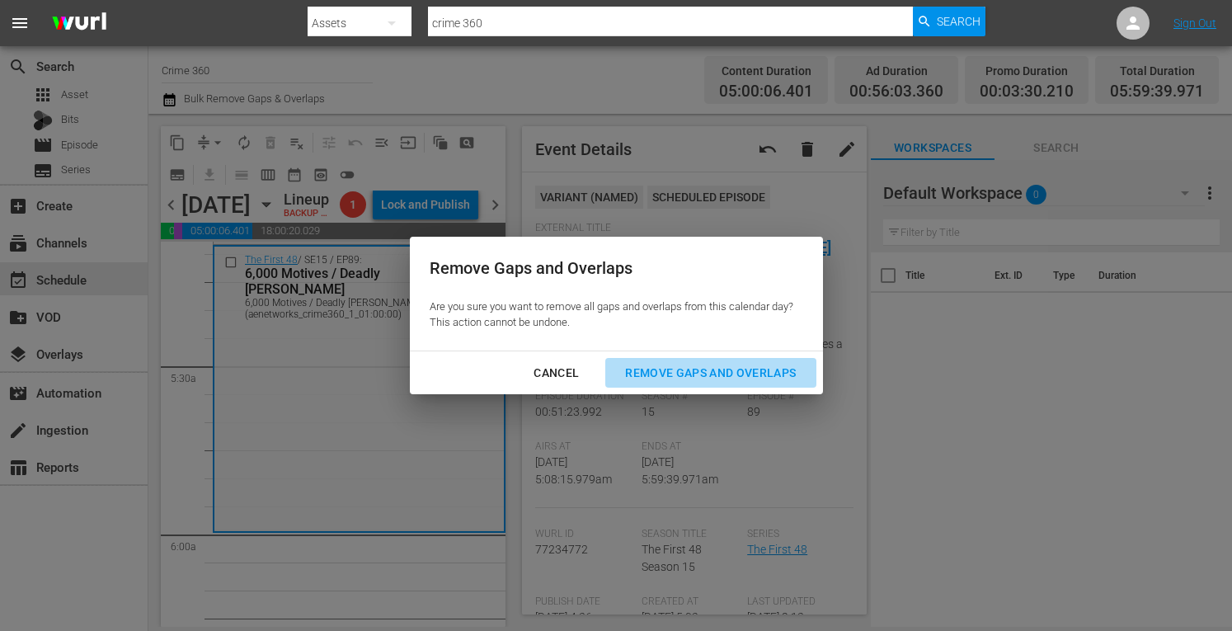
click at [686, 374] on div "Remove Gaps and Overlaps" at bounding box center [710, 373] width 197 height 21
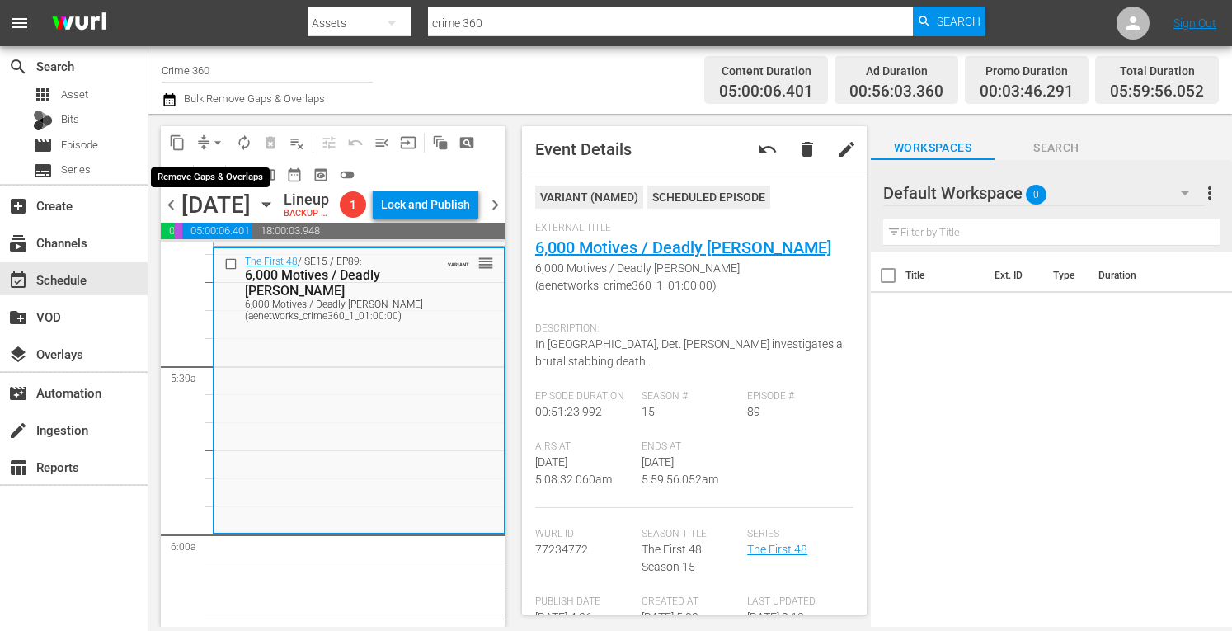
click at [219, 141] on span "arrow_drop_down" at bounding box center [218, 142] width 16 height 16
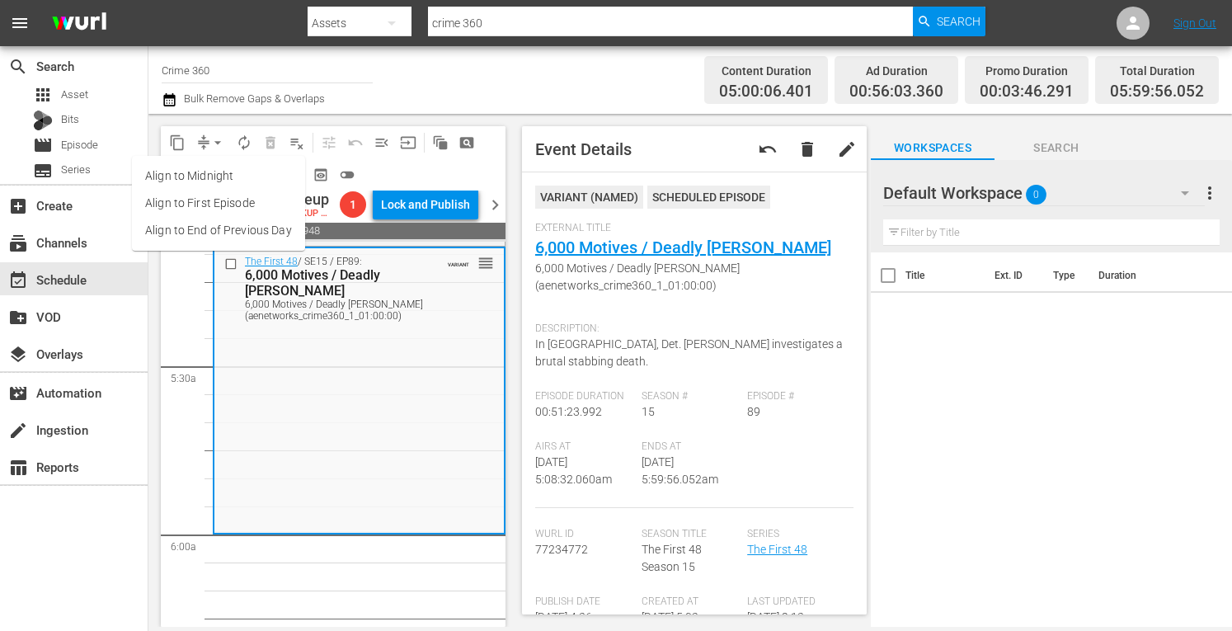
click at [188, 172] on li "Align to Midnight" at bounding box center [218, 176] width 173 height 27
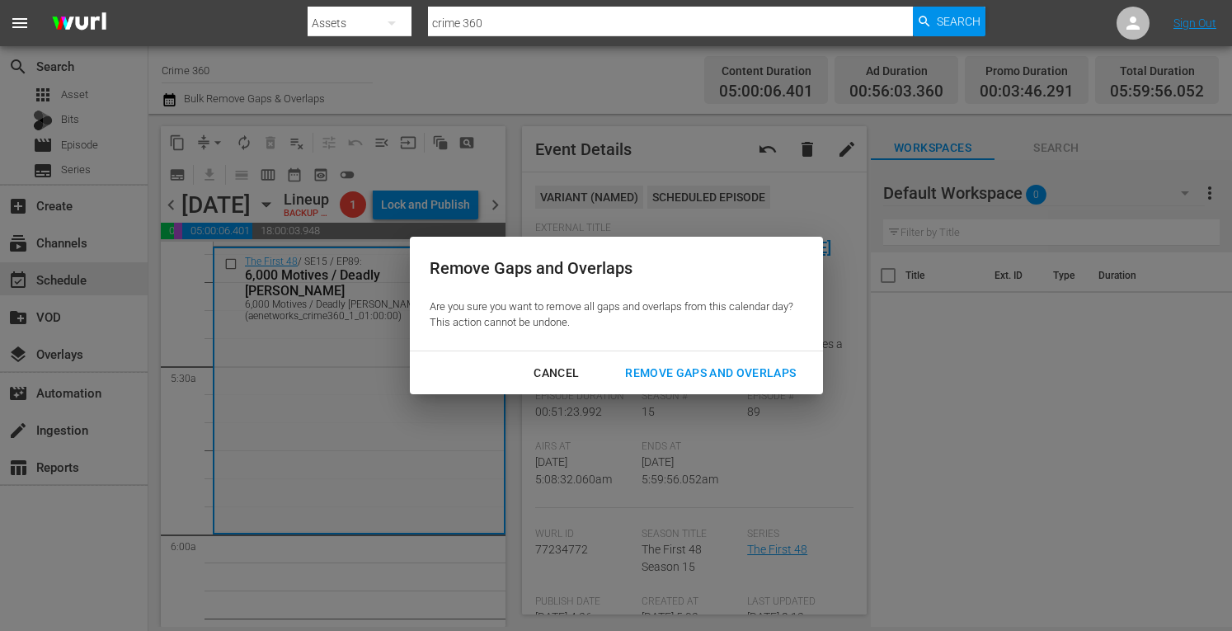
click at [675, 370] on div "Remove Gaps and Overlaps" at bounding box center [710, 373] width 197 height 21
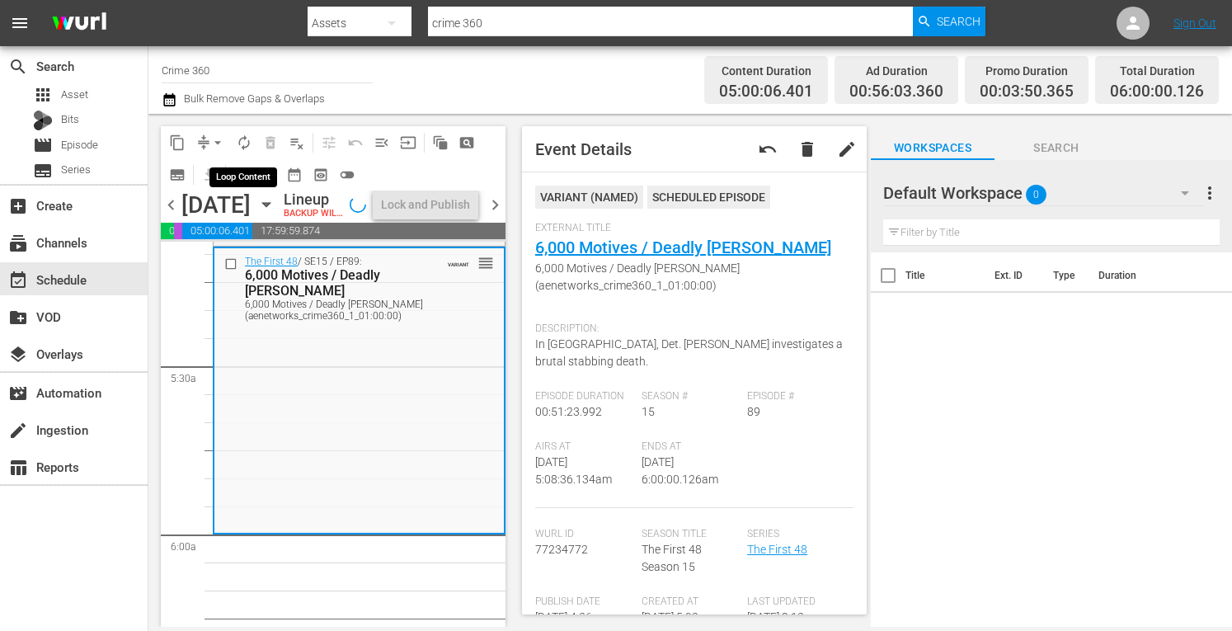
click at [243, 142] on span "autorenew_outlined" at bounding box center [244, 142] width 16 height 16
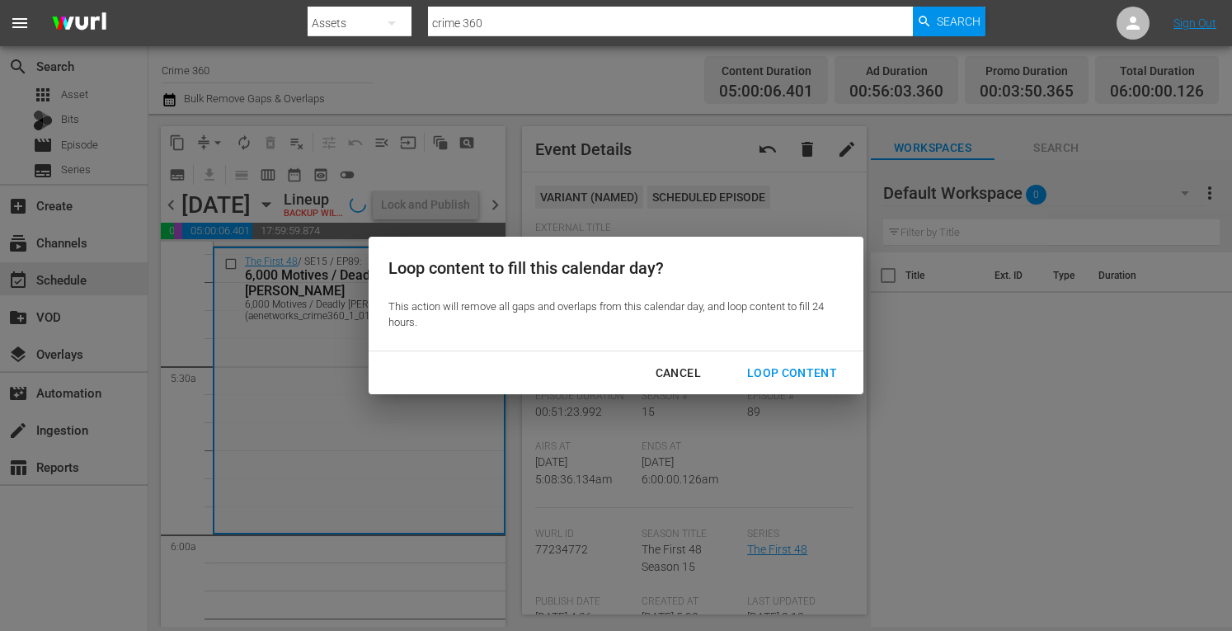
click at [767, 367] on div "Loop Content" at bounding box center [792, 373] width 116 height 21
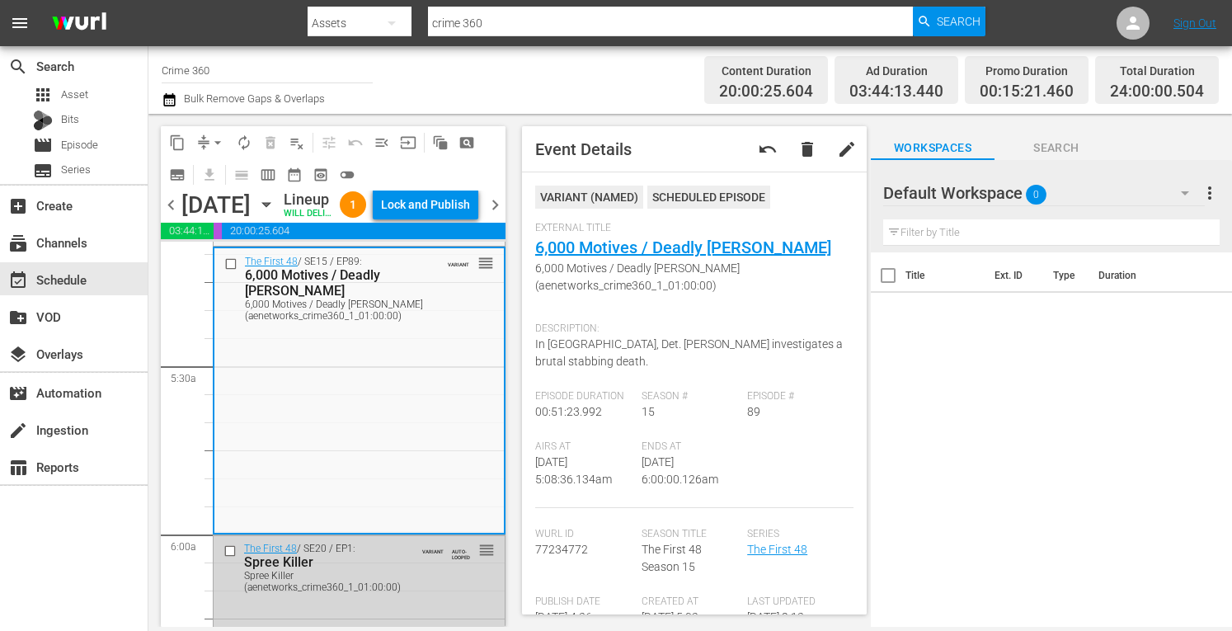
click at [439, 212] on div "Lock and Publish" at bounding box center [425, 205] width 89 height 30
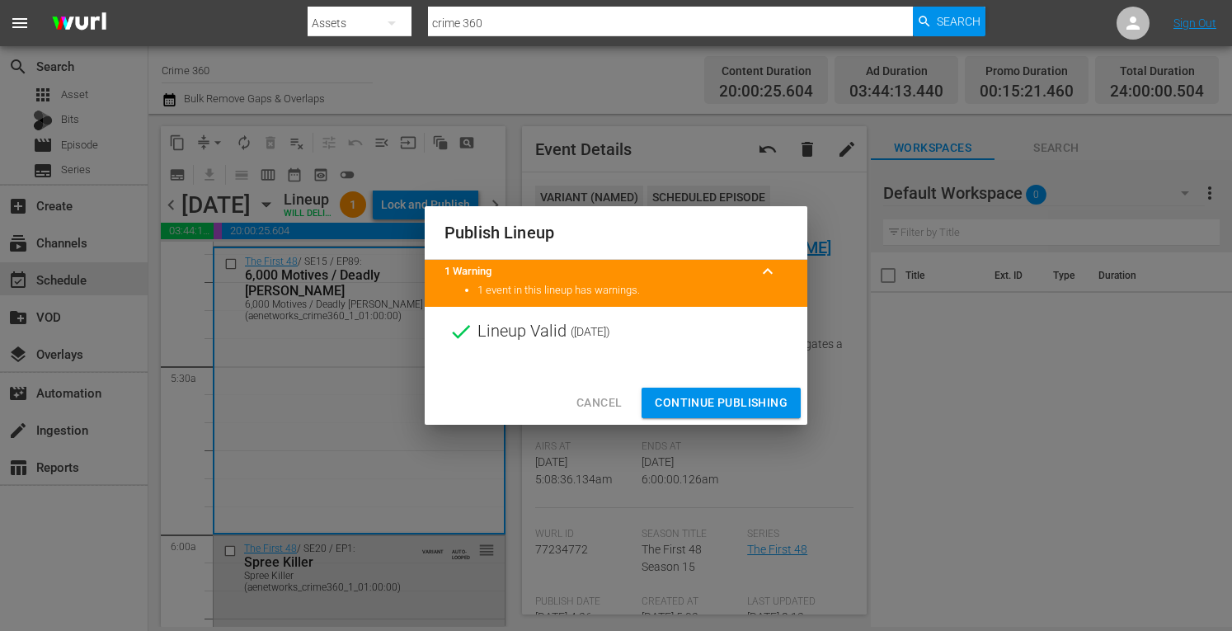
click at [725, 394] on span "Continue Publishing" at bounding box center [721, 403] width 133 height 21
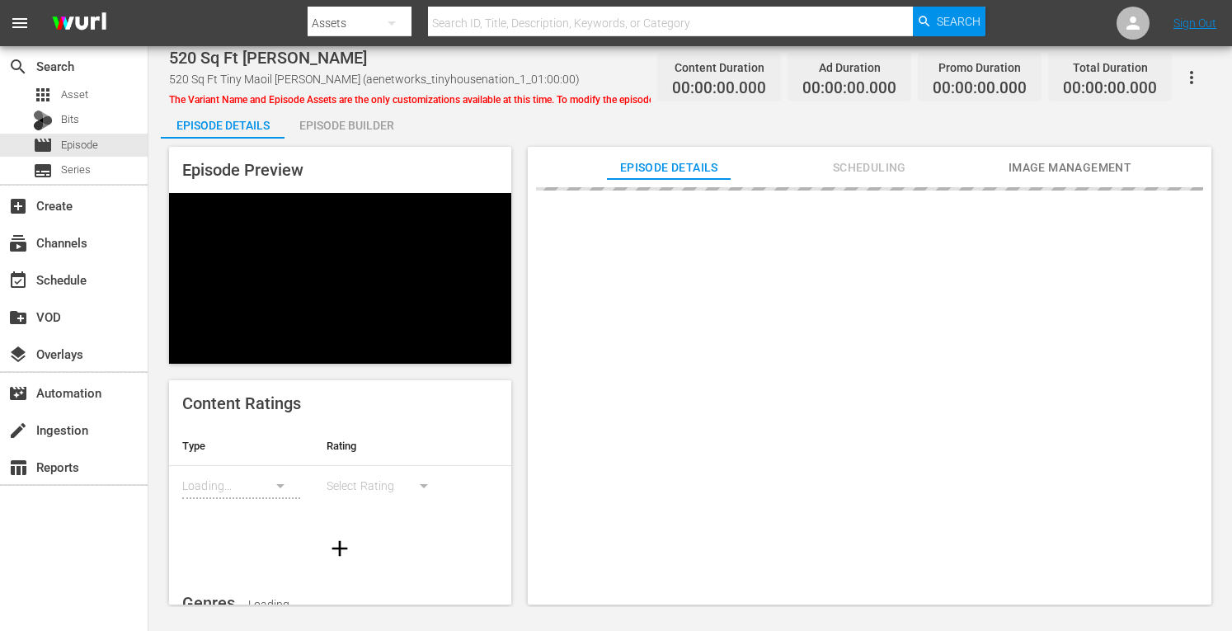
click at [348, 123] on div "Episode Builder" at bounding box center [347, 126] width 124 height 40
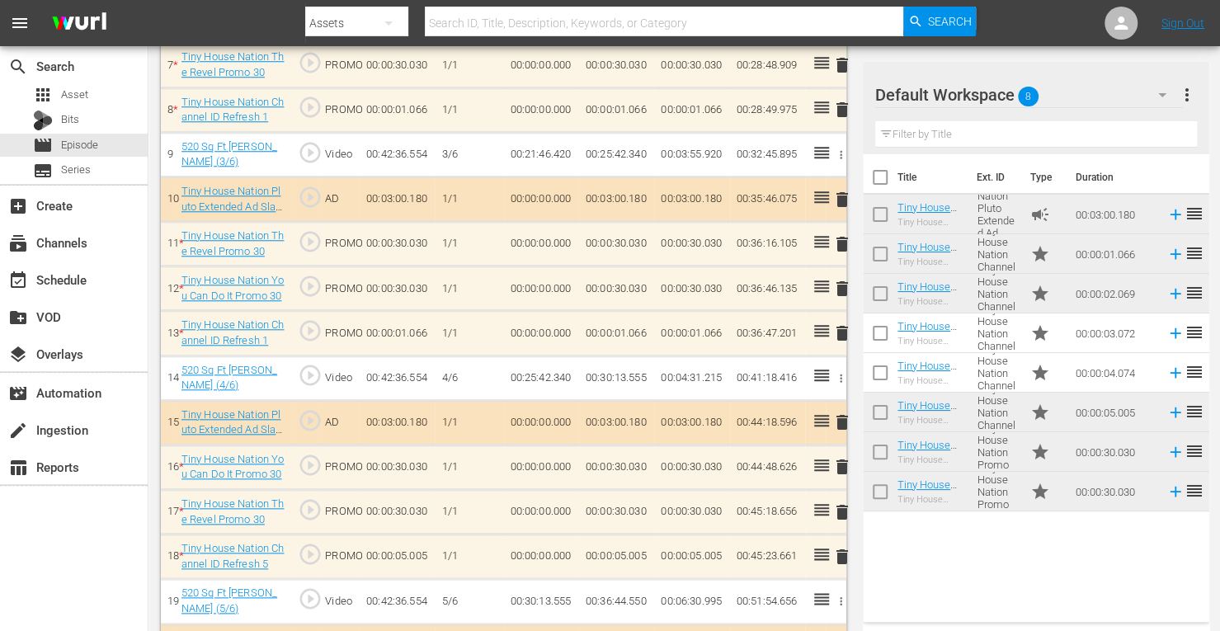
scroll to position [795, 0]
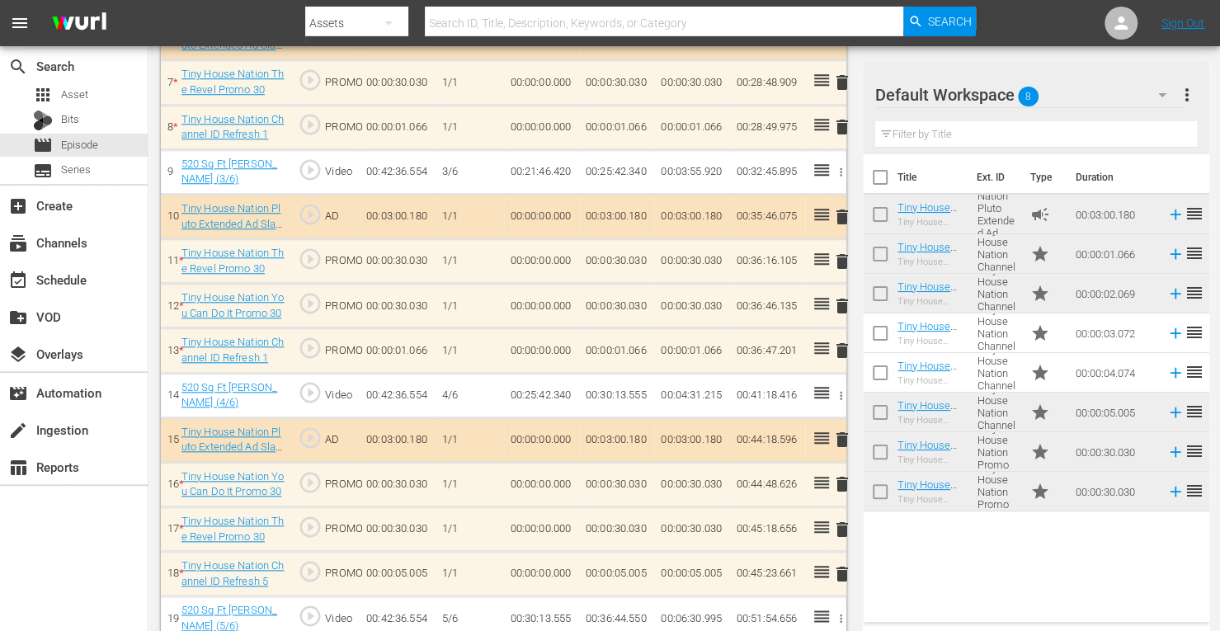
click at [838, 125] on span "delete" at bounding box center [842, 127] width 20 height 20
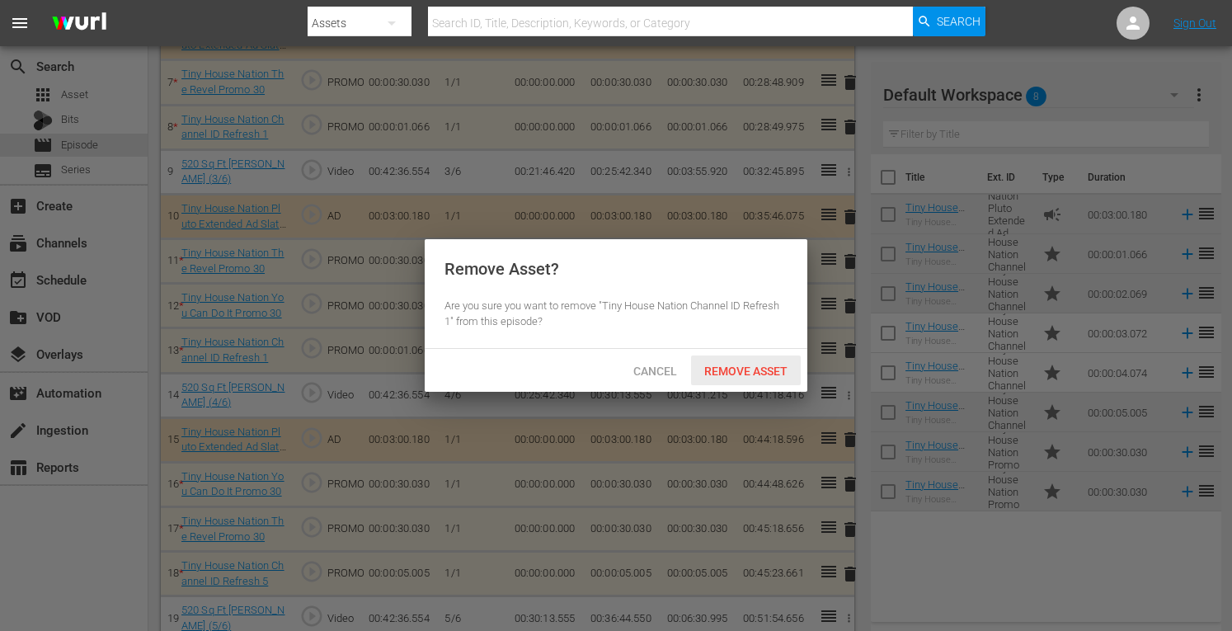
click at [756, 360] on div "Remove Asset" at bounding box center [746, 371] width 110 height 31
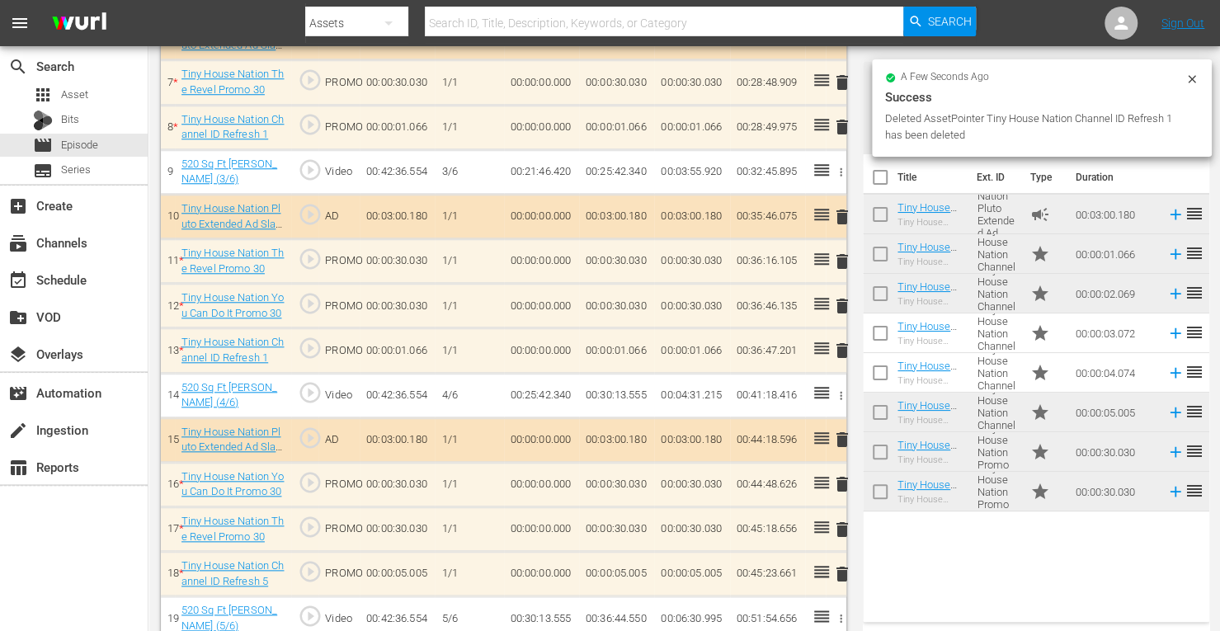
click at [841, 349] on span "delete" at bounding box center [842, 351] width 20 height 20
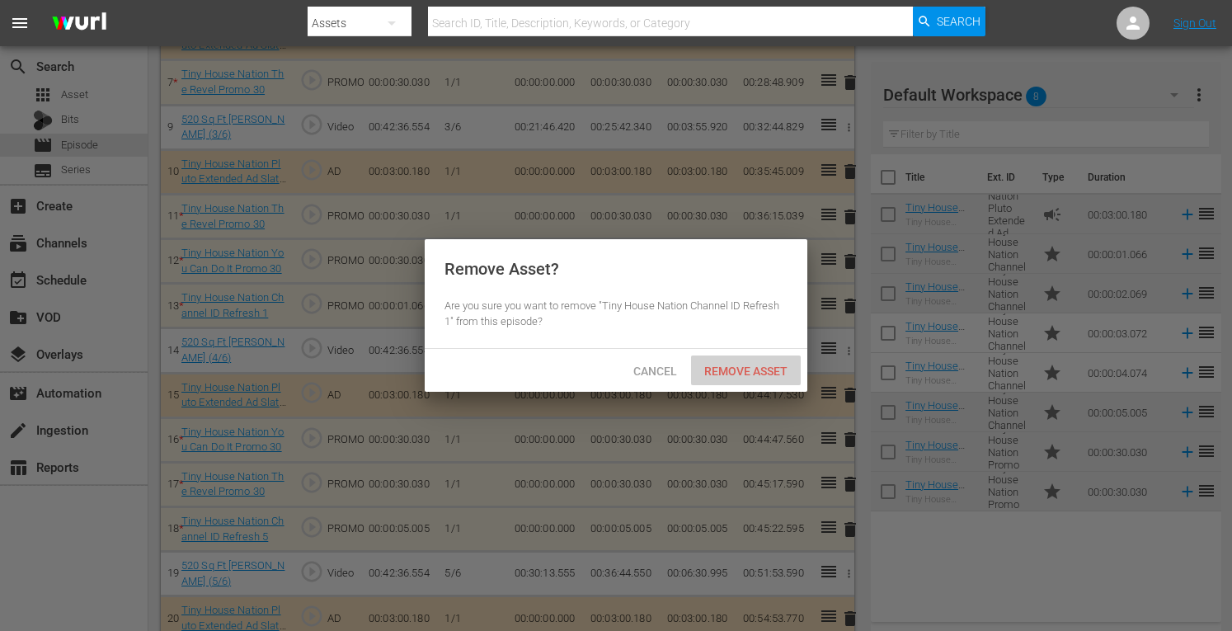
click at [721, 377] on span "Remove Asset" at bounding box center [746, 371] width 110 height 13
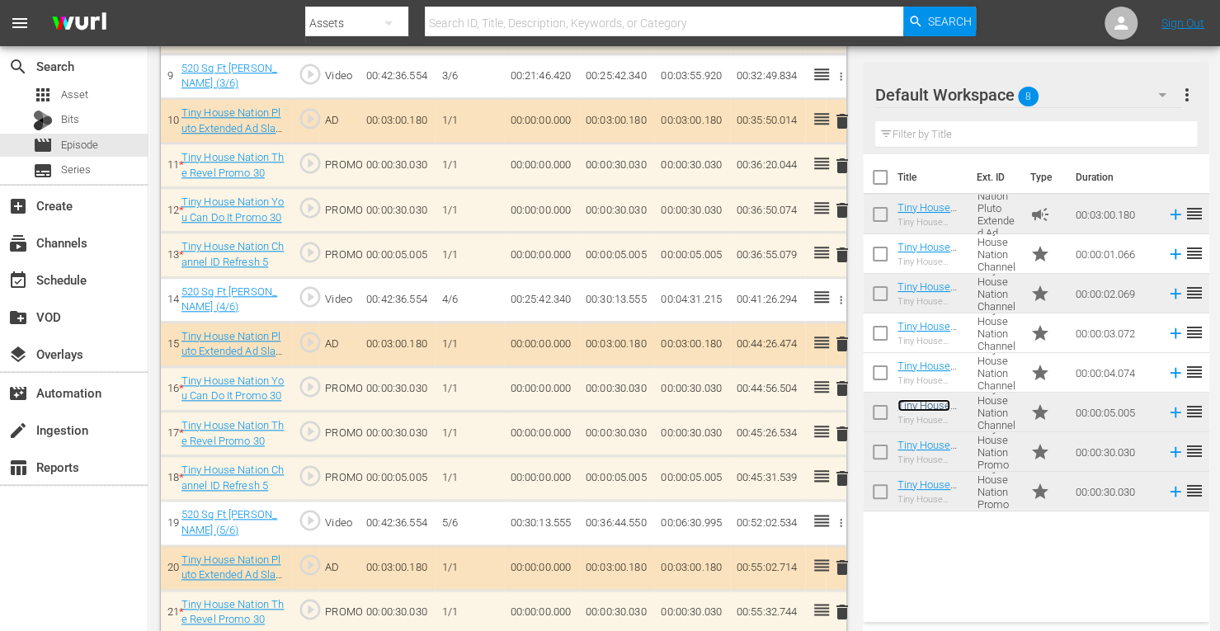
scroll to position [899, 0]
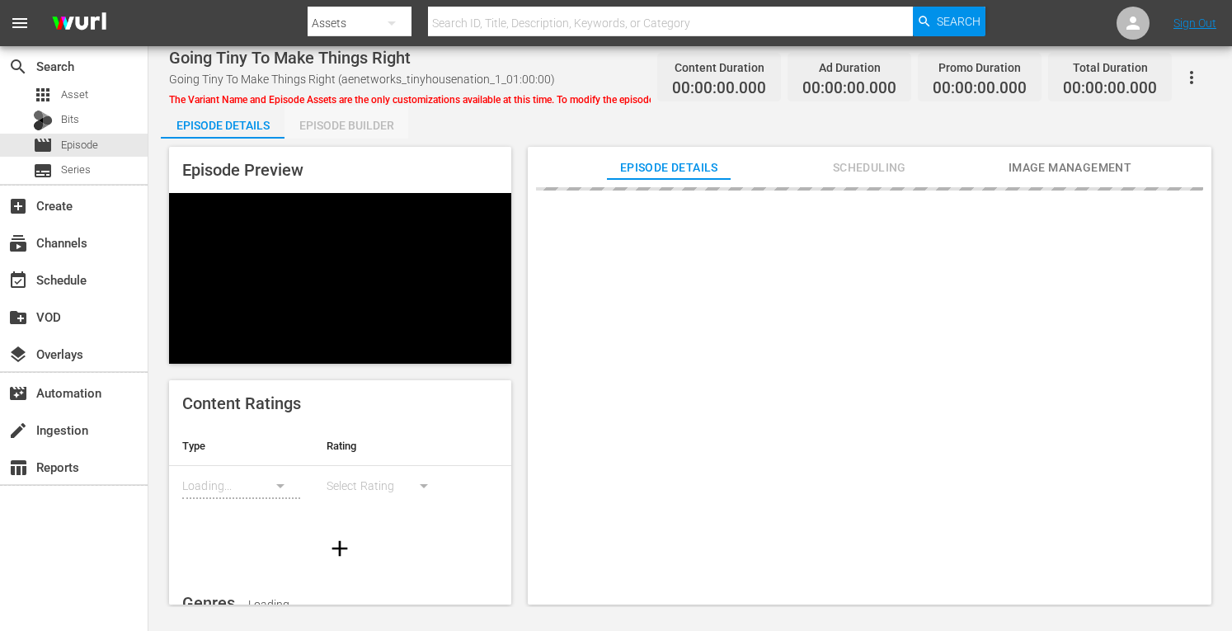
click at [333, 134] on div "Episode Builder" at bounding box center [347, 126] width 124 height 40
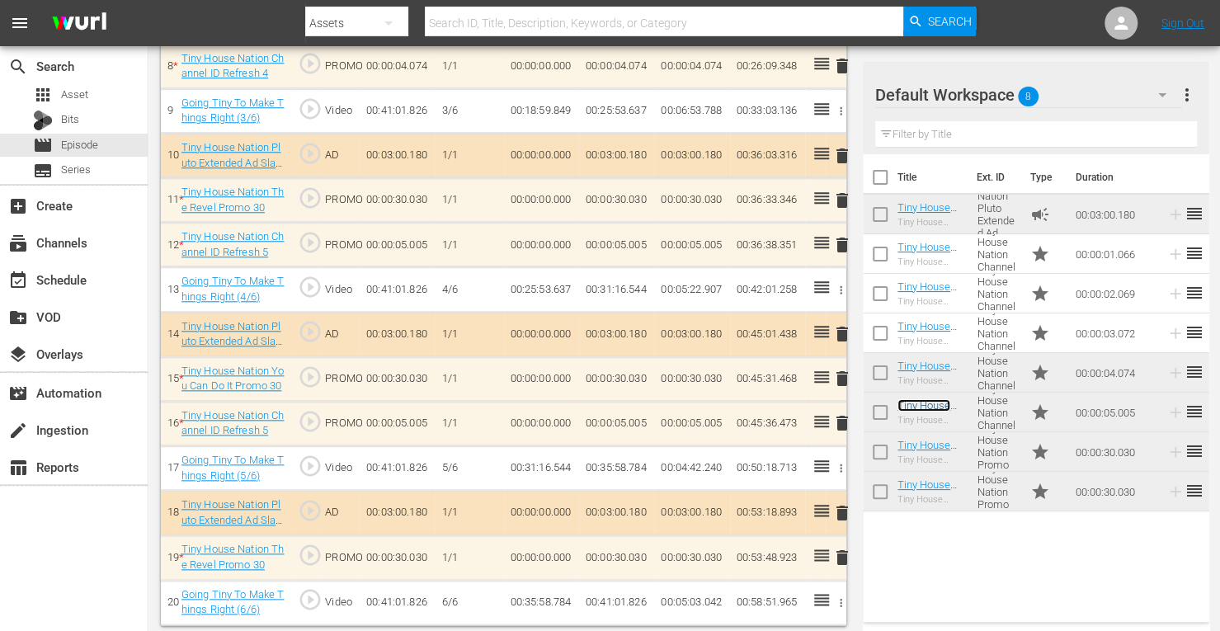
scroll to position [856, 0]
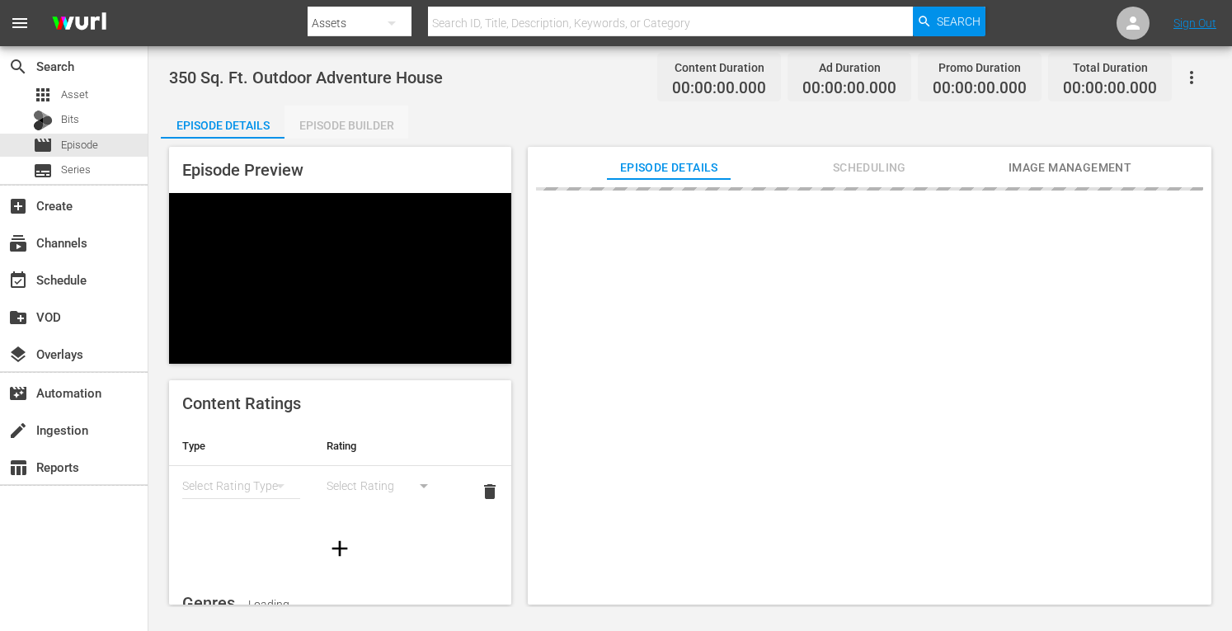
click at [332, 125] on div "Episode Builder" at bounding box center [347, 126] width 124 height 40
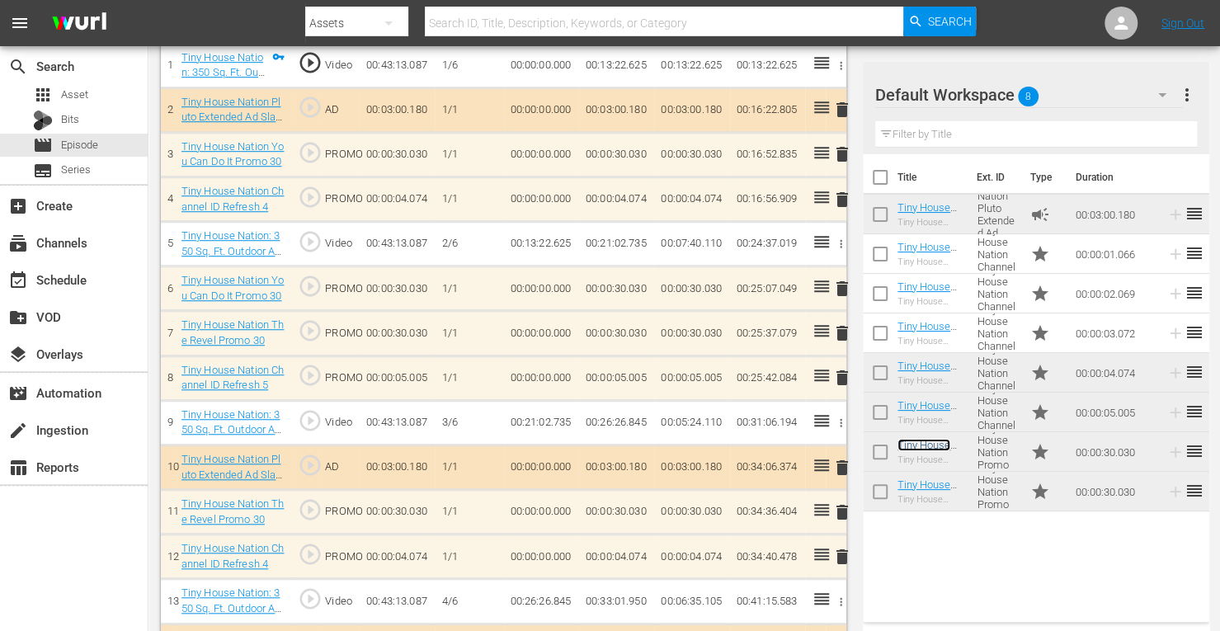
scroll to position [544, 0]
click at [843, 198] on span "delete" at bounding box center [842, 200] width 20 height 20
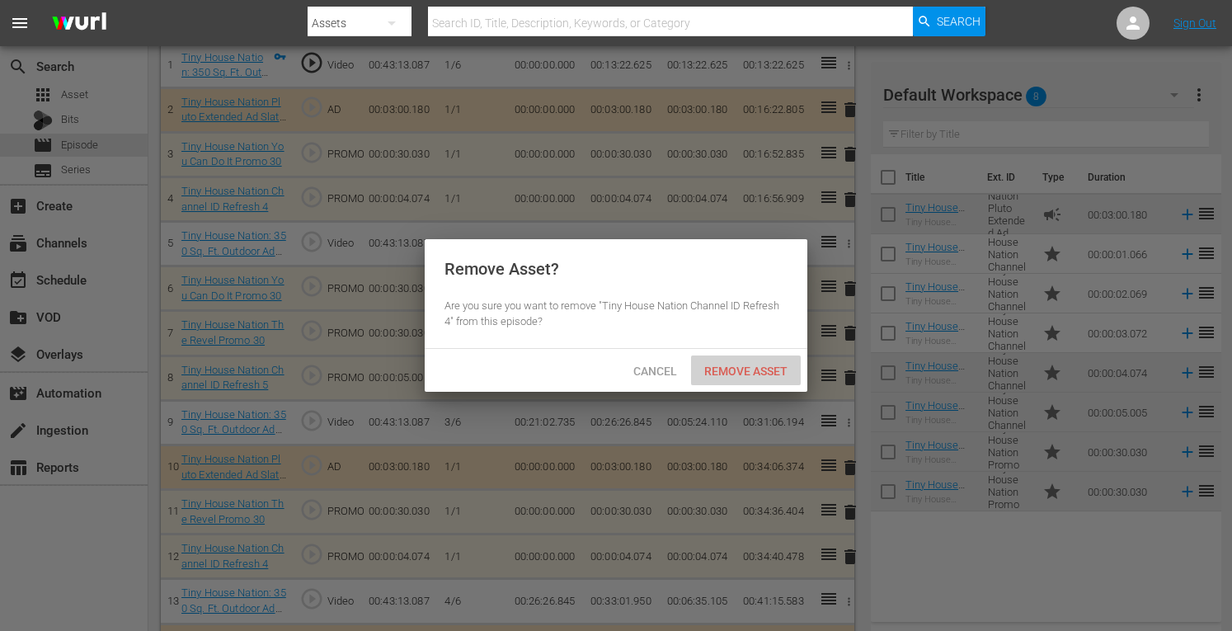
click at [741, 374] on span "Remove Asset" at bounding box center [746, 371] width 110 height 13
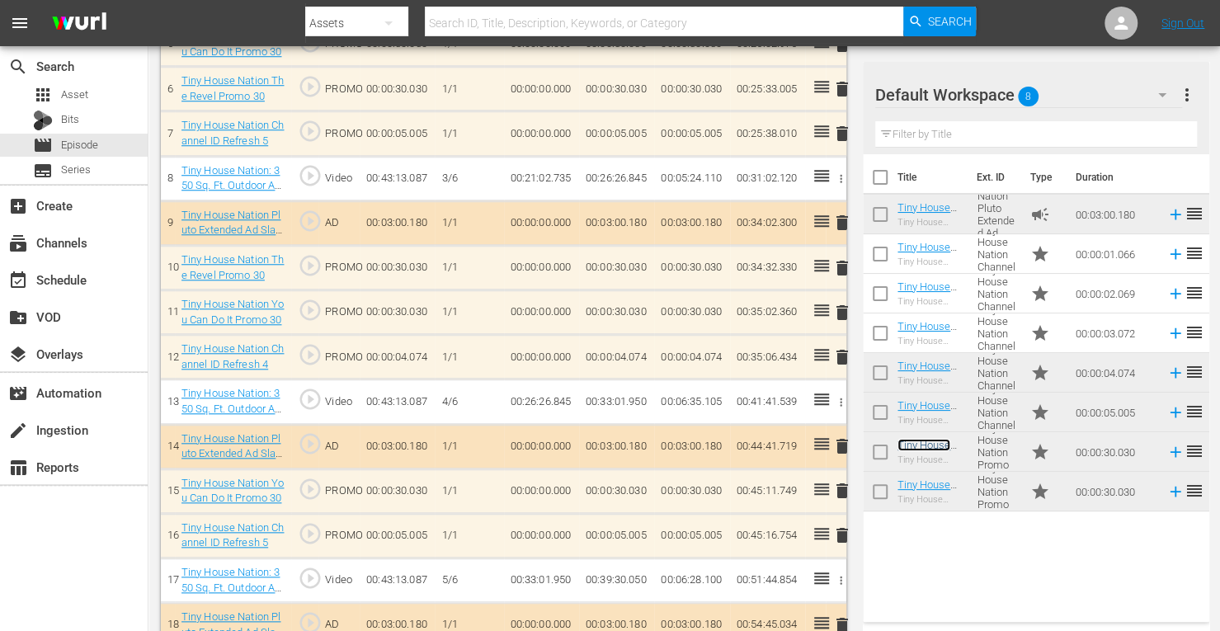
scroll to position [745, 0]
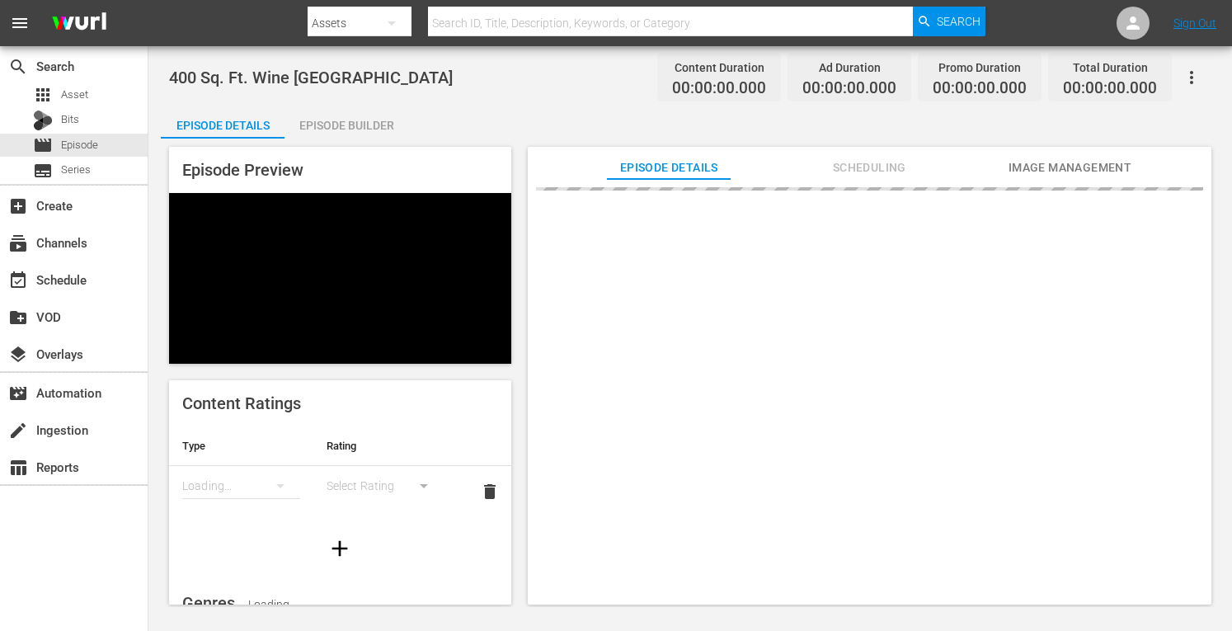
click at [325, 120] on div "Episode Builder" at bounding box center [347, 126] width 124 height 40
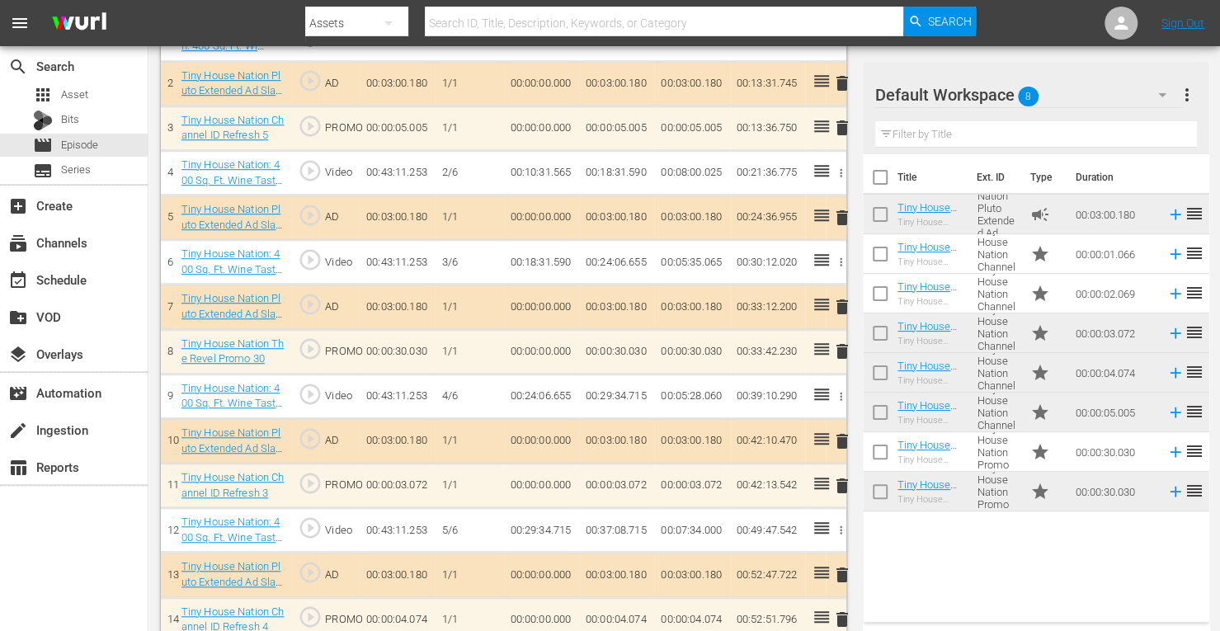
scroll to position [634, 0]
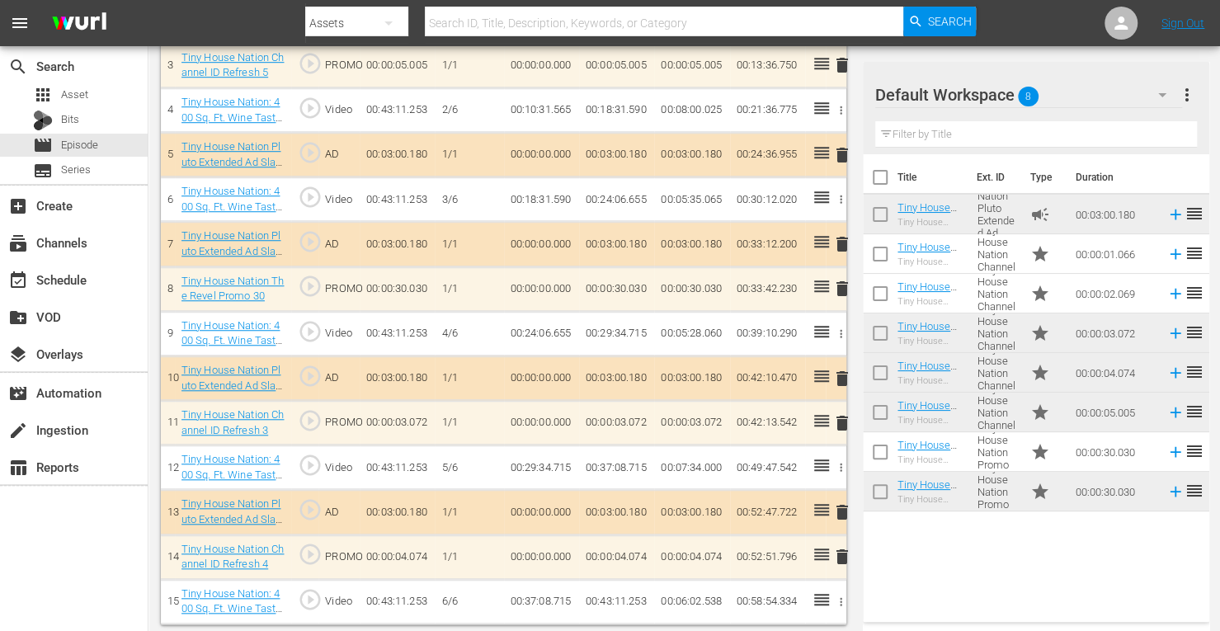
click at [841, 64] on span "delete" at bounding box center [842, 65] width 20 height 20
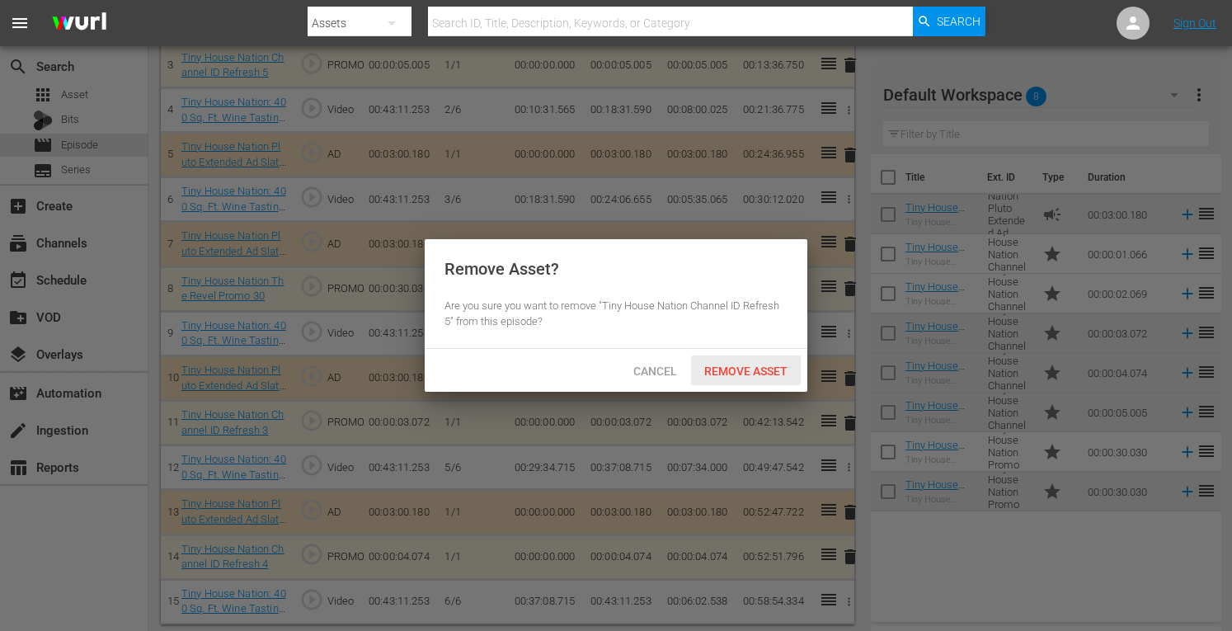
click at [739, 374] on span "Remove Asset" at bounding box center [746, 371] width 110 height 13
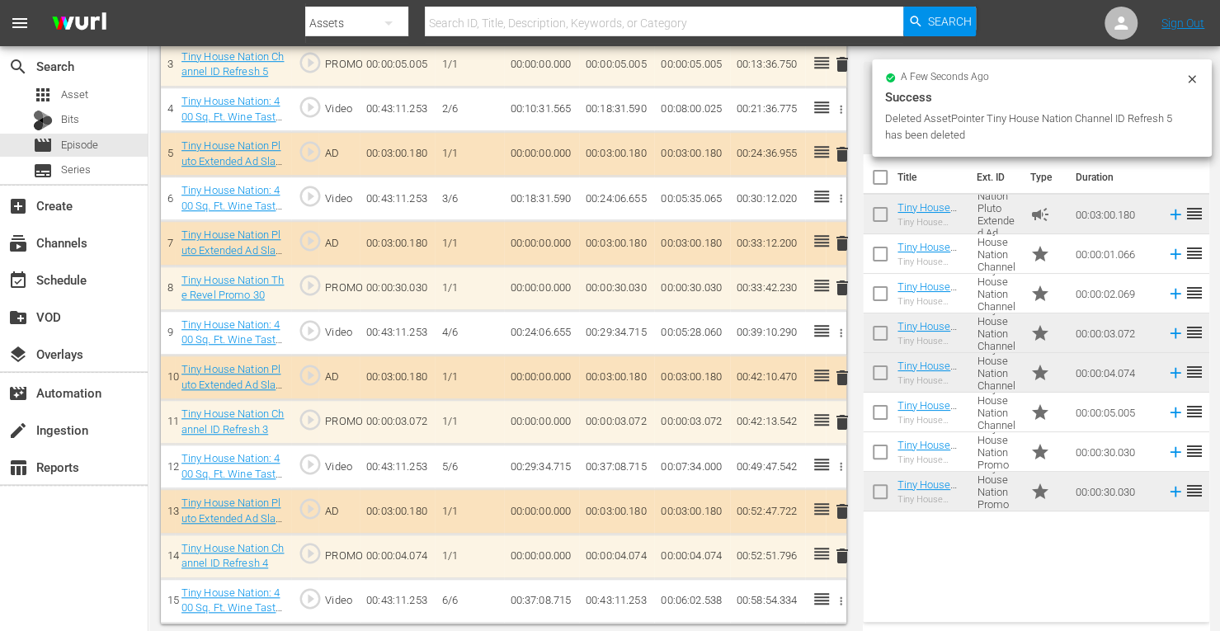
scroll to position [590, 0]
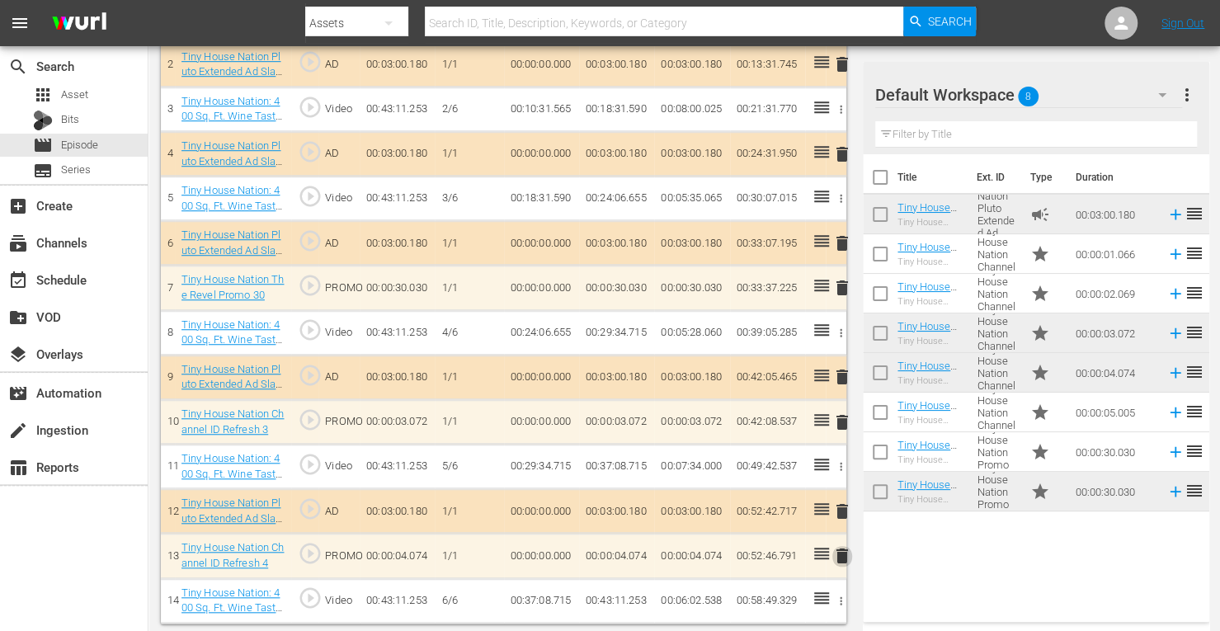
click at [841, 549] on span "delete" at bounding box center [842, 556] width 20 height 20
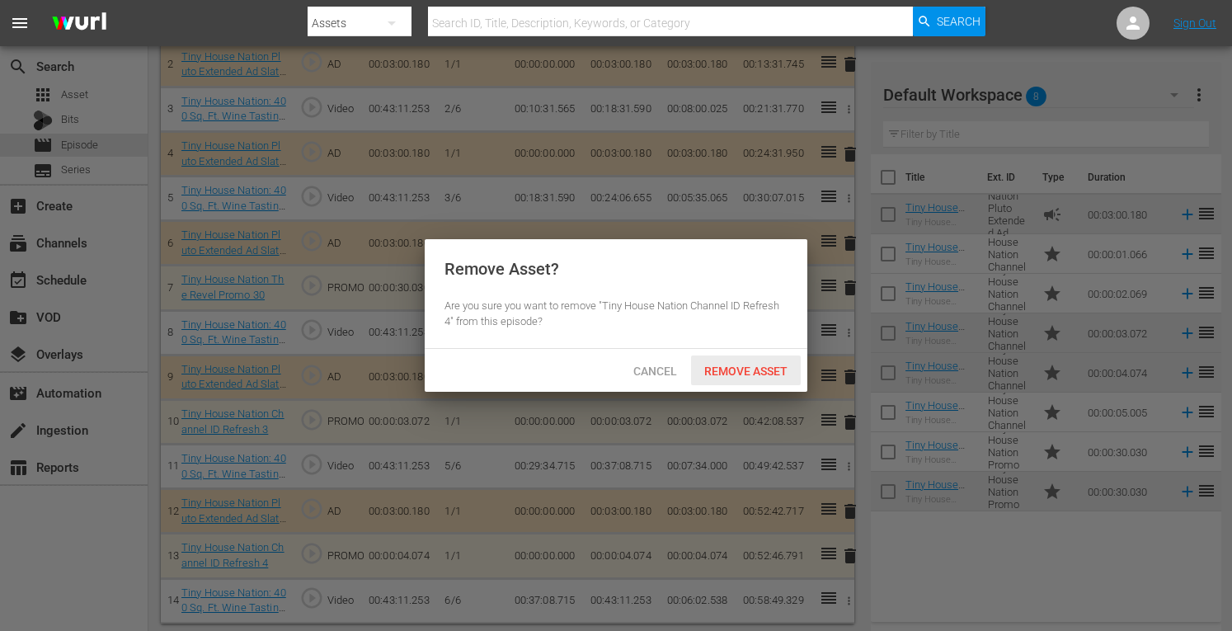
click at [741, 370] on span "Remove Asset" at bounding box center [746, 371] width 110 height 13
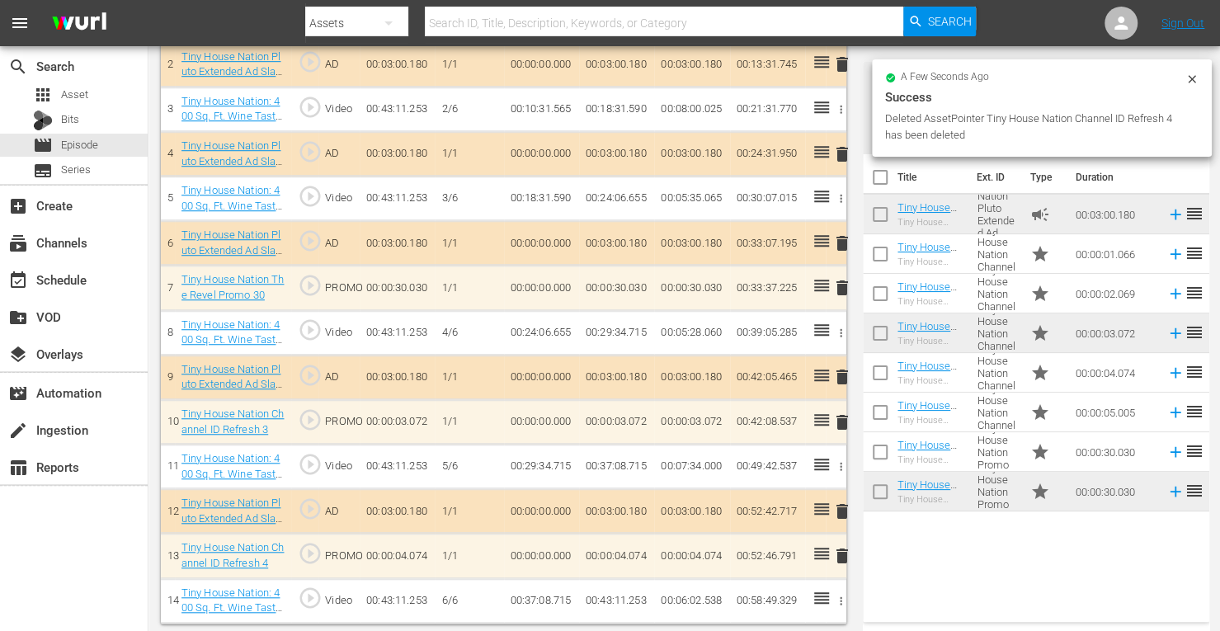
click at [838, 418] on span "delete" at bounding box center [842, 422] width 20 height 20
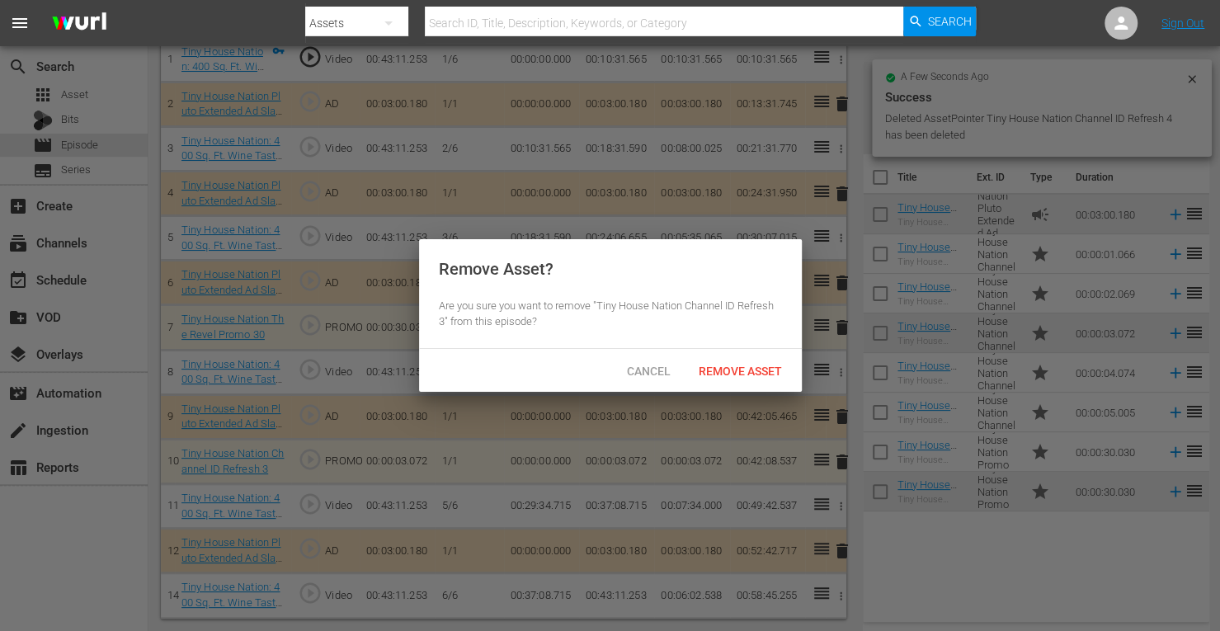
scroll to position [545, 0]
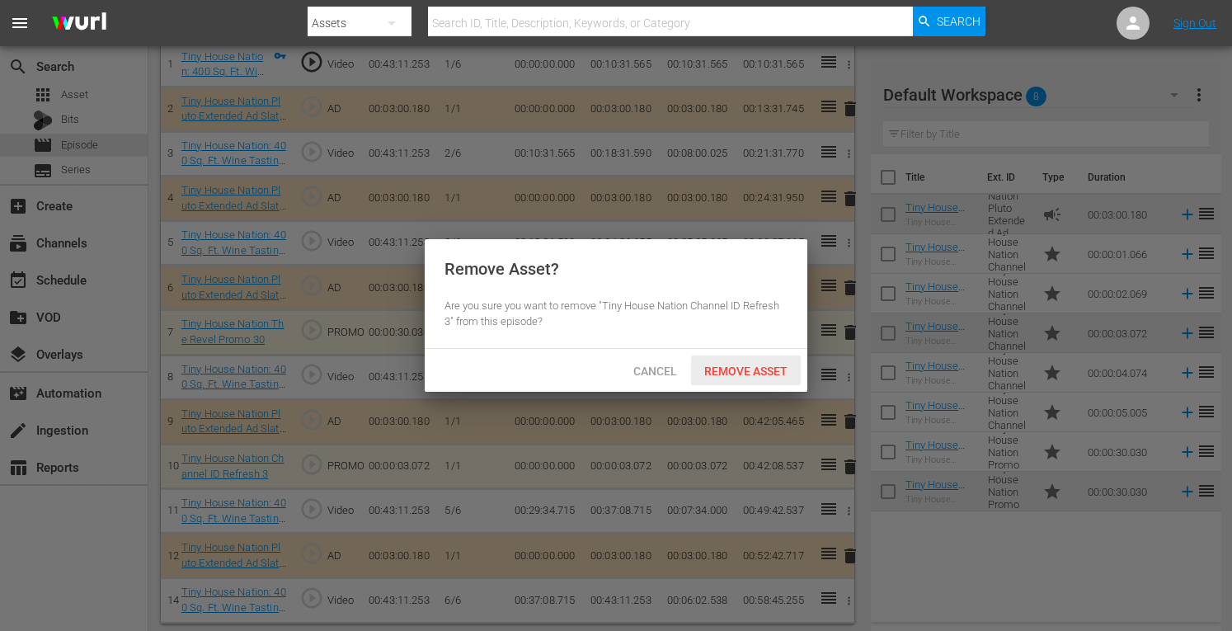
click at [734, 373] on span "Remove Asset" at bounding box center [746, 371] width 110 height 13
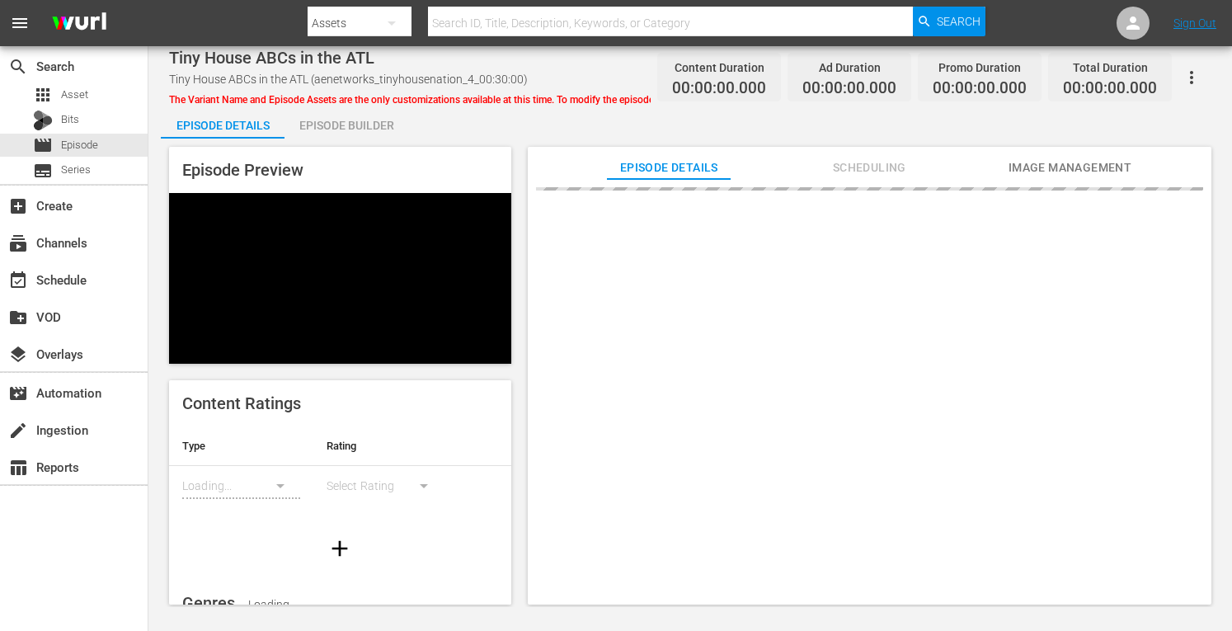
click at [353, 132] on div "Episode Builder" at bounding box center [347, 126] width 124 height 40
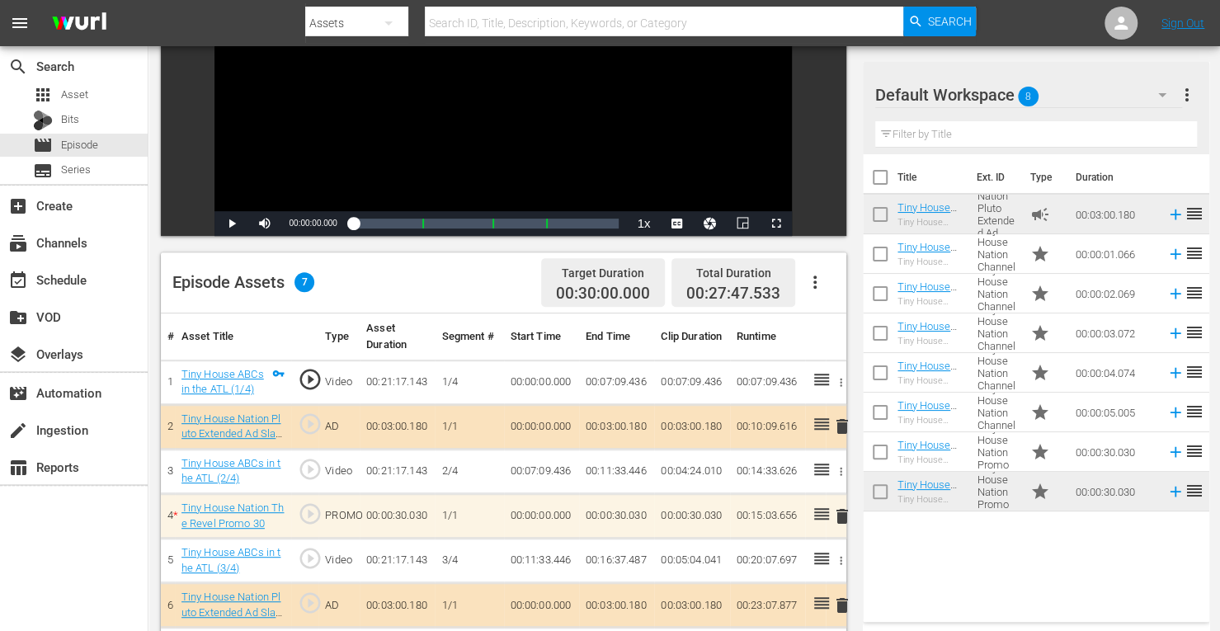
scroll to position [429, 0]
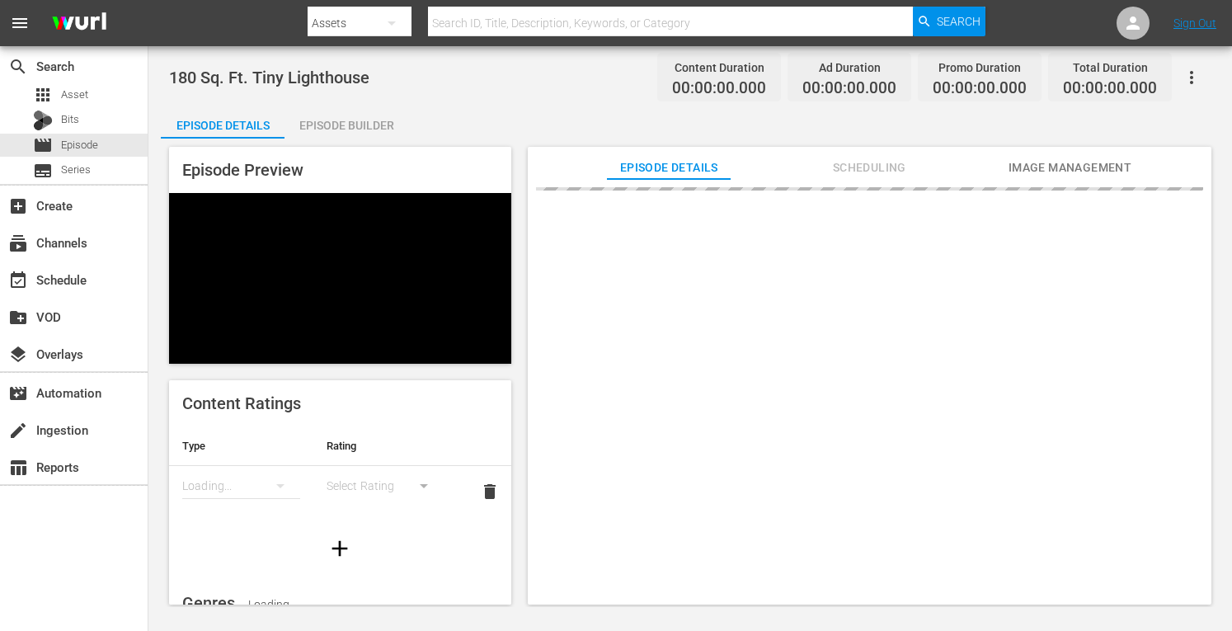
click at [327, 142] on div "Episode Preview Content Ratings Type Rating Loading... Select Rating delete Gen…" at bounding box center [690, 378] width 1059 height 479
click at [334, 130] on div "Episode Builder" at bounding box center [347, 126] width 124 height 40
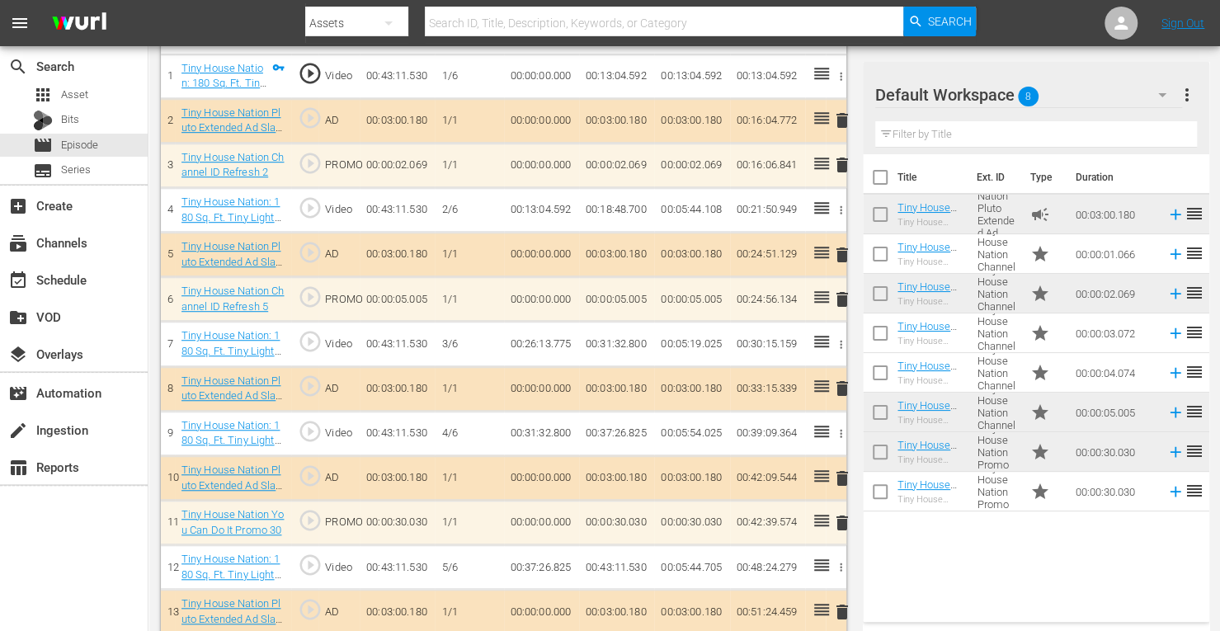
scroll to position [590, 0]
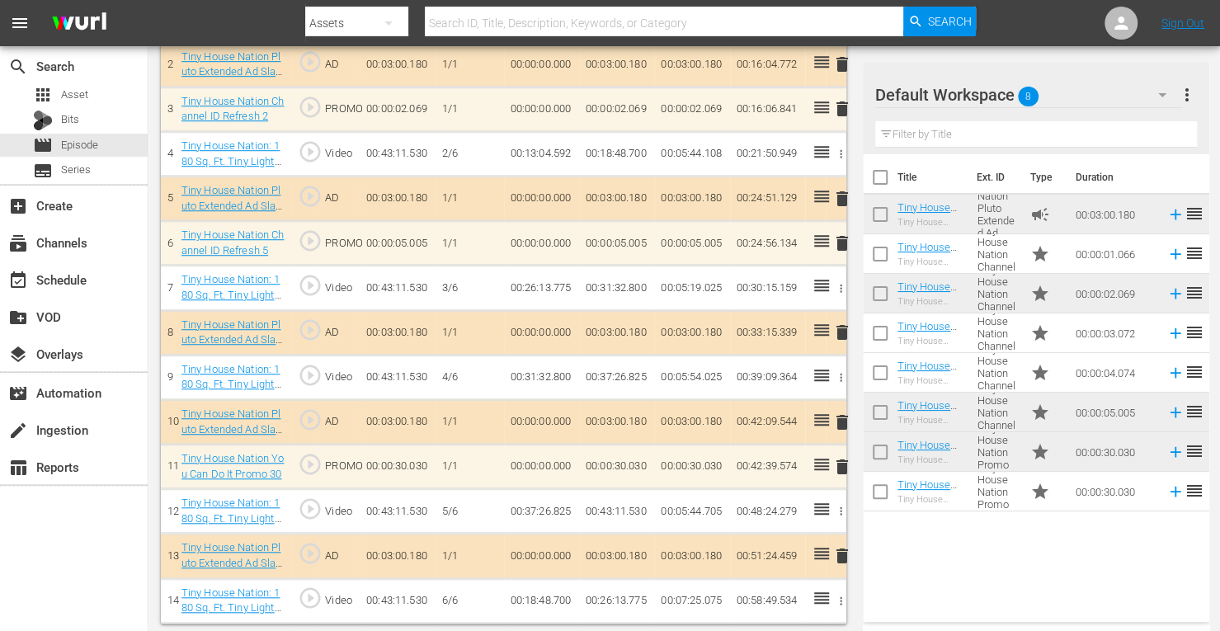
click at [846, 464] on span "delete" at bounding box center [842, 467] width 20 height 20
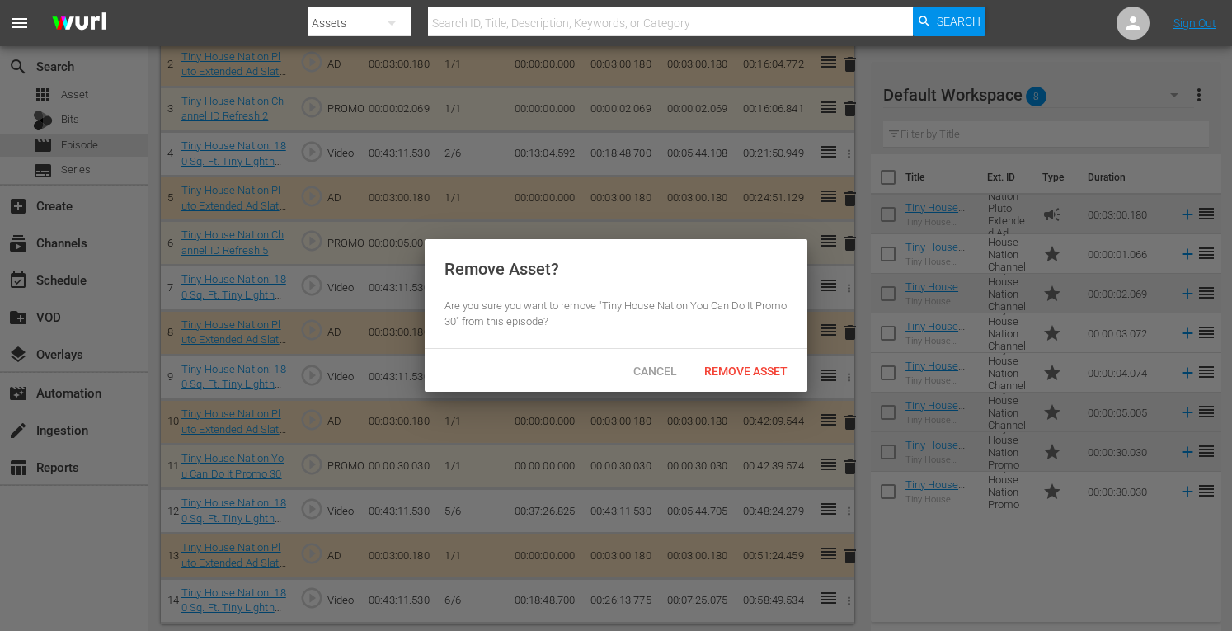
click at [726, 352] on div "Cancel Remove Asset" at bounding box center [616, 370] width 383 height 43
click at [726, 363] on div "Remove Asset" at bounding box center [746, 371] width 110 height 31
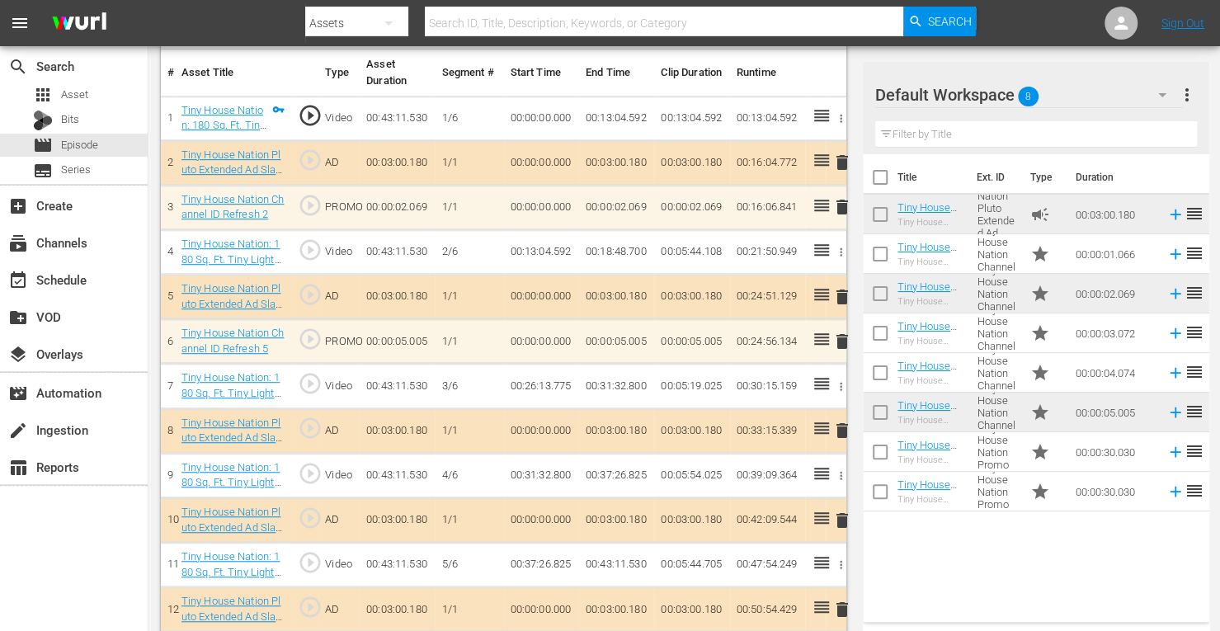
scroll to position [545, 0]
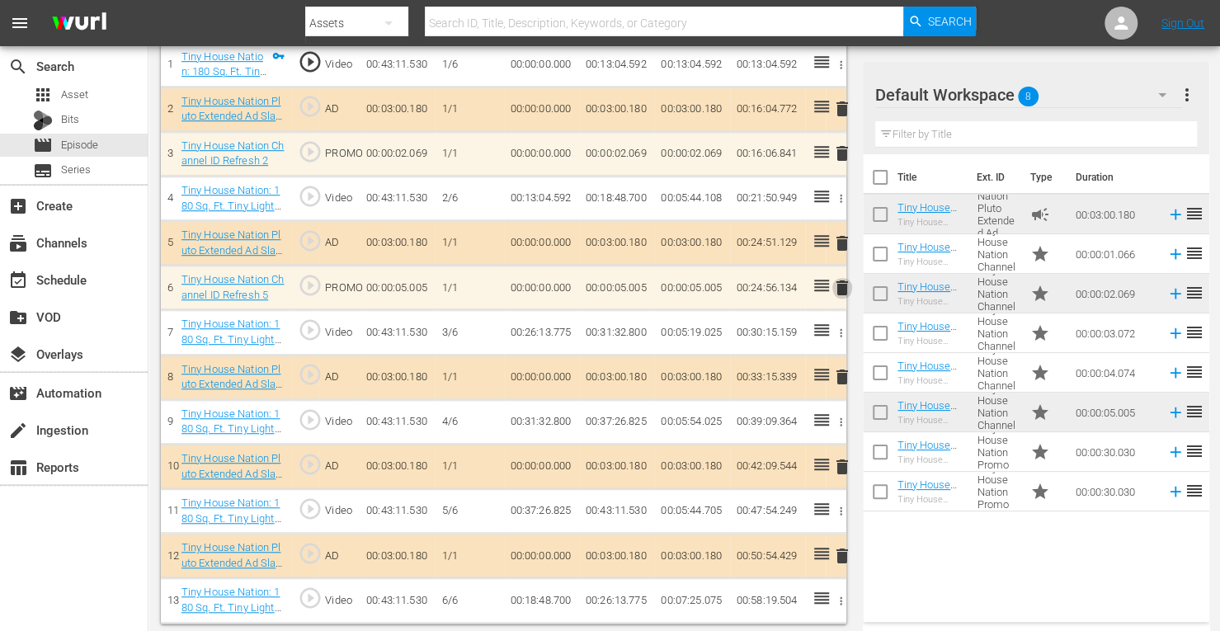
click at [836, 285] on span "delete" at bounding box center [842, 288] width 20 height 20
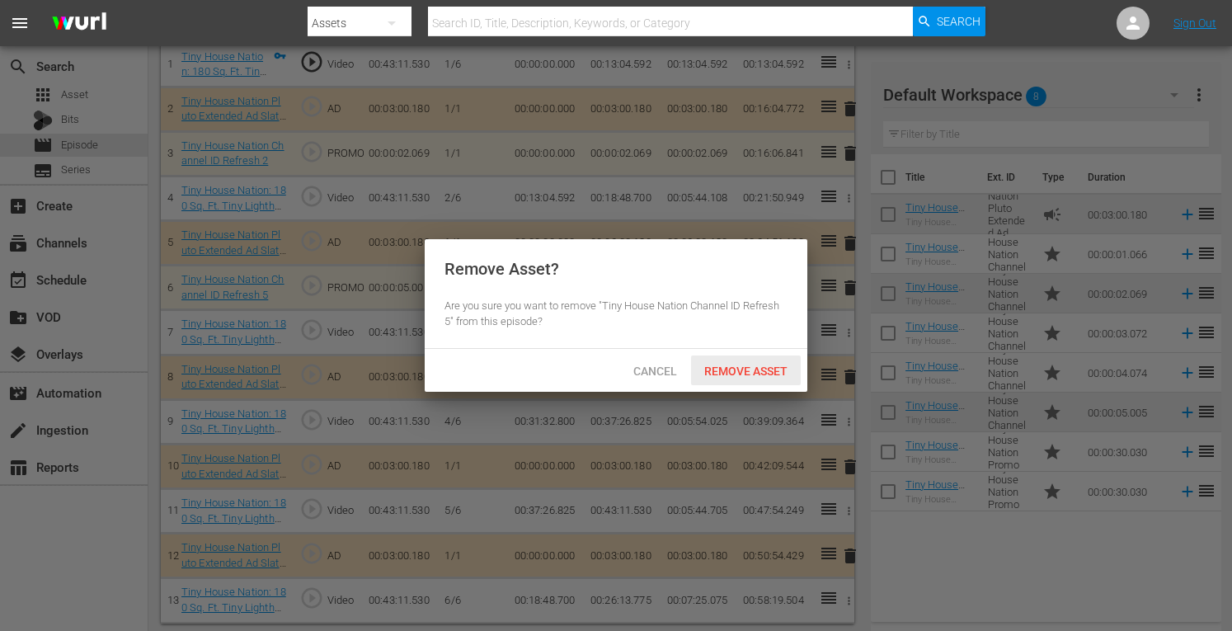
click at [735, 379] on div "Remove Asset" at bounding box center [746, 371] width 110 height 31
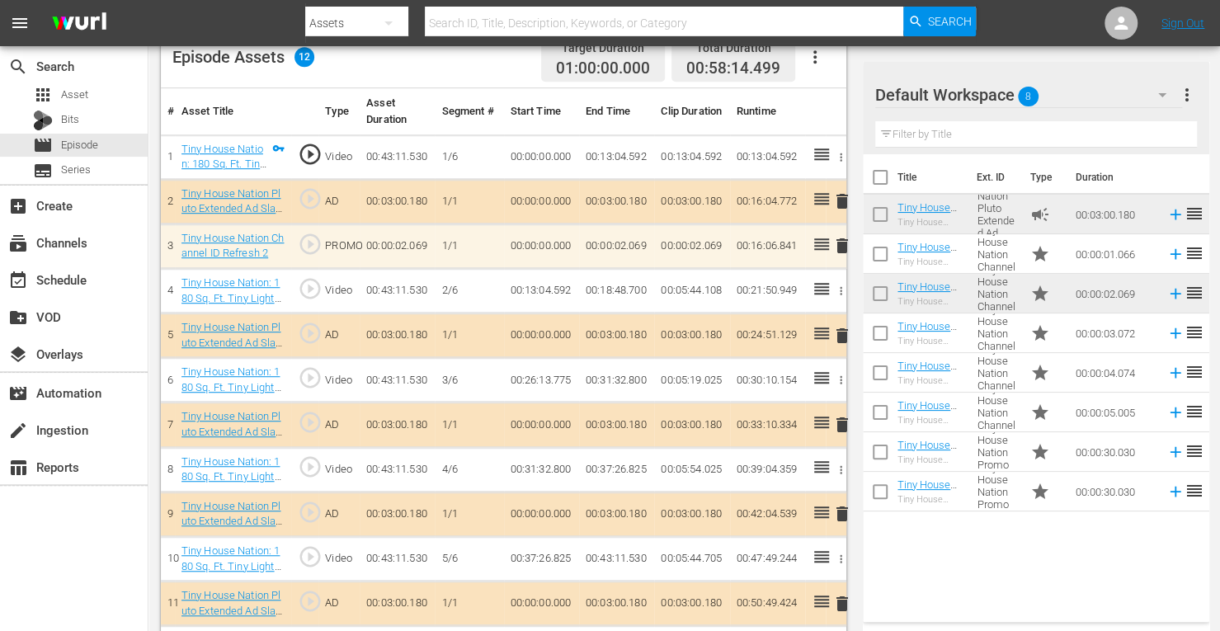
scroll to position [501, 0]
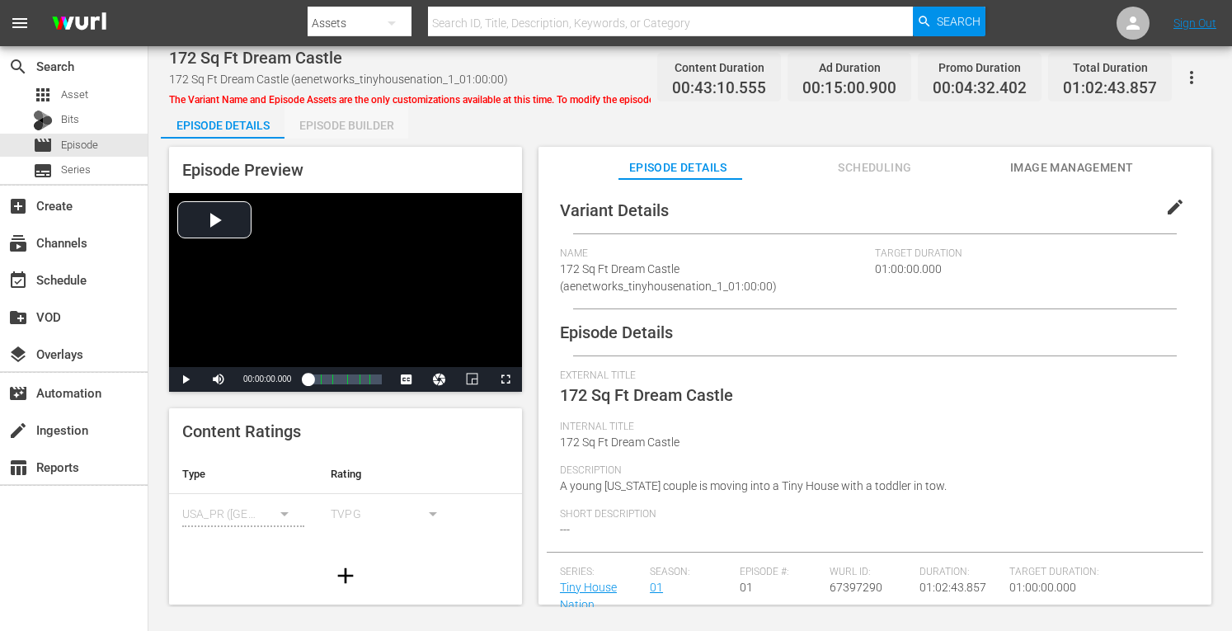
click at [340, 128] on div "Episode Builder" at bounding box center [347, 126] width 124 height 40
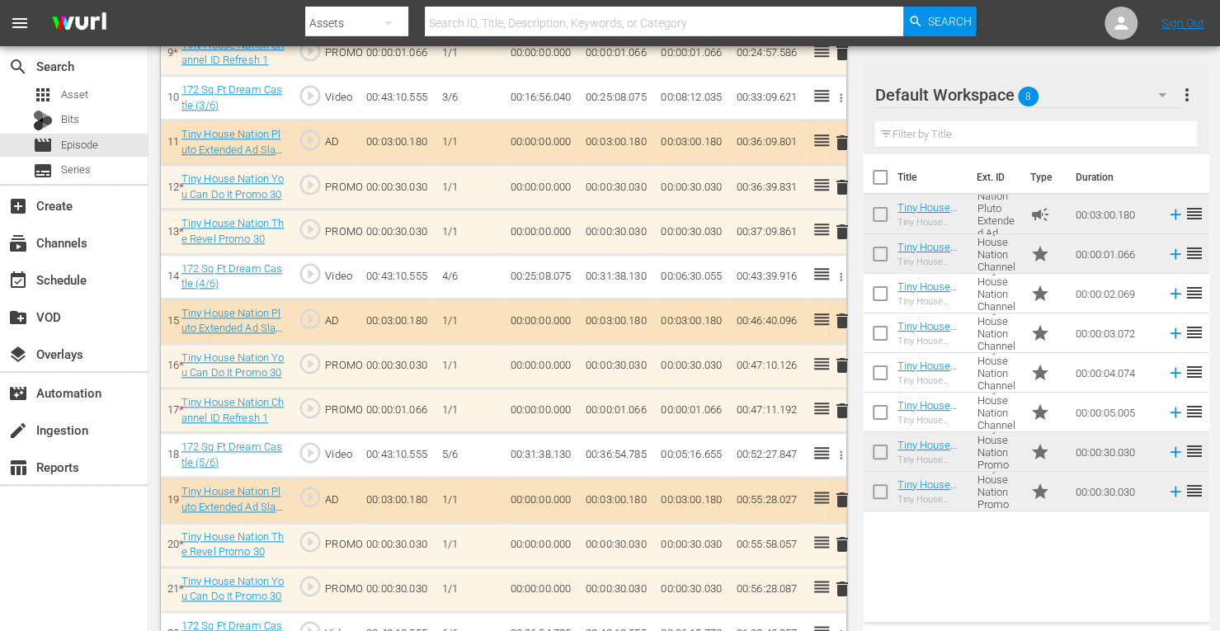
scroll to position [915, 0]
click at [845, 182] on span "delete" at bounding box center [842, 187] width 20 height 20
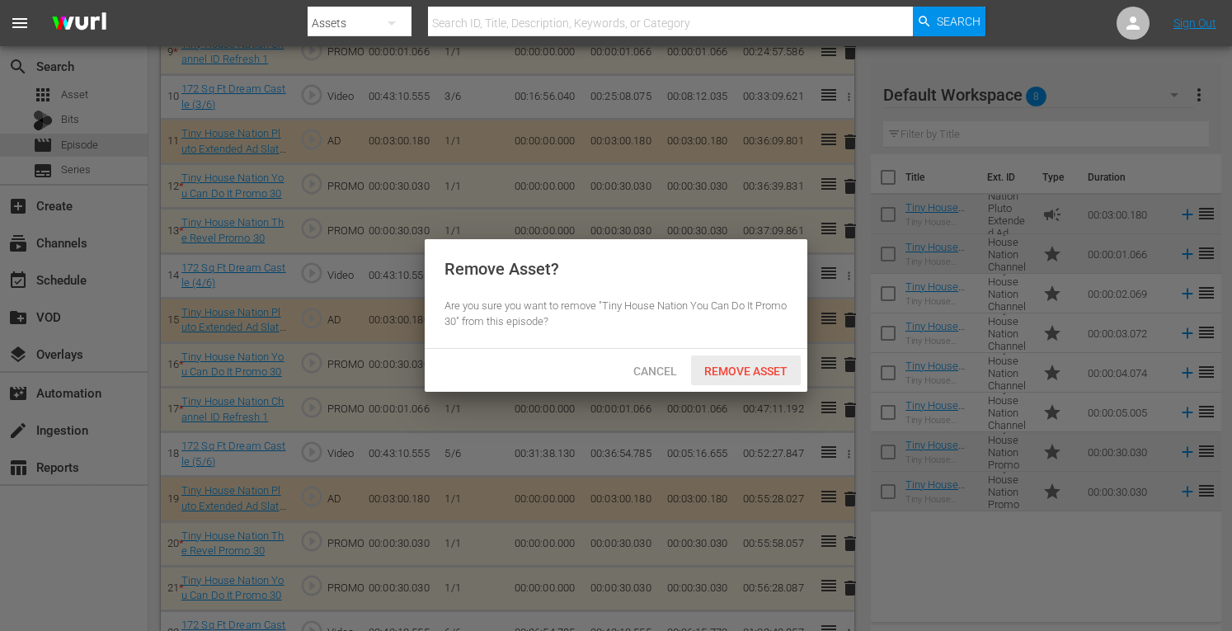
click at [765, 370] on span "Remove Asset" at bounding box center [746, 371] width 110 height 13
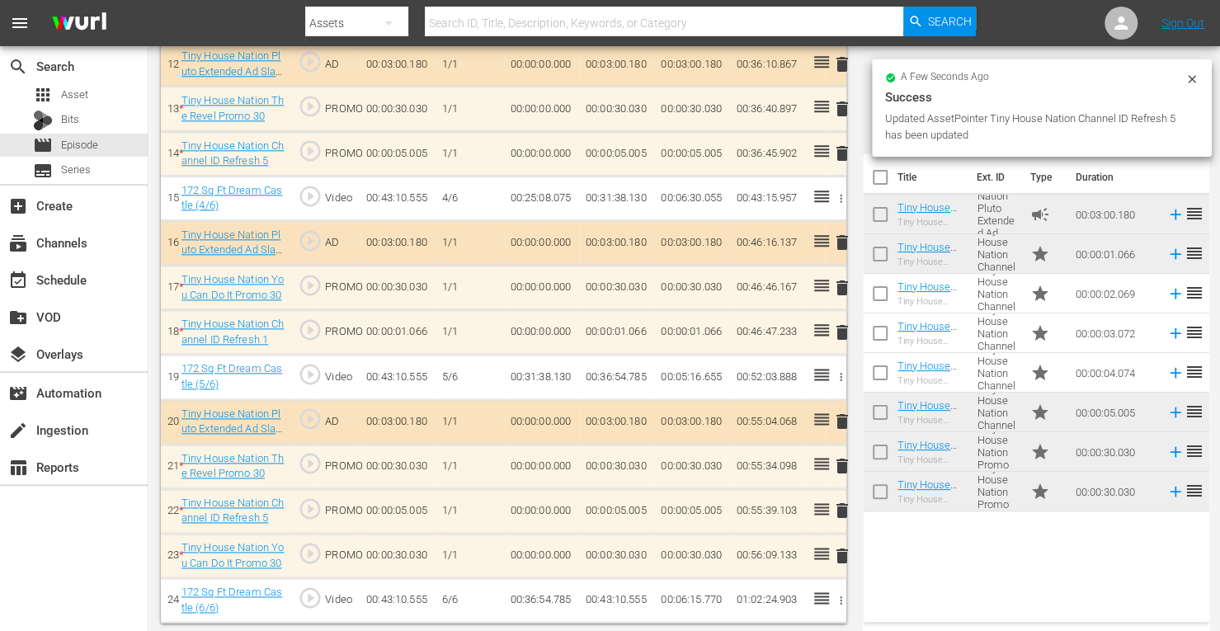
scroll to position [1034, 0]
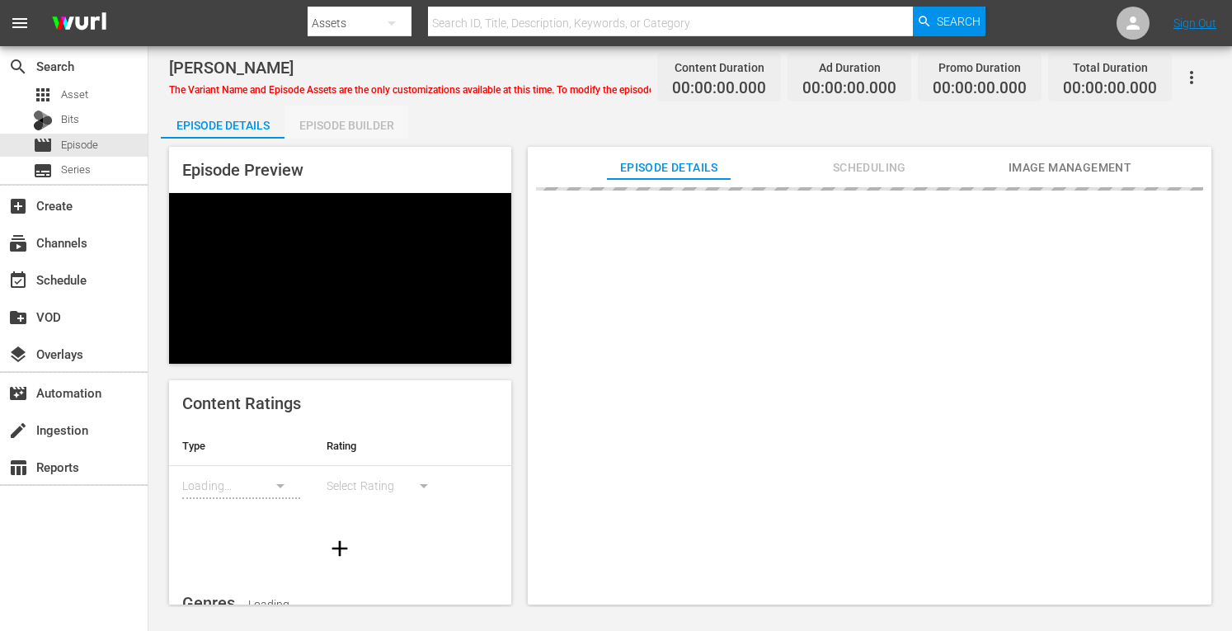
click at [333, 126] on div "Episode Builder" at bounding box center [347, 126] width 124 height 40
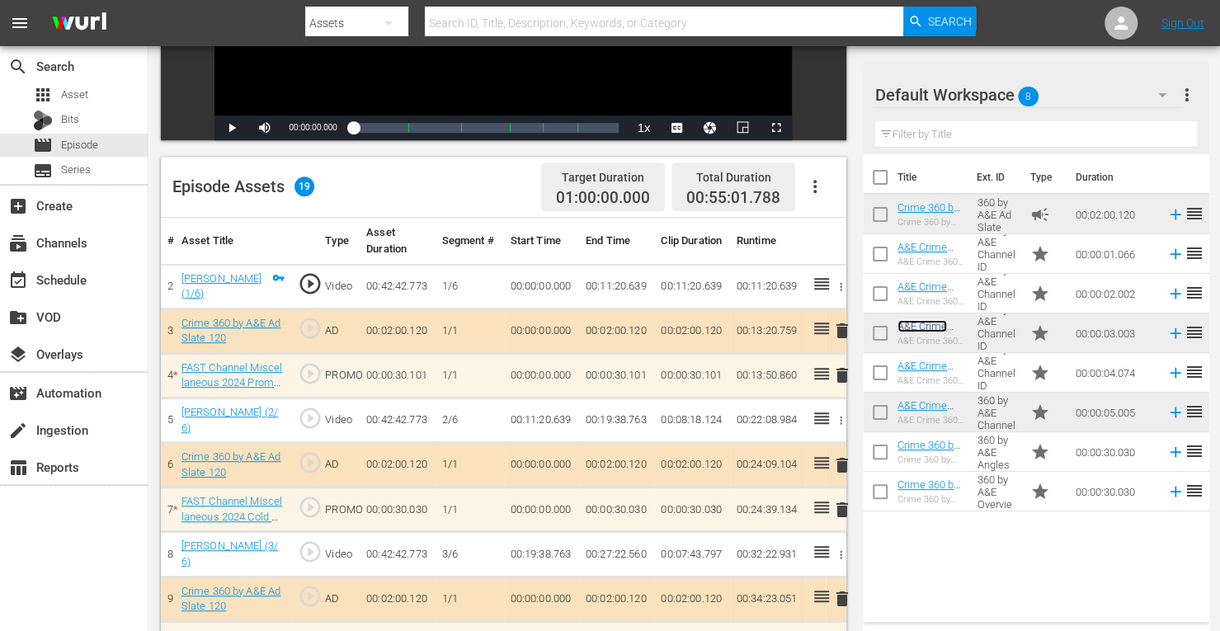
scroll to position [325, 0]
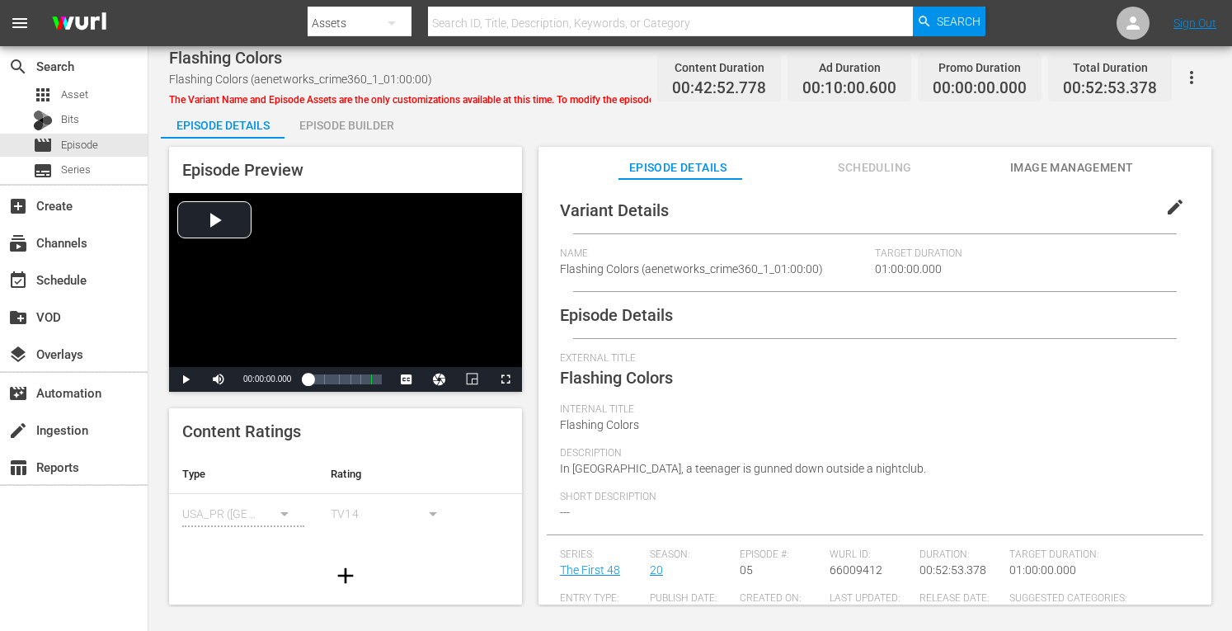
click at [339, 125] on div "Episode Builder" at bounding box center [347, 126] width 124 height 40
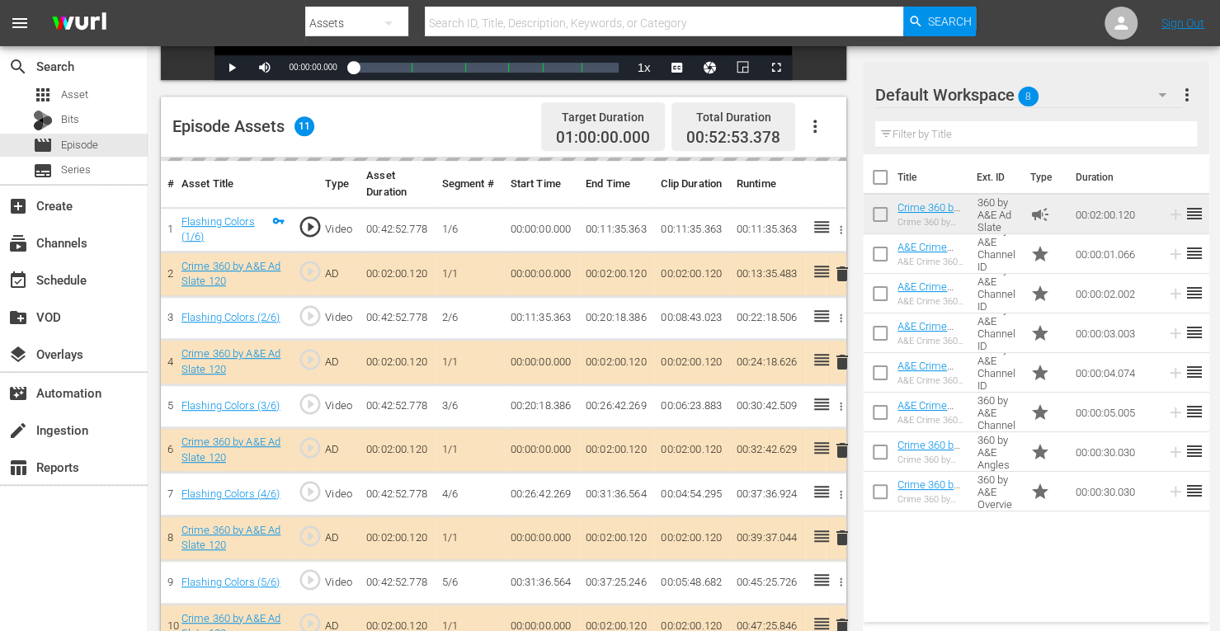
scroll to position [390, 0]
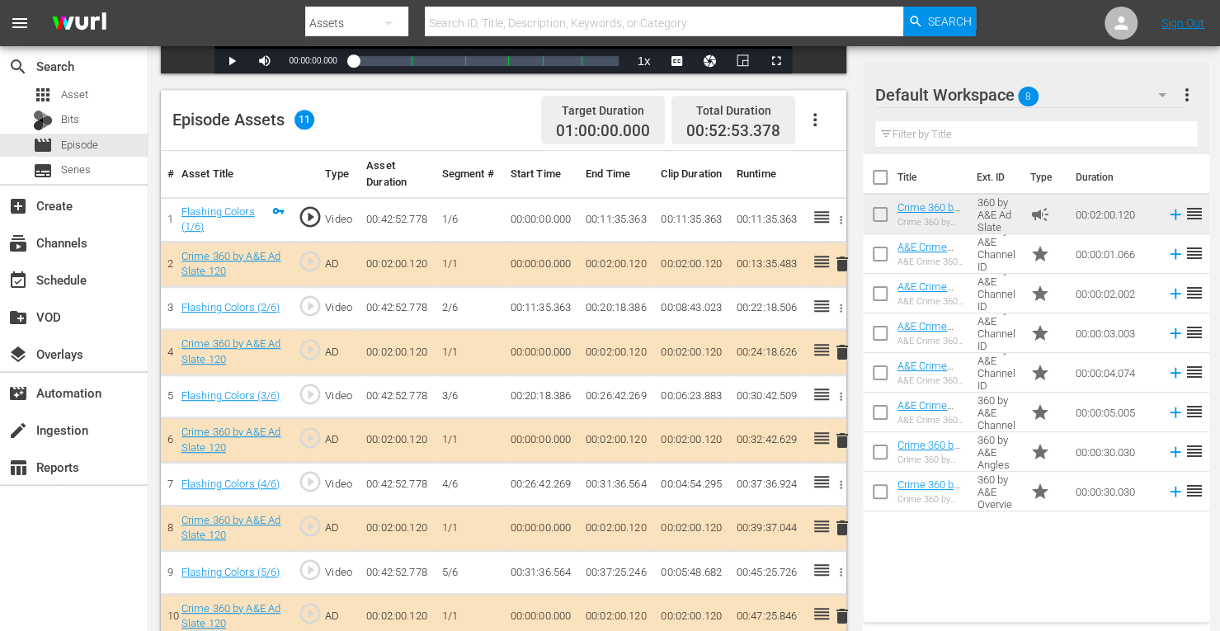
click at [841, 355] on span "delete" at bounding box center [842, 352] width 20 height 20
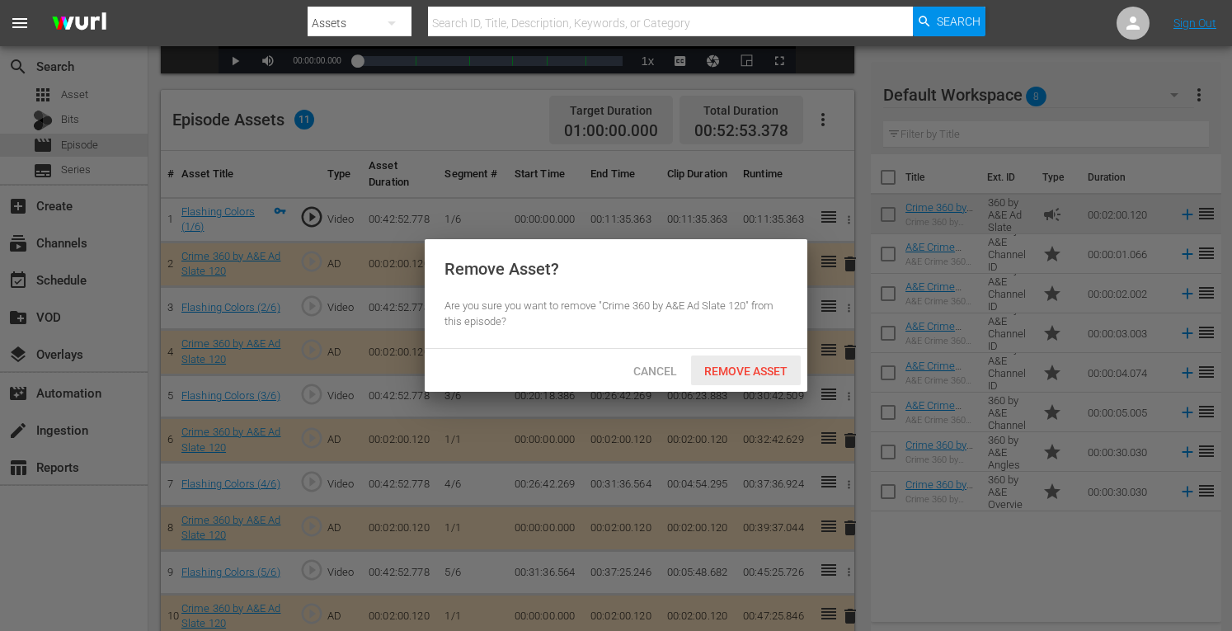
click at [768, 369] on span "Remove Asset" at bounding box center [746, 371] width 110 height 13
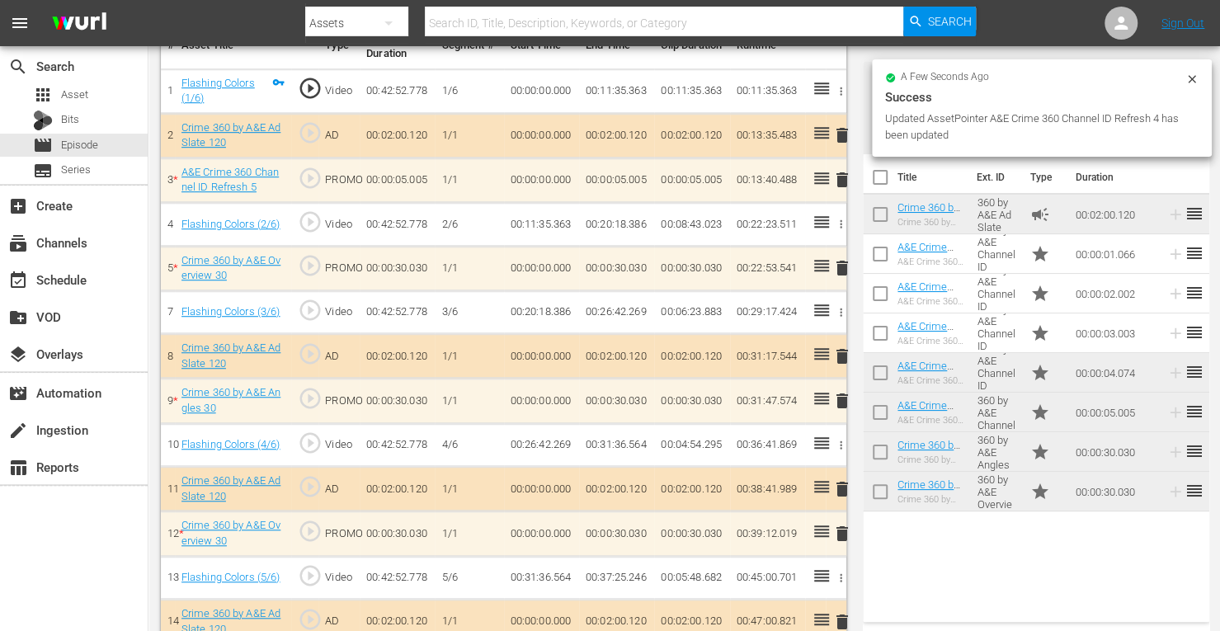
scroll to position [521, 0]
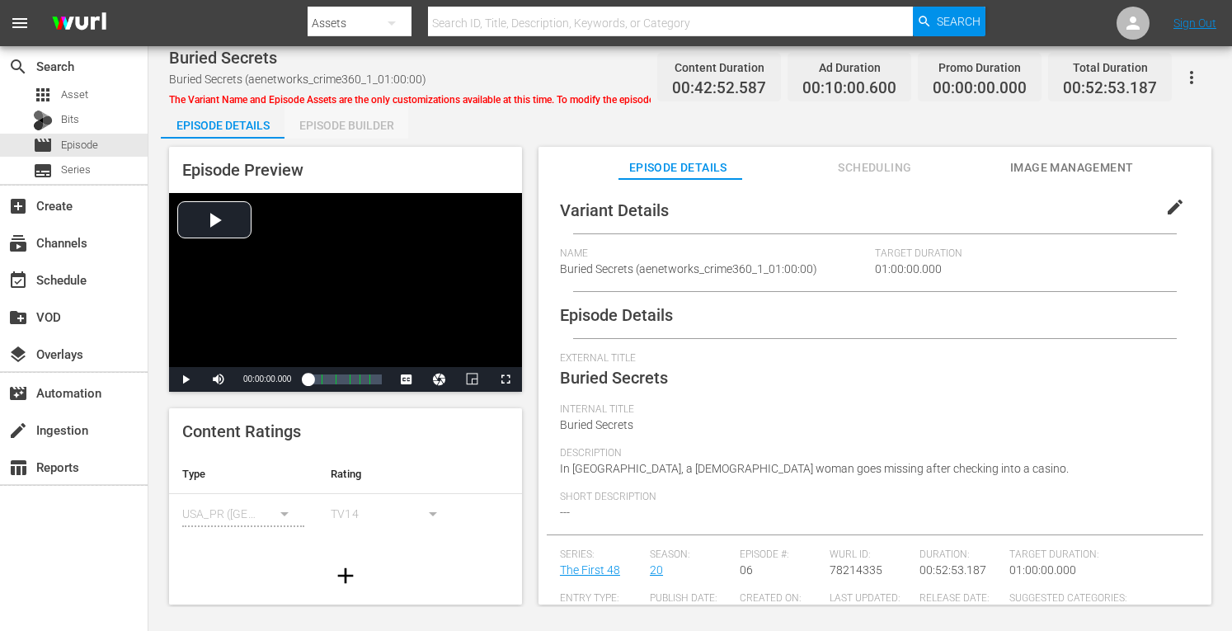
click at [342, 117] on div "Episode Builder" at bounding box center [347, 126] width 124 height 40
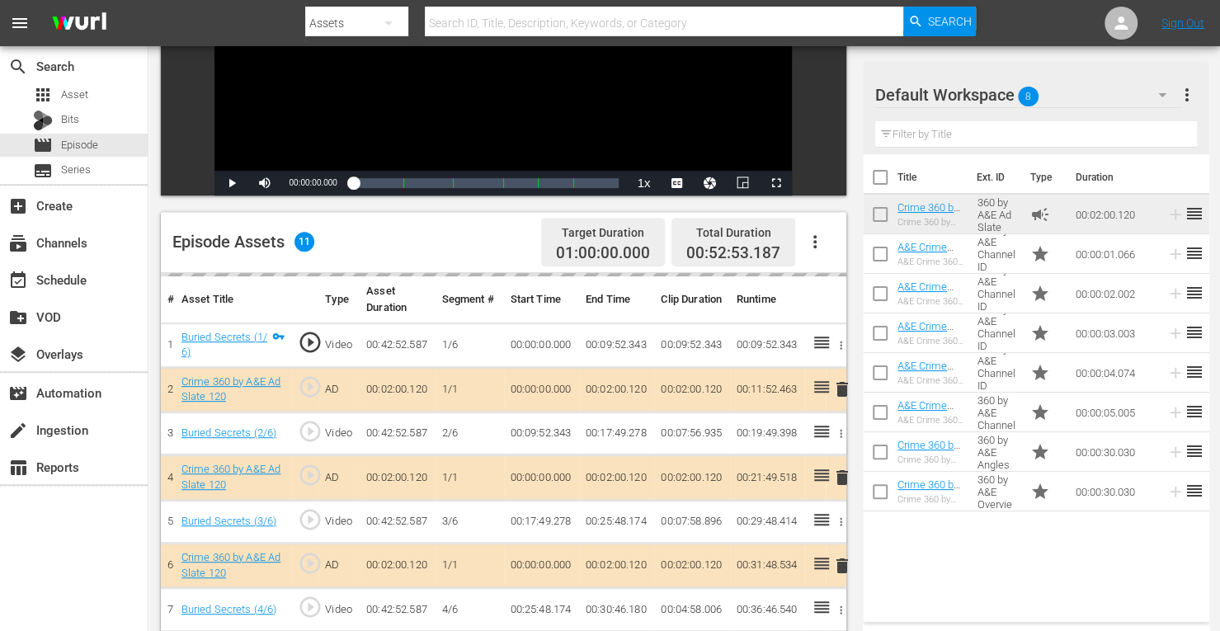
scroll to position [282, 0]
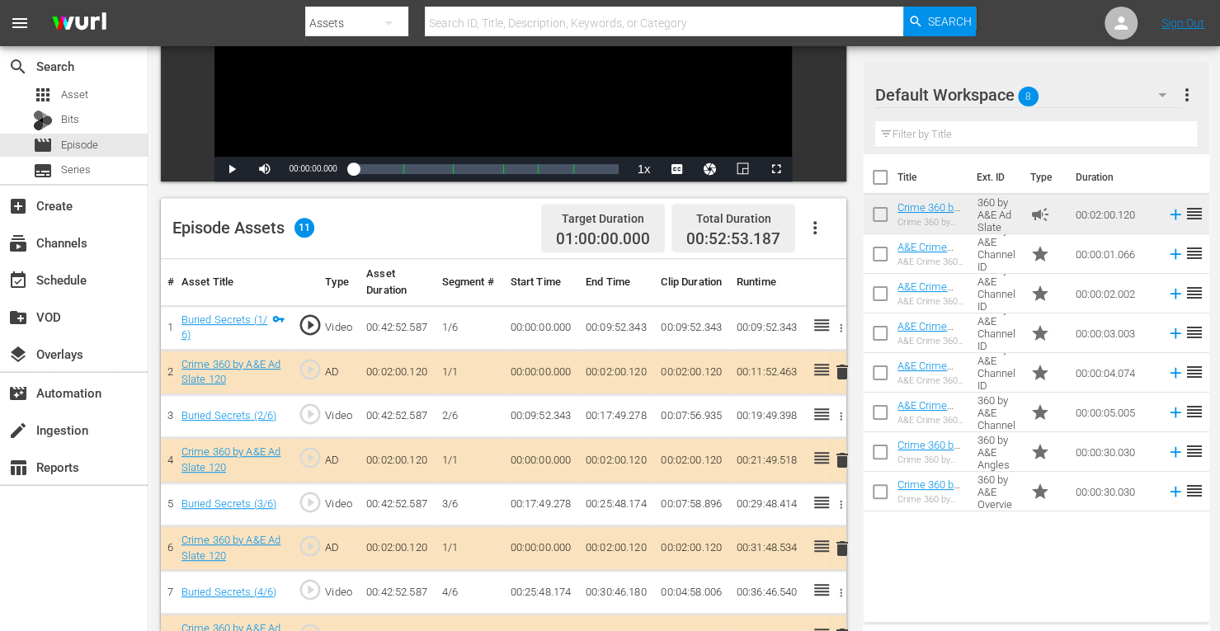
click at [842, 460] on span "delete" at bounding box center [842, 460] width 20 height 20
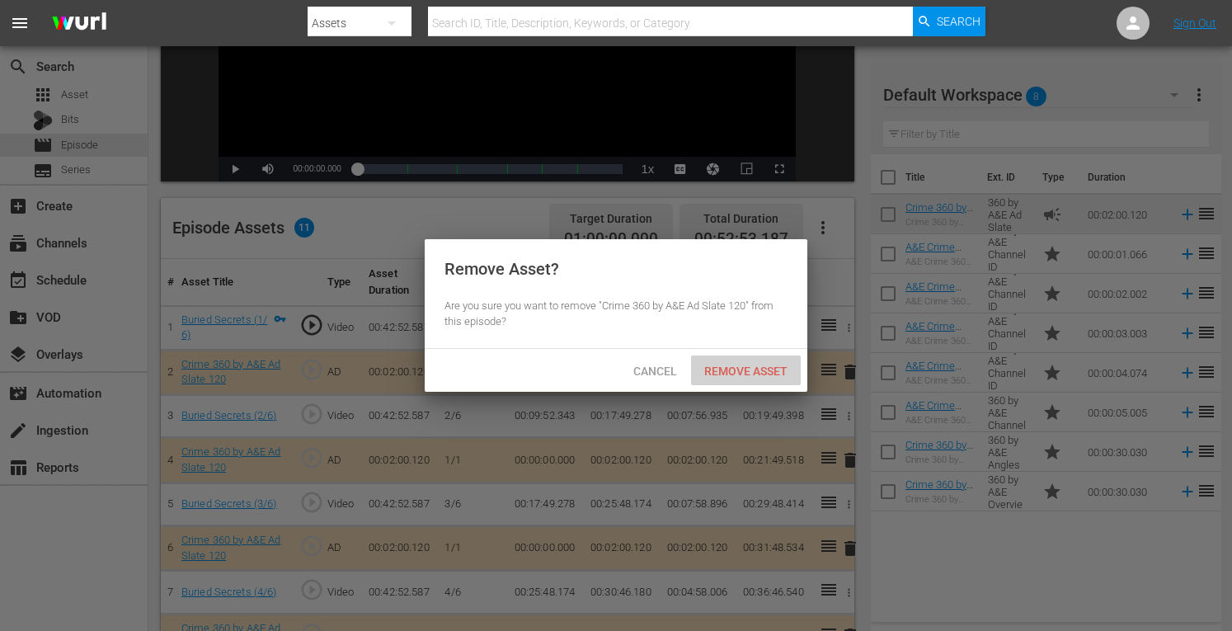
click at [751, 370] on span "Remove Asset" at bounding box center [746, 371] width 110 height 13
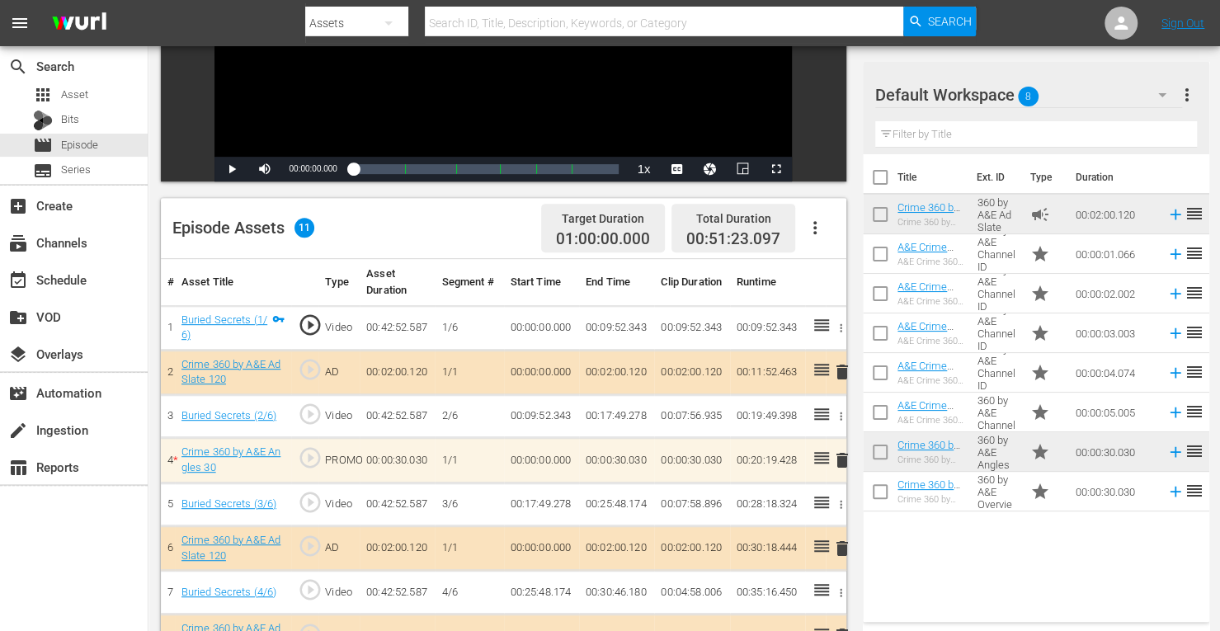
scroll to position [449, 0]
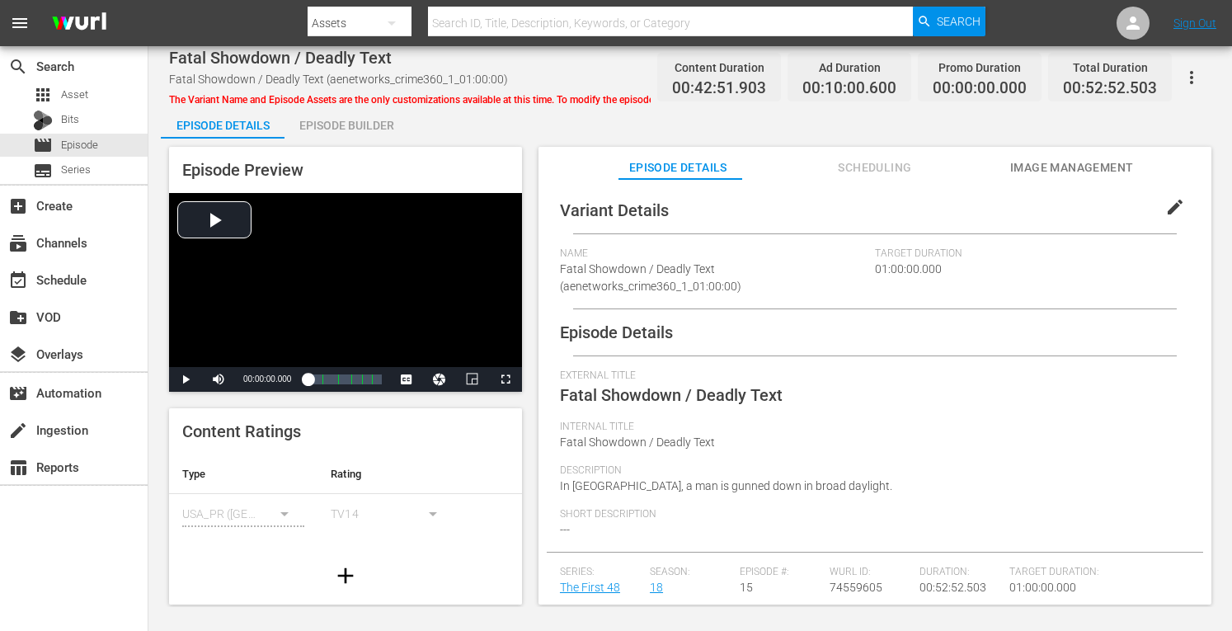
click at [337, 130] on div "Episode Builder" at bounding box center [347, 126] width 124 height 40
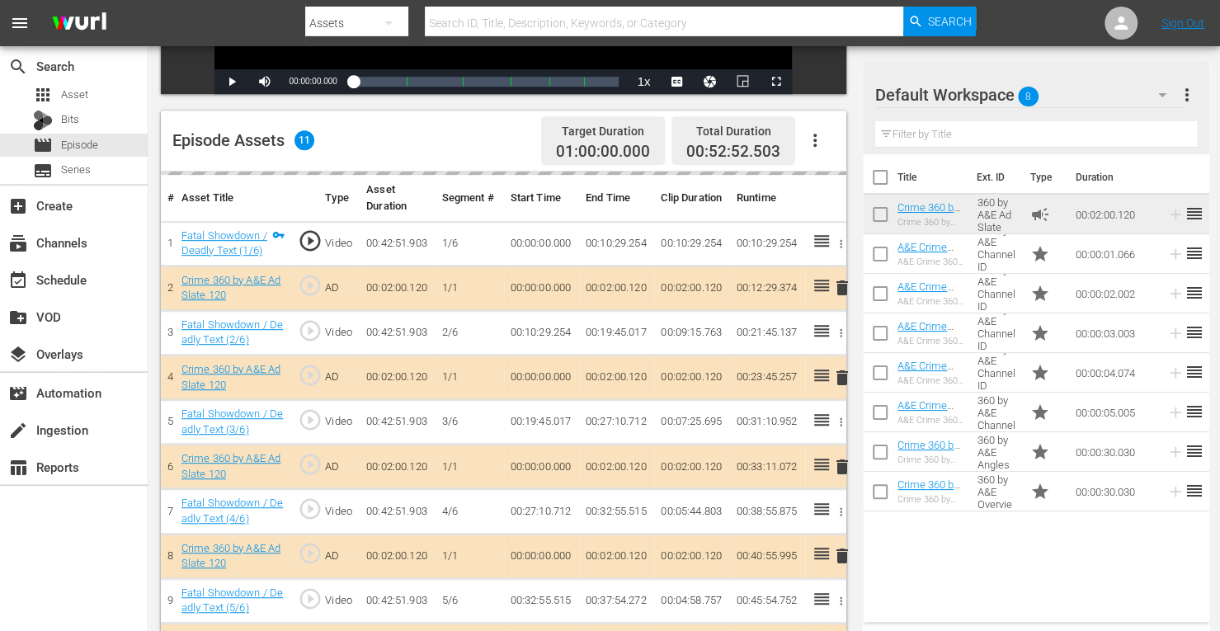
scroll to position [398, 0]
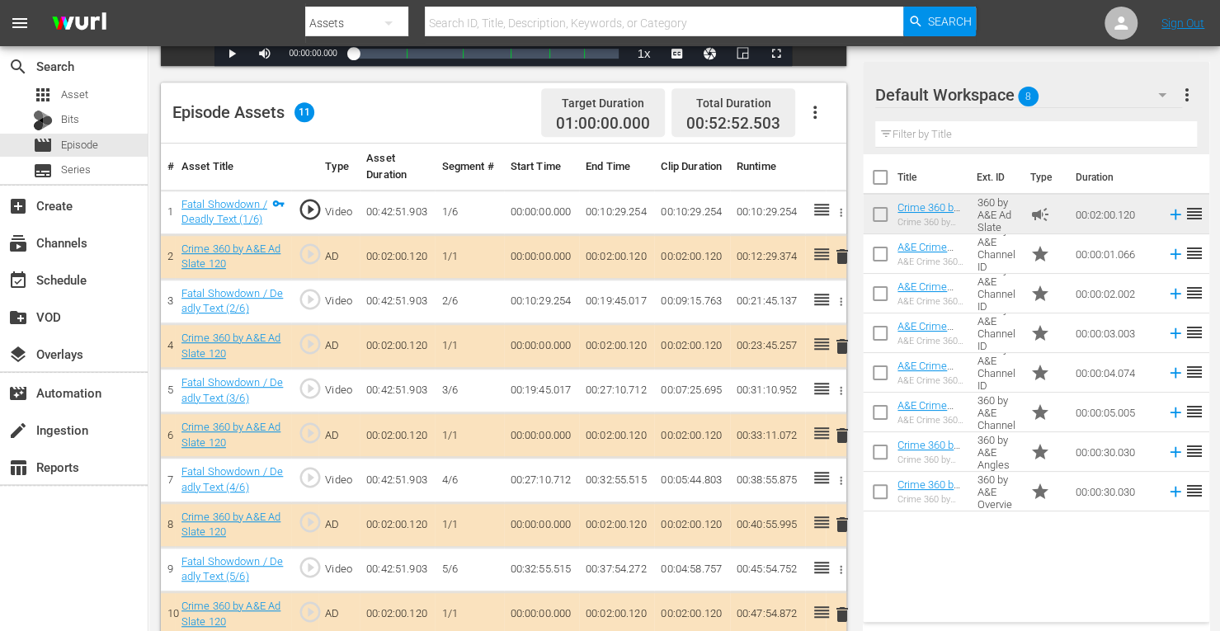
click at [842, 351] on span "delete" at bounding box center [842, 347] width 20 height 20
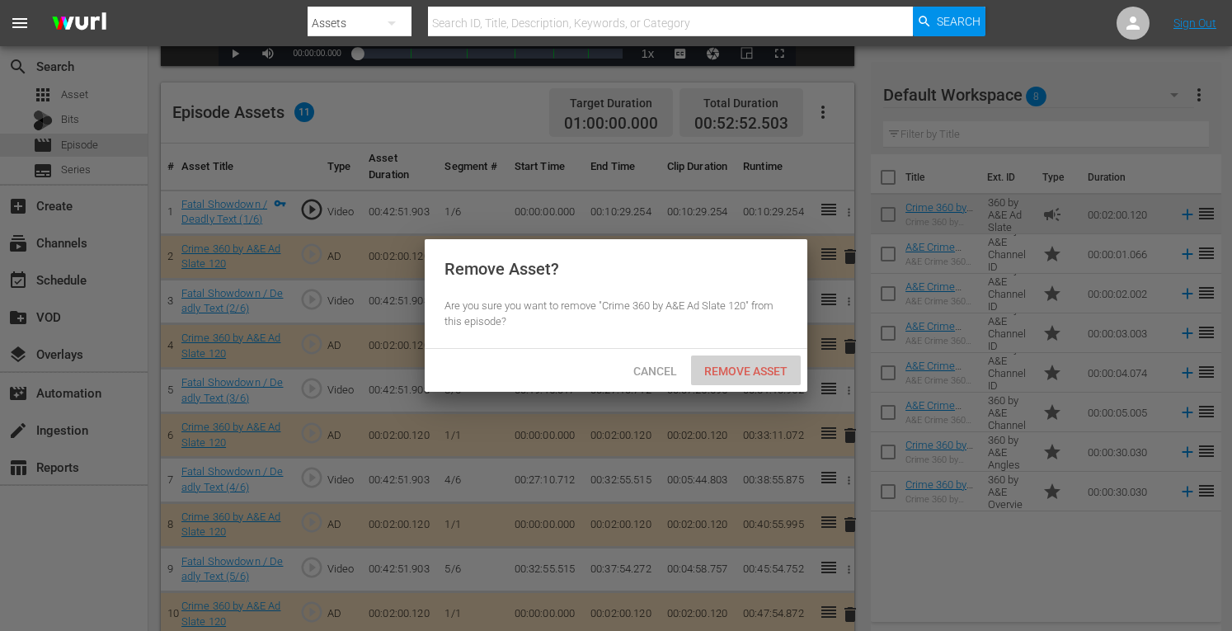
click at [749, 368] on span "Remove Asset" at bounding box center [746, 371] width 110 height 13
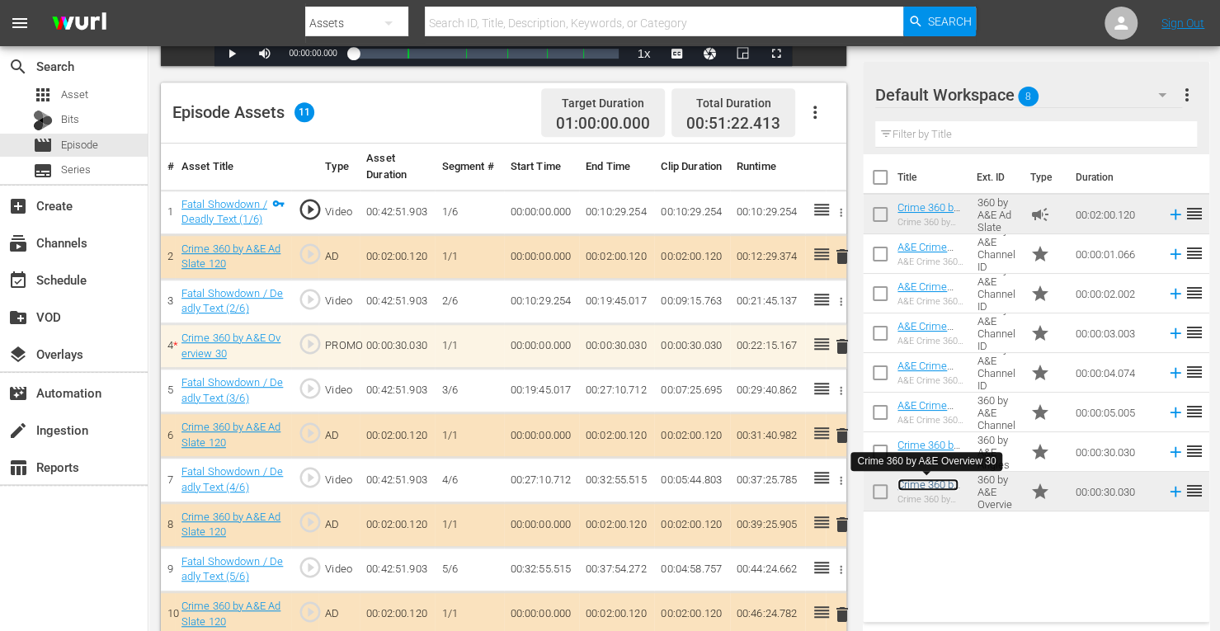
scroll to position [457, 0]
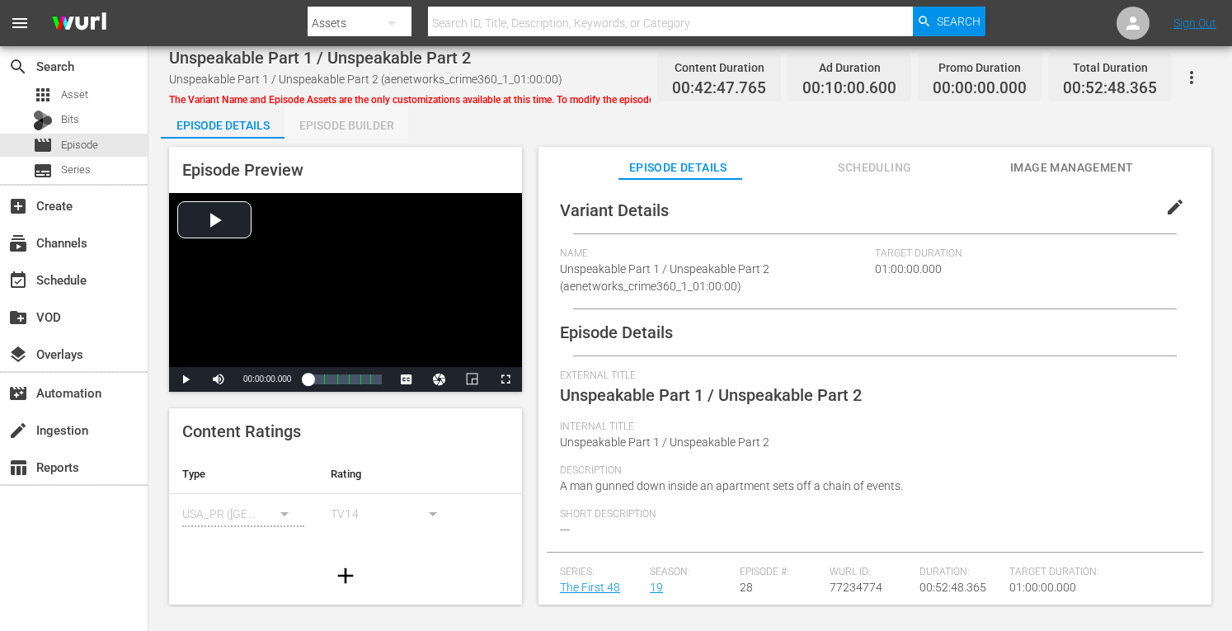
click at [332, 116] on div "Episode Builder" at bounding box center [347, 126] width 124 height 40
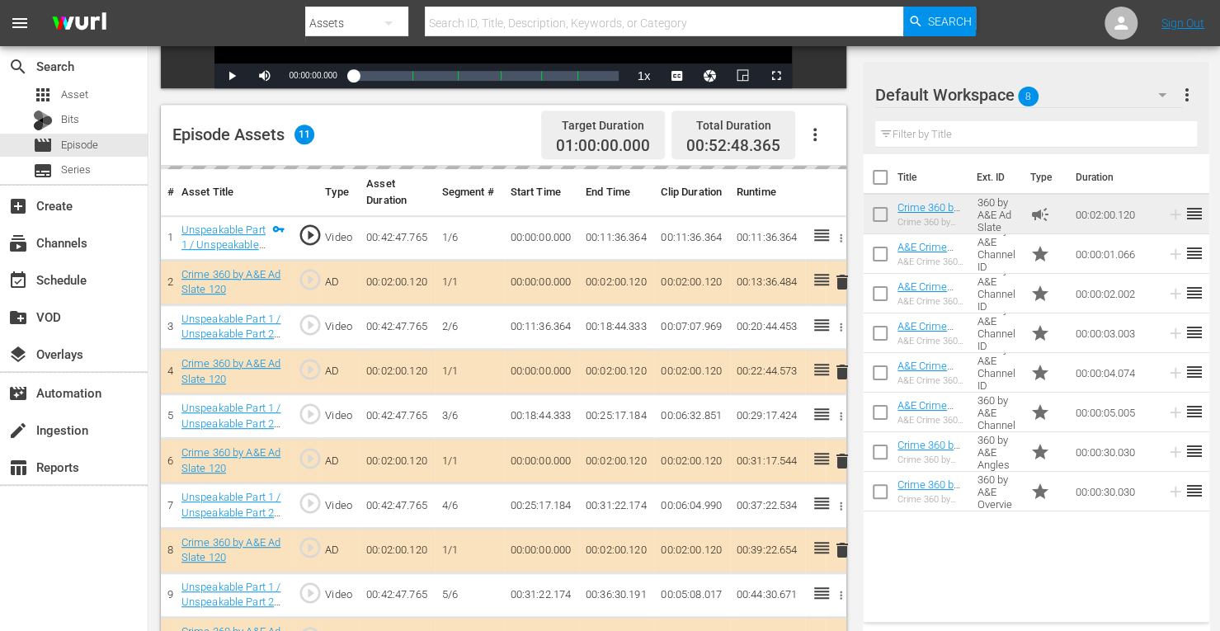
scroll to position [422, 0]
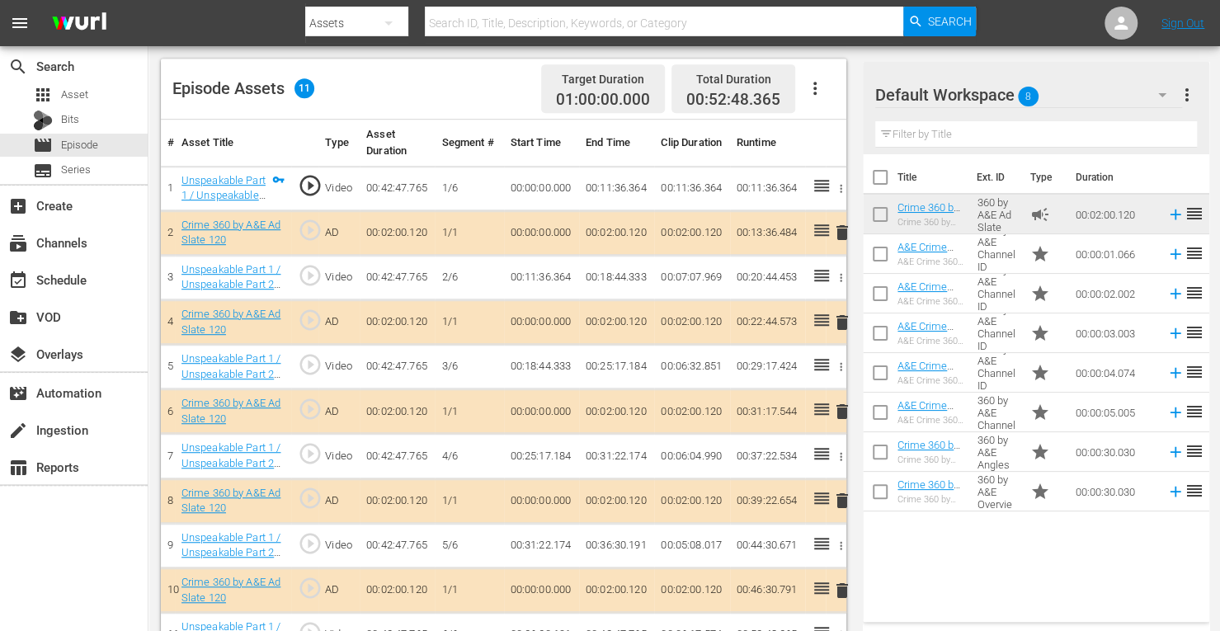
click at [839, 319] on span "delete" at bounding box center [842, 323] width 20 height 20
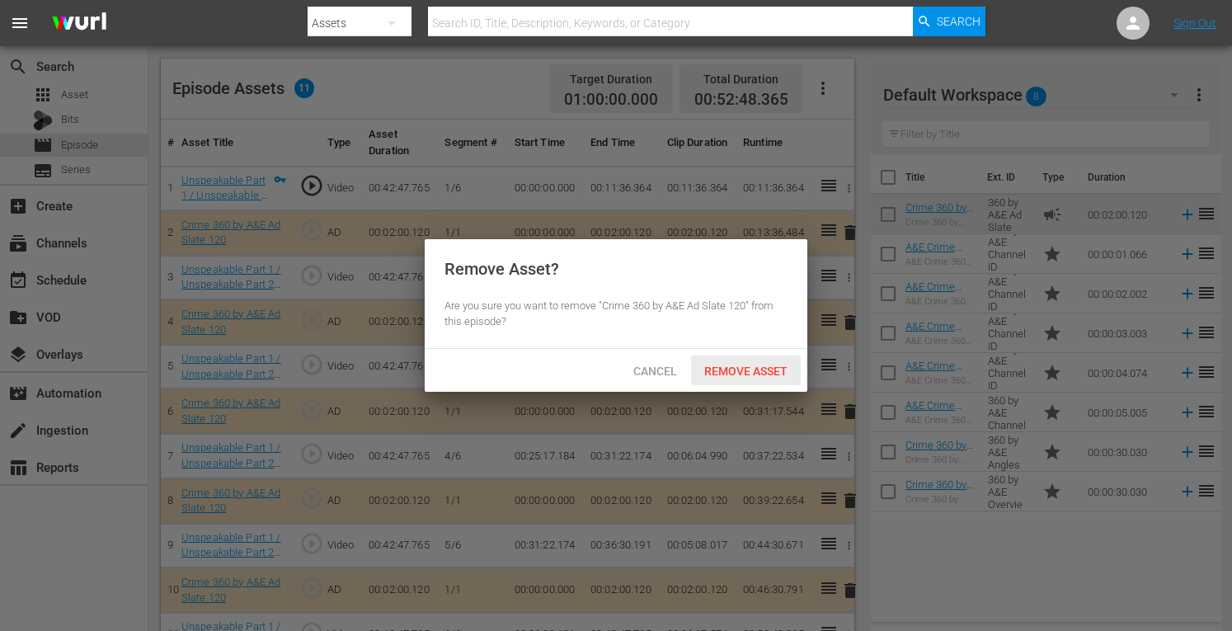
click at [747, 370] on span "Remove Asset" at bounding box center [746, 371] width 110 height 13
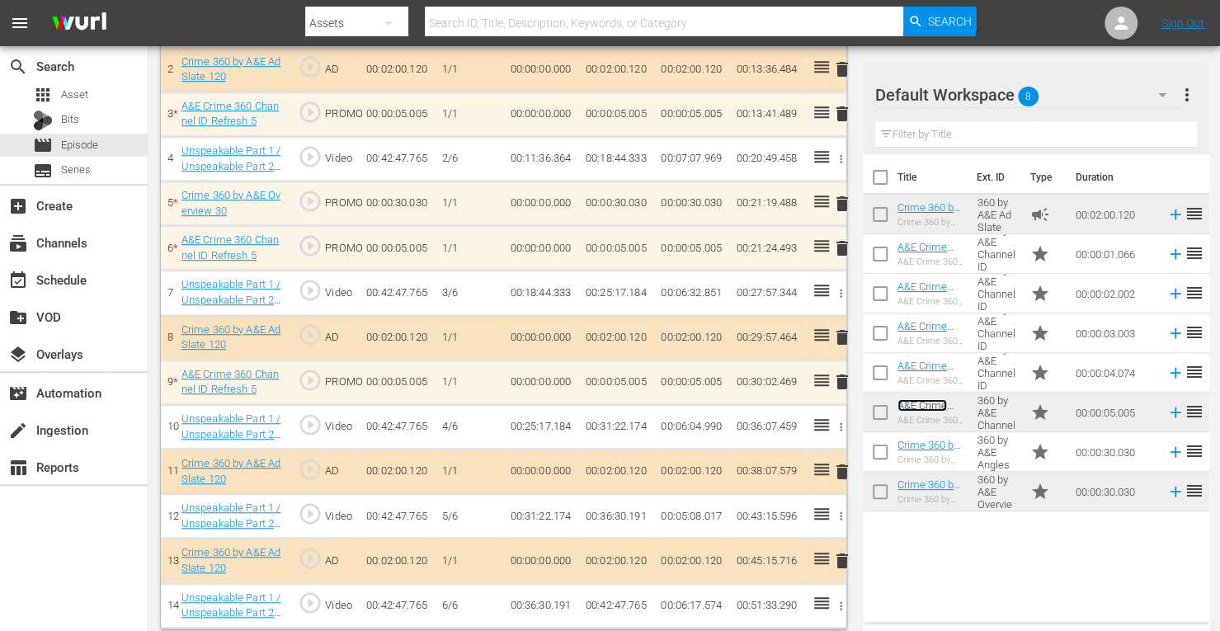
scroll to position [590, 0]
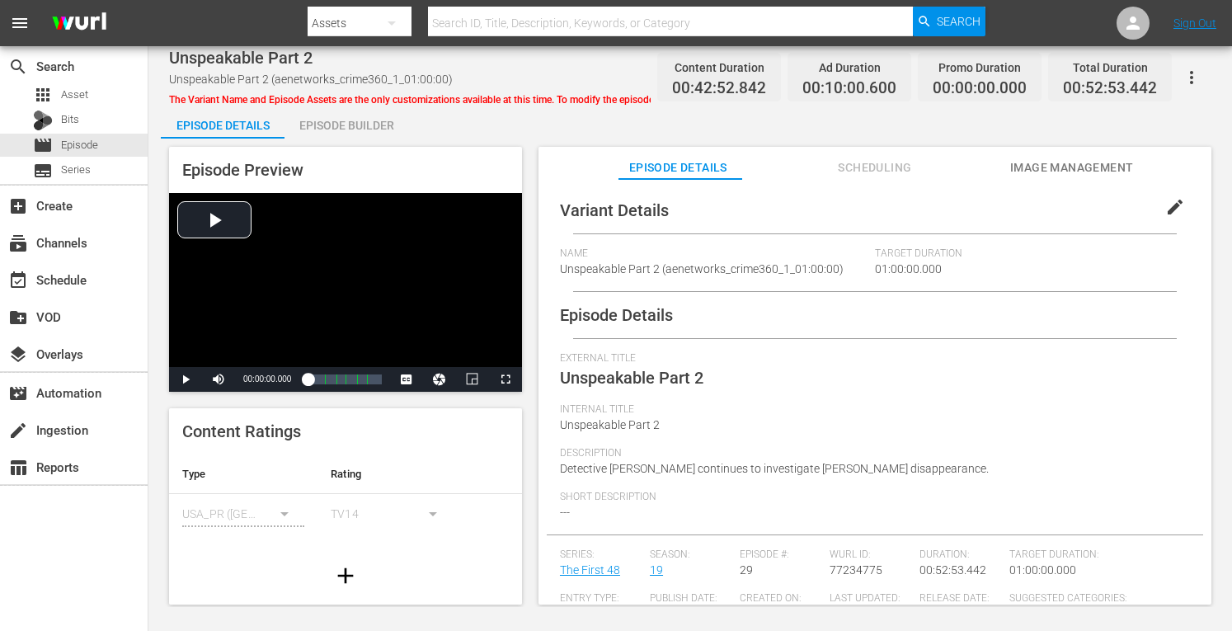
click at [366, 124] on div "Episode Builder" at bounding box center [347, 126] width 124 height 40
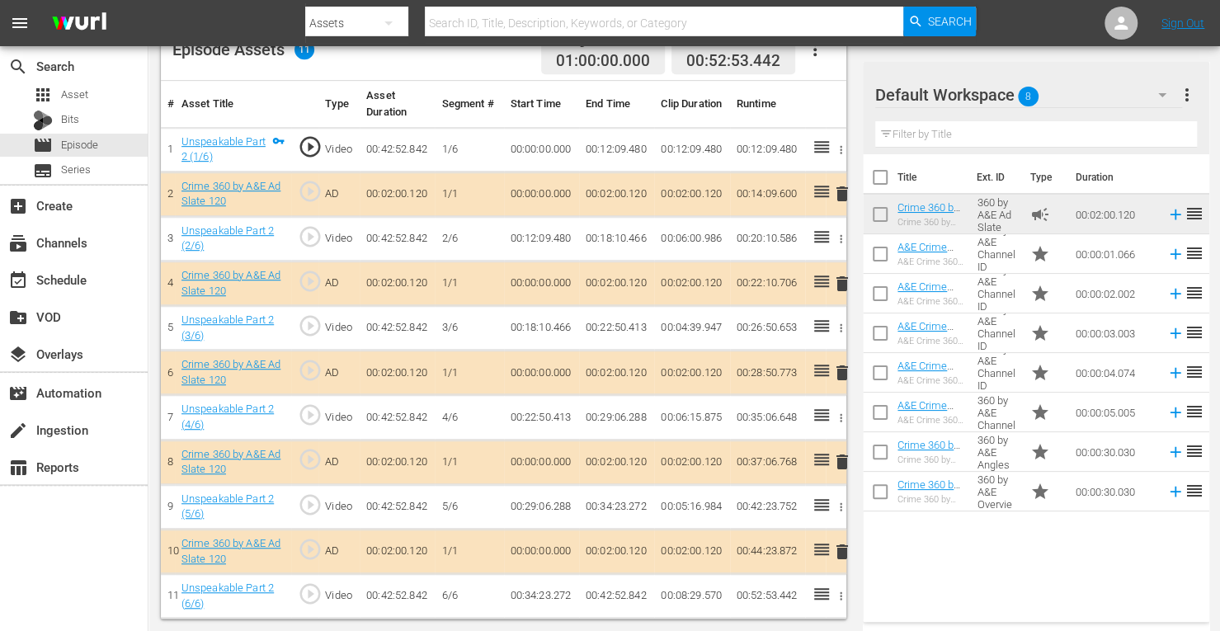
scroll to position [457, 0]
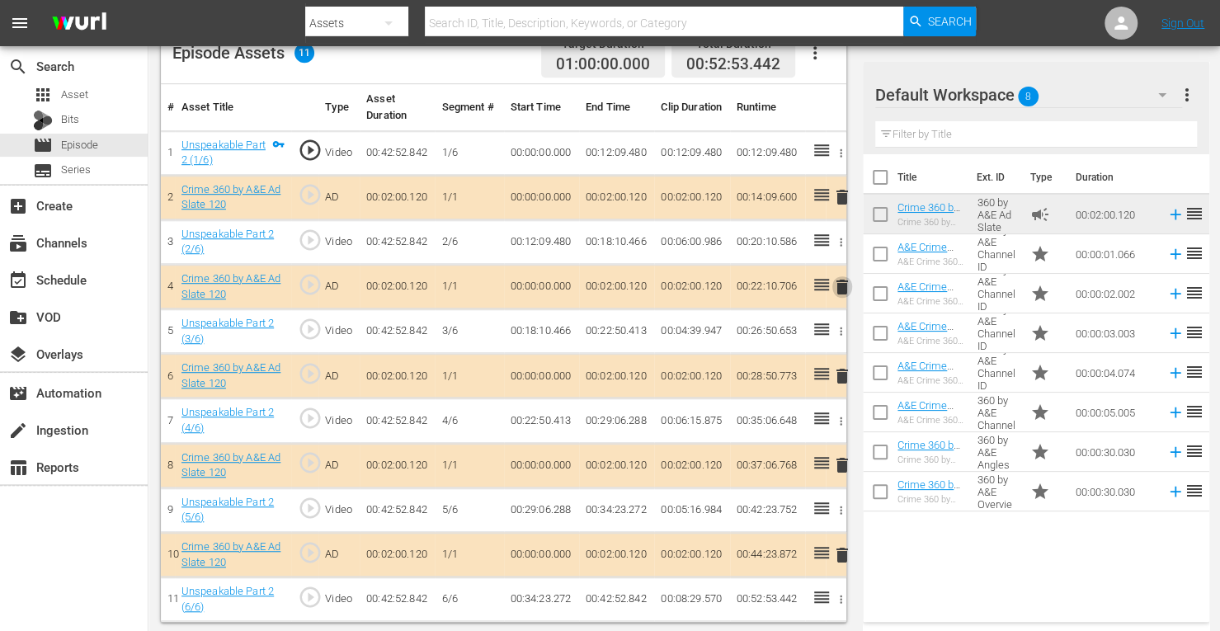
click at [839, 285] on span "delete" at bounding box center [842, 287] width 20 height 20
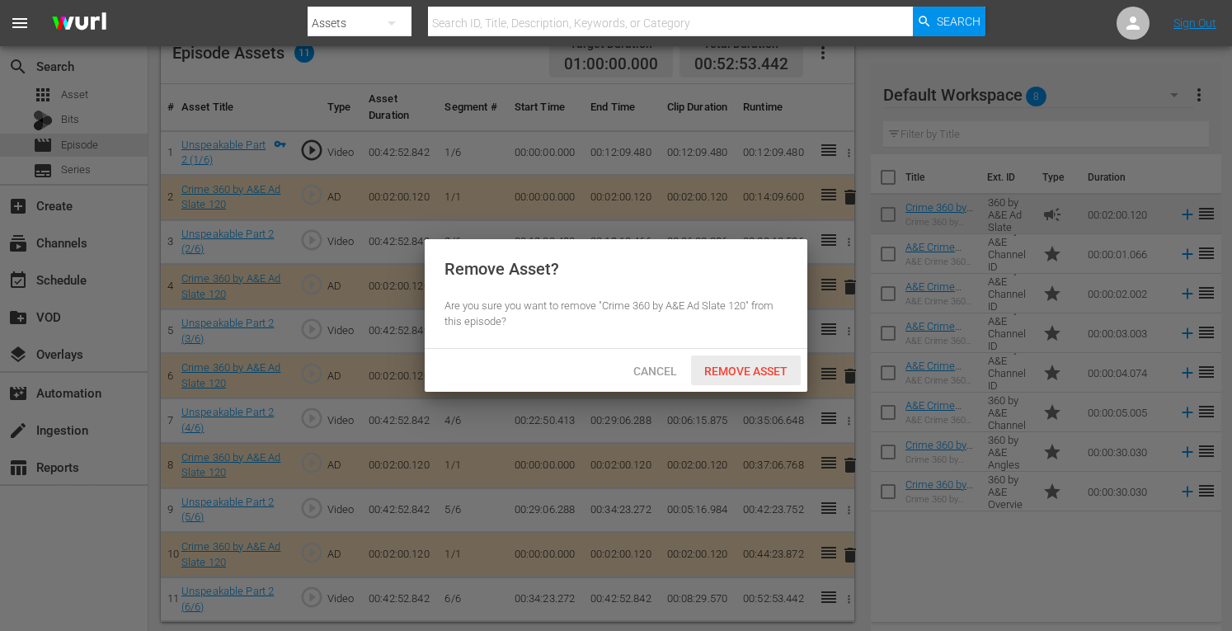
click at [732, 377] on span "Remove Asset" at bounding box center [746, 371] width 110 height 13
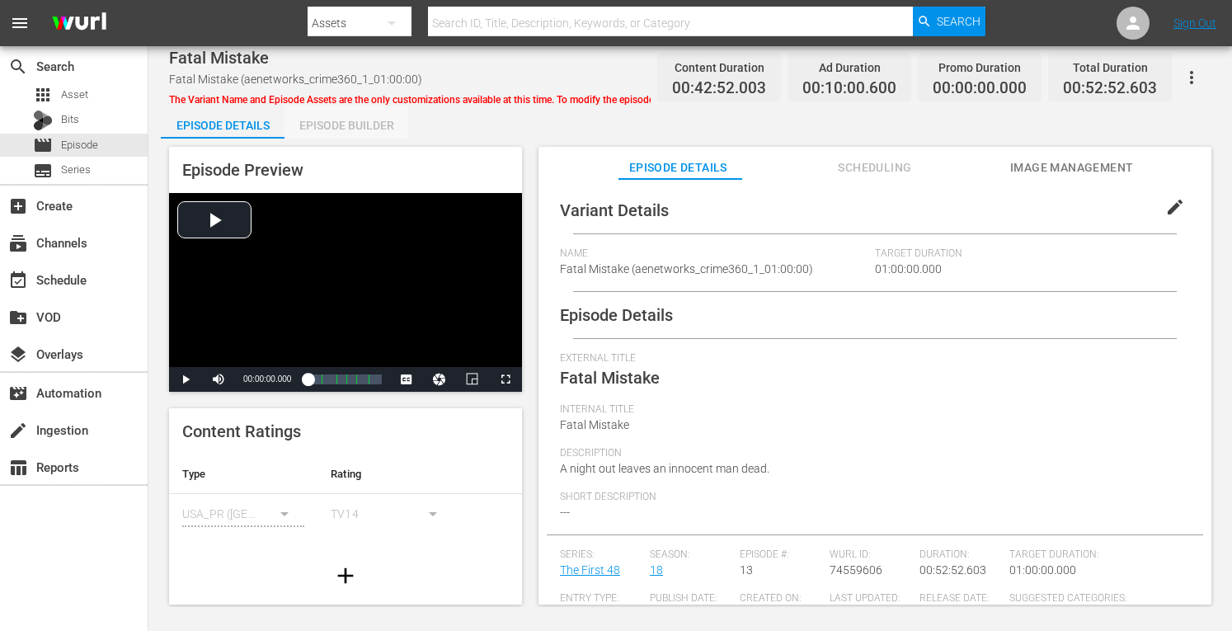
click at [358, 125] on div "Episode Builder" at bounding box center [347, 126] width 124 height 40
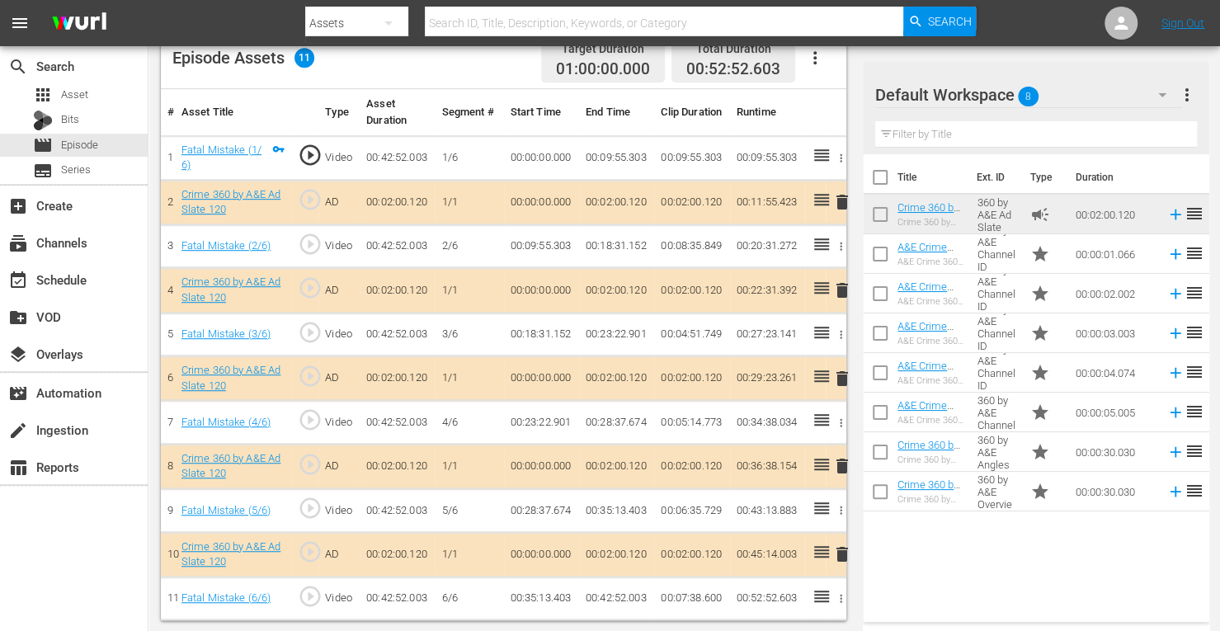
scroll to position [449, 0]
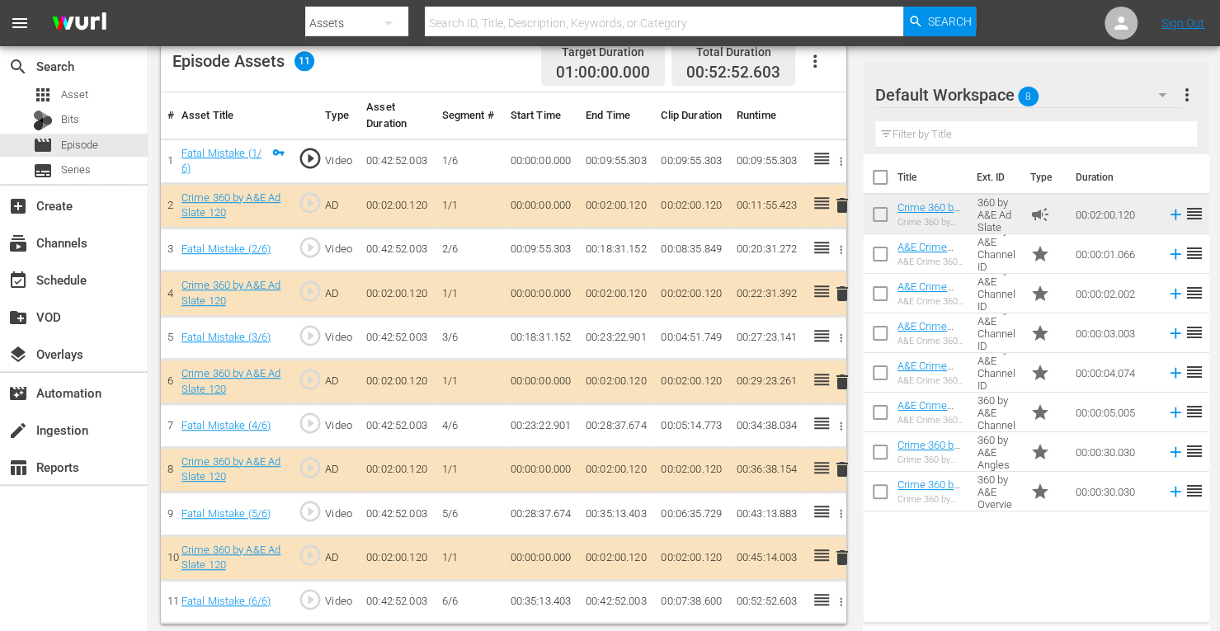
click at [841, 292] on span "delete" at bounding box center [842, 294] width 20 height 20
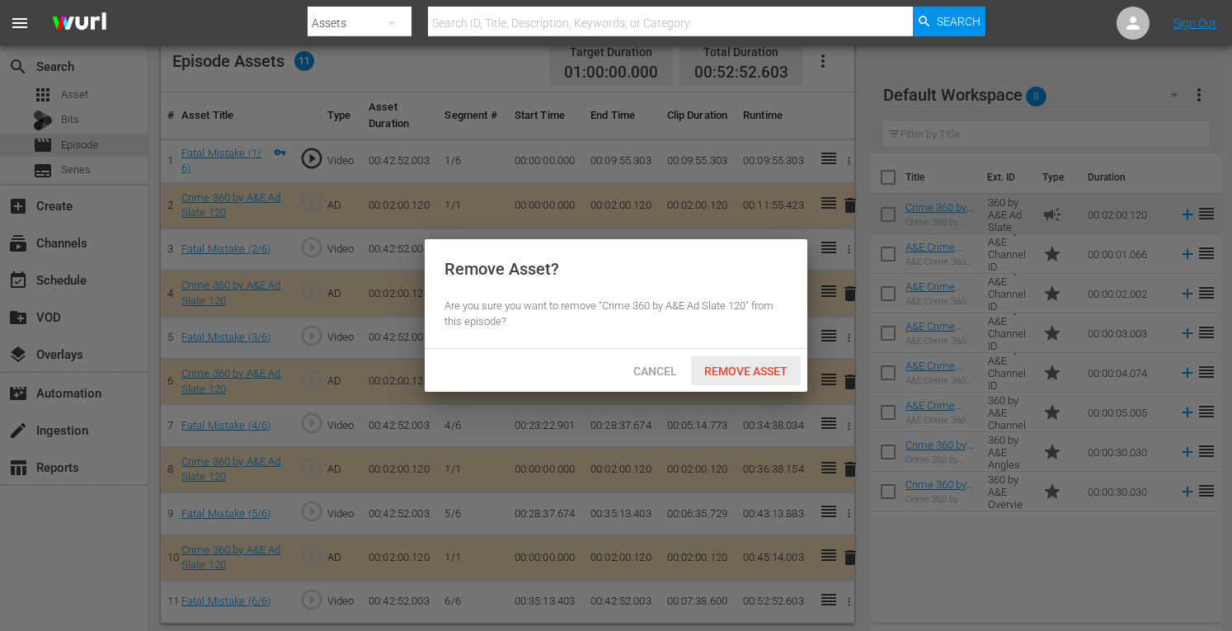
click at [744, 375] on span "Remove Asset" at bounding box center [746, 371] width 110 height 13
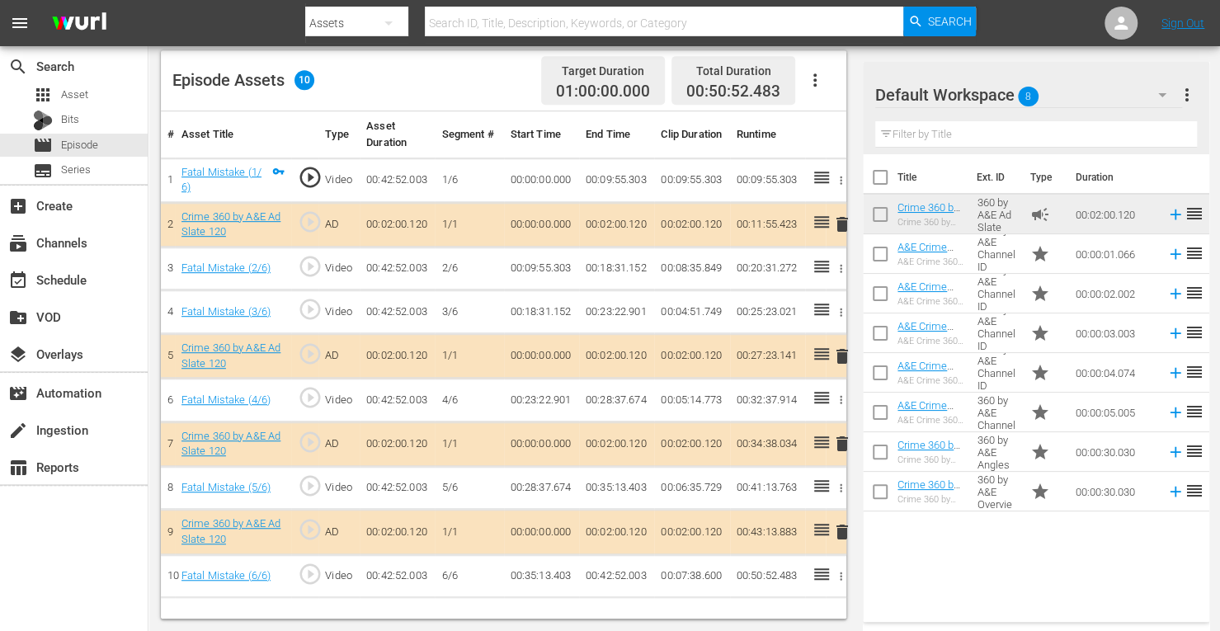
scroll to position [429, 0]
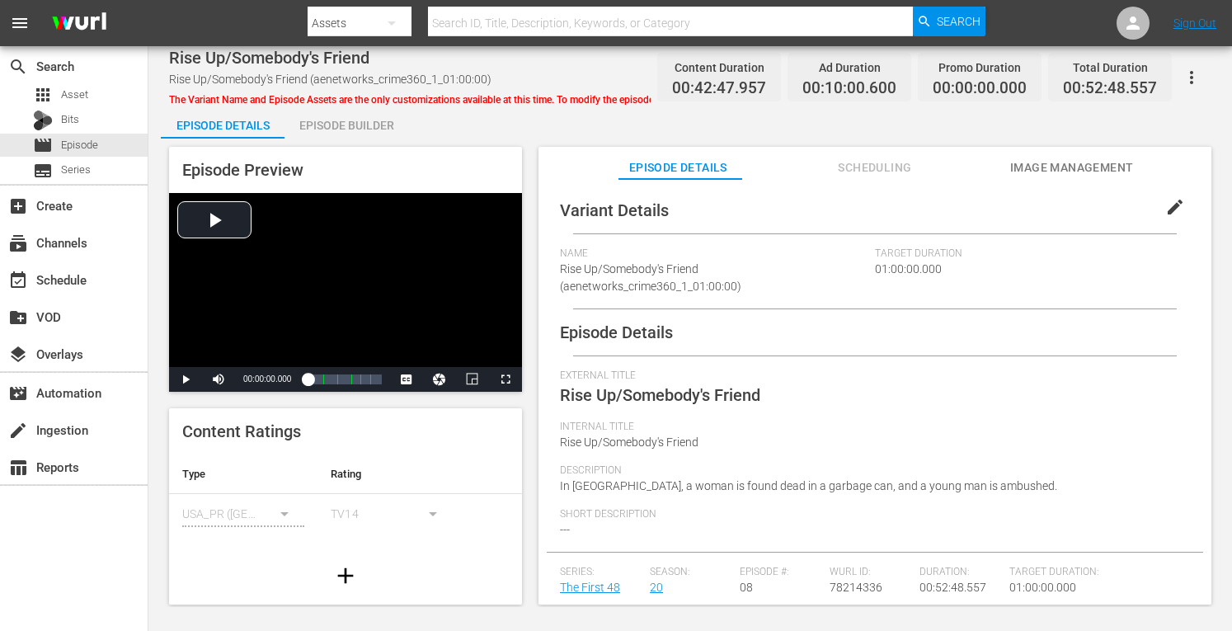
click at [370, 111] on div "Episode Builder" at bounding box center [347, 126] width 124 height 40
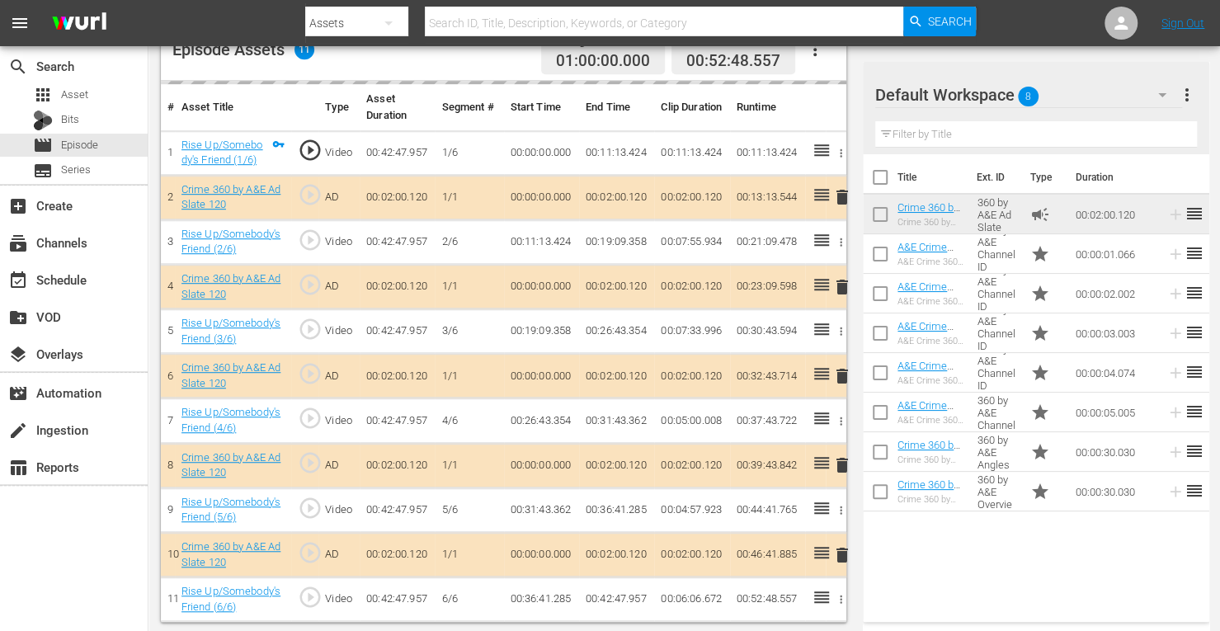
scroll to position [457, 0]
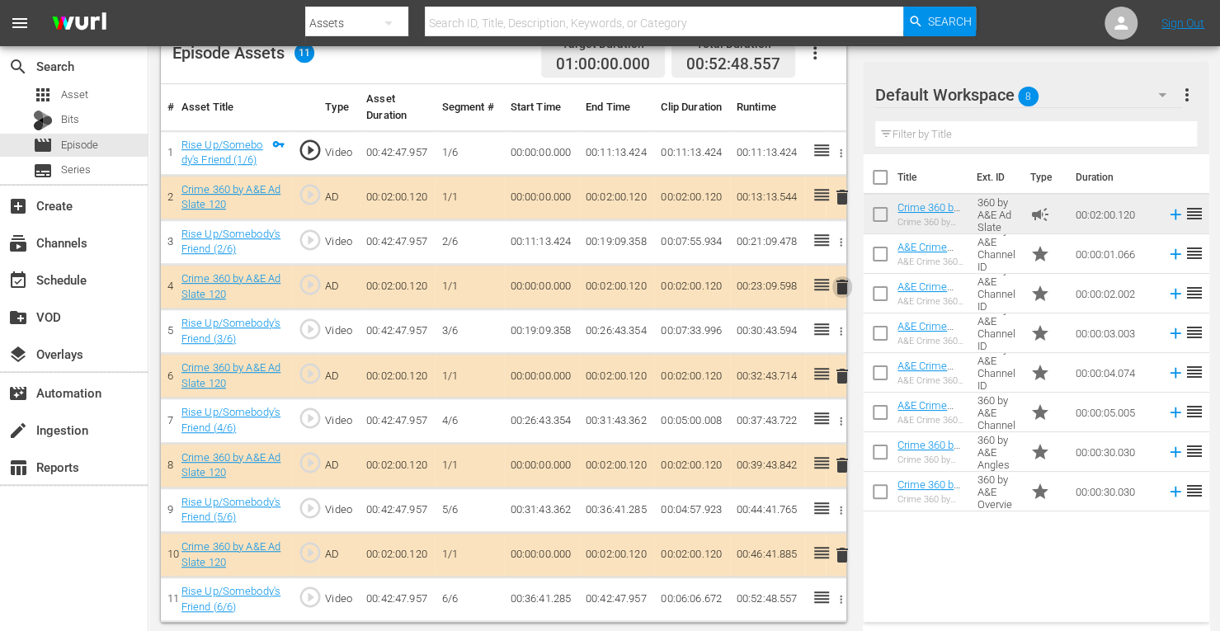
click at [840, 283] on span "delete" at bounding box center [842, 287] width 20 height 20
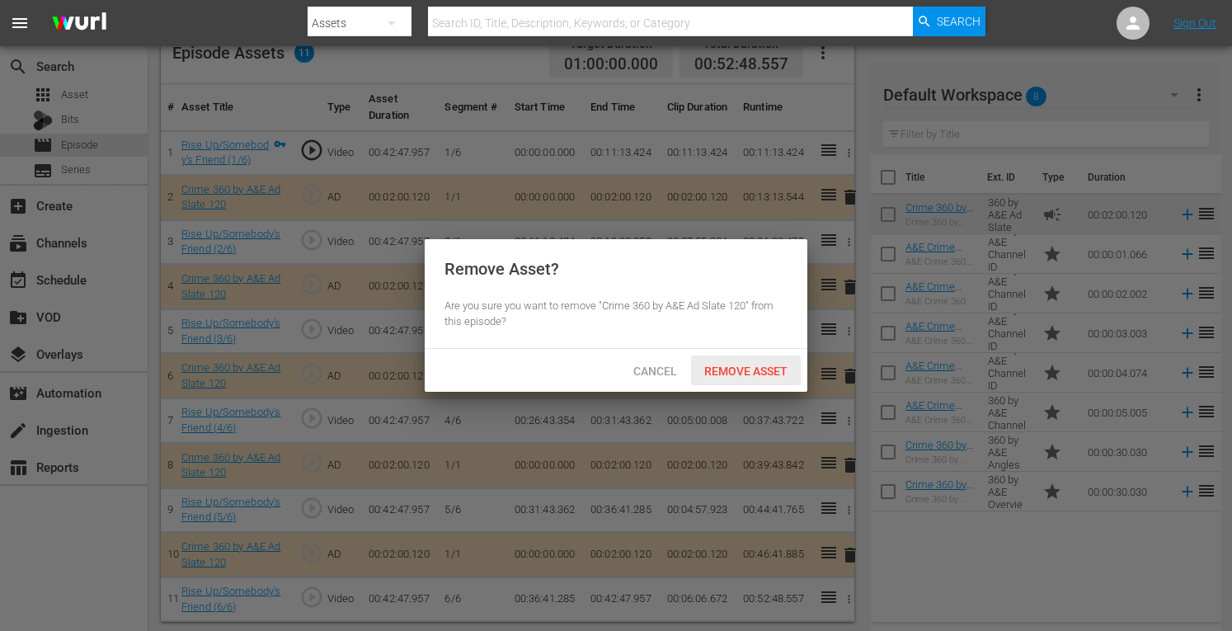
click at [697, 376] on span "Remove Asset" at bounding box center [746, 371] width 110 height 13
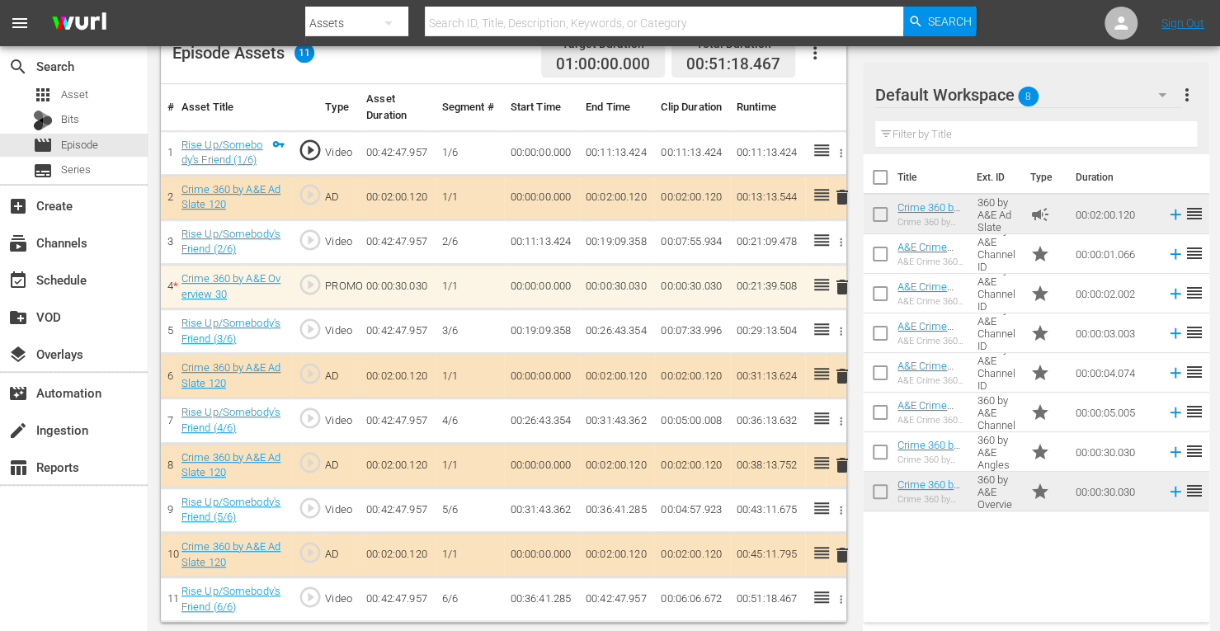
click at [845, 464] on span "delete" at bounding box center [842, 465] width 20 height 20
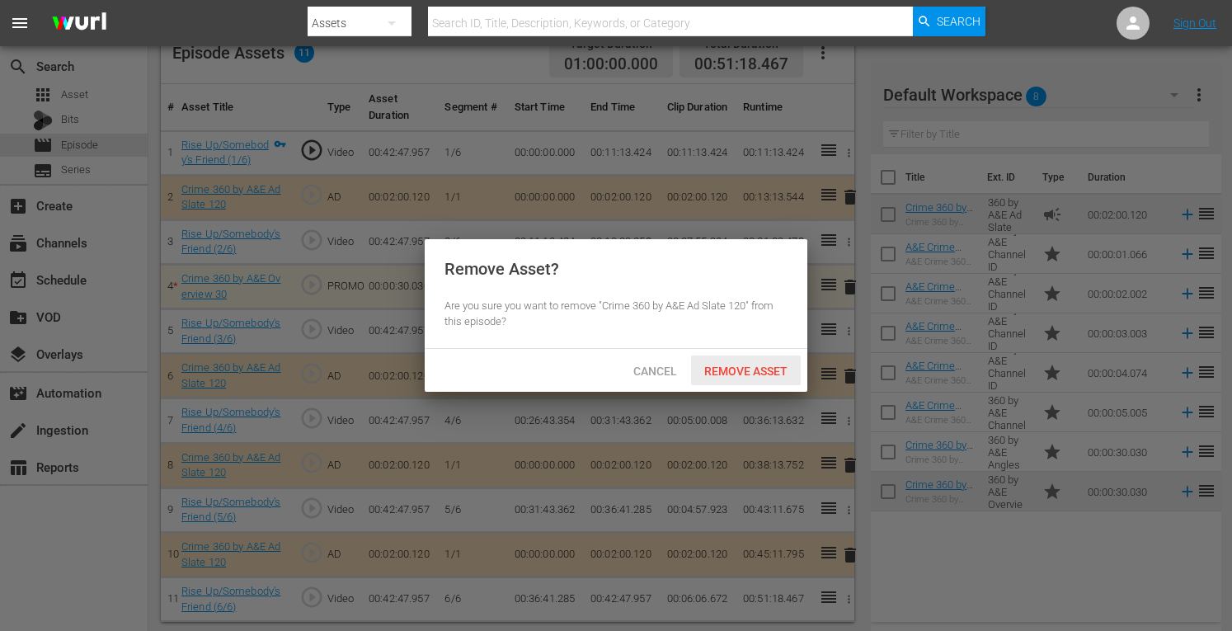
click at [747, 373] on span "Remove Asset" at bounding box center [746, 371] width 110 height 13
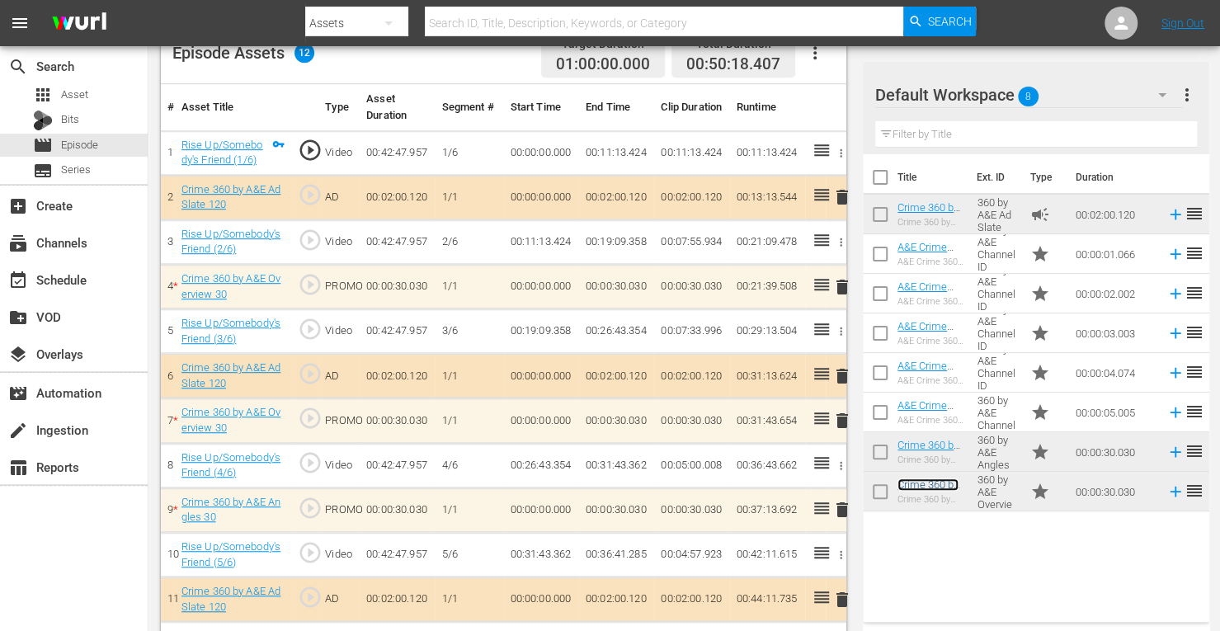
scroll to position [501, 0]
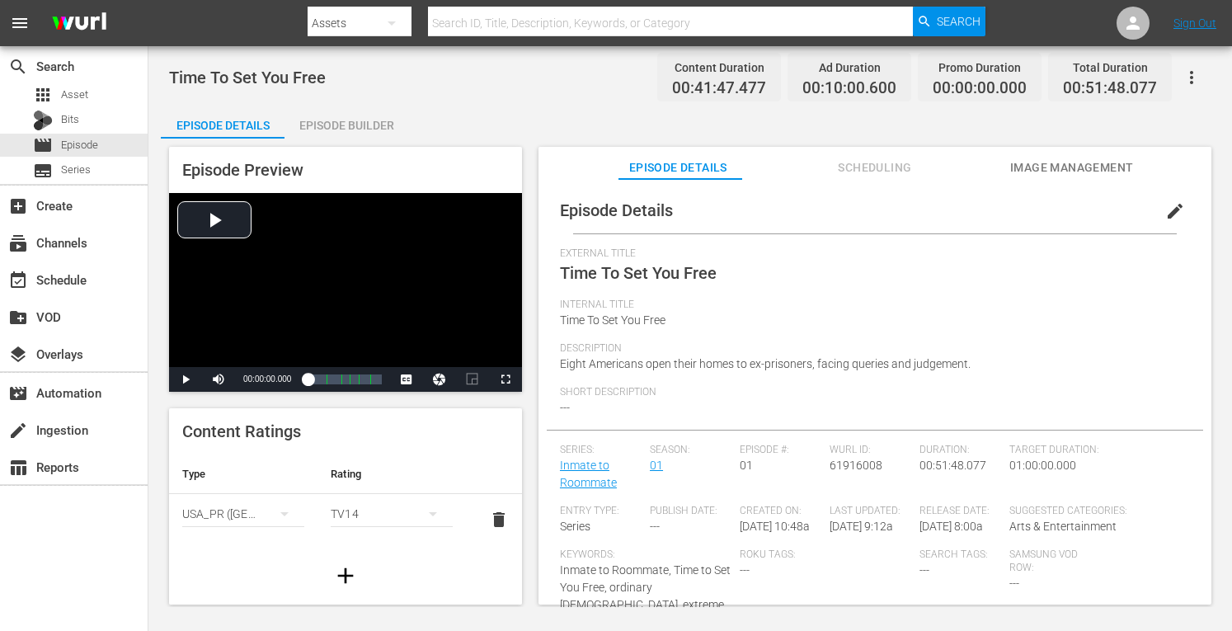
click at [332, 126] on div "Episode Builder" at bounding box center [347, 126] width 124 height 40
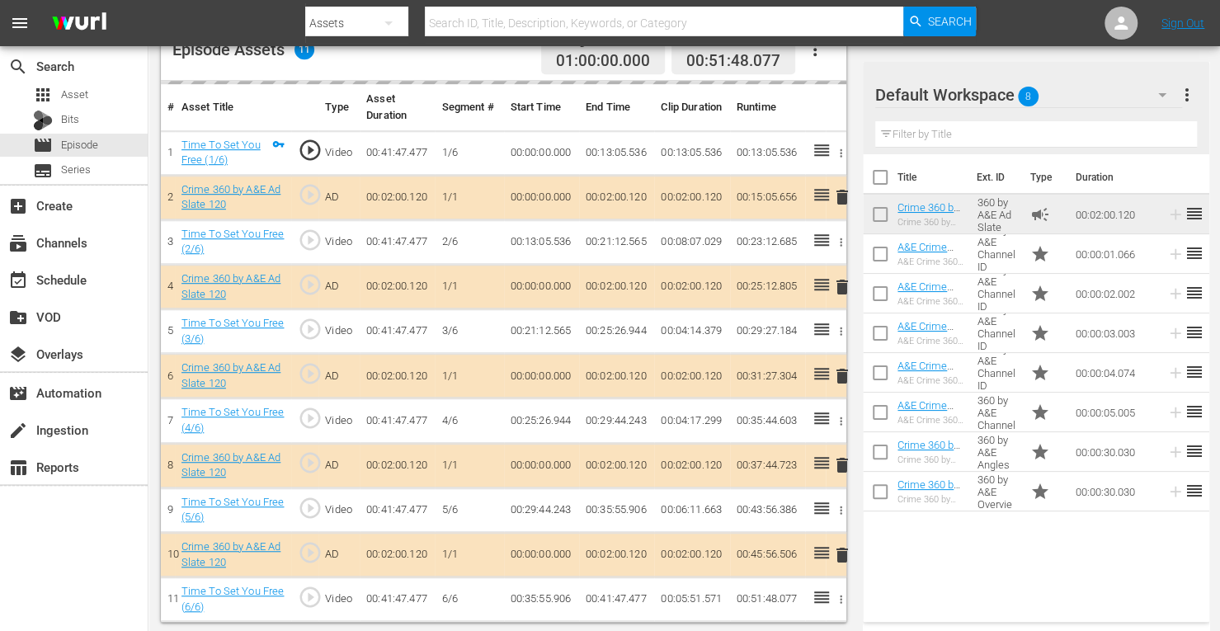
scroll to position [457, 0]
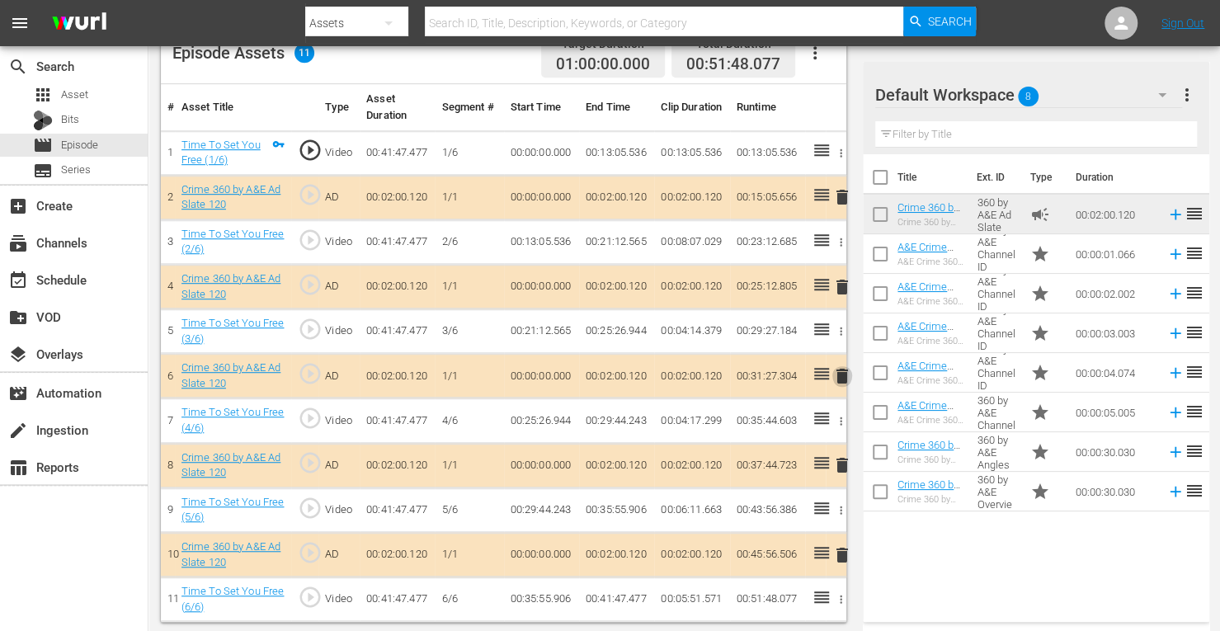
click at [842, 374] on span "delete" at bounding box center [842, 376] width 20 height 20
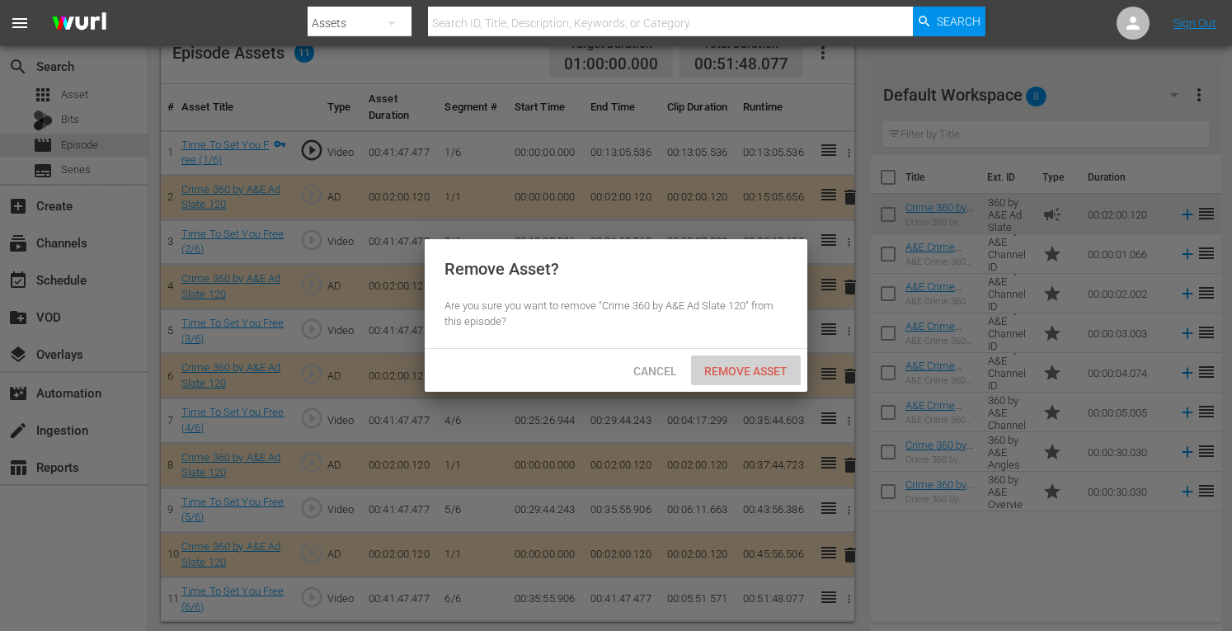
click at [755, 367] on span "Remove Asset" at bounding box center [746, 371] width 110 height 13
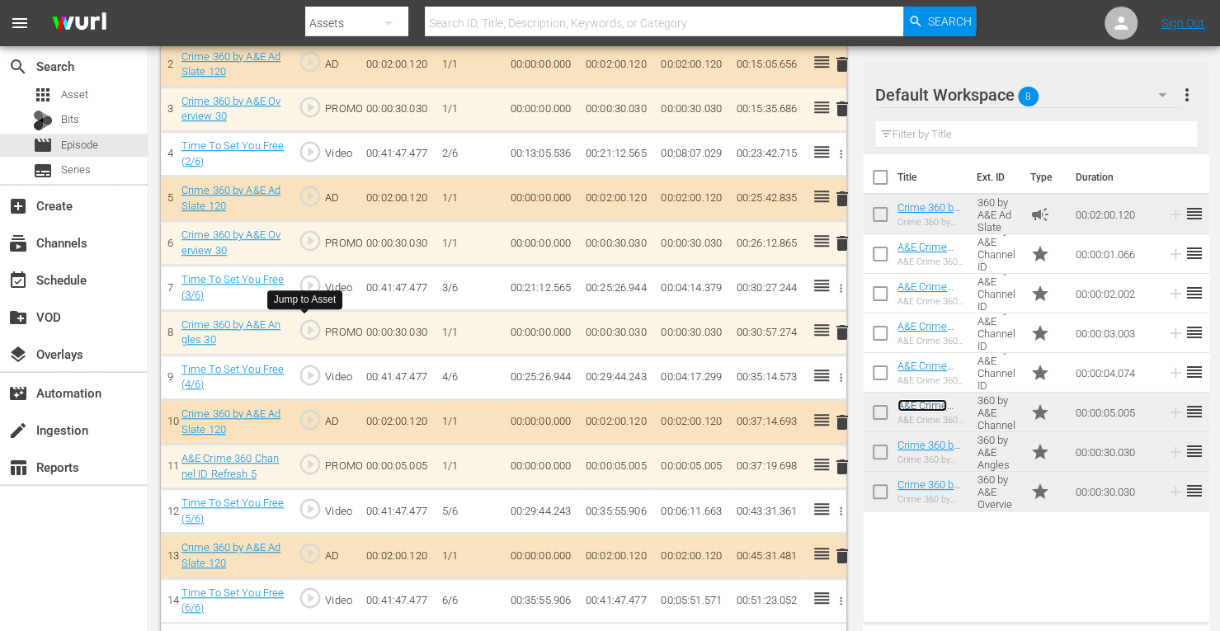
scroll to position [590, 0]
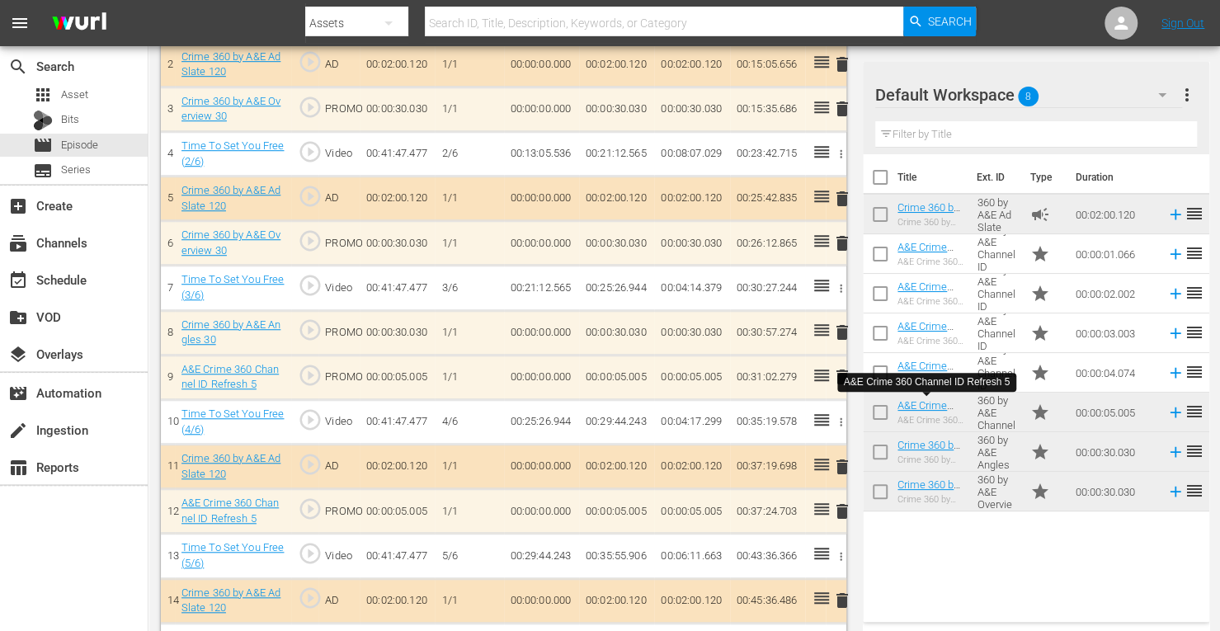
click at [843, 508] on span "delete" at bounding box center [842, 512] width 20 height 20
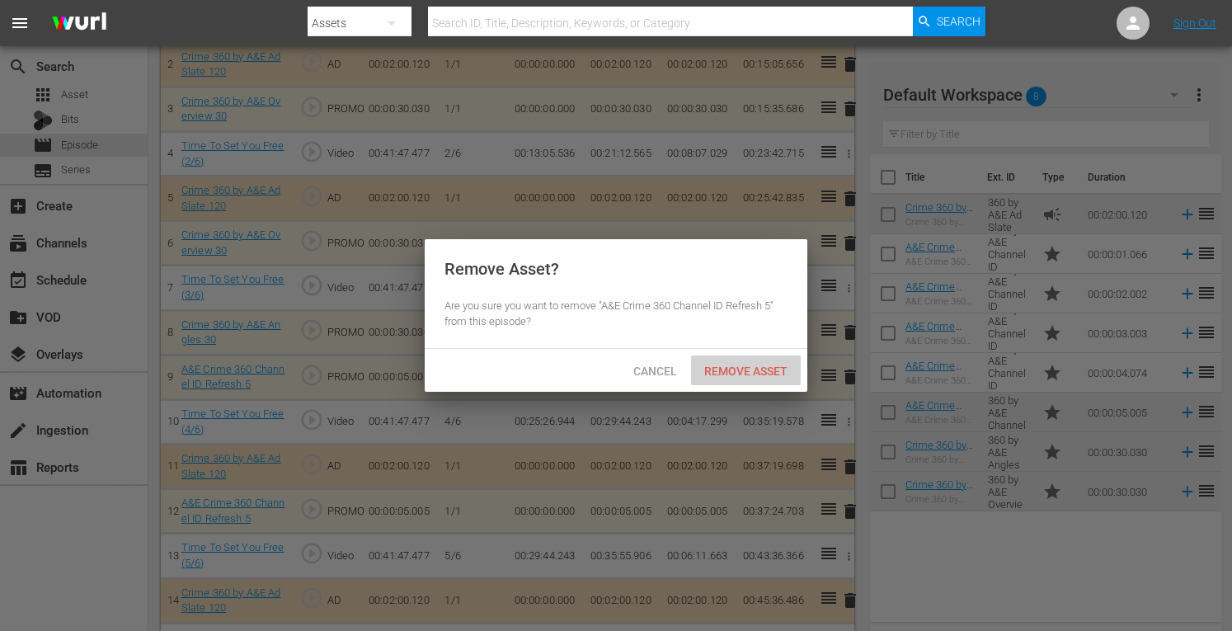
click at [738, 370] on span "Remove Asset" at bounding box center [746, 371] width 110 height 13
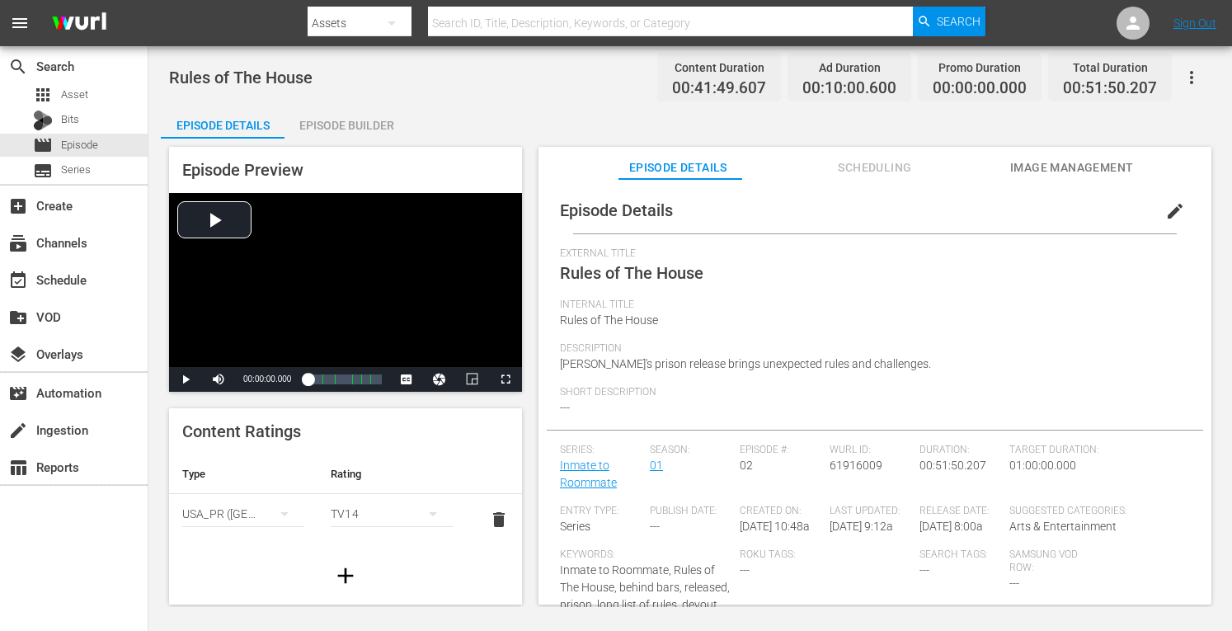
click at [328, 124] on div "Episode Builder" at bounding box center [347, 126] width 124 height 40
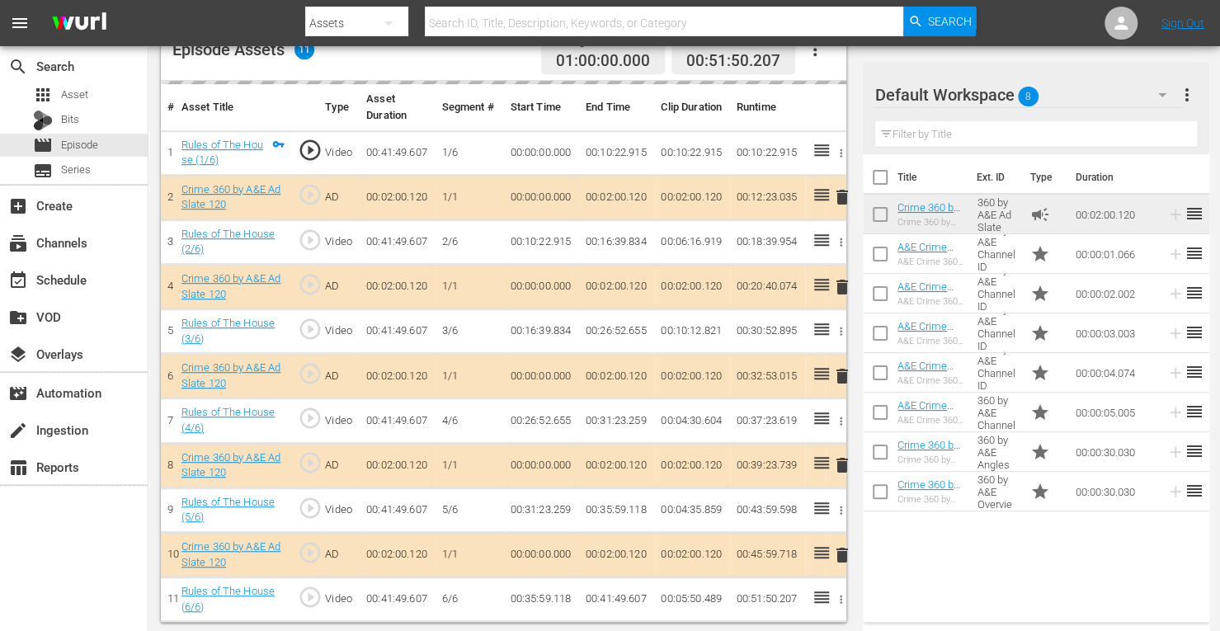
scroll to position [457, 0]
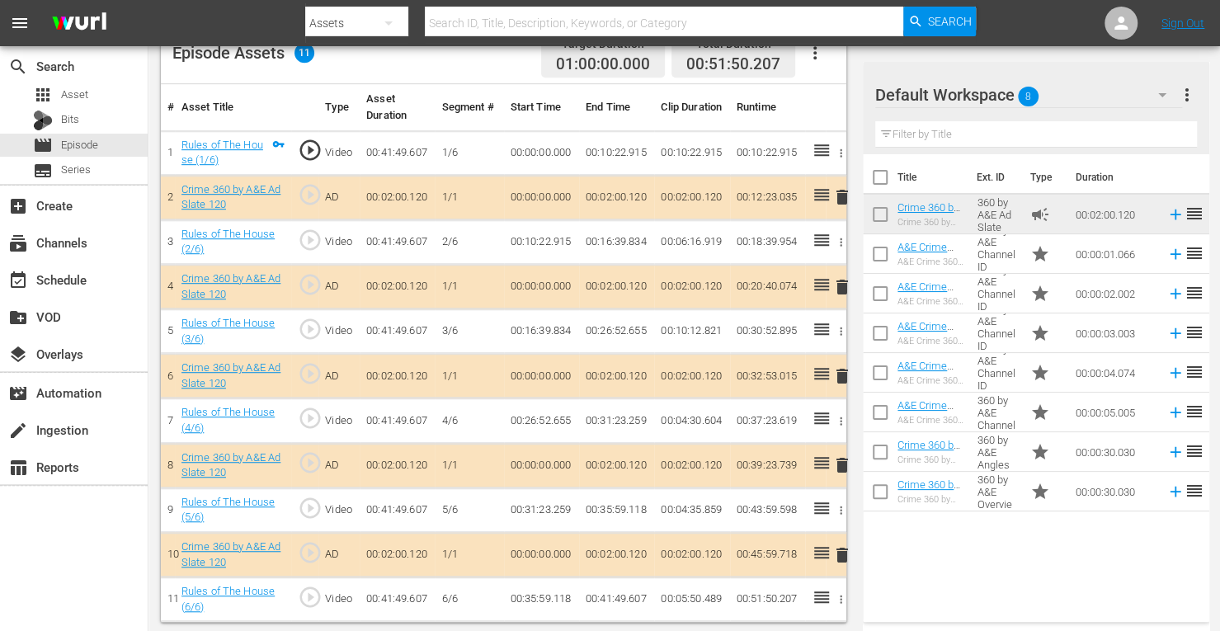
click at [843, 370] on span "delete" at bounding box center [842, 376] width 20 height 20
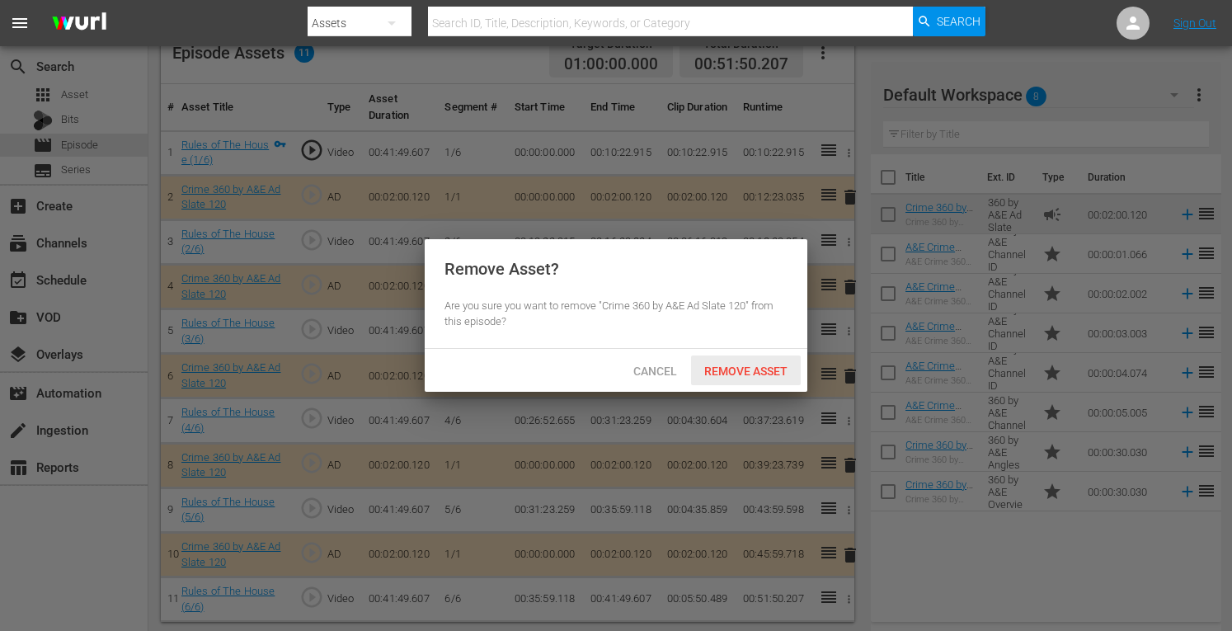
click at [736, 365] on span "Remove Asset" at bounding box center [746, 371] width 110 height 13
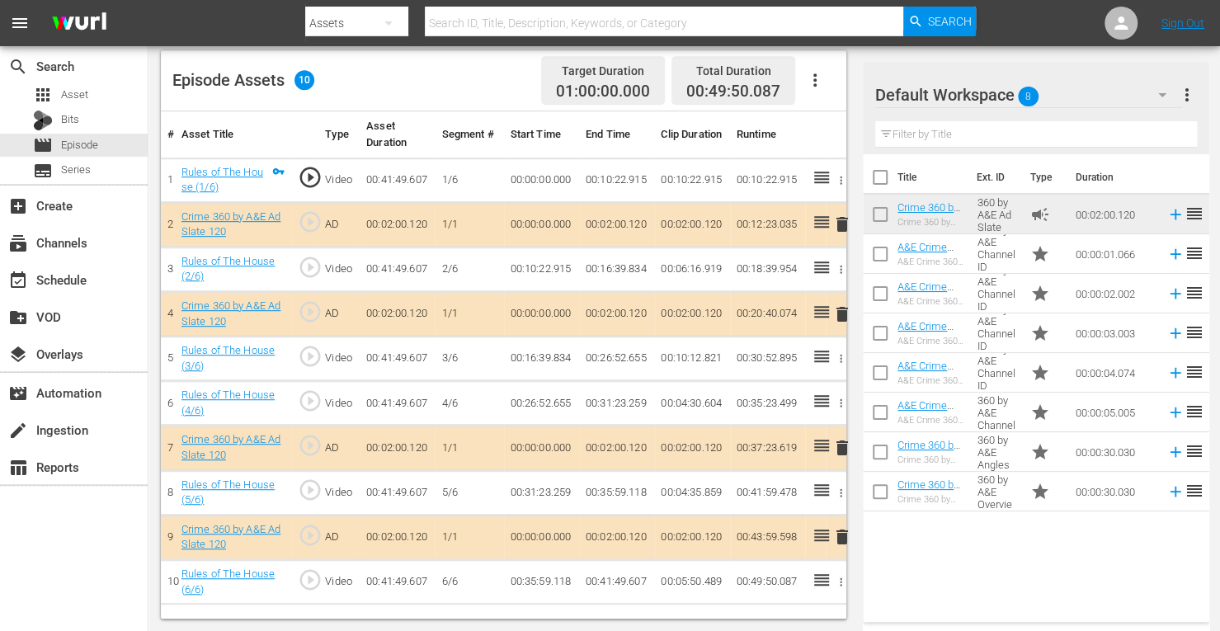
scroll to position [429, 0]
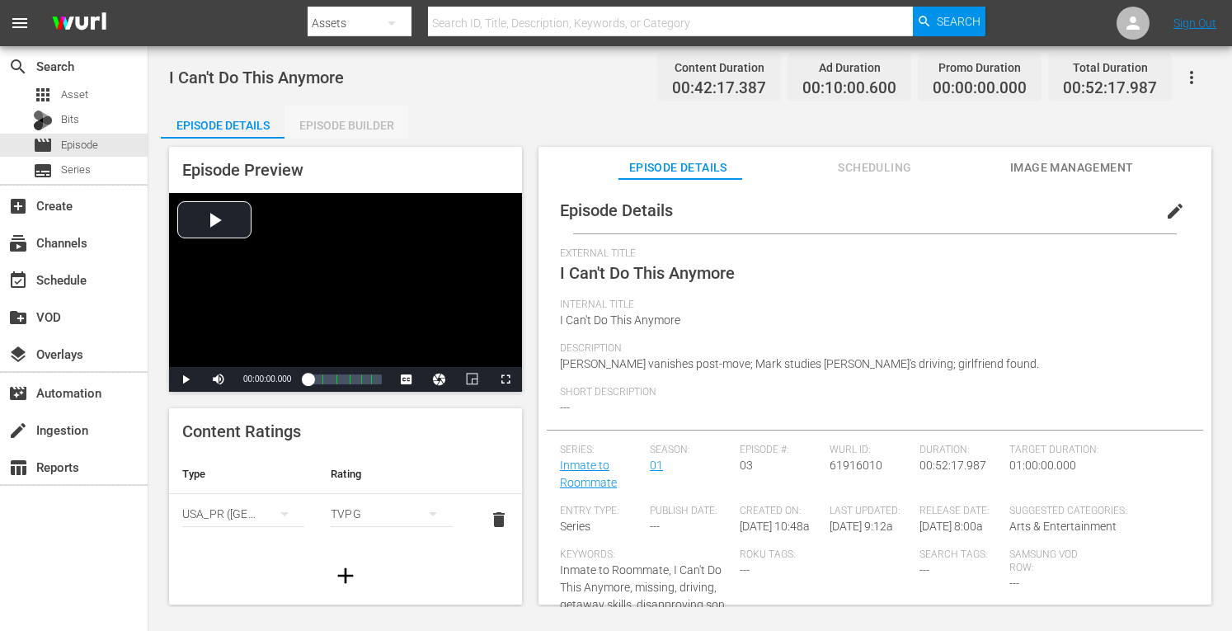
click at [361, 128] on div "Episode Builder" at bounding box center [347, 126] width 124 height 40
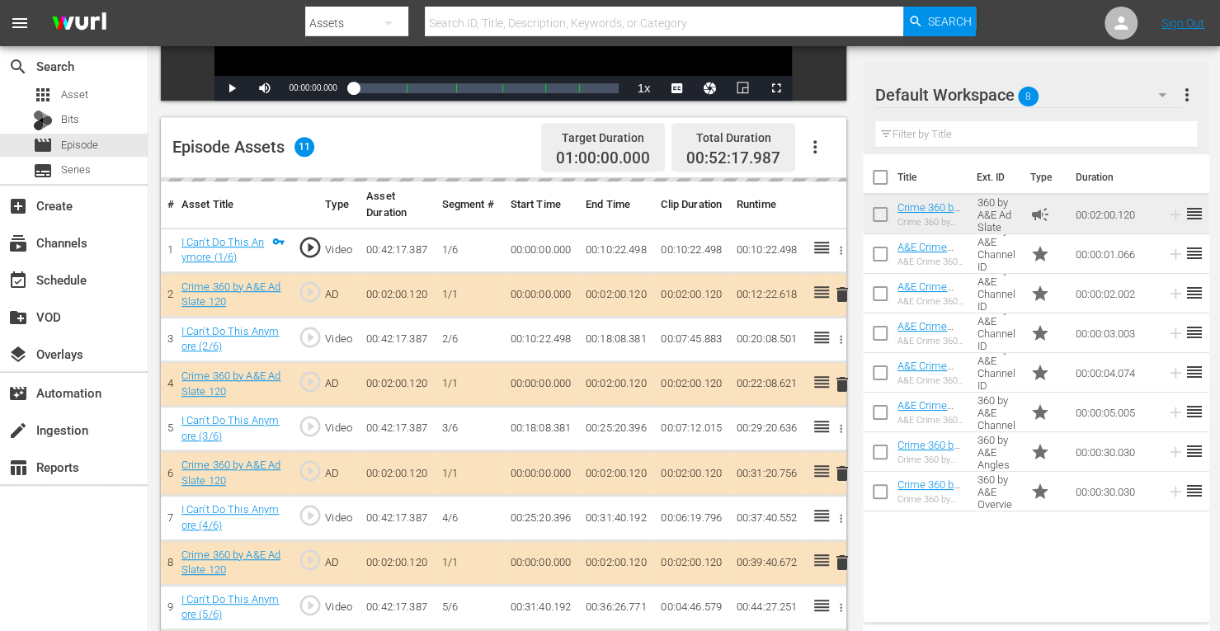
scroll to position [370, 0]
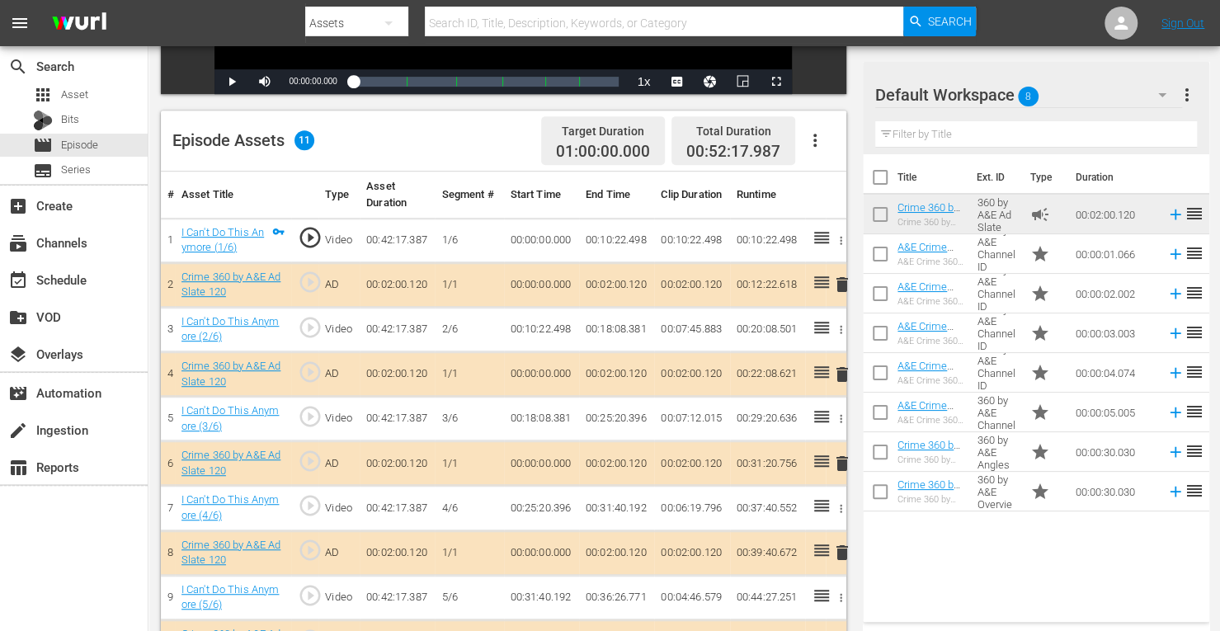
click at [842, 375] on span "delete" at bounding box center [842, 375] width 20 height 20
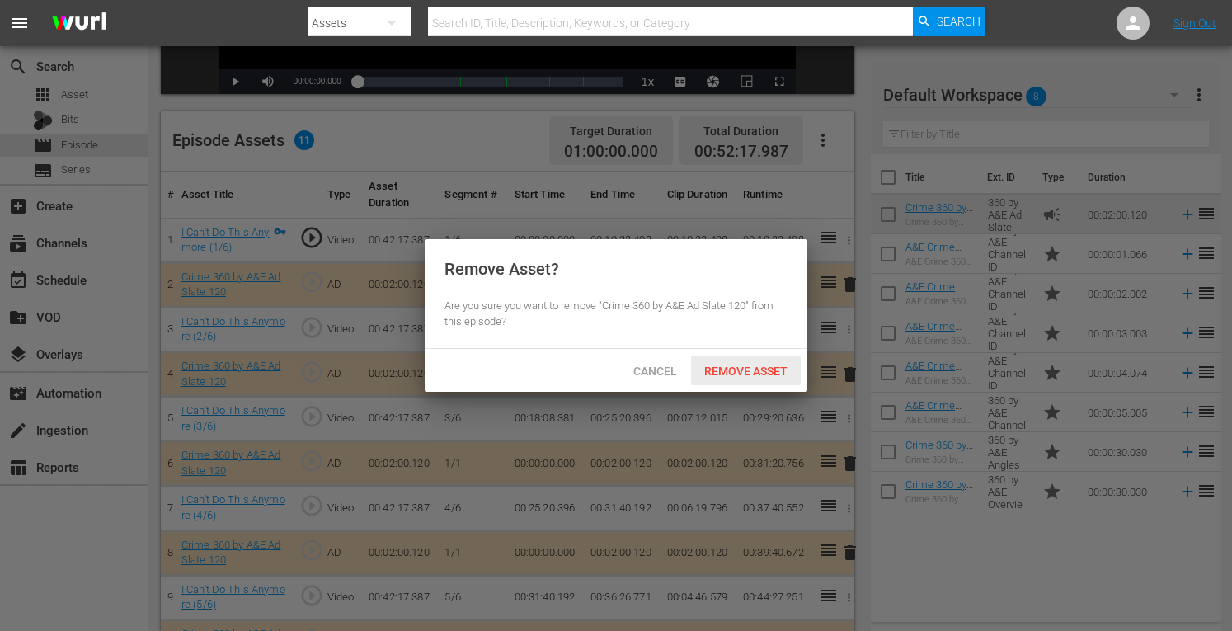
click at [751, 365] on span "Remove Asset" at bounding box center [746, 371] width 110 height 13
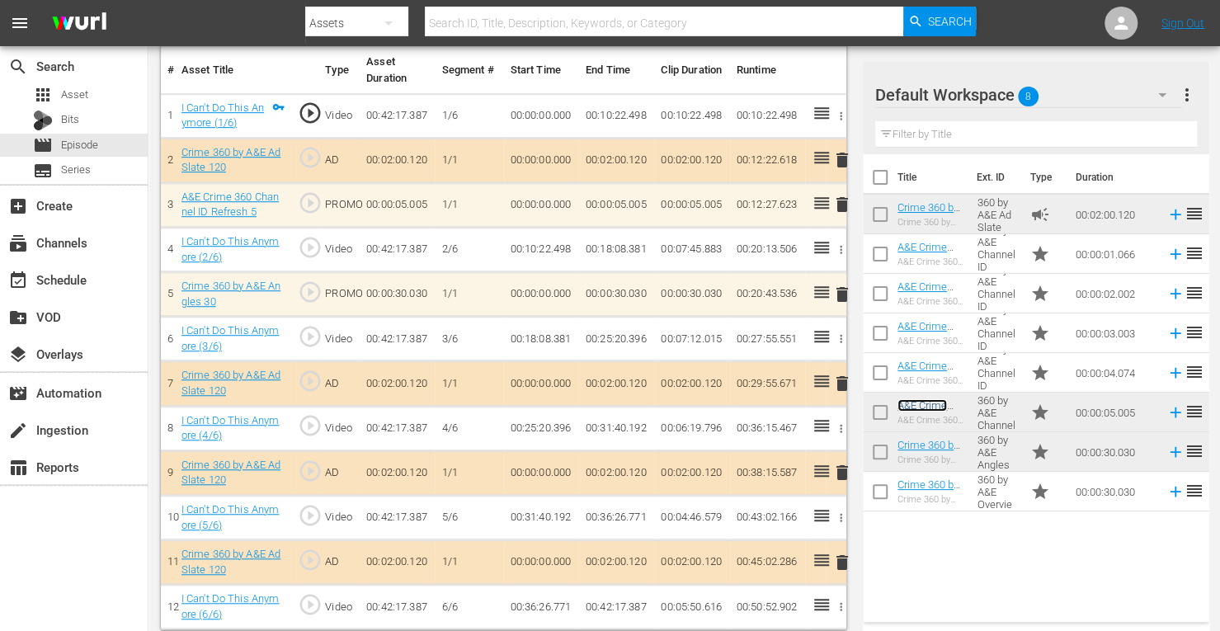
scroll to position [495, 0]
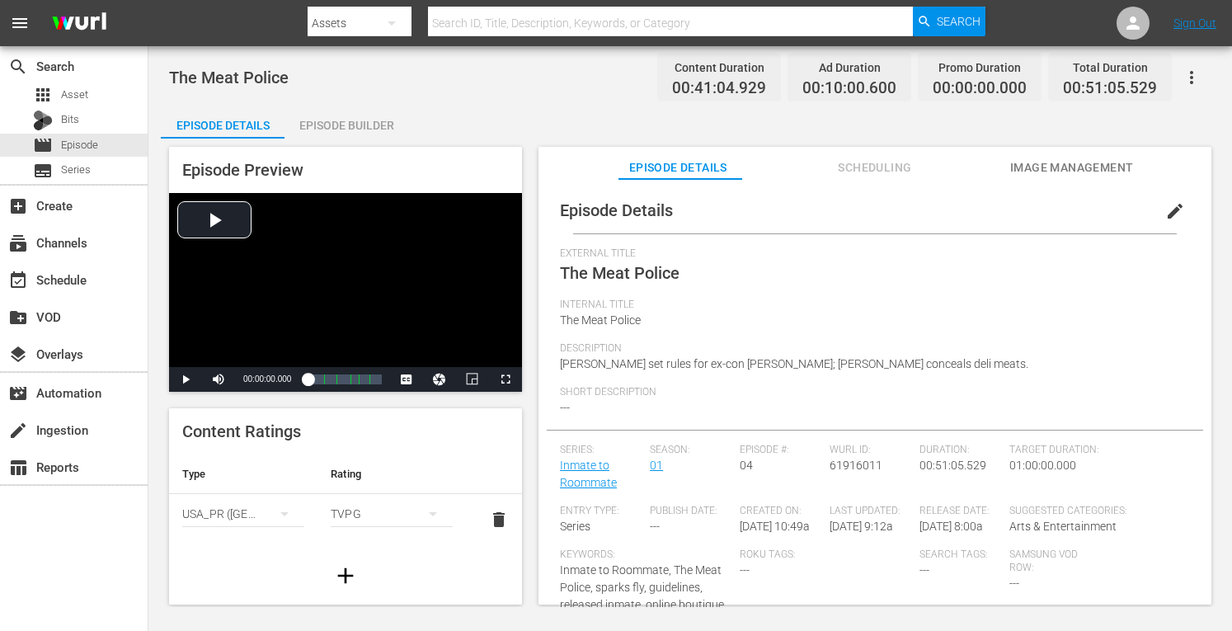
click at [345, 143] on div "Episode Preview Video Player is loading. Play Video Play Mute Current Time 00:0…" at bounding box center [690, 378] width 1059 height 479
click at [347, 123] on div "Episode Builder" at bounding box center [347, 126] width 124 height 40
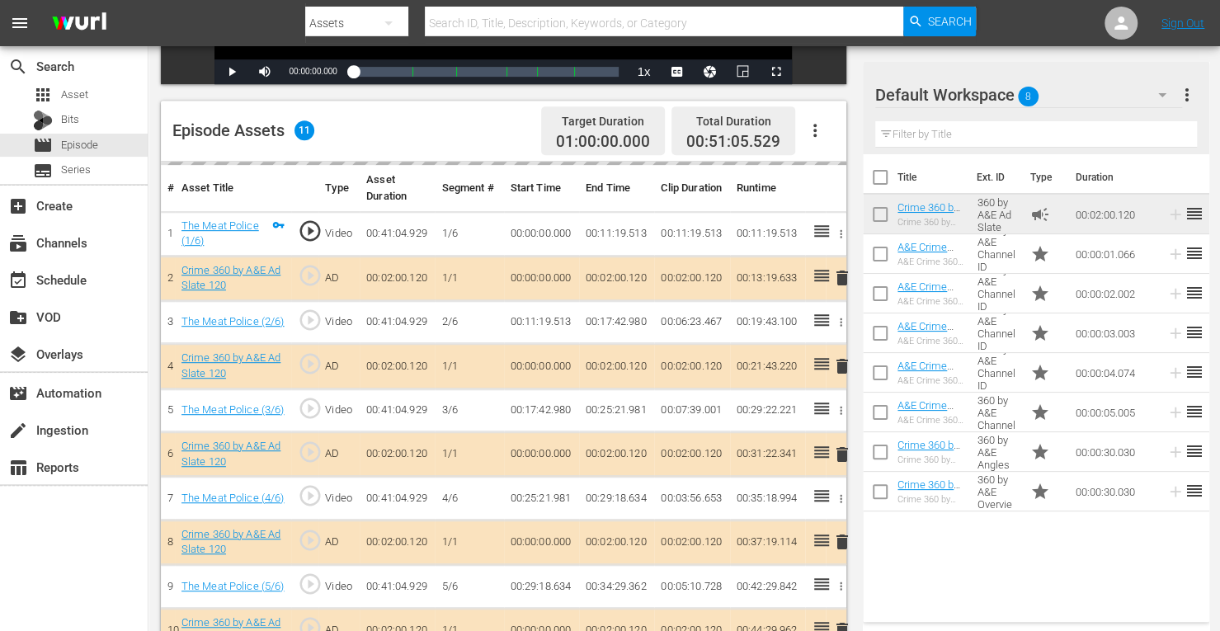
scroll to position [421, 0]
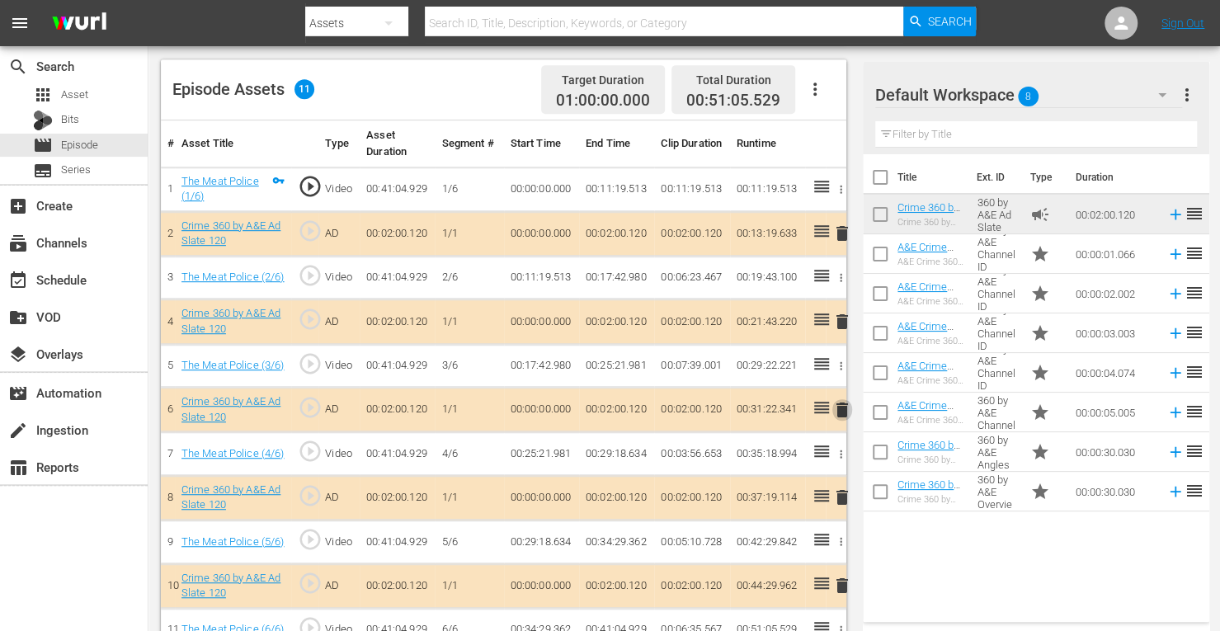
click at [841, 413] on span "delete" at bounding box center [842, 410] width 20 height 20
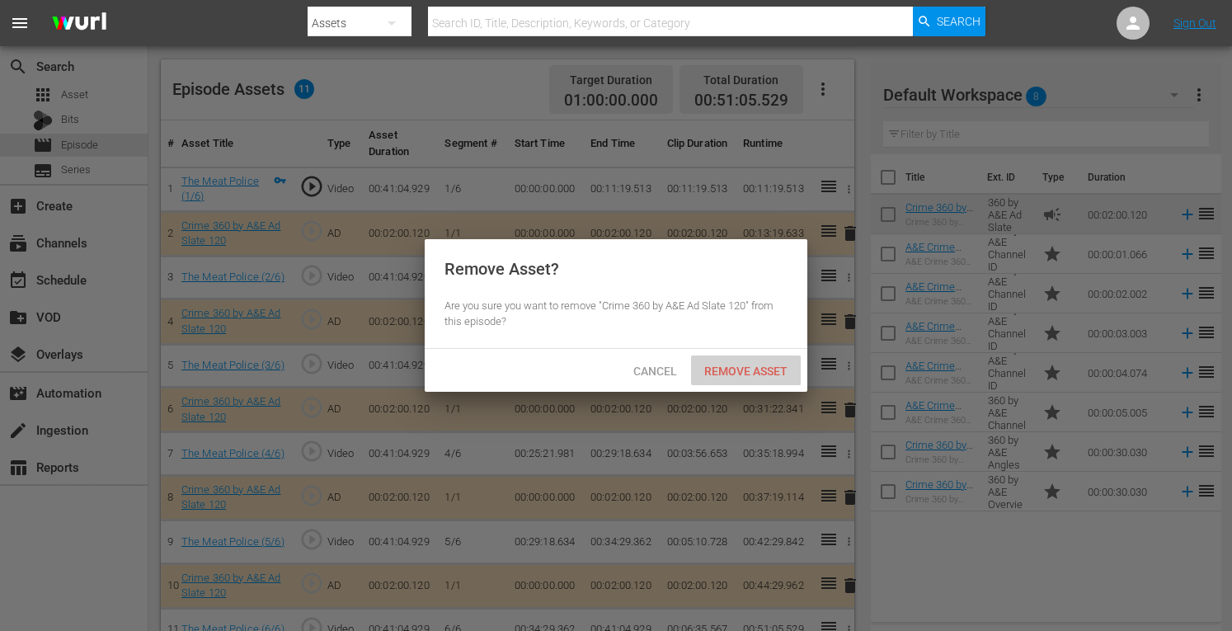
click at [726, 371] on span "Remove Asset" at bounding box center [746, 371] width 110 height 13
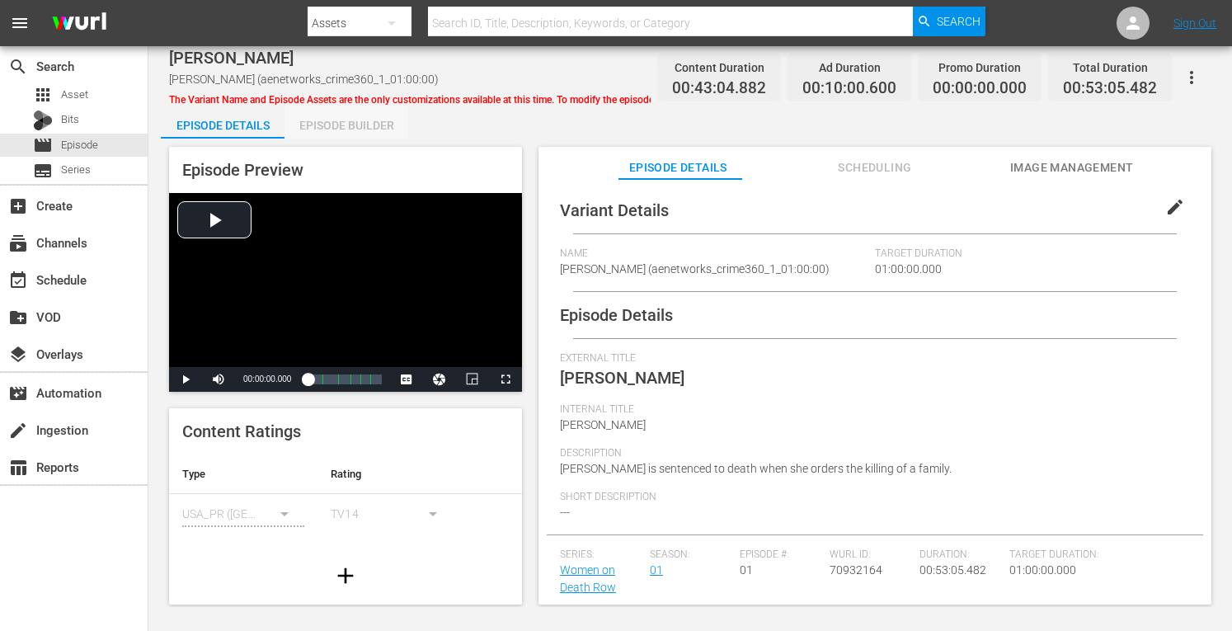
click at [345, 128] on div "Episode Builder" at bounding box center [347, 126] width 124 height 40
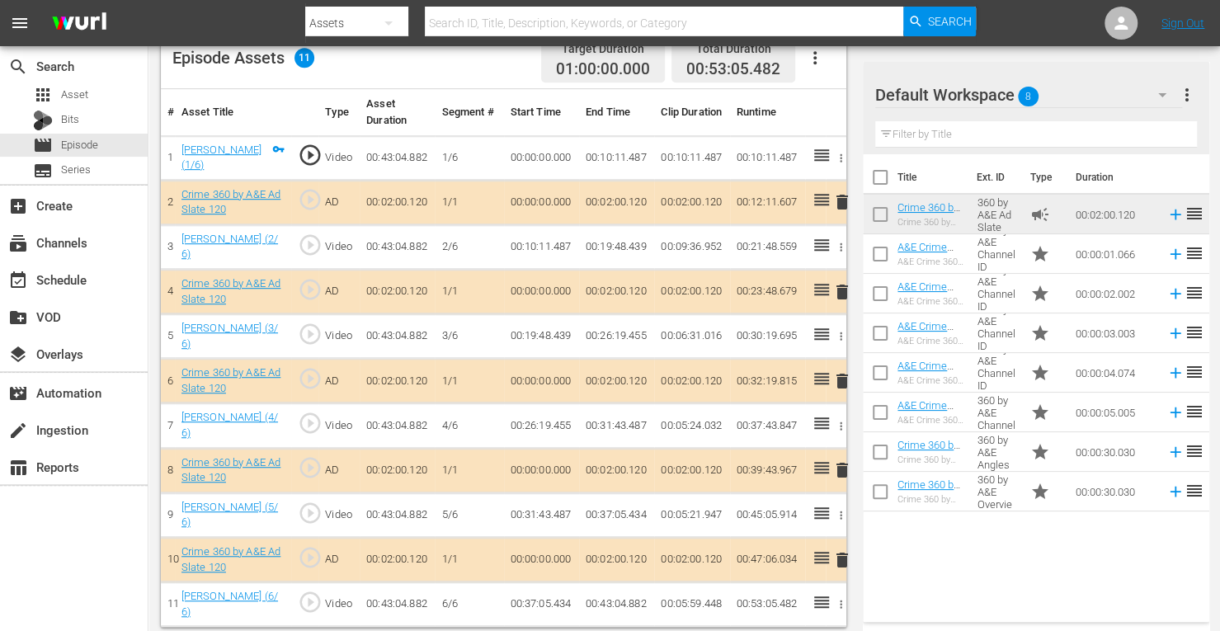
scroll to position [449, 0]
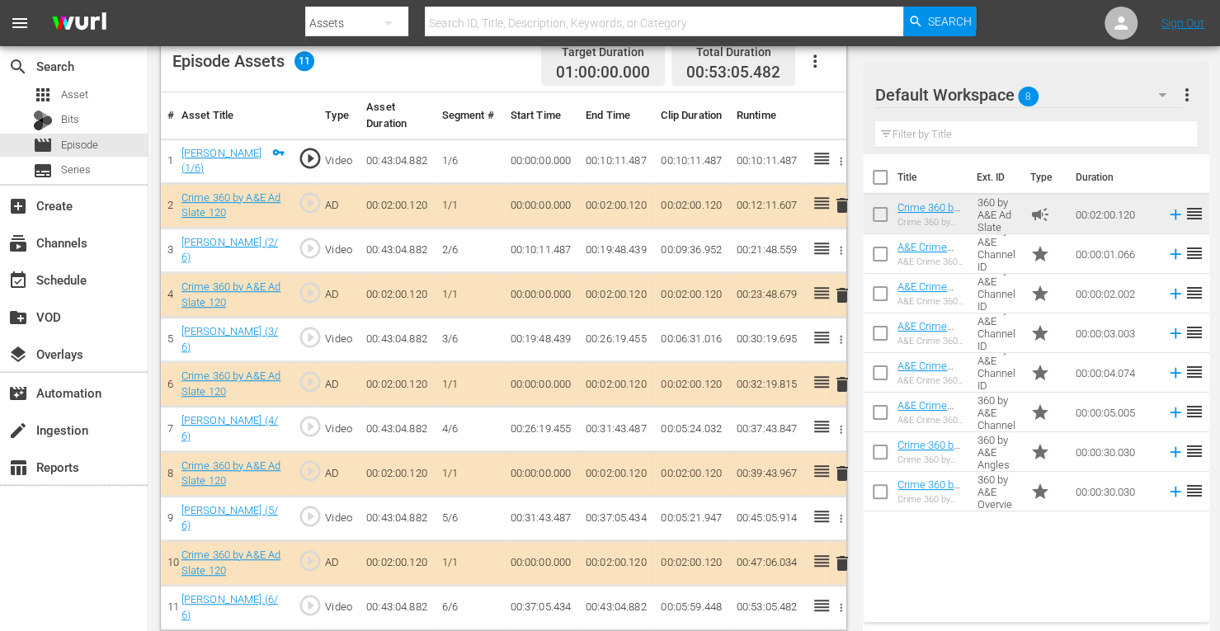
click at [840, 291] on span "delete" at bounding box center [842, 295] width 20 height 20
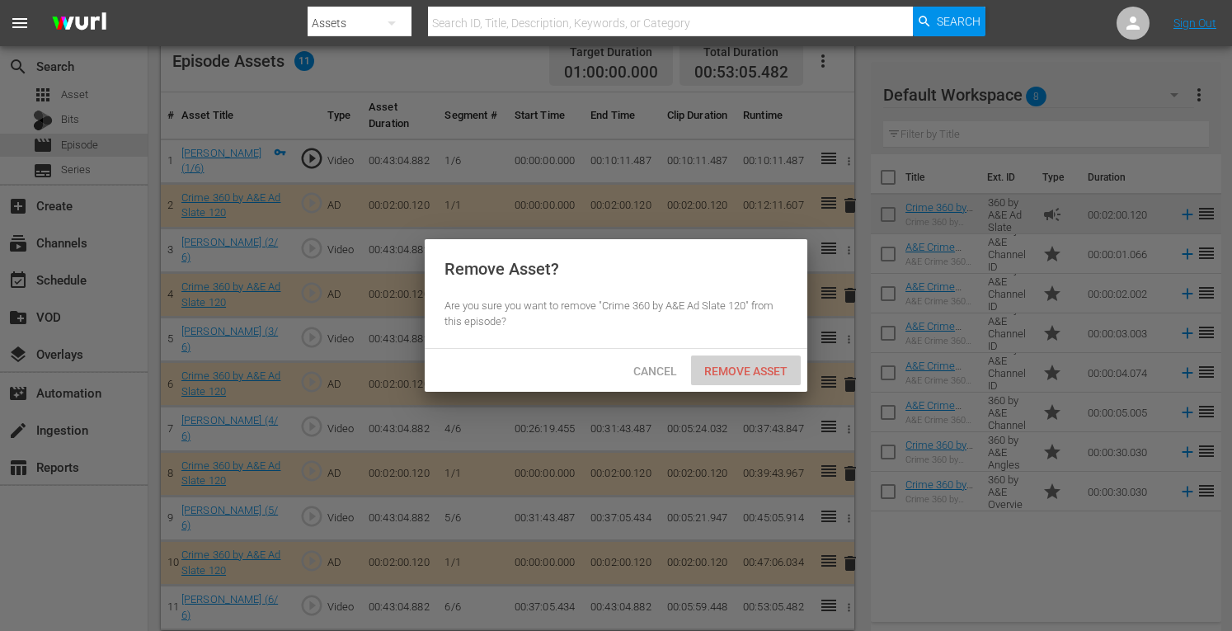
click at [729, 382] on div "Remove Asset" at bounding box center [746, 371] width 110 height 31
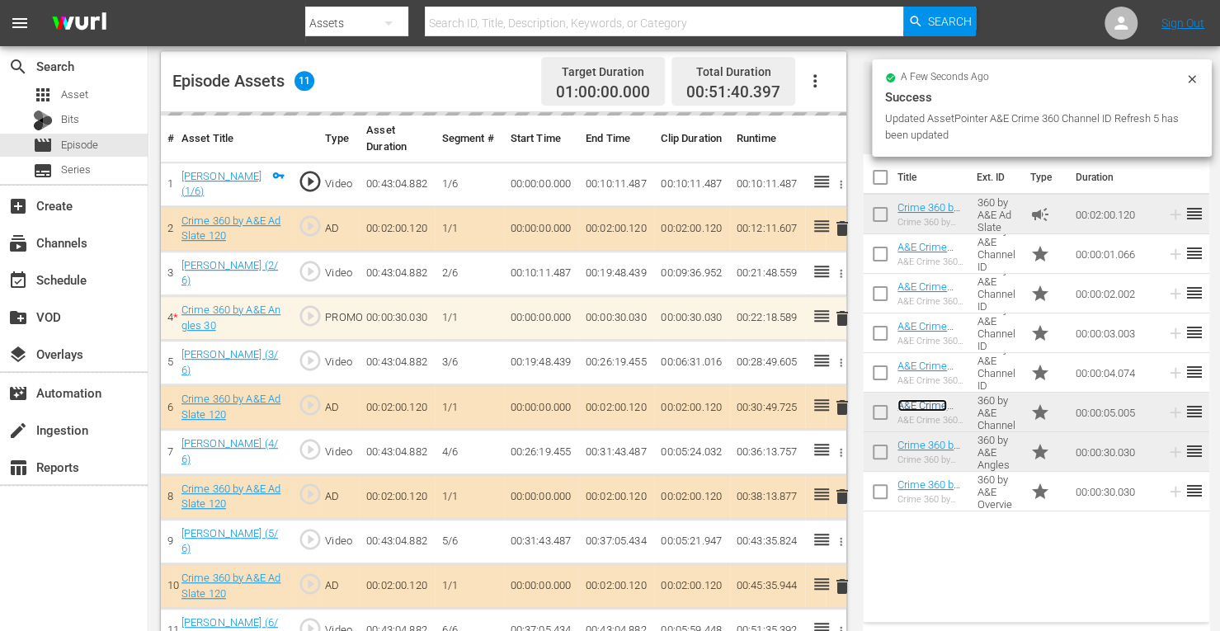
scroll to position [452, 0]
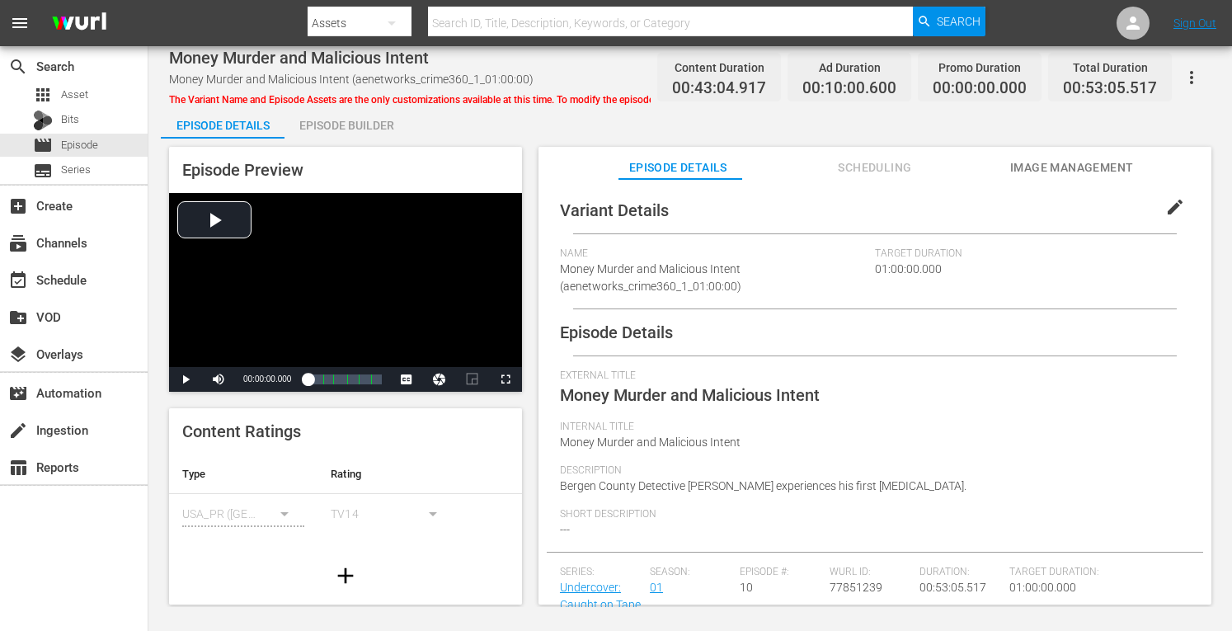
click at [349, 127] on div "Episode Builder" at bounding box center [347, 126] width 124 height 40
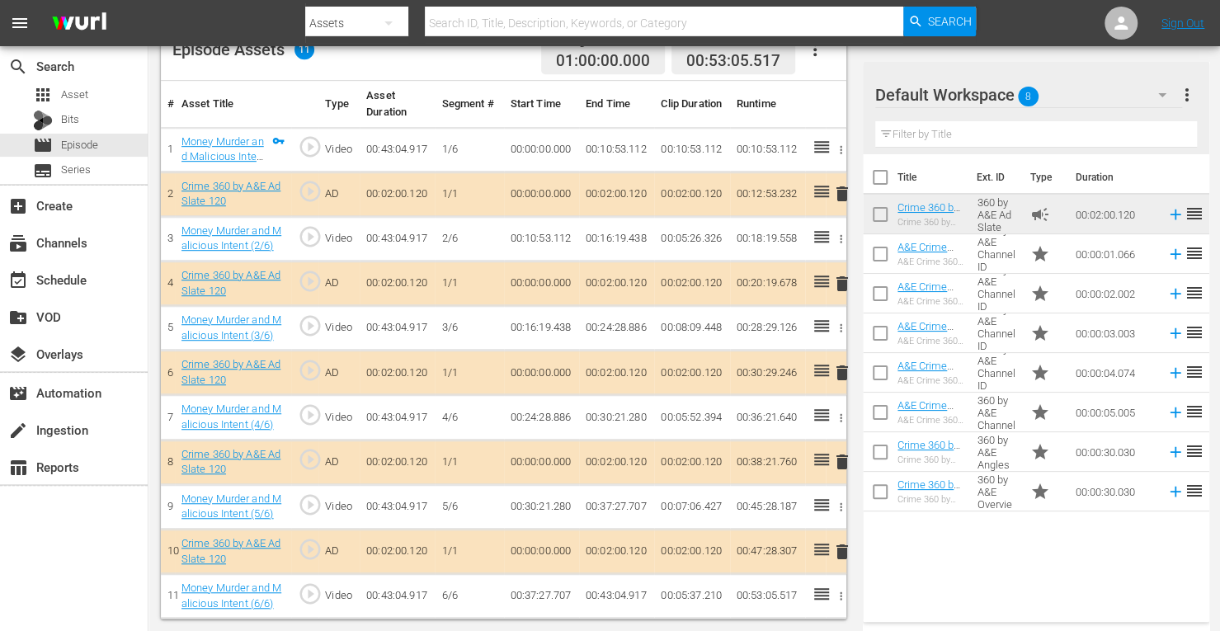
scroll to position [457, 0]
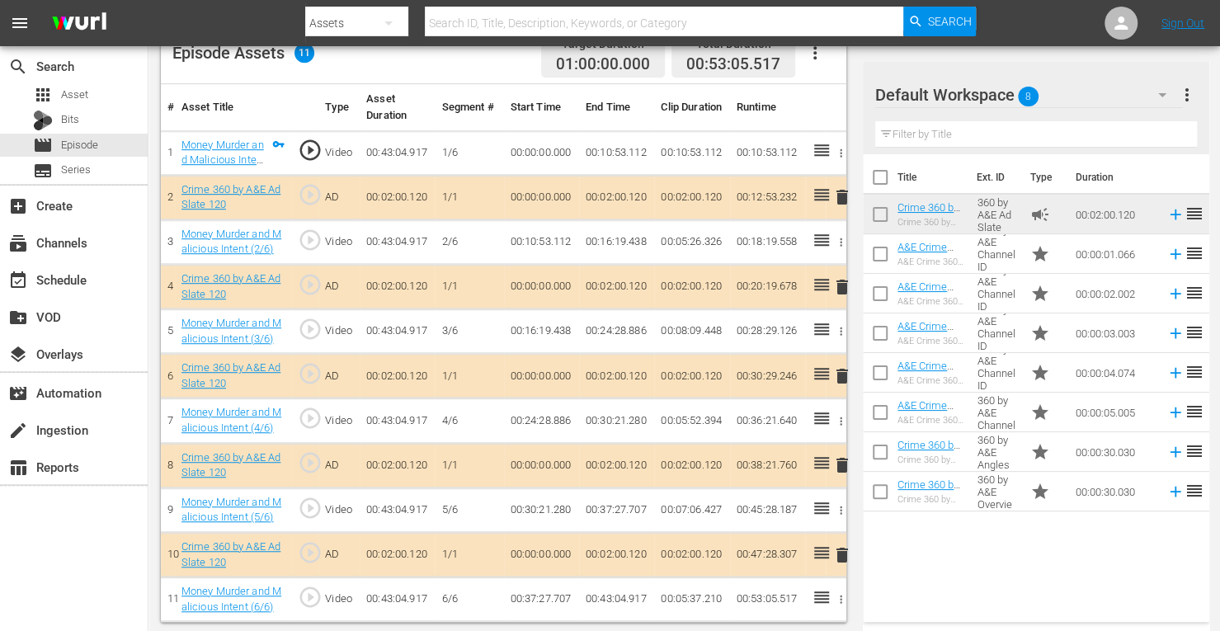
click at [843, 374] on span "delete" at bounding box center [842, 376] width 20 height 20
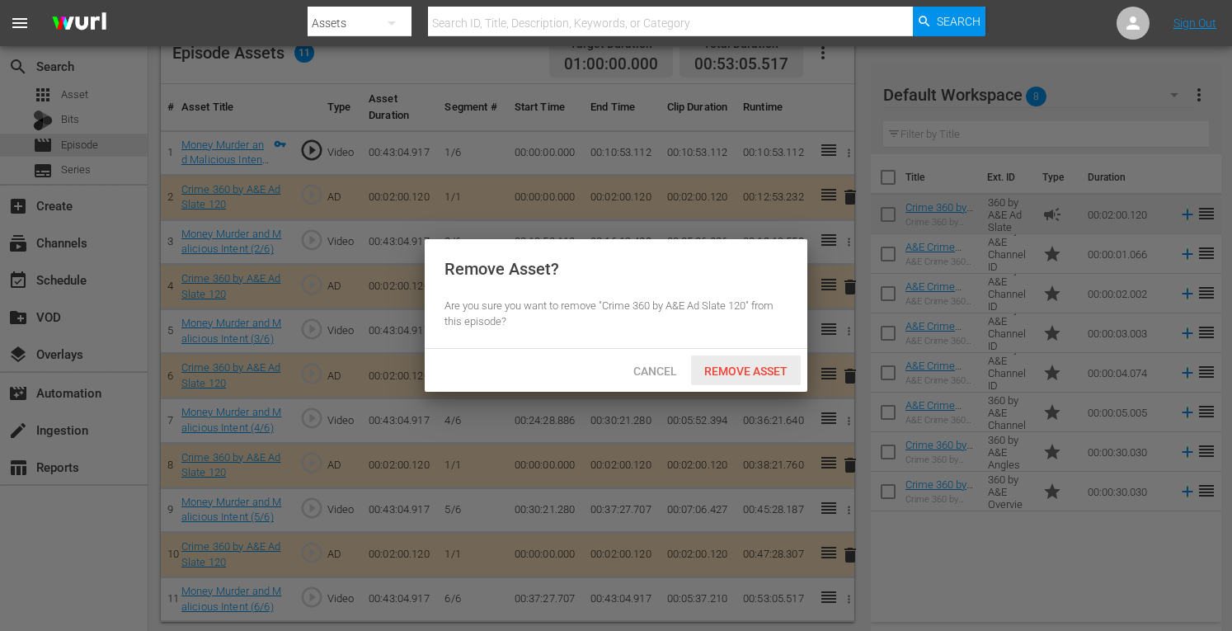
click at [757, 365] on span "Remove Asset" at bounding box center [746, 371] width 110 height 13
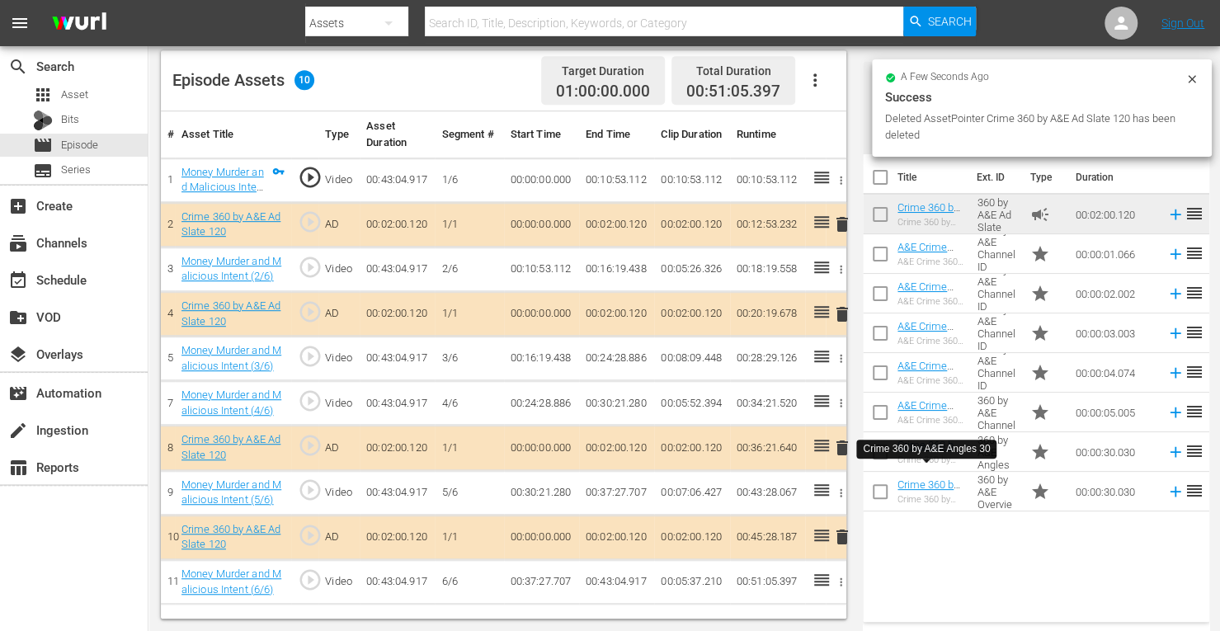
scroll to position [429, 0]
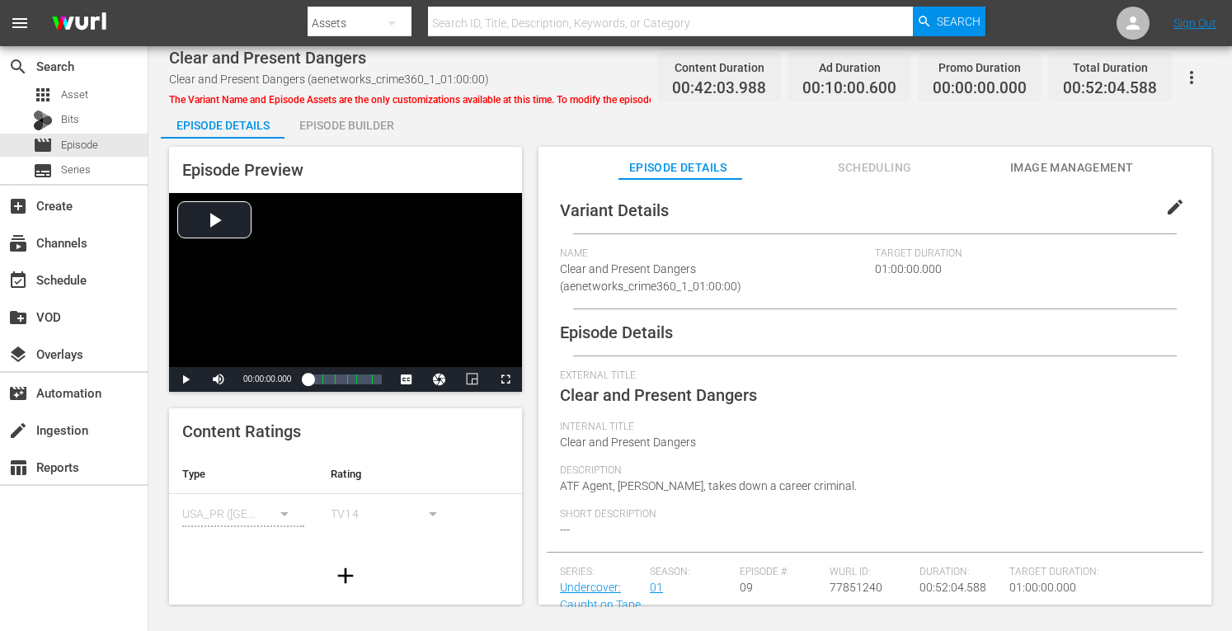
click at [353, 130] on div "Episode Builder" at bounding box center [347, 126] width 124 height 40
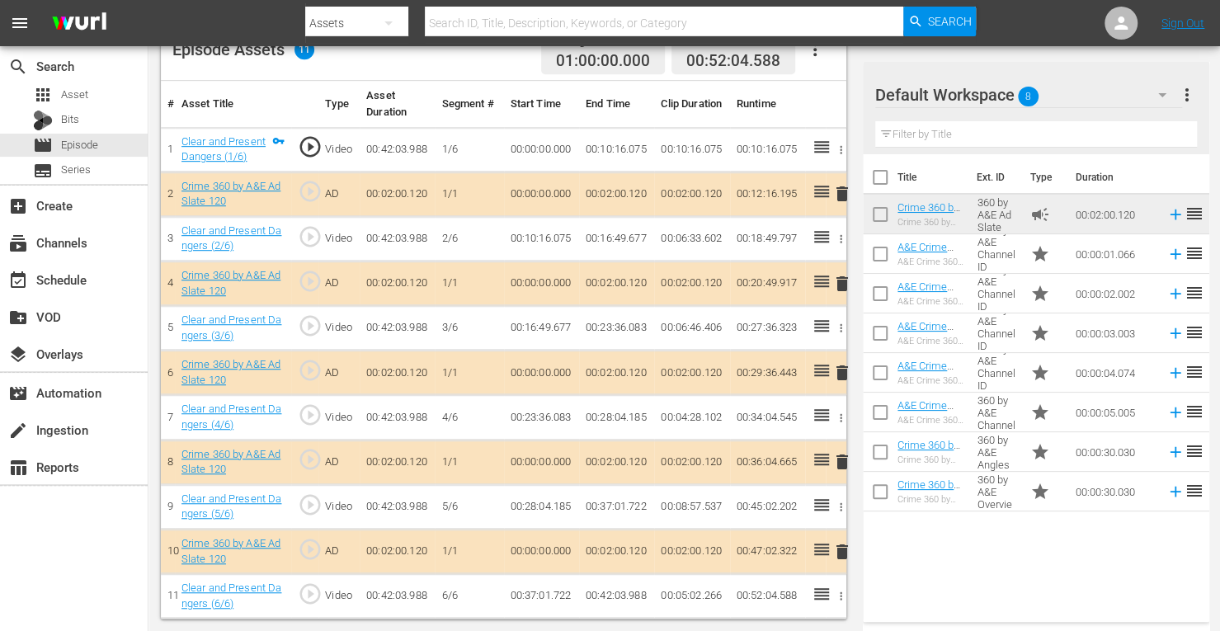
scroll to position [457, 0]
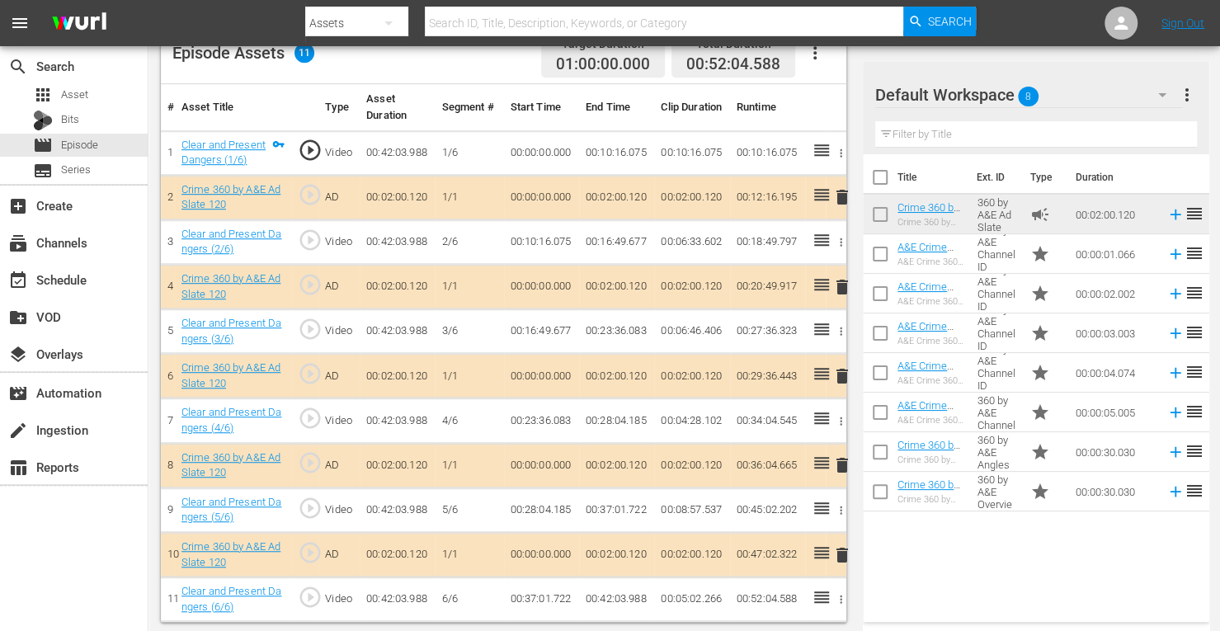
click at [841, 372] on span "delete" at bounding box center [842, 376] width 20 height 20
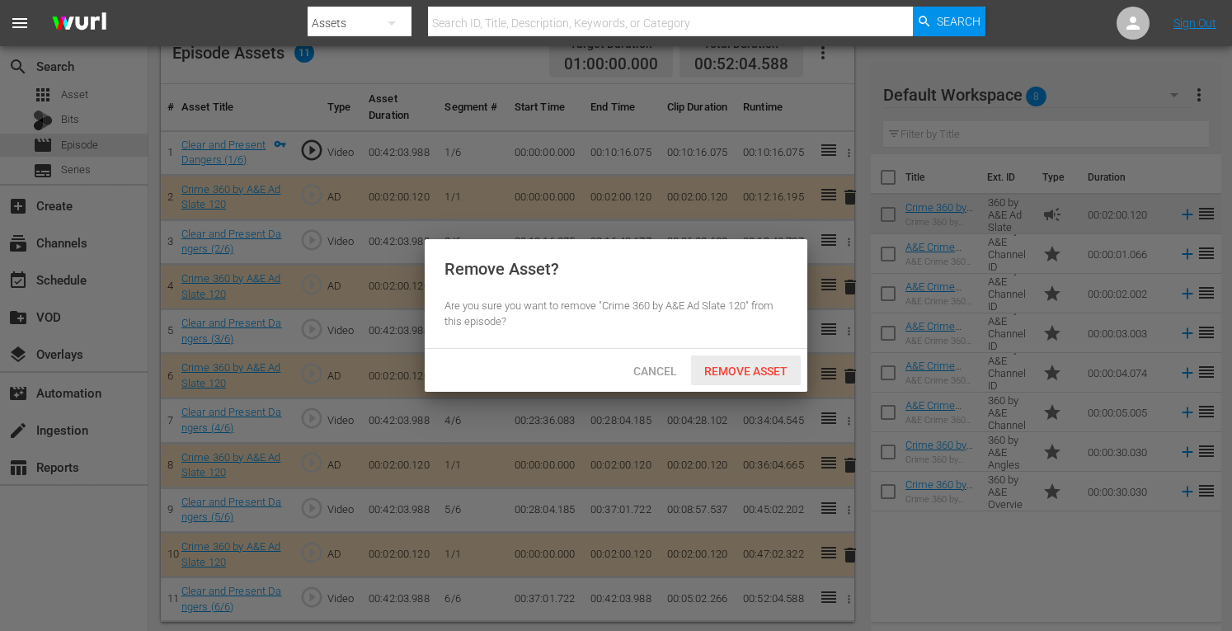
click at [747, 373] on span "Remove Asset" at bounding box center [746, 371] width 110 height 13
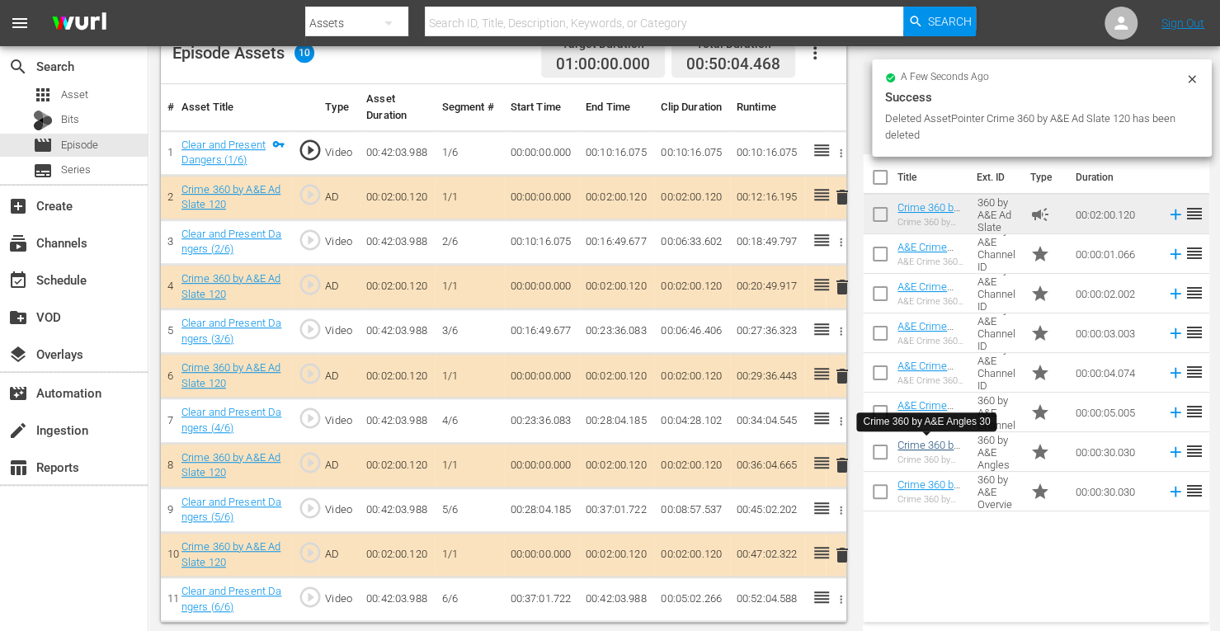
scroll to position [429, 0]
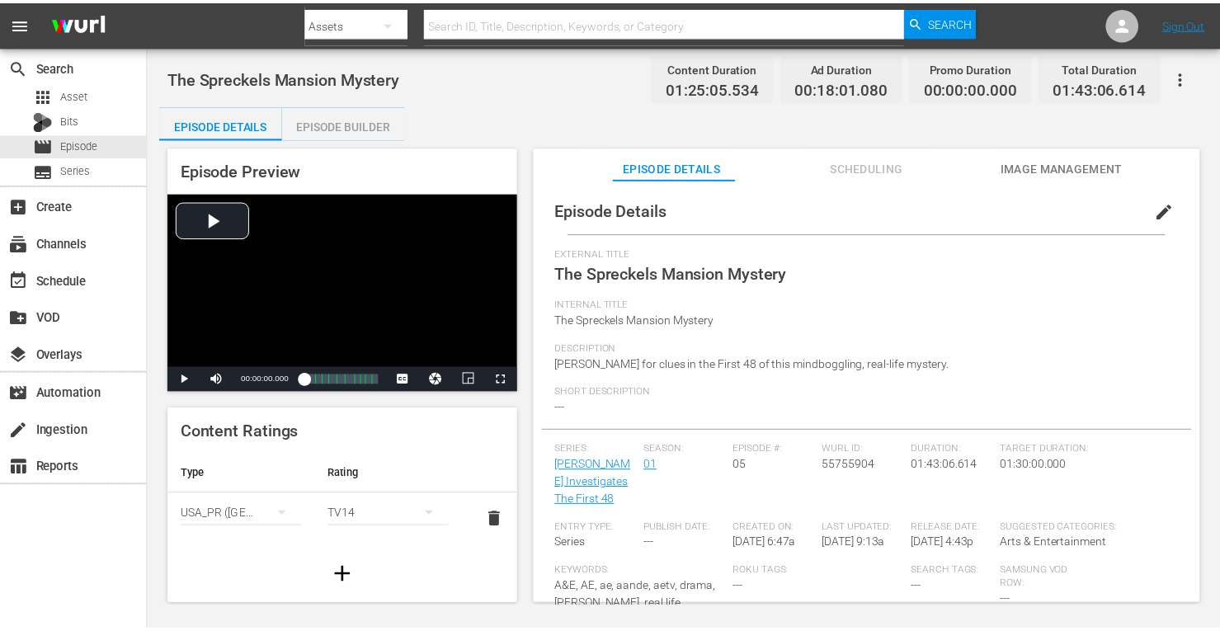
scroll to position [276, 0]
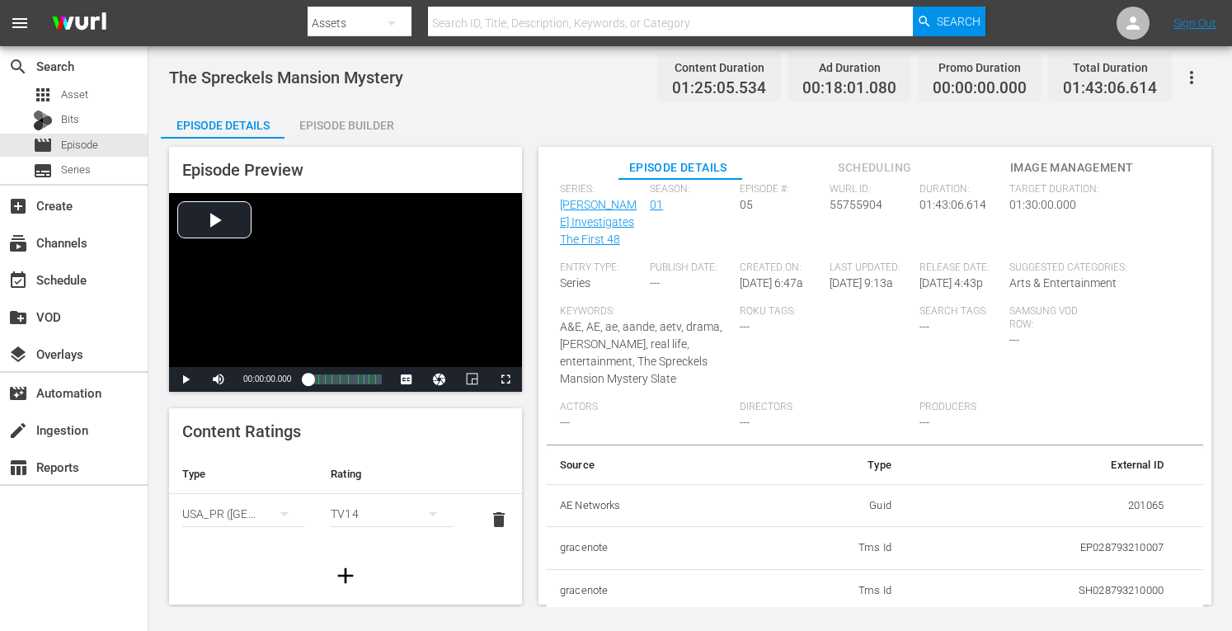
click at [361, 127] on div "Episode Builder" at bounding box center [347, 126] width 124 height 40
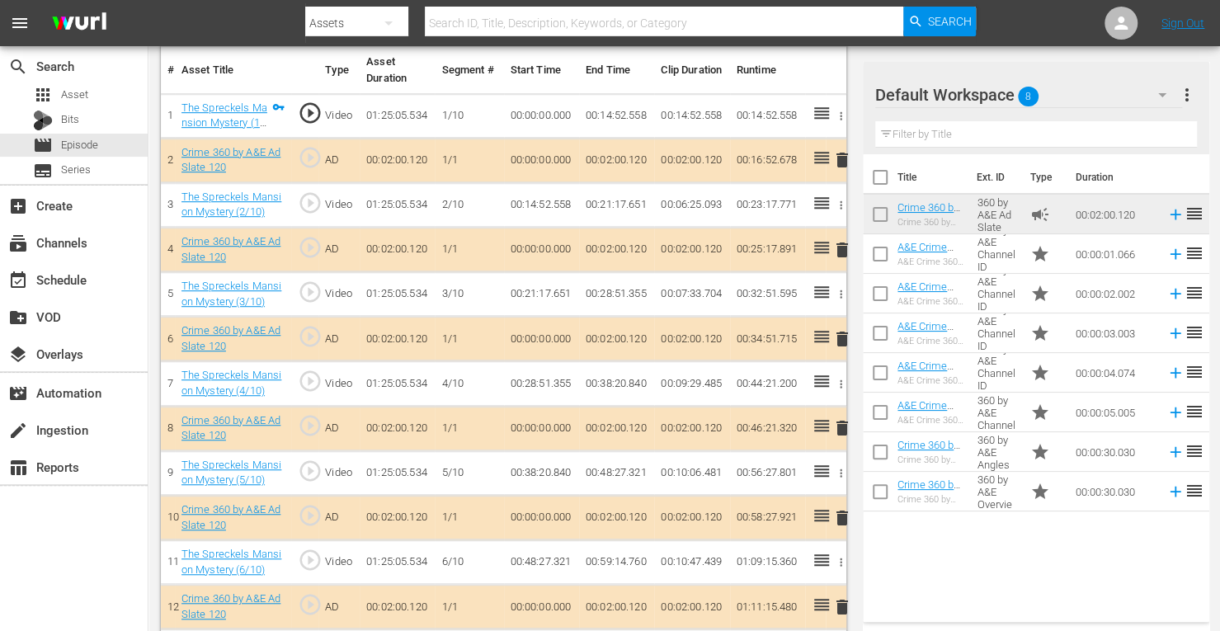
scroll to position [475, 0]
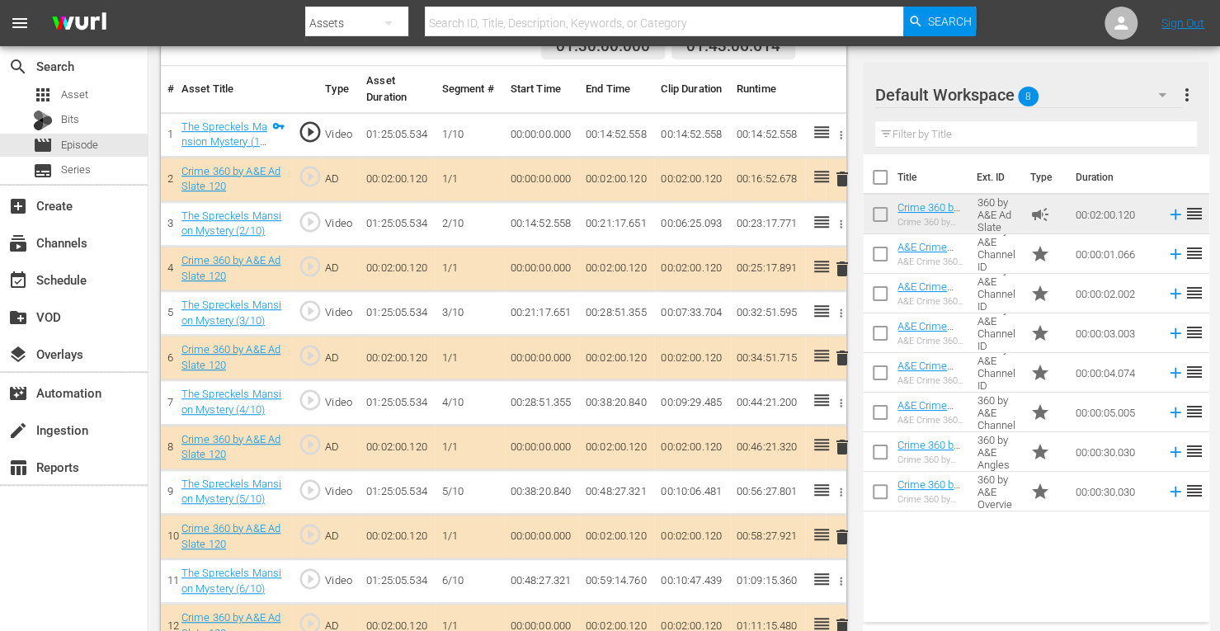
click at [840, 264] on span "delete" at bounding box center [842, 269] width 20 height 20
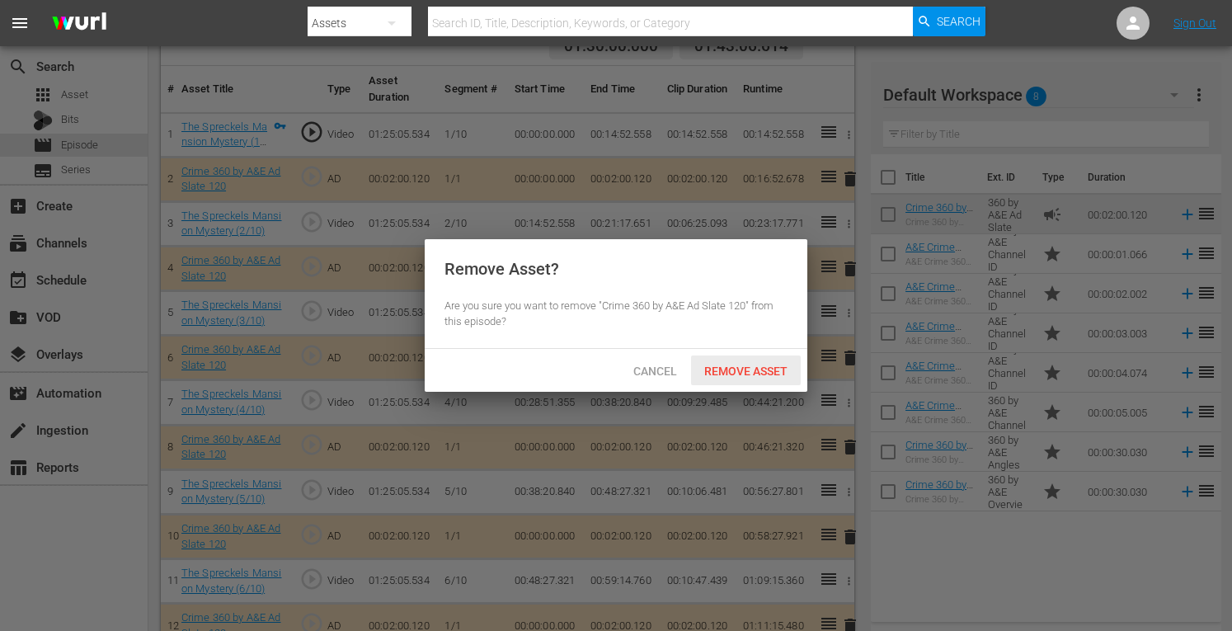
click at [734, 360] on div "Remove Asset" at bounding box center [746, 371] width 110 height 31
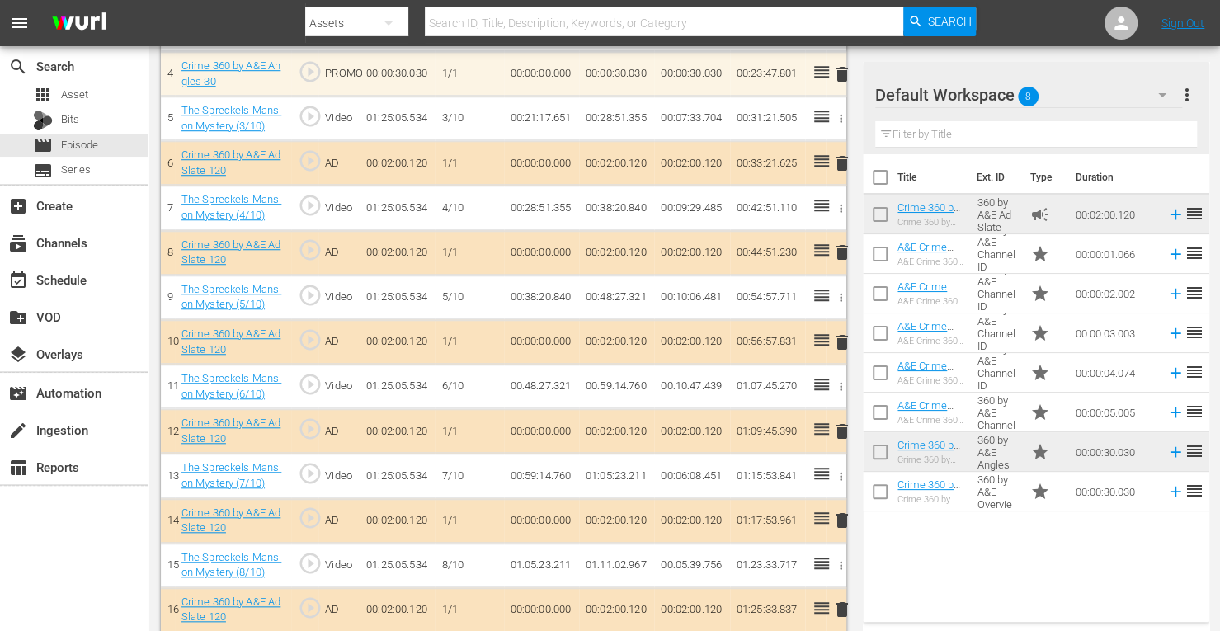
scroll to position [673, 0]
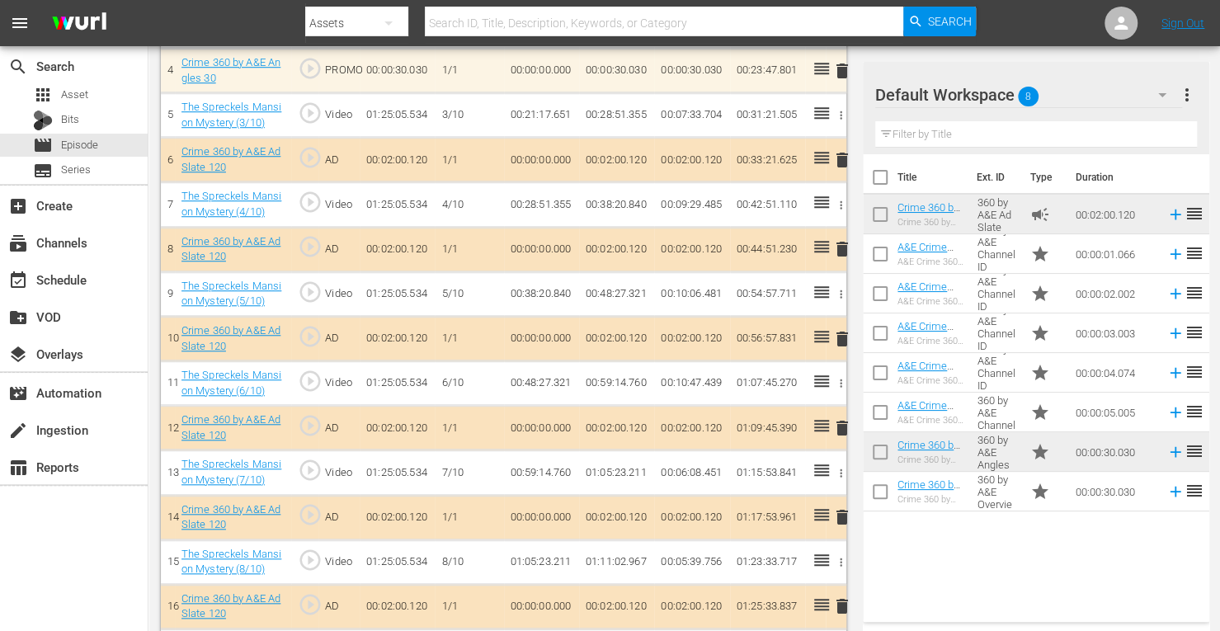
click at [842, 421] on span "delete" at bounding box center [842, 428] width 20 height 20
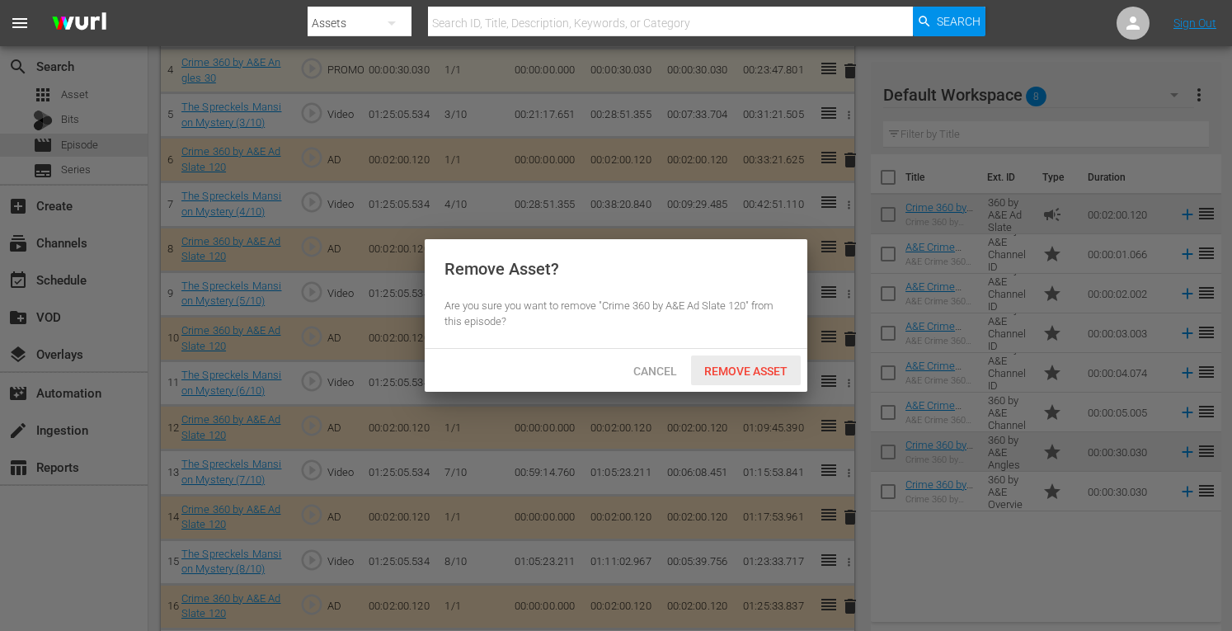
click at [755, 372] on span "Remove Asset" at bounding box center [746, 371] width 110 height 13
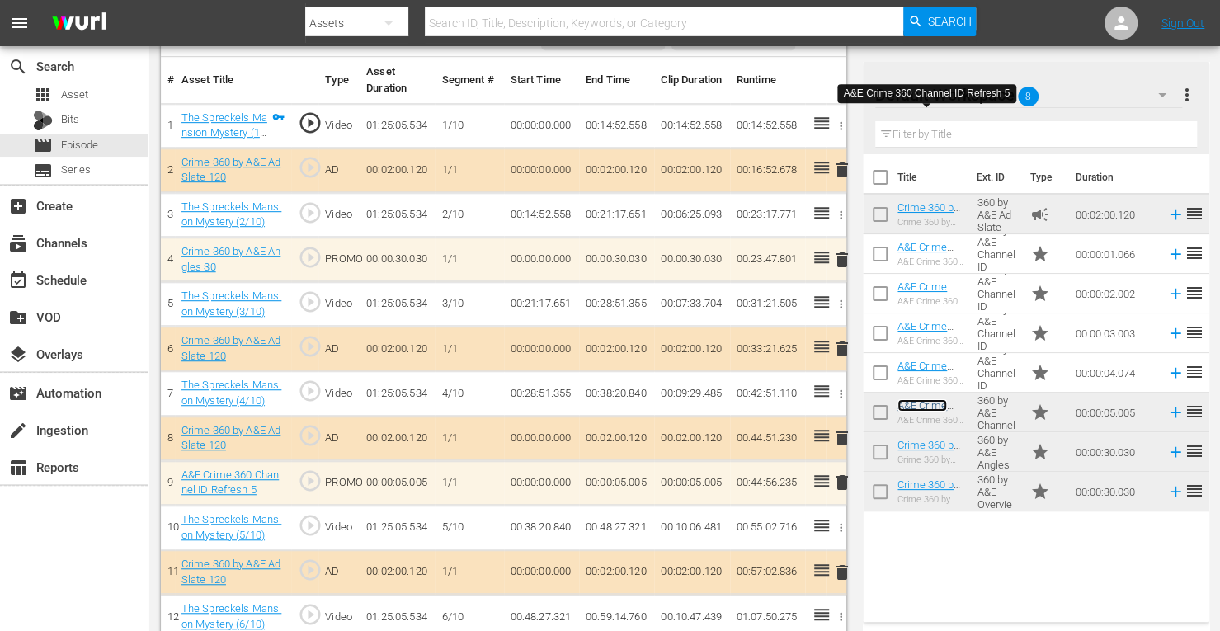
scroll to position [502, 0]
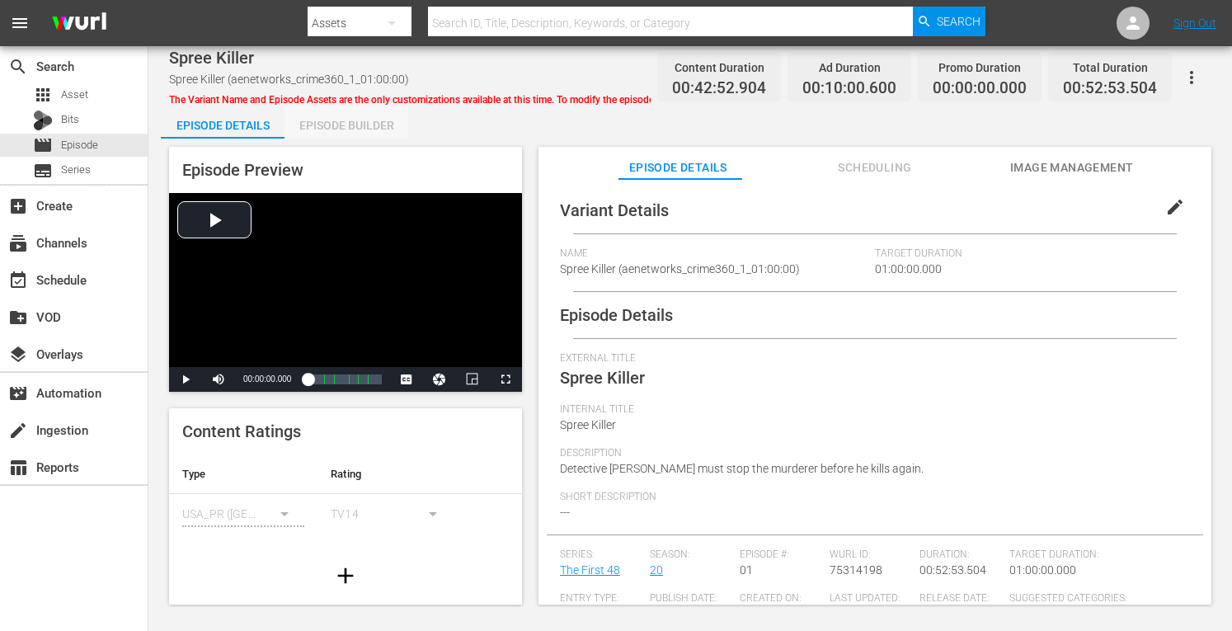
click at [333, 129] on div "Episode Builder" at bounding box center [347, 126] width 124 height 40
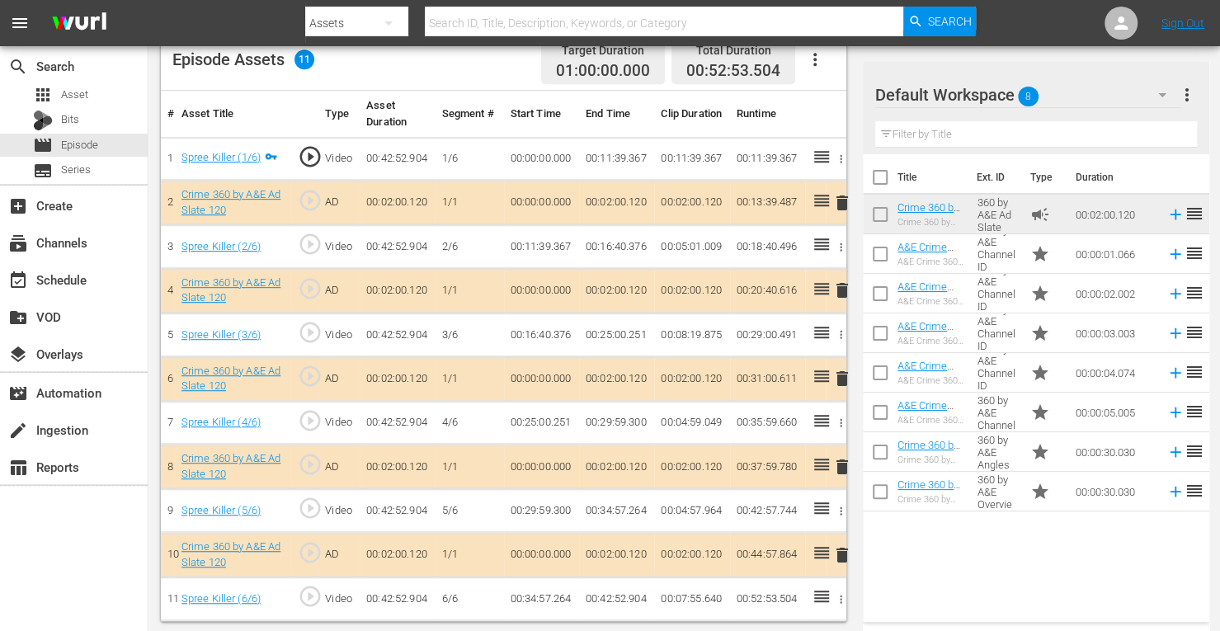
scroll to position [447, 0]
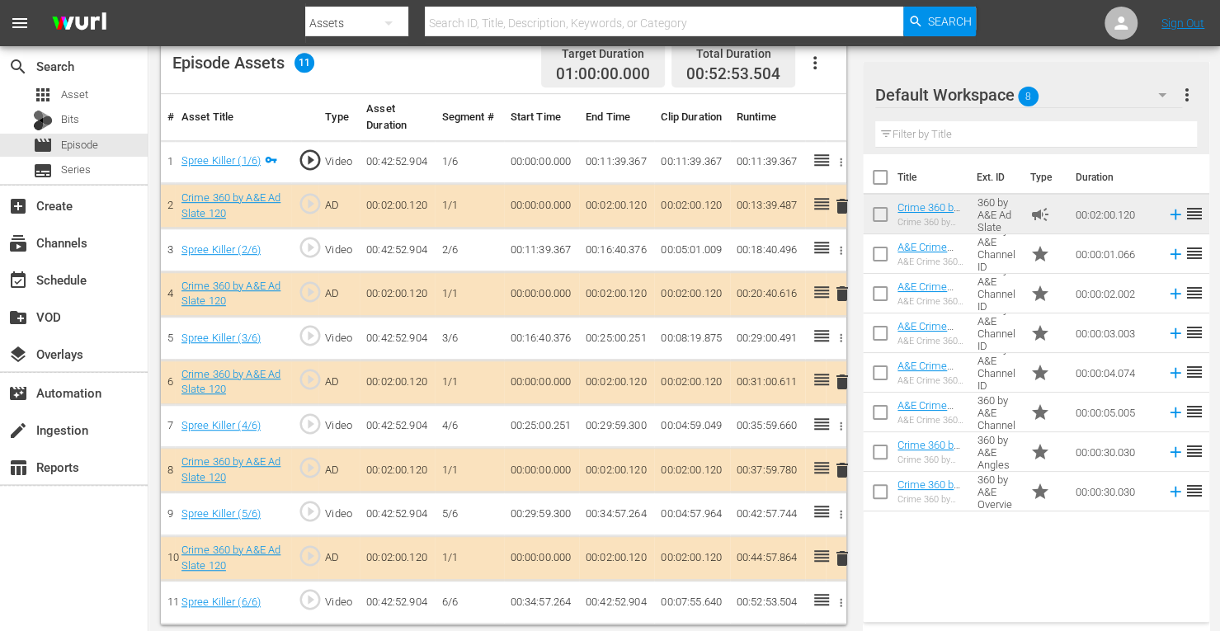
click at [841, 289] on span "delete" at bounding box center [842, 294] width 20 height 20
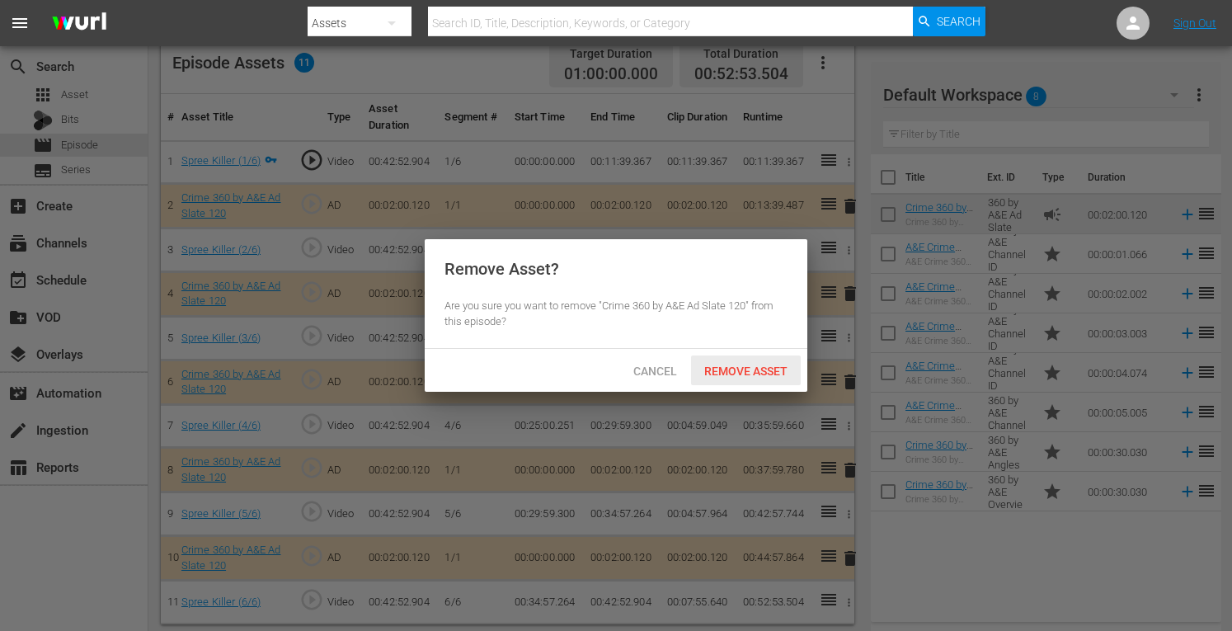
click at [750, 375] on span "Remove Asset" at bounding box center [746, 371] width 110 height 13
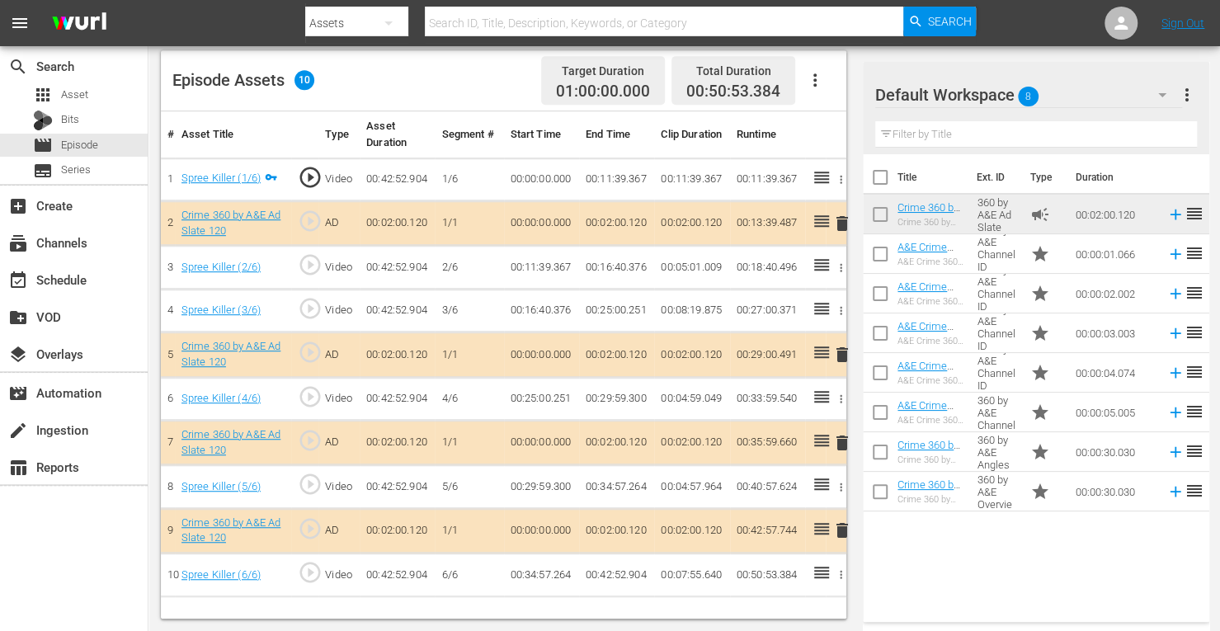
scroll to position [429, 0]
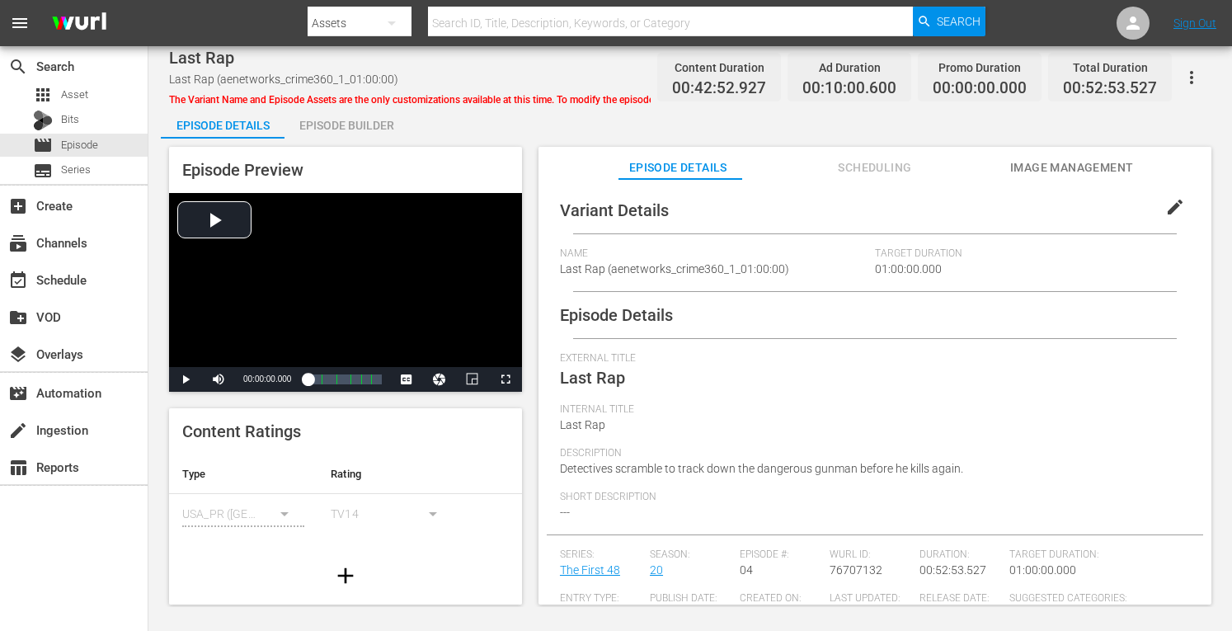
click at [360, 131] on div "Episode Builder" at bounding box center [347, 126] width 124 height 40
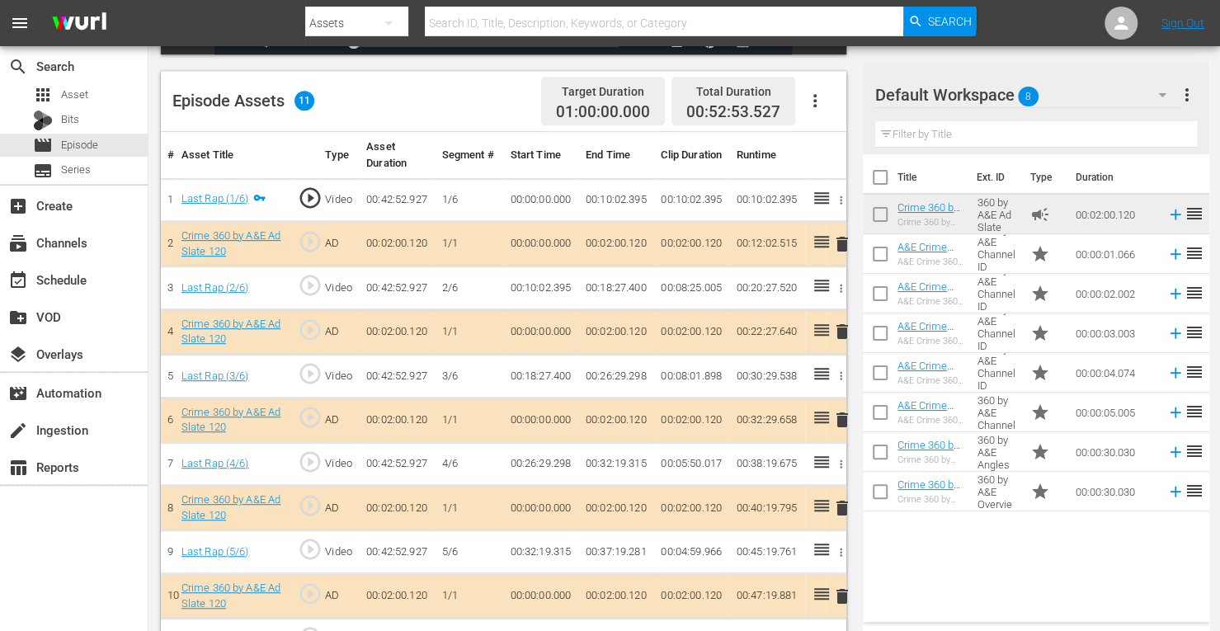
scroll to position [447, 0]
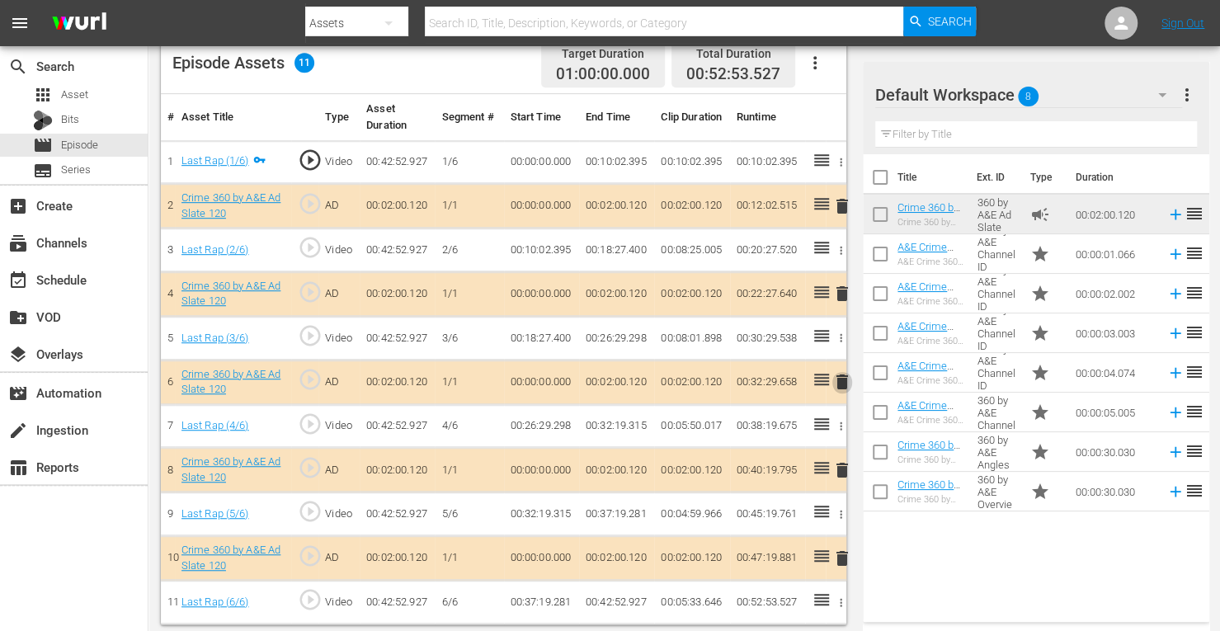
click at [843, 380] on span "delete" at bounding box center [842, 382] width 20 height 20
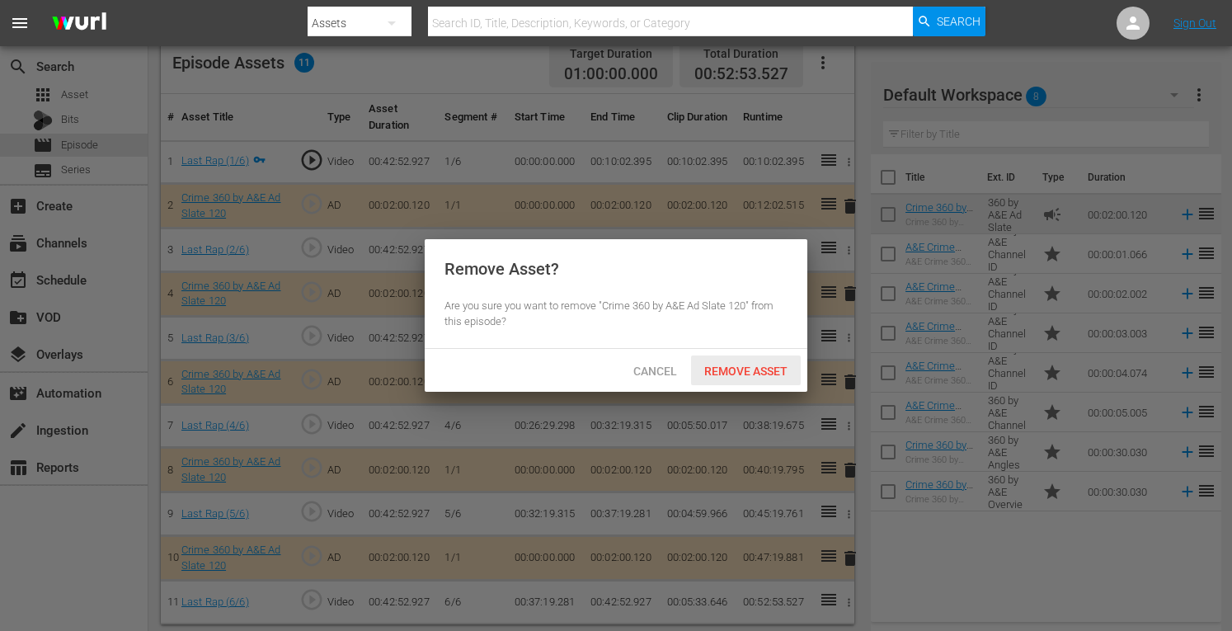
click at [761, 372] on span "Remove Asset" at bounding box center [746, 371] width 110 height 13
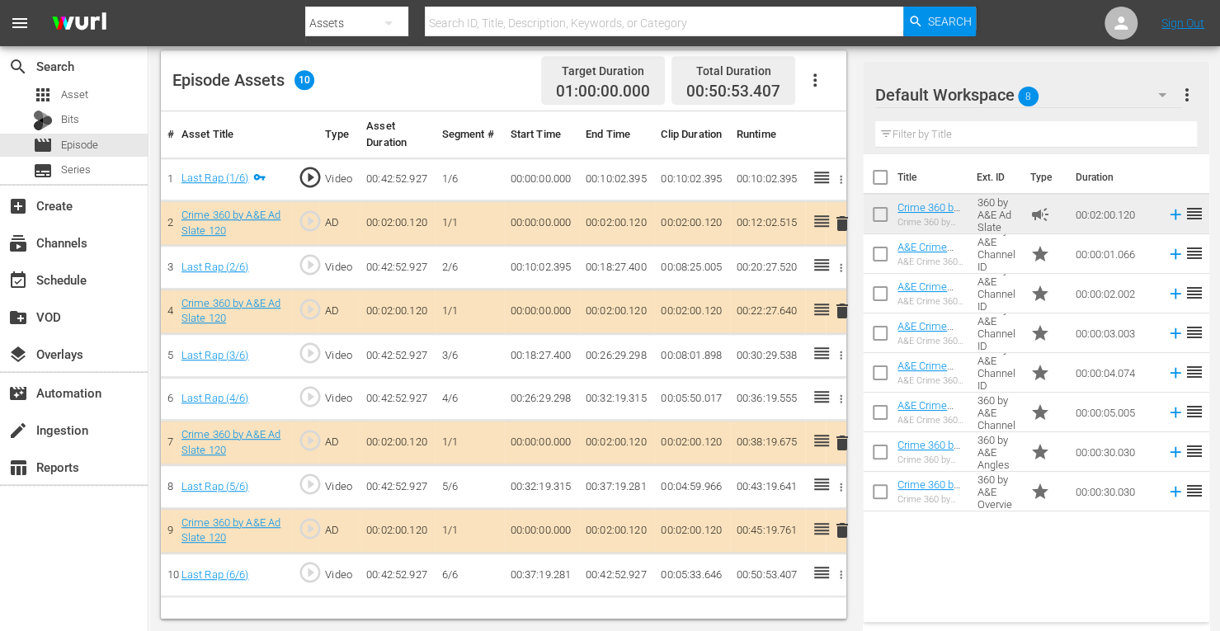
scroll to position [429, 0]
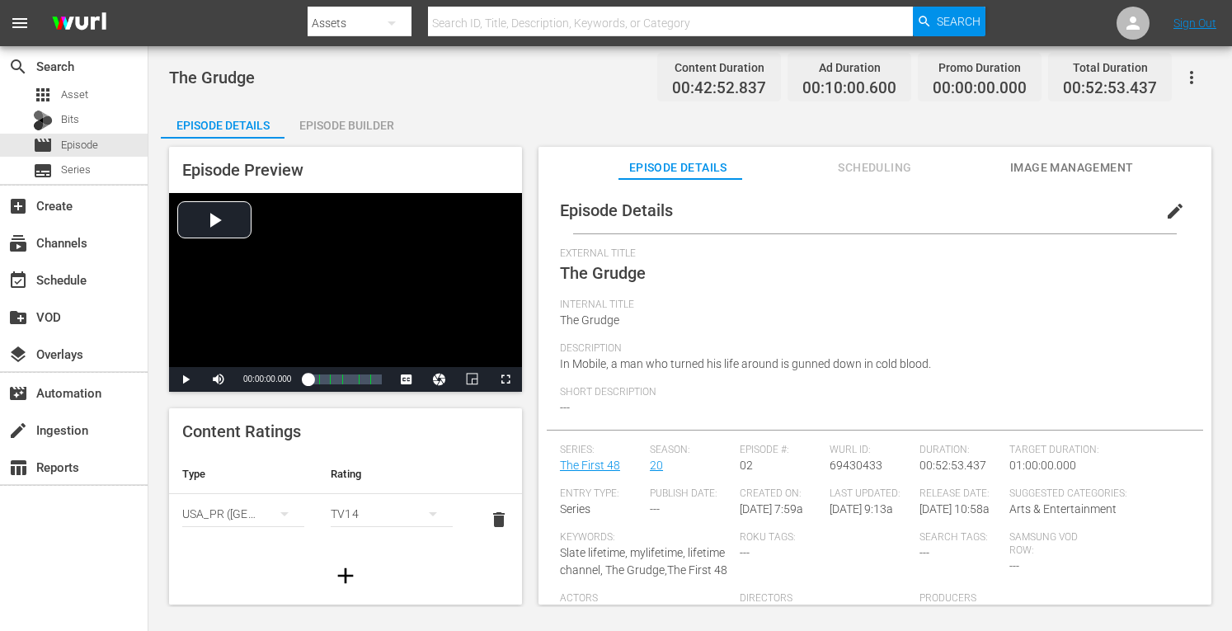
click at [347, 120] on div "Episode Builder" at bounding box center [347, 126] width 124 height 40
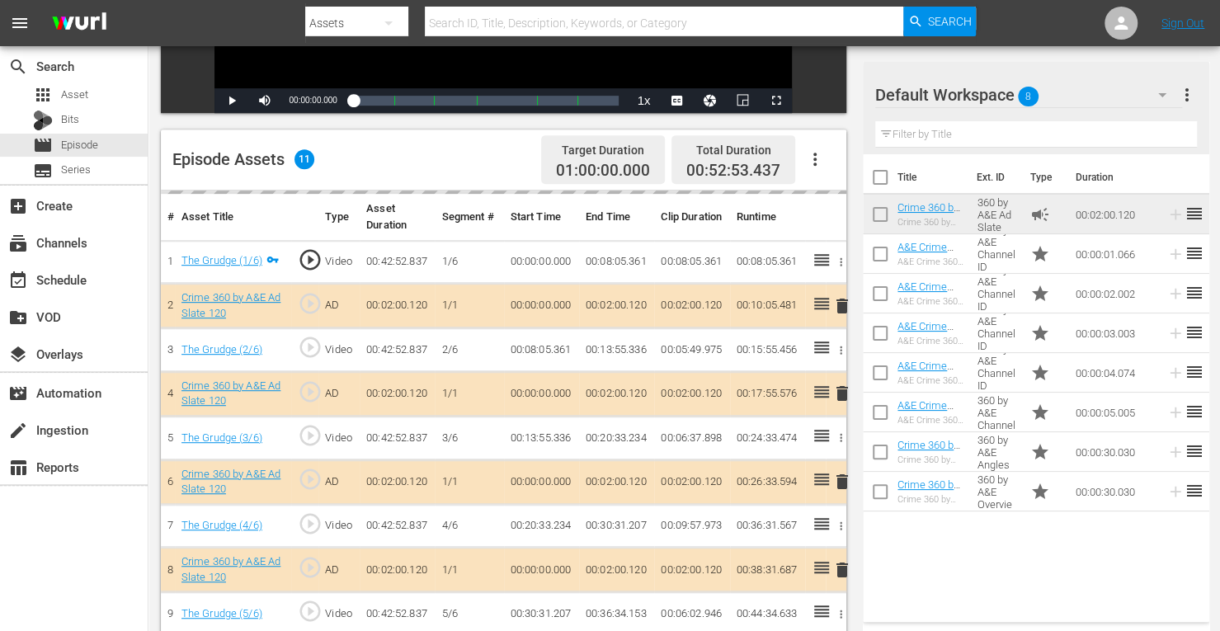
scroll to position [366, 0]
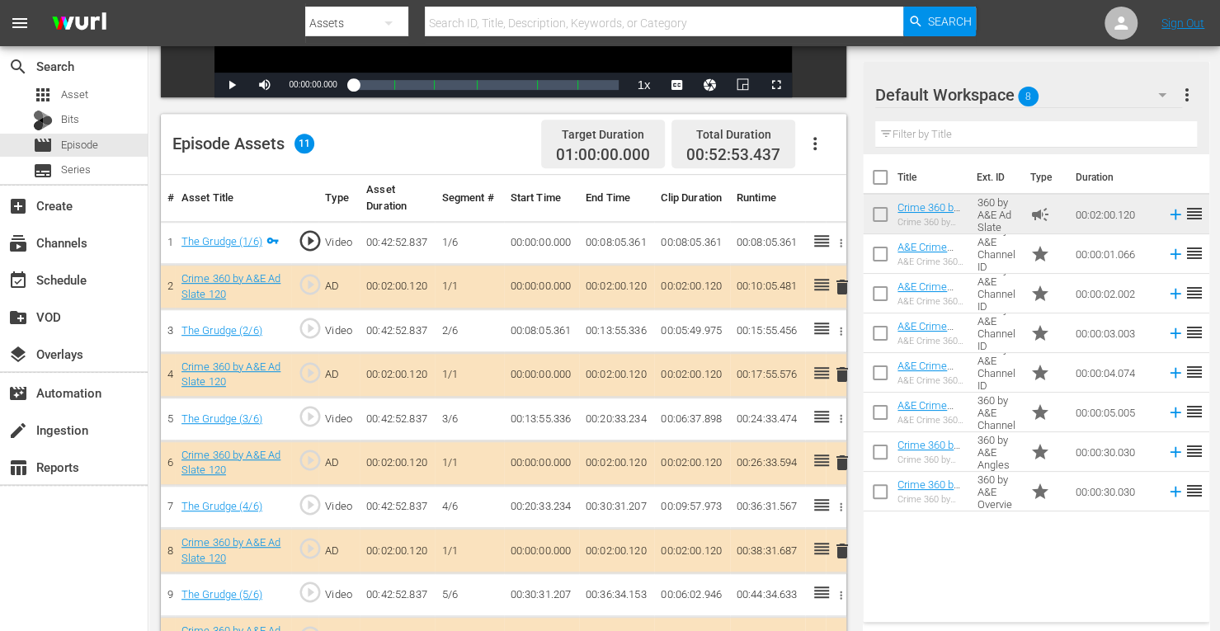
click at [841, 376] on span "delete" at bounding box center [842, 375] width 20 height 20
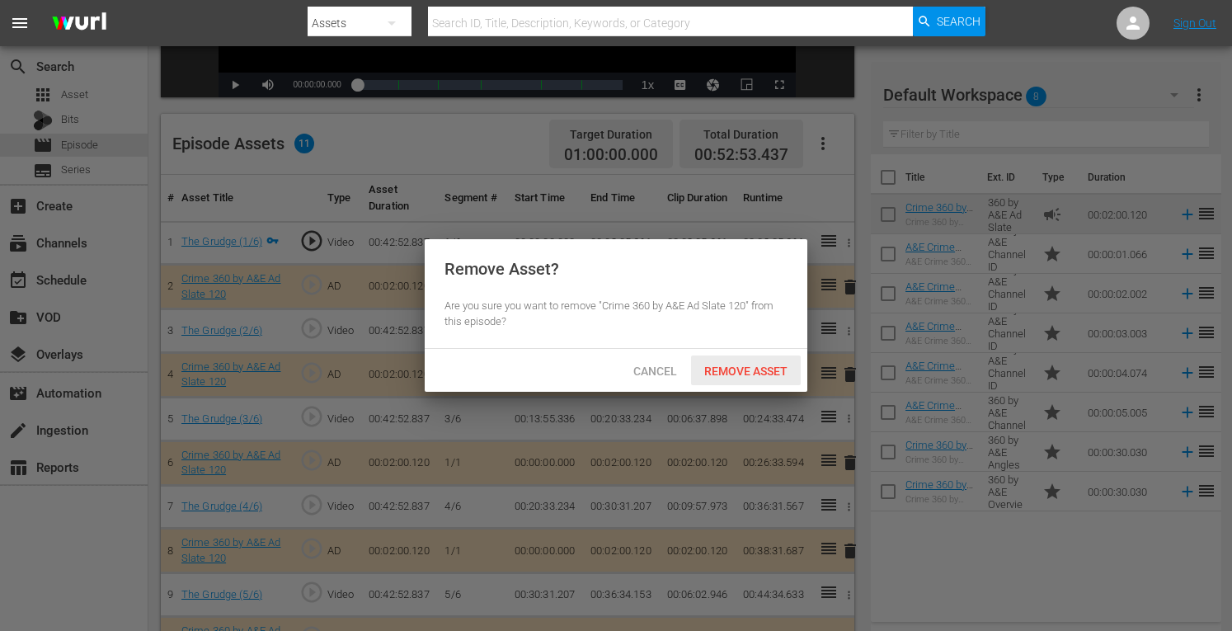
click at [765, 380] on div "Remove Asset" at bounding box center [746, 371] width 110 height 31
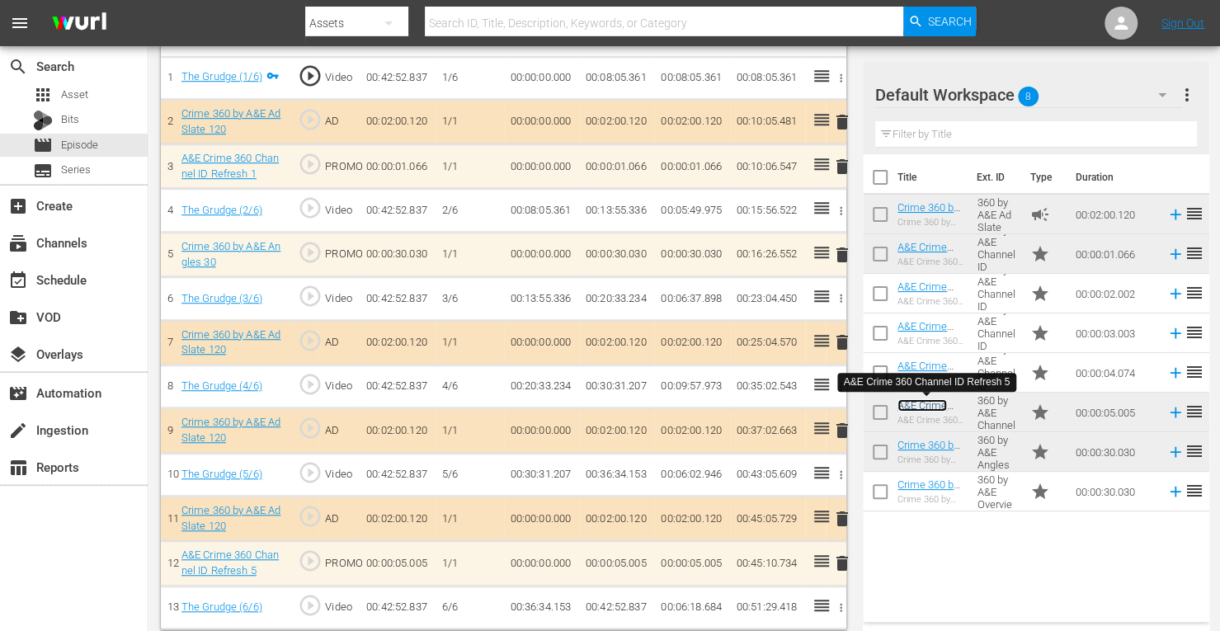
scroll to position [535, 0]
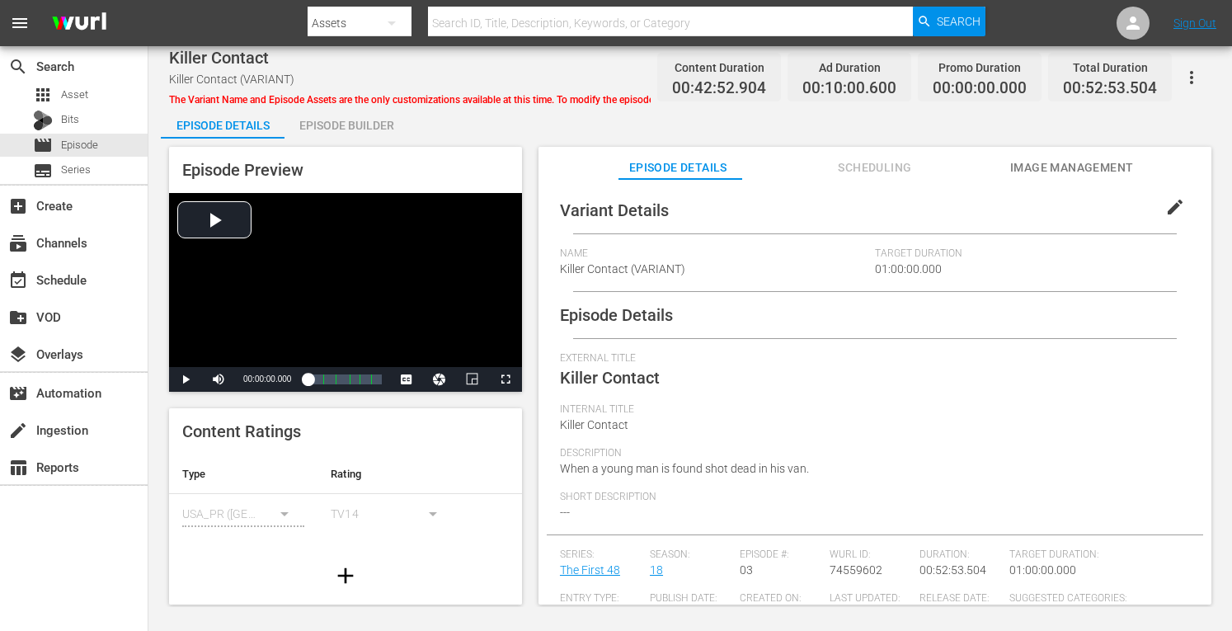
click at [350, 124] on div "Episode Builder" at bounding box center [347, 126] width 124 height 40
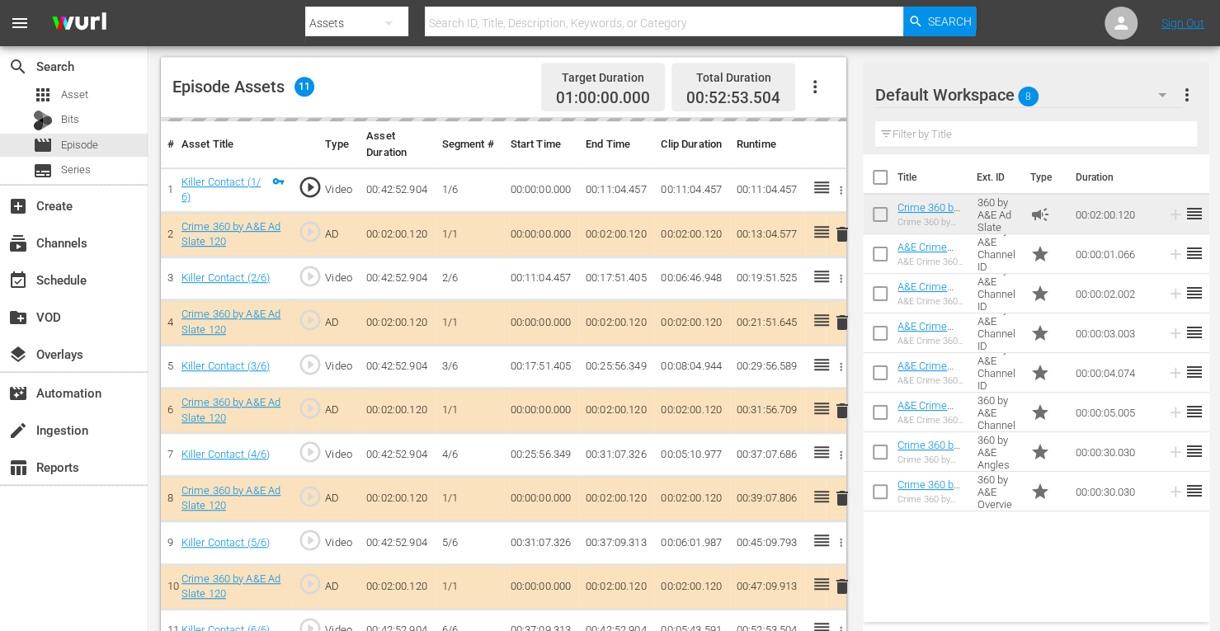
scroll to position [437, 0]
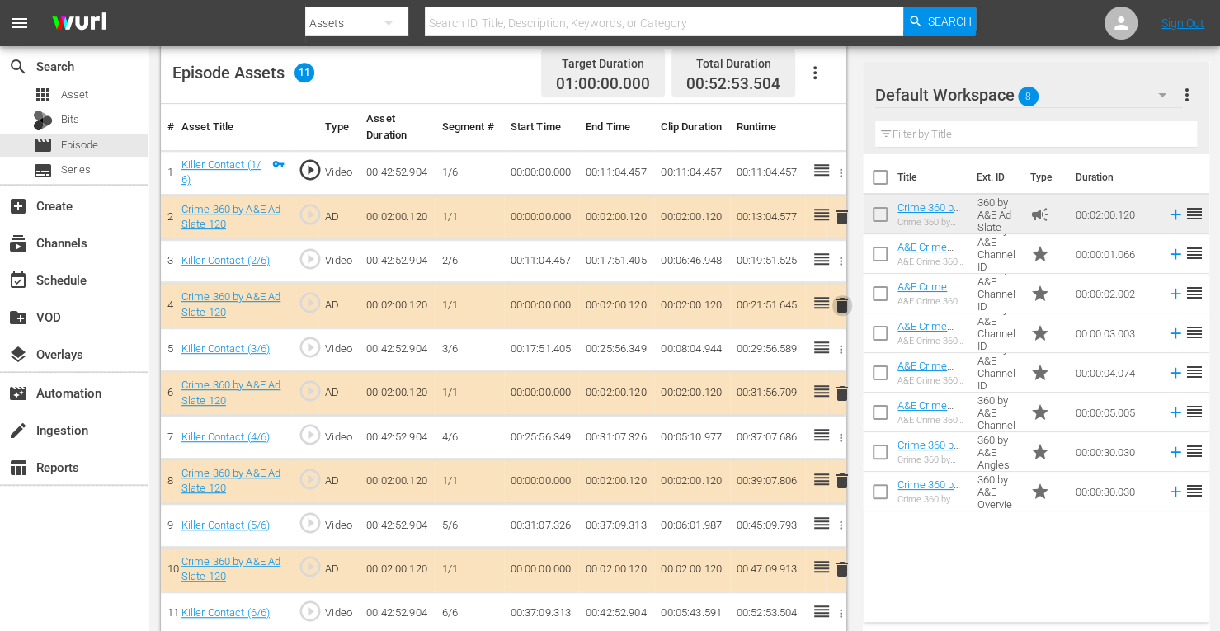
click at [843, 305] on span "delete" at bounding box center [842, 305] width 20 height 20
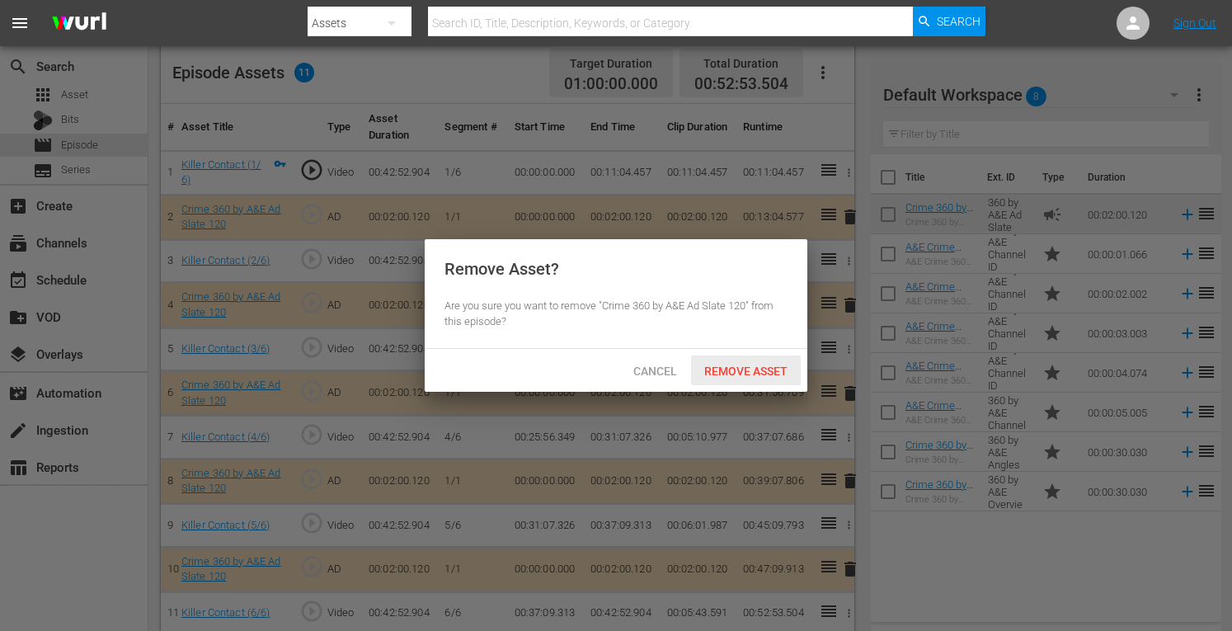
click at [734, 374] on span "Remove Asset" at bounding box center [746, 371] width 110 height 13
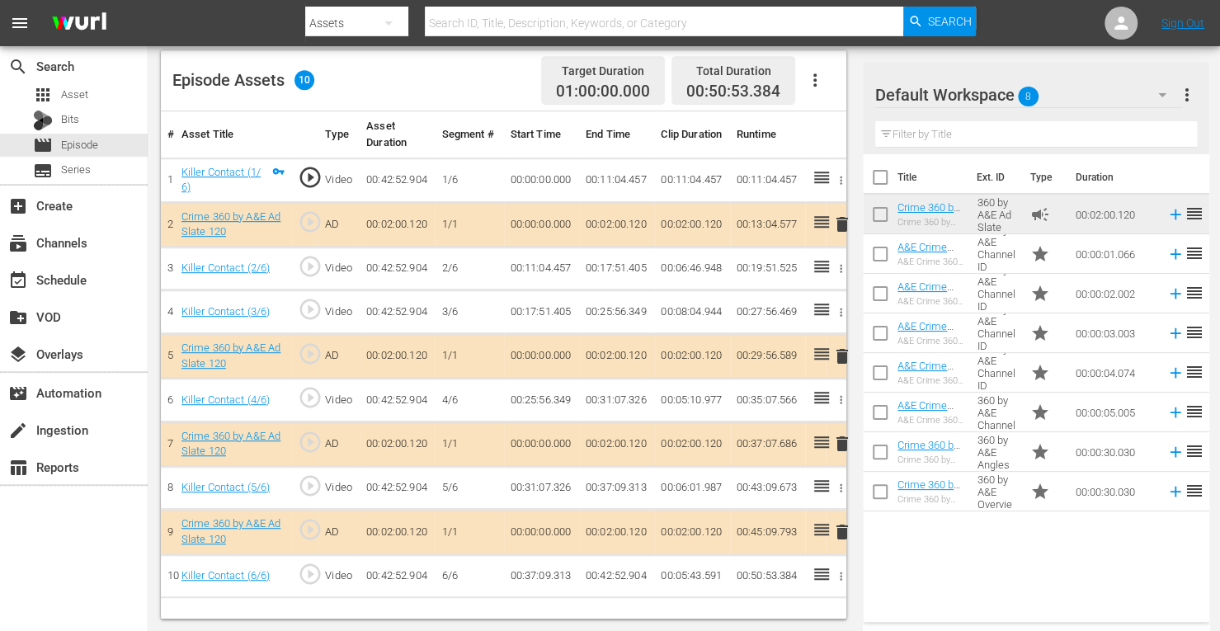
scroll to position [429, 0]
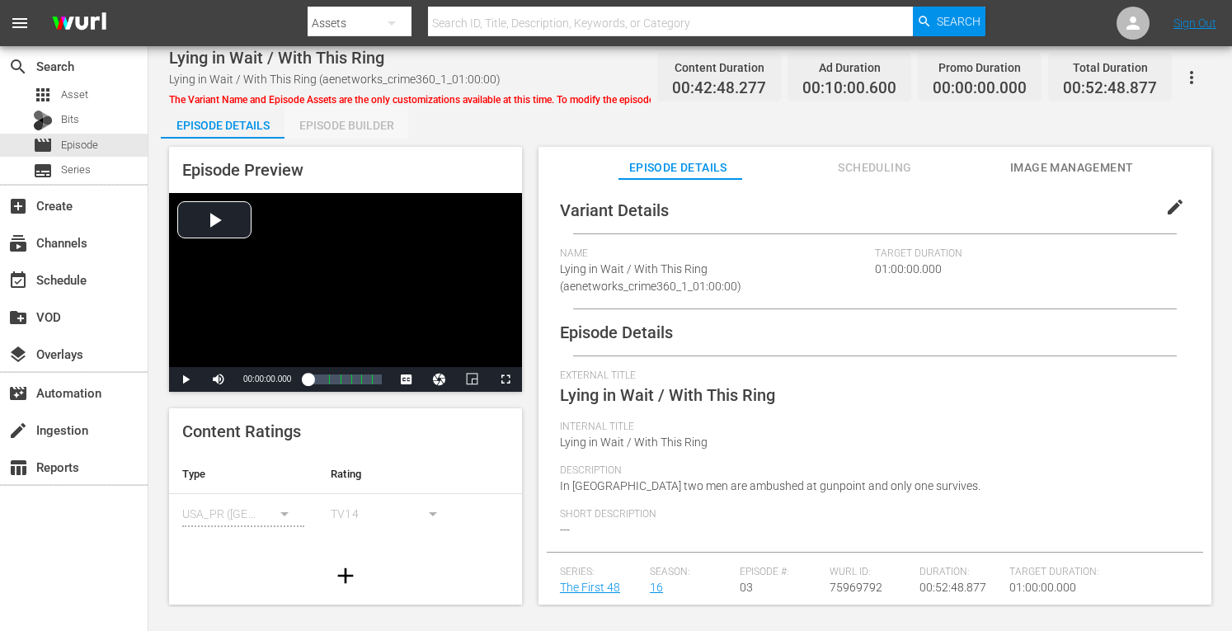
click at [356, 137] on div "Episode Builder" at bounding box center [347, 126] width 124 height 40
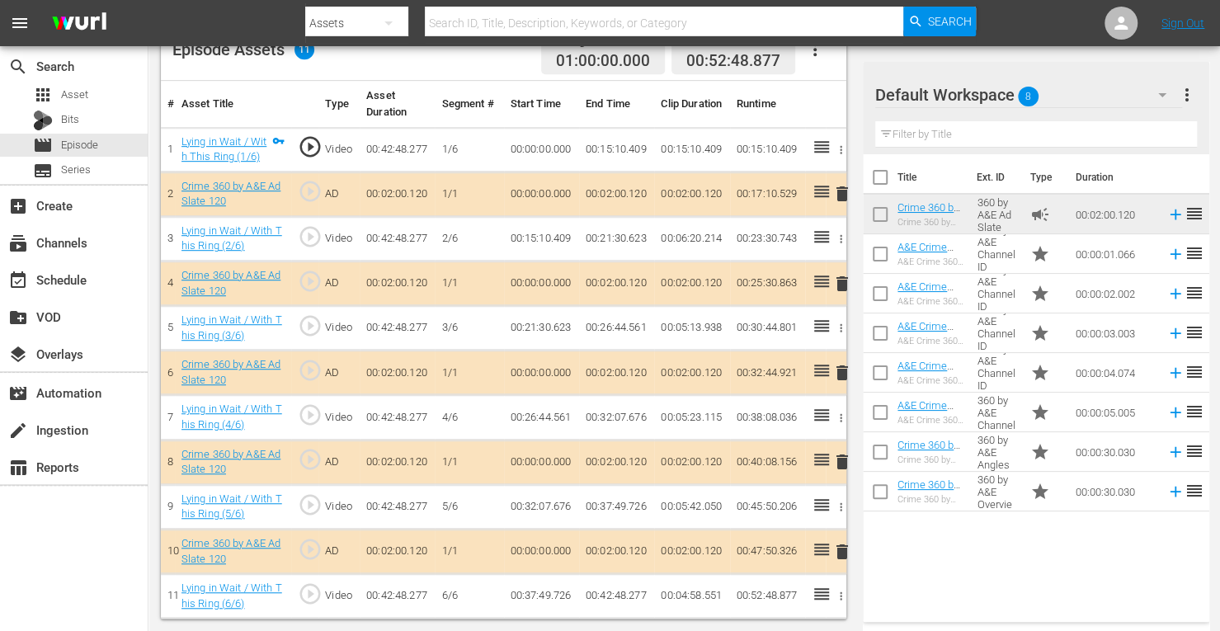
scroll to position [457, 0]
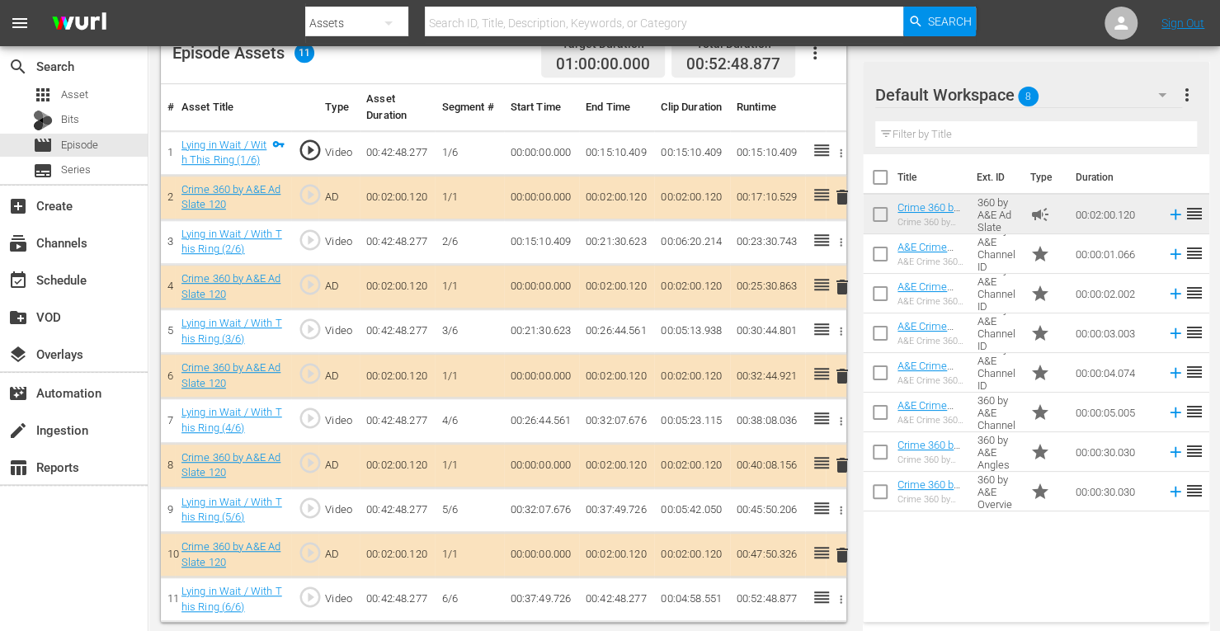
click at [840, 376] on span "delete" at bounding box center [842, 376] width 20 height 20
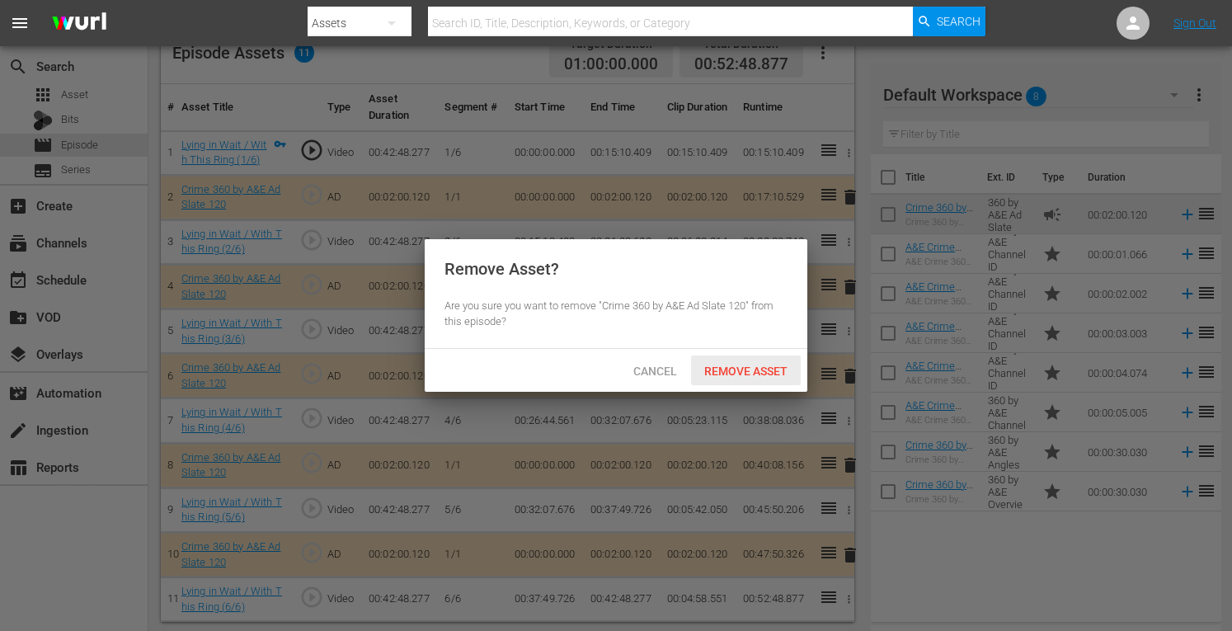
click at [765, 372] on span "Remove Asset" at bounding box center [746, 371] width 110 height 13
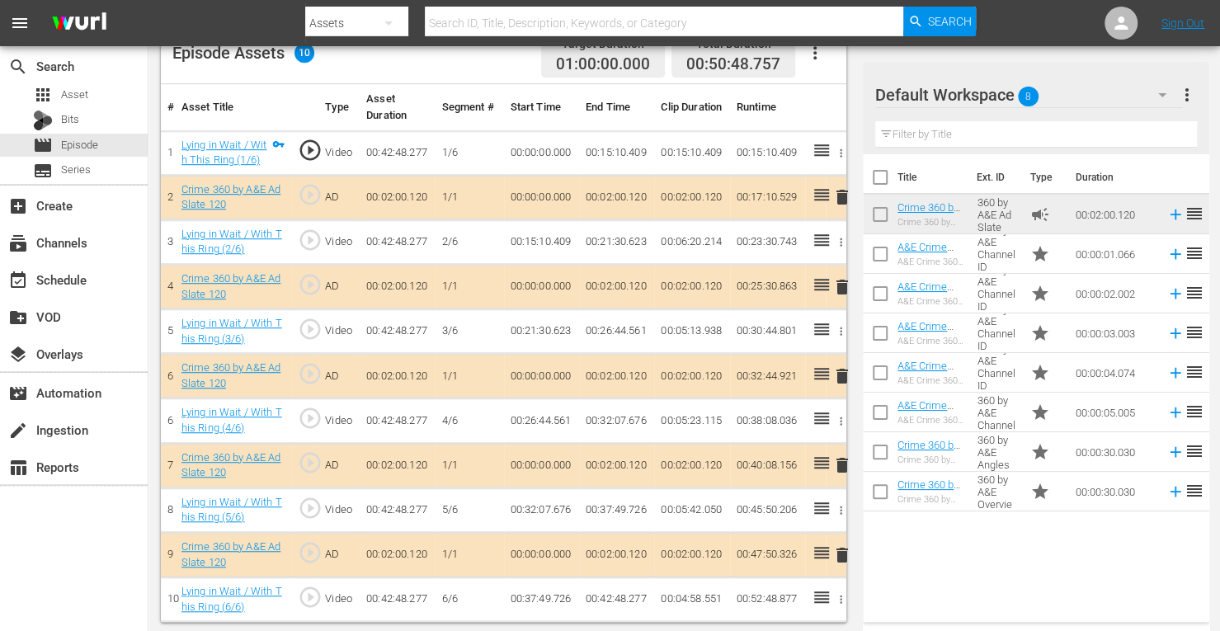
scroll to position [429, 0]
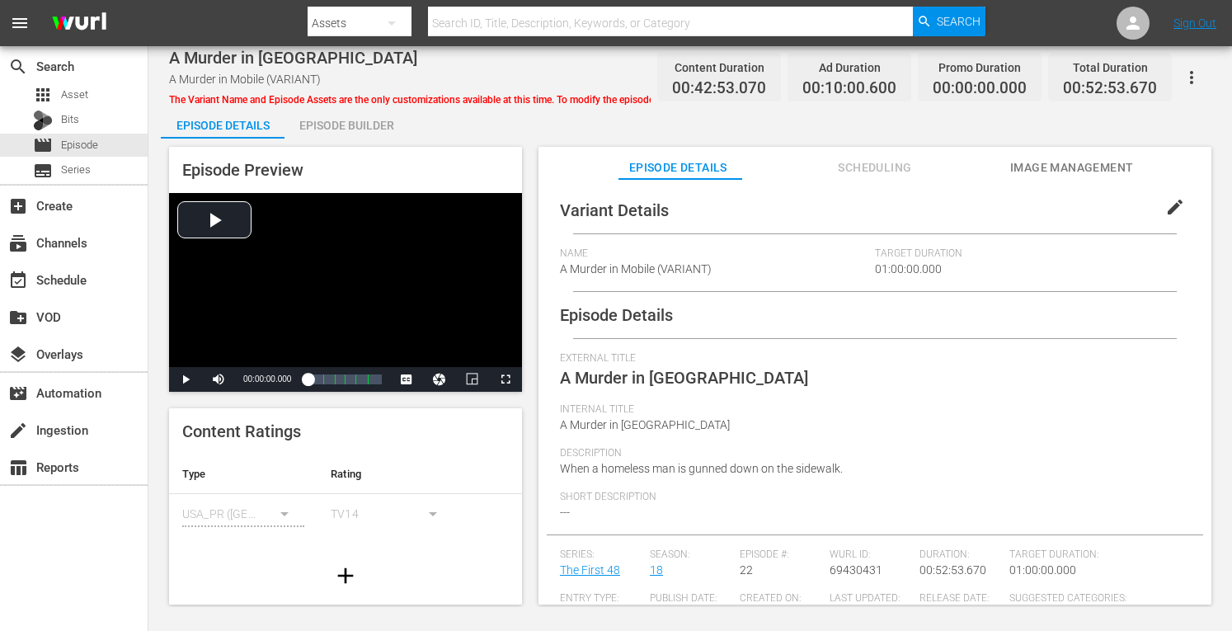
click at [379, 125] on div "Episode Builder" at bounding box center [347, 126] width 124 height 40
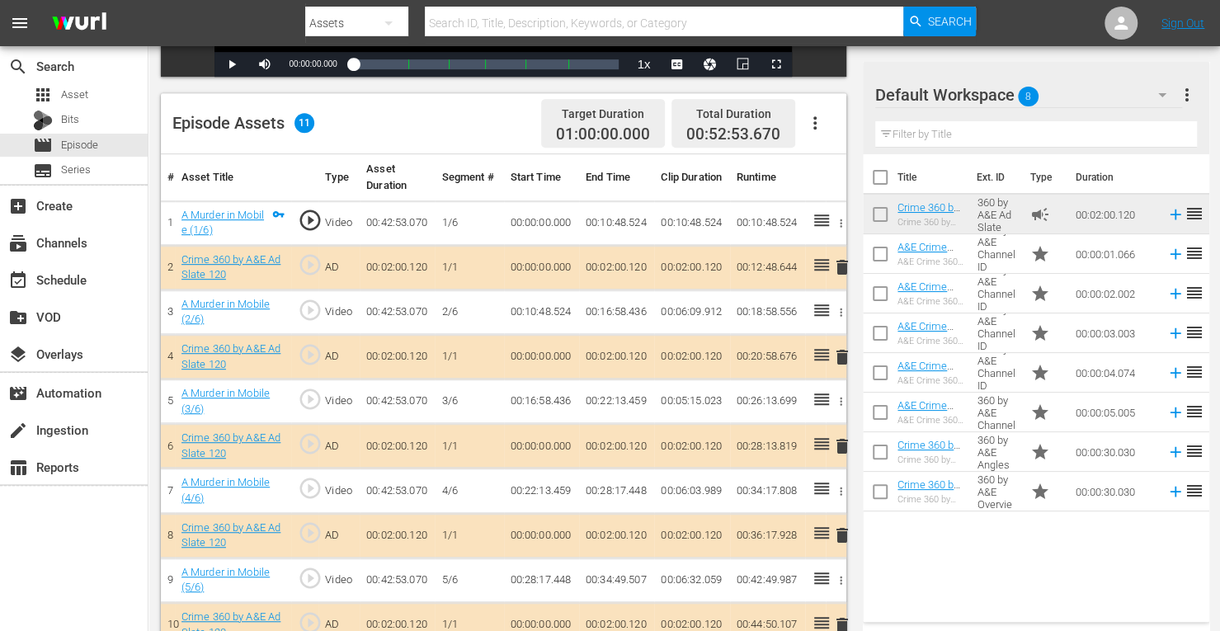
scroll to position [457, 0]
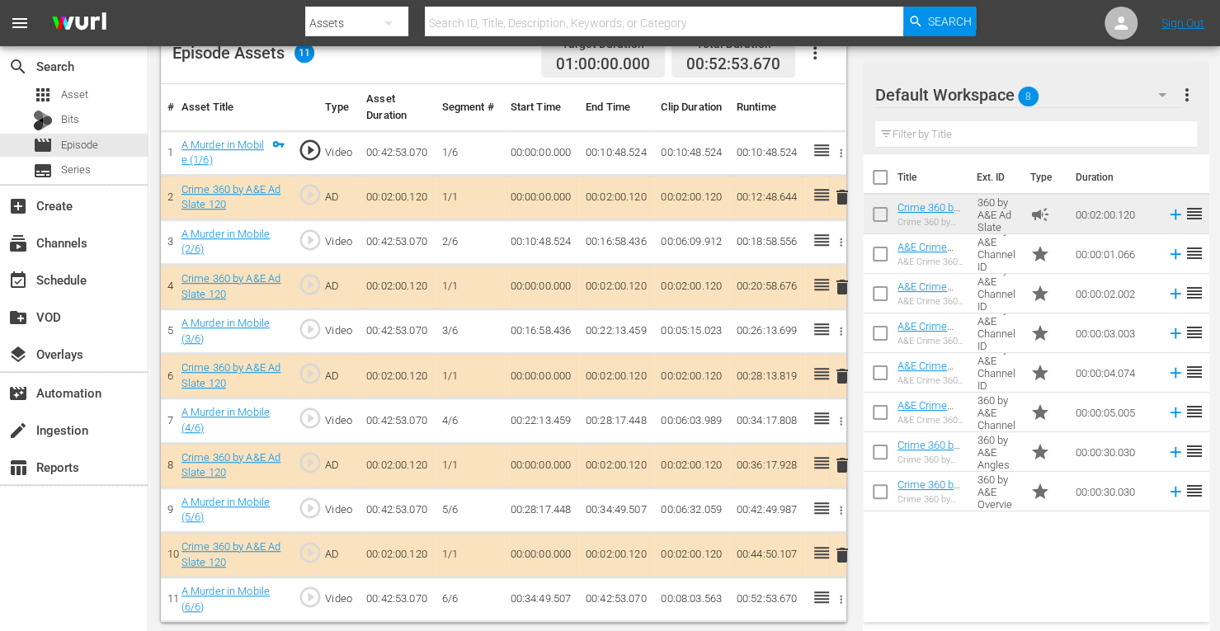
click at [840, 374] on span "delete" at bounding box center [842, 376] width 20 height 20
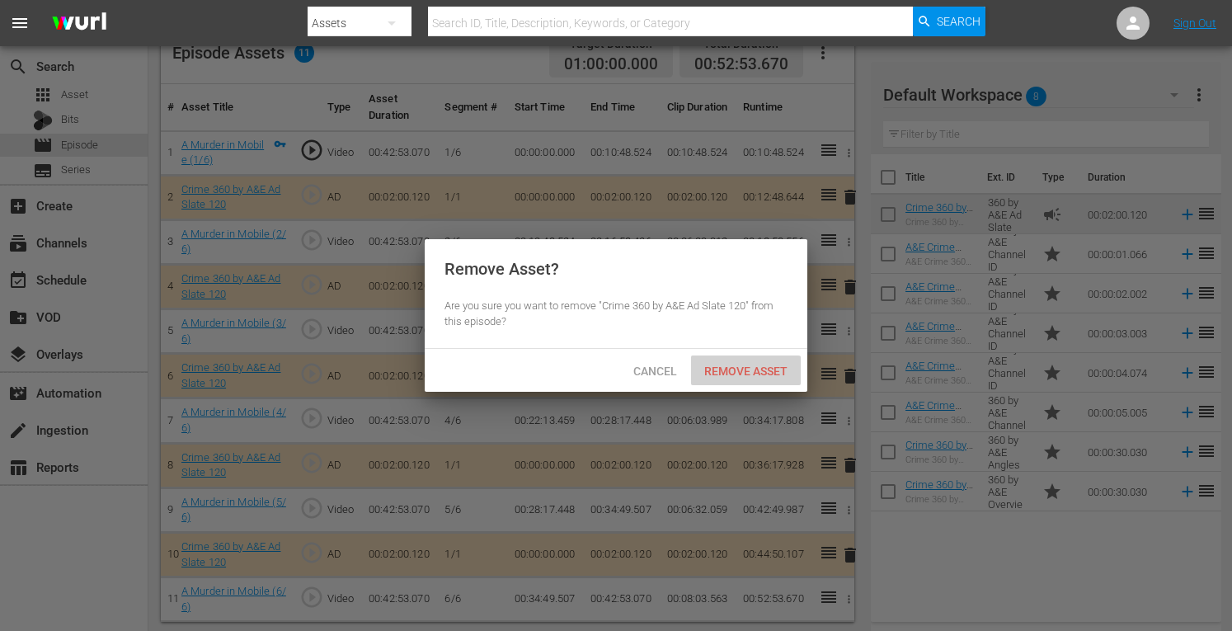
click at [742, 365] on span "Remove Asset" at bounding box center [746, 371] width 110 height 13
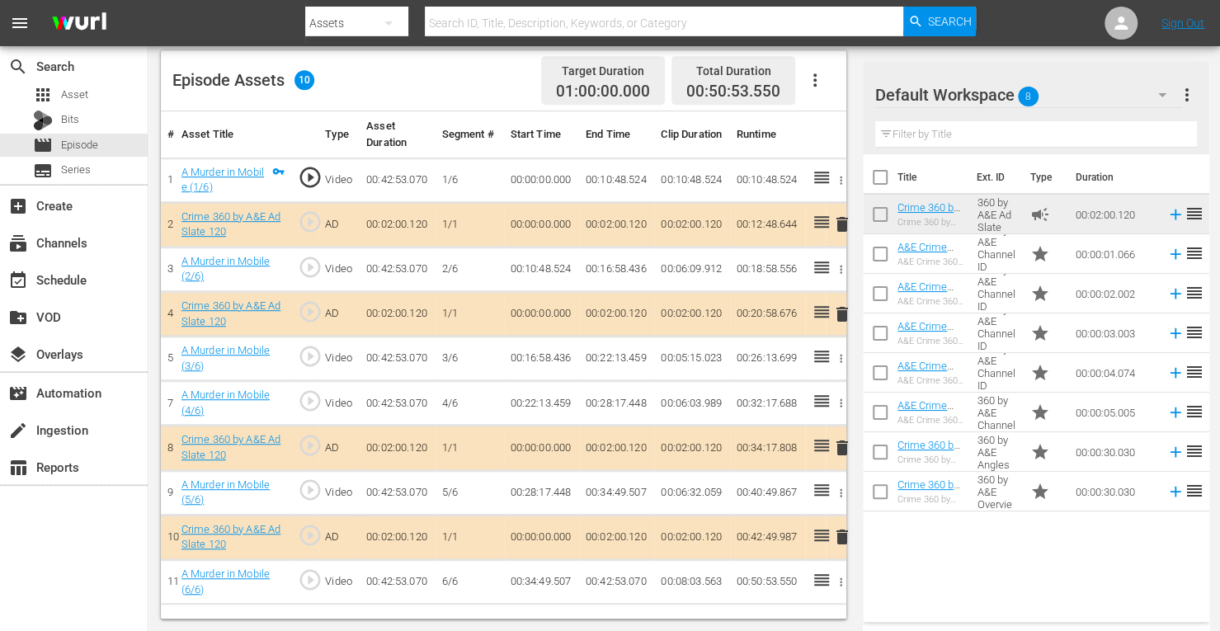
scroll to position [429, 0]
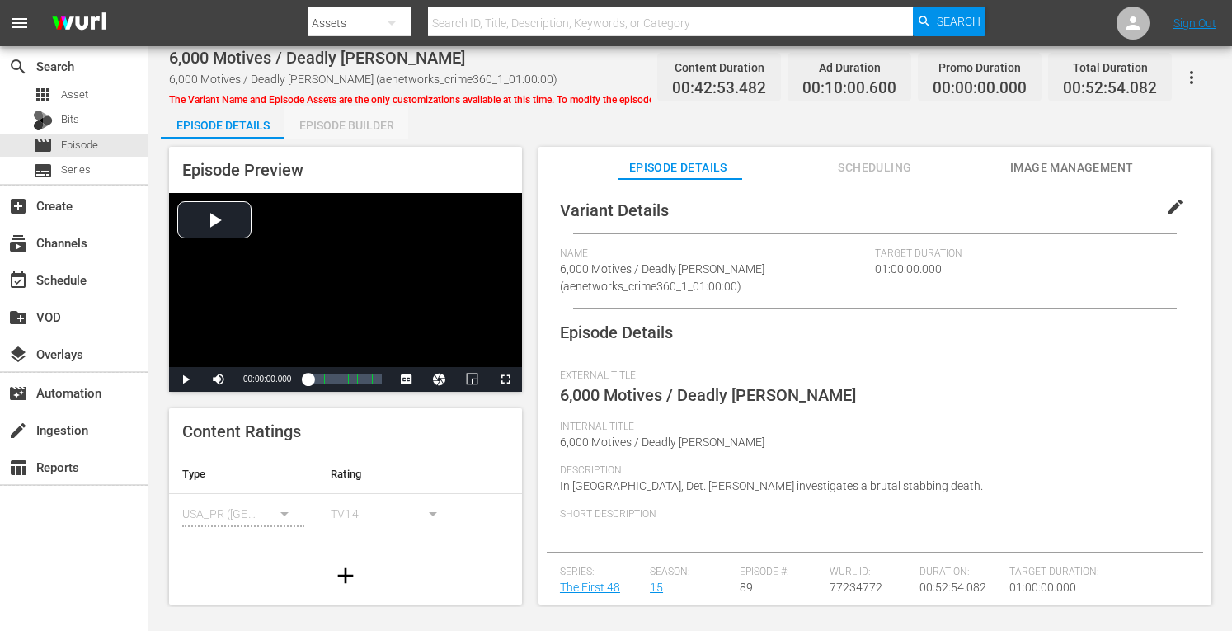
click at [364, 134] on div "Episode Builder" at bounding box center [347, 126] width 124 height 40
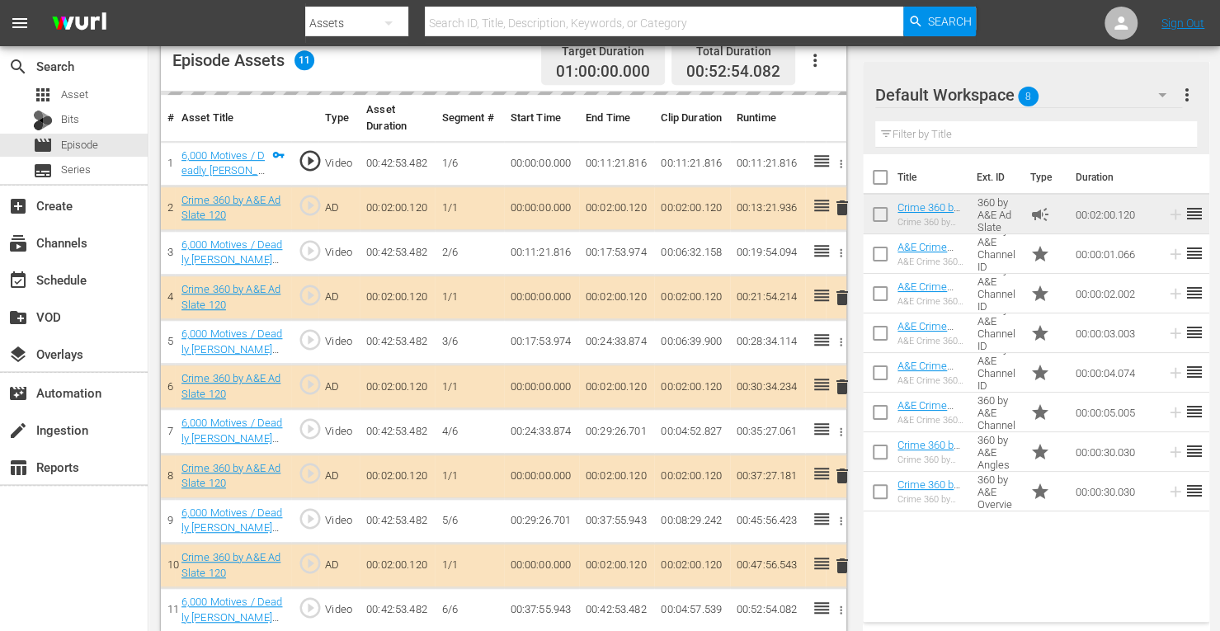
scroll to position [455, 0]
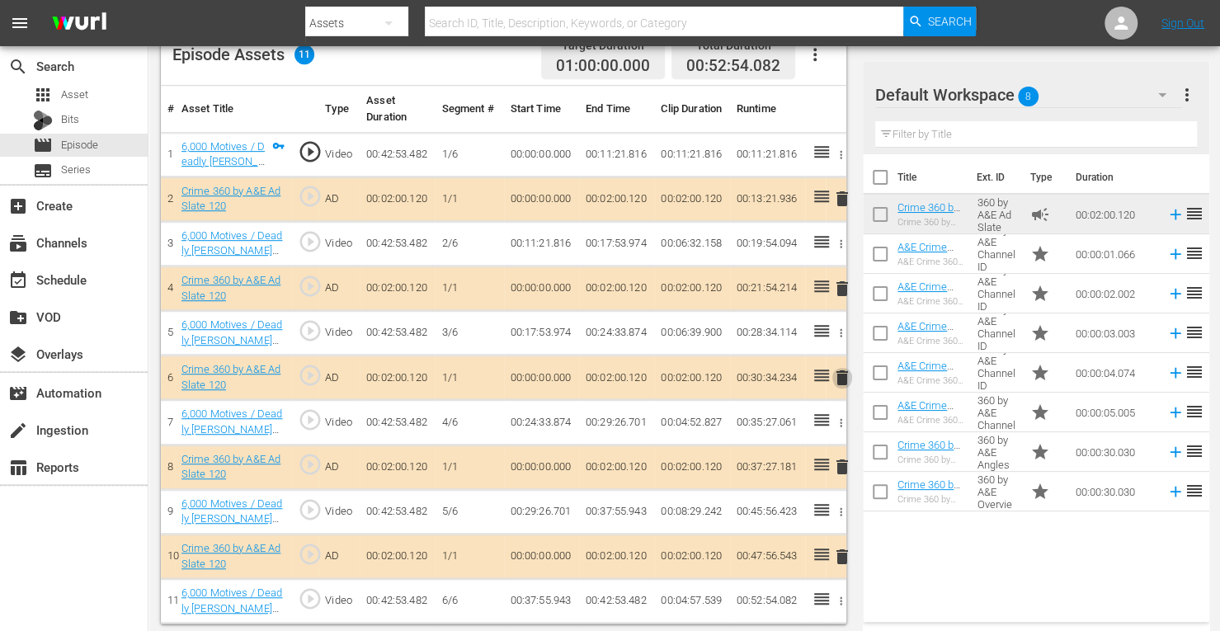
click at [840, 377] on span "delete" at bounding box center [842, 378] width 20 height 20
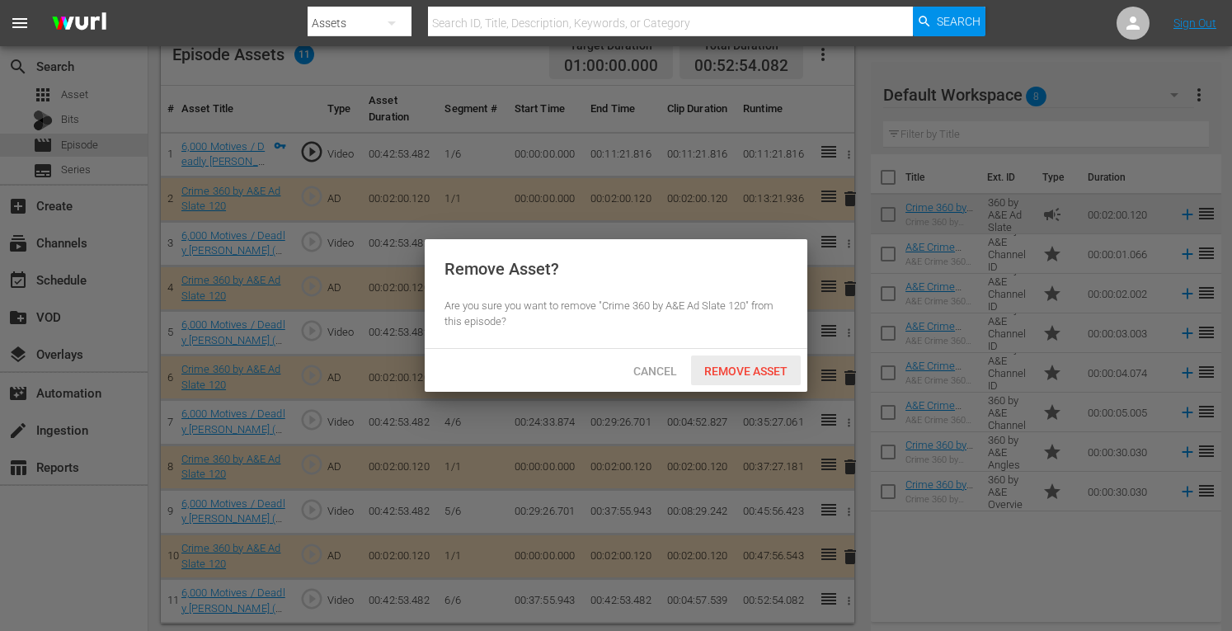
click at [754, 372] on span "Remove Asset" at bounding box center [746, 371] width 110 height 13
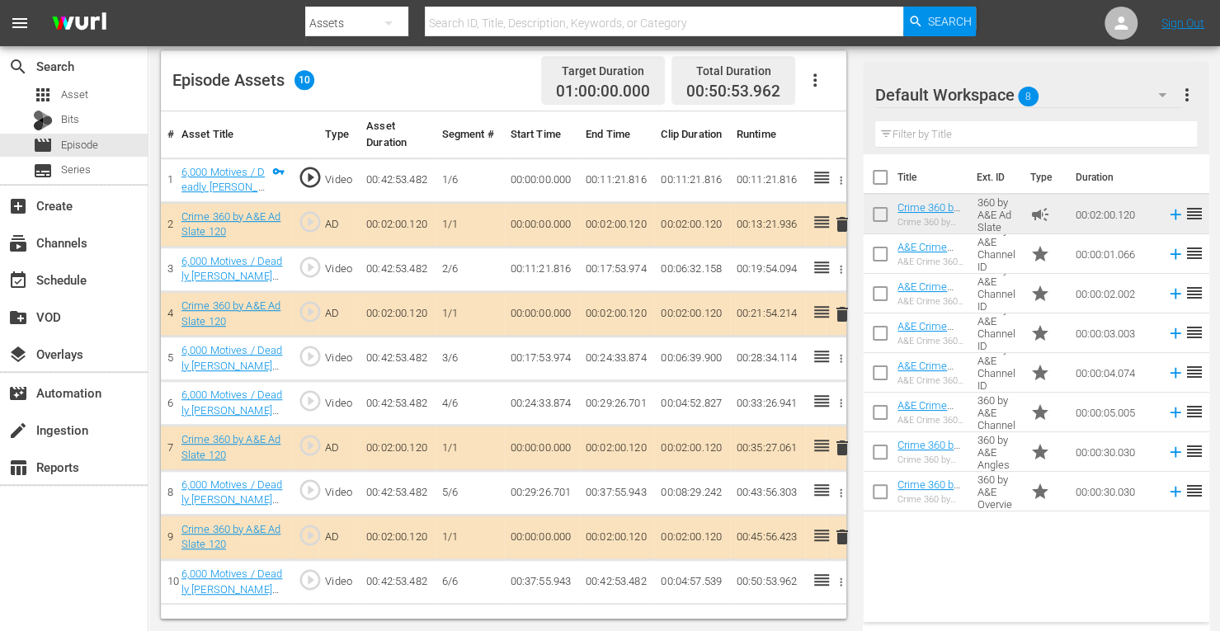
scroll to position [429, 0]
